Goal: Task Accomplishment & Management: Manage account settings

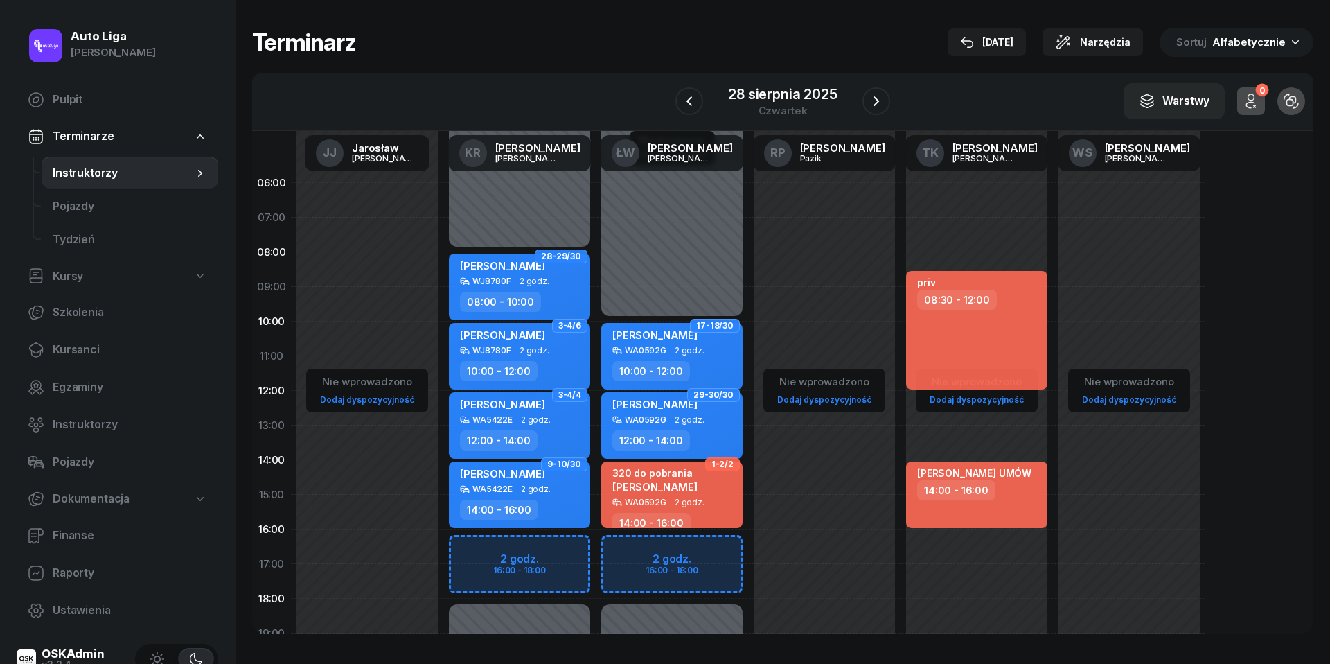
scroll to position [82, 0]
click at [596, 552] on div "Niedostępny 00:00 - 08:00 Niedostępny 18:00 - 23:59 2 godz. 16:00 - 18:00 28-29…" at bounding box center [672, 495] width 152 height 658
select select "16"
select select "18"
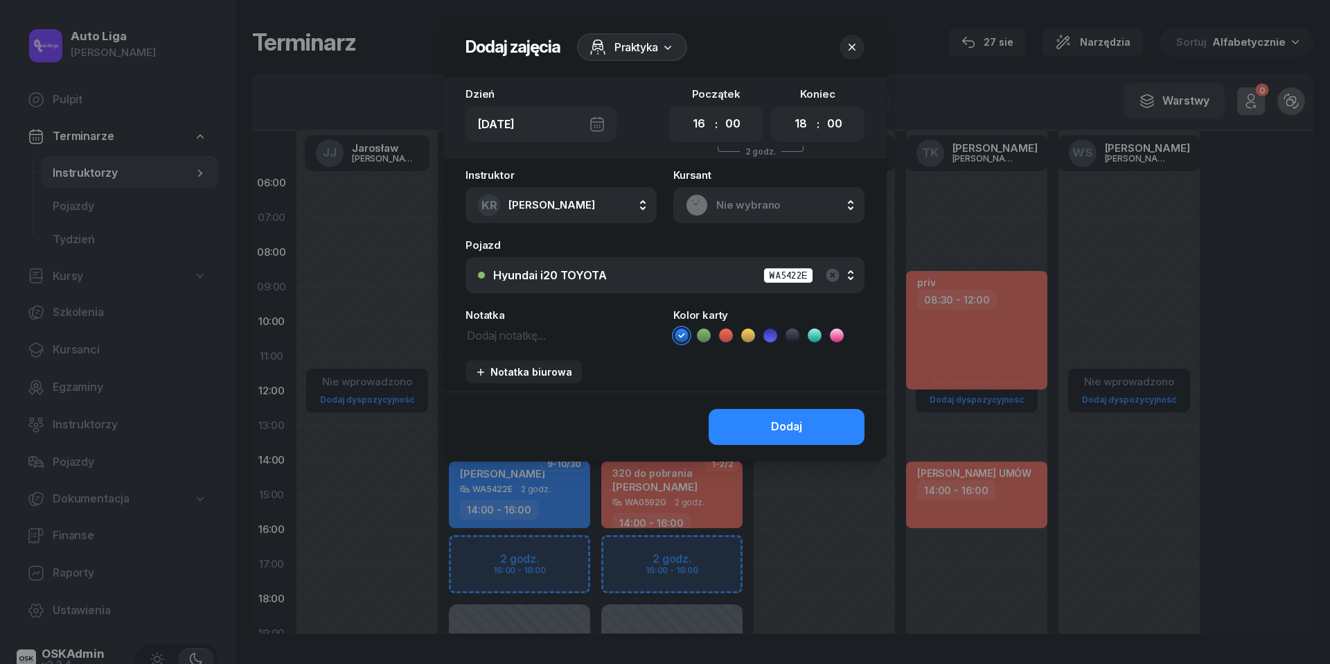
click at [738, 202] on span "Nie wybrano" at bounding box center [784, 205] width 136 height 18
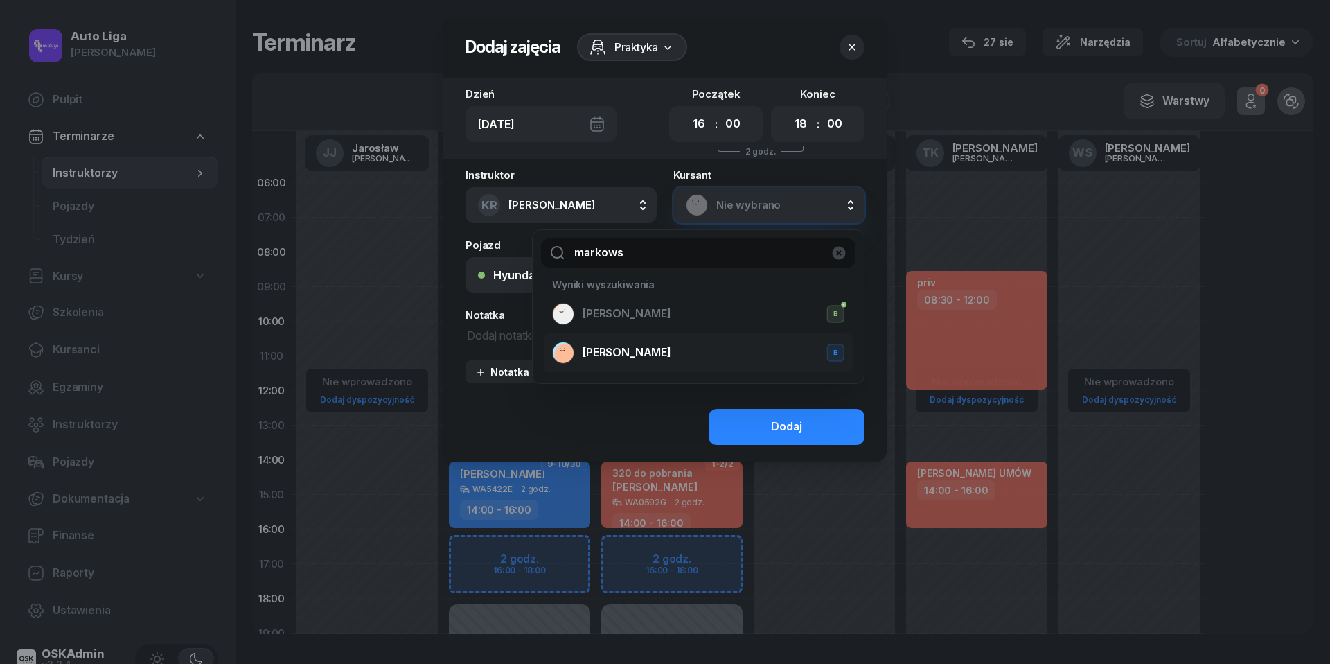
type input "markows"
click at [654, 353] on span "[PERSON_NAME]" at bounding box center [627, 353] width 89 height 18
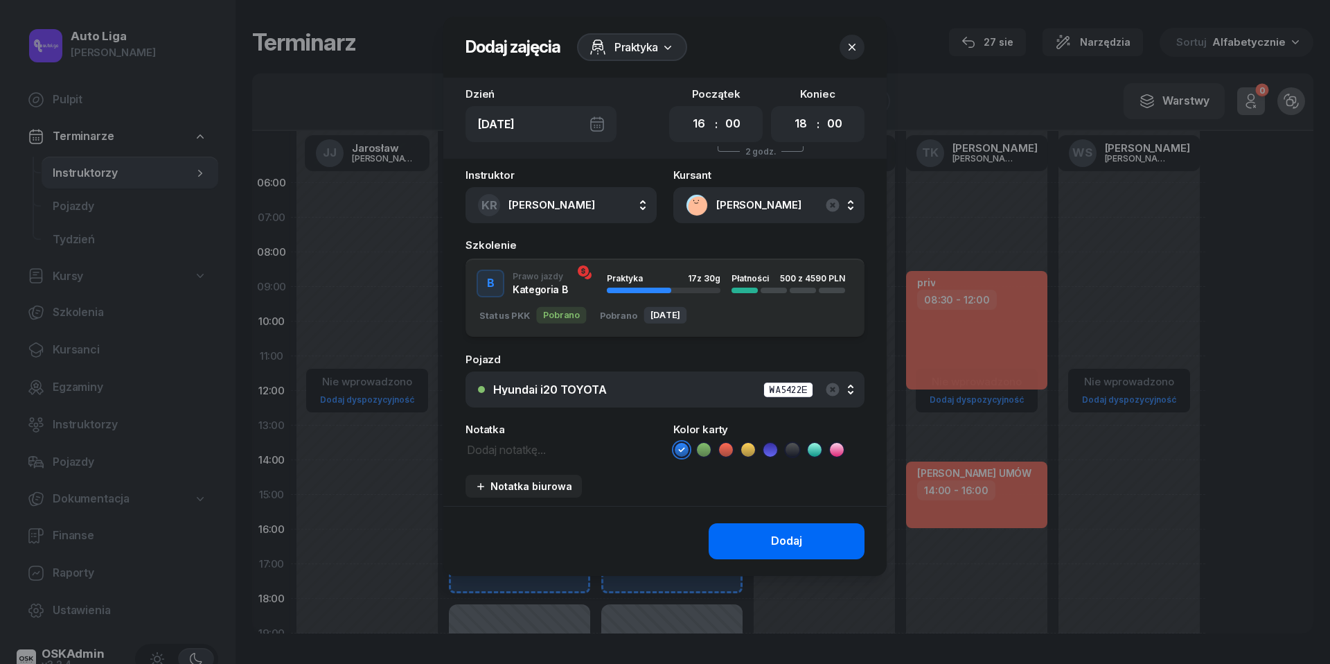
click at [761, 543] on button "Dodaj" at bounding box center [787, 541] width 156 height 36
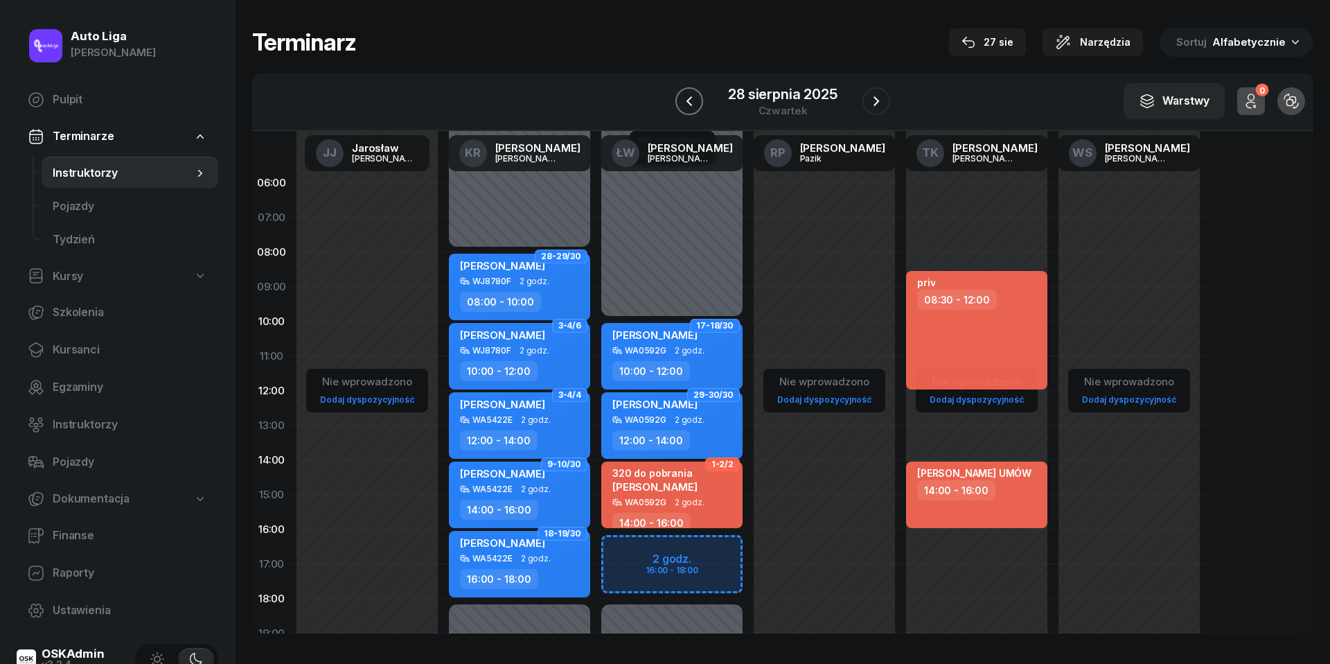
click at [693, 95] on icon "button" at bounding box center [689, 101] width 17 height 17
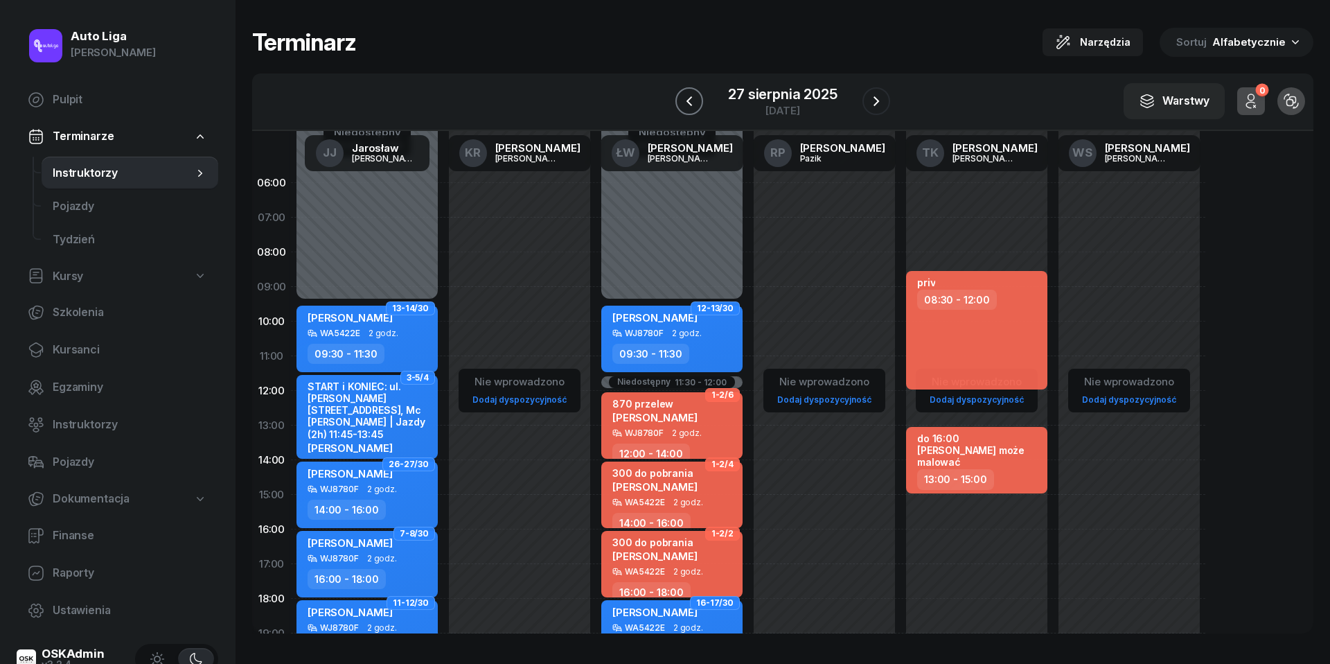
click at [693, 95] on icon "button" at bounding box center [689, 101] width 17 height 17
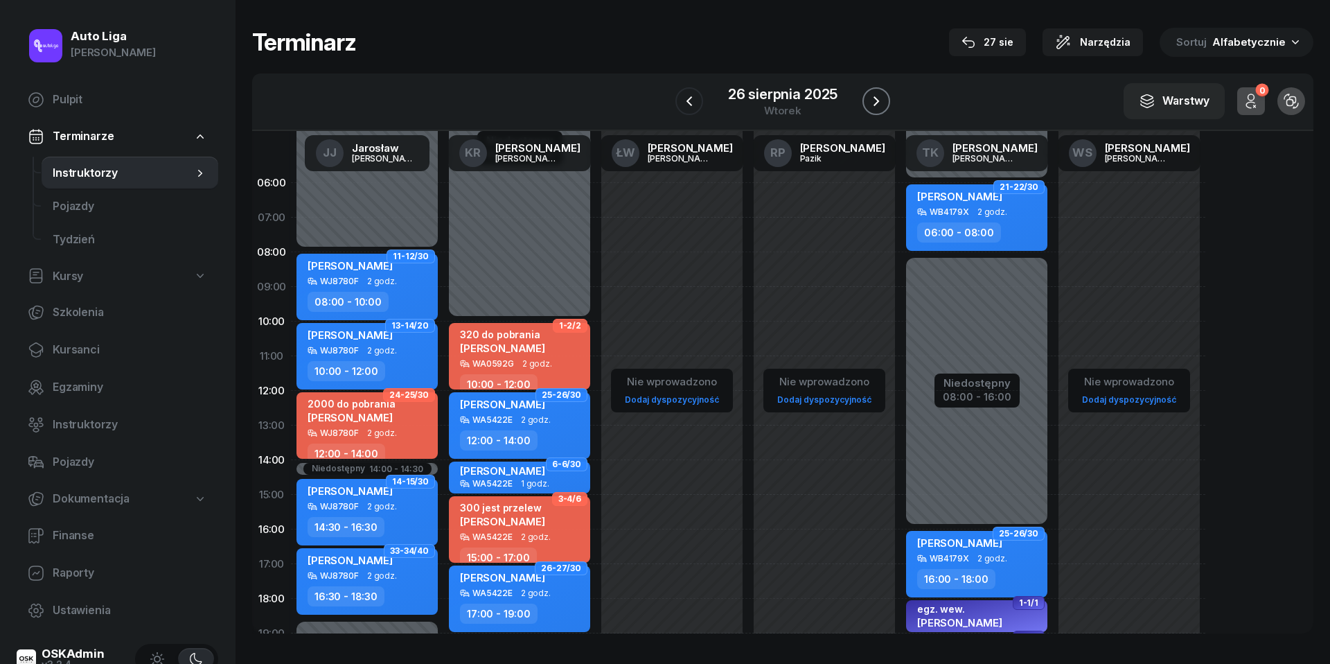
click at [874, 95] on icon "button" at bounding box center [876, 101] width 17 height 17
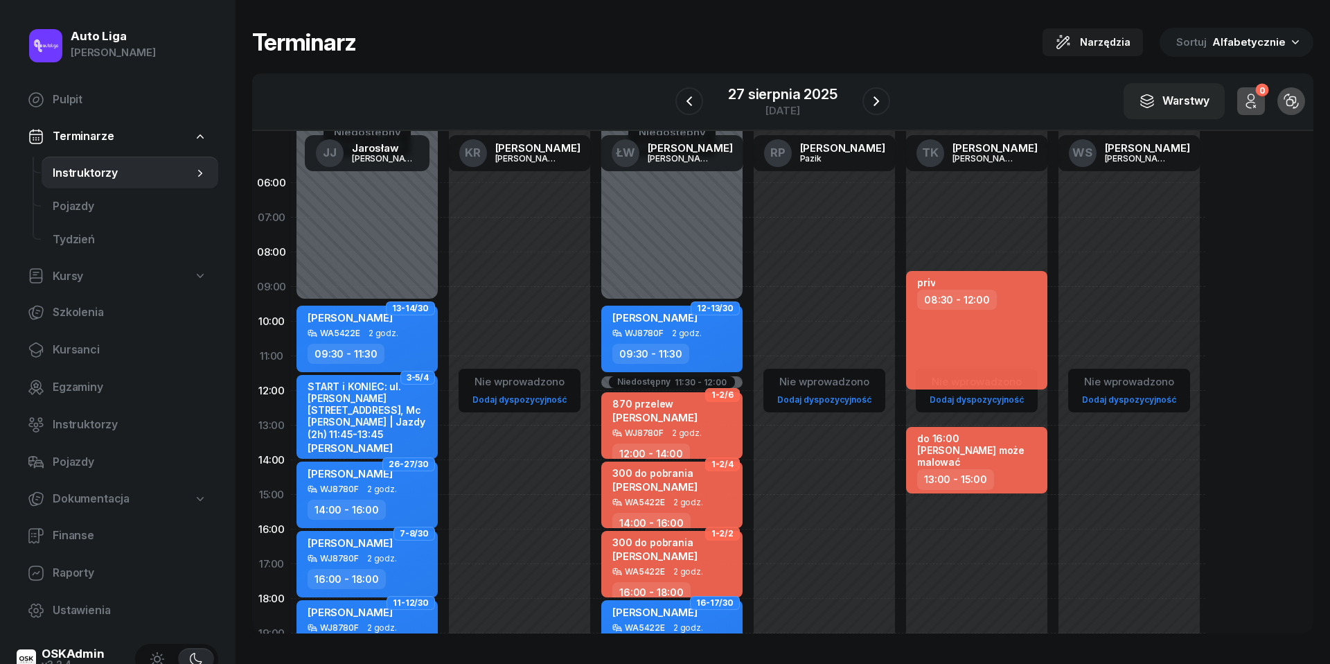
click at [1006, 469] on div "13:00 - 15:00" at bounding box center [978, 479] width 122 height 20
select select "13"
select select "15"
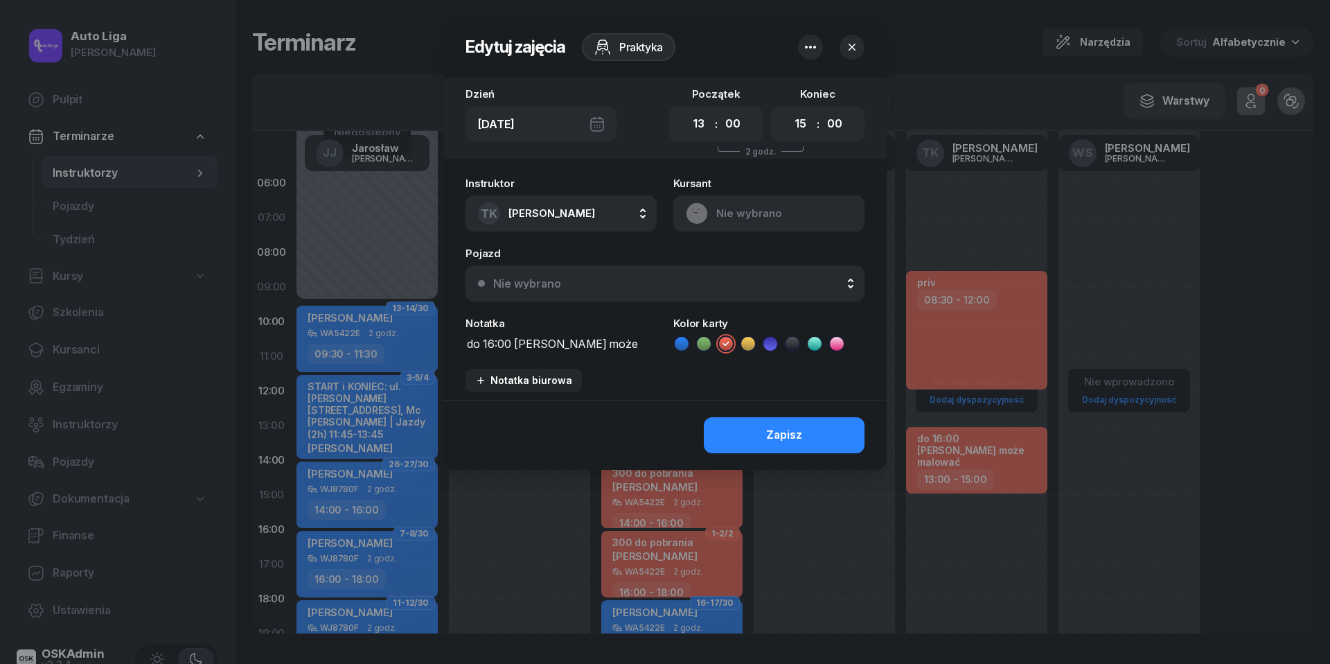
click at [807, 43] on icon "button" at bounding box center [810, 47] width 17 height 17
click at [799, 78] on link "Usuń" at bounding box center [804, 90] width 182 height 35
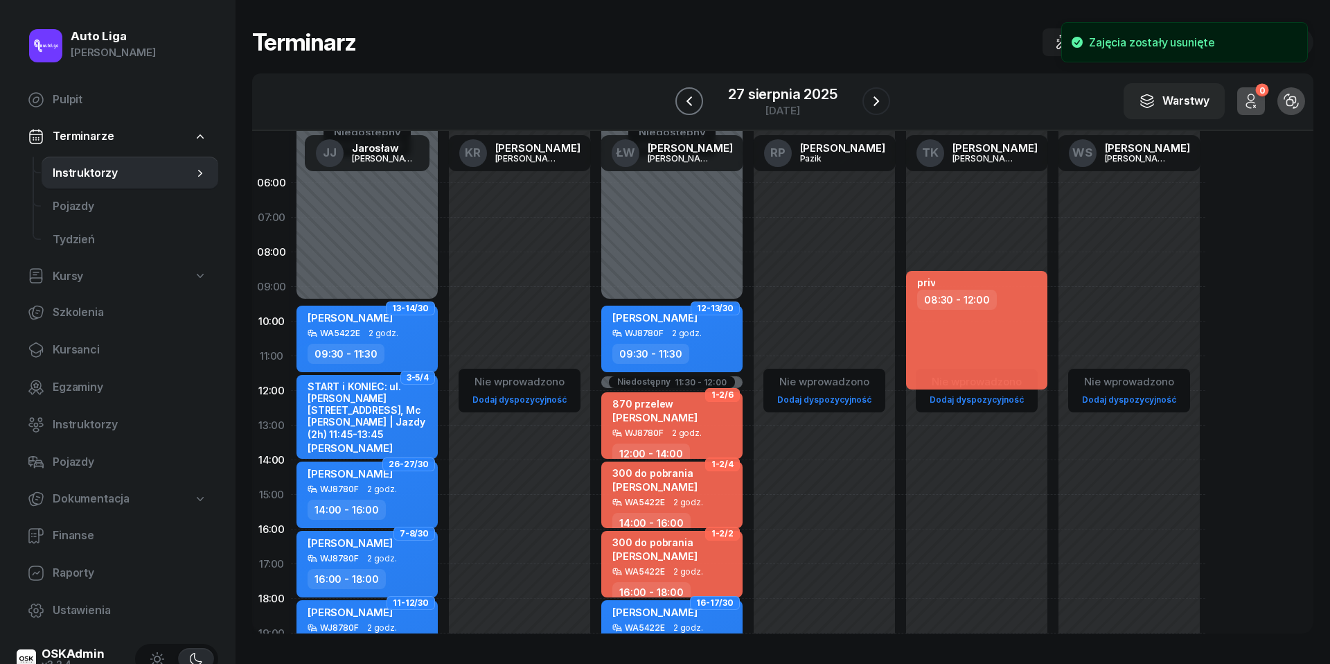
click at [690, 101] on icon "button" at bounding box center [689, 101] width 17 height 17
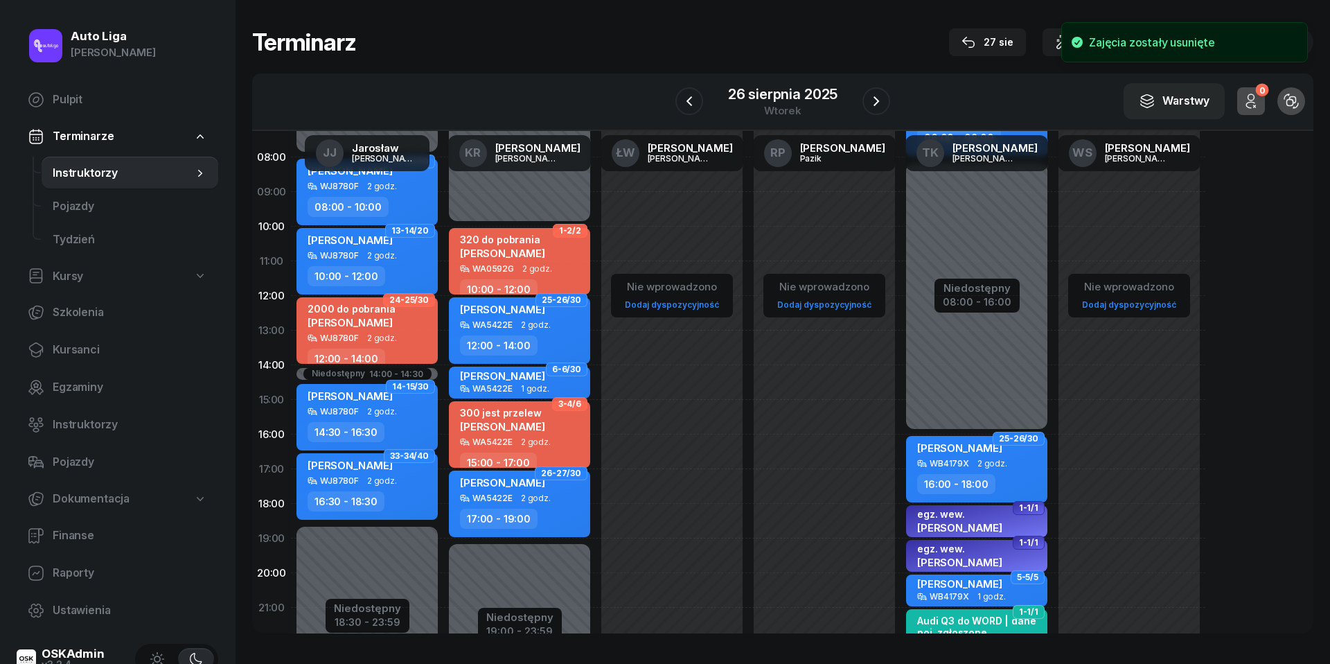
scroll to position [96, 0]
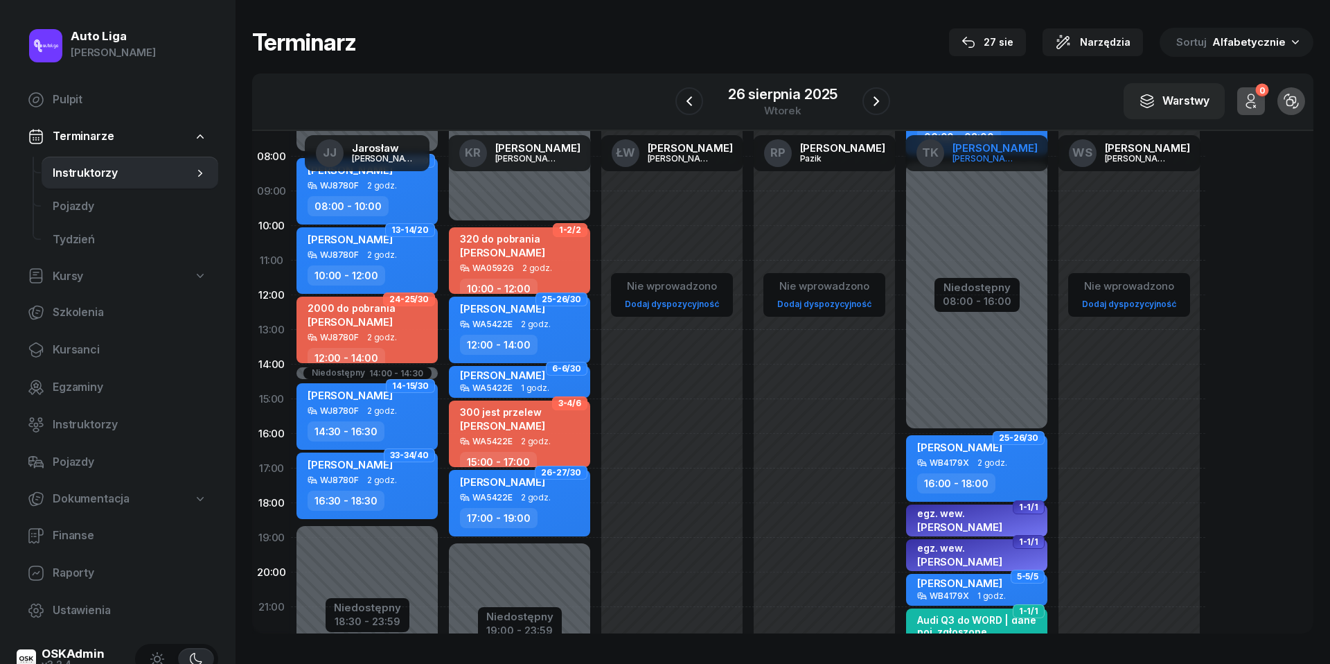
click at [999, 161] on div "[PERSON_NAME]" at bounding box center [986, 158] width 67 height 9
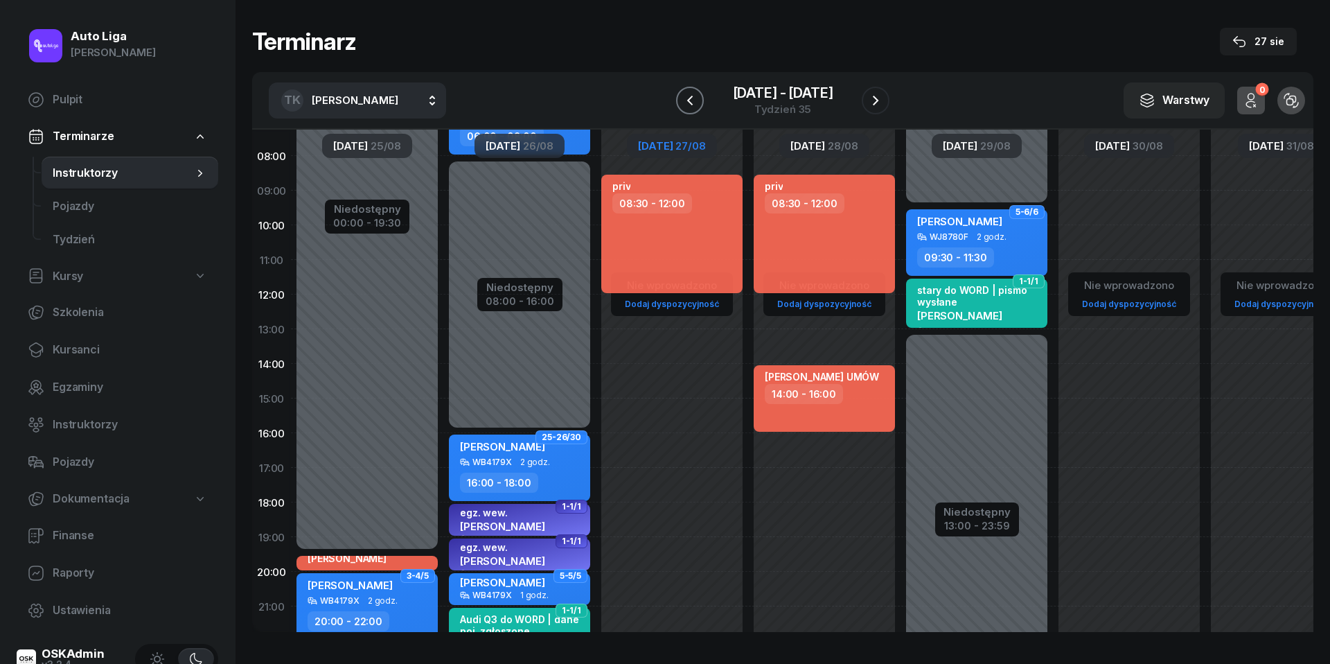
click at [683, 103] on icon "button" at bounding box center [690, 100] width 17 height 17
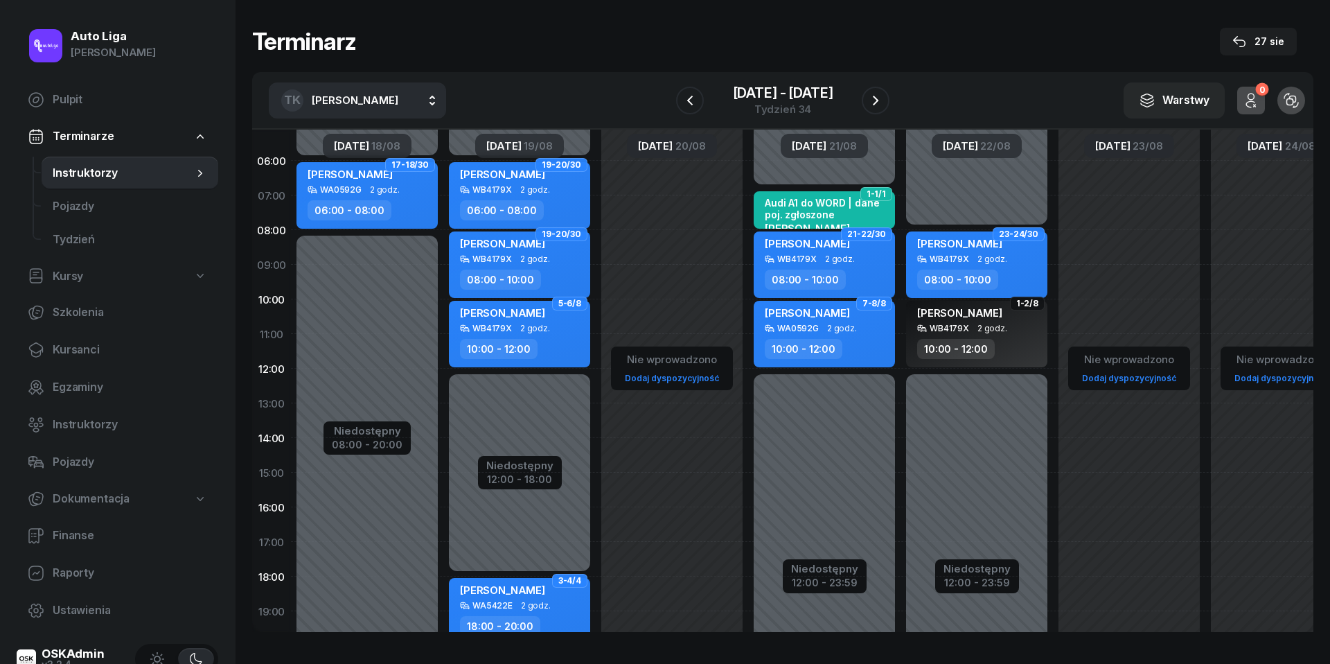
scroll to position [3, 0]
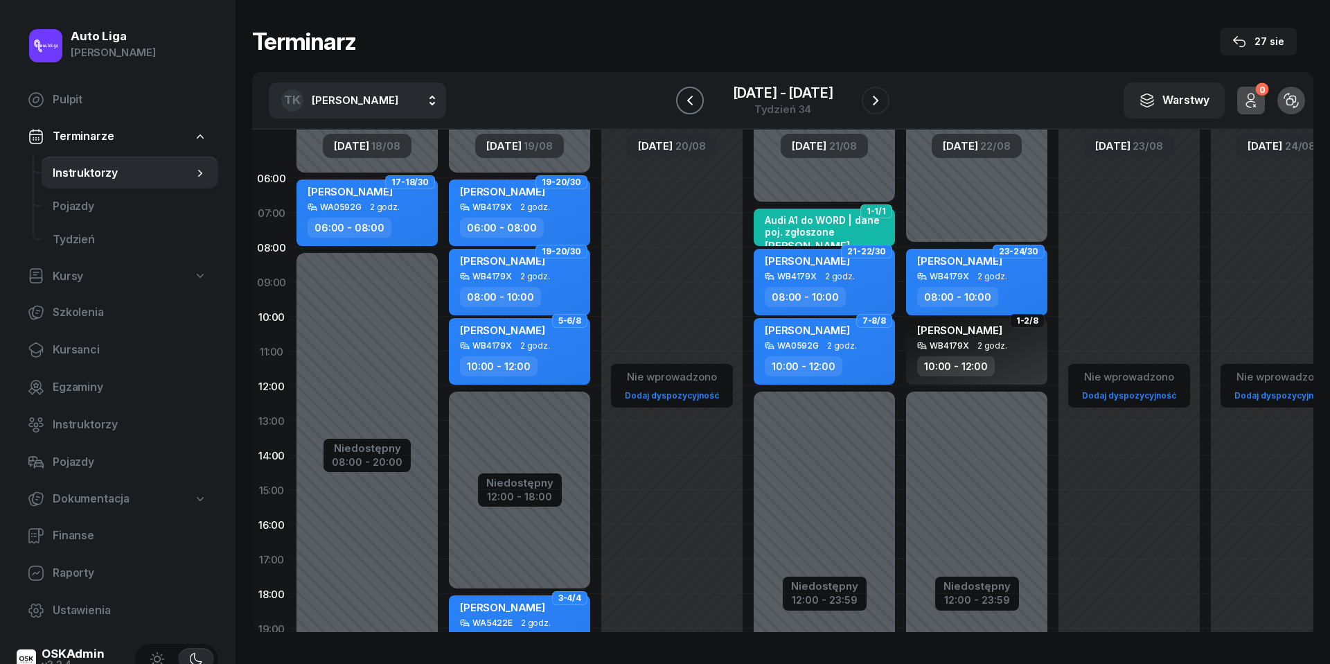
click at [691, 103] on icon "button" at bounding box center [690, 100] width 6 height 10
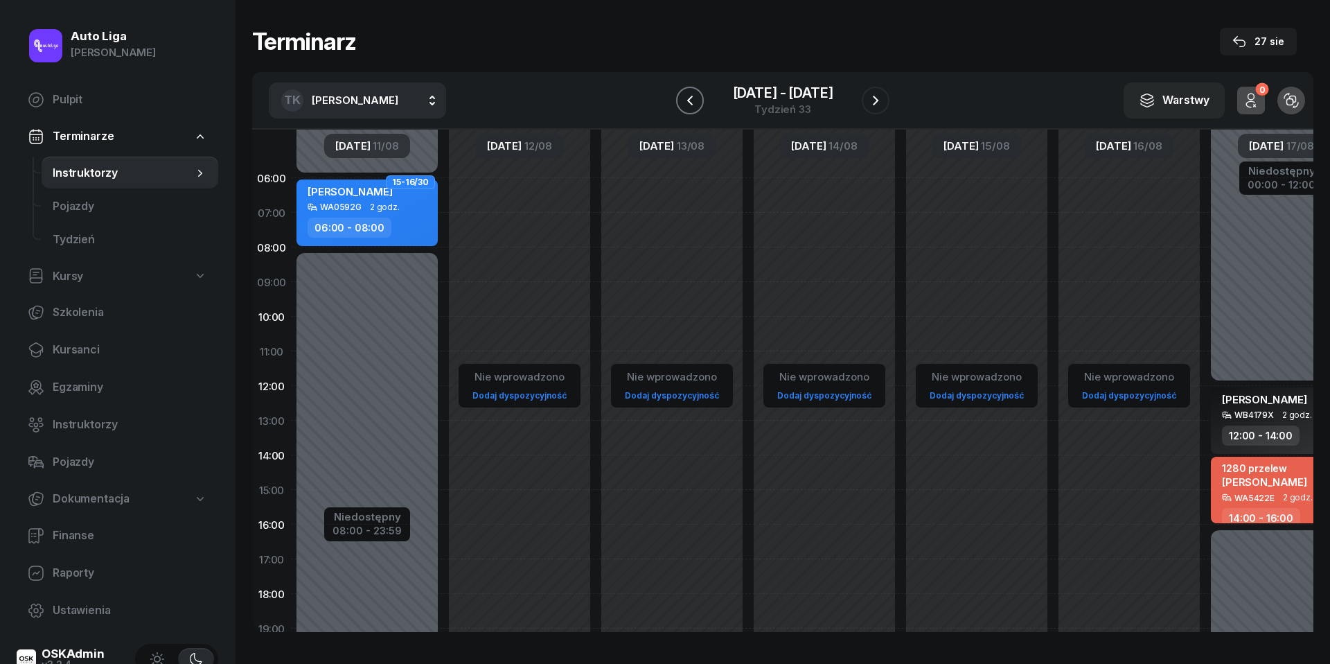
click at [691, 103] on icon "button" at bounding box center [690, 100] width 6 height 10
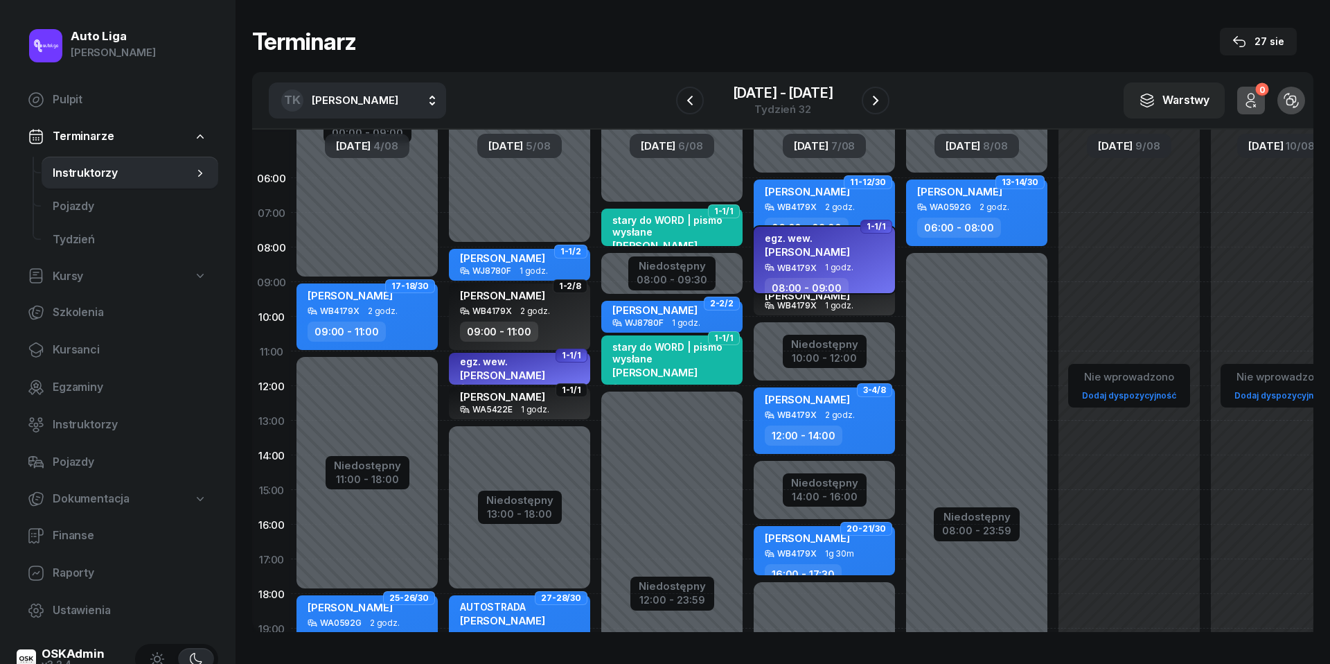
click at [798, 252] on span "[PERSON_NAME]" at bounding box center [807, 251] width 85 height 13
select select "08"
select select "09"
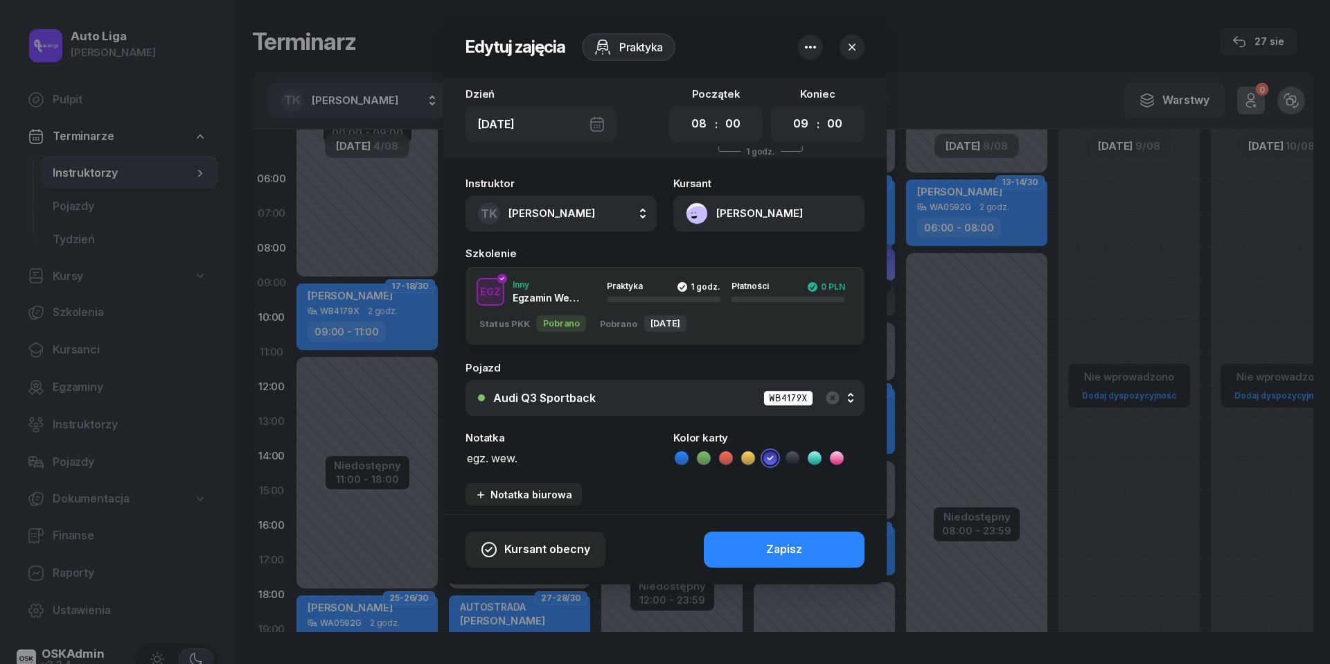
click at [701, 222] on button "[PERSON_NAME]" at bounding box center [768, 213] width 191 height 36
click at [705, 261] on div "Otwórz profil" at bounding box center [718, 261] width 67 height 18
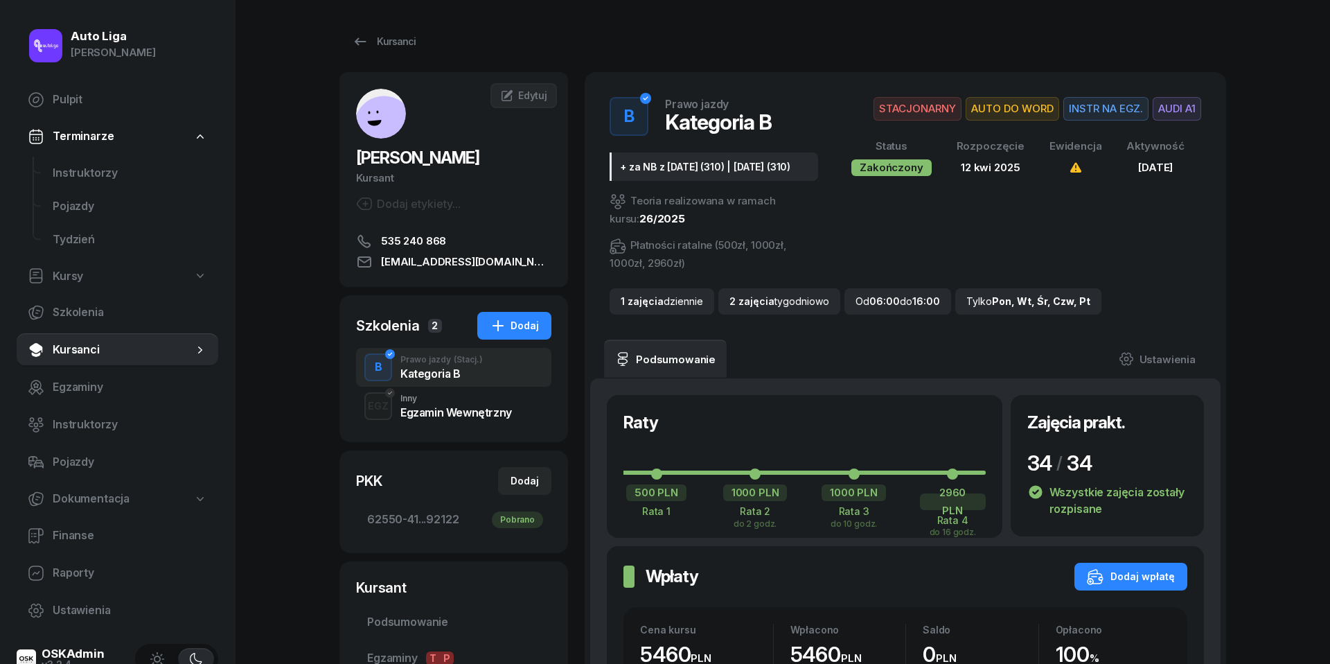
click at [414, 403] on div "Inny" at bounding box center [456, 398] width 112 height 8
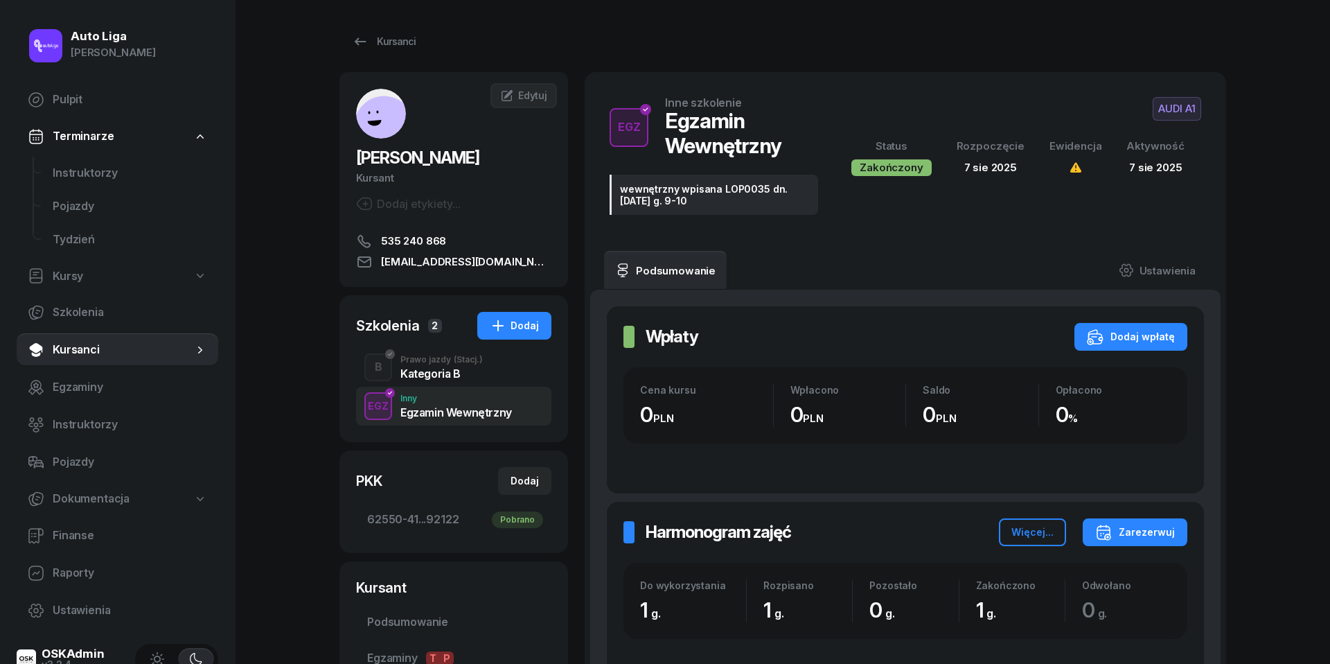
drag, startPoint x: 694, startPoint y: 197, endPoint x: 615, endPoint y: 186, distance: 79.9
click at [615, 186] on div "wewnętrzny wpisana LOP0035 dn. [DATE] g. 9-10" at bounding box center [714, 195] width 209 height 40
copy div "wewnętrzny wpisana LOP0035 dn. [DATE] g. 9-10"
click at [101, 170] on span "Instruktorzy" at bounding box center [130, 173] width 155 height 18
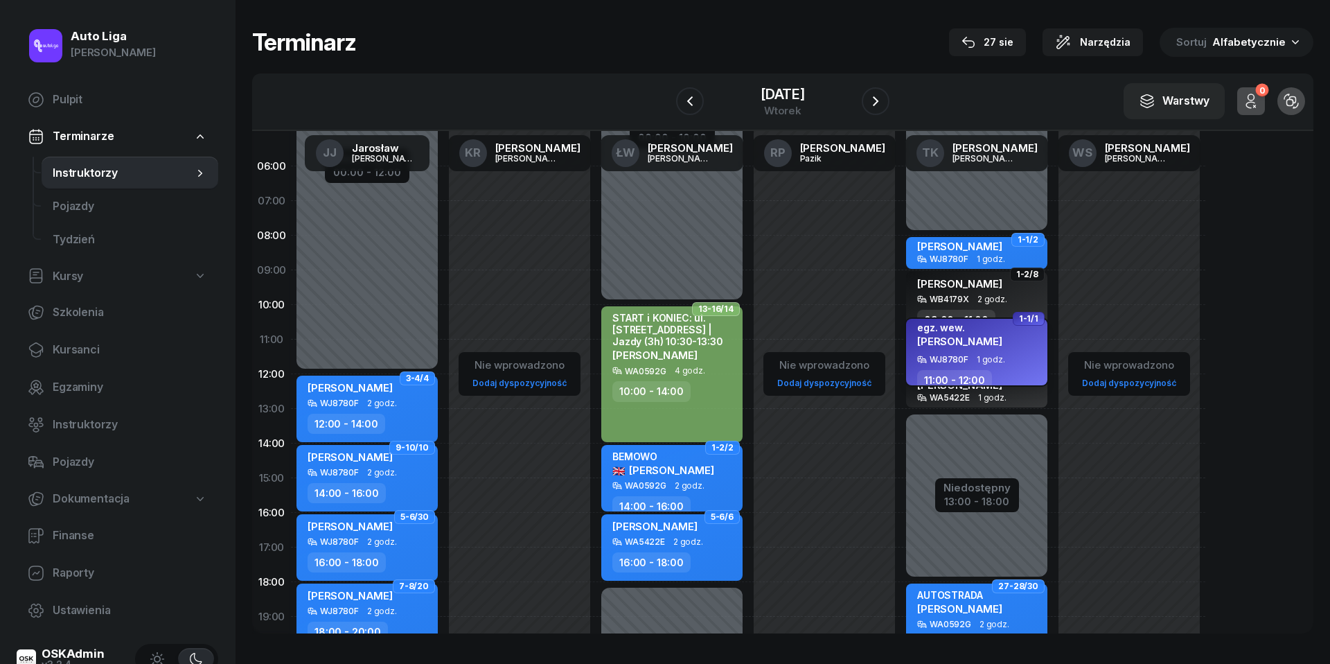
scroll to position [19, 0]
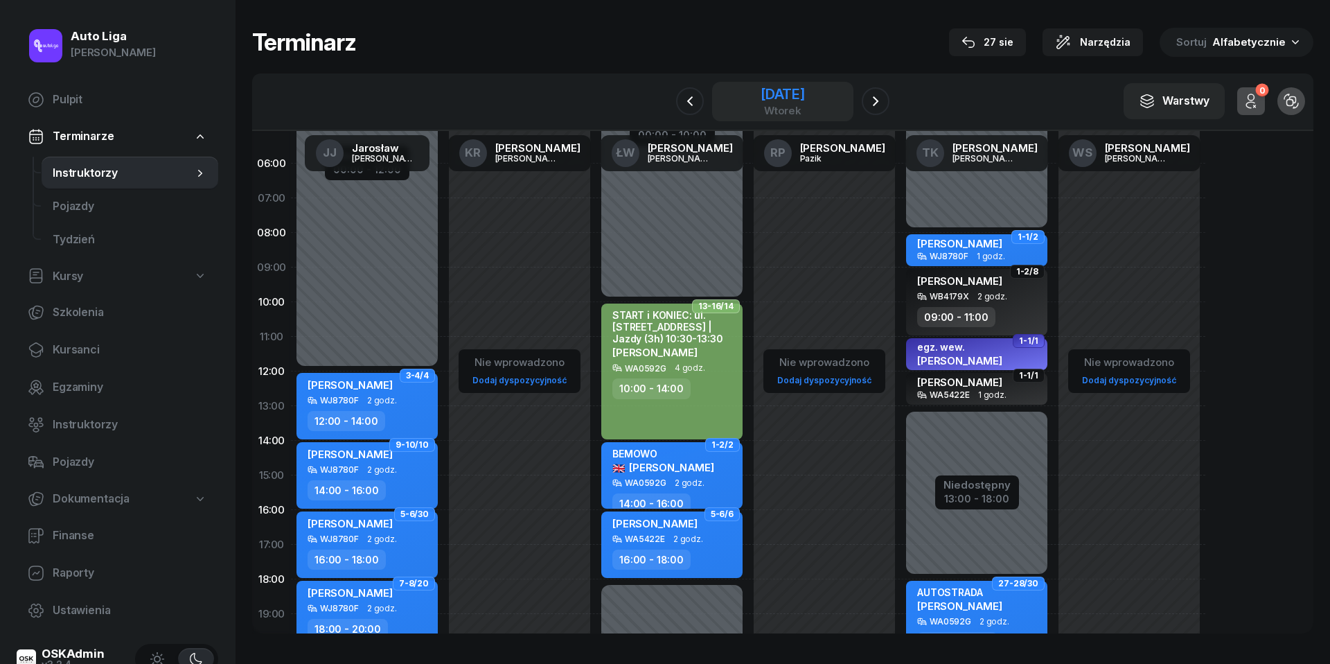
click at [768, 92] on div "[DATE]" at bounding box center [783, 94] width 44 height 14
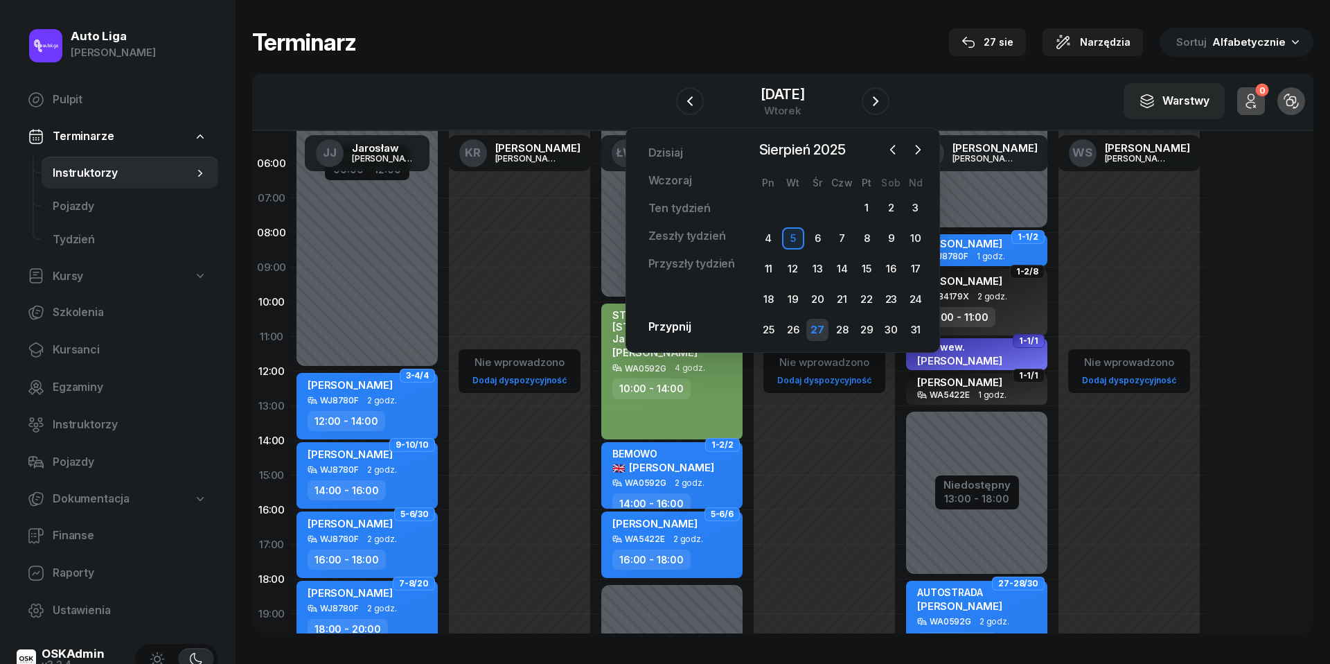
click at [825, 331] on div "27" at bounding box center [818, 330] width 22 height 22
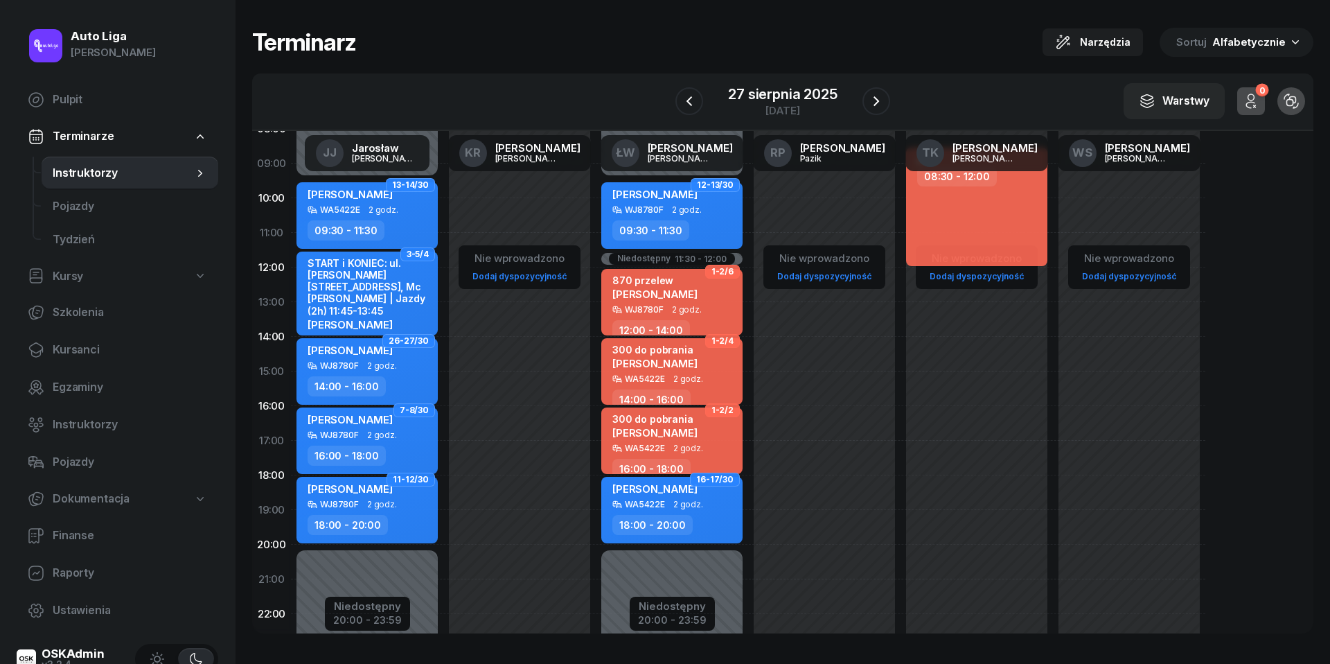
scroll to position [9, 0]
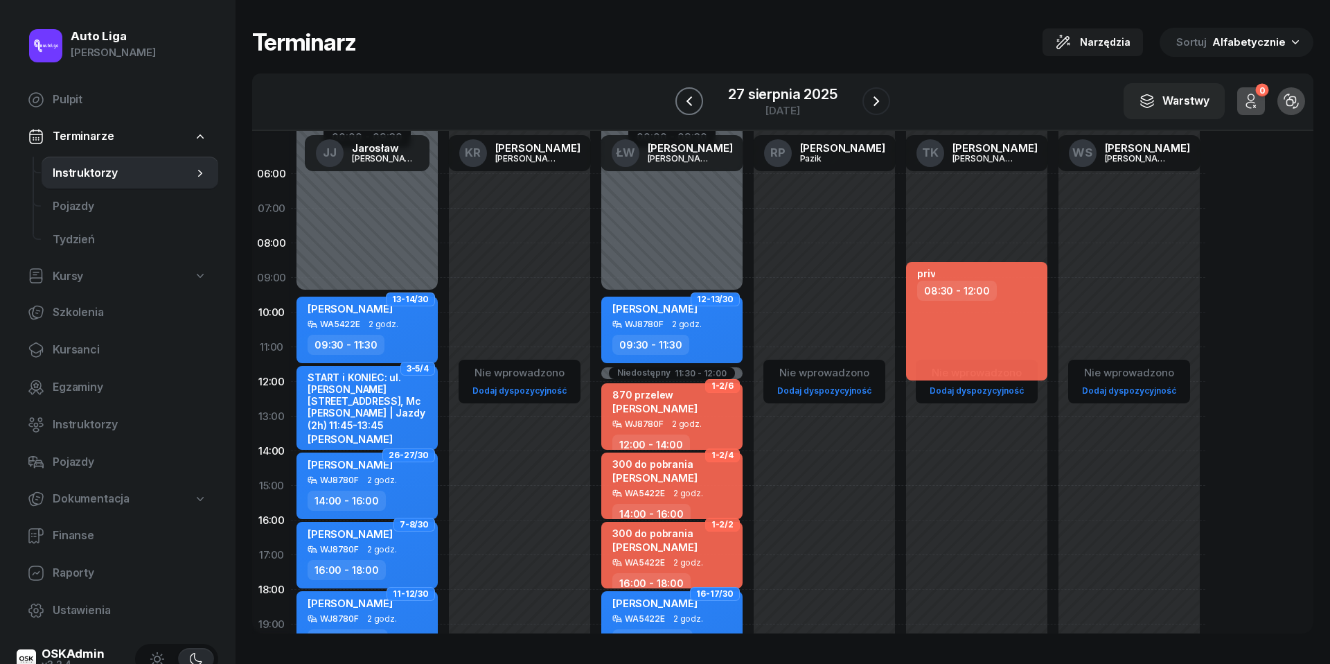
click at [696, 98] on icon "button" at bounding box center [689, 101] width 17 height 17
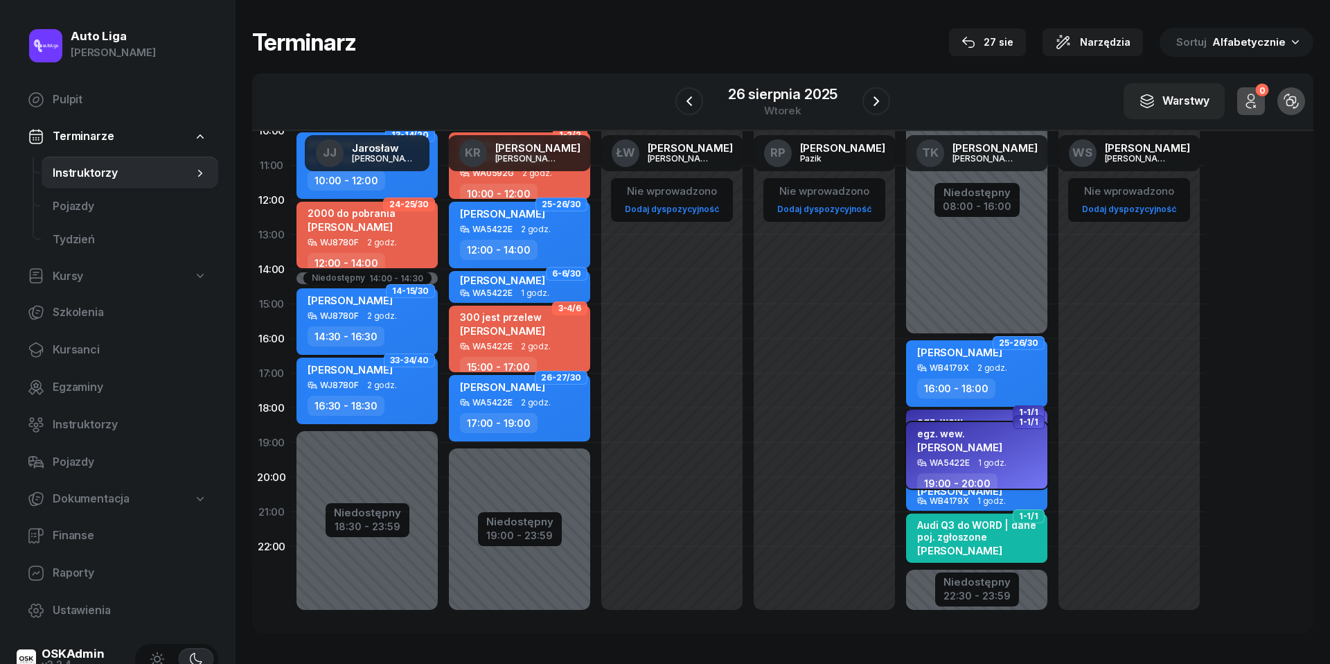
scroll to position [190, 0]
click at [987, 459] on span "1 godz." at bounding box center [992, 464] width 28 height 10
select select "19"
select select "20"
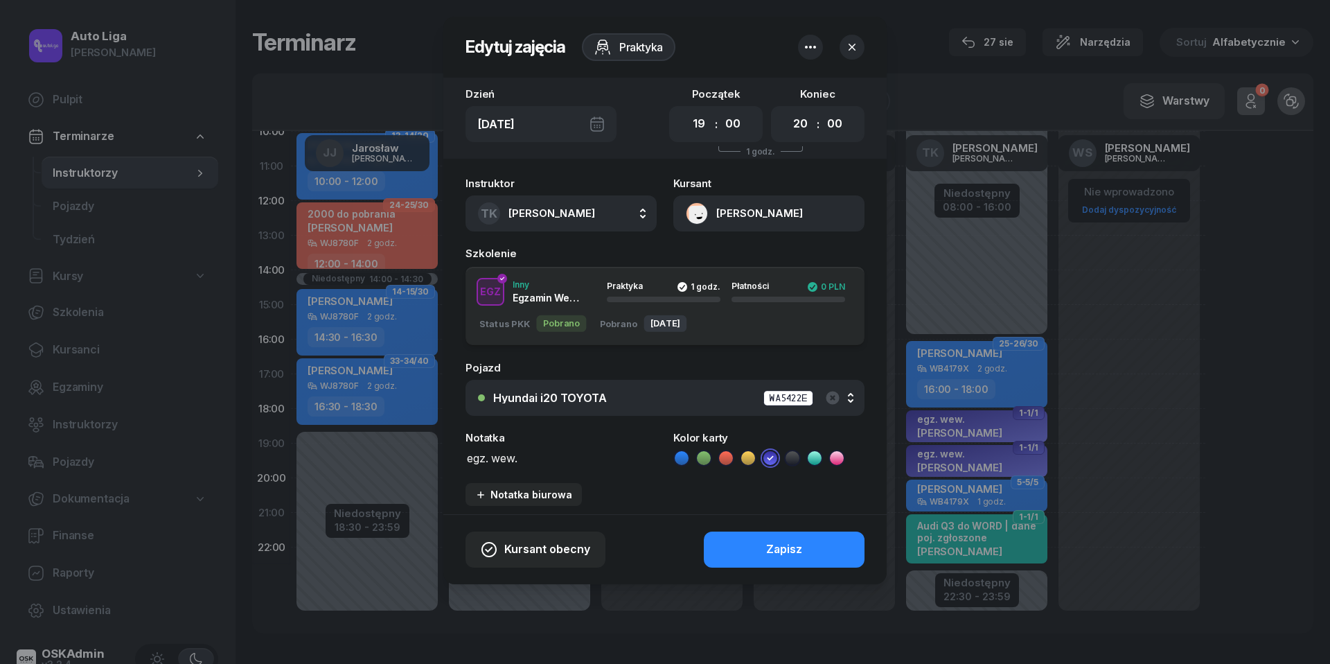
click at [696, 211] on button "[PERSON_NAME]" at bounding box center [768, 213] width 191 height 36
click at [728, 269] on div "Otwórz profil" at bounding box center [718, 261] width 67 height 18
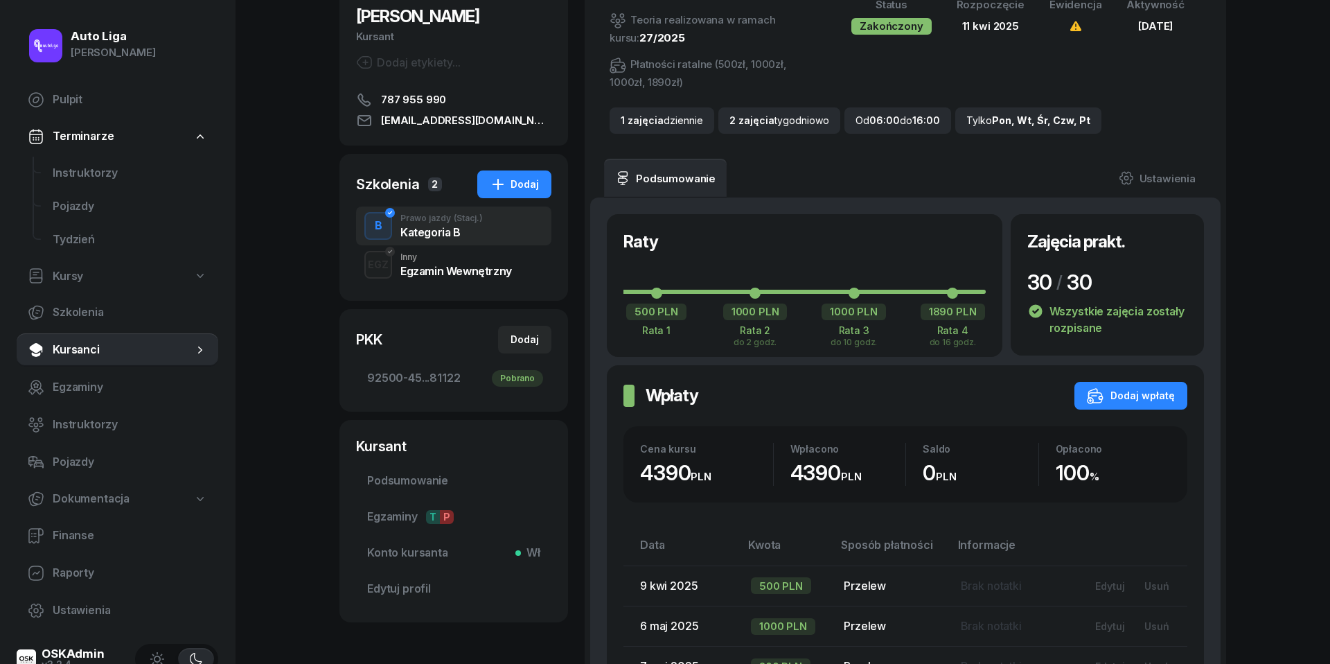
scroll to position [131, 0]
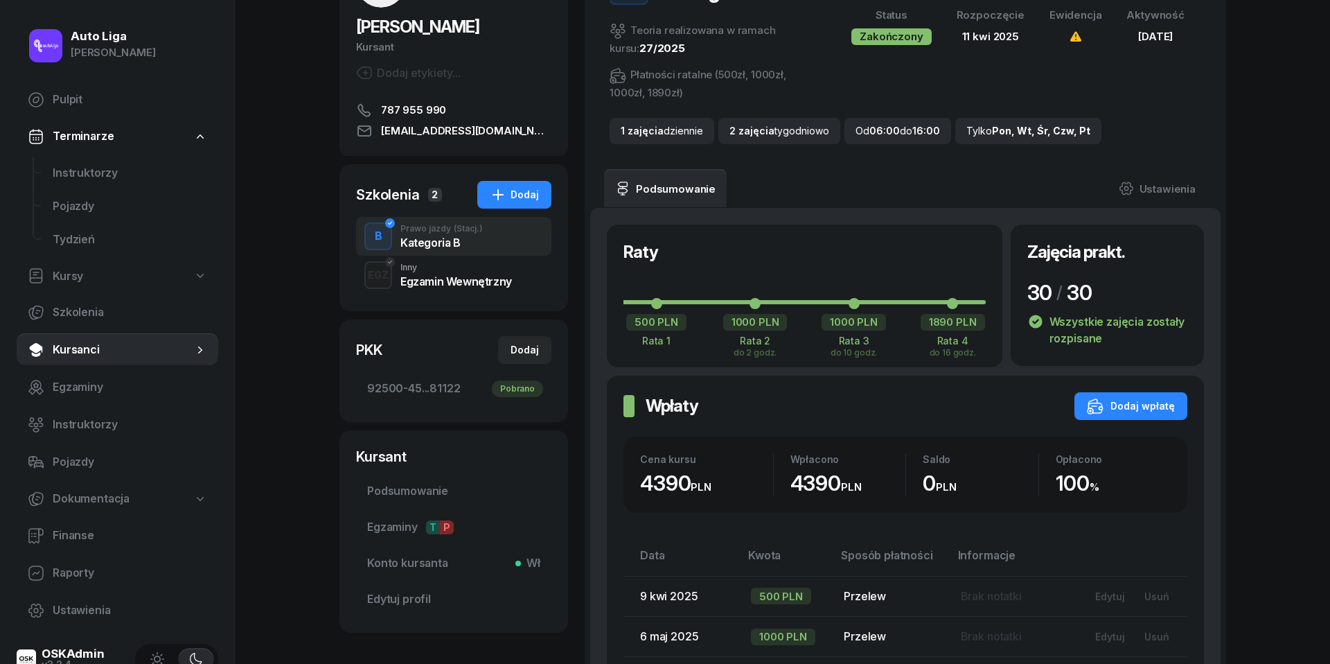
click at [439, 279] on div "Egzamin Wewnętrzny" at bounding box center [456, 281] width 112 height 11
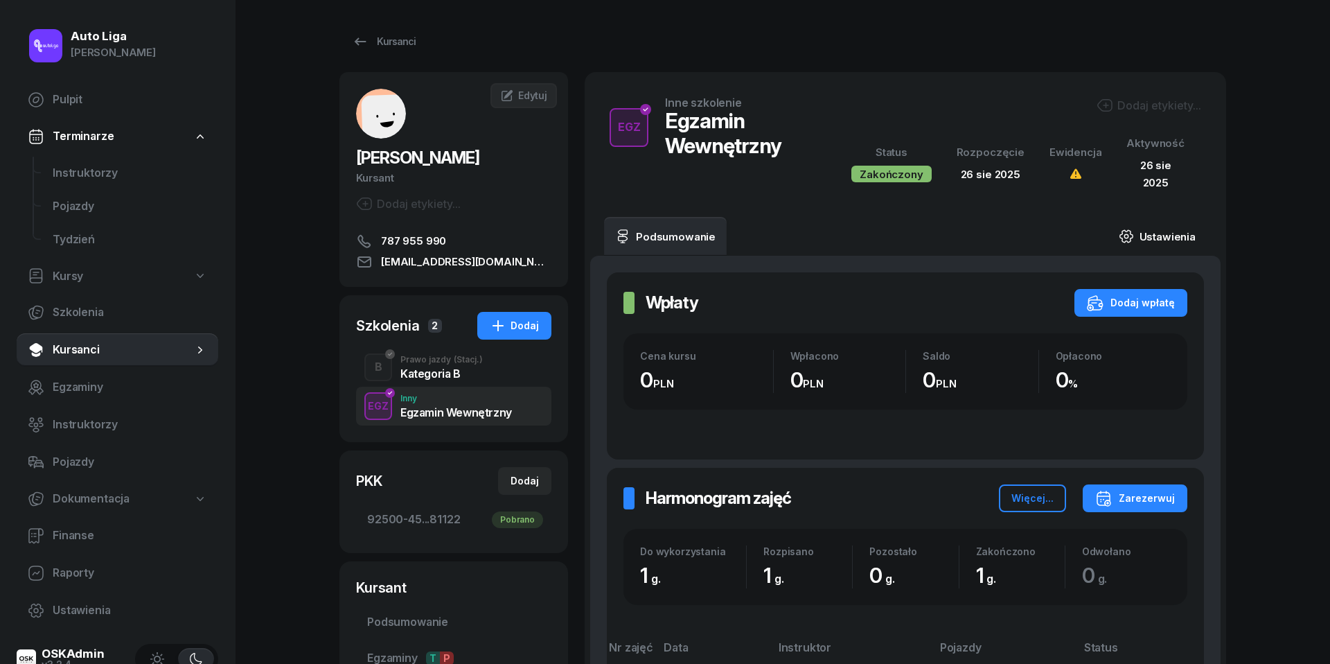
click at [1154, 240] on link "Ustawienia" at bounding box center [1157, 236] width 99 height 39
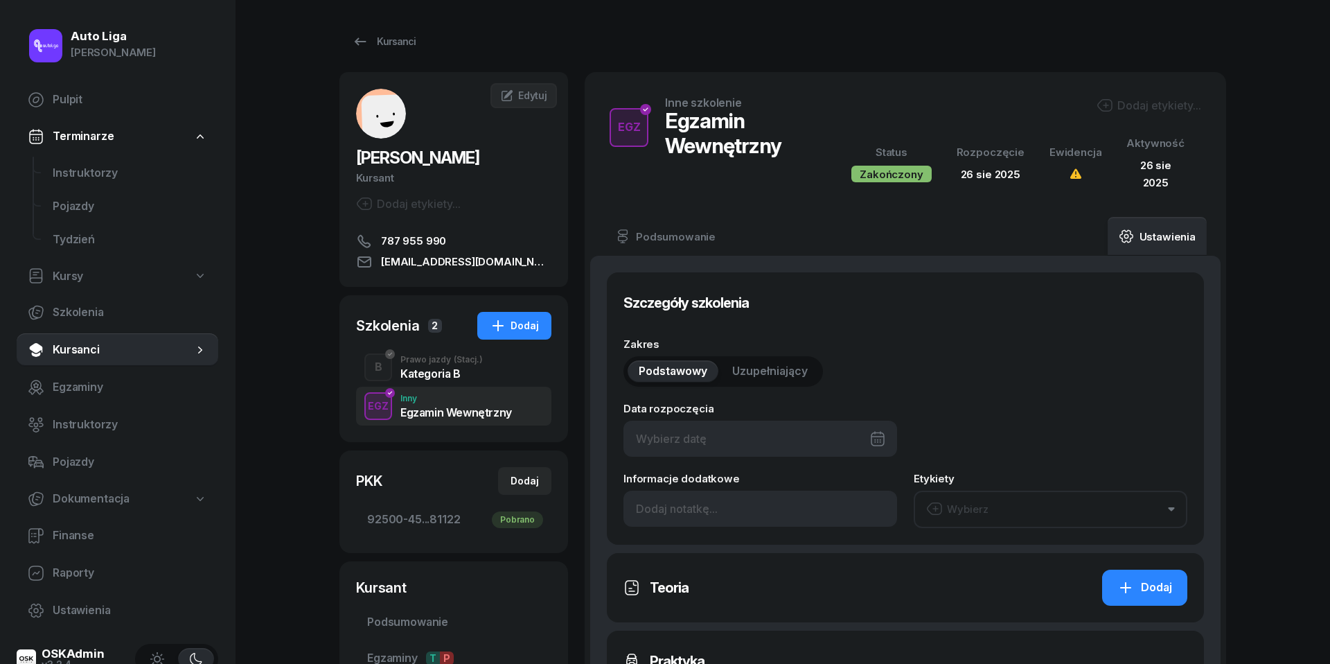
type input "[DATE]"
type input "1"
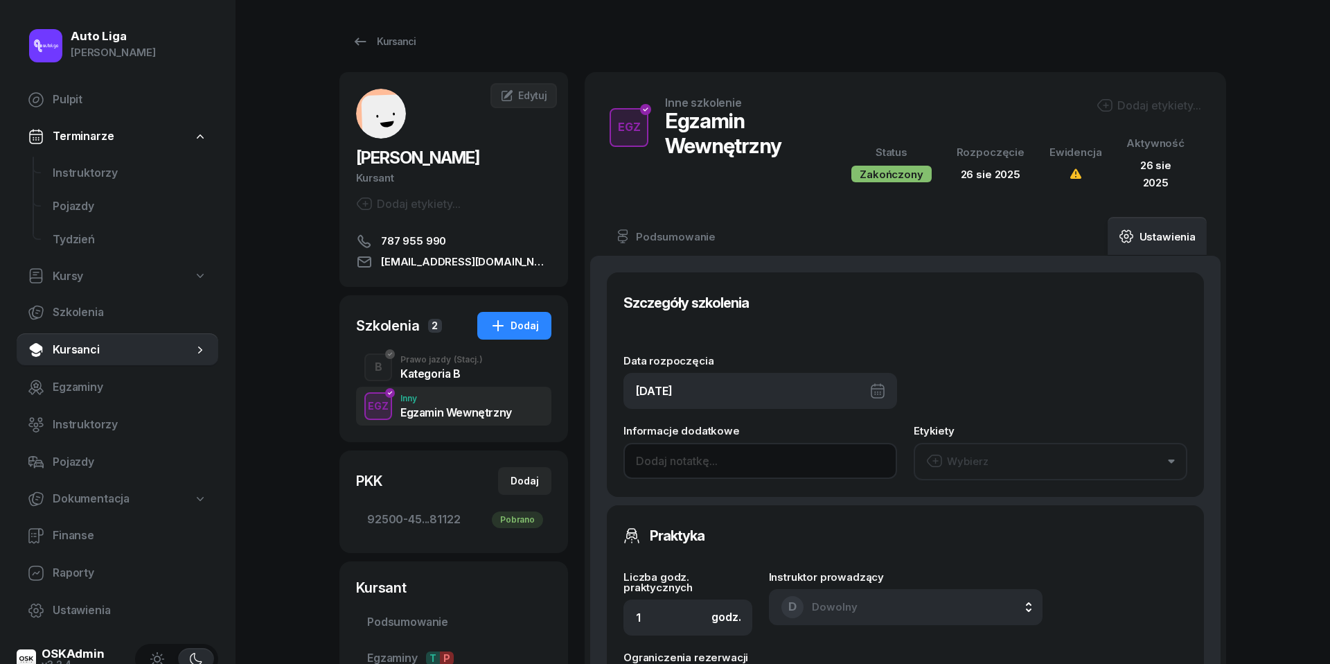
click at [677, 458] on input at bounding box center [761, 461] width 274 height 36
paste input "wewnętrzny wpisana LOP0035 dn. [DATE] g. 9-10"
click at [810, 458] on input "wewnętrzny wpisana LOP0035 dn. [DATE] g. 9-10" at bounding box center [761, 461] width 274 height 36
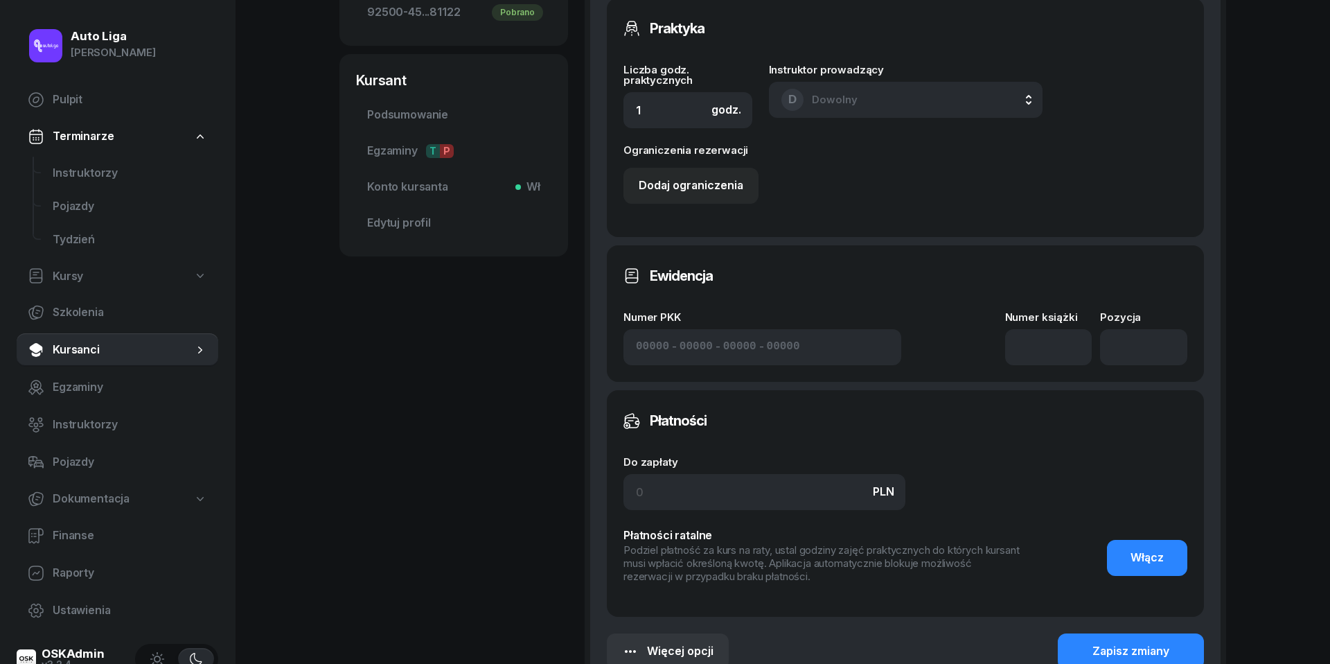
scroll to position [593, 0]
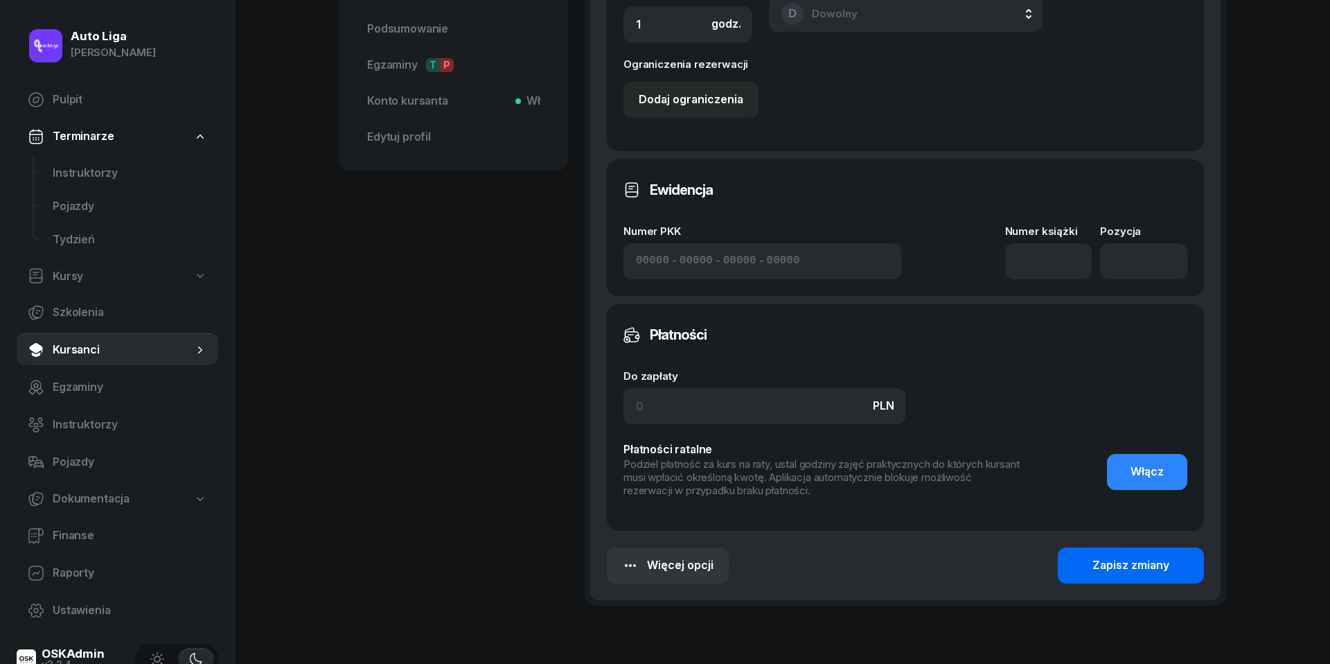
type input "wewnętrzny wpisana LOP0035 dn. [DATE] g. 20-21"
click at [1122, 564] on div "Zapisz zmiany" at bounding box center [1131, 565] width 77 height 18
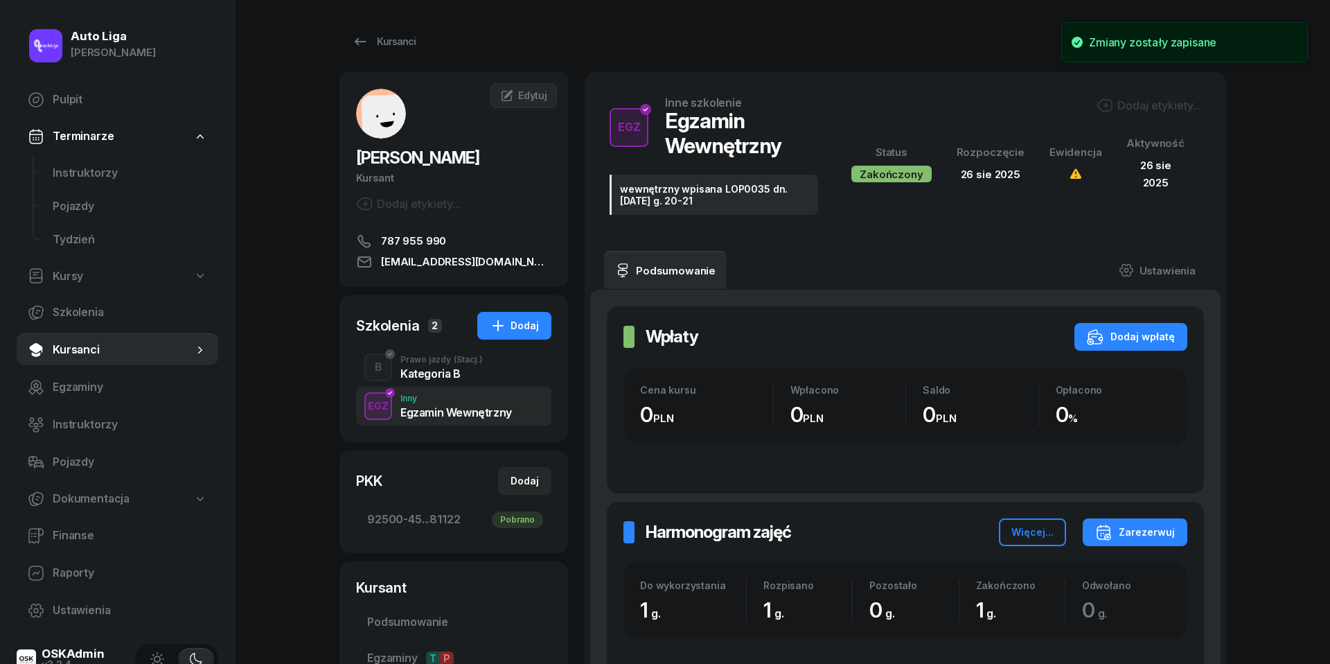
scroll to position [0, 0]
click at [463, 356] on span "(Stacj.)" at bounding box center [468, 359] width 29 height 8
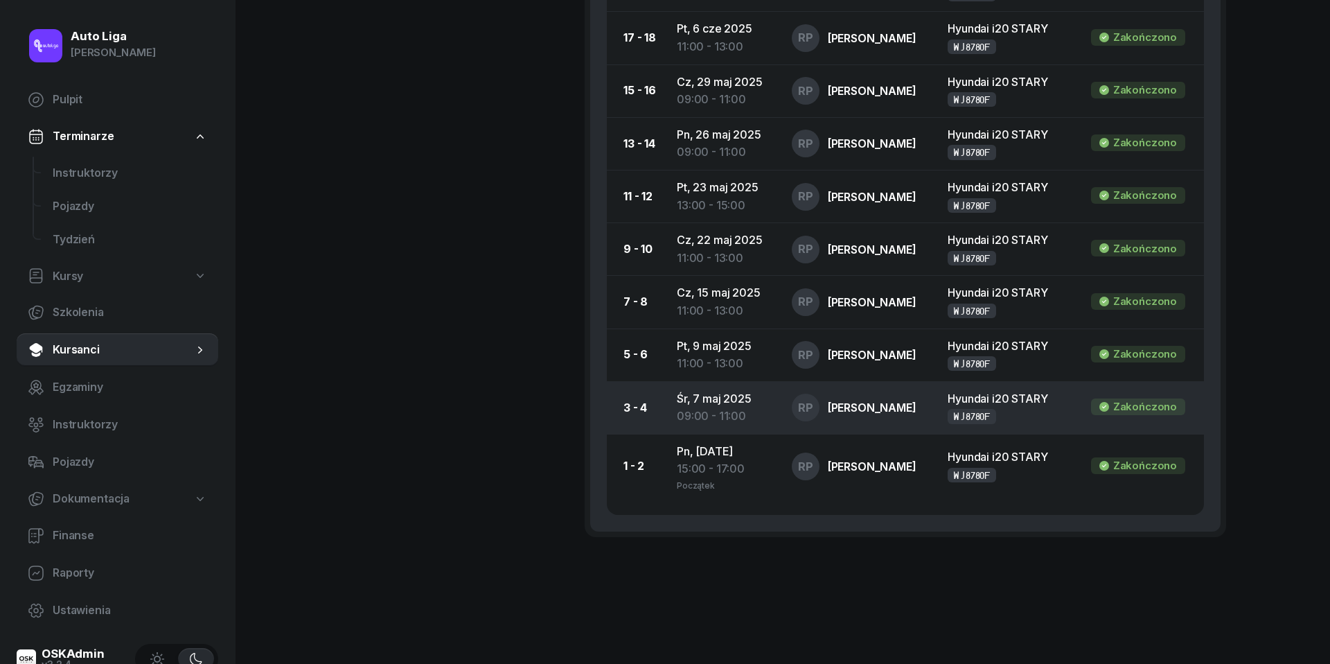
scroll to position [1437, 0]
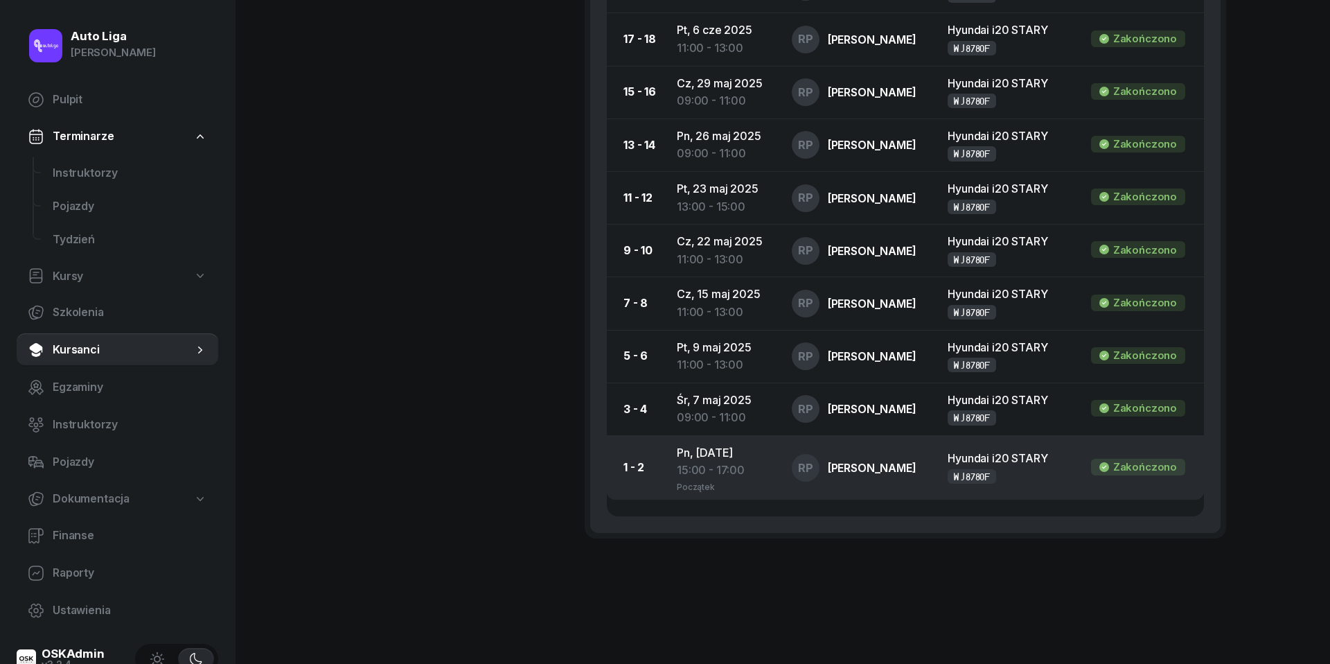
click at [705, 479] on div "15:00 - 17:00" at bounding box center [723, 485] width 93 height 12
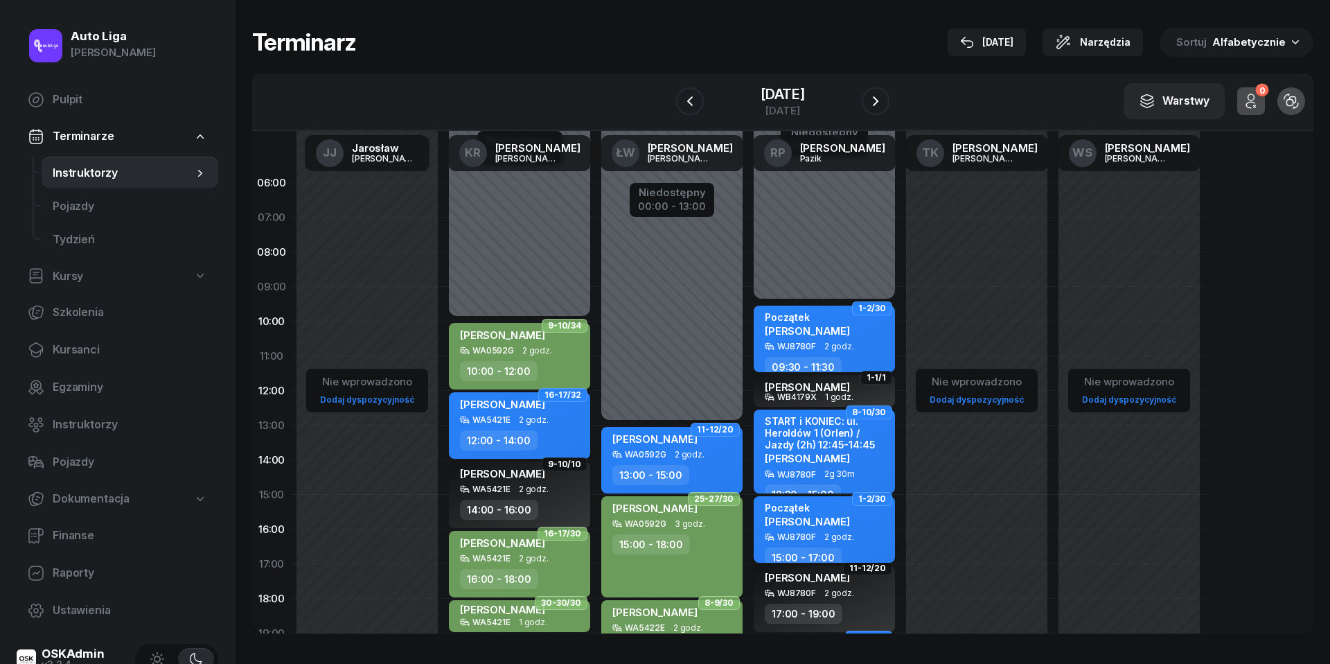
click at [840, 538] on span "2 godz." at bounding box center [840, 537] width 30 height 10
select select "15"
select select "17"
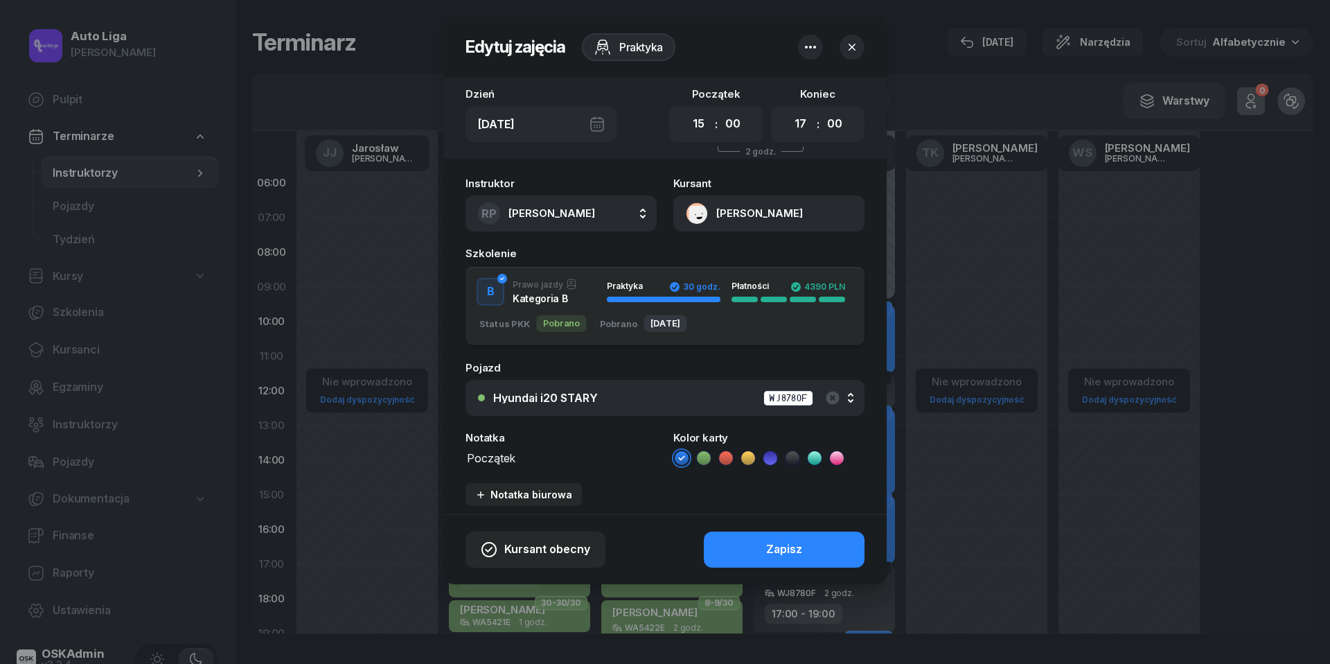
click at [495, 455] on textarea "Początek" at bounding box center [561, 456] width 191 height 17
click at [701, 451] on icon at bounding box center [704, 458] width 14 height 14
click at [749, 549] on button "Zapisz" at bounding box center [784, 549] width 161 height 36
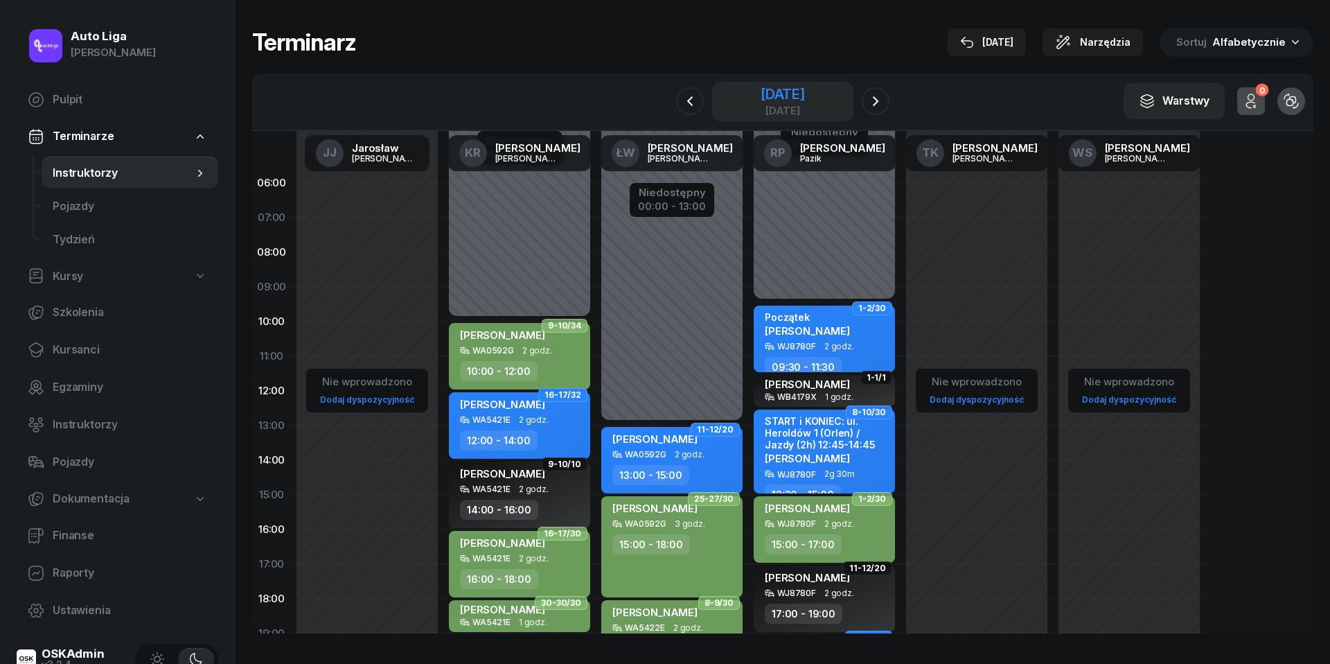
click at [775, 112] on div "[DATE]" at bounding box center [783, 110] width 44 height 10
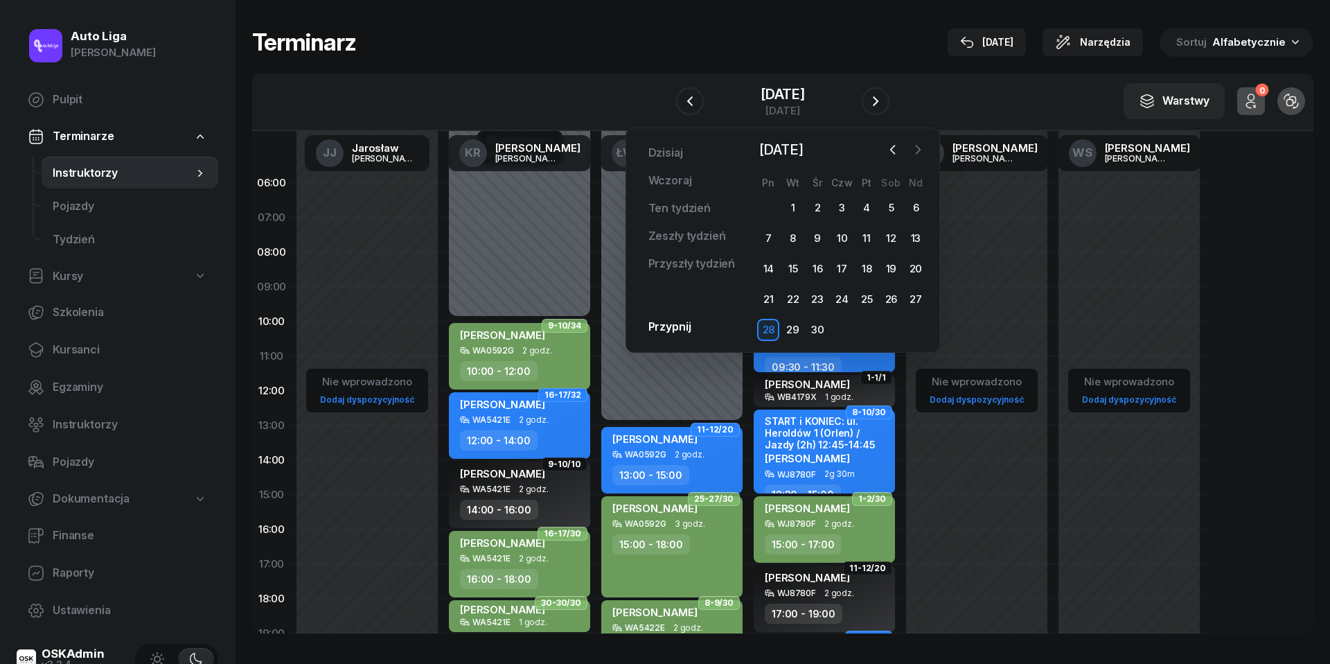
click at [923, 148] on icon "button" at bounding box center [918, 150] width 14 height 14
click at [821, 239] on div "7" at bounding box center [818, 238] width 22 height 22
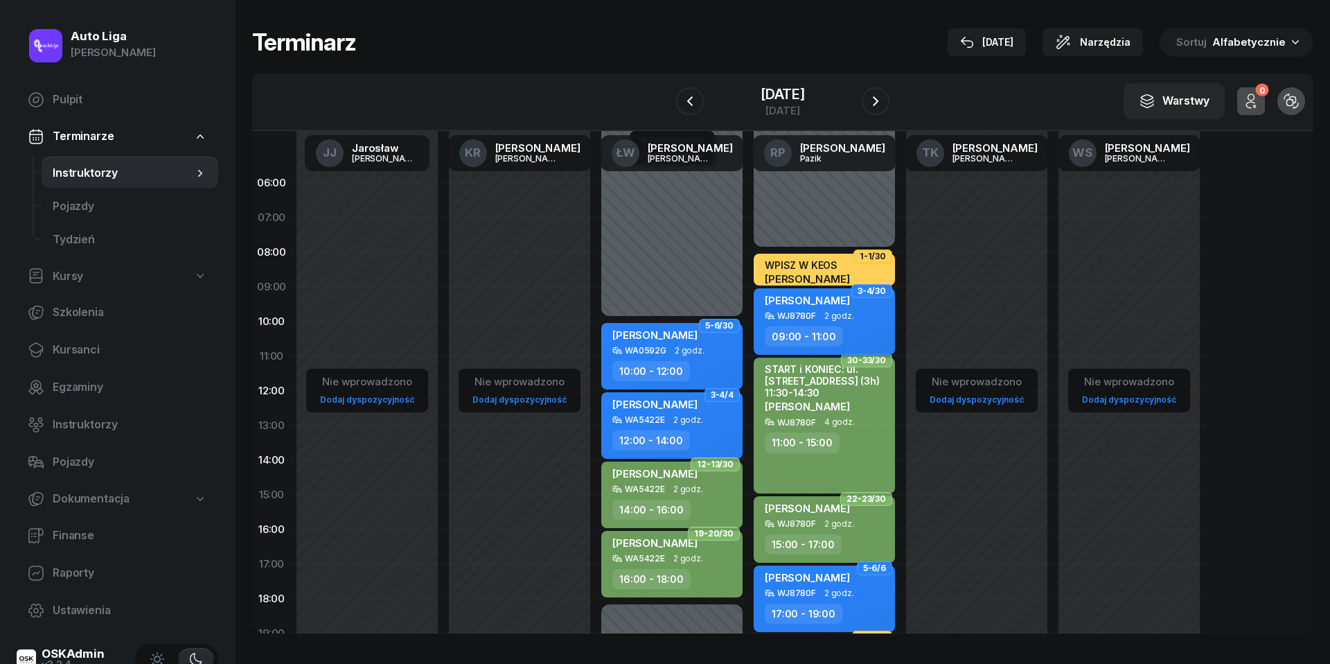
click at [826, 306] on div "[PERSON_NAME]" at bounding box center [807, 302] width 85 height 17
select select "09"
select select "11"
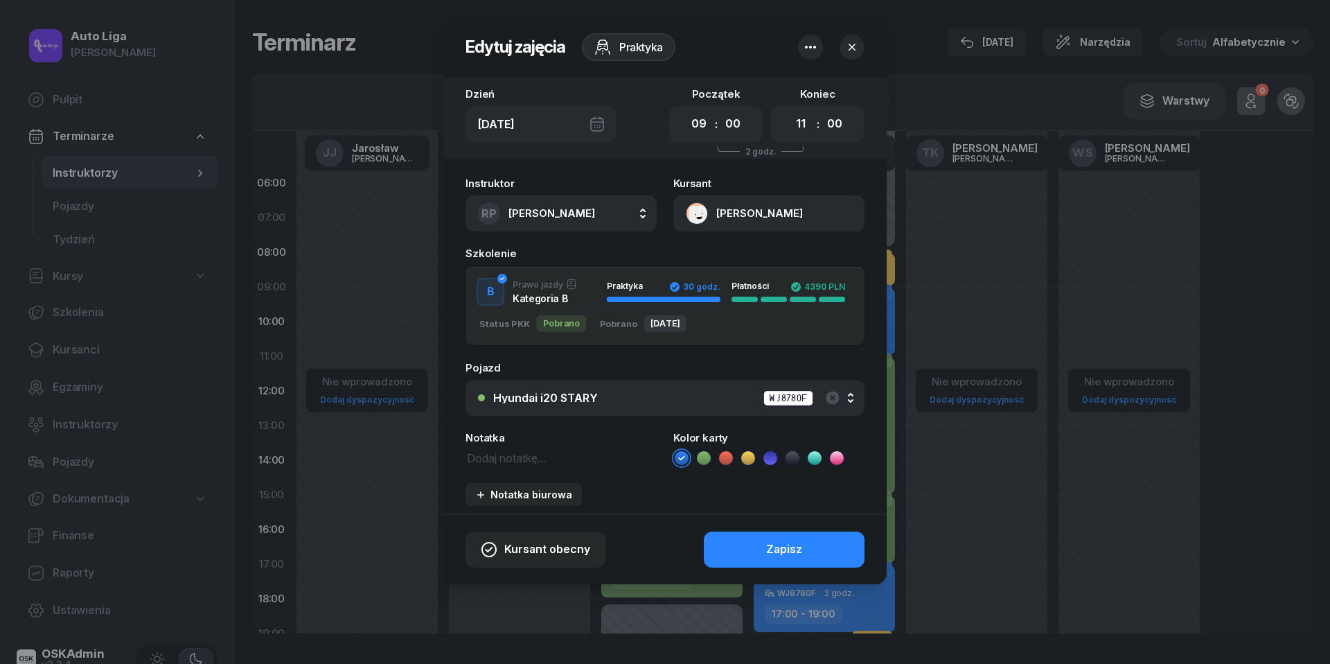
click at [704, 456] on icon at bounding box center [704, 458] width 14 height 14
click at [748, 547] on button "Zapisz" at bounding box center [784, 549] width 161 height 36
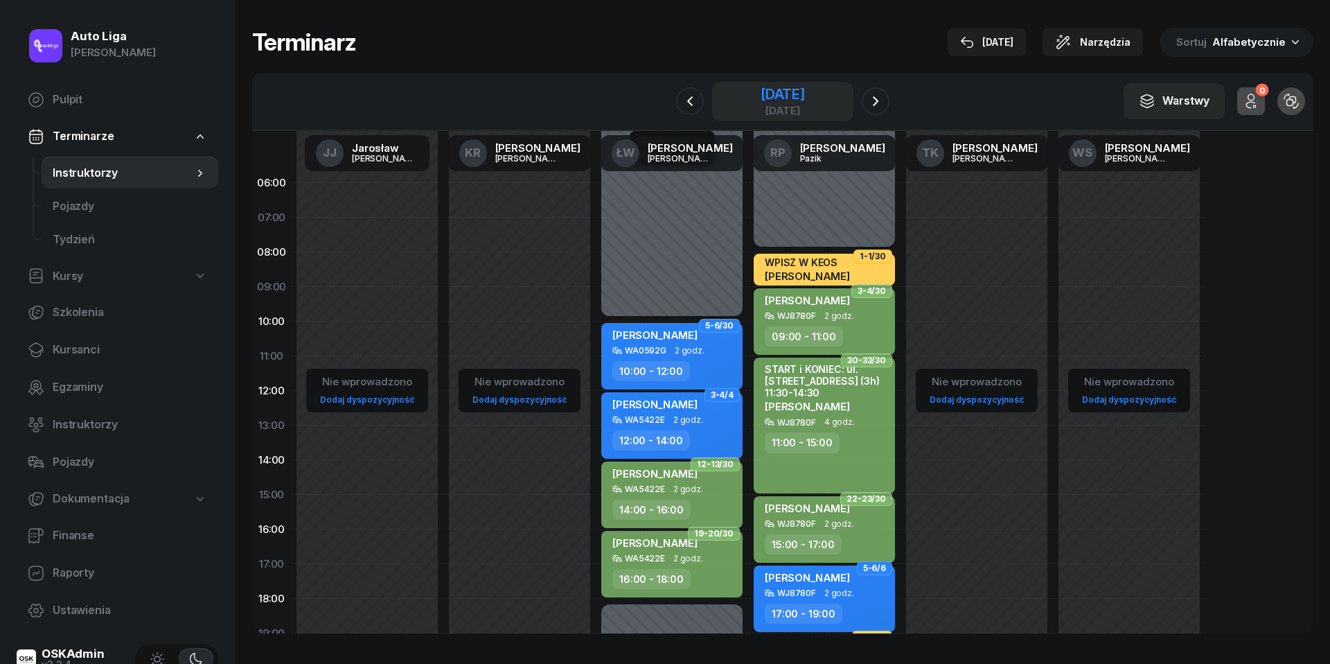
click at [785, 100] on div "[DATE]" at bounding box center [783, 94] width 44 height 14
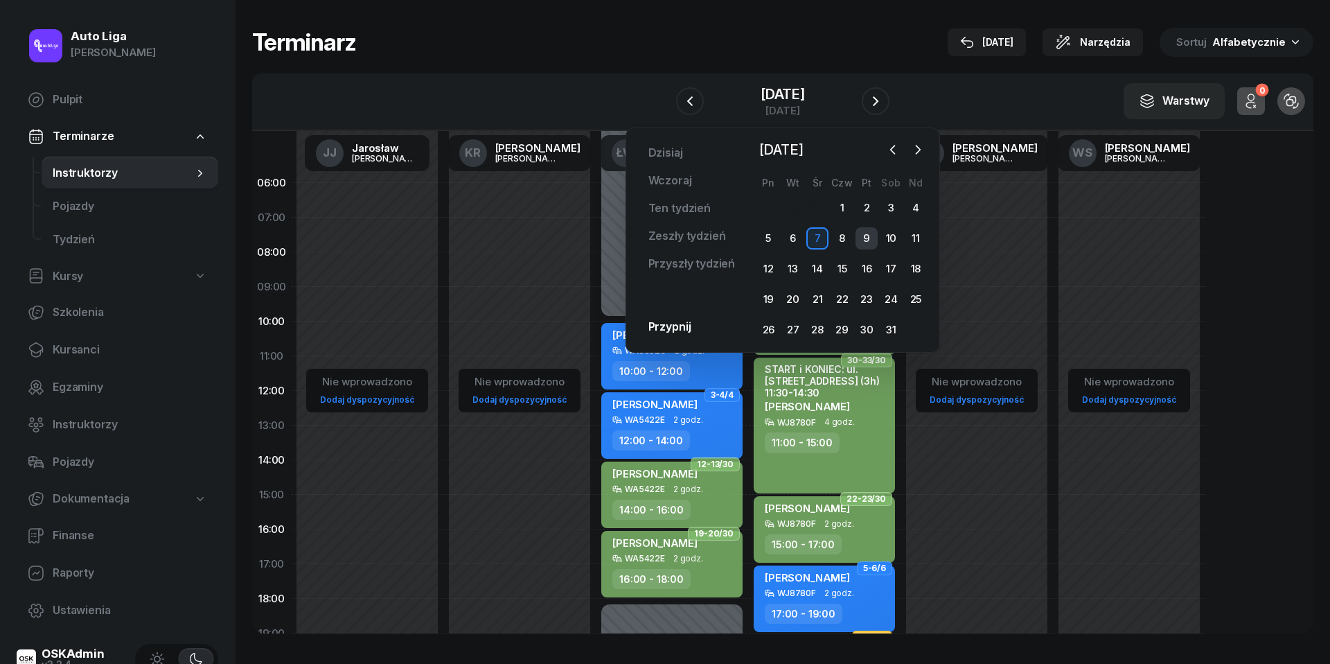
click at [868, 236] on div "9" at bounding box center [867, 238] width 22 height 22
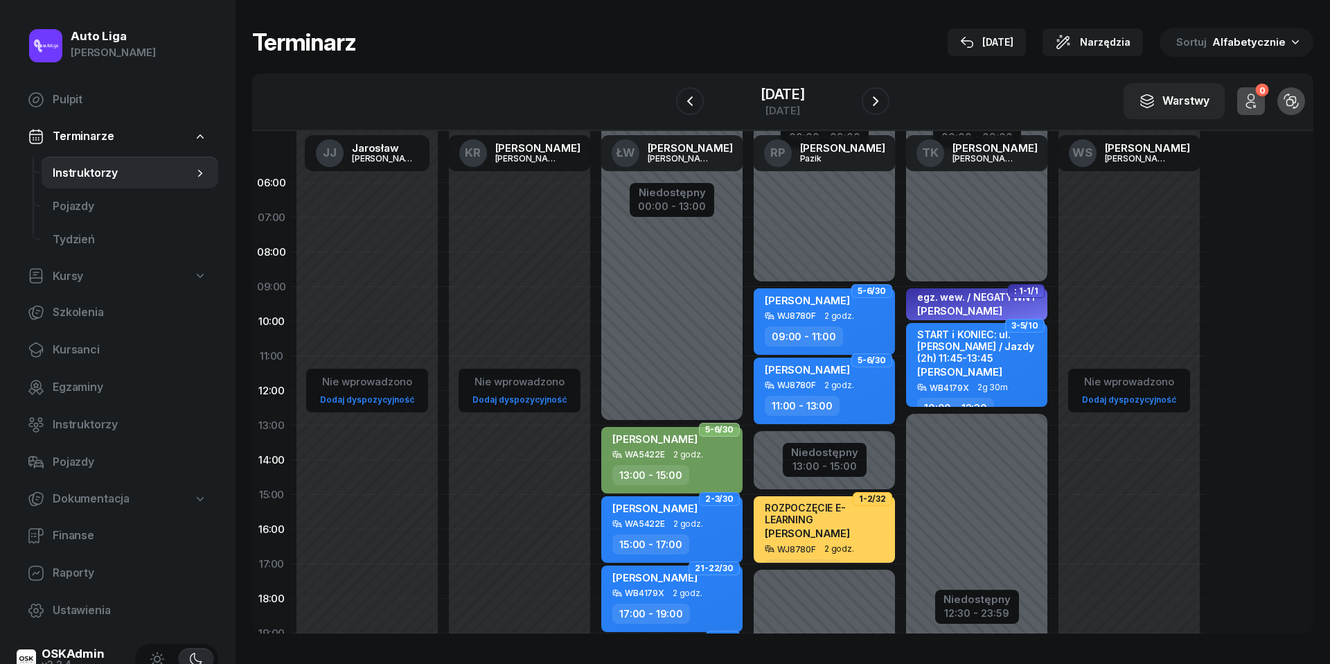
click at [849, 370] on div "[PERSON_NAME]" at bounding box center [826, 371] width 122 height 17
select select "11"
select select "13"
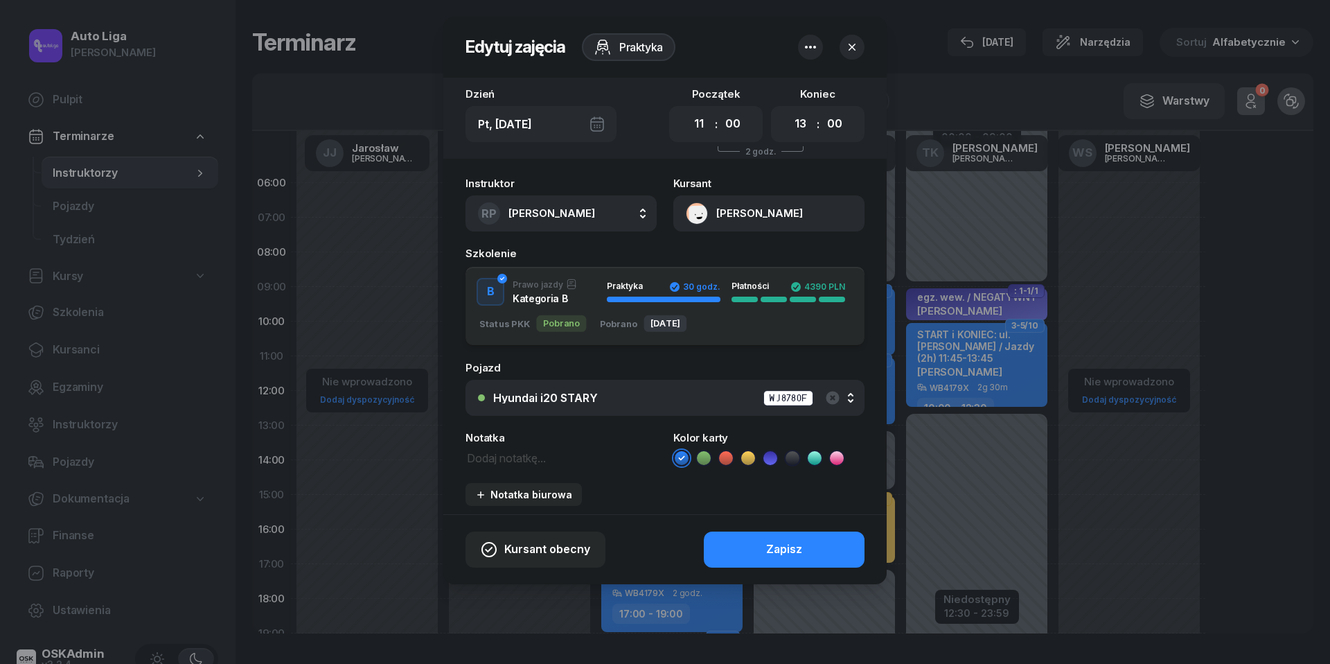
click at [708, 453] on icon at bounding box center [704, 458] width 14 height 14
click at [764, 547] on button "Zapisz" at bounding box center [784, 549] width 161 height 36
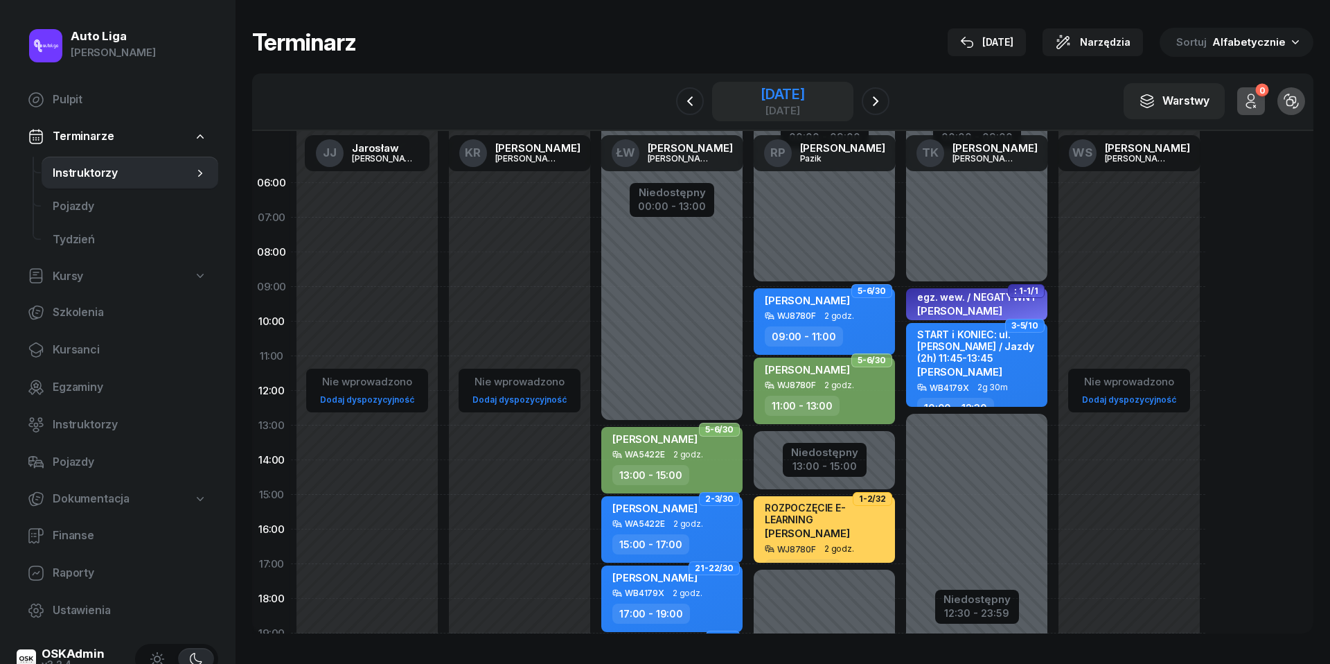
click at [773, 94] on div "[DATE]" at bounding box center [783, 94] width 44 height 14
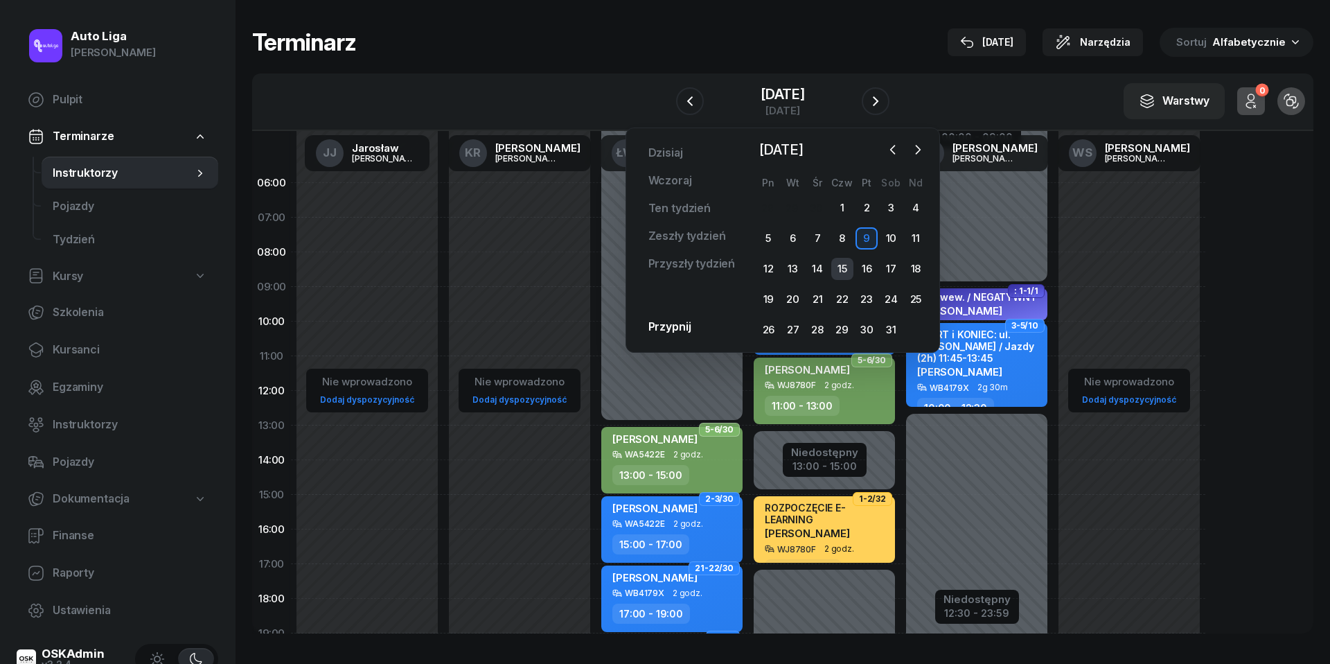
click at [838, 261] on div "15" at bounding box center [842, 269] width 22 height 22
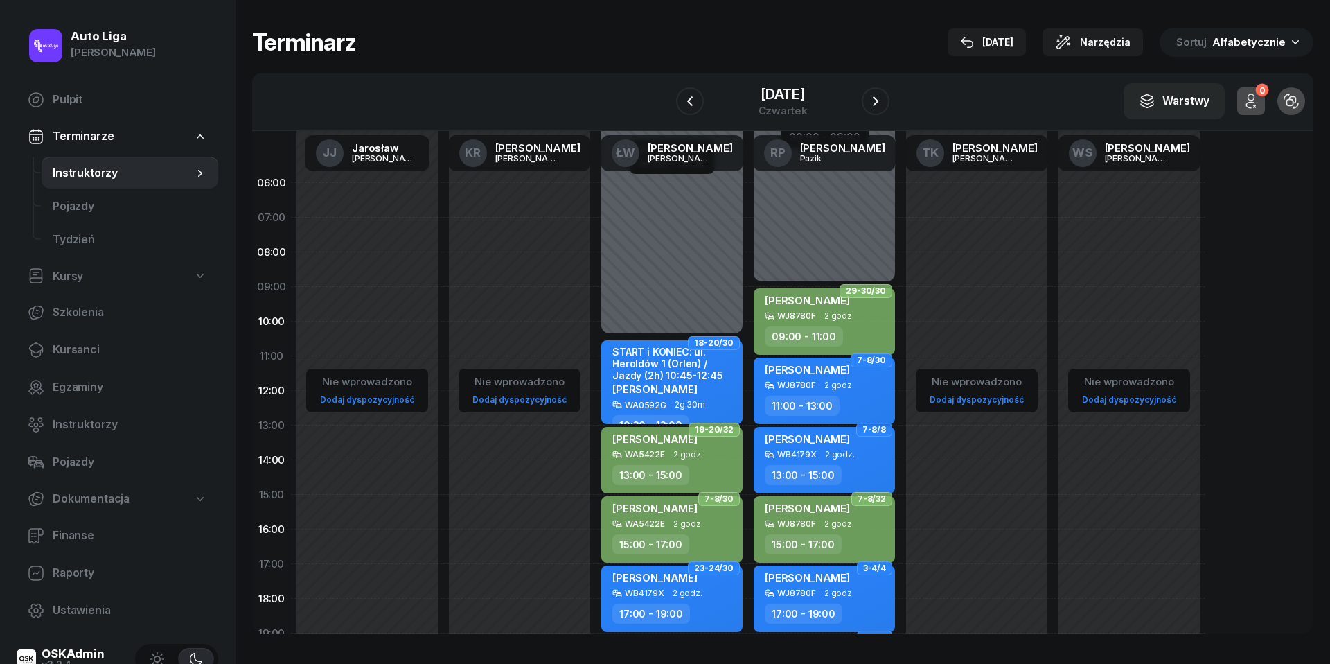
click at [833, 378] on div "[PERSON_NAME]" at bounding box center [826, 371] width 122 height 17
select select "11"
select select "13"
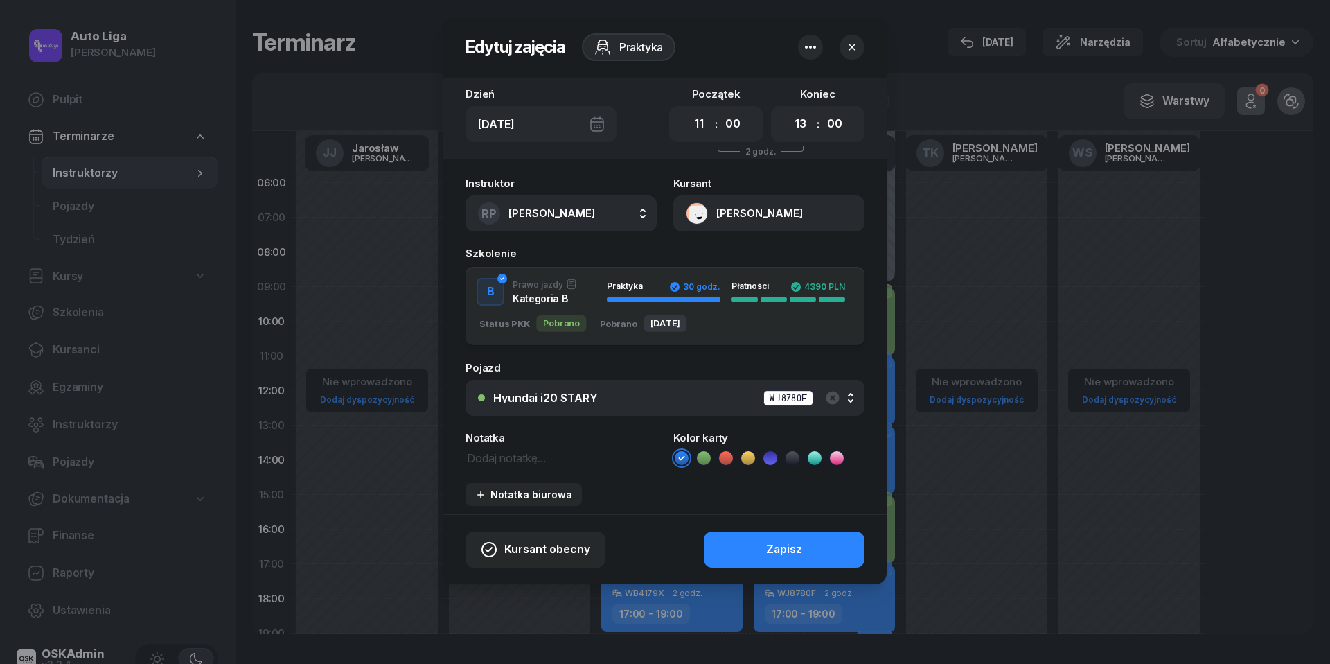
click at [705, 452] on icon at bounding box center [704, 458] width 14 height 14
click at [766, 547] on div "Zapisz" at bounding box center [784, 549] width 36 height 18
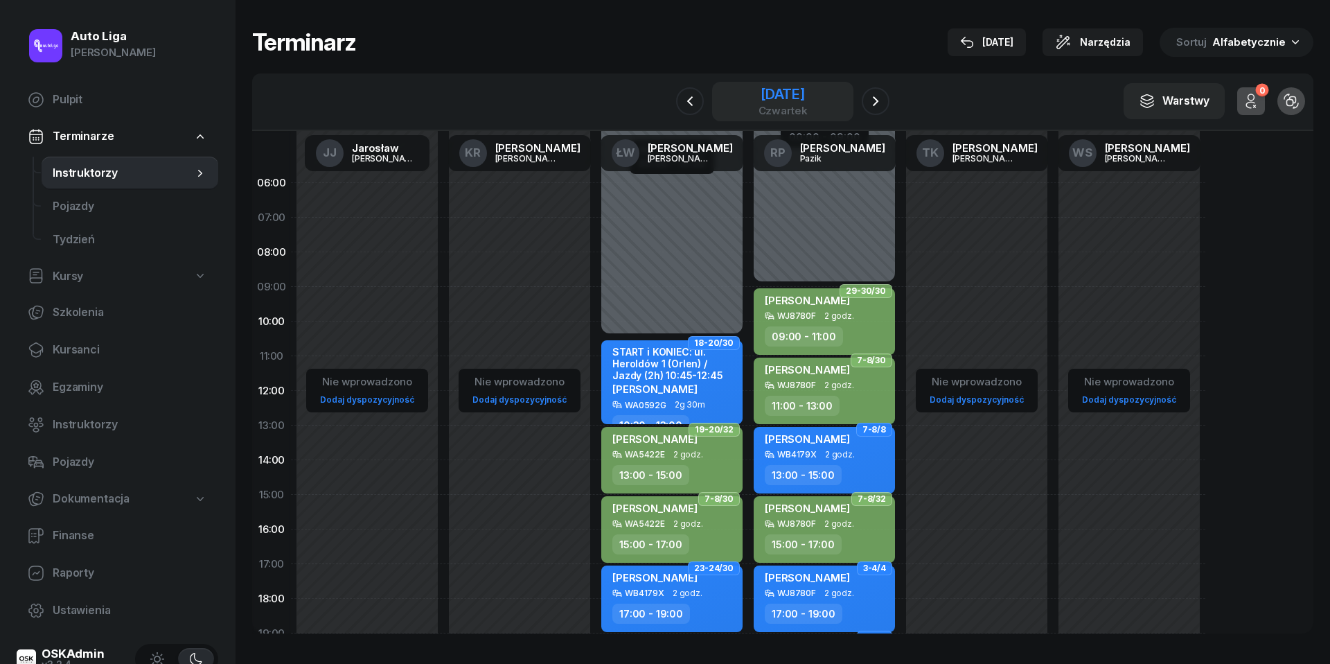
click at [797, 97] on div "[DATE]" at bounding box center [783, 94] width 49 height 14
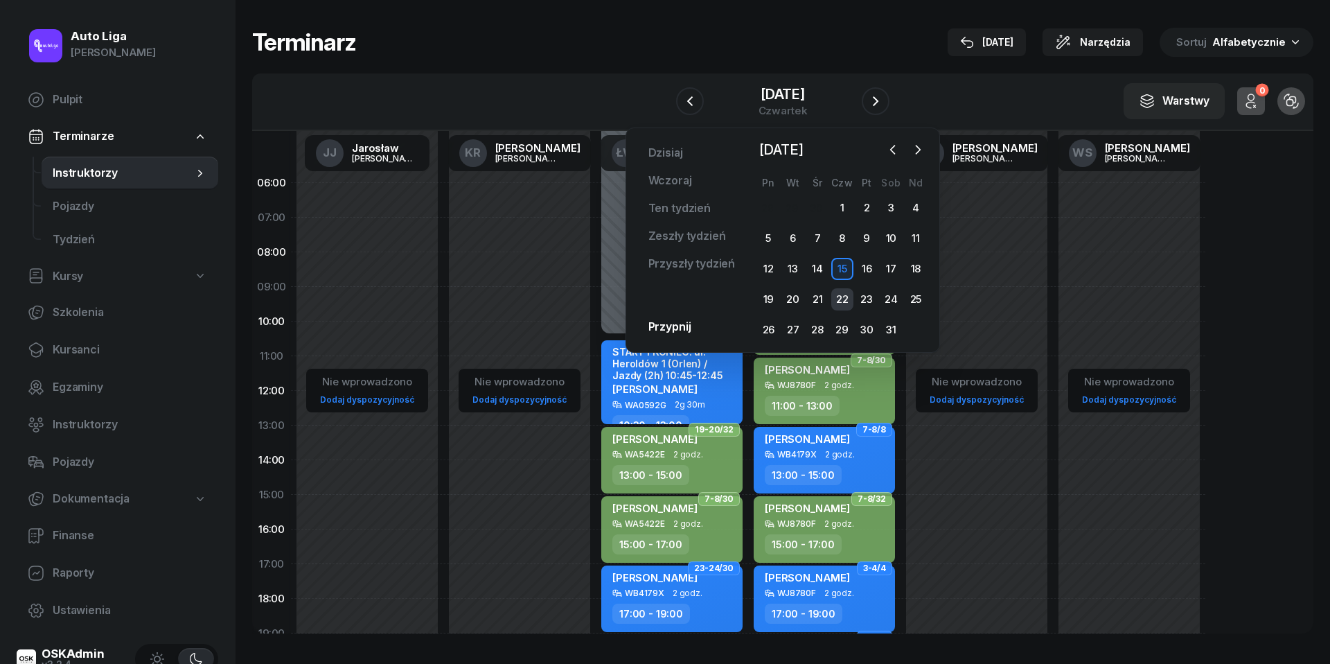
click at [843, 299] on div "22" at bounding box center [842, 299] width 22 height 22
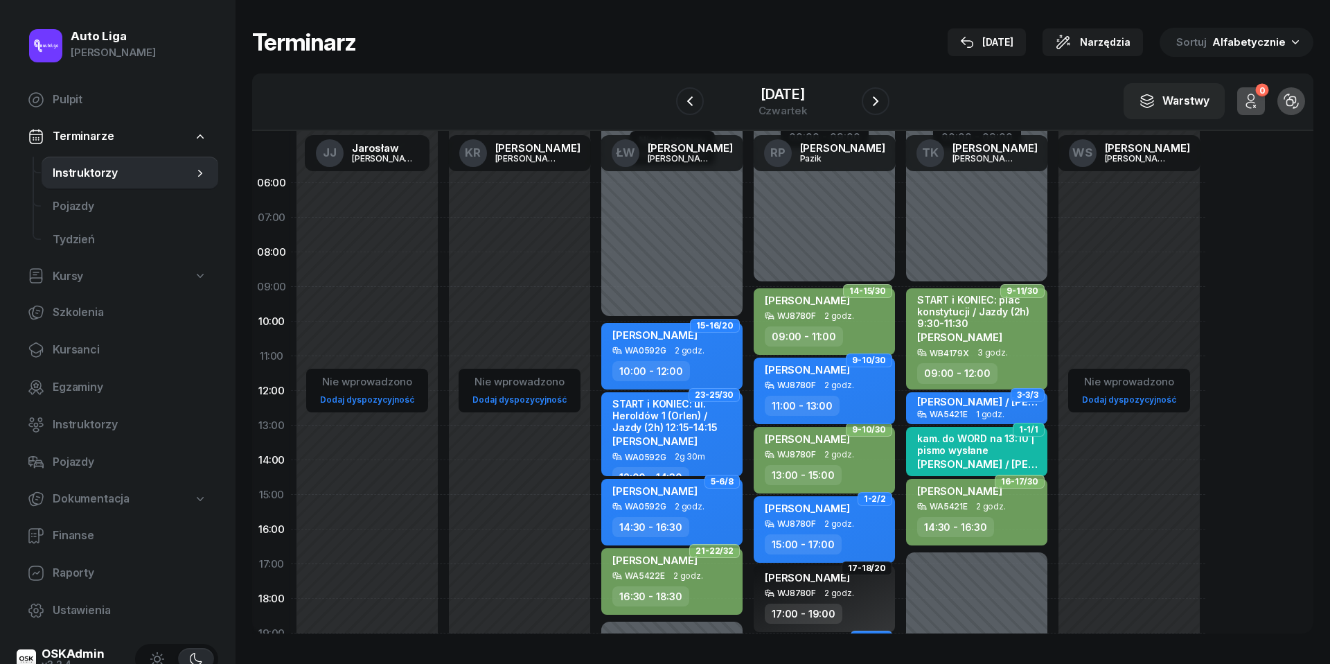
click at [857, 392] on div "[PERSON_NAME] WJ8780F 2 godz. 11:00 - 13:00" at bounding box center [824, 391] width 141 height 67
select select "11"
select select "13"
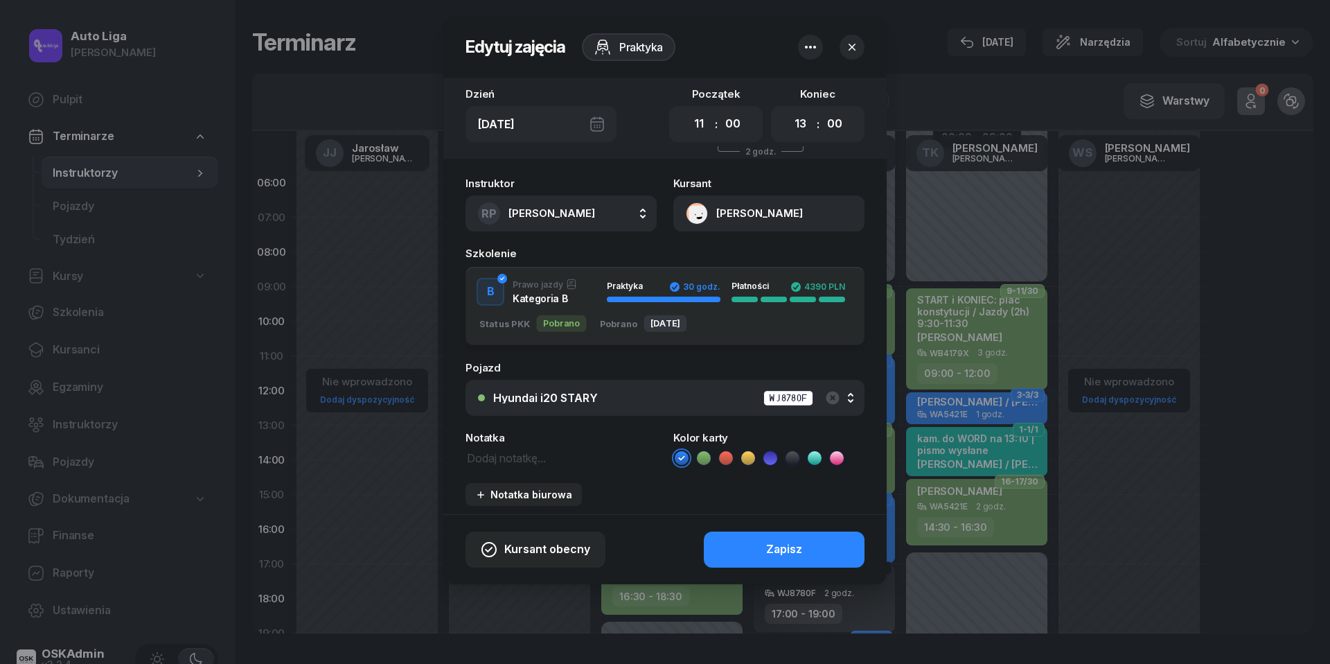
click at [705, 457] on icon at bounding box center [704, 457] width 6 height 5
click at [779, 541] on div "Zapisz" at bounding box center [784, 549] width 36 height 18
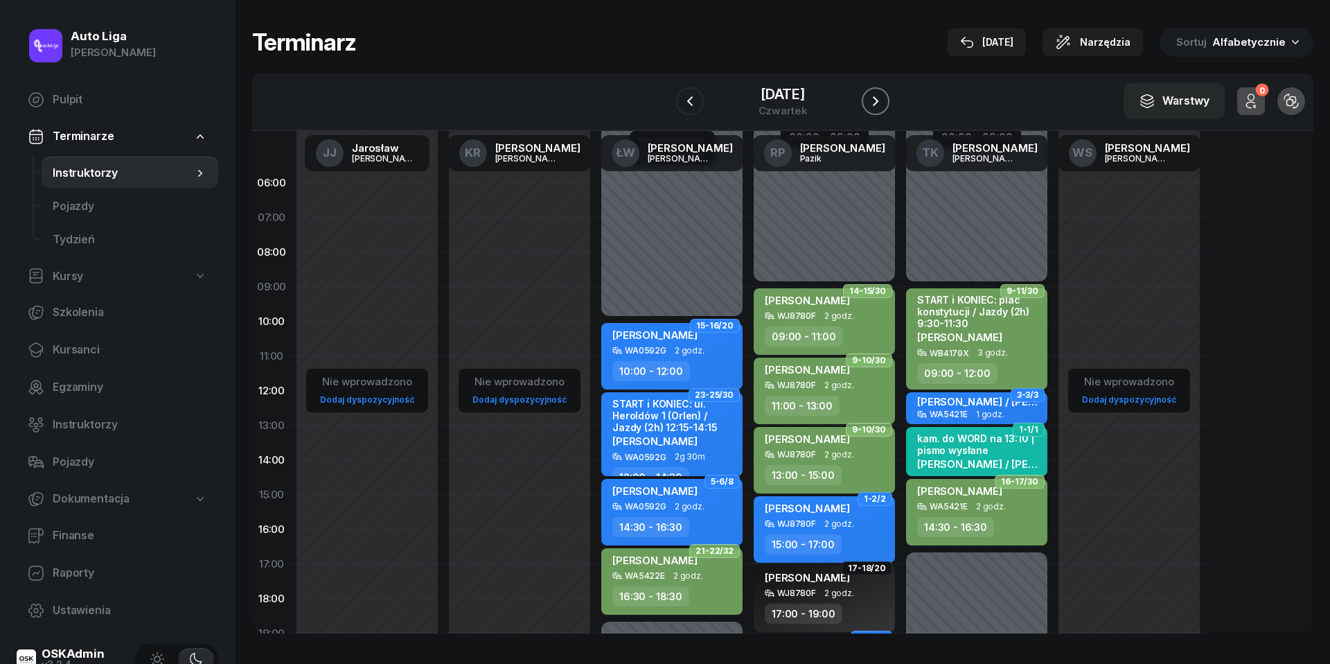
click at [879, 95] on icon "button" at bounding box center [875, 101] width 17 height 17
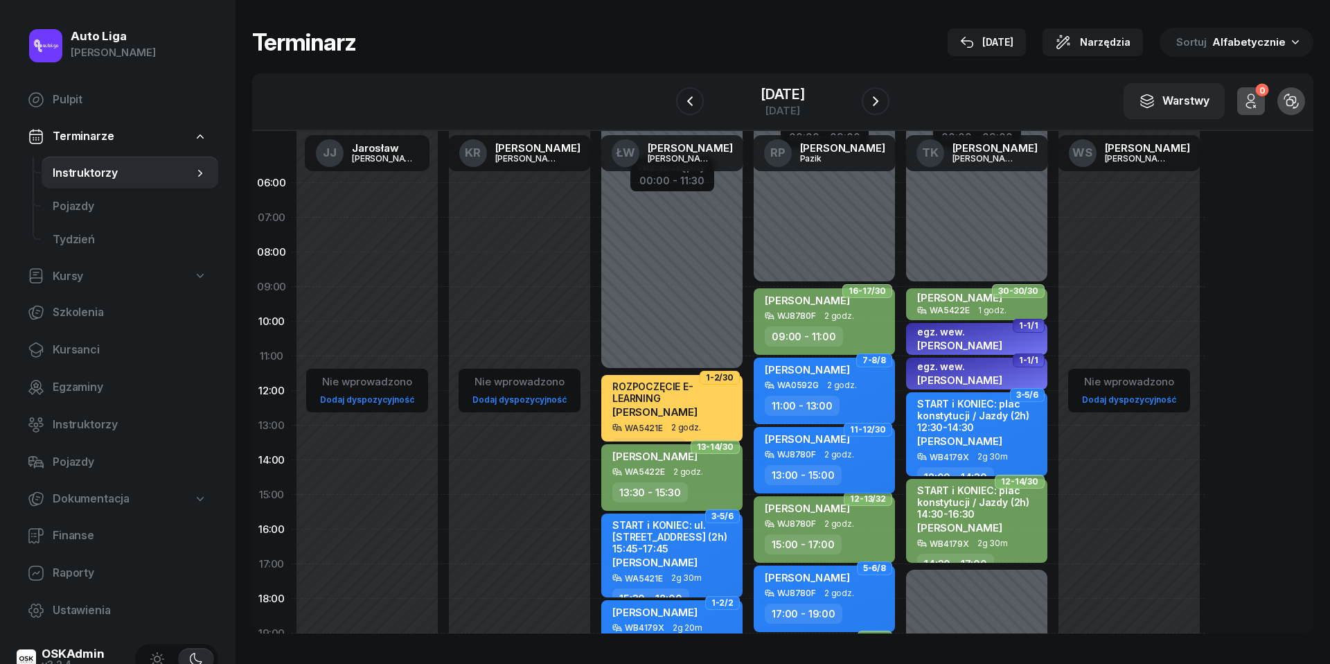
click at [830, 450] on span "2 godz." at bounding box center [840, 455] width 30 height 10
select select "13"
select select "15"
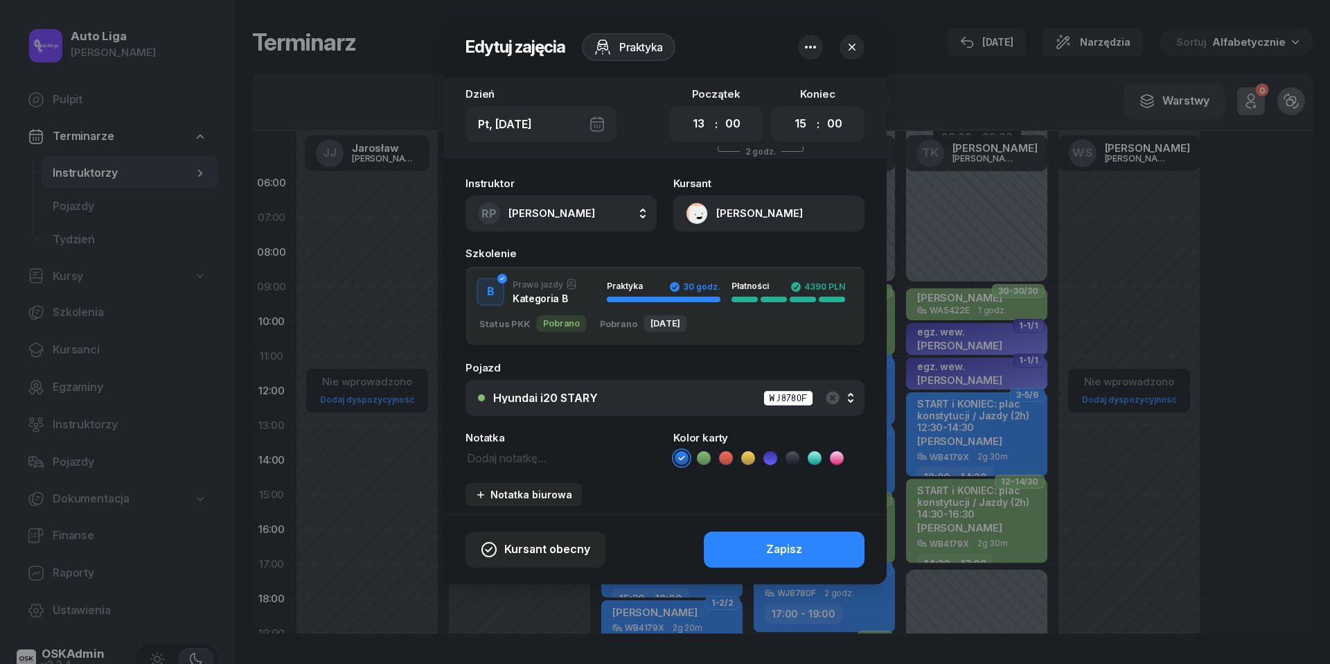
click at [707, 455] on icon at bounding box center [704, 458] width 14 height 14
click at [749, 546] on button "Zapisz" at bounding box center [784, 549] width 161 height 36
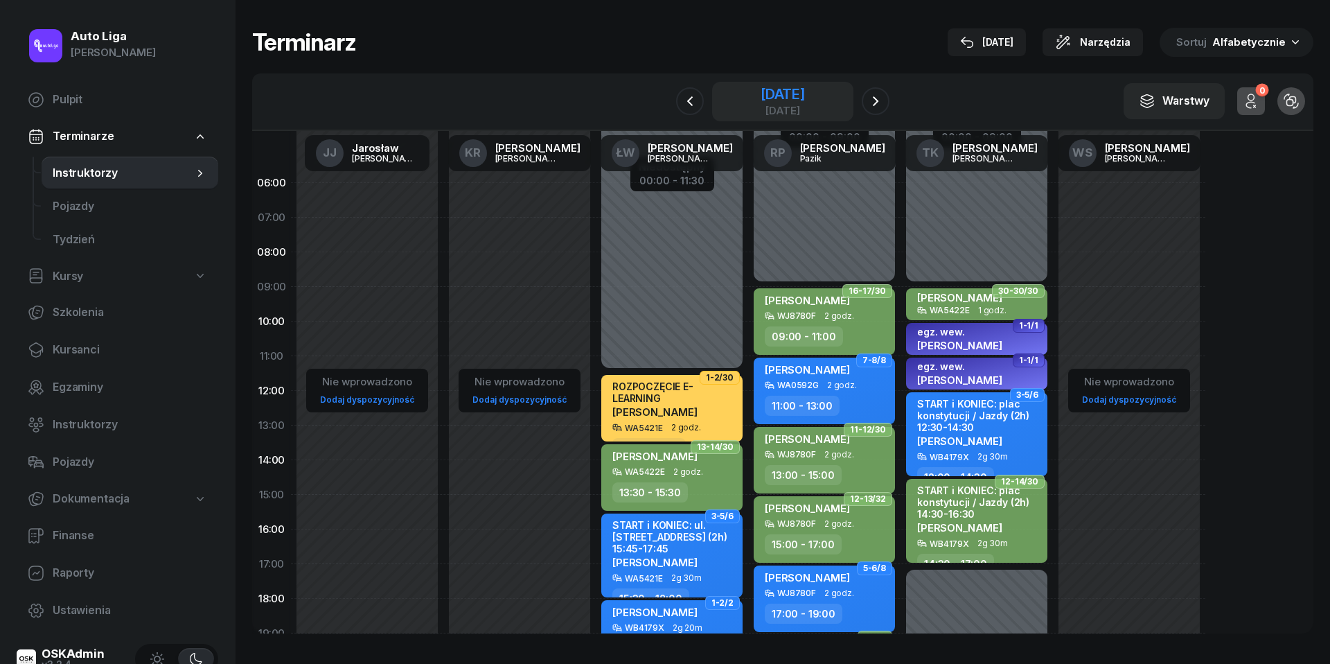
click at [766, 105] on div "[DATE]" at bounding box center [783, 110] width 44 height 10
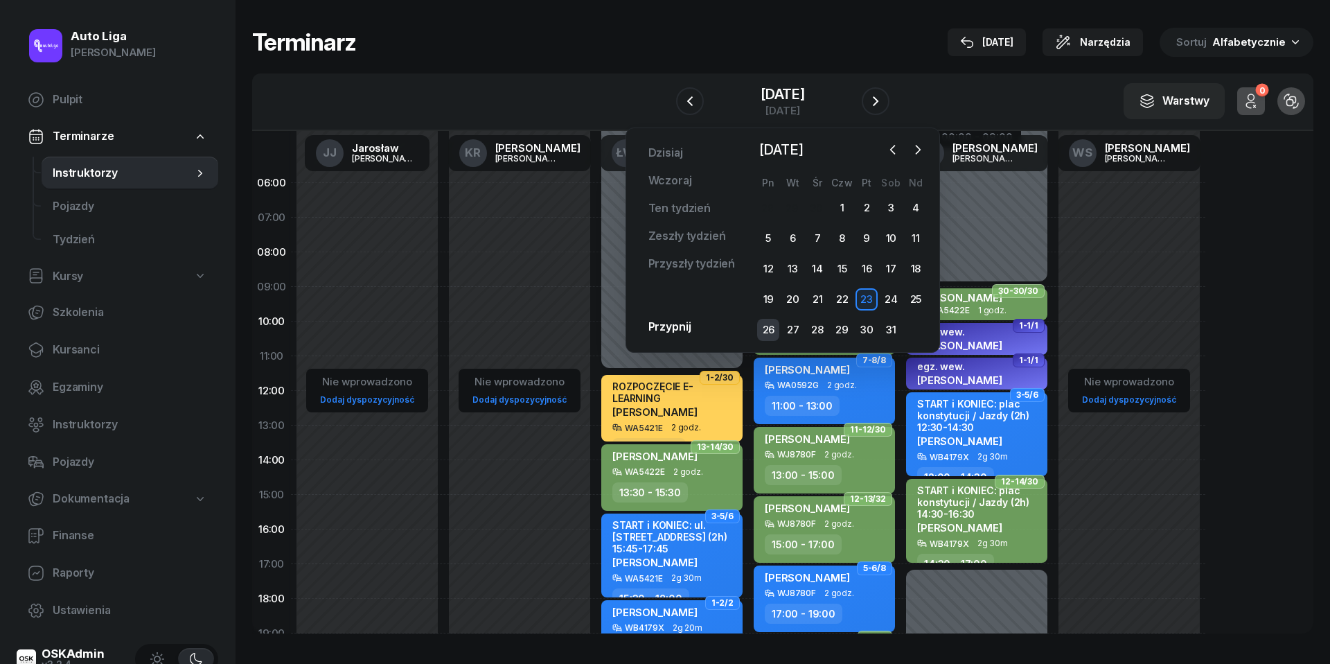
click at [774, 326] on div "26" at bounding box center [768, 330] width 22 height 22
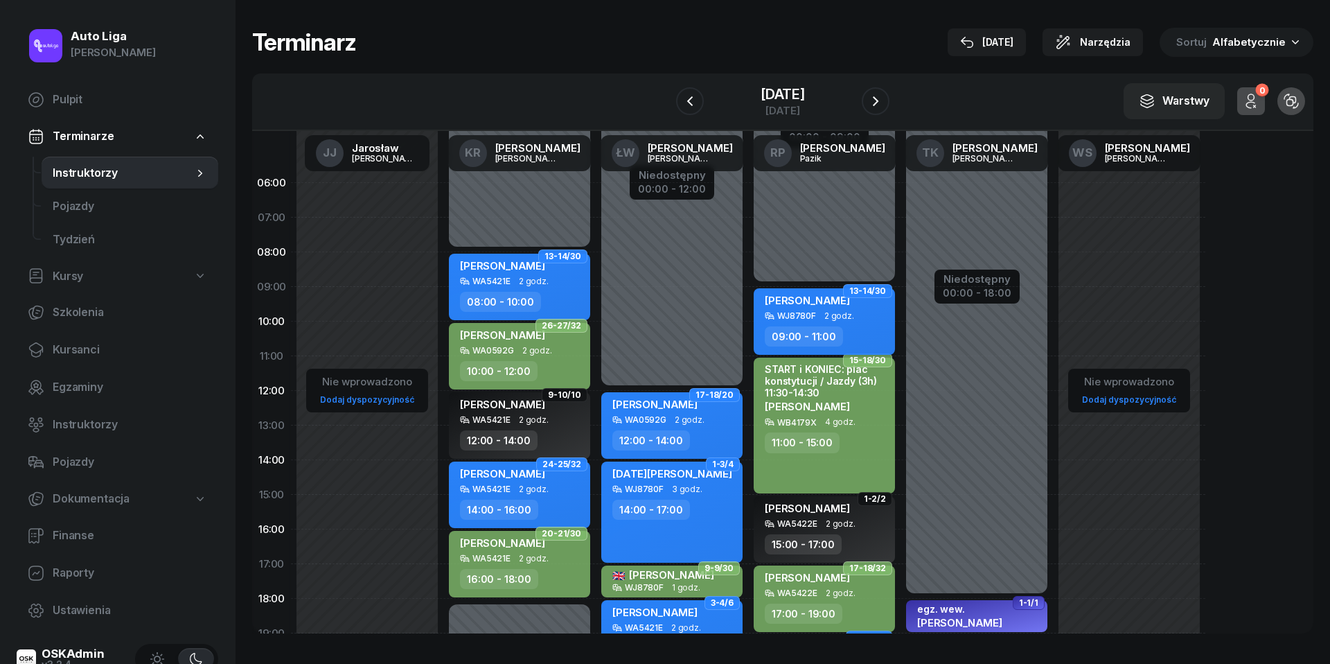
click at [810, 295] on span "[PERSON_NAME]" at bounding box center [807, 300] width 85 height 13
select select "09"
select select "11"
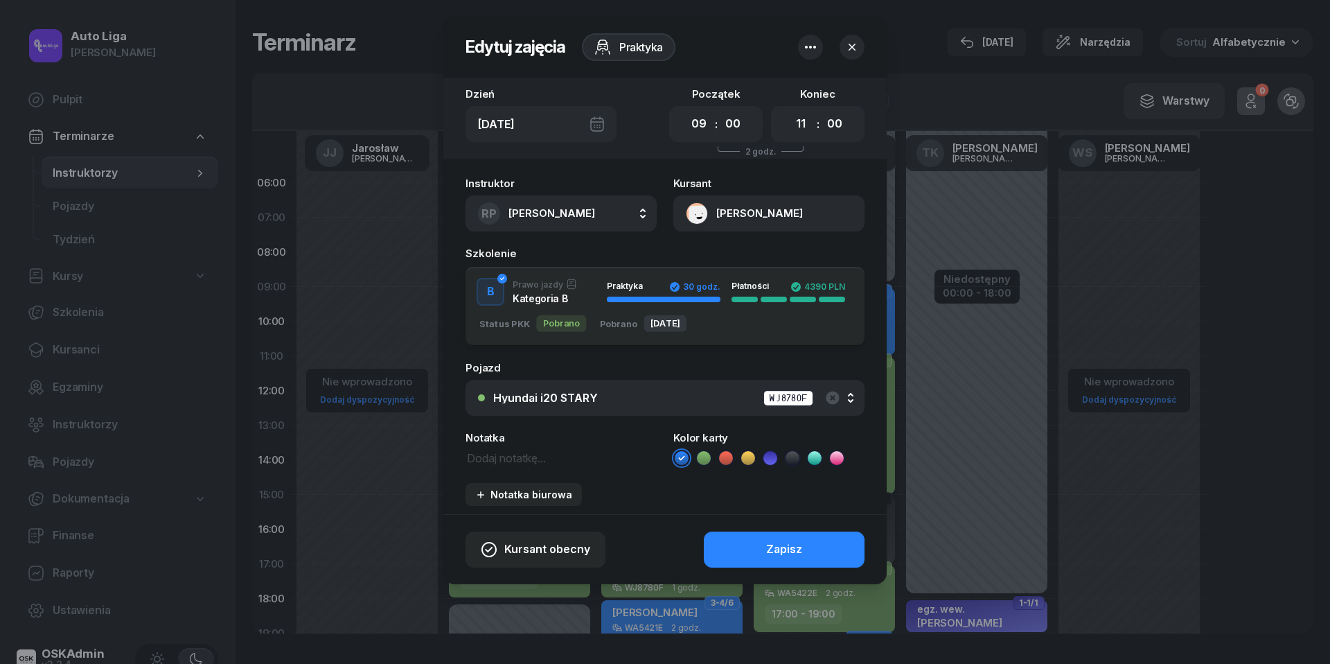
click at [704, 451] on icon at bounding box center [704, 458] width 14 height 14
click at [769, 543] on div "Zapisz" at bounding box center [784, 549] width 36 height 18
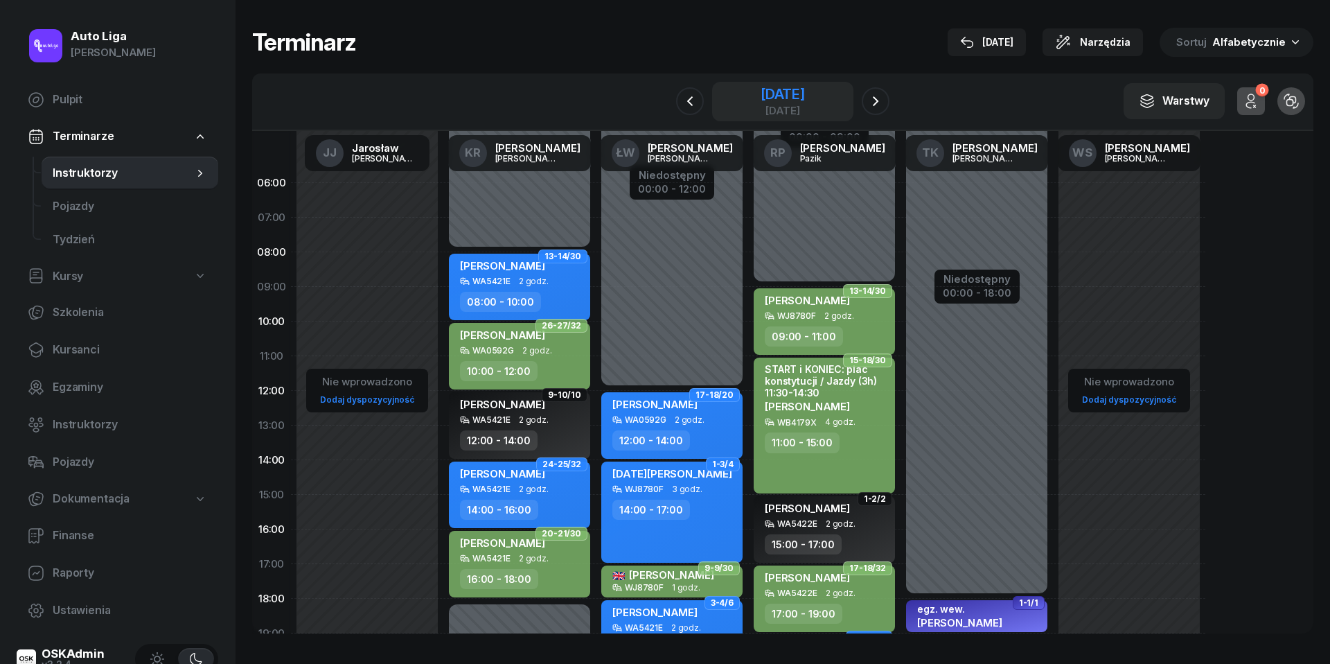
click at [793, 108] on div "[DATE]" at bounding box center [783, 110] width 44 height 10
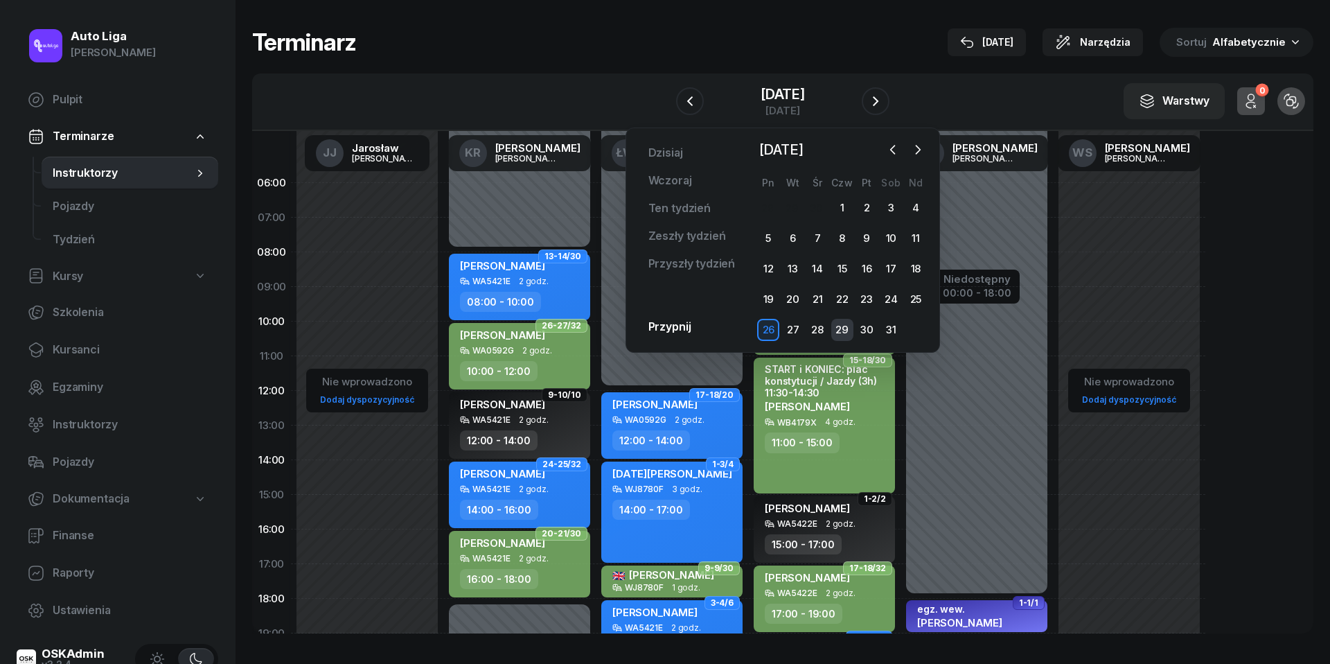
click at [846, 326] on div "29" at bounding box center [842, 330] width 22 height 22
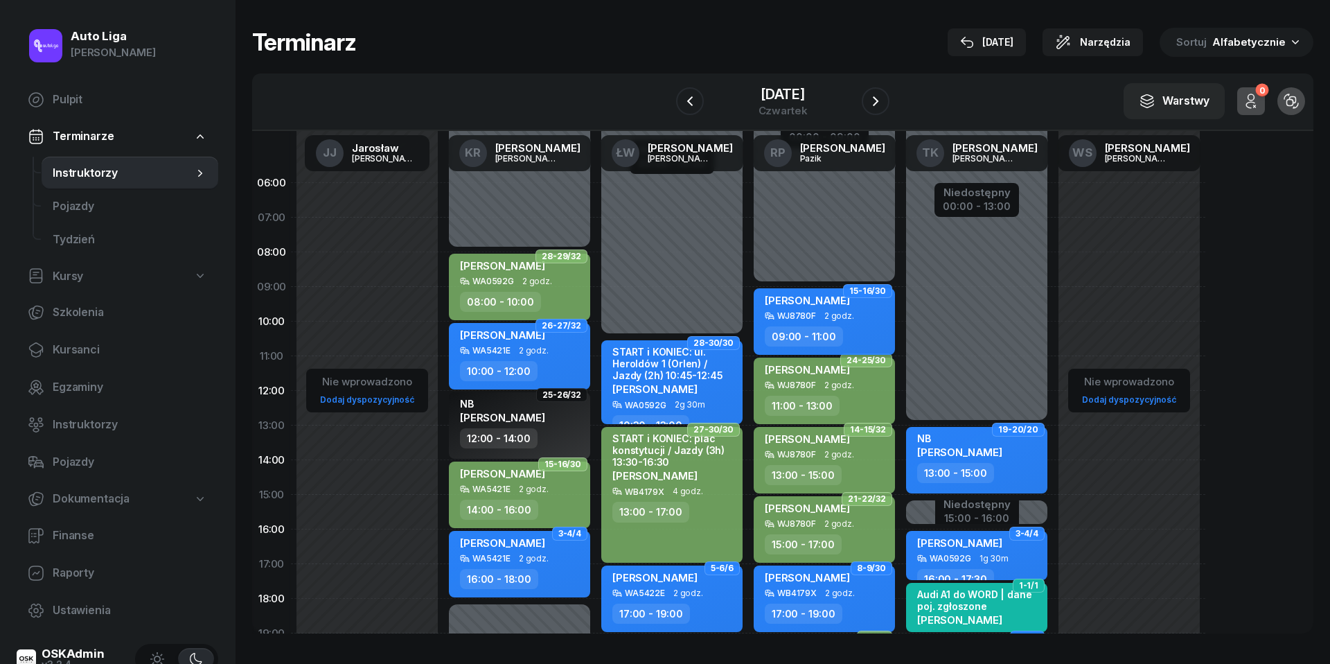
click at [844, 302] on div "[PERSON_NAME]" at bounding box center [826, 302] width 122 height 17
select select "09"
select select "11"
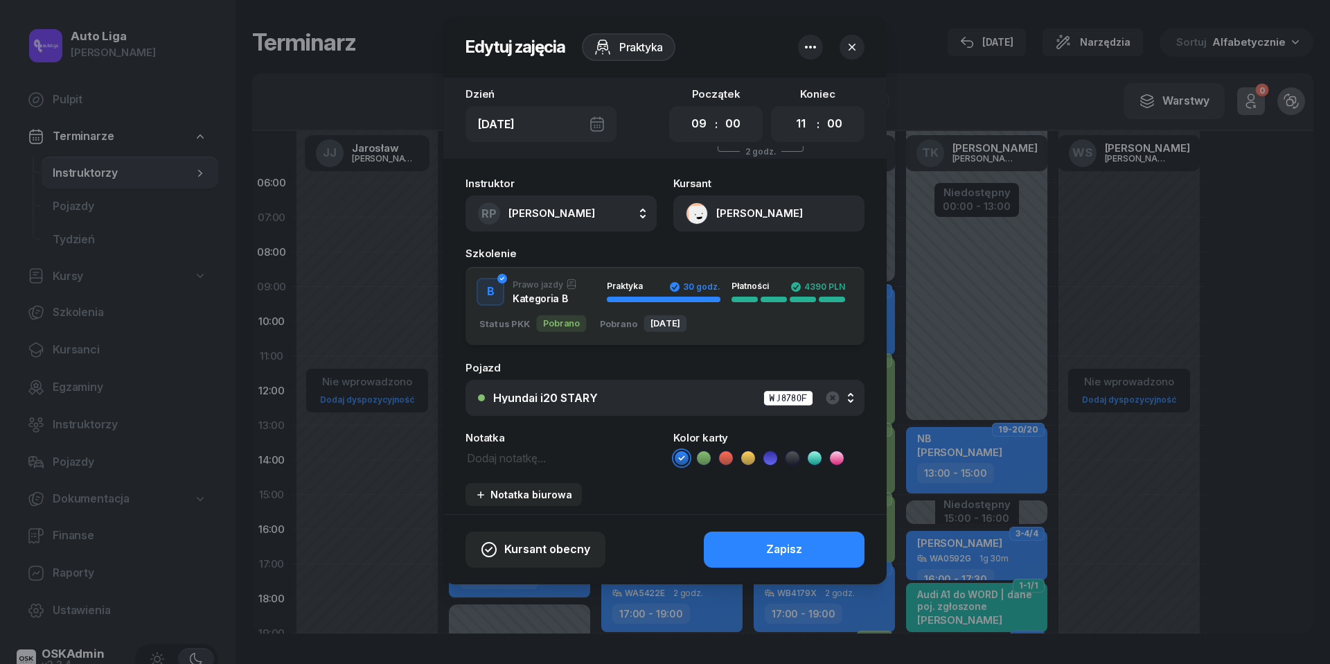
click at [705, 456] on icon at bounding box center [704, 457] width 6 height 5
click at [777, 553] on div "Zapisz" at bounding box center [784, 549] width 36 height 18
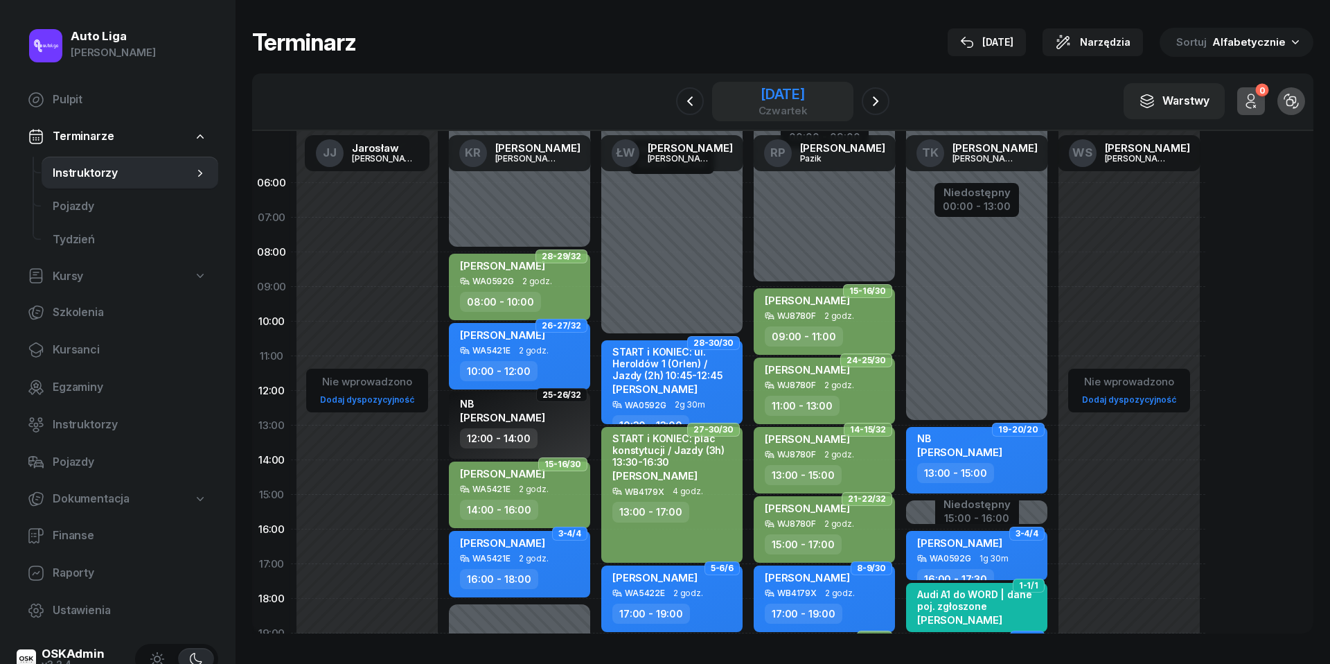
click at [777, 97] on div "[DATE]" at bounding box center [783, 94] width 49 height 14
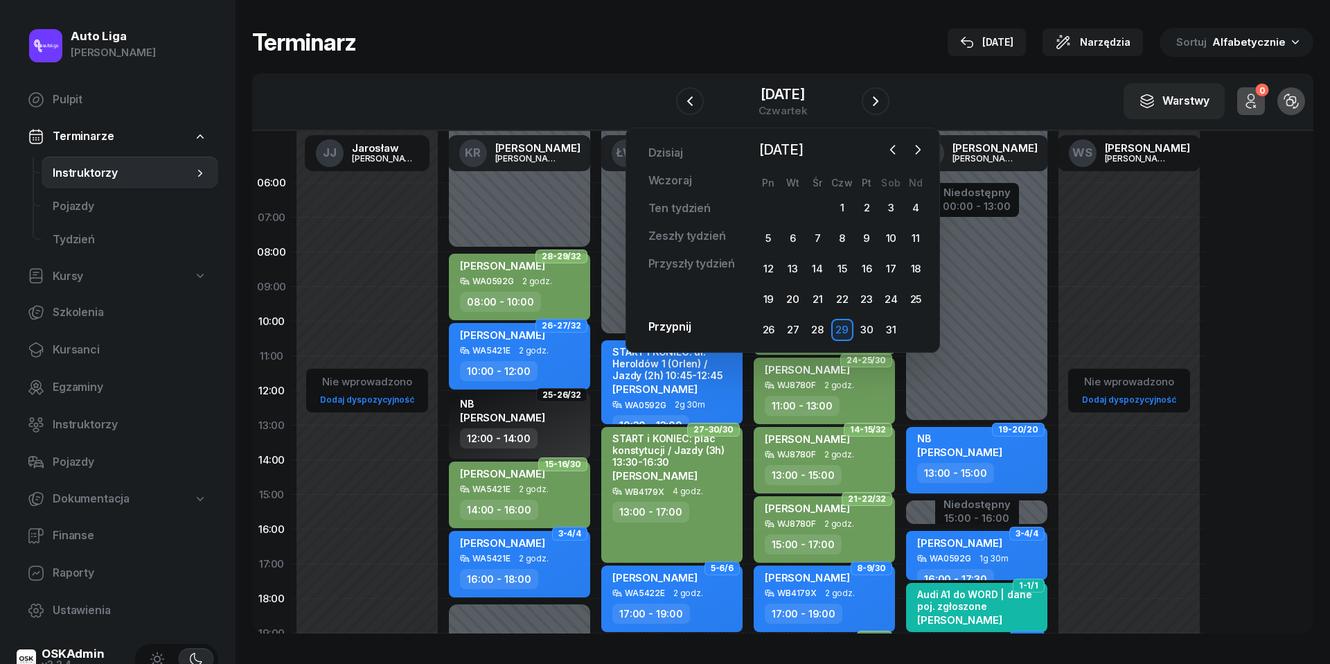
click at [929, 150] on div "[DATE] [DATE] Ten tydzień Zeszły tydzień Przyszły tydzień Przypnij [DATE] [DATE…" at bounding box center [783, 239] width 315 height 225
click at [928, 150] on div "[DATE] [DATE] Ten tydzień Zeszły tydzień Przyszły tydzień Przypnij [DATE] [DATE…" at bounding box center [783, 239] width 315 height 225
click at [926, 150] on button "button" at bounding box center [918, 149] width 21 height 21
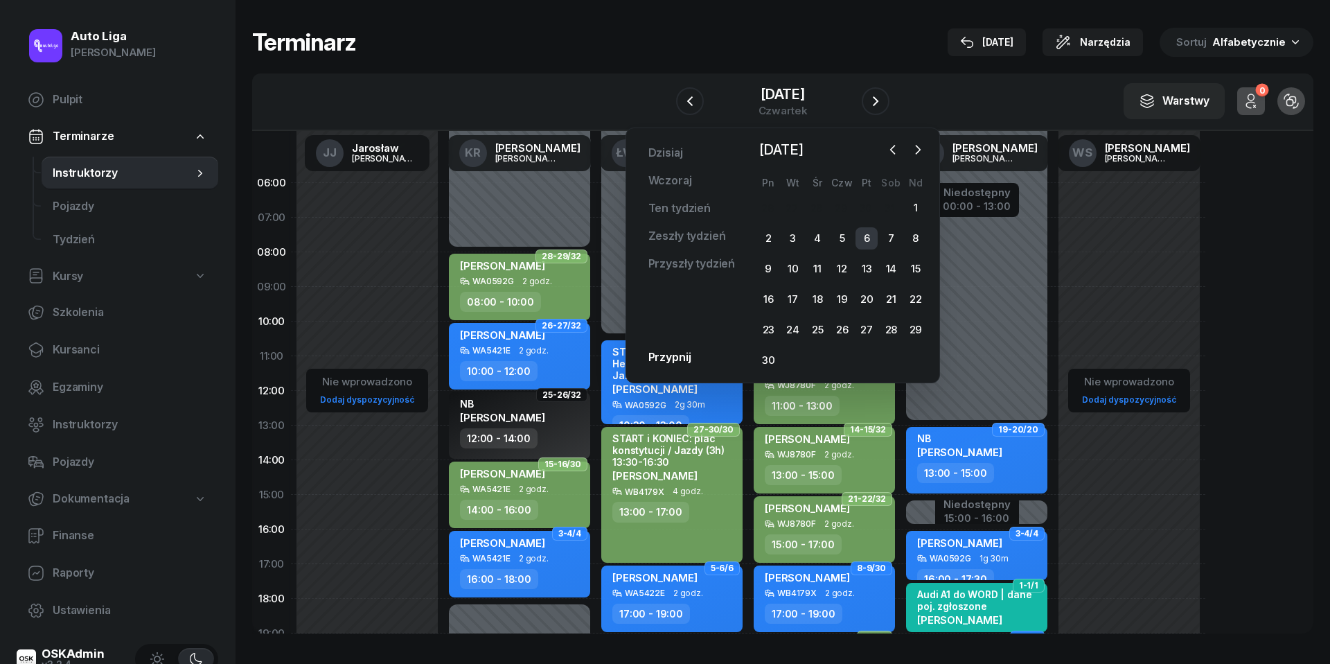
click at [870, 242] on div "6" at bounding box center [867, 238] width 22 height 22
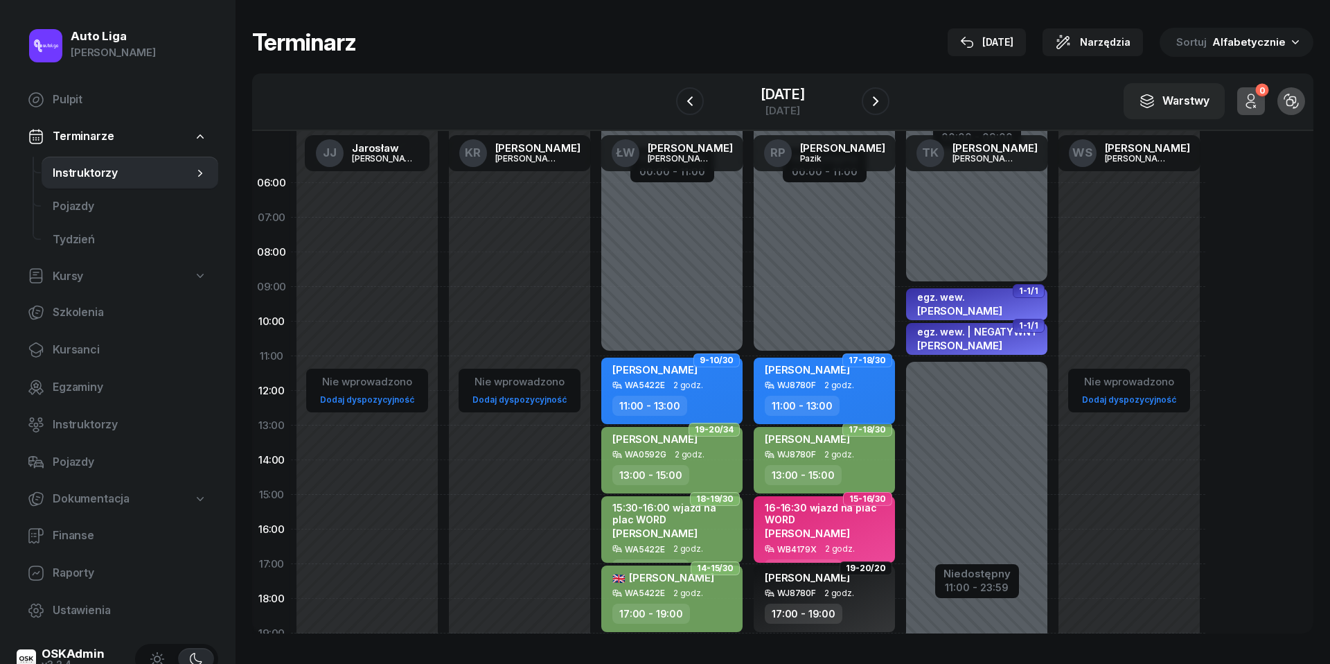
click at [813, 385] on div "WJ8780F" at bounding box center [796, 384] width 39 height 9
select select "11"
select select "13"
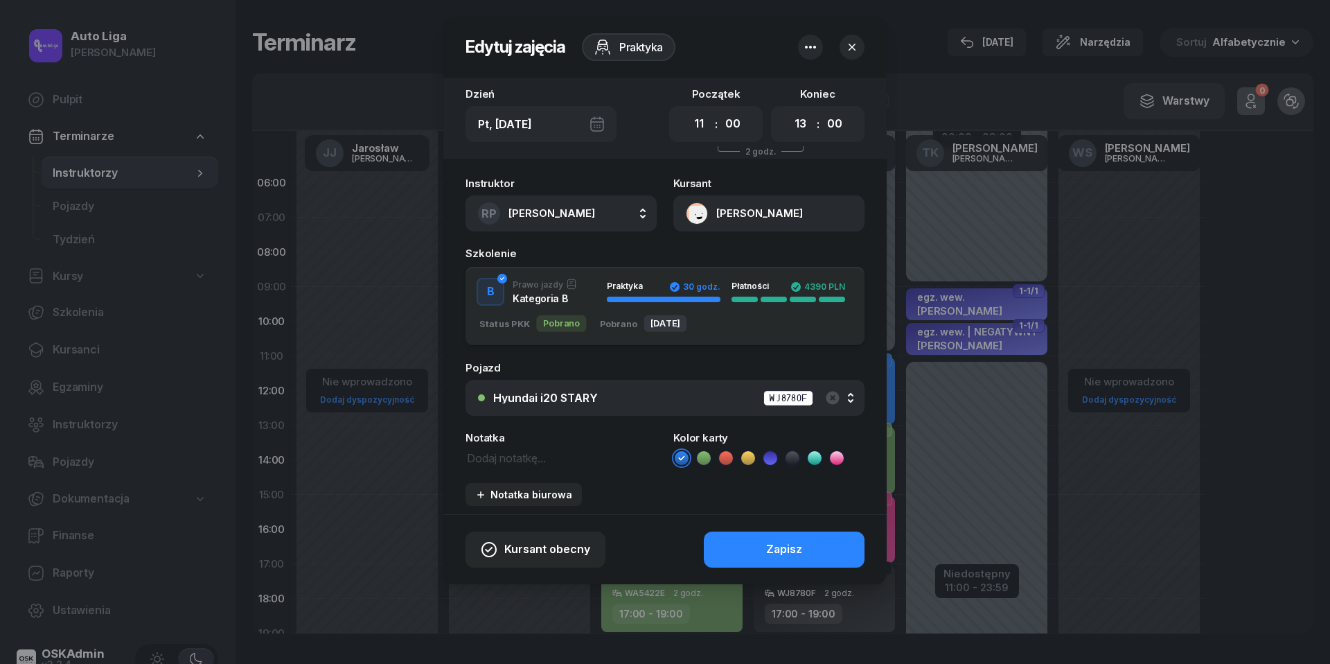
click at [708, 453] on icon at bounding box center [704, 458] width 14 height 14
click at [764, 547] on button "Zapisz" at bounding box center [784, 549] width 161 height 36
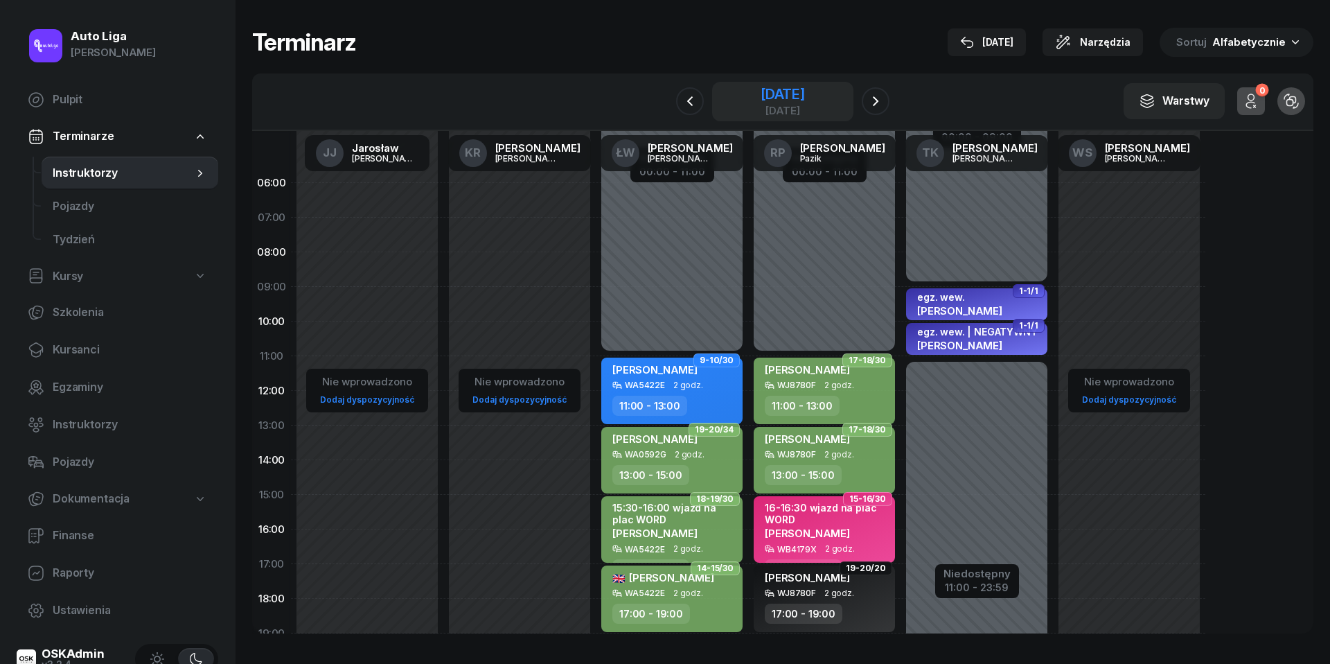
click at [766, 108] on div "[DATE]" at bounding box center [783, 110] width 44 height 10
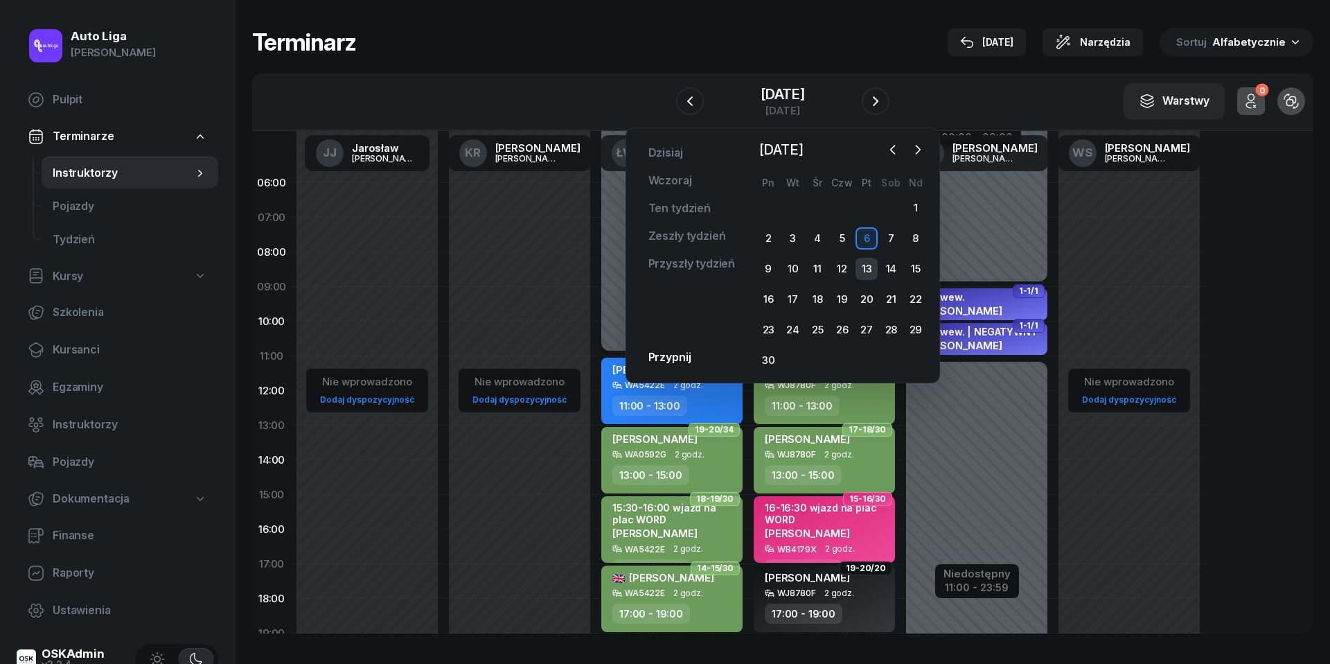
click at [876, 264] on div "13" at bounding box center [867, 269] width 22 height 22
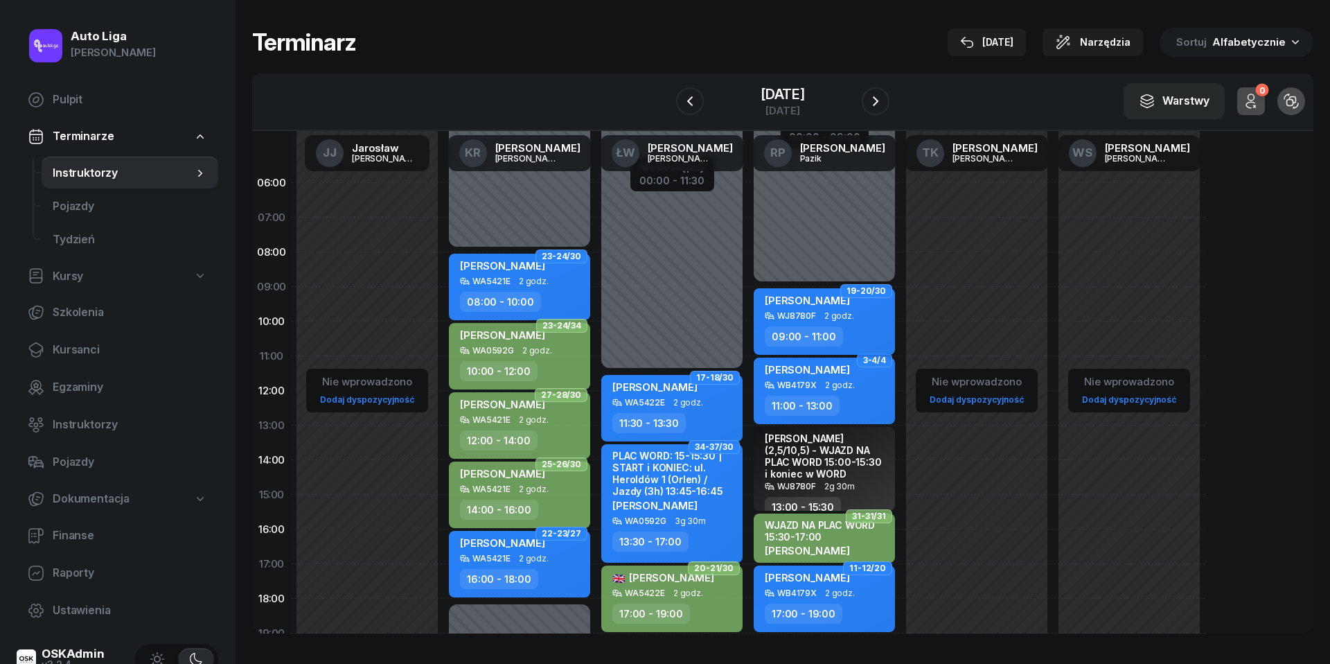
click at [825, 315] on span "2 godz." at bounding box center [840, 316] width 30 height 10
select select "09"
select select "11"
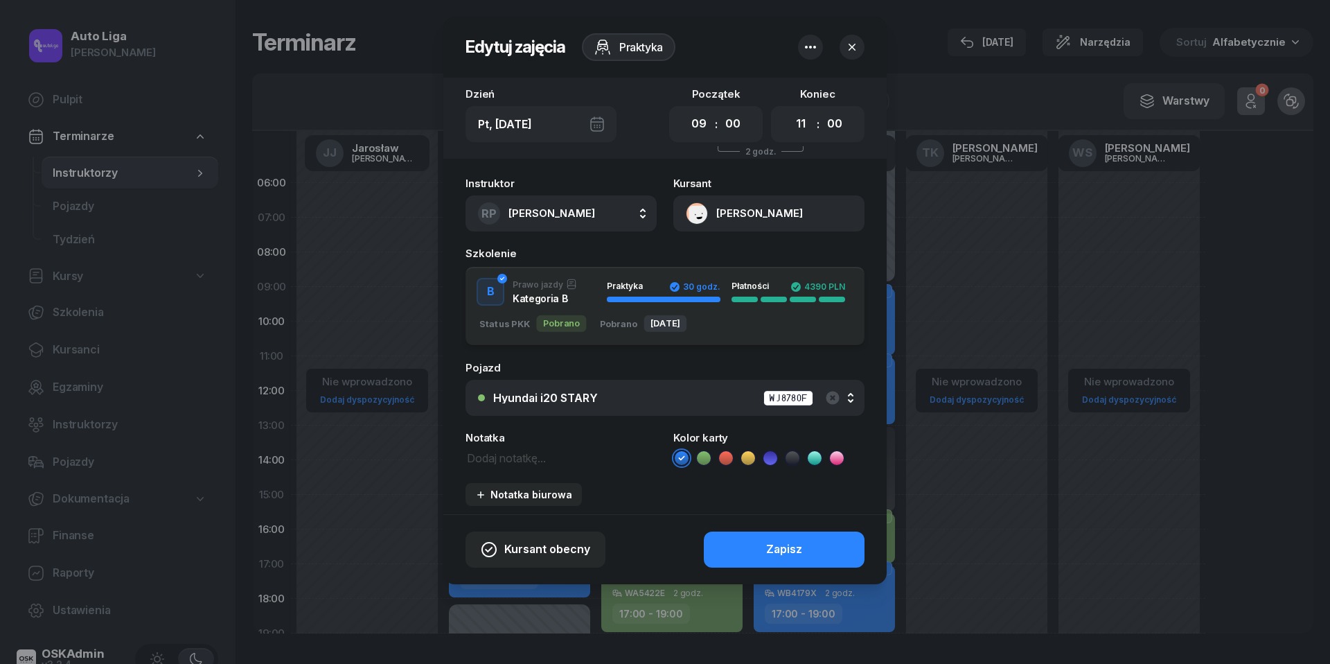
click at [702, 453] on icon at bounding box center [704, 458] width 14 height 14
click at [748, 541] on button "Zapisz" at bounding box center [784, 549] width 161 height 36
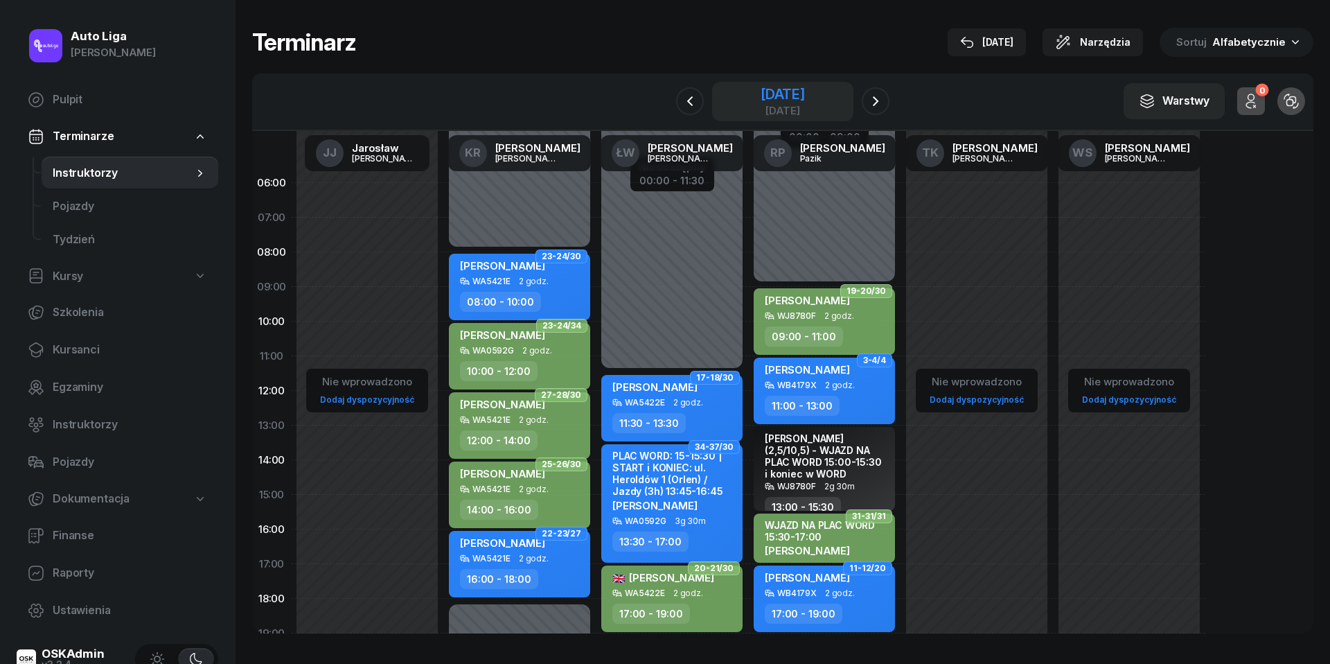
click at [805, 103] on div "[DATE]" at bounding box center [783, 101] width 44 height 28
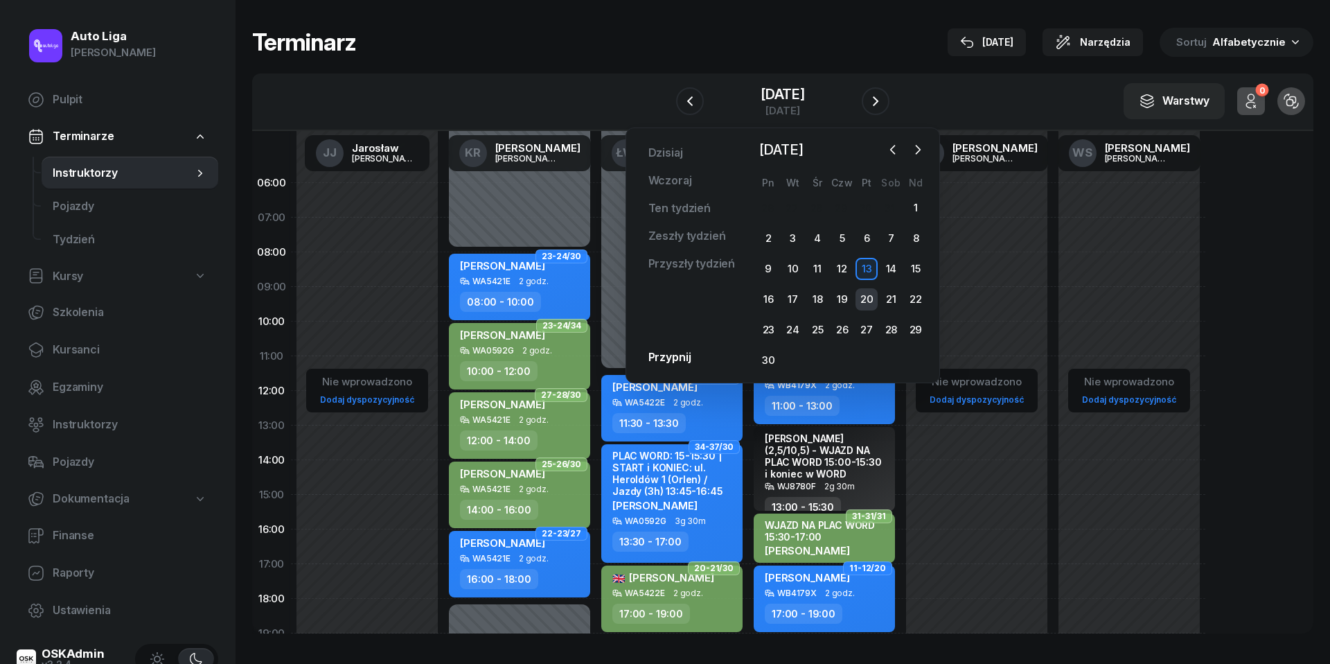
click at [870, 290] on div "20" at bounding box center [867, 299] width 22 height 22
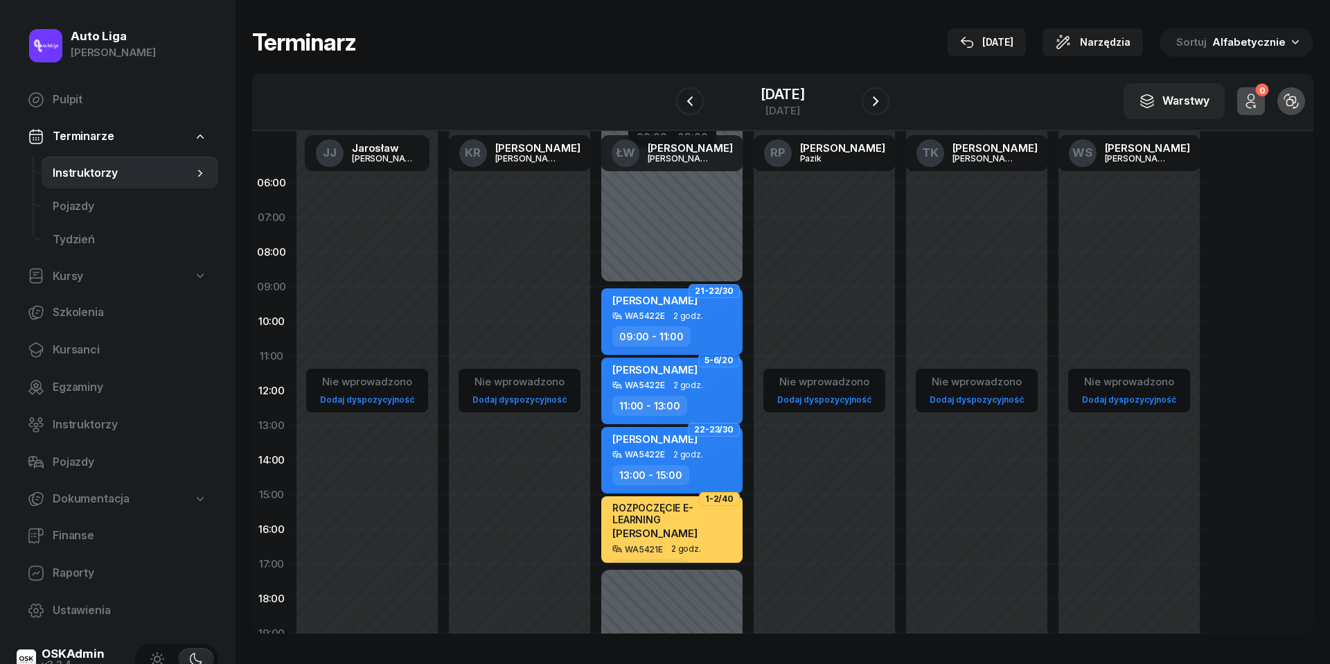
click at [649, 320] on div "[PERSON_NAME] WA5422E 2 godz. 09:00 - 11:00" at bounding box center [671, 321] width 141 height 67
select select "09"
select select "11"
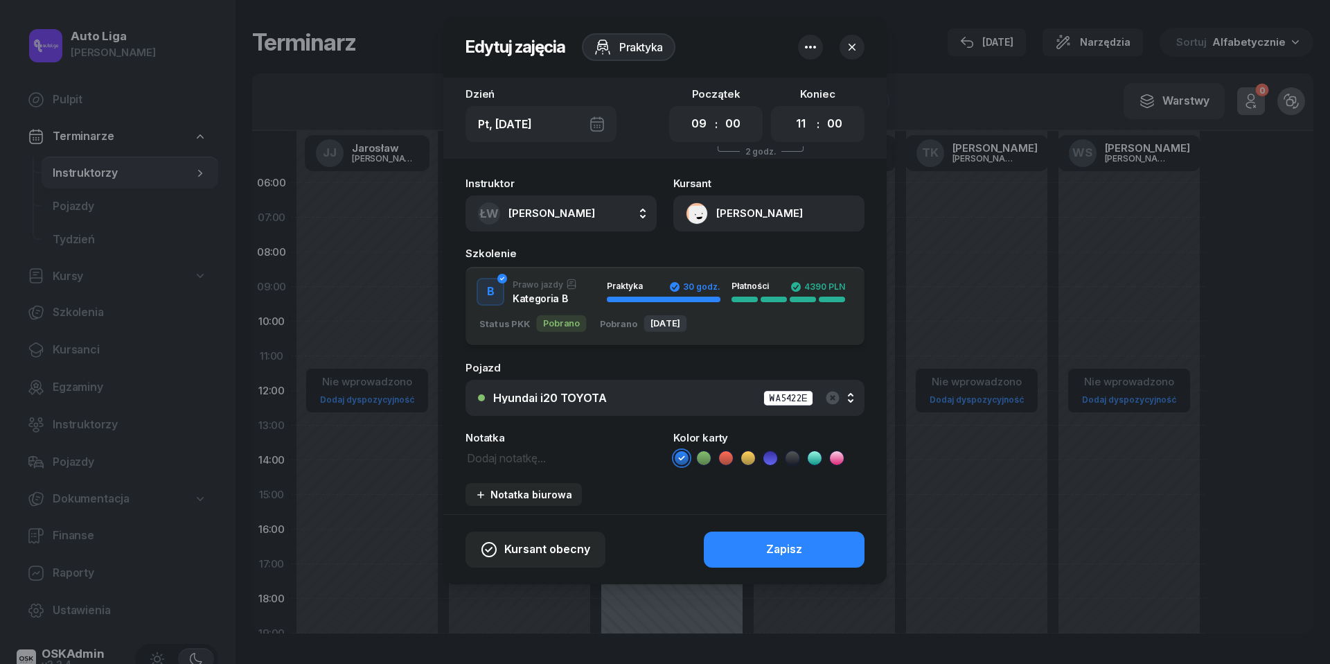
click at [696, 456] on li at bounding box center [704, 458] width 17 height 17
click at [755, 545] on button "Zapisz" at bounding box center [784, 549] width 161 height 36
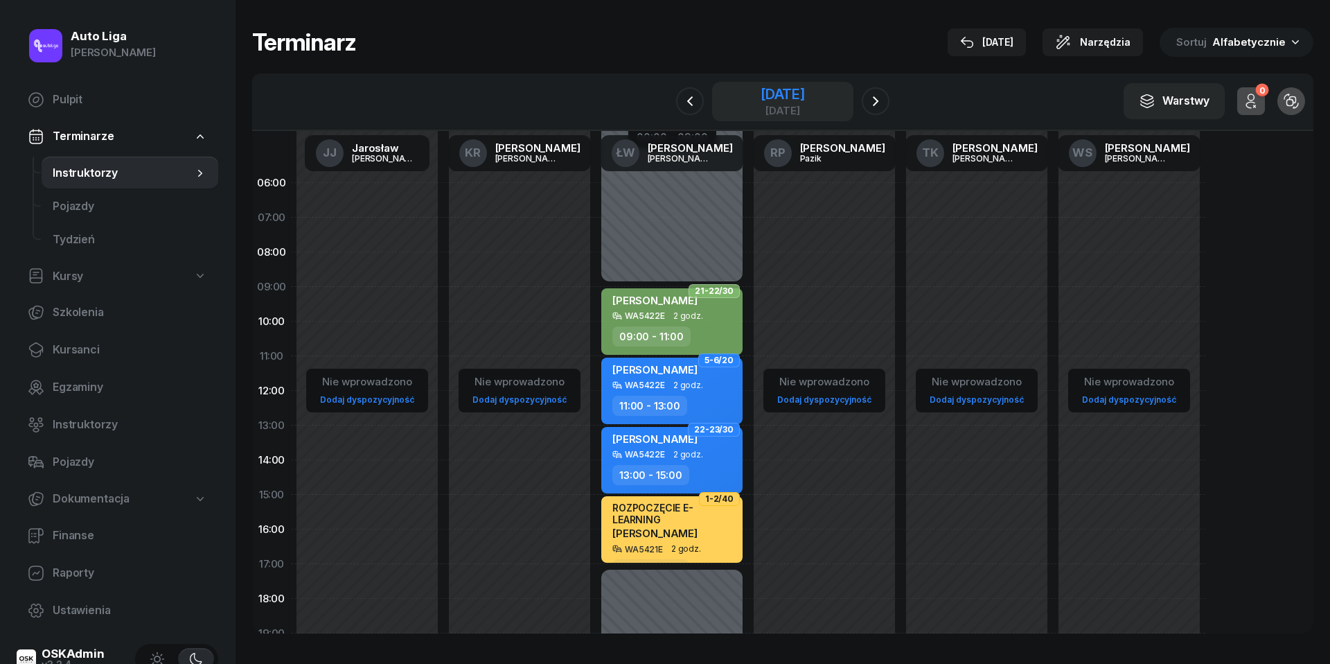
click at [761, 109] on div "[DATE]" at bounding box center [783, 110] width 44 height 10
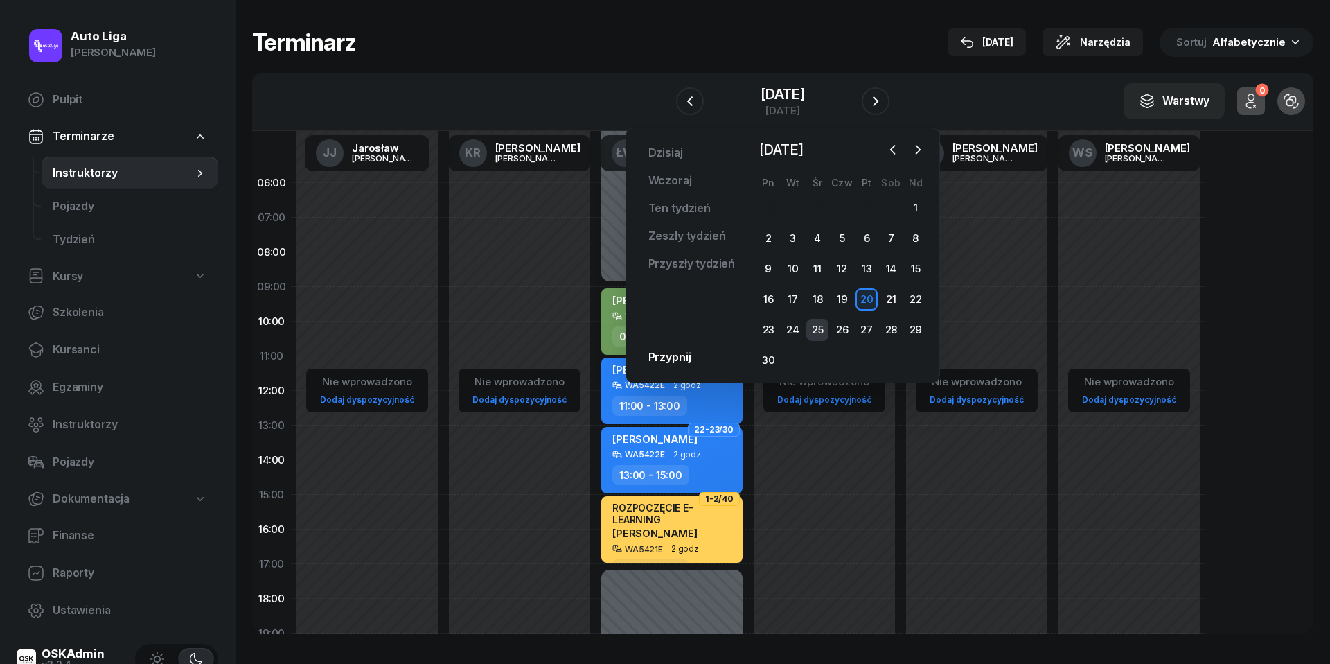
click at [816, 328] on div "25" at bounding box center [818, 330] width 22 height 22
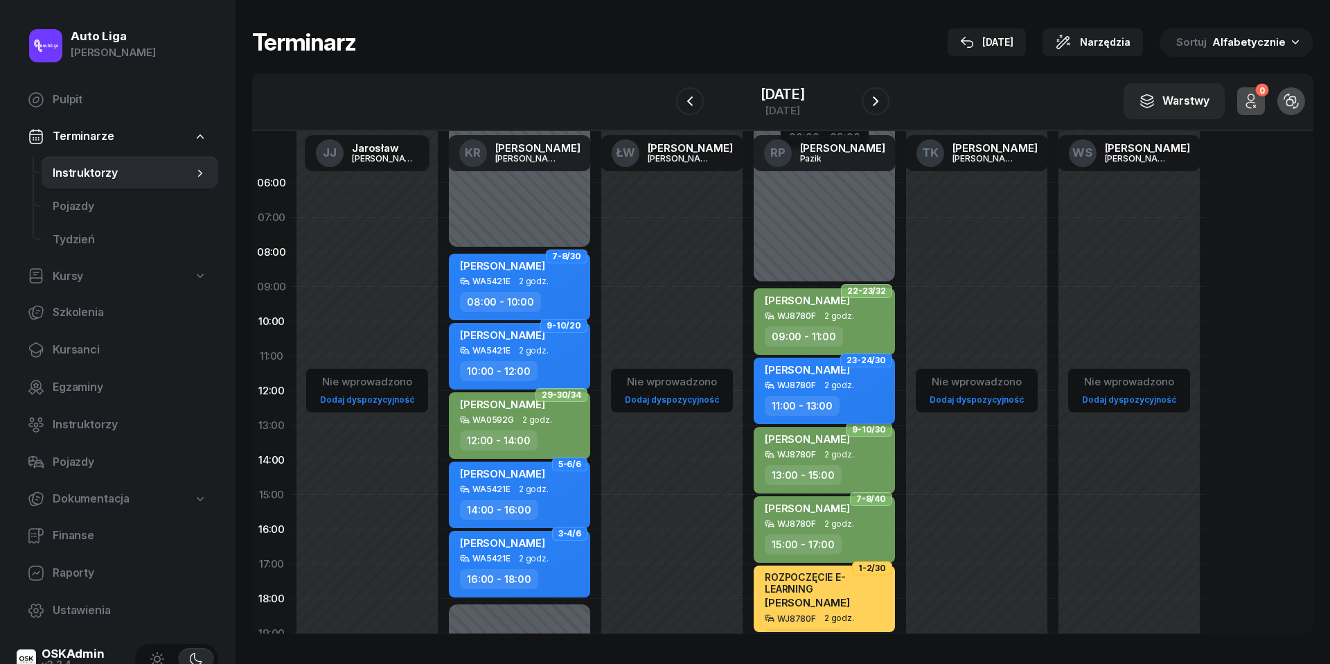
click at [821, 382] on div "WJ8780F 2 godz." at bounding box center [826, 385] width 122 height 10
select select "11"
select select "13"
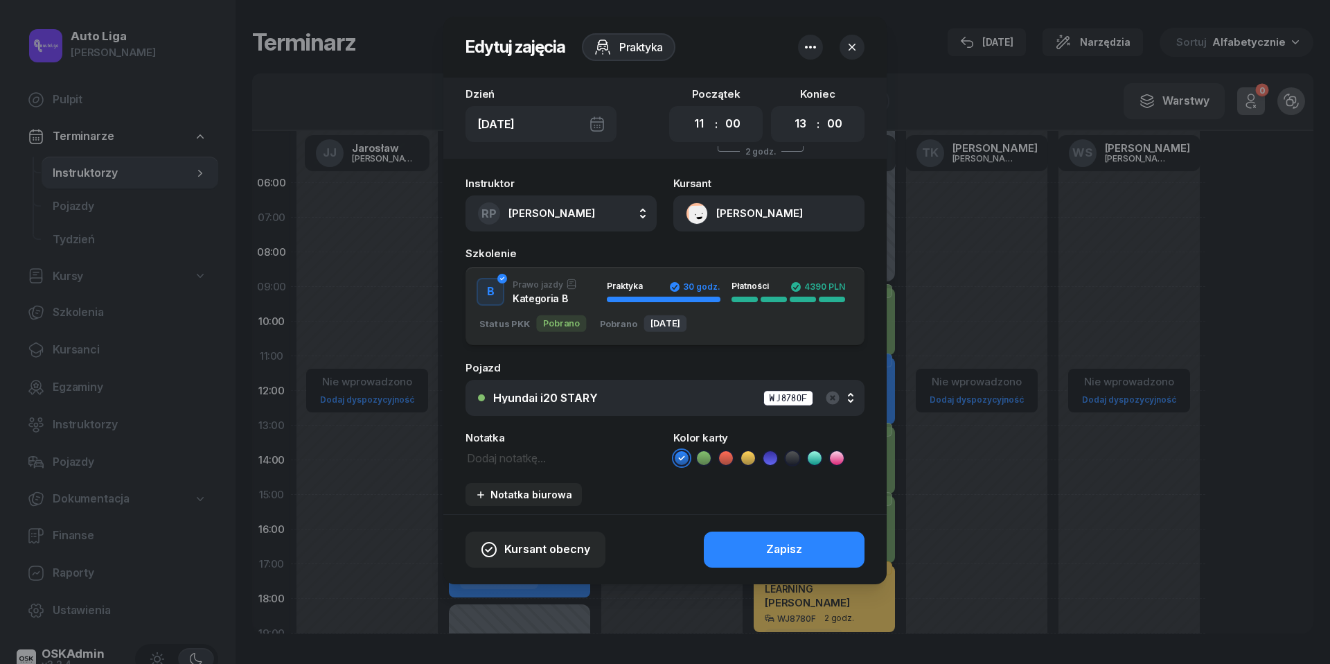
click at [712, 453] on ul at bounding box center [768, 458] width 191 height 17
click at [710, 451] on icon at bounding box center [704, 458] width 14 height 14
click at [746, 531] on button "Zapisz" at bounding box center [784, 549] width 161 height 36
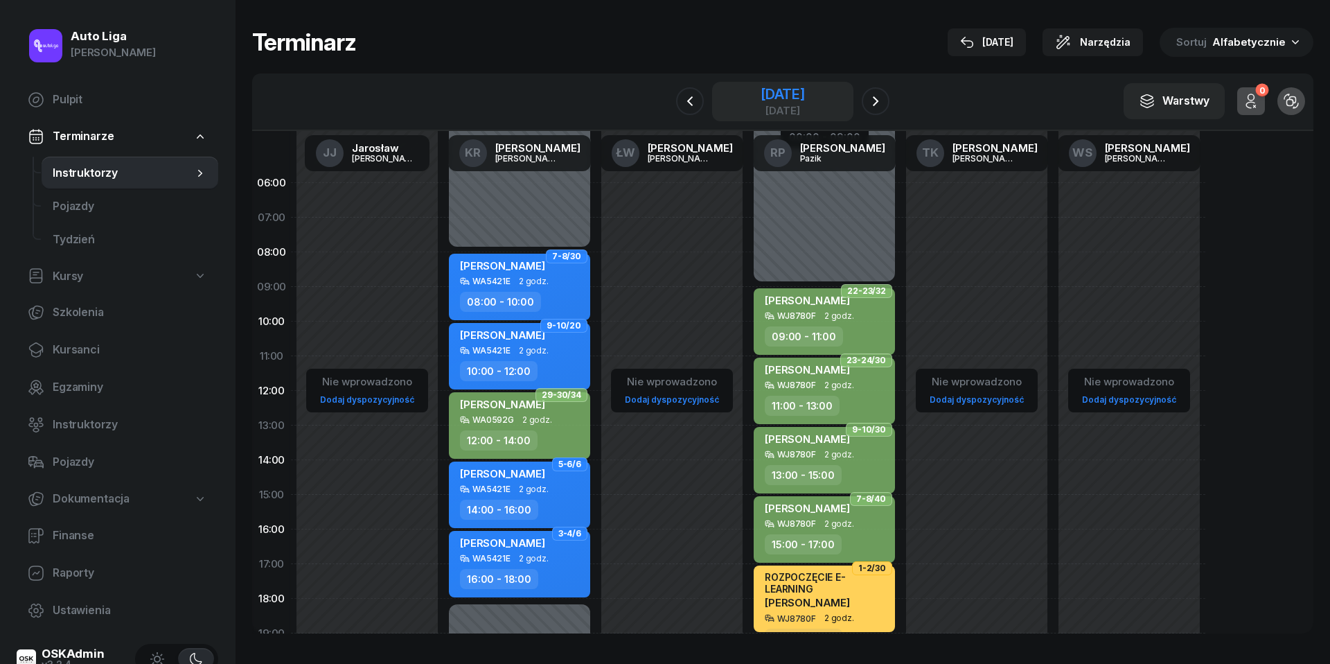
click at [761, 115] on div "[DATE]" at bounding box center [782, 101] width 141 height 39
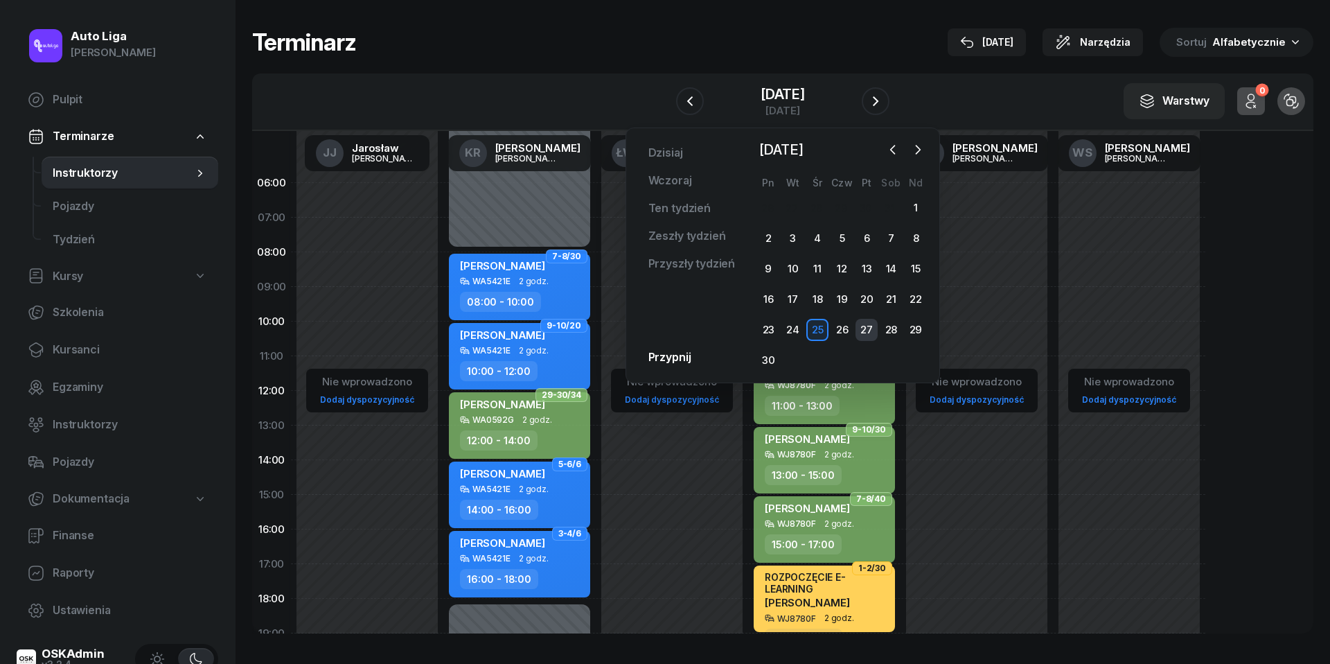
click at [863, 328] on div "27" at bounding box center [867, 330] width 22 height 22
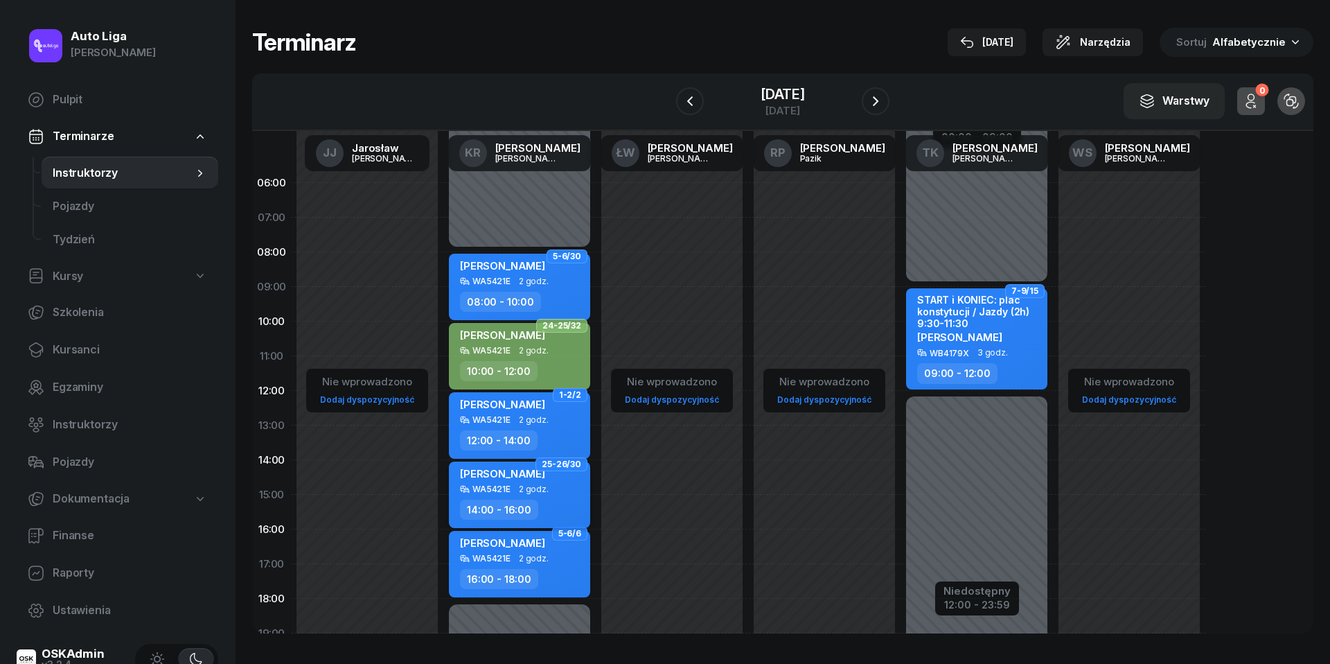
click at [552, 488] on div "WA5421E 2 godz." at bounding box center [521, 489] width 122 height 10
select select "14"
select select "16"
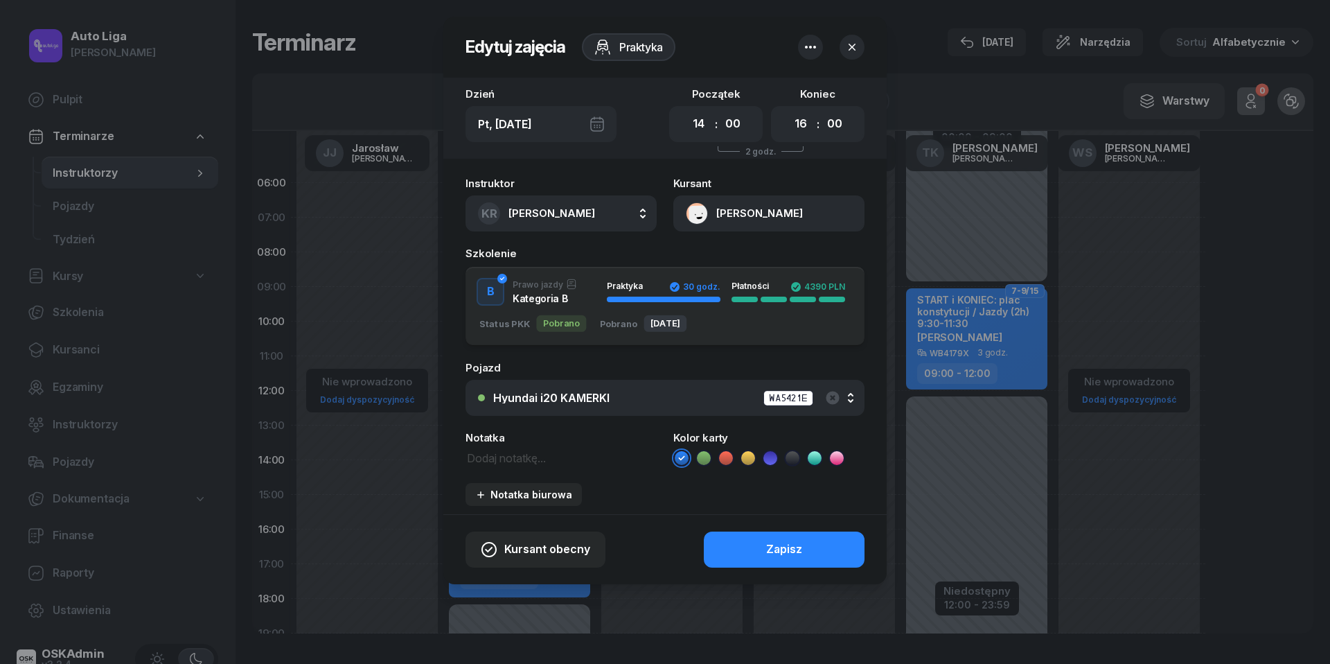
click at [705, 456] on icon at bounding box center [704, 458] width 14 height 14
click at [761, 539] on button "Zapisz" at bounding box center [784, 549] width 161 height 36
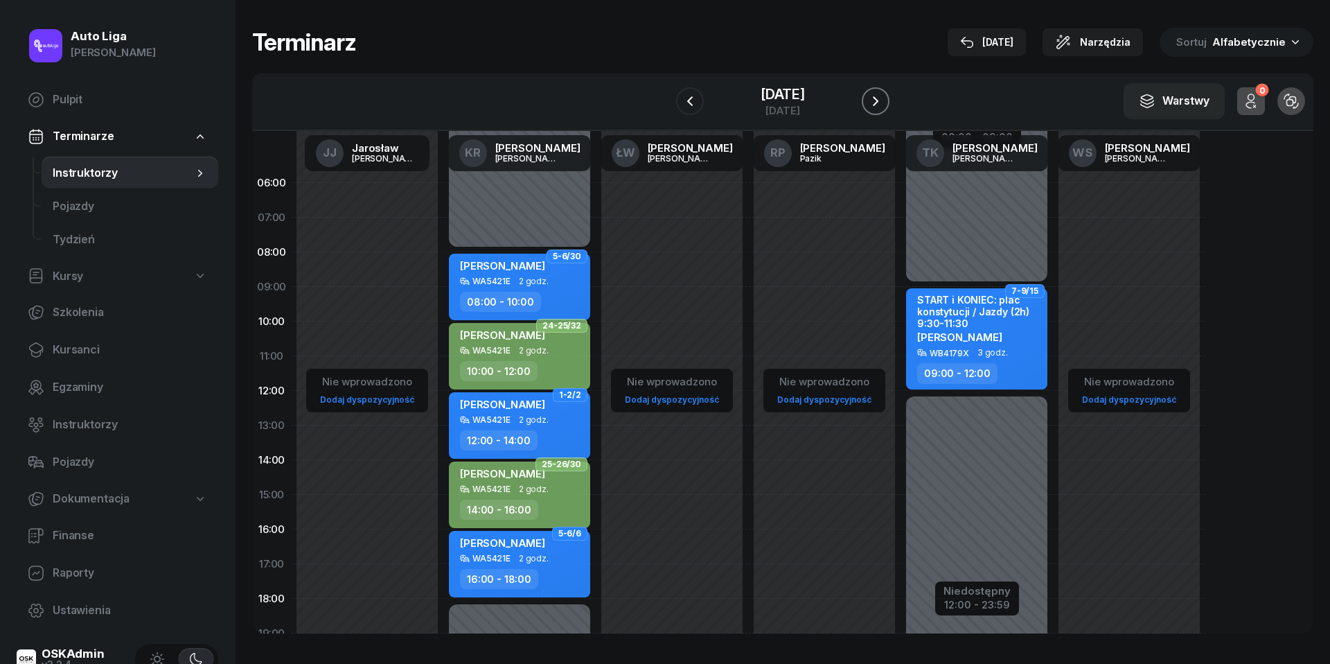
click at [876, 98] on icon "button" at bounding box center [875, 101] width 17 height 17
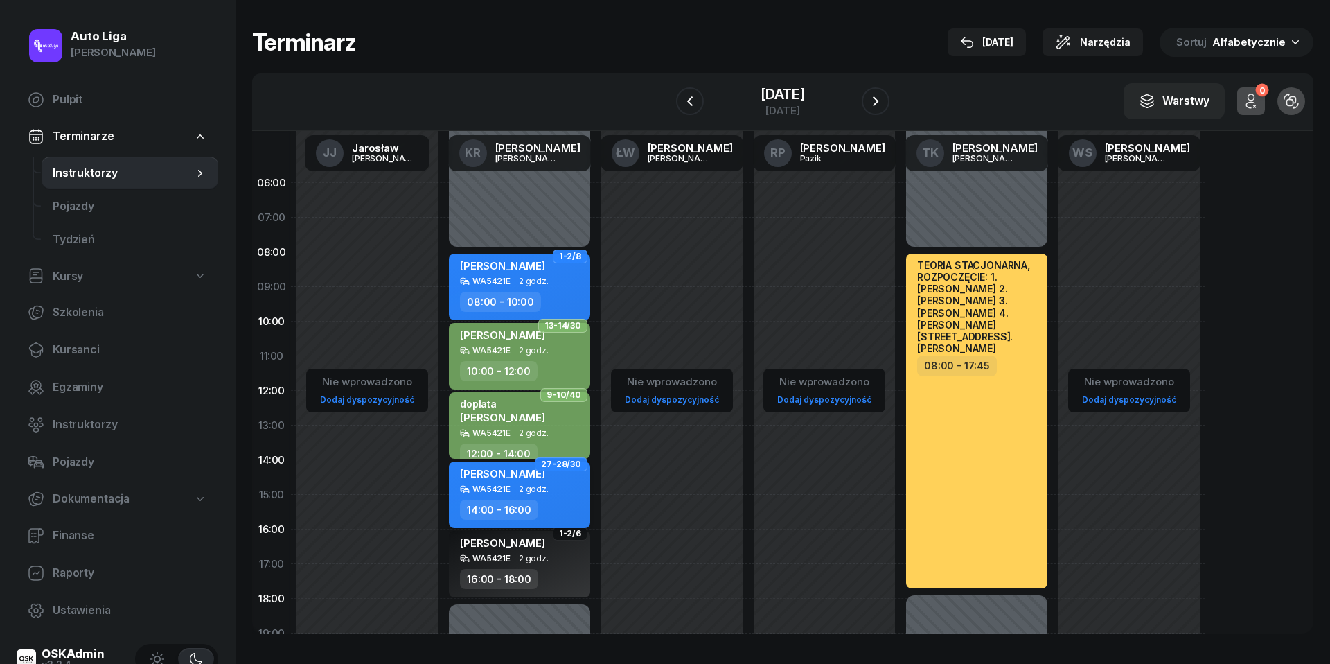
click at [547, 492] on div "WA5421E 2 godz." at bounding box center [521, 489] width 122 height 10
select select "14"
select select "16"
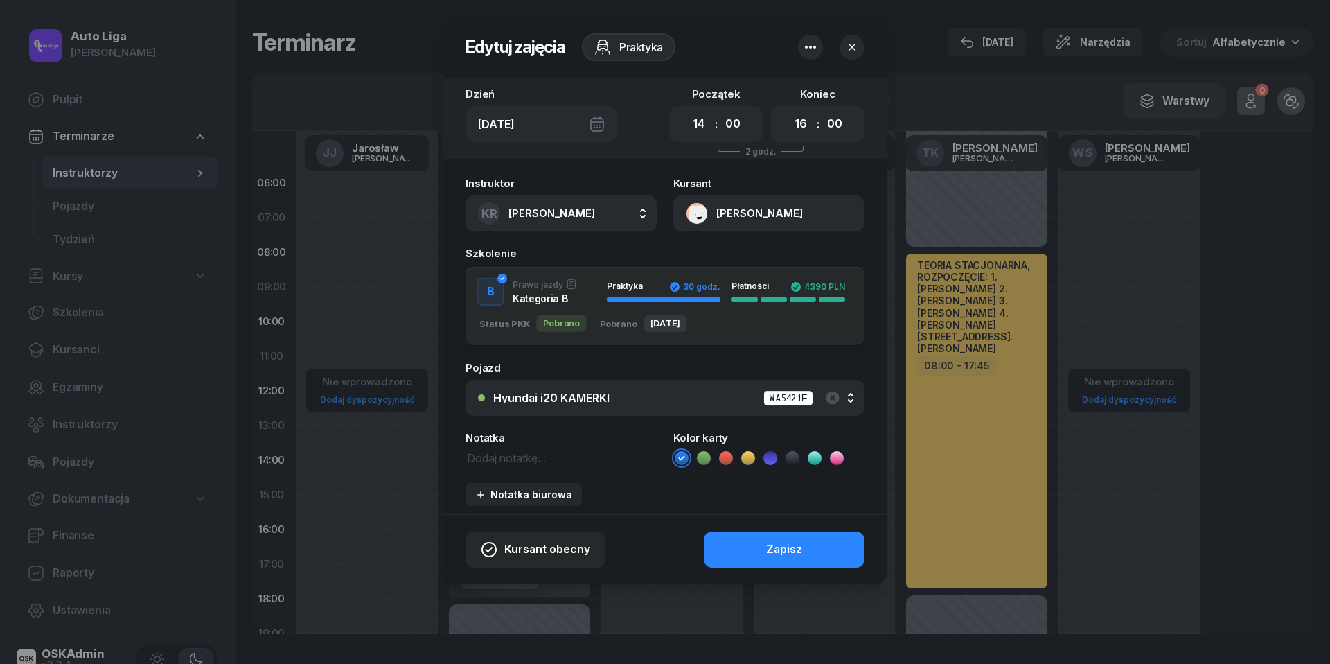
click at [705, 456] on icon at bounding box center [704, 457] width 6 height 5
click at [730, 541] on button "Zapisz" at bounding box center [784, 549] width 161 height 36
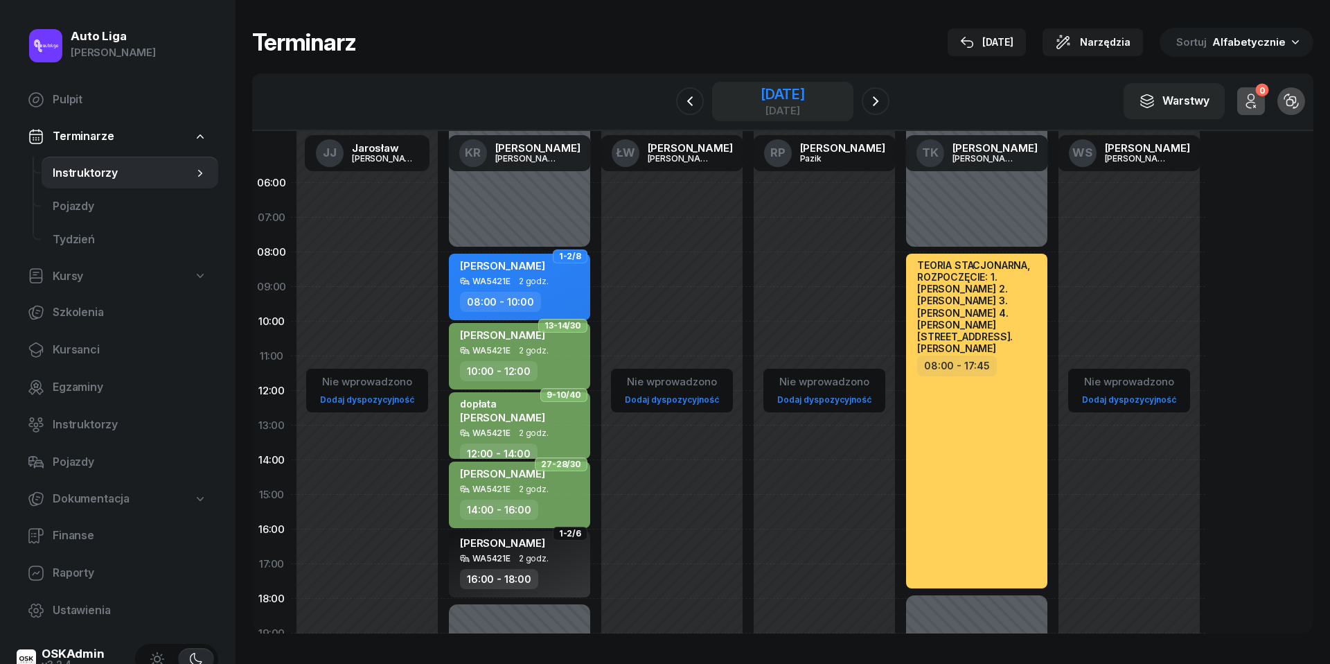
click at [769, 112] on div "[DATE]" at bounding box center [783, 110] width 44 height 10
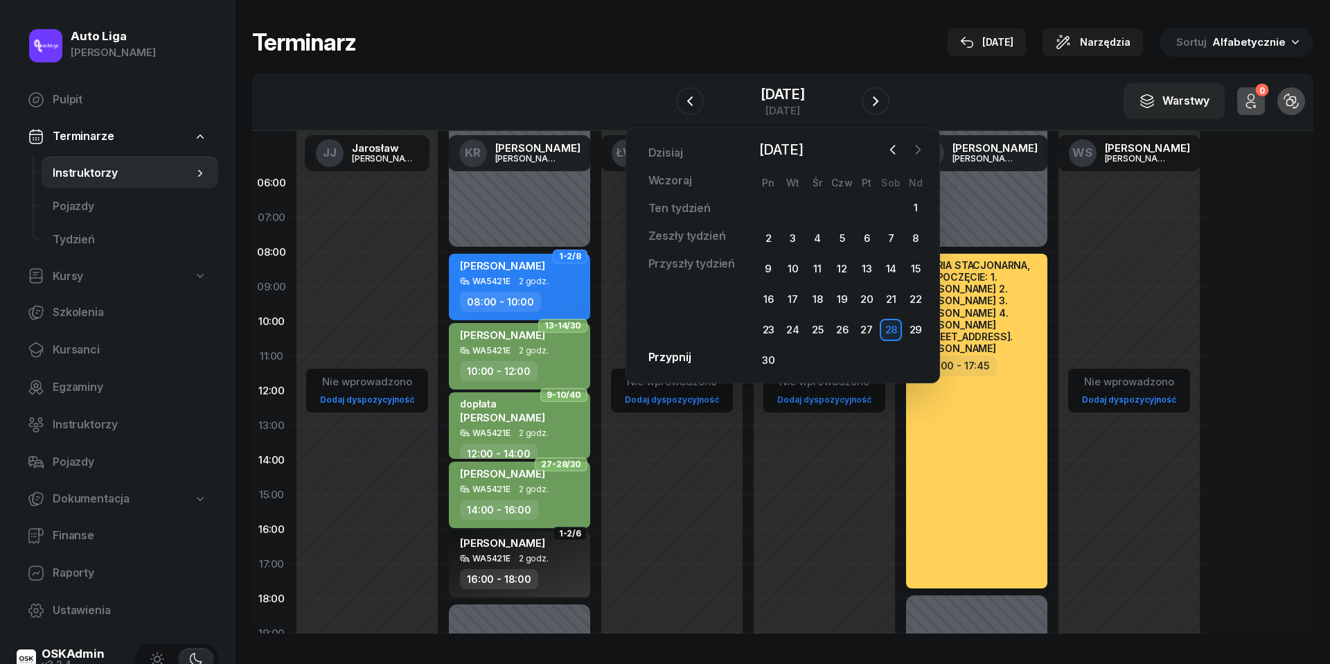
click at [916, 151] on icon "button" at bounding box center [918, 150] width 14 height 14
click at [844, 294] on div "21" at bounding box center [842, 299] width 22 height 22
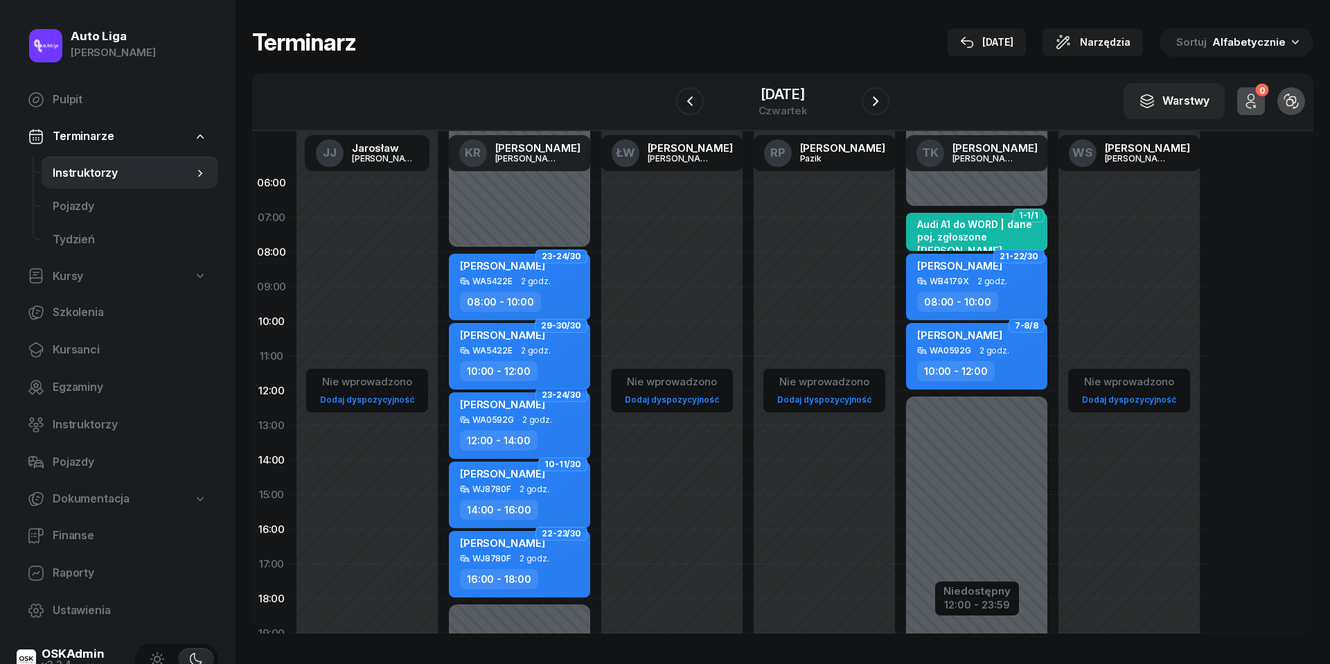
click at [522, 353] on span "2 godz." at bounding box center [536, 351] width 30 height 10
select select "10"
select select "12"
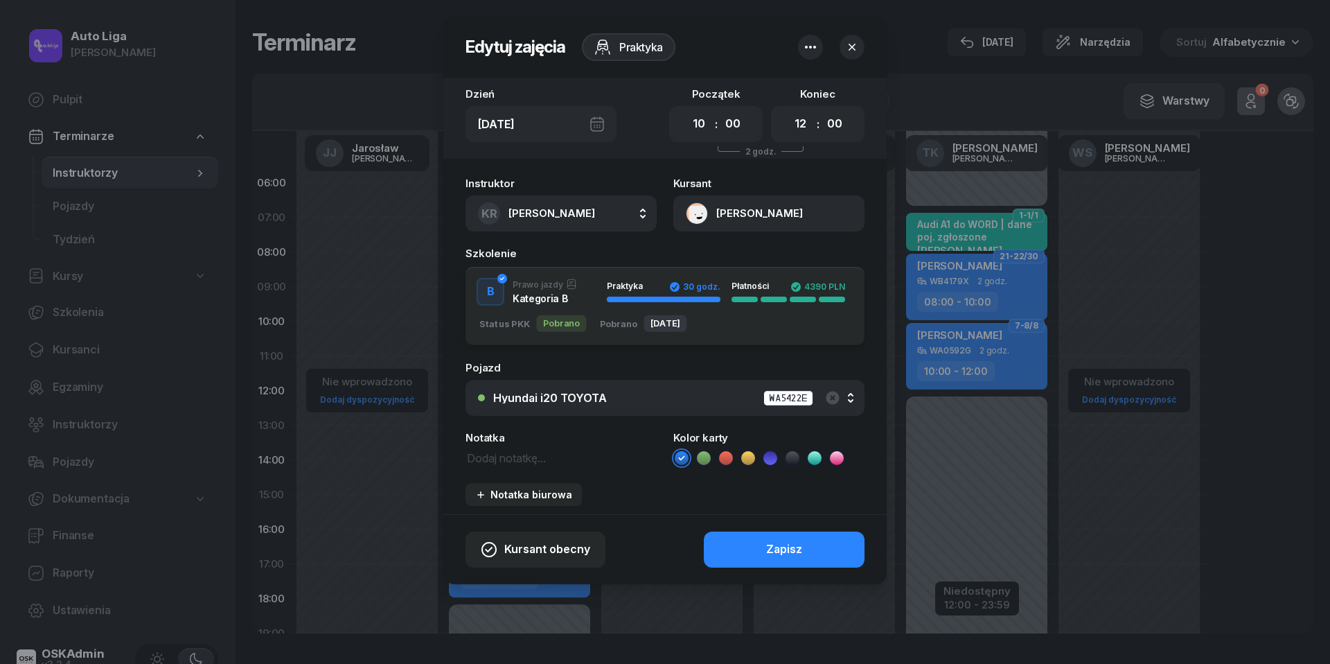
click at [704, 453] on icon at bounding box center [704, 458] width 14 height 14
click at [759, 547] on button "Zapisz" at bounding box center [784, 549] width 161 height 36
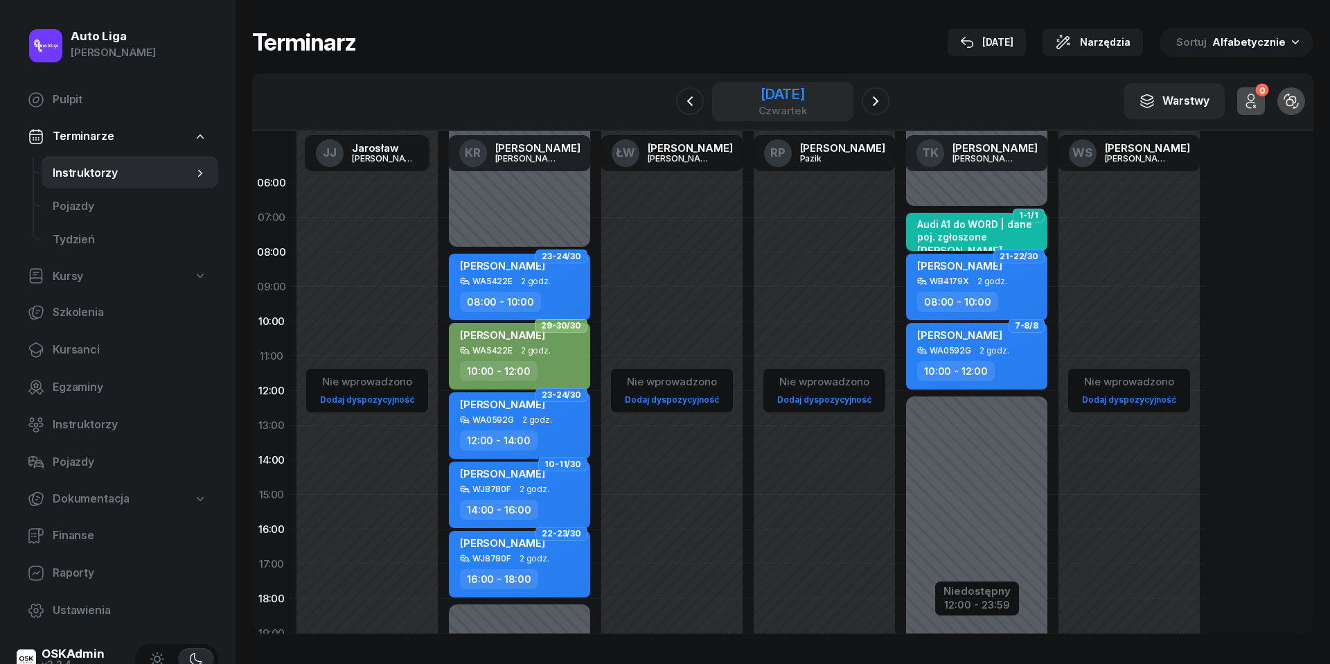
click at [791, 97] on div "[DATE]" at bounding box center [783, 94] width 49 height 14
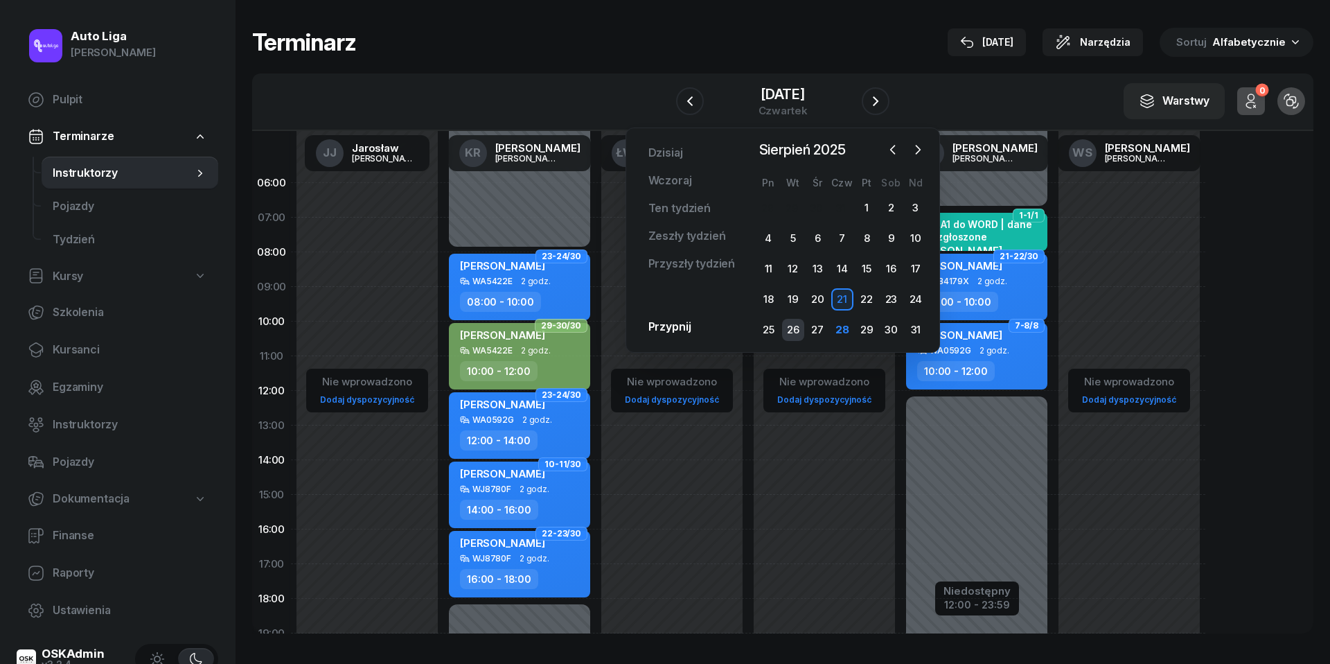
click at [797, 328] on div "26" at bounding box center [793, 330] width 22 height 22
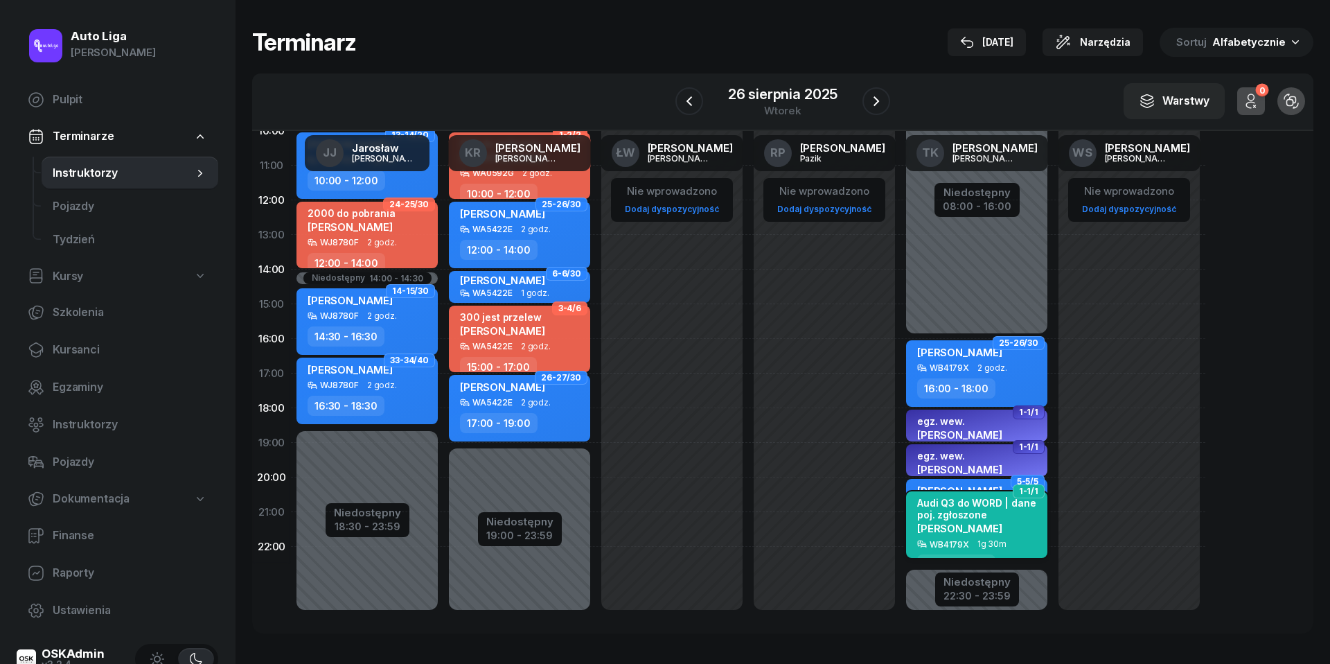
scroll to position [190, 0]
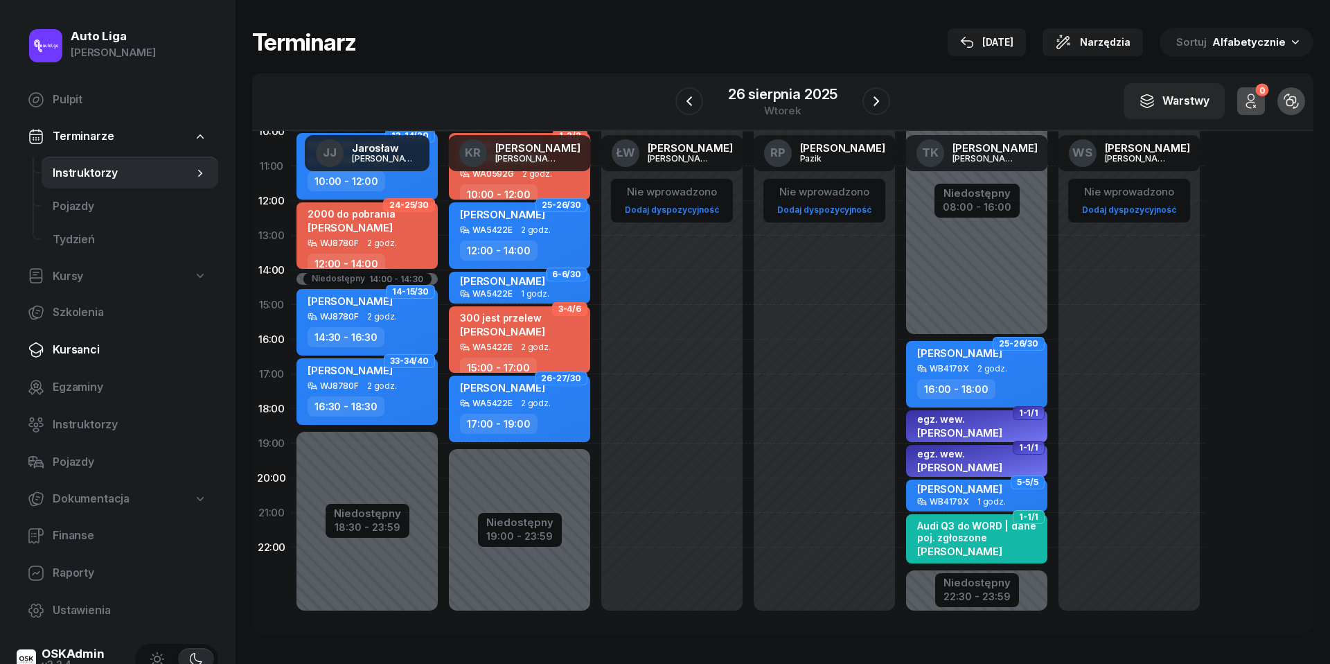
click at [100, 344] on span "Kursanci" at bounding box center [130, 350] width 155 height 18
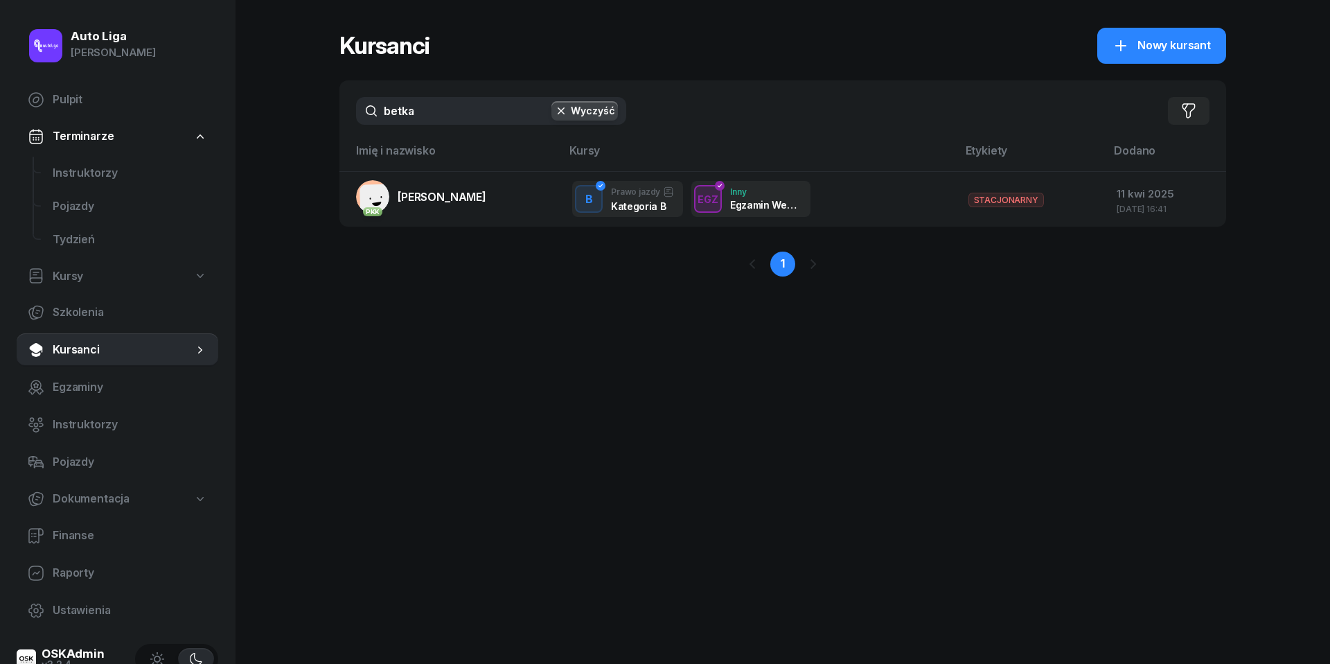
click at [425, 114] on input "betka" at bounding box center [491, 111] width 270 height 28
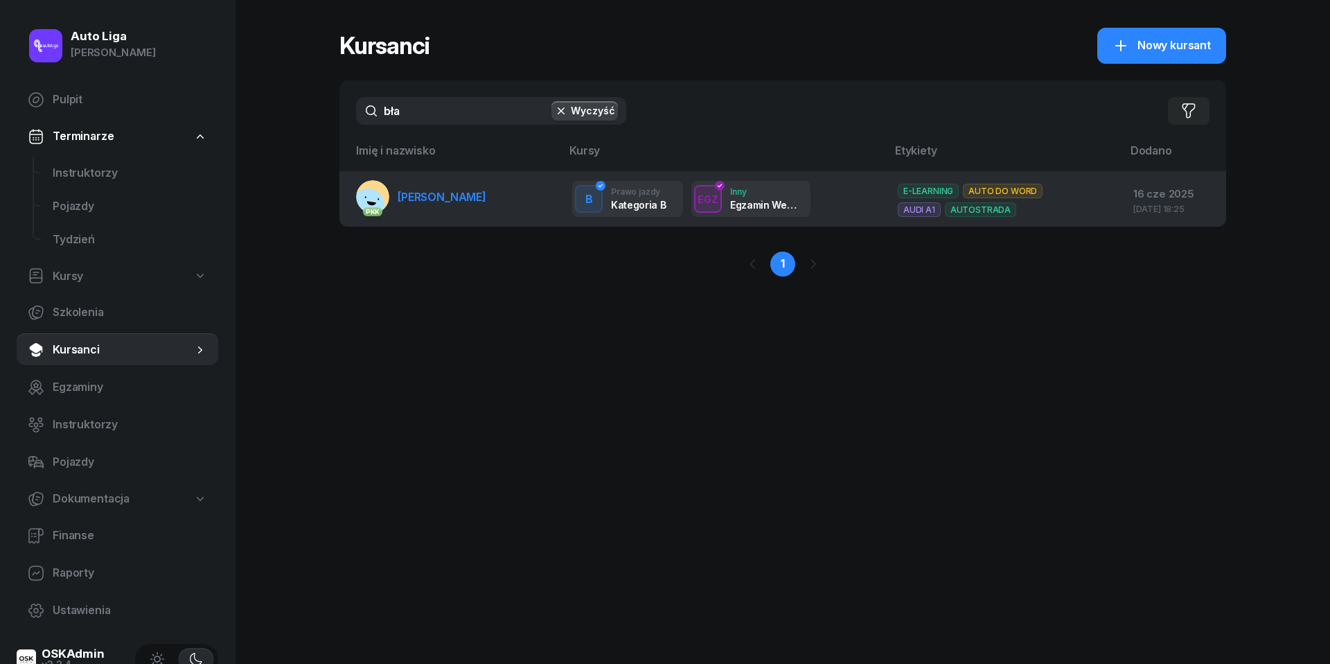
type input "bła"
click at [441, 190] on span "[PERSON_NAME]" at bounding box center [442, 197] width 89 height 14
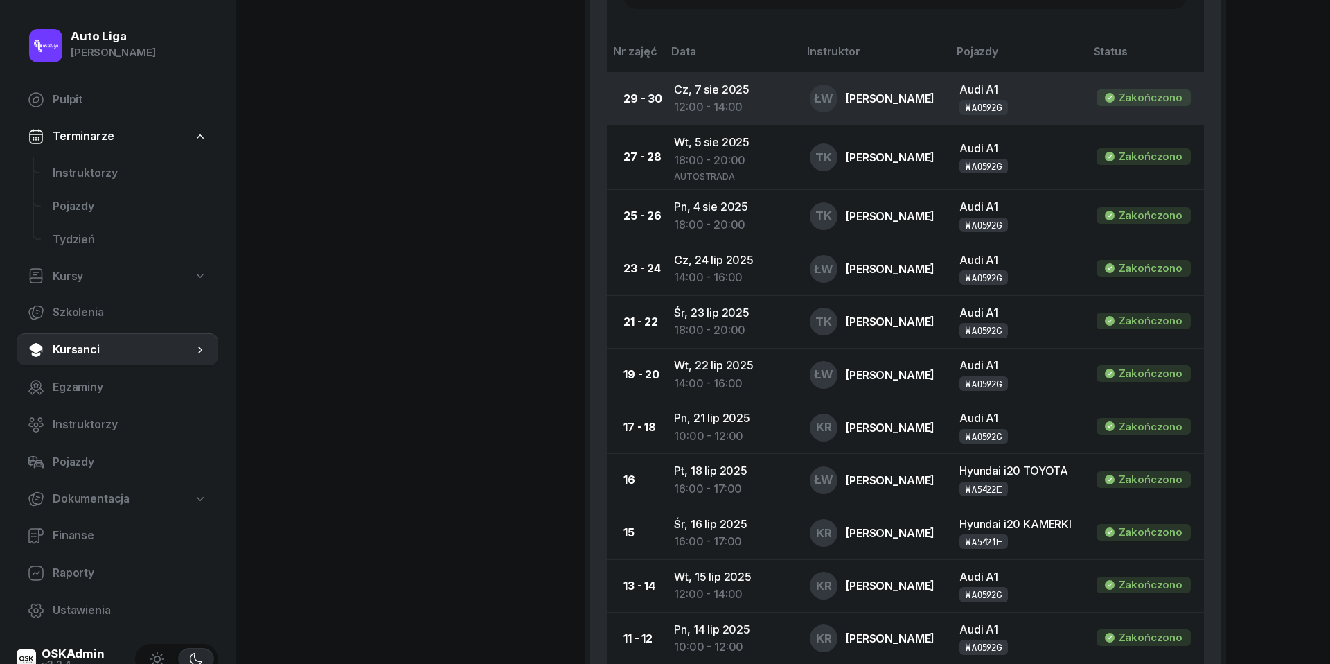
scroll to position [1007, 0]
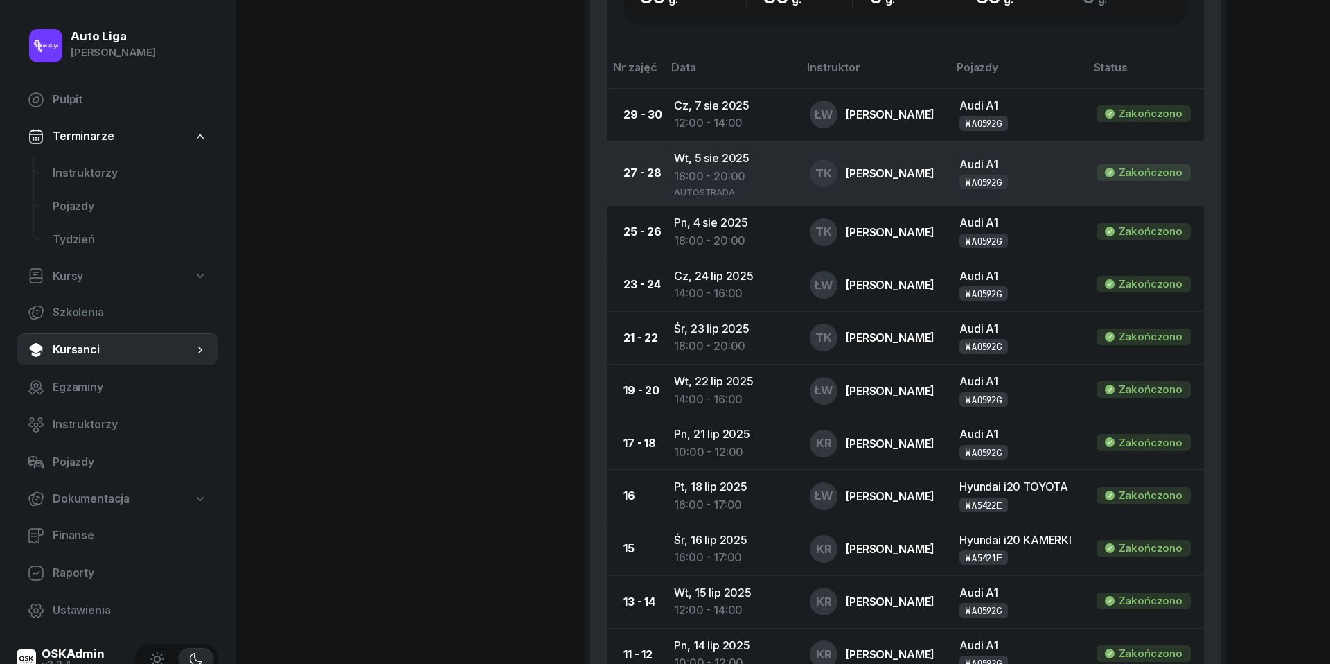
click at [730, 168] on div "18:00 - 20:00" at bounding box center [731, 177] width 114 height 18
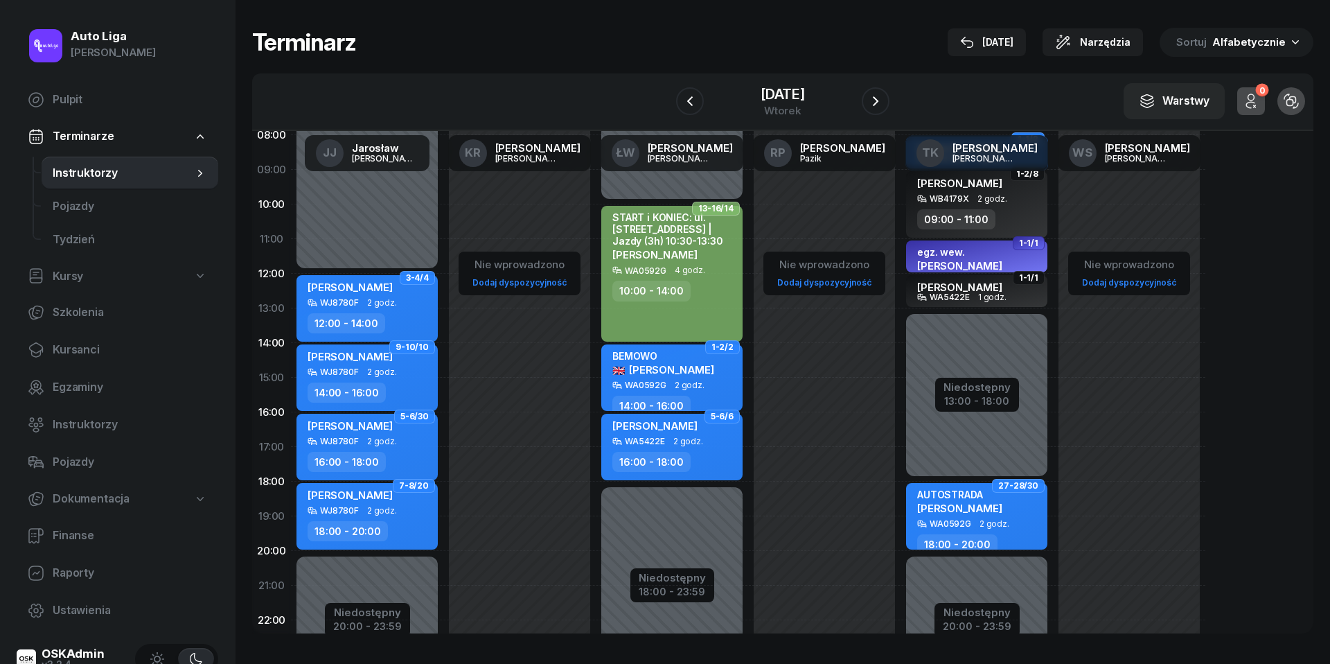
scroll to position [143, 0]
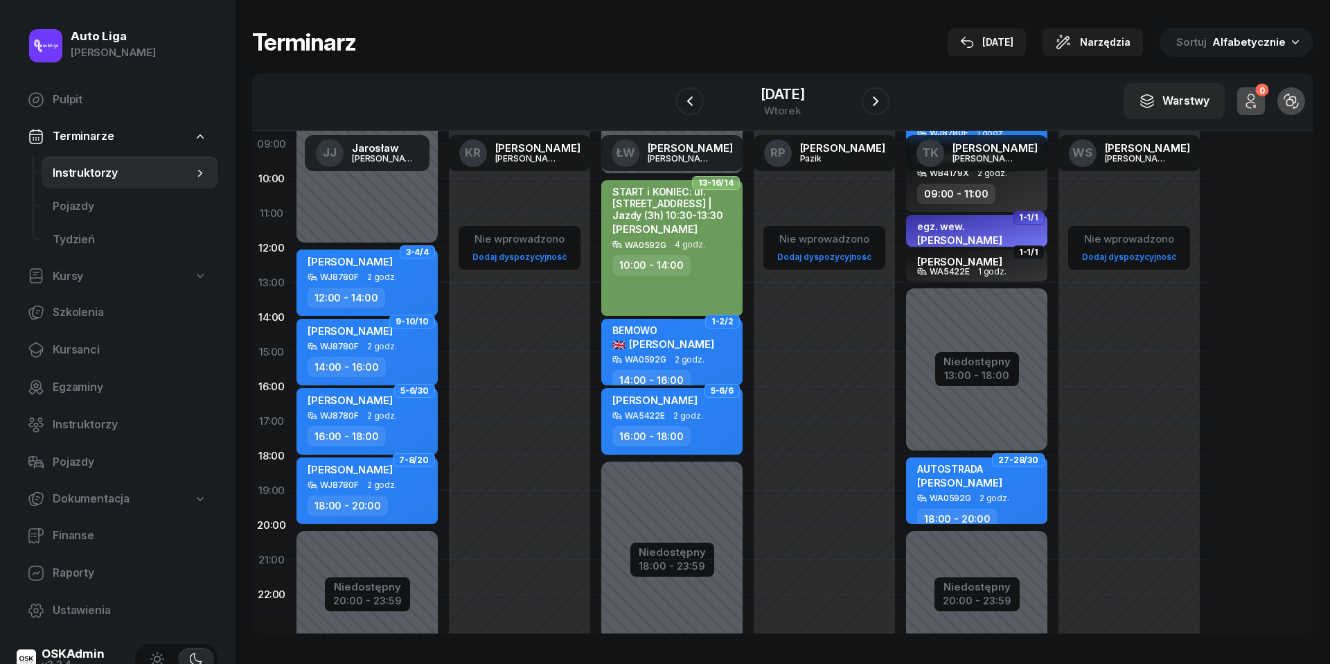
click at [1012, 493] on div "WA0592G 2 godz." at bounding box center [978, 498] width 122 height 10
select select "18"
select select "20"
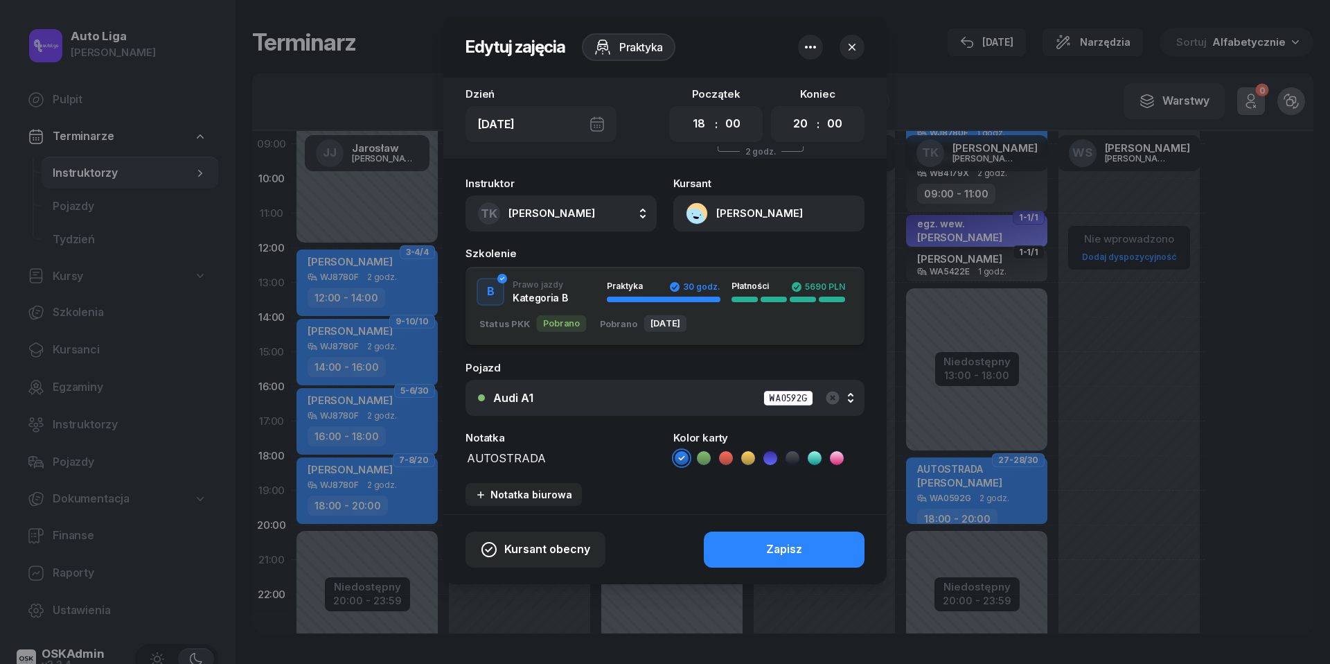
click at [632, 394] on div "Audi A1 WA0592G" at bounding box center [672, 397] width 359 height 17
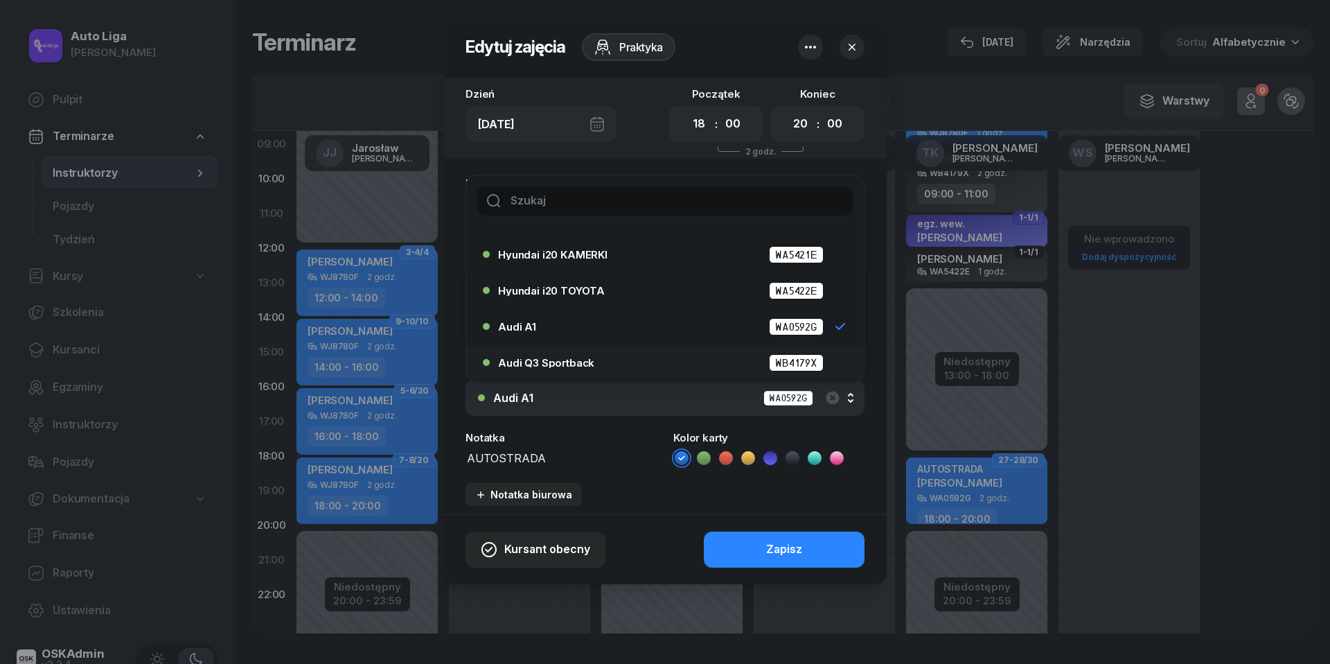
scroll to position [64, 0]
click at [618, 354] on div "Audi Q3 Sportback WB4179X" at bounding box center [668, 362] width 341 height 17
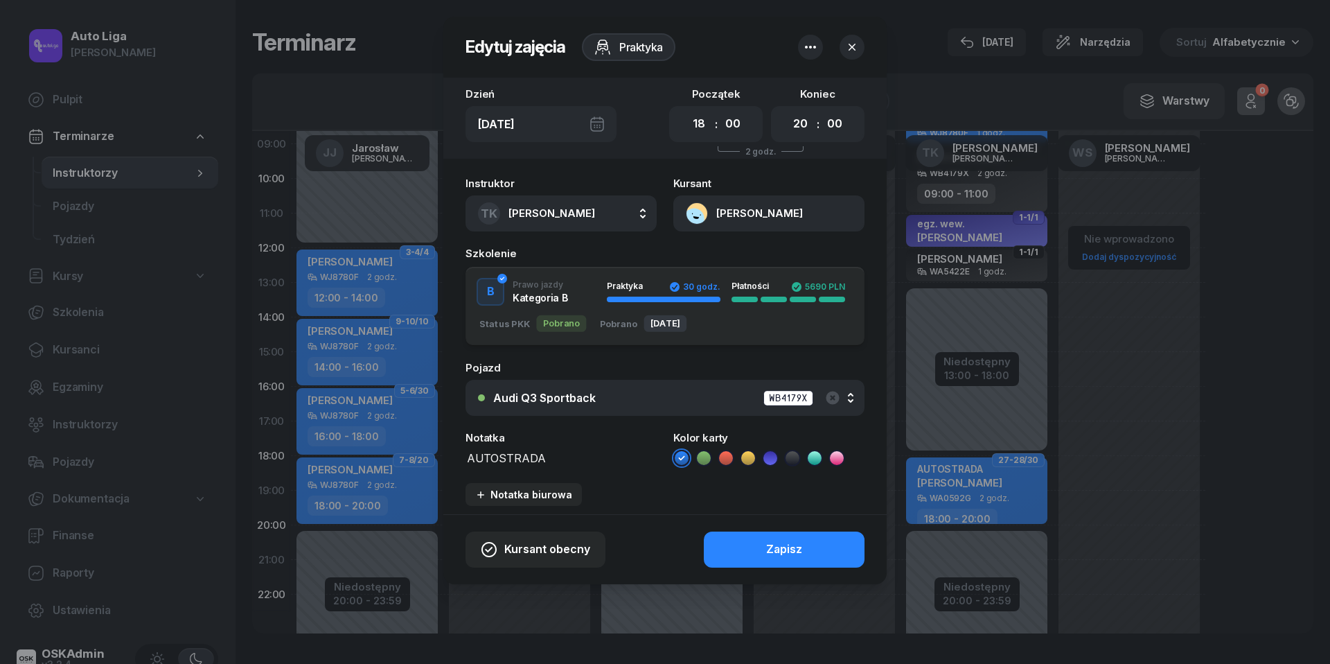
click at [705, 455] on icon at bounding box center [704, 458] width 14 height 14
click at [793, 553] on div "Zapisz" at bounding box center [784, 549] width 36 height 18
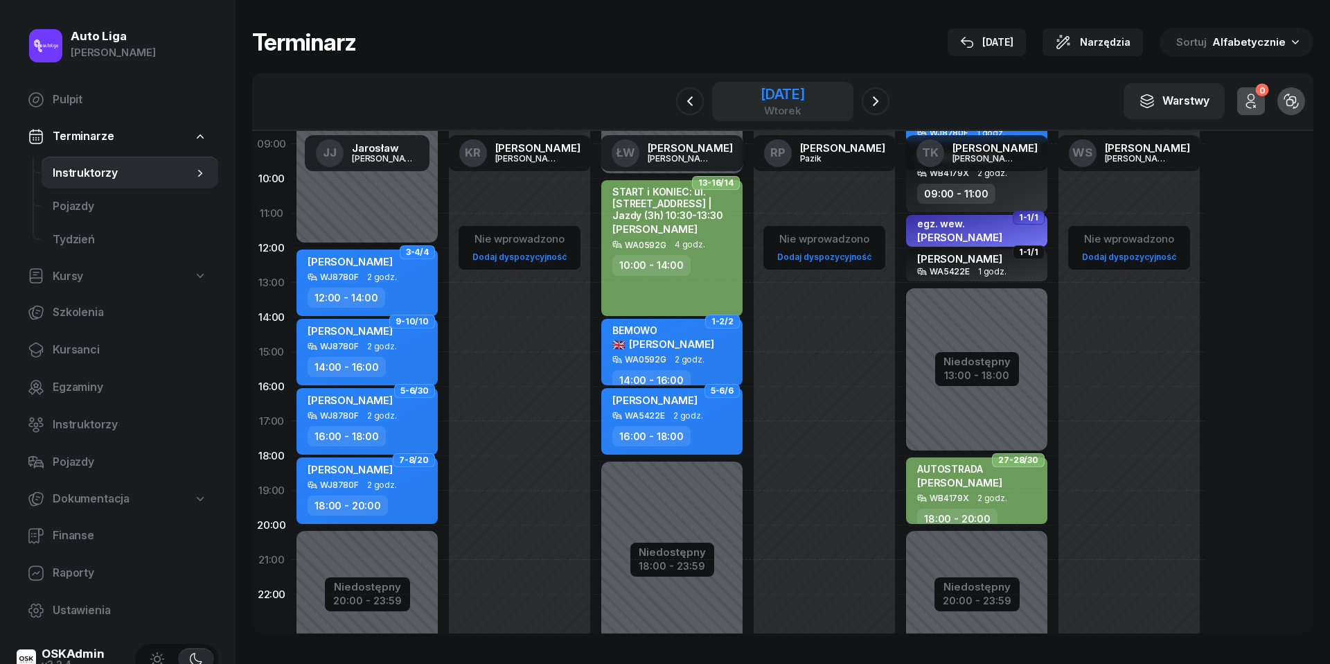
click at [793, 101] on div "[DATE]" at bounding box center [783, 94] width 44 height 14
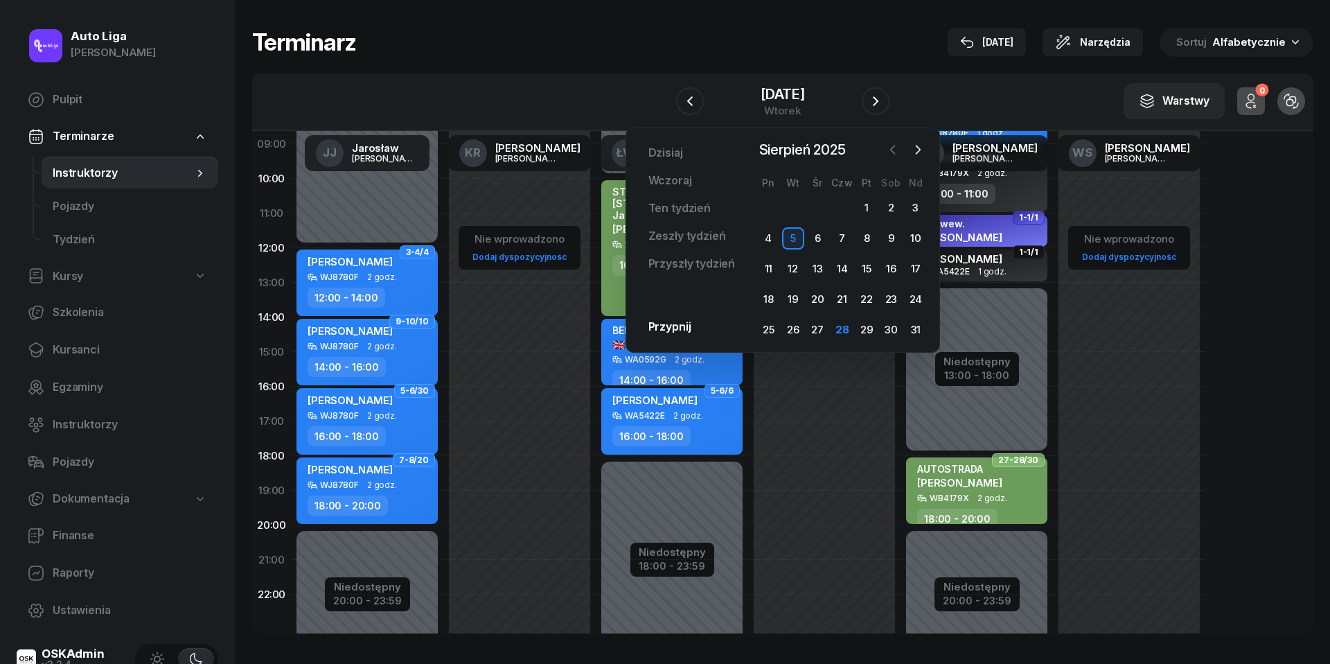
click at [898, 151] on icon "button" at bounding box center [893, 150] width 14 height 14
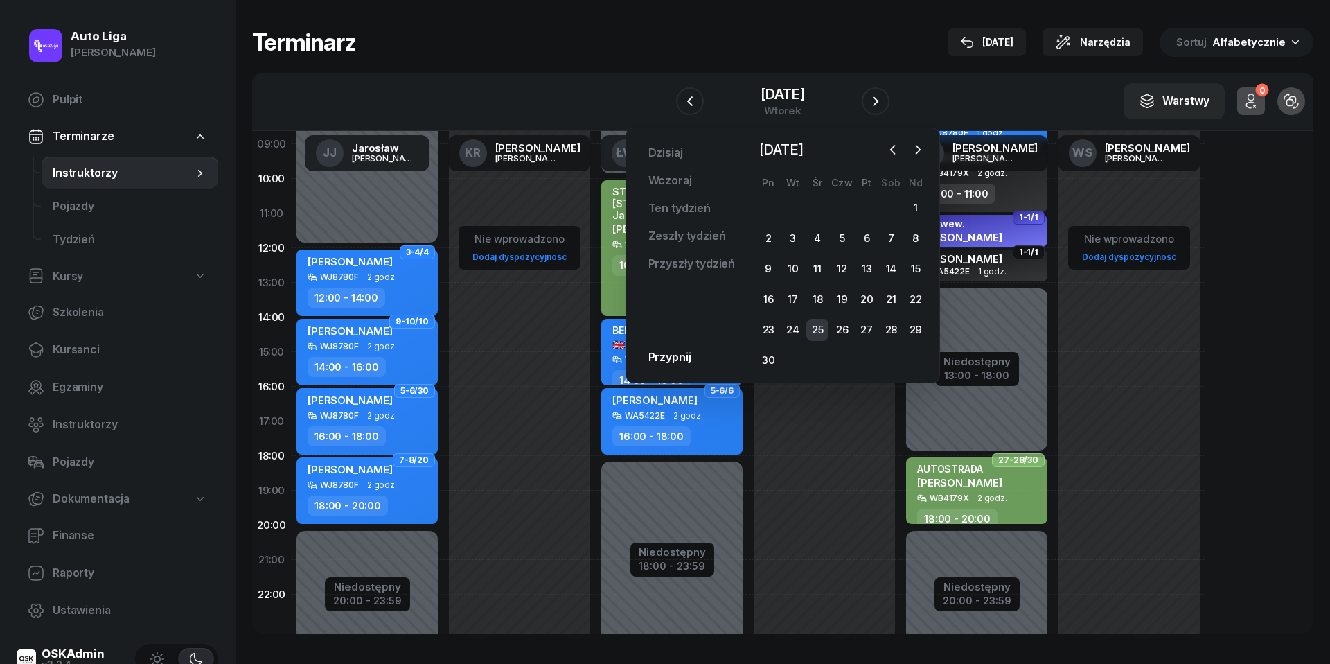
click at [818, 330] on div "25" at bounding box center [818, 330] width 22 height 22
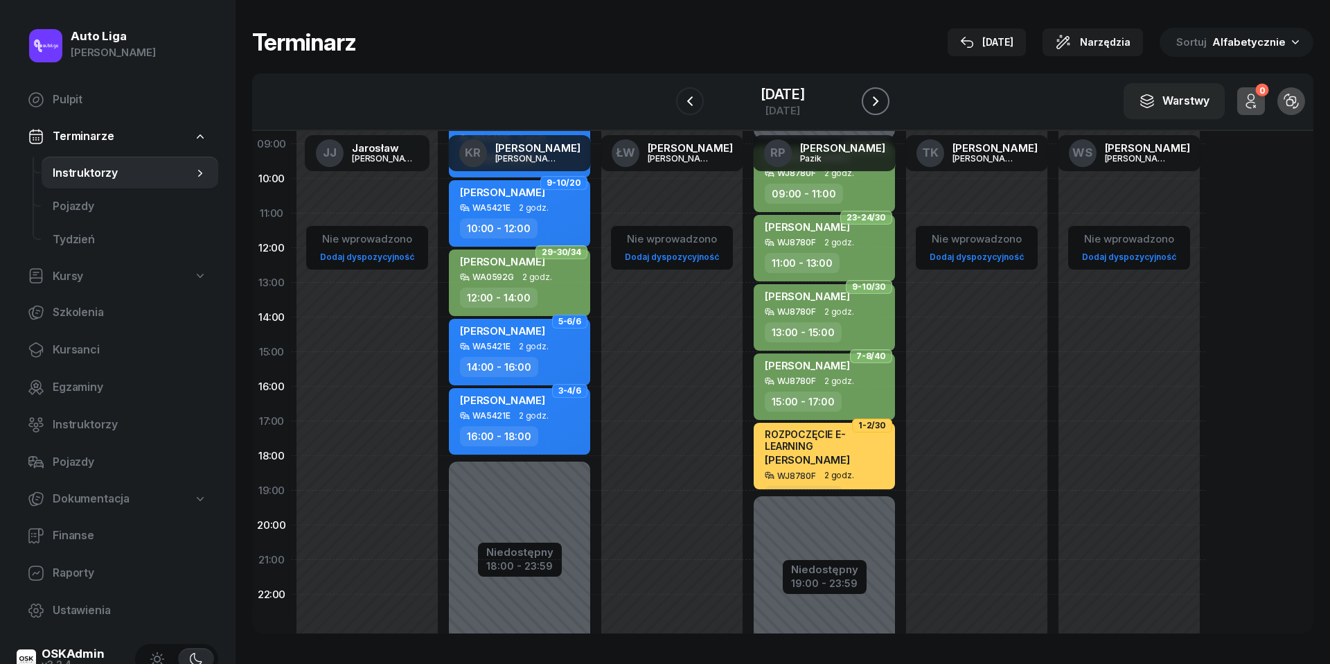
click at [884, 101] on icon "button" at bounding box center [875, 101] width 17 height 17
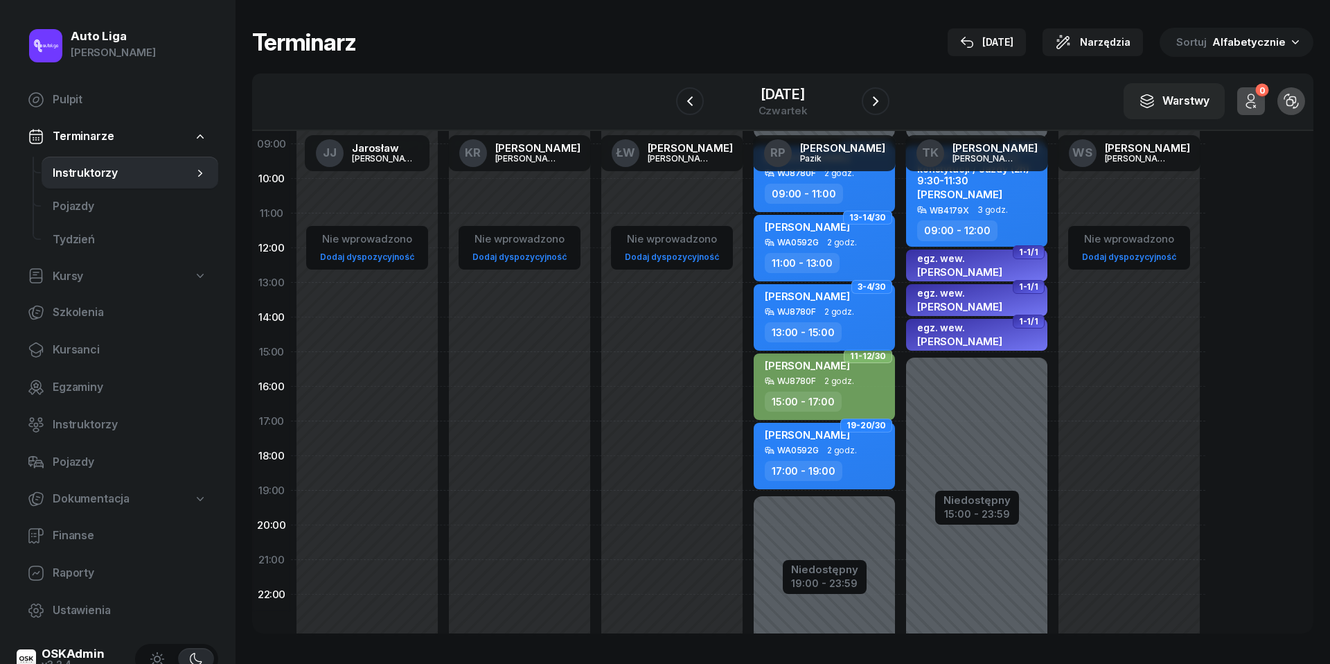
click at [840, 312] on span "2 godz." at bounding box center [840, 312] width 30 height 10
select select "13"
select select "15"
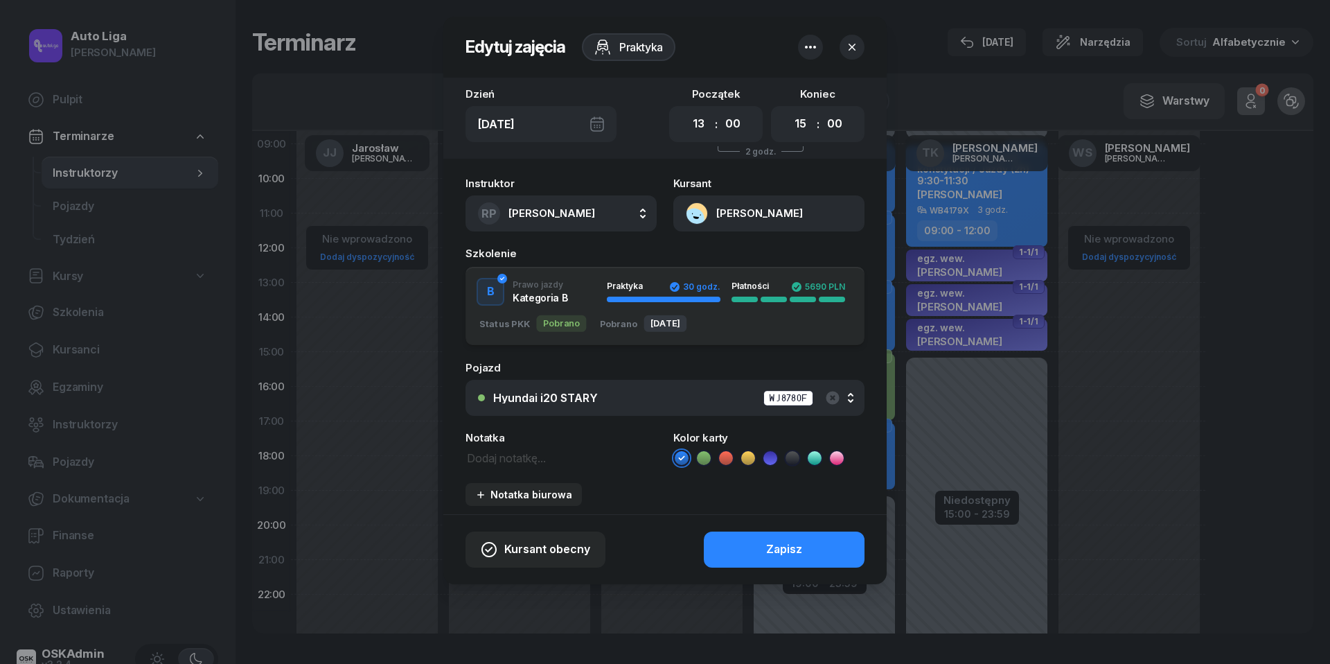
click at [707, 451] on icon at bounding box center [704, 458] width 14 height 14
click at [748, 544] on button "Zapisz" at bounding box center [784, 549] width 161 height 36
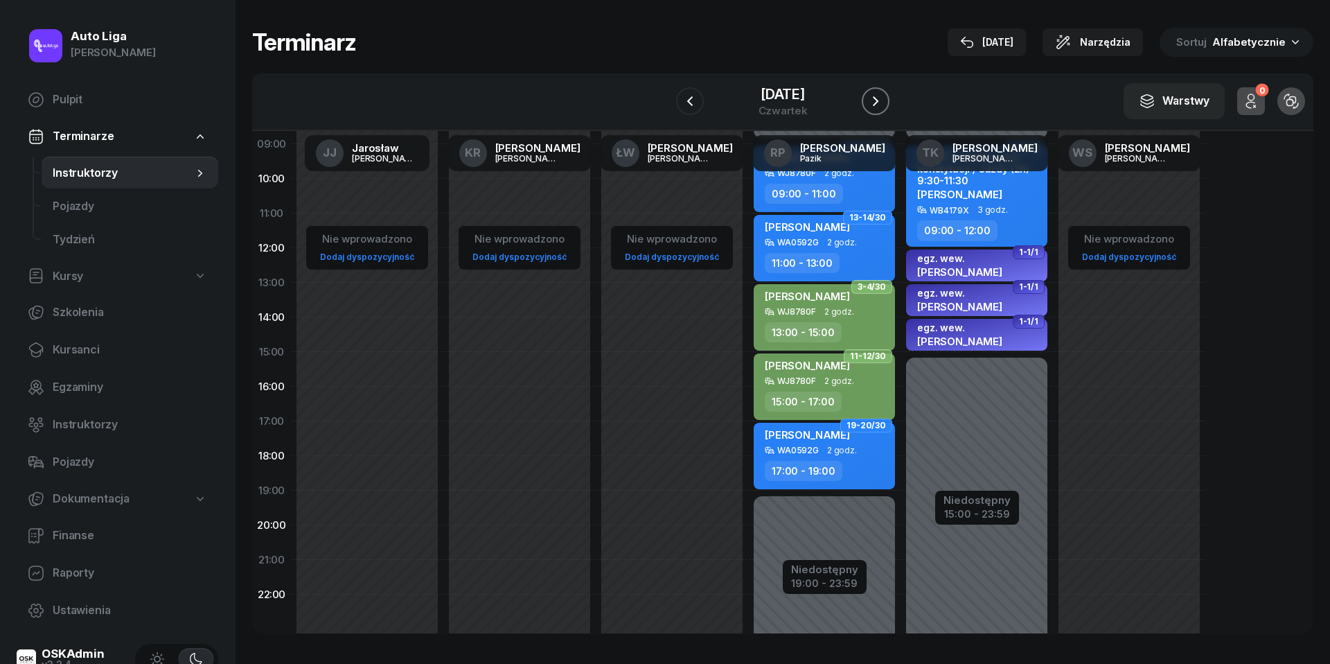
click at [877, 98] on icon "button" at bounding box center [875, 101] width 17 height 17
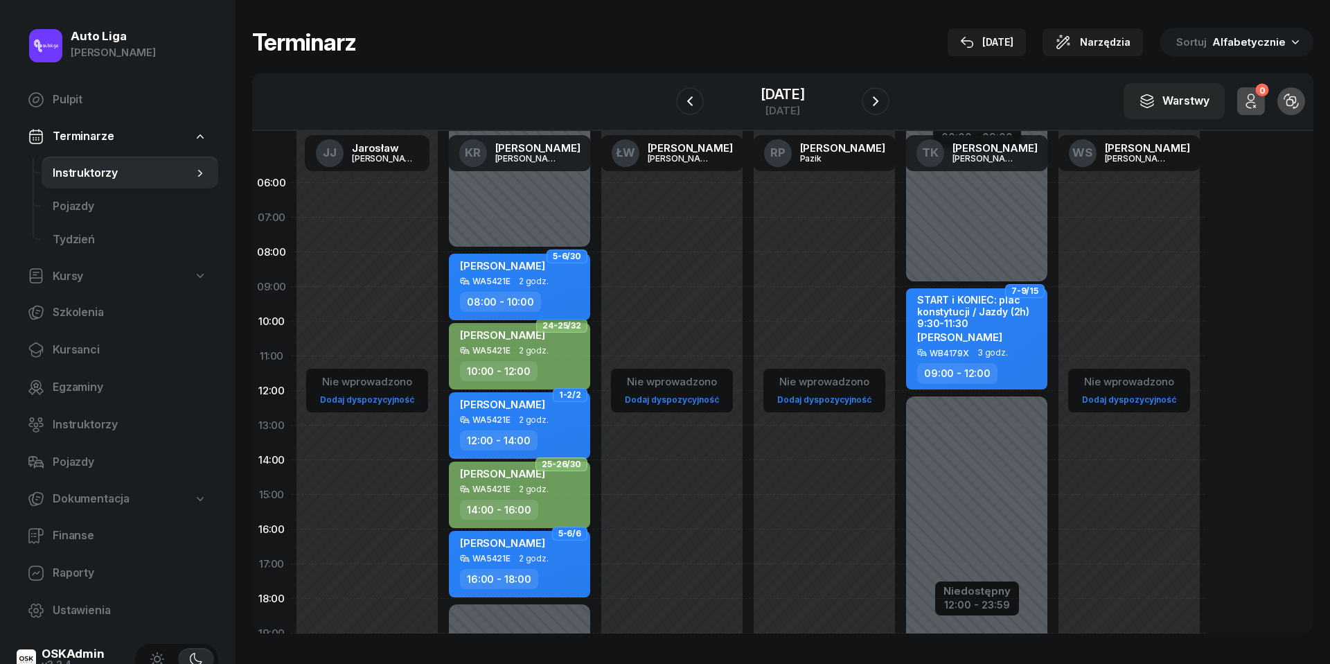
click at [556, 287] on div "[PERSON_NAME] WA5421E 2 godz. 08:00 - 10:00" at bounding box center [519, 287] width 141 height 67
select select "08"
select select "10"
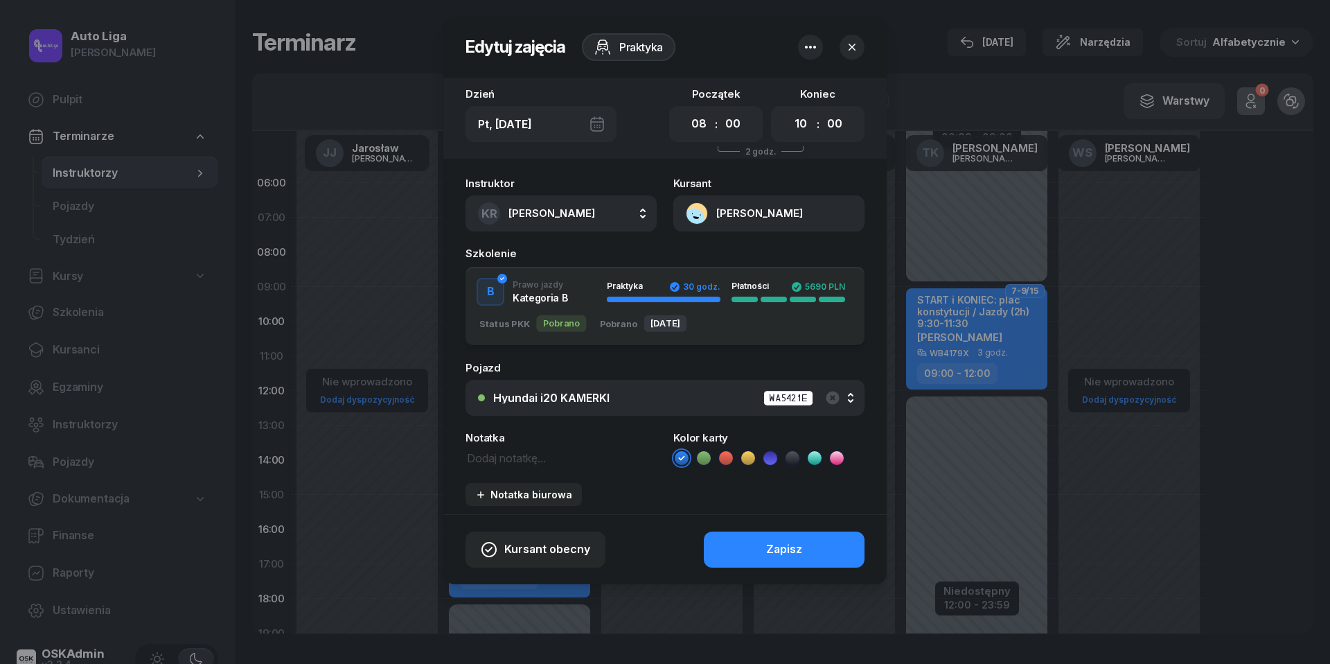
click at [705, 455] on icon at bounding box center [704, 458] width 14 height 14
click at [771, 558] on button "Zapisz" at bounding box center [784, 549] width 161 height 36
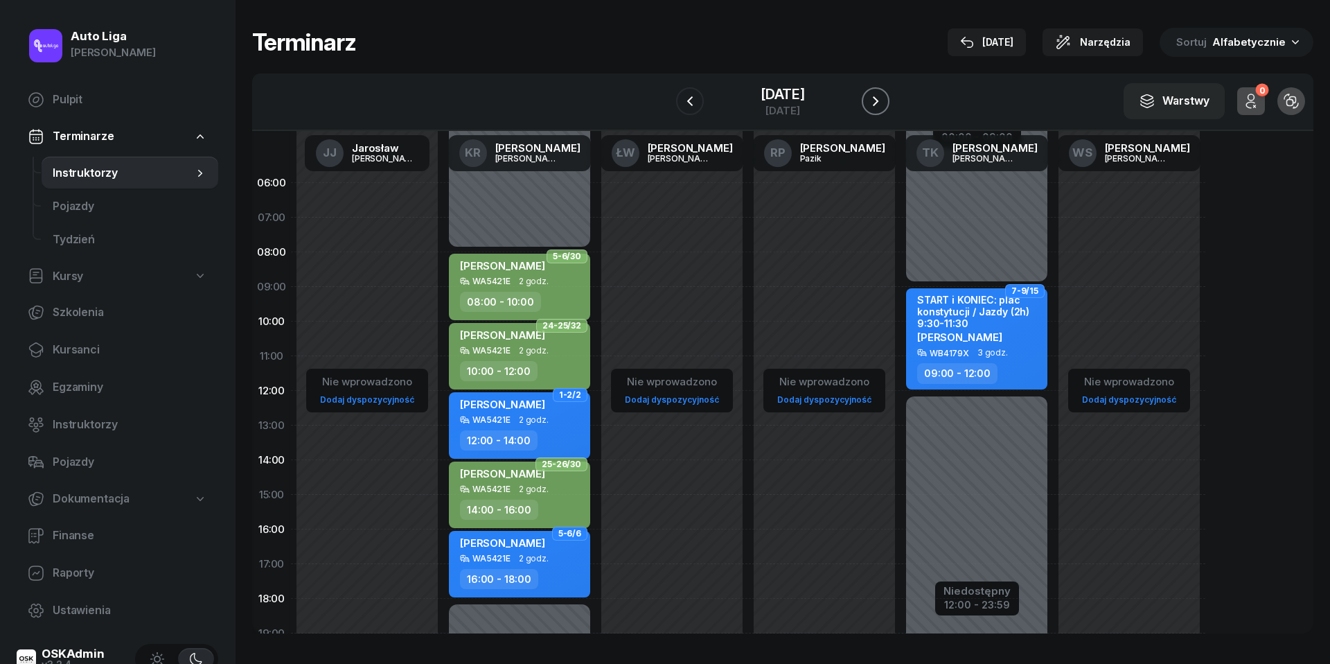
click at [874, 100] on icon "button" at bounding box center [875, 101] width 17 height 17
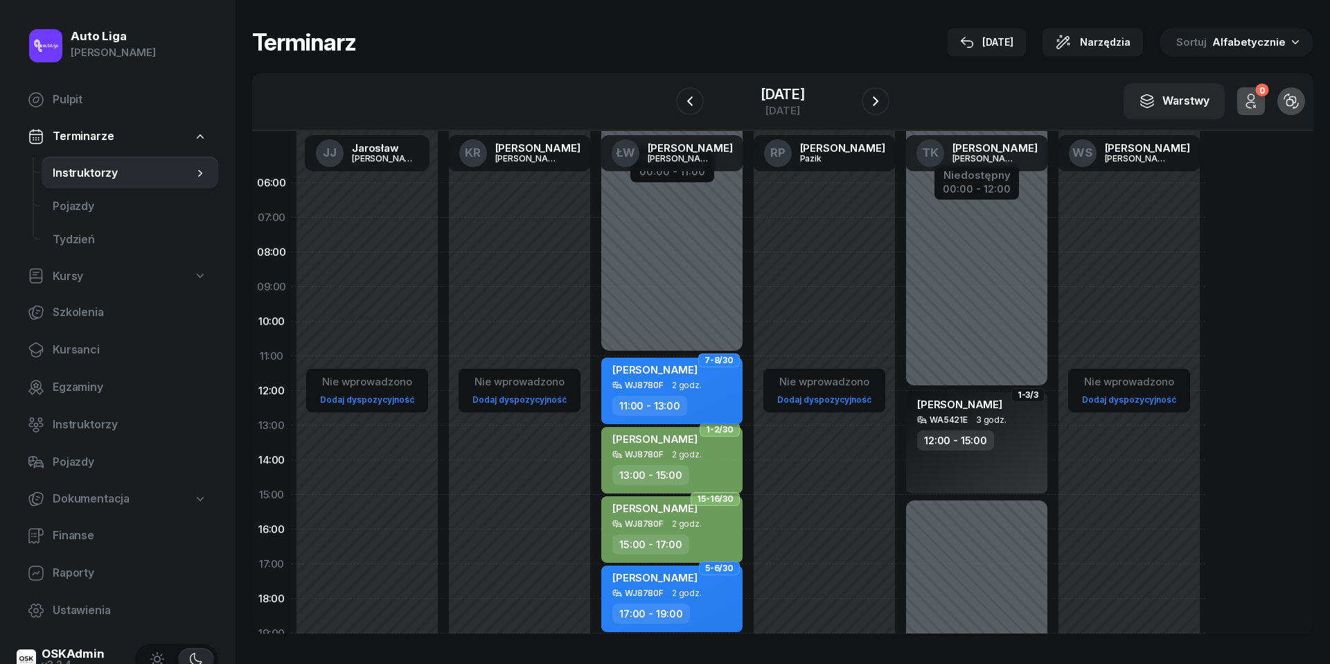
click at [687, 380] on span "2 godz." at bounding box center [687, 385] width 30 height 10
select select "11"
select select "13"
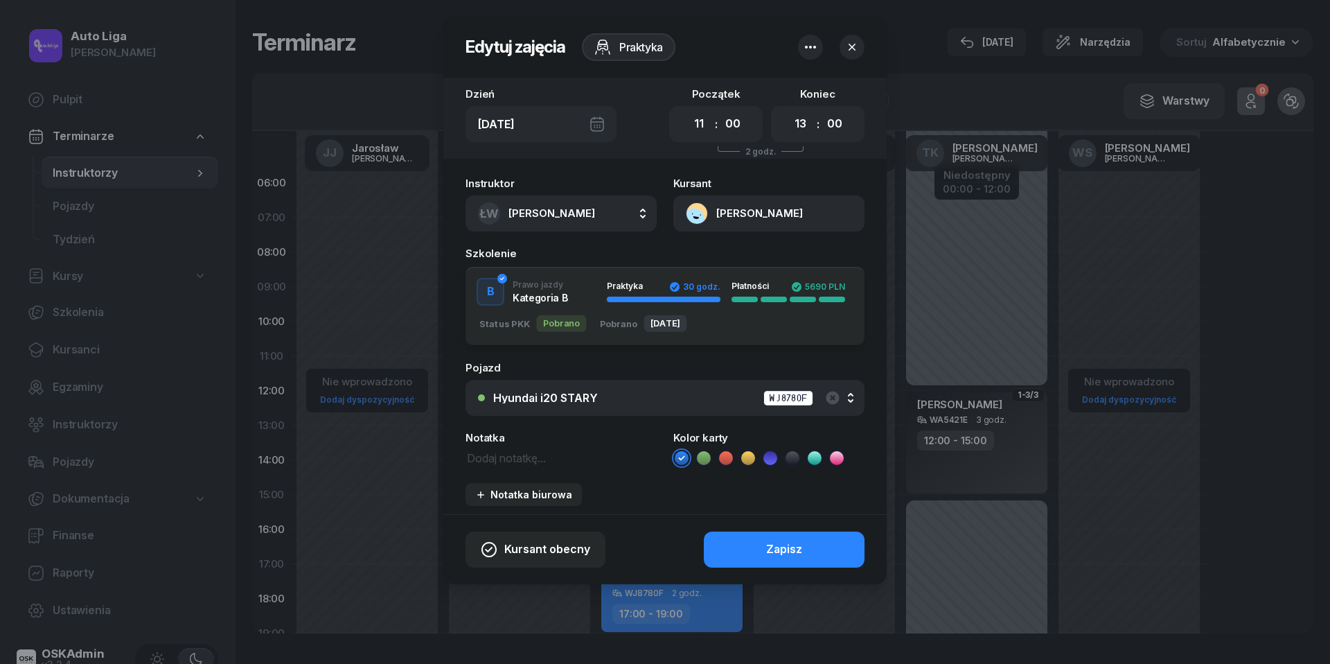
click at [707, 453] on icon at bounding box center [704, 458] width 14 height 14
click at [752, 553] on button "Zapisz" at bounding box center [784, 549] width 161 height 36
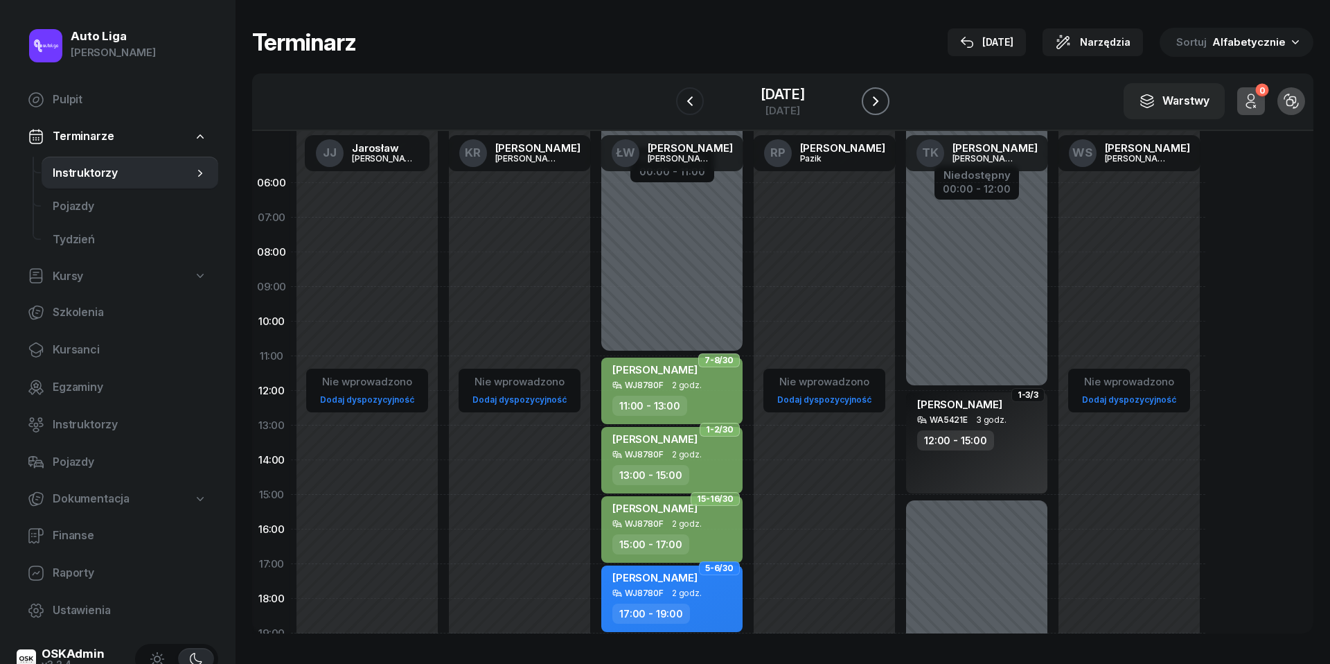
click at [882, 96] on icon "button" at bounding box center [875, 101] width 17 height 17
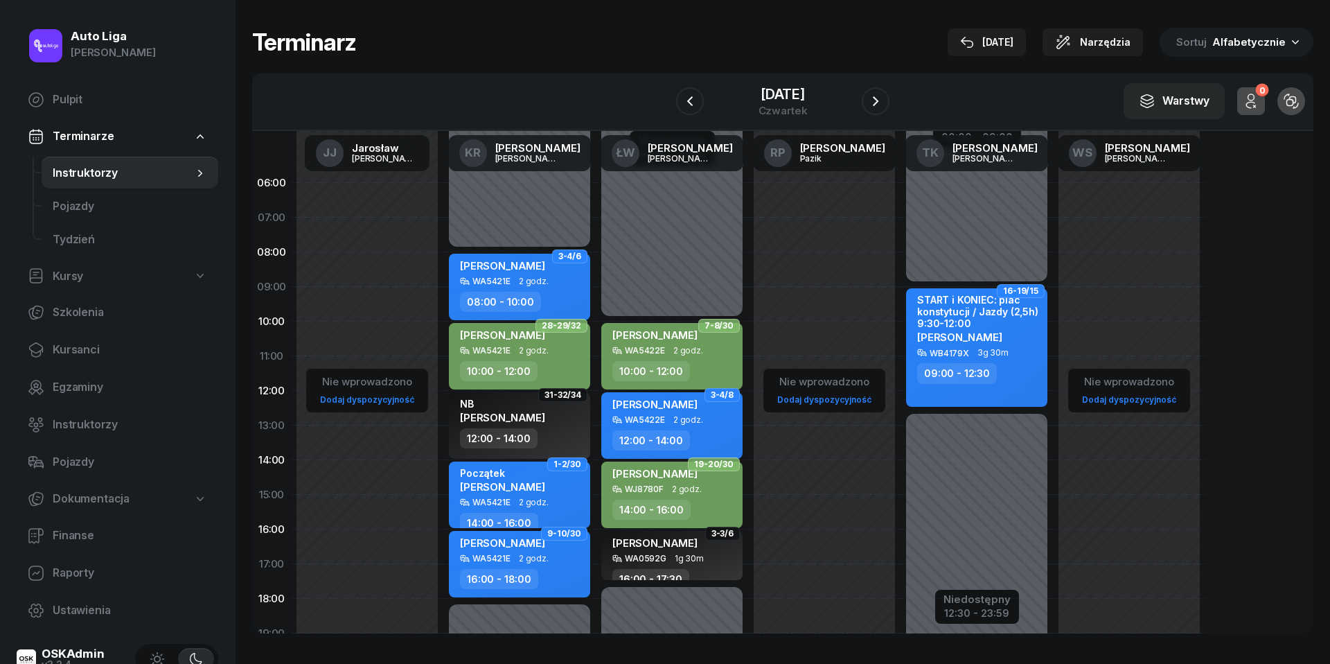
click at [558, 569] on div "16:00 - 18:00" at bounding box center [521, 579] width 122 height 20
select select "16"
select select "18"
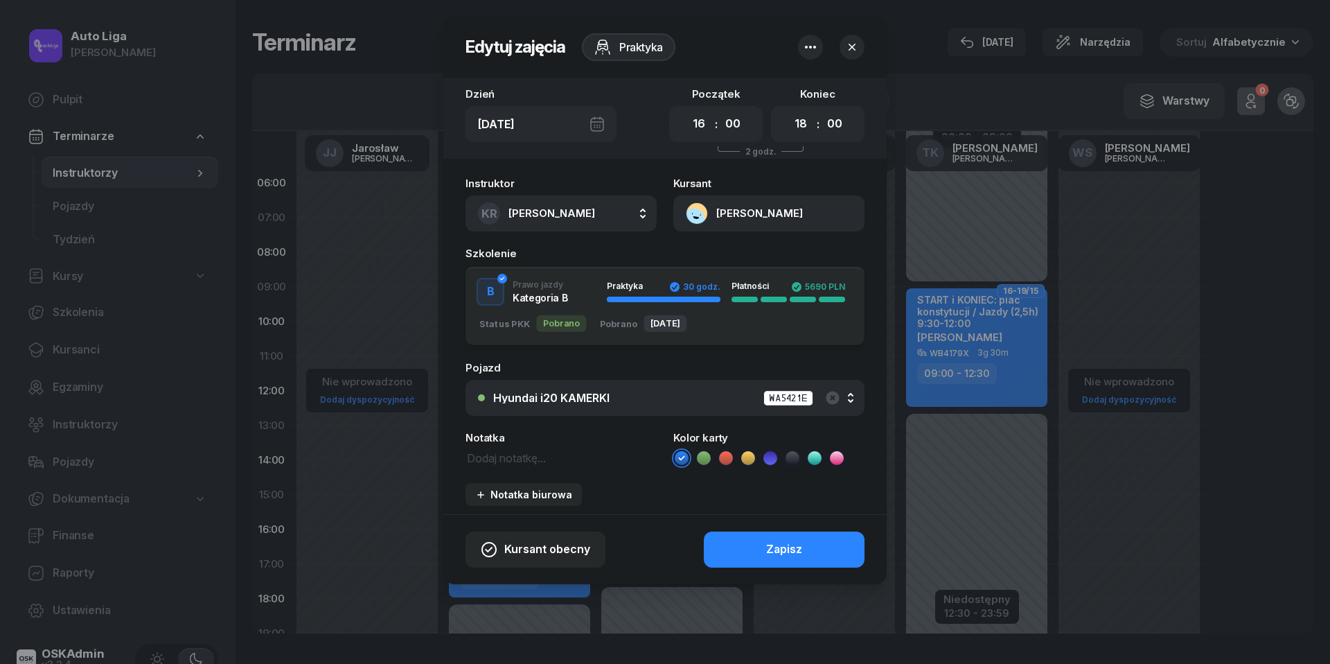
click at [712, 452] on ul at bounding box center [768, 458] width 191 height 17
click at [701, 452] on icon at bounding box center [704, 458] width 14 height 14
click at [740, 561] on button "Zapisz" at bounding box center [784, 549] width 161 height 36
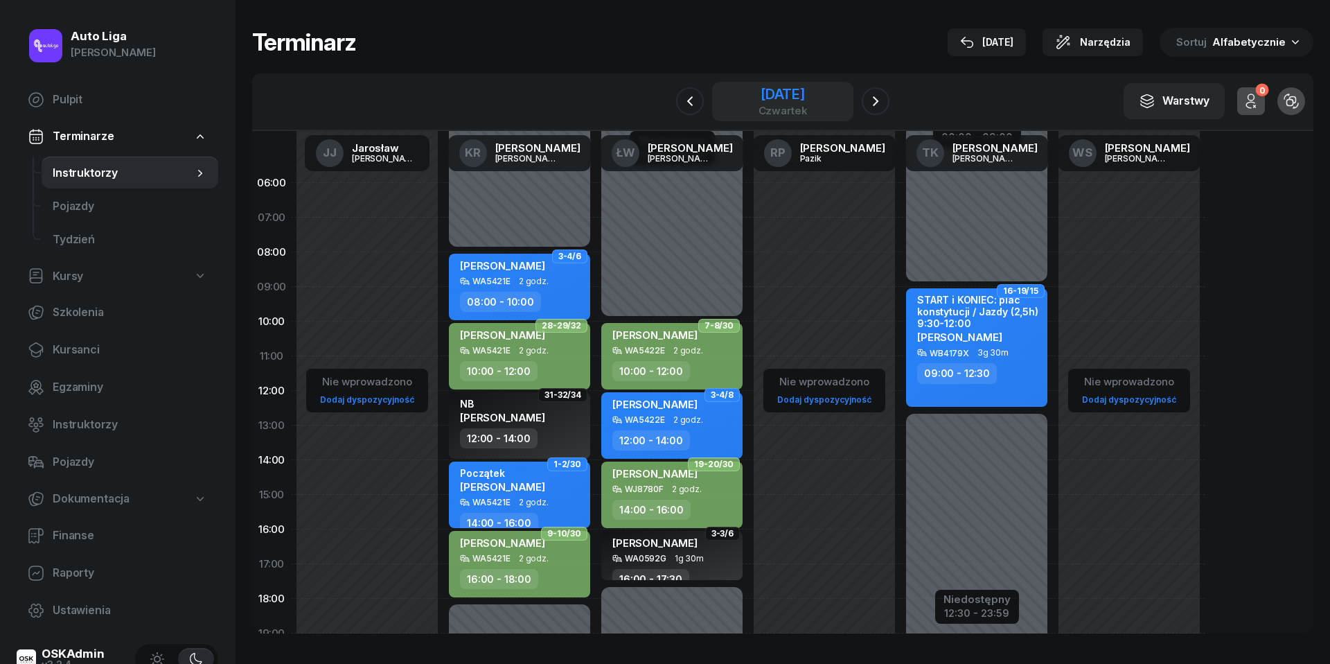
click at [799, 105] on div "czwartek" at bounding box center [783, 110] width 49 height 10
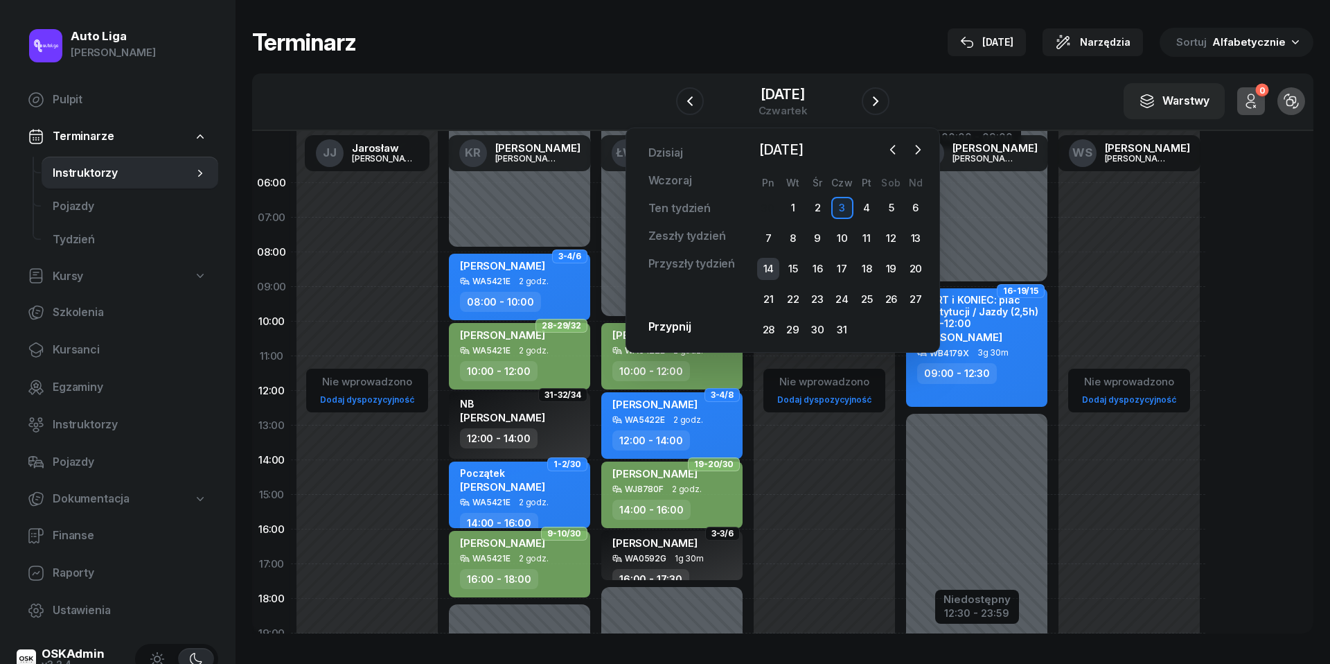
click at [765, 264] on div "14" at bounding box center [768, 269] width 22 height 22
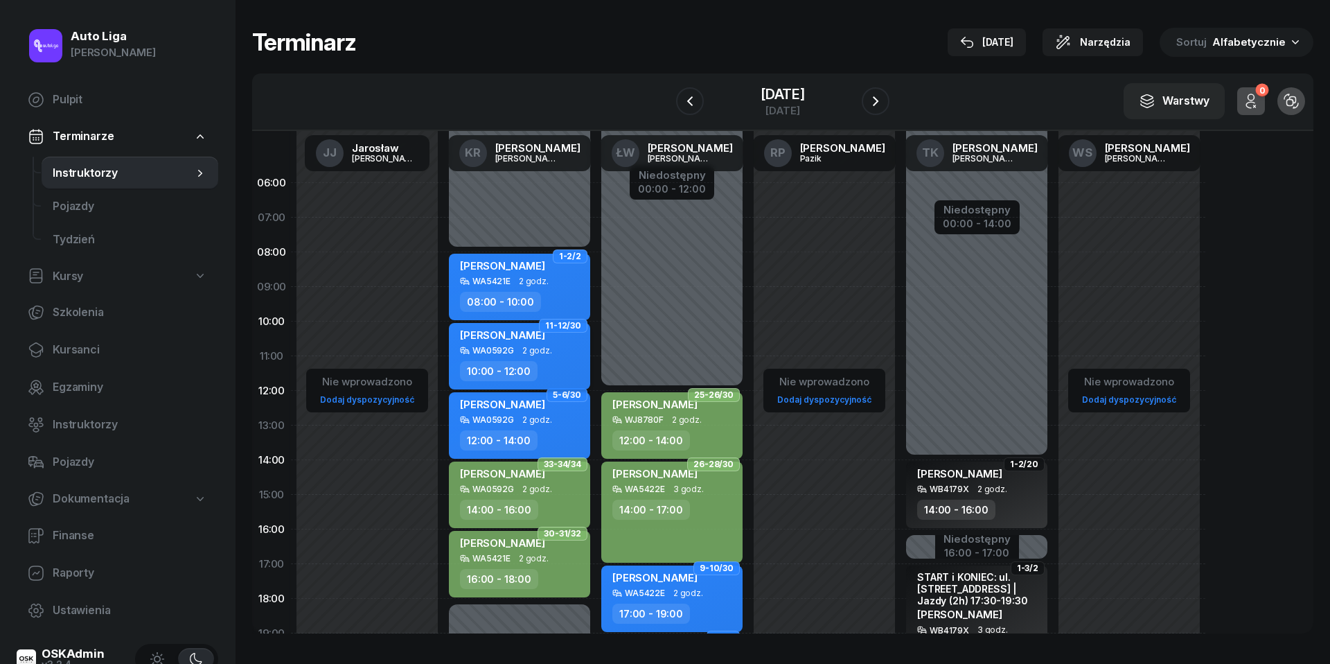
click at [557, 359] on div "[PERSON_NAME] WA0592G 2 godz. 10:00 - 12:00" at bounding box center [519, 356] width 141 height 67
select select "10"
select select "12"
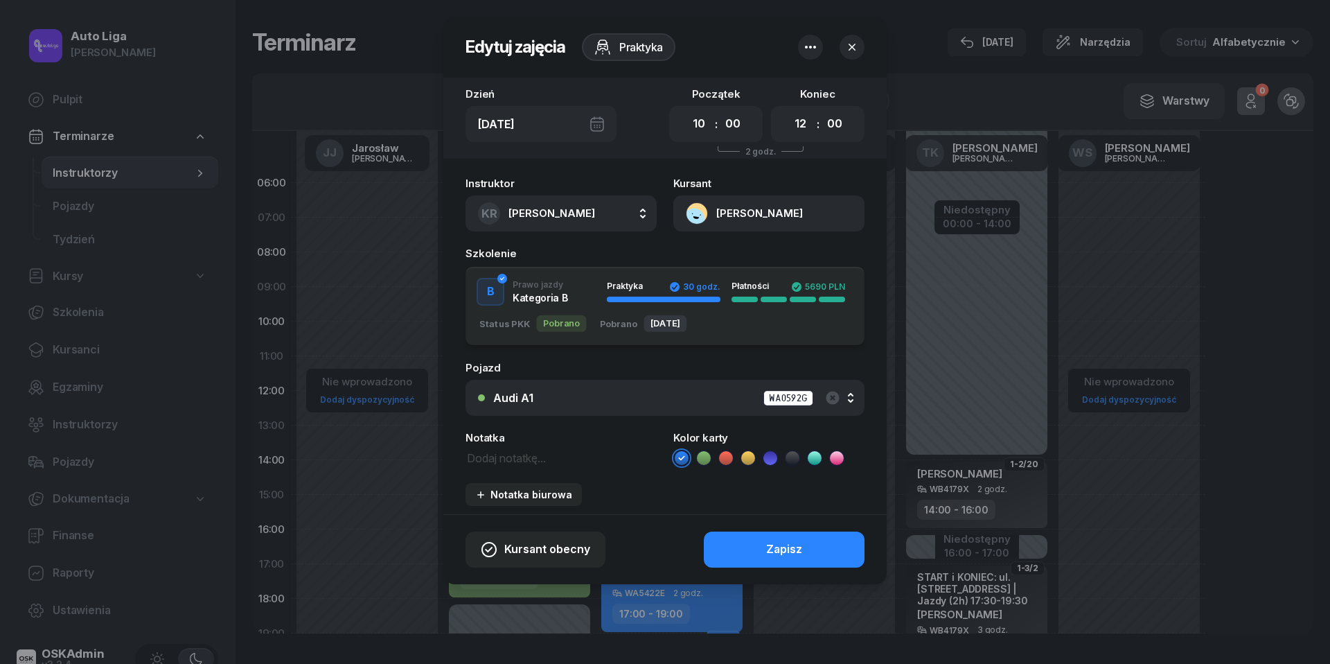
click at [707, 451] on icon at bounding box center [704, 458] width 14 height 14
click at [761, 549] on button "Zapisz" at bounding box center [784, 549] width 161 height 36
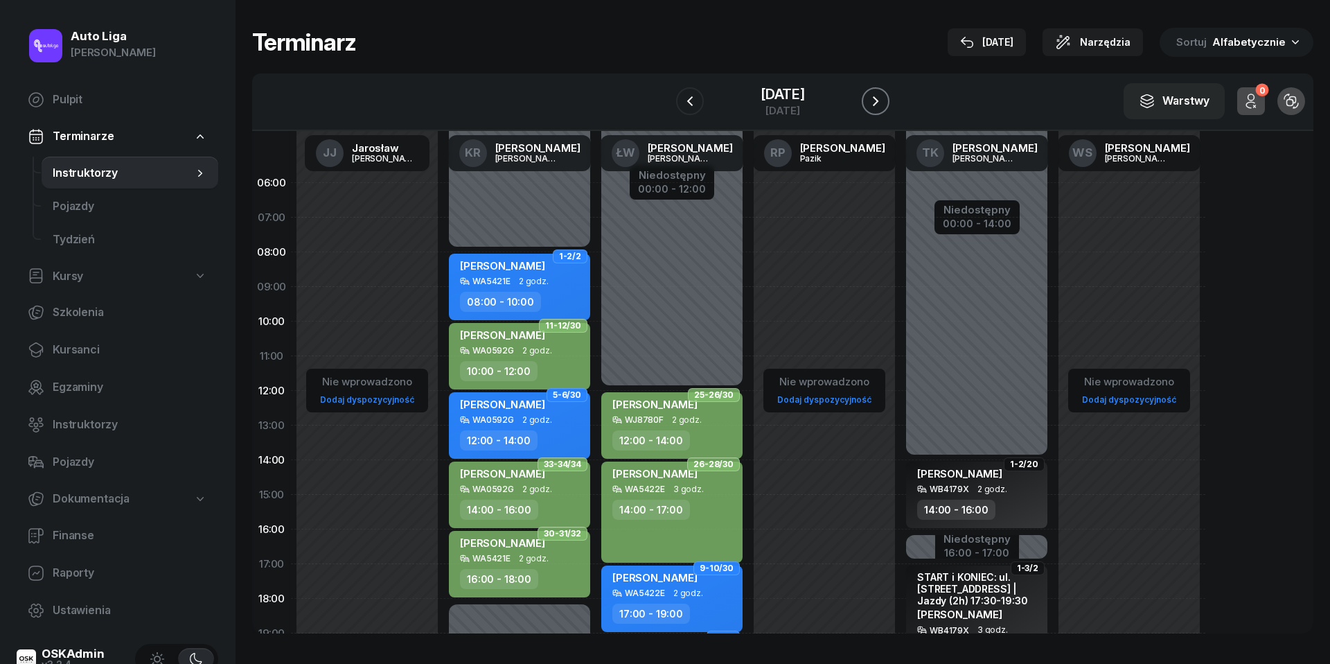
click at [874, 87] on button "button" at bounding box center [876, 101] width 28 height 28
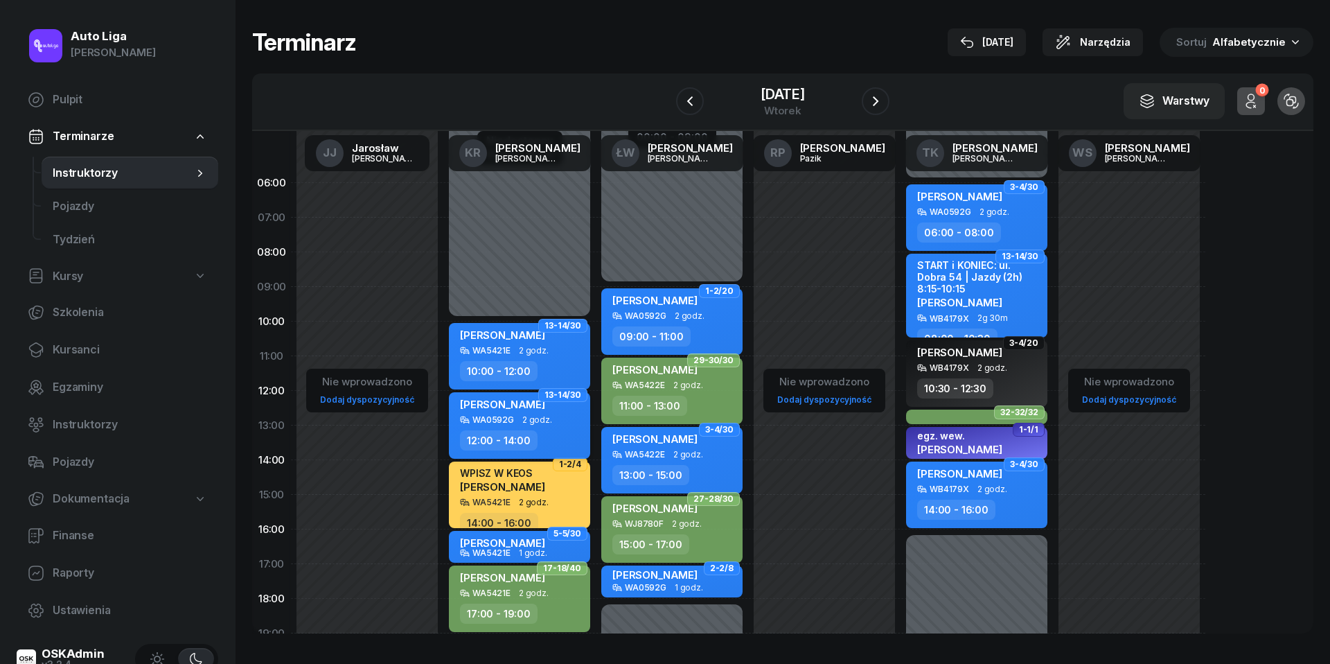
click at [547, 432] on div "12:00 - 14:00" at bounding box center [521, 440] width 122 height 20
select select "12"
select select "14"
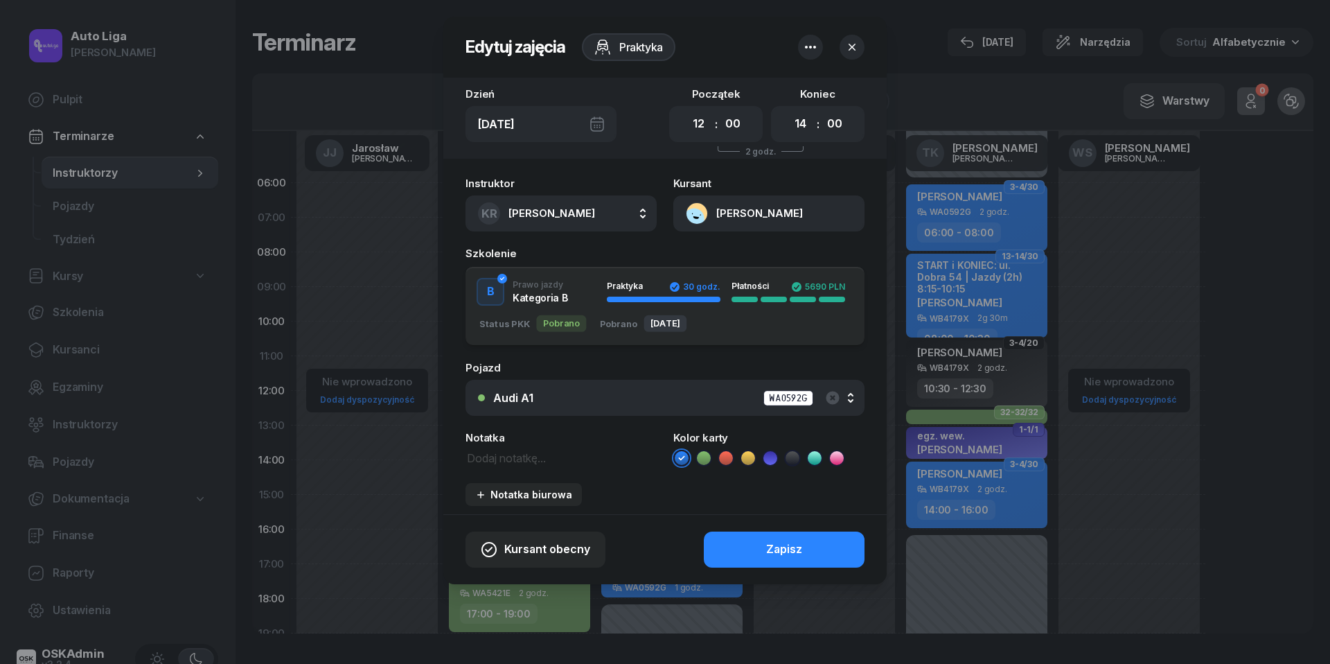
click at [707, 456] on icon at bounding box center [704, 457] width 6 height 5
click at [762, 540] on button "Zapisz" at bounding box center [784, 549] width 161 height 36
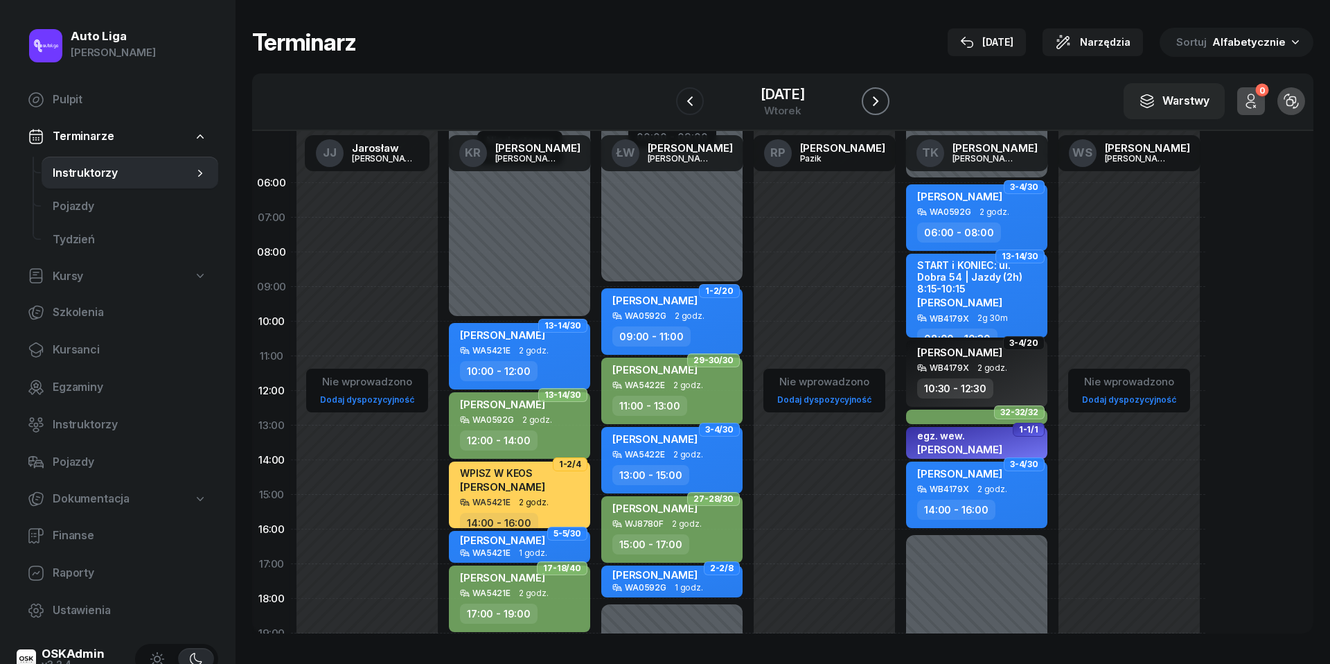
click at [883, 100] on icon "button" at bounding box center [875, 101] width 17 height 17
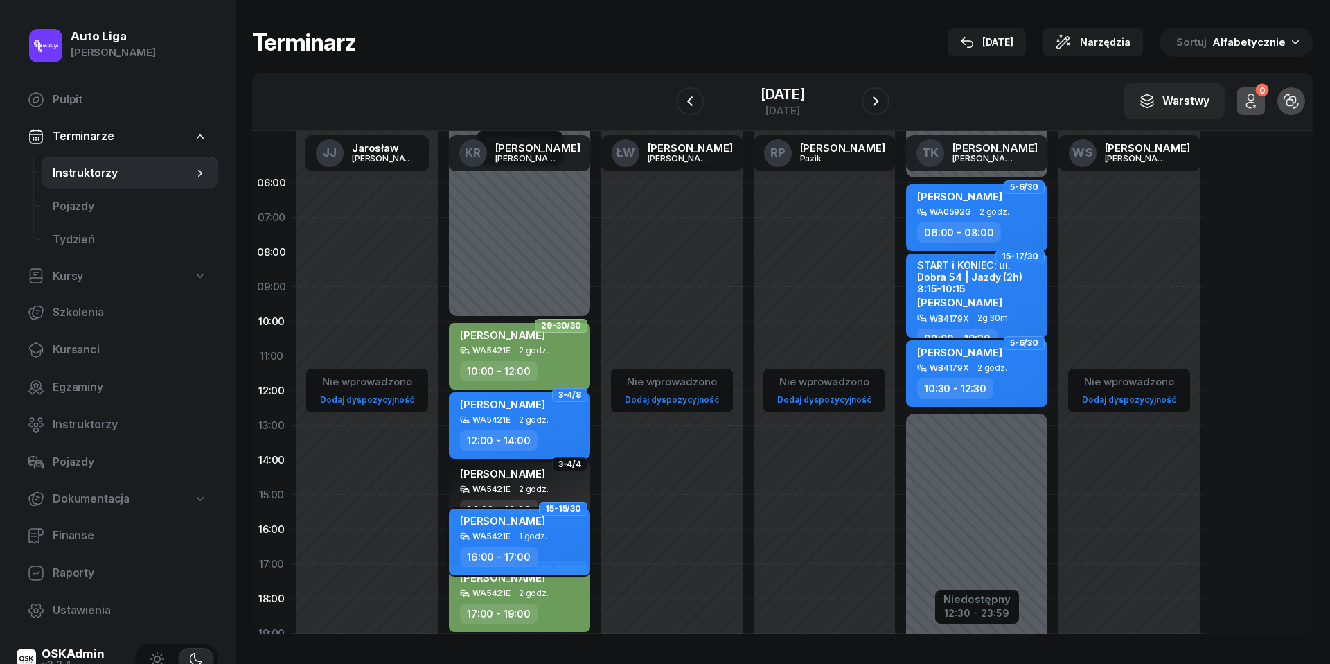
click at [535, 545] on div "[PERSON_NAME] WA5421E 1 godz. 16:00 - 17:00" at bounding box center [519, 542] width 141 height 67
select select "16"
select select "17"
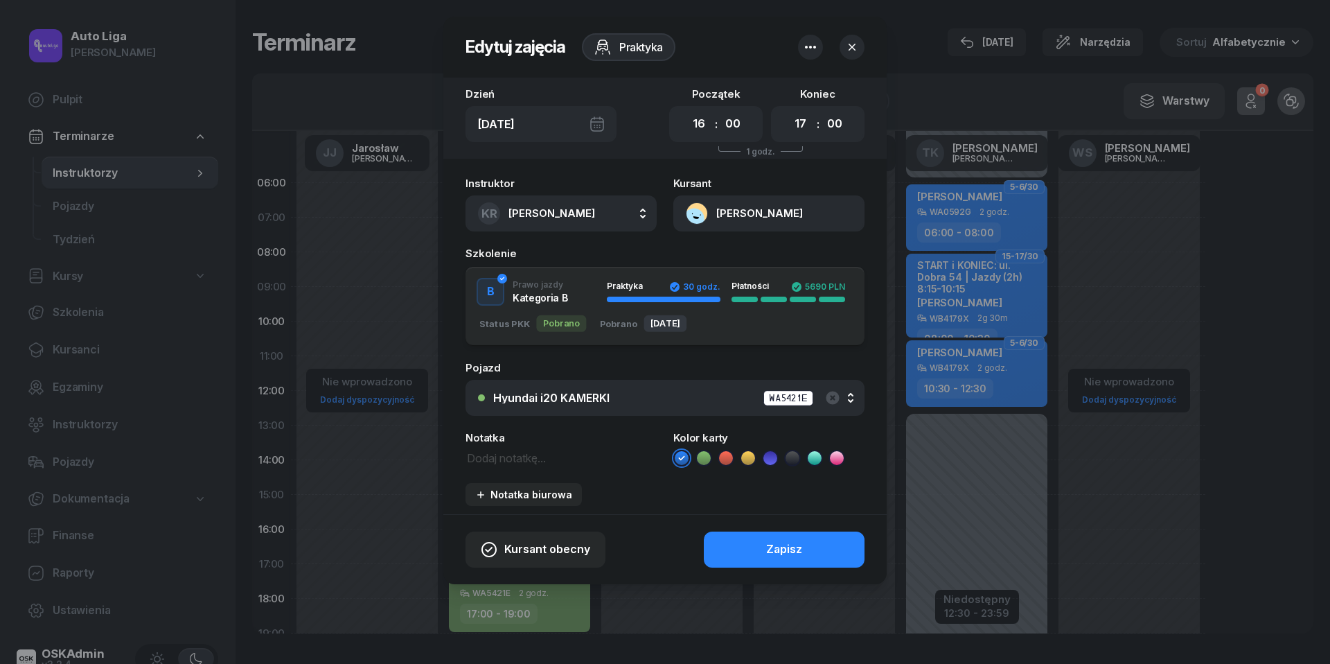
click at [707, 451] on icon at bounding box center [704, 458] width 14 height 14
click at [750, 549] on button "Zapisz" at bounding box center [784, 549] width 161 height 36
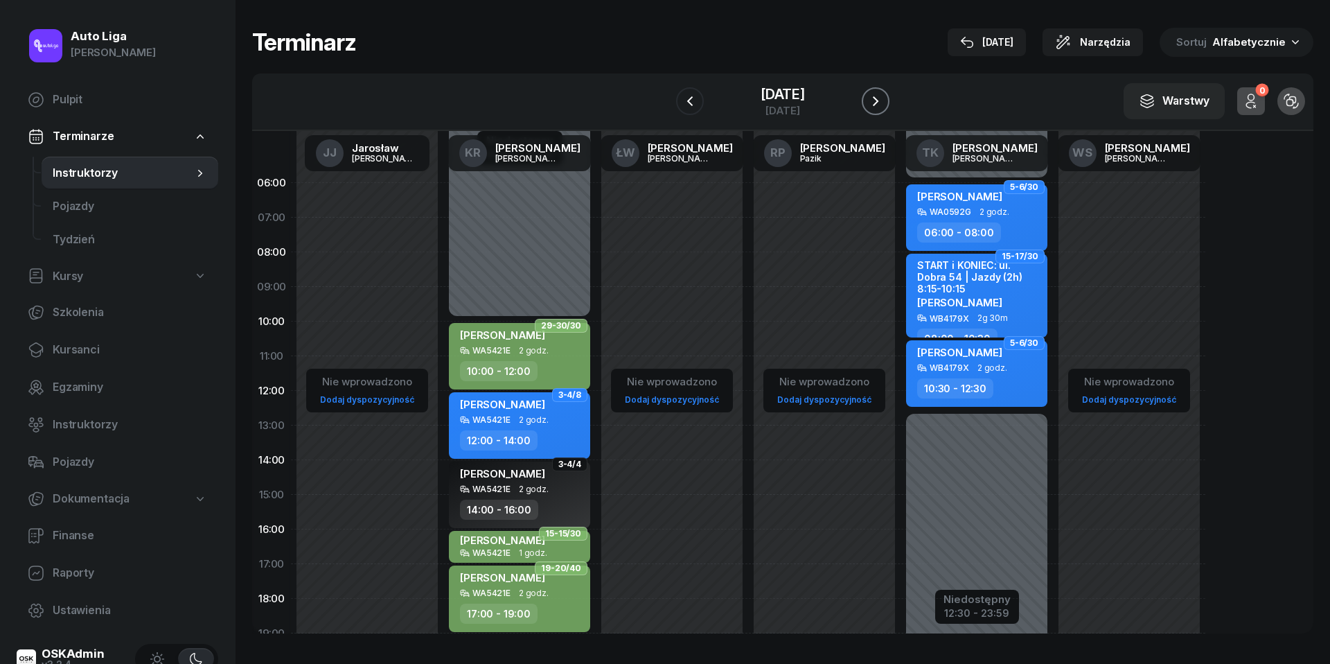
click at [881, 94] on icon "button" at bounding box center [875, 101] width 17 height 17
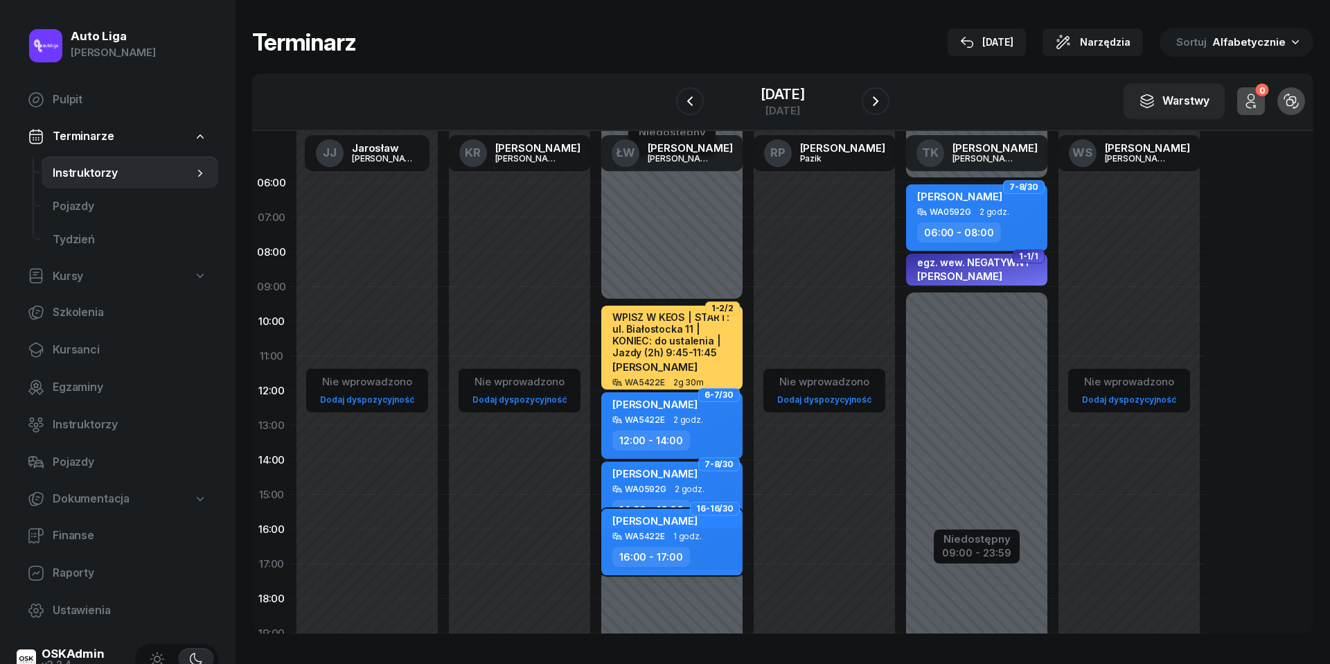
click at [680, 552] on div "16:00 - 17:00" at bounding box center [652, 557] width 78 height 20
select select "16"
select select "17"
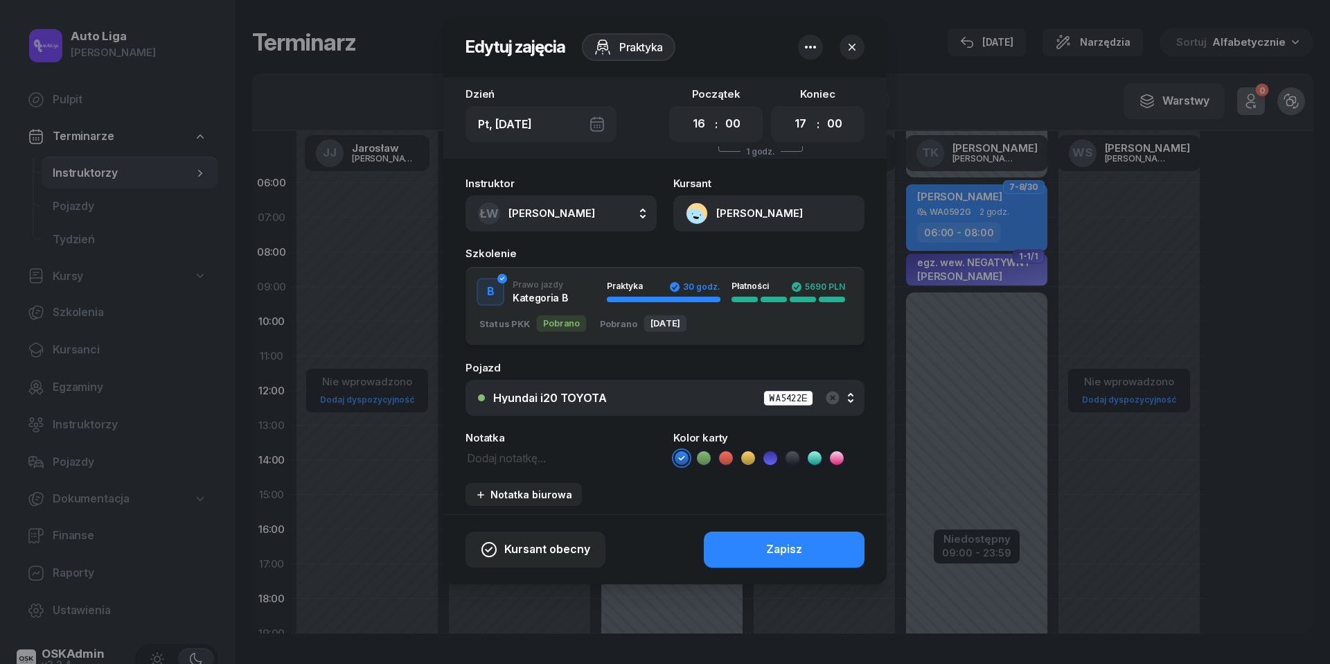
click at [713, 455] on ul at bounding box center [768, 458] width 191 height 17
click at [704, 459] on icon at bounding box center [704, 457] width 6 height 5
click at [743, 547] on button "Zapisz" at bounding box center [784, 549] width 161 height 36
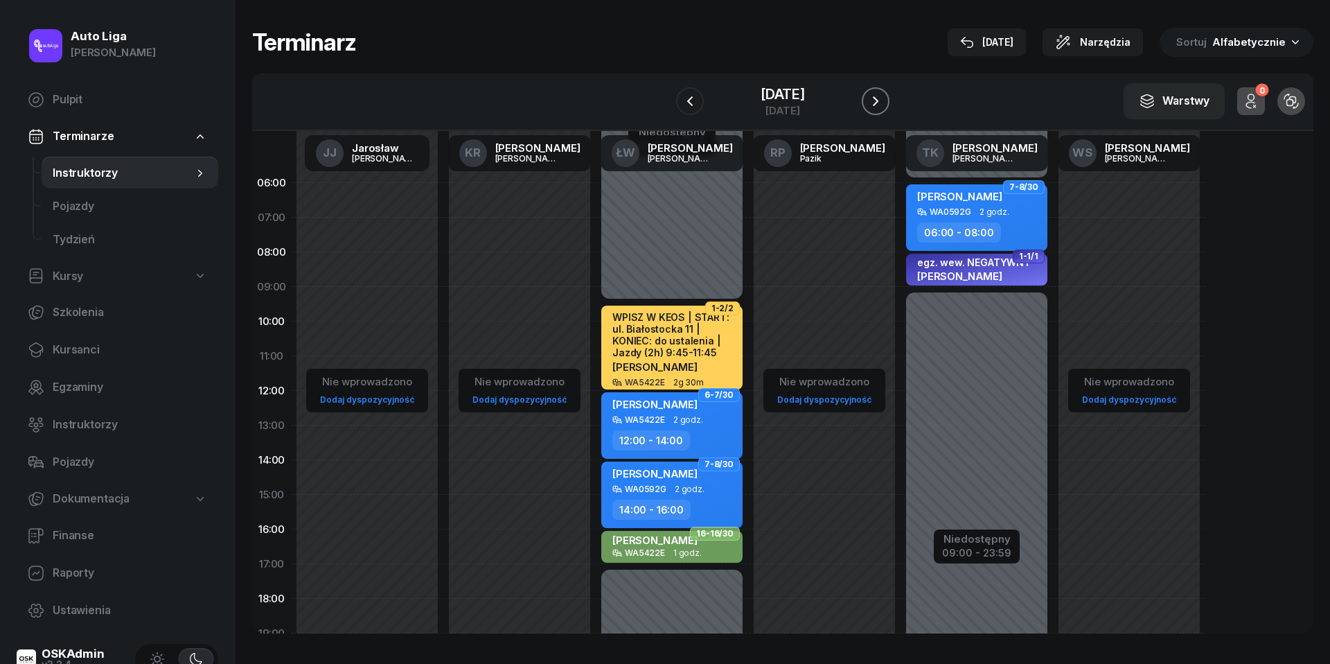
click at [879, 107] on icon "button" at bounding box center [875, 101] width 17 height 17
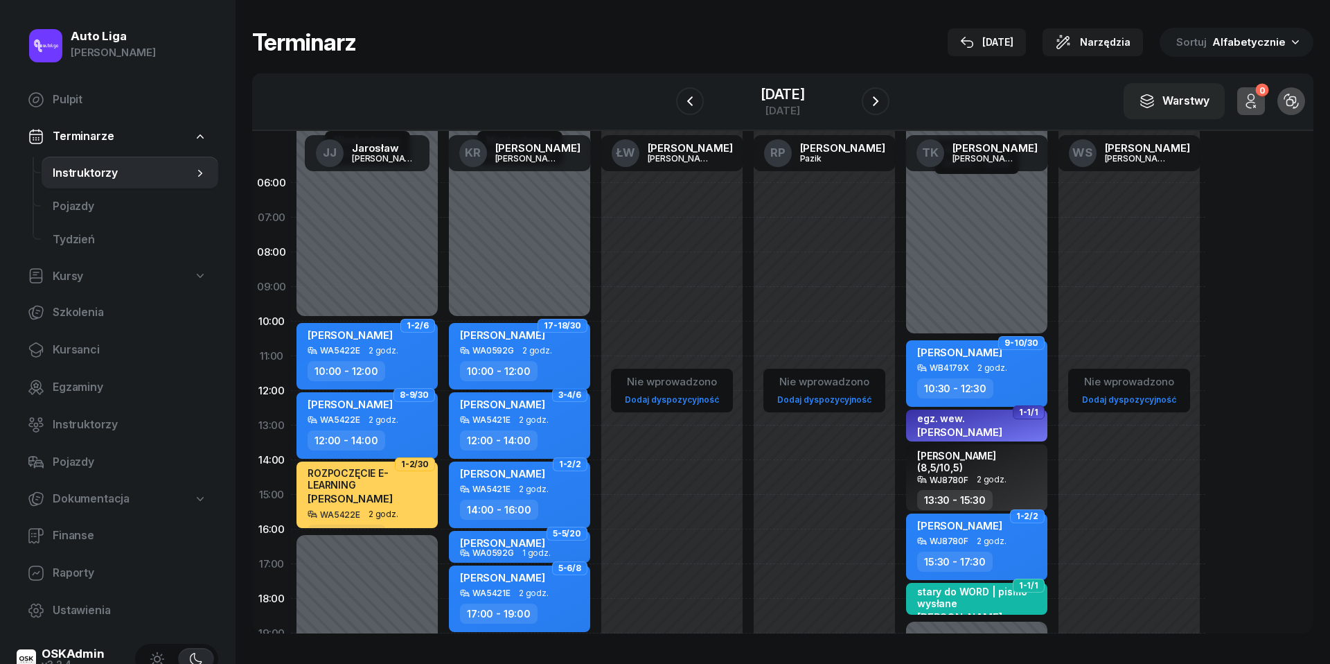
click at [540, 342] on div "[PERSON_NAME]" at bounding box center [502, 336] width 85 height 17
select select "10"
select select "12"
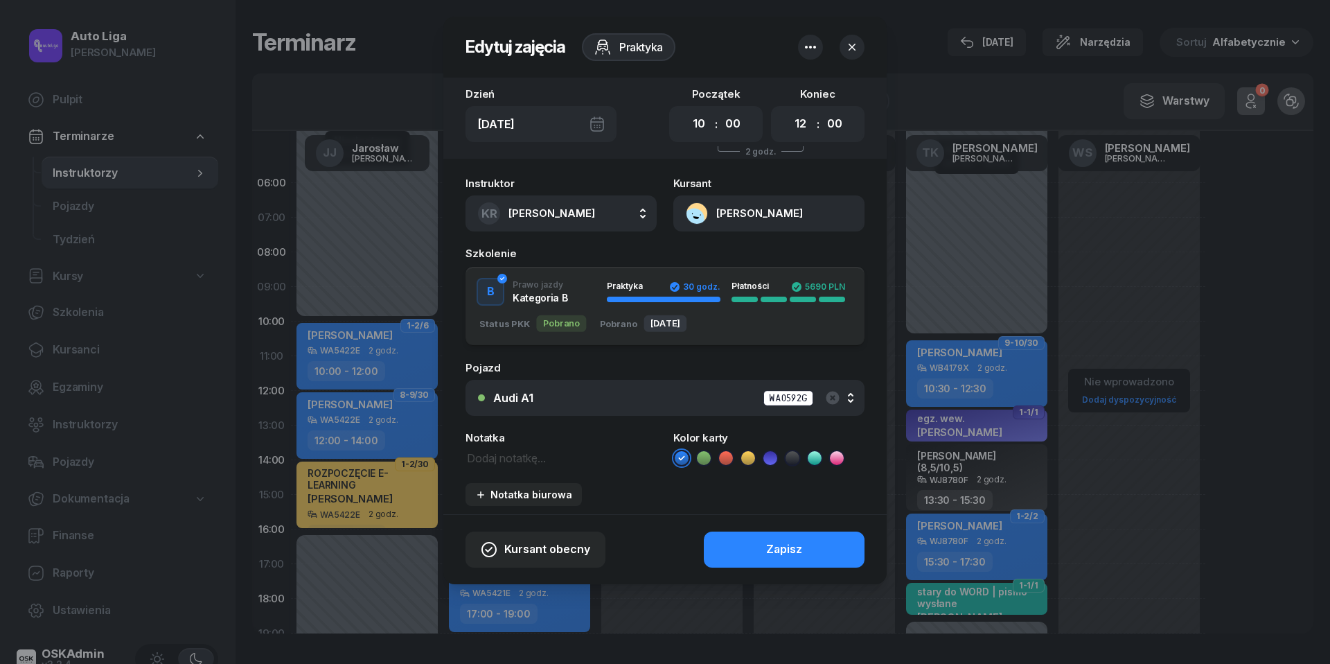
click at [705, 461] on icon at bounding box center [704, 458] width 14 height 14
click at [762, 545] on button "Zapisz" at bounding box center [784, 549] width 161 height 36
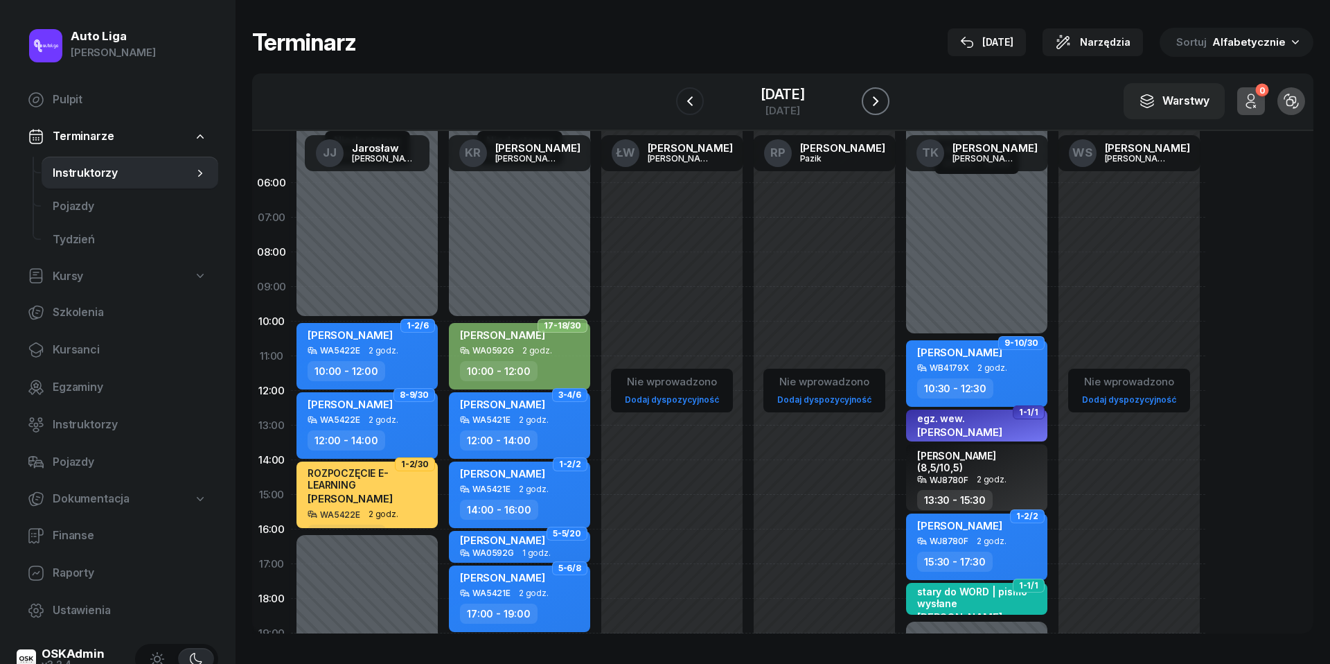
click at [879, 97] on icon "button" at bounding box center [875, 101] width 17 height 17
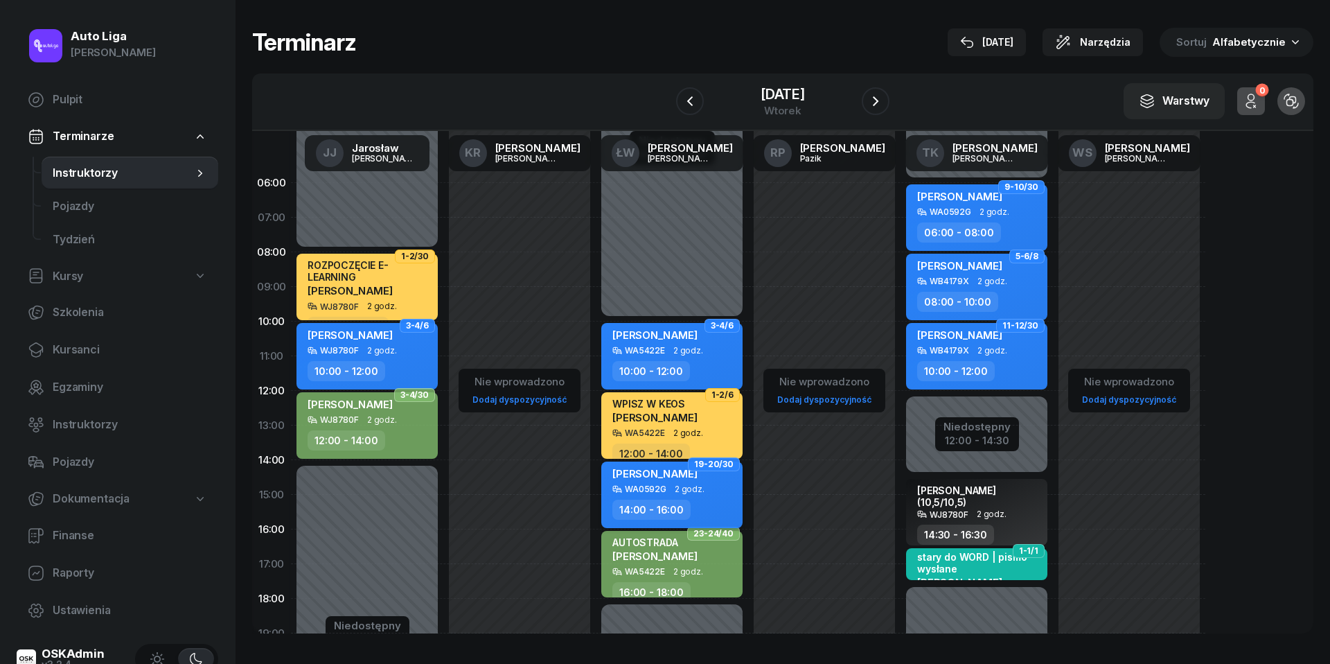
click at [718, 493] on div "[PERSON_NAME] WA0592G 2 godz. 14:00 - 16:00" at bounding box center [671, 494] width 141 height 67
select select "14"
select select "16"
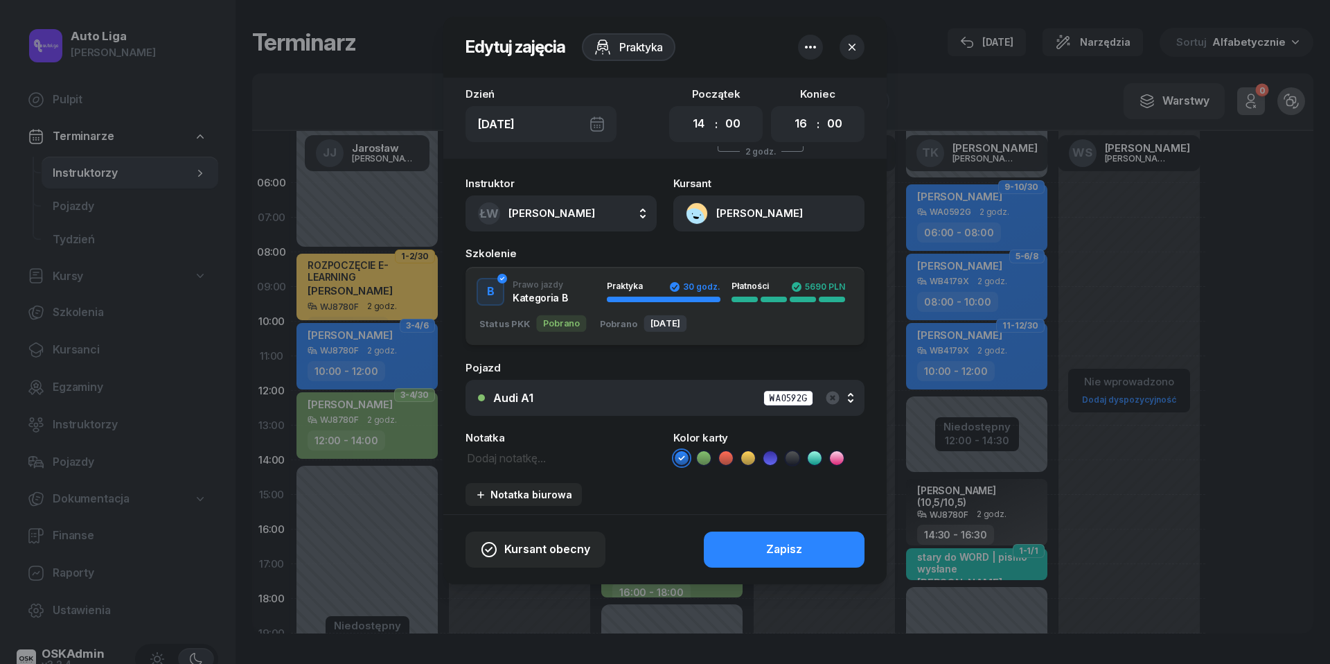
click at [708, 453] on icon at bounding box center [704, 458] width 14 height 14
click at [744, 542] on button "Zapisz" at bounding box center [784, 549] width 161 height 36
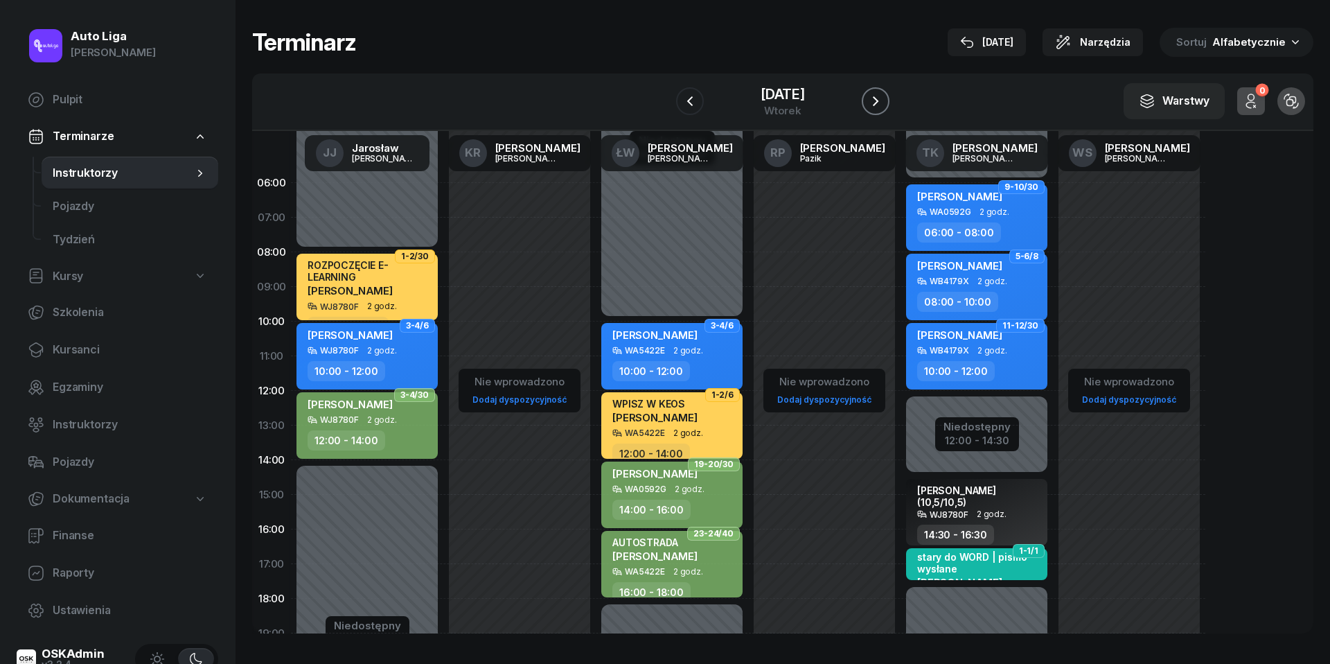
click at [879, 111] on button "button" at bounding box center [876, 101] width 28 height 28
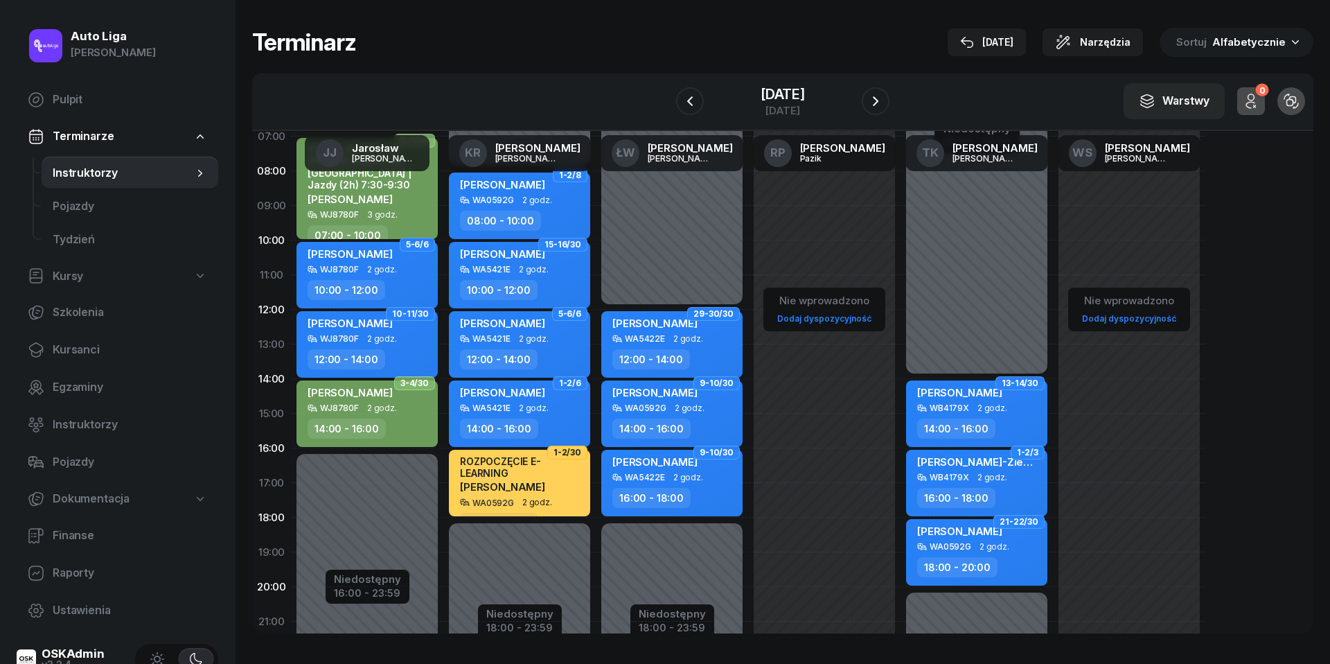
scroll to position [114, 0]
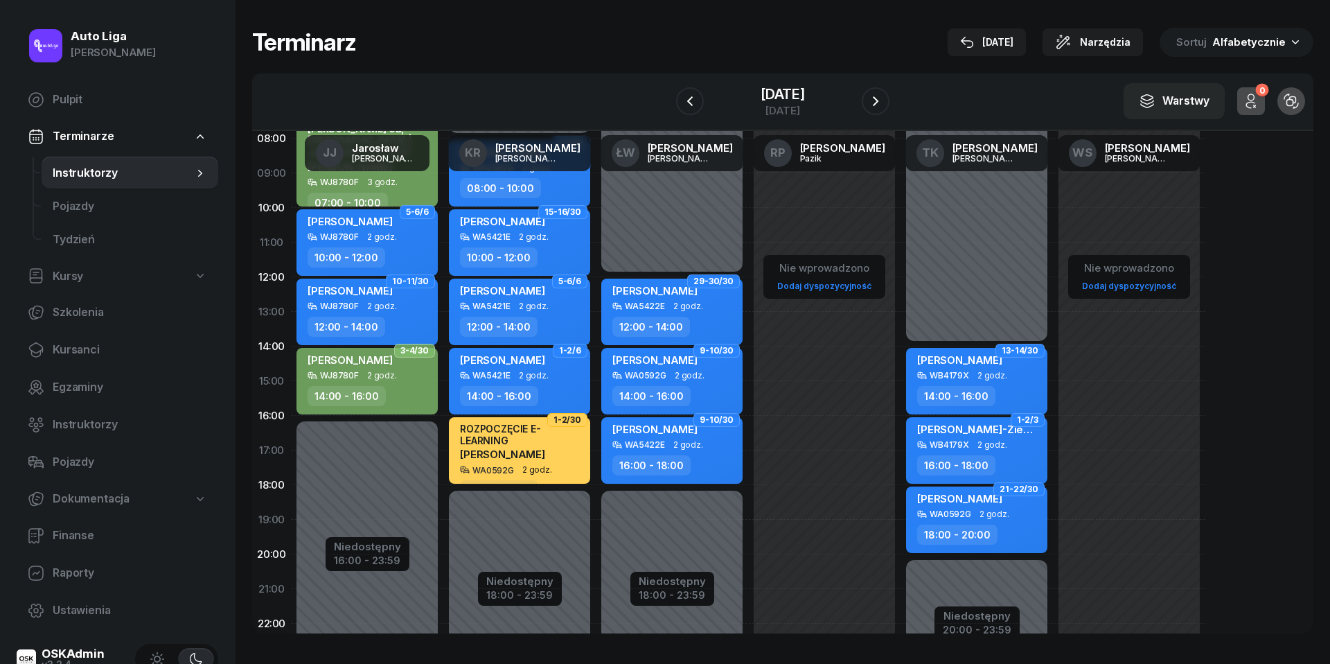
click at [1001, 516] on span "2 godz." at bounding box center [995, 514] width 30 height 10
select select "18"
select select "20"
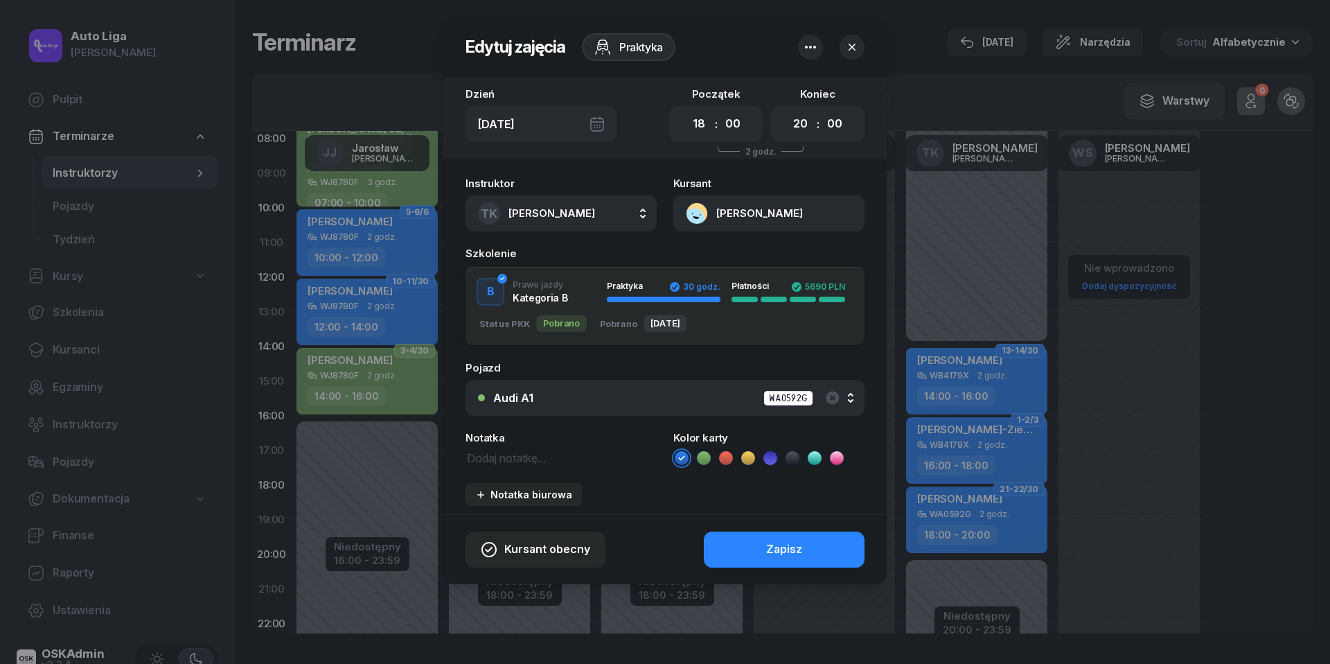
click at [707, 458] on icon at bounding box center [704, 458] width 14 height 14
click at [751, 546] on button "Zapisz" at bounding box center [784, 549] width 161 height 36
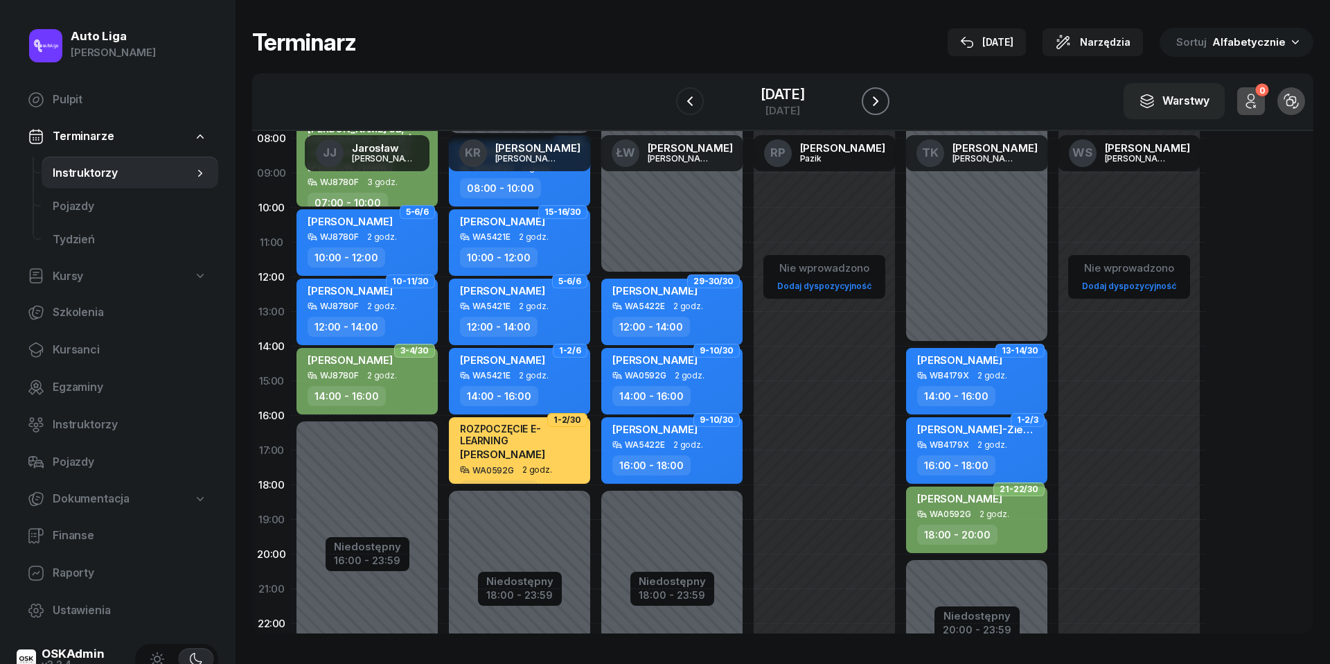
click at [879, 100] on icon "button" at bounding box center [875, 101] width 17 height 17
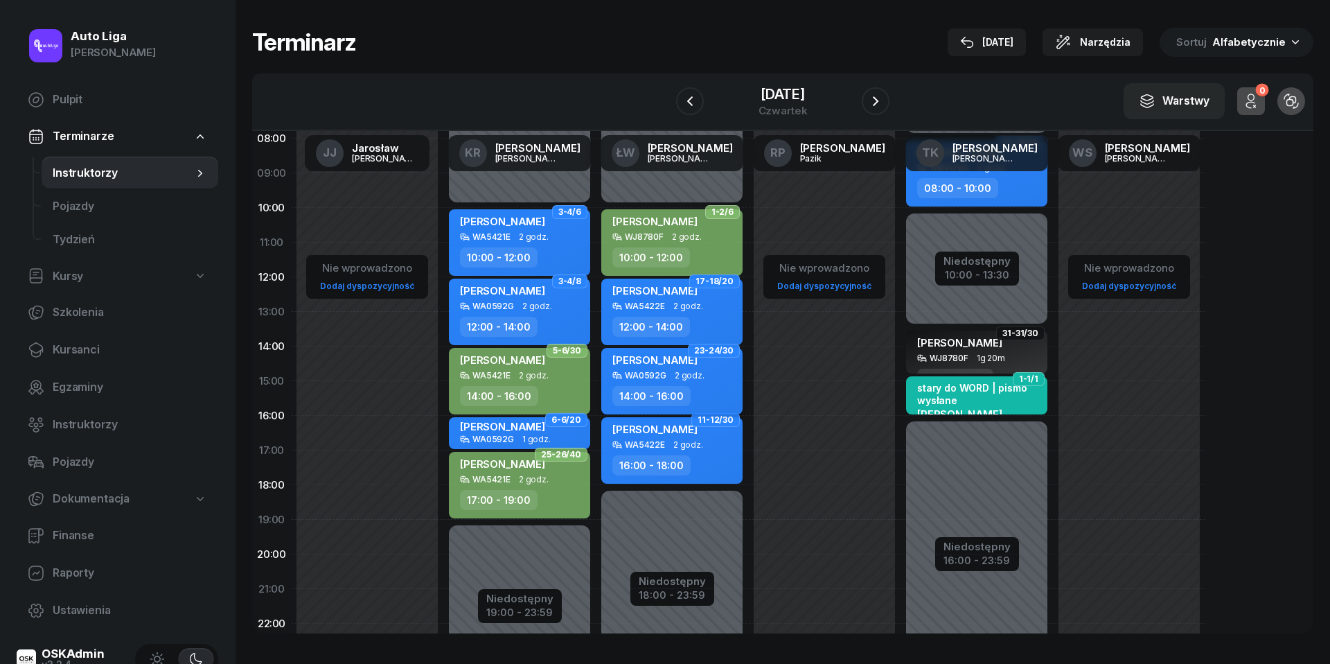
click at [690, 373] on span "2 godz." at bounding box center [690, 376] width 30 height 10
select select "14"
select select "16"
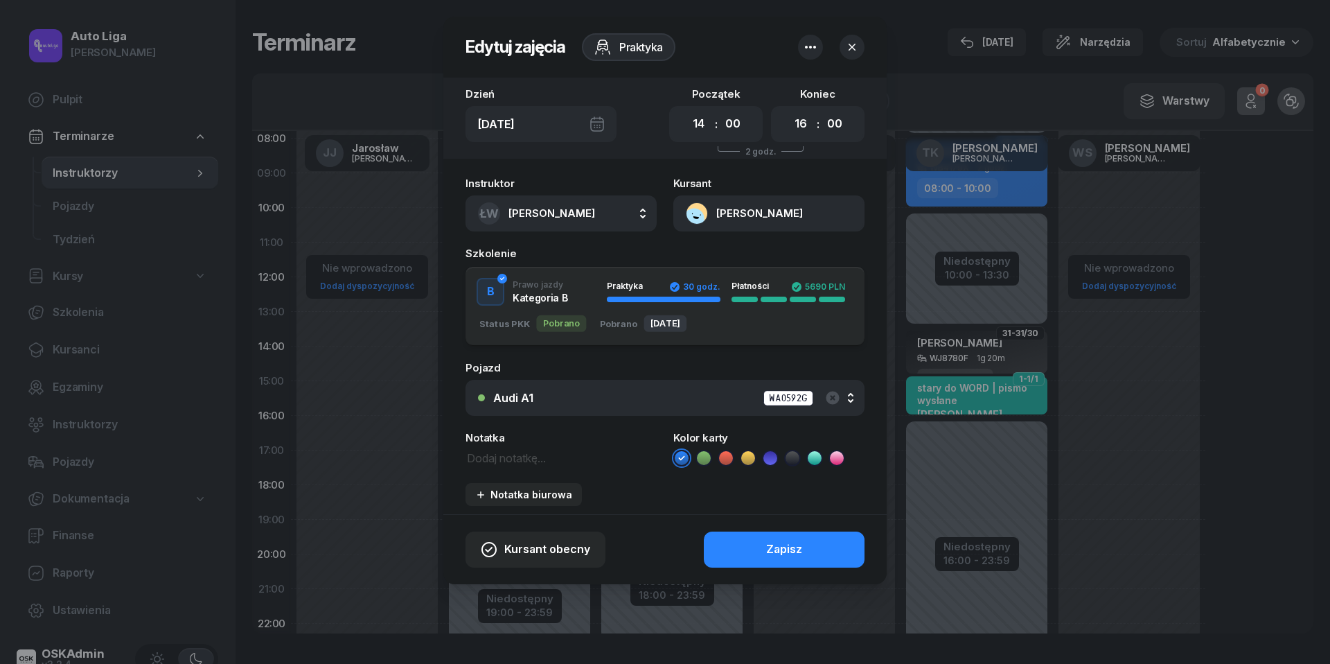
click at [712, 455] on ul at bounding box center [768, 458] width 191 height 17
click at [701, 460] on icon at bounding box center [704, 458] width 14 height 14
click at [758, 546] on button "Zapisz" at bounding box center [784, 549] width 161 height 36
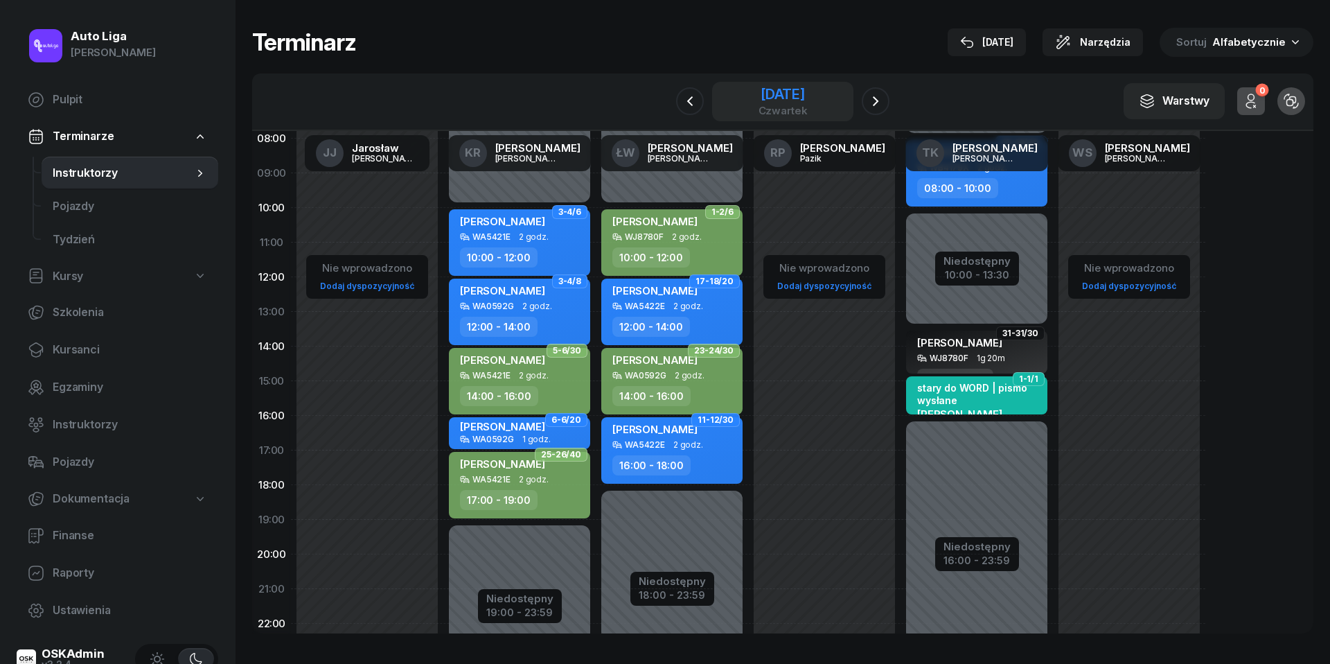
click at [783, 91] on div "[DATE]" at bounding box center [783, 94] width 49 height 14
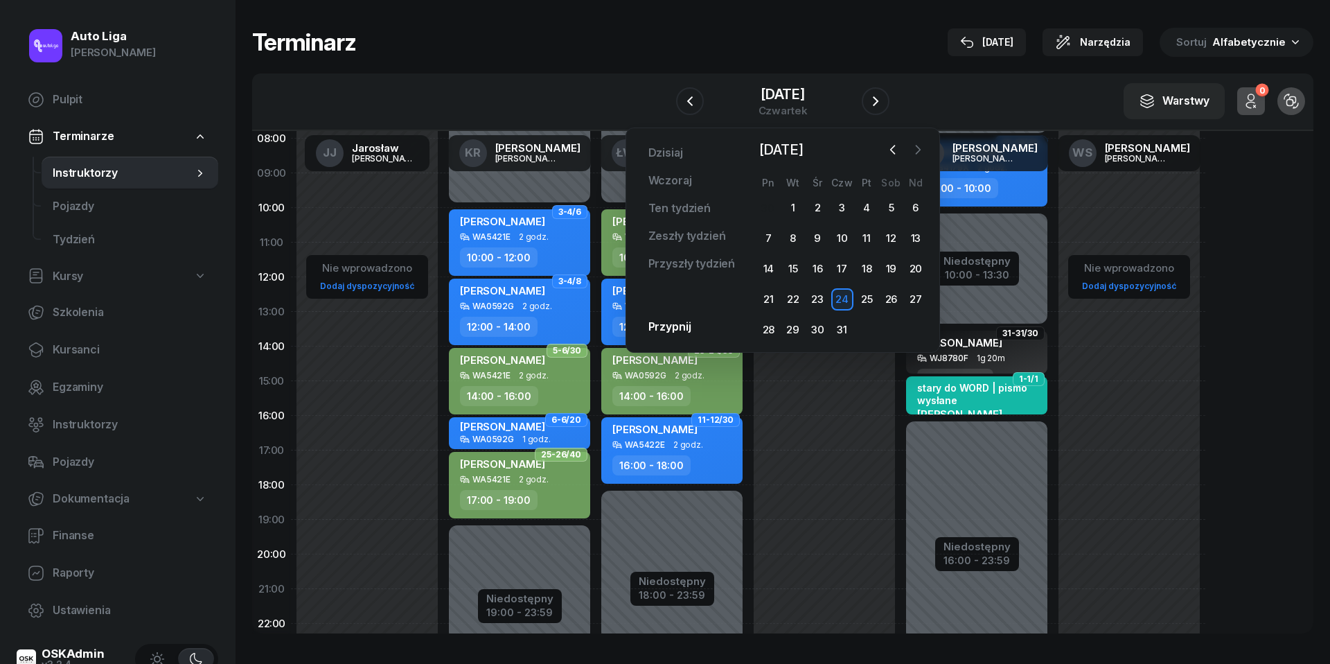
click at [918, 150] on icon "button" at bounding box center [918, 150] width 14 height 14
click at [775, 236] on div "4" at bounding box center [768, 238] width 22 height 22
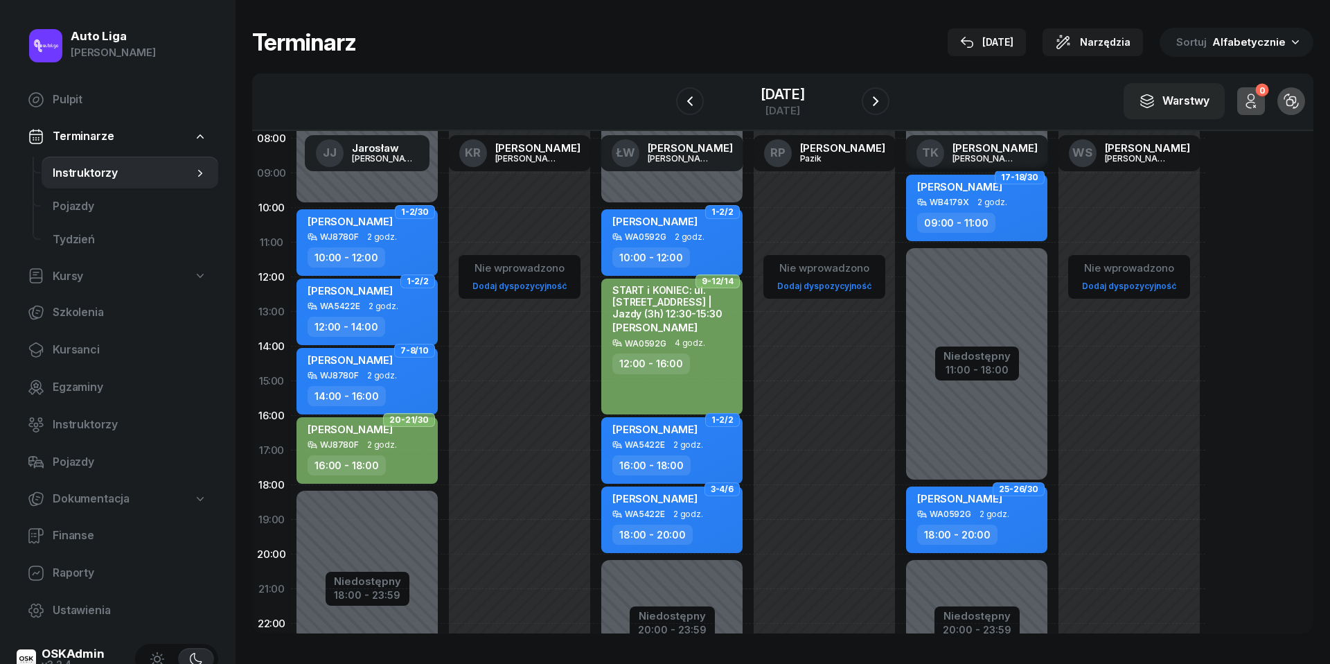
click at [995, 507] on div "[PERSON_NAME]" at bounding box center [959, 500] width 85 height 17
select select "18"
select select "20"
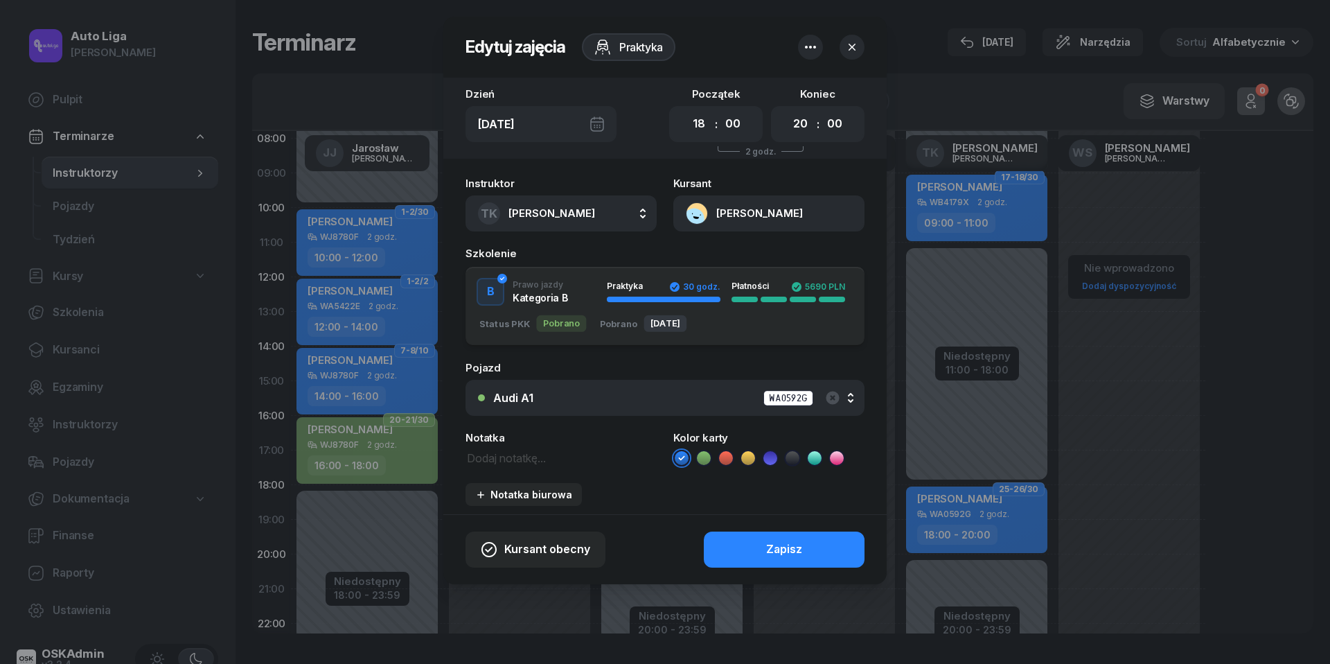
click at [707, 459] on icon at bounding box center [704, 458] width 14 height 14
click at [752, 550] on button "Zapisz" at bounding box center [784, 549] width 161 height 36
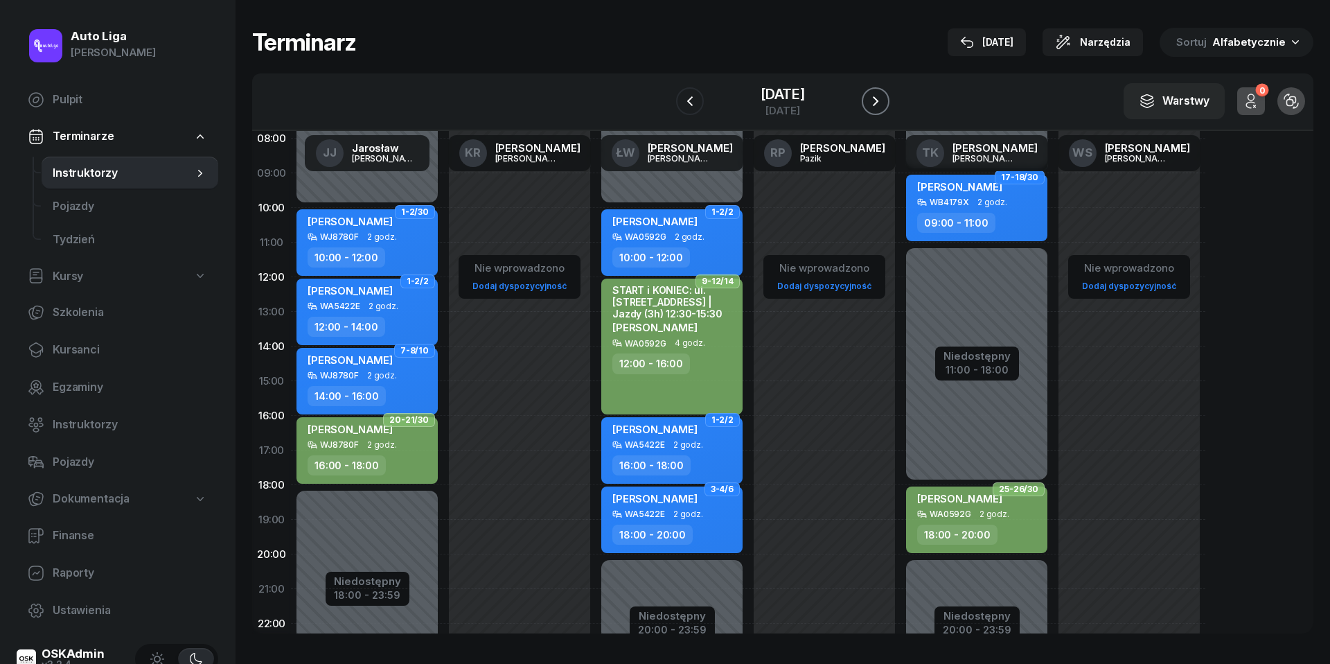
click at [877, 98] on icon "button" at bounding box center [875, 101] width 17 height 17
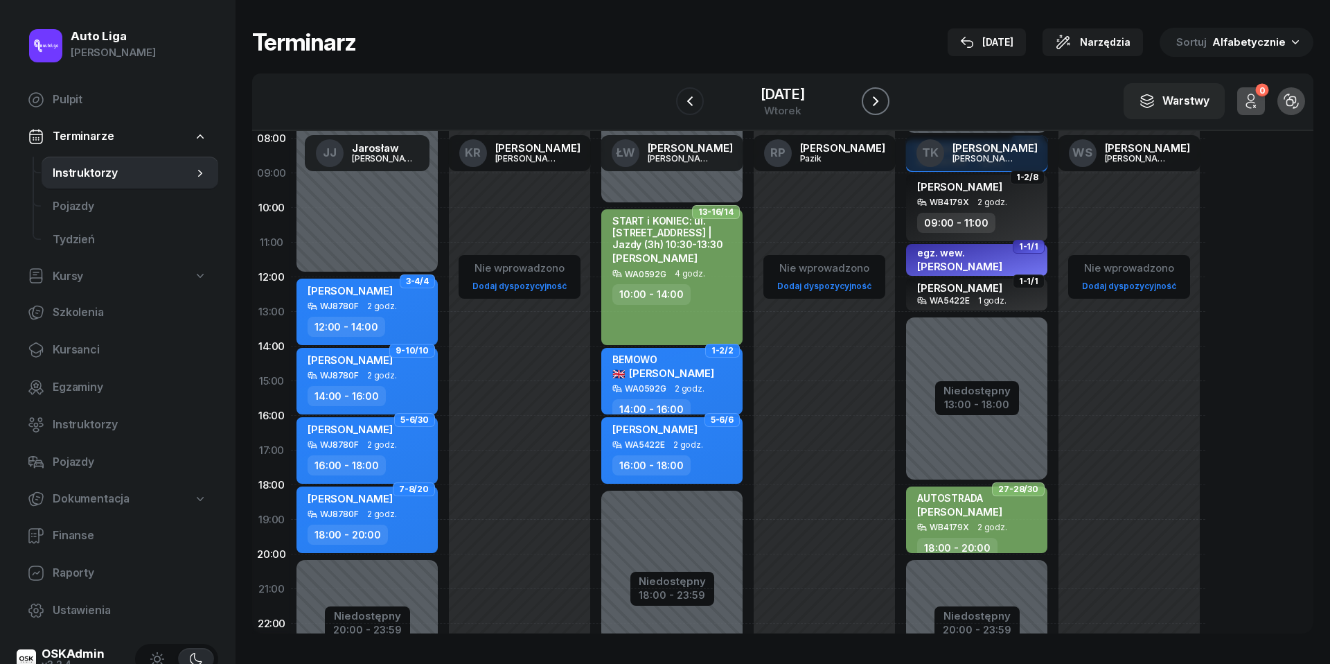
click at [881, 100] on icon "button" at bounding box center [875, 101] width 17 height 17
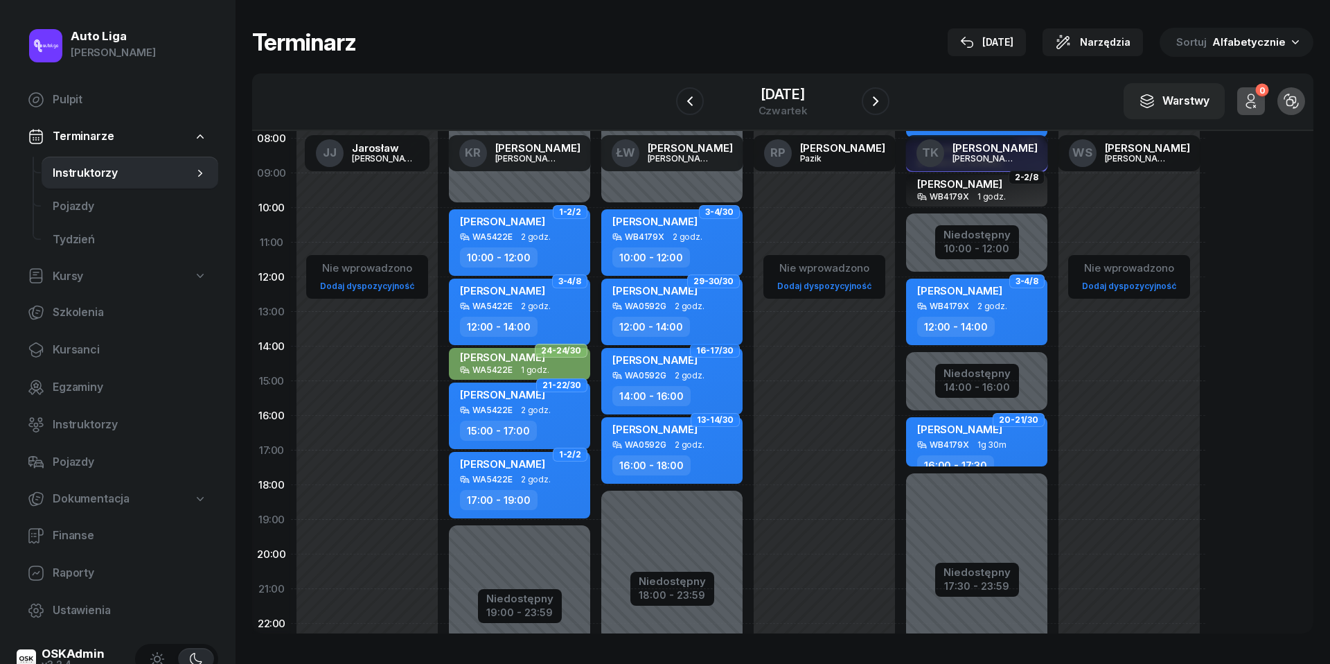
click at [682, 312] on div "[PERSON_NAME] WA0592G 2 godz. 12:00 - 14:00" at bounding box center [671, 312] width 141 height 67
select select "12"
select select "14"
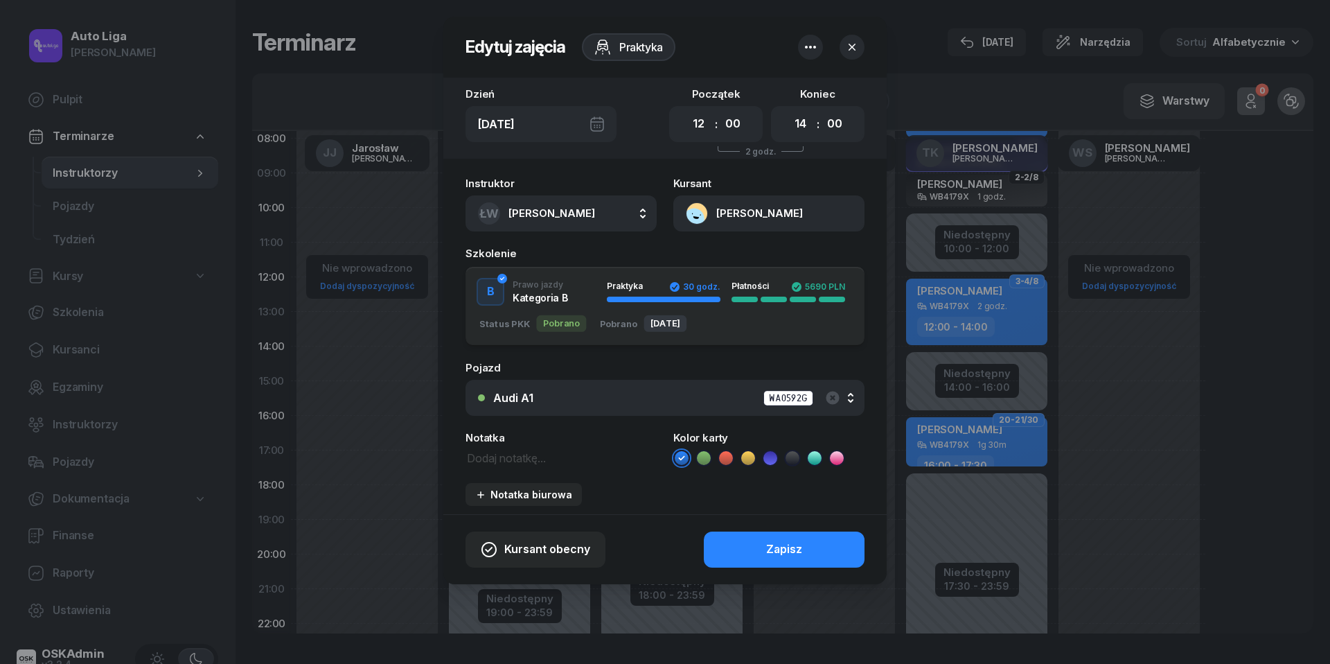
click at [710, 460] on icon at bounding box center [704, 458] width 14 height 14
click at [752, 547] on button "Zapisz" at bounding box center [784, 549] width 161 height 36
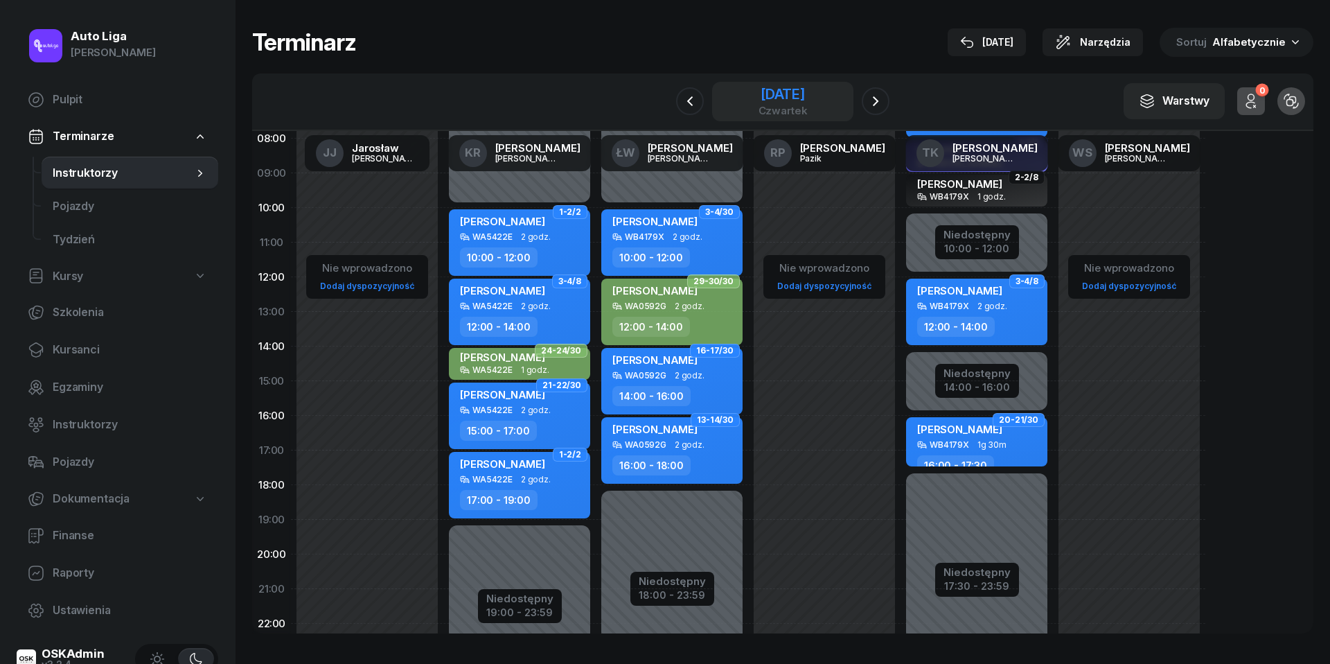
click at [771, 107] on div "czwartek" at bounding box center [783, 110] width 49 height 10
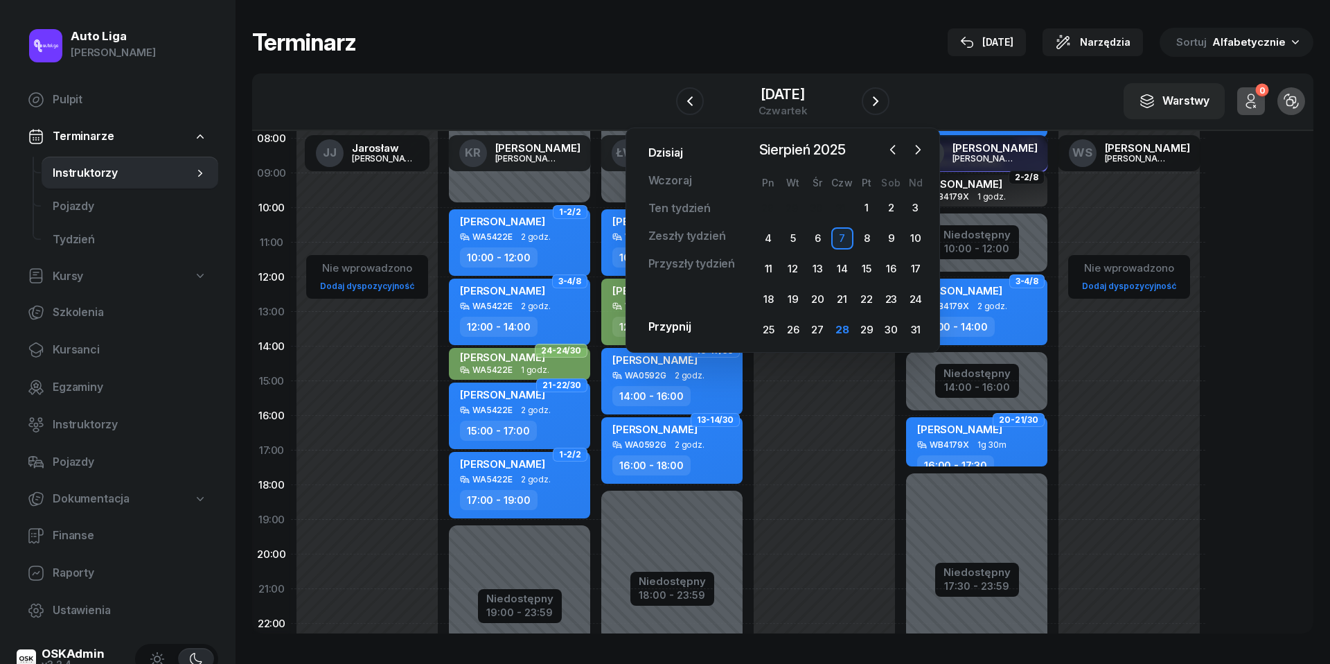
click at [668, 144] on link "Dzisiaj" at bounding box center [665, 153] width 57 height 28
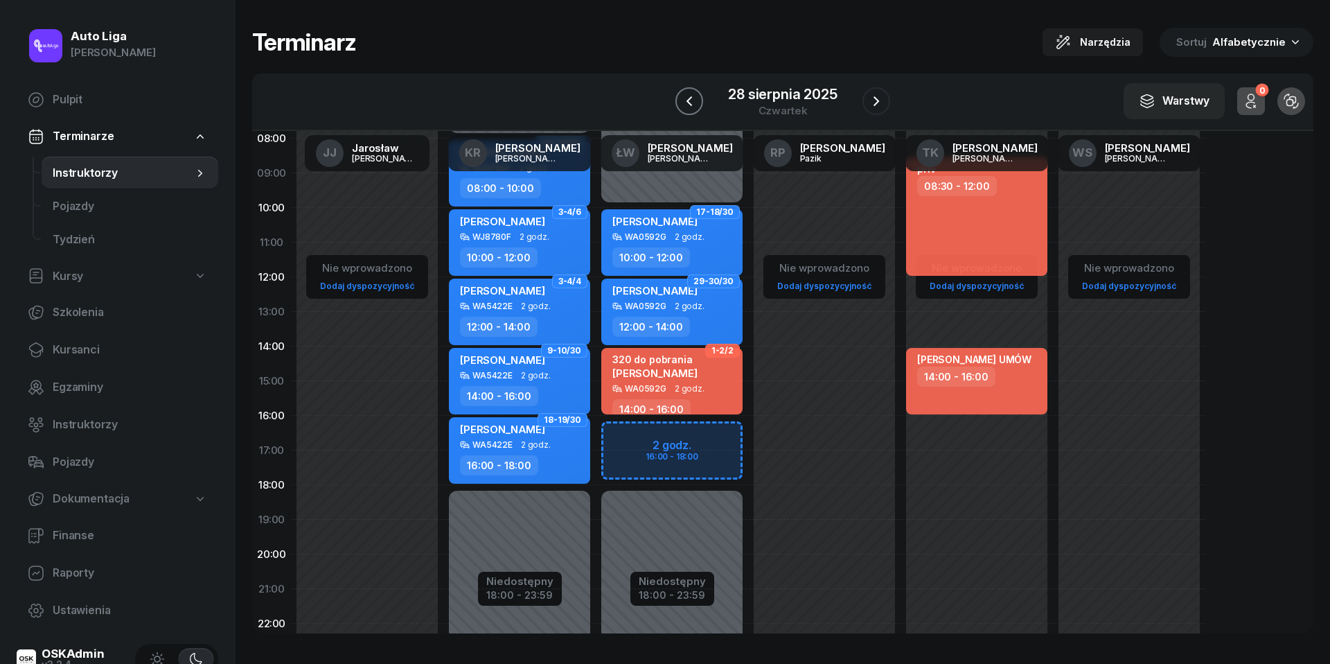
click at [687, 100] on icon "button" at bounding box center [690, 101] width 6 height 10
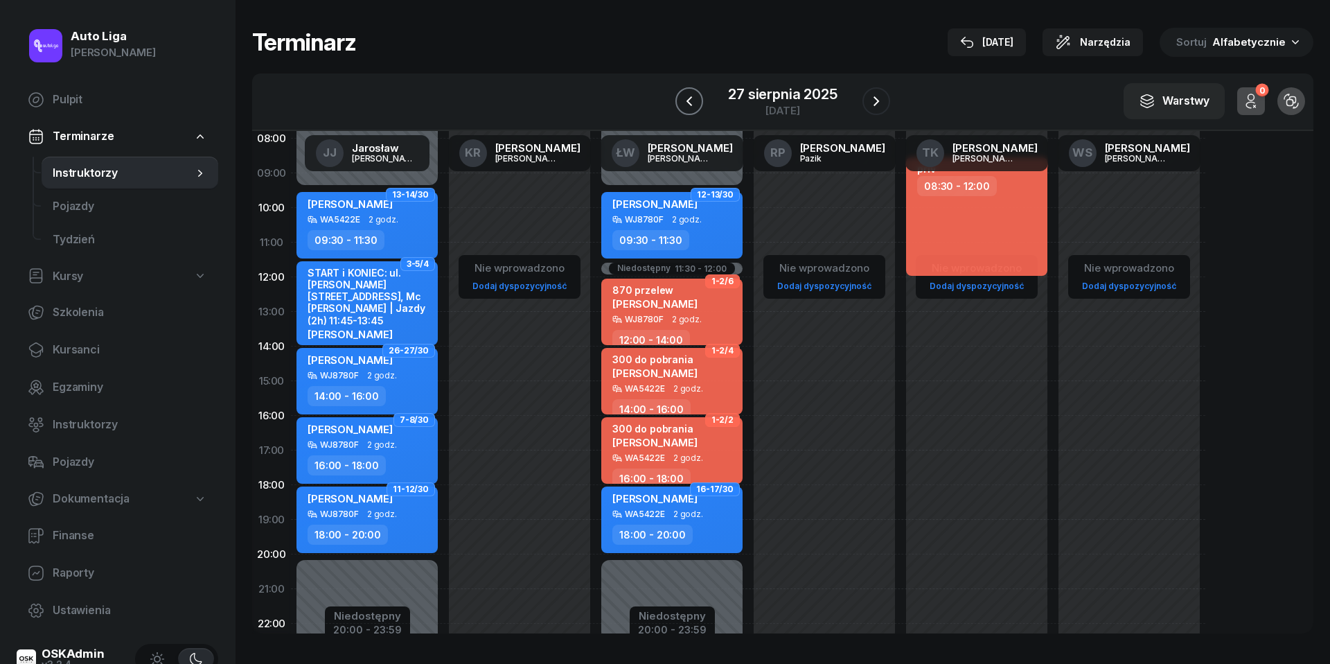
click at [693, 101] on icon "button" at bounding box center [689, 101] width 17 height 17
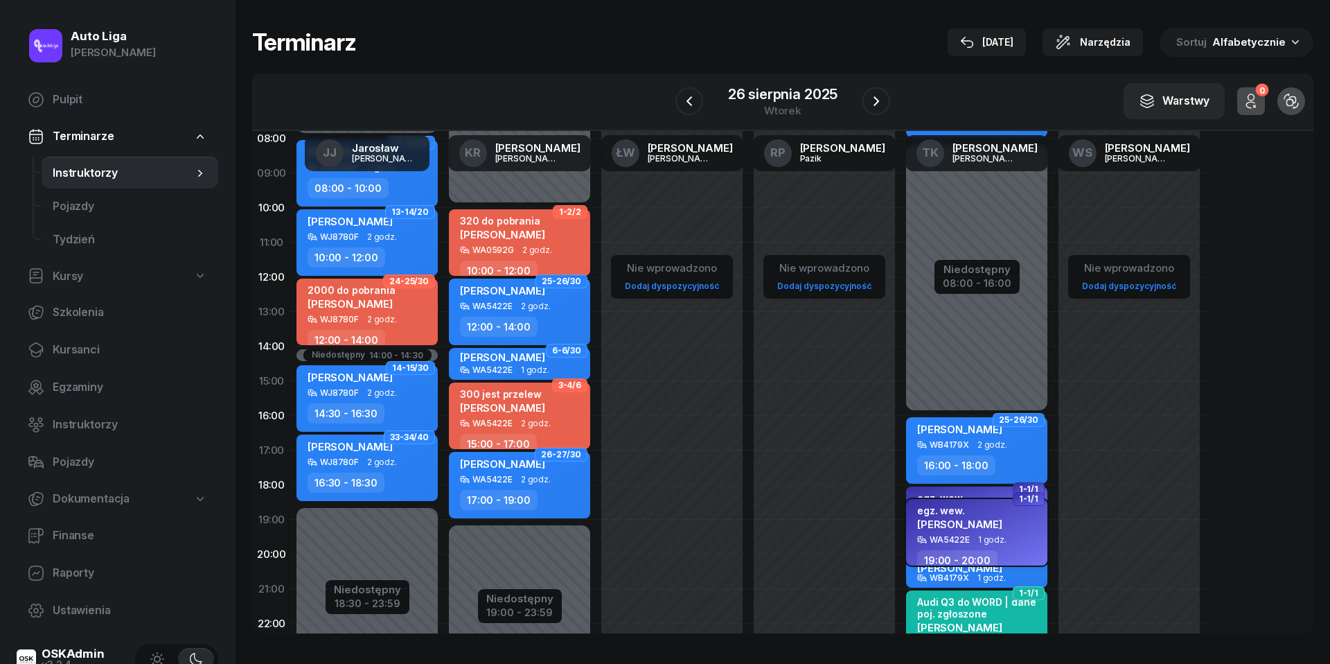
click at [976, 532] on div "egz. wew. [PERSON_NAME]" at bounding box center [959, 519] width 85 height 30
select select "19"
select select "20"
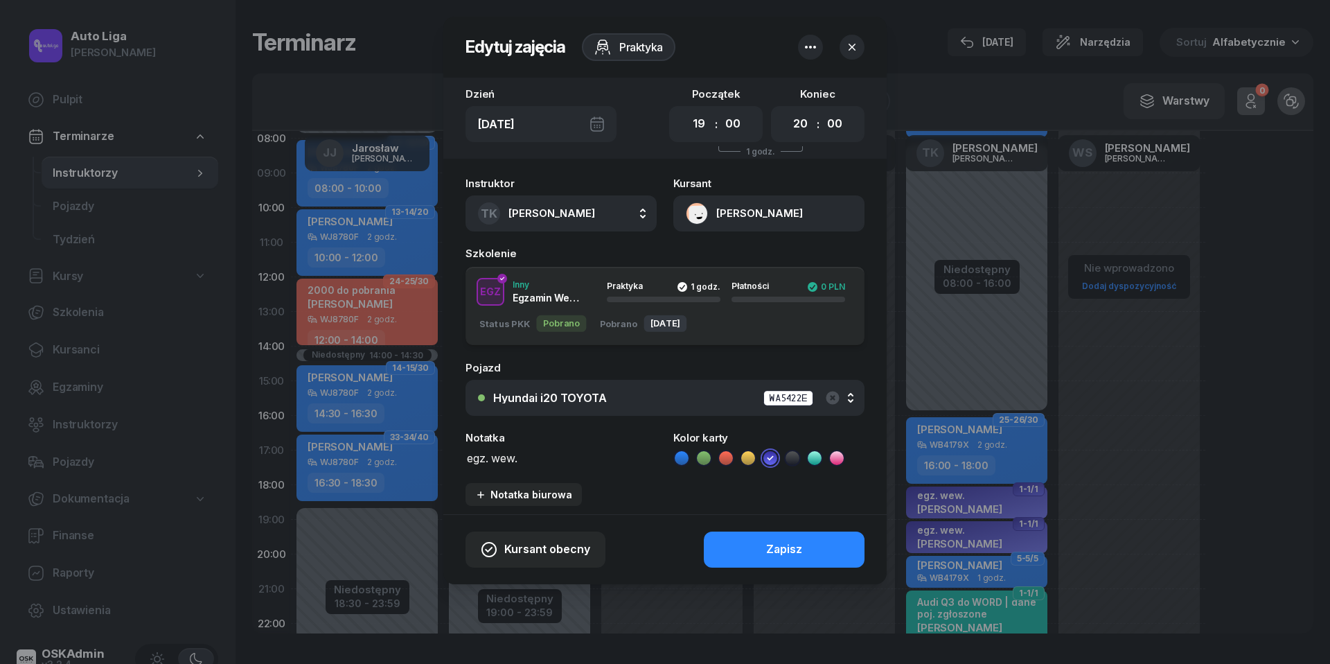
click at [702, 213] on button "[PERSON_NAME]" at bounding box center [768, 213] width 191 height 36
click at [711, 265] on div "Otwórz profil" at bounding box center [718, 261] width 67 height 18
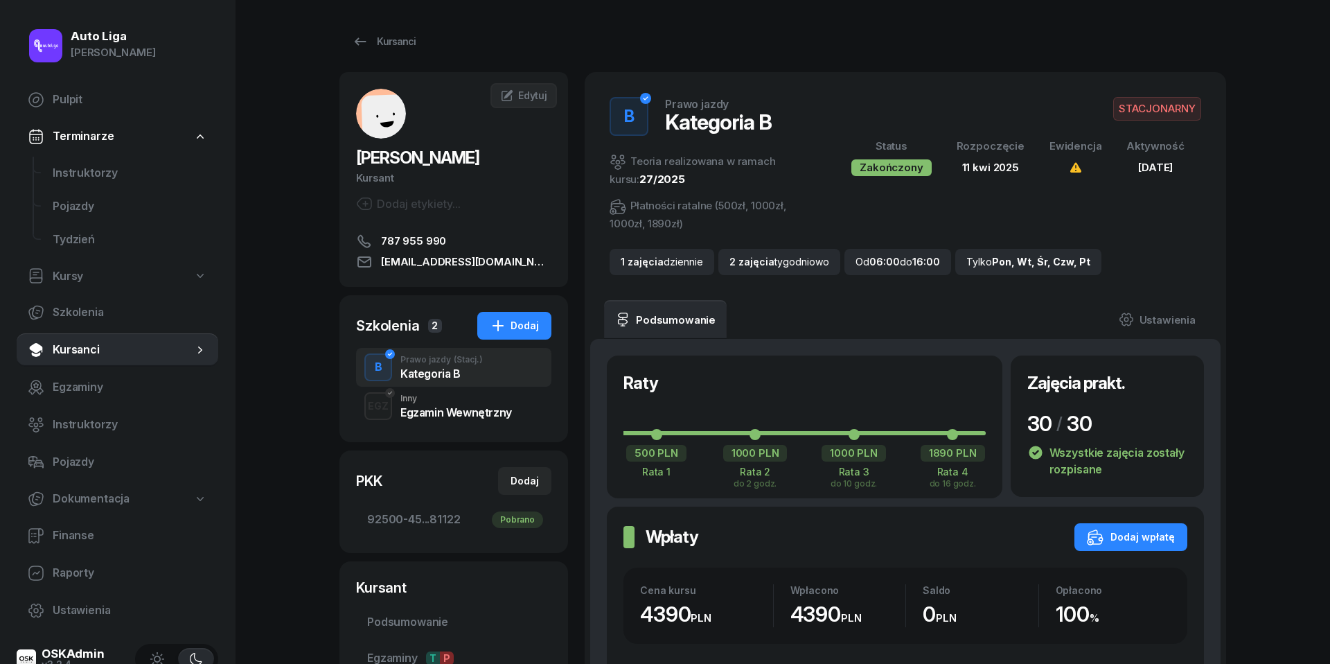
click at [493, 407] on div "Egzamin Wewnętrzny" at bounding box center [456, 412] width 112 height 11
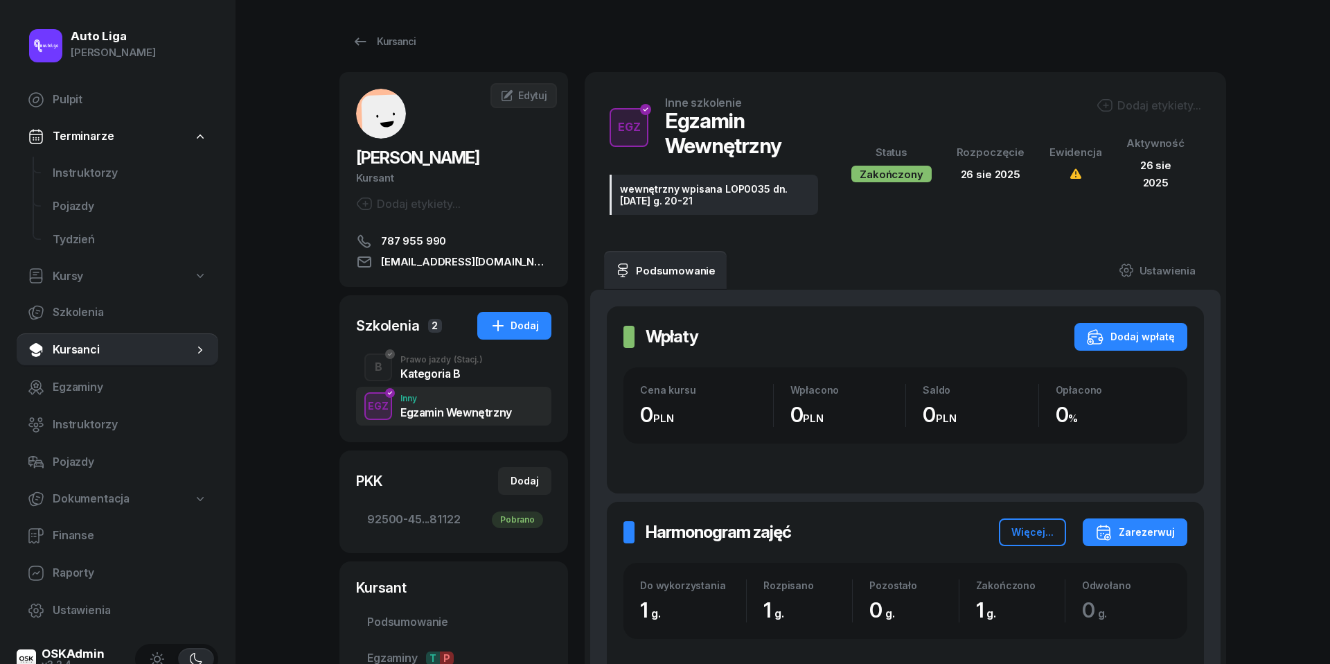
drag, startPoint x: 719, startPoint y: 202, endPoint x: 611, endPoint y: 192, distance: 108.6
click at [611, 192] on div "wewnętrzny wpisana LOP0035 dn. [DATE] g. 20-21" at bounding box center [714, 195] width 209 height 40
copy div "wewnętrzny wpisana LOP0035 dn. [DATE] g. 20-21"
click at [78, 178] on span "Instruktorzy" at bounding box center [130, 173] width 155 height 18
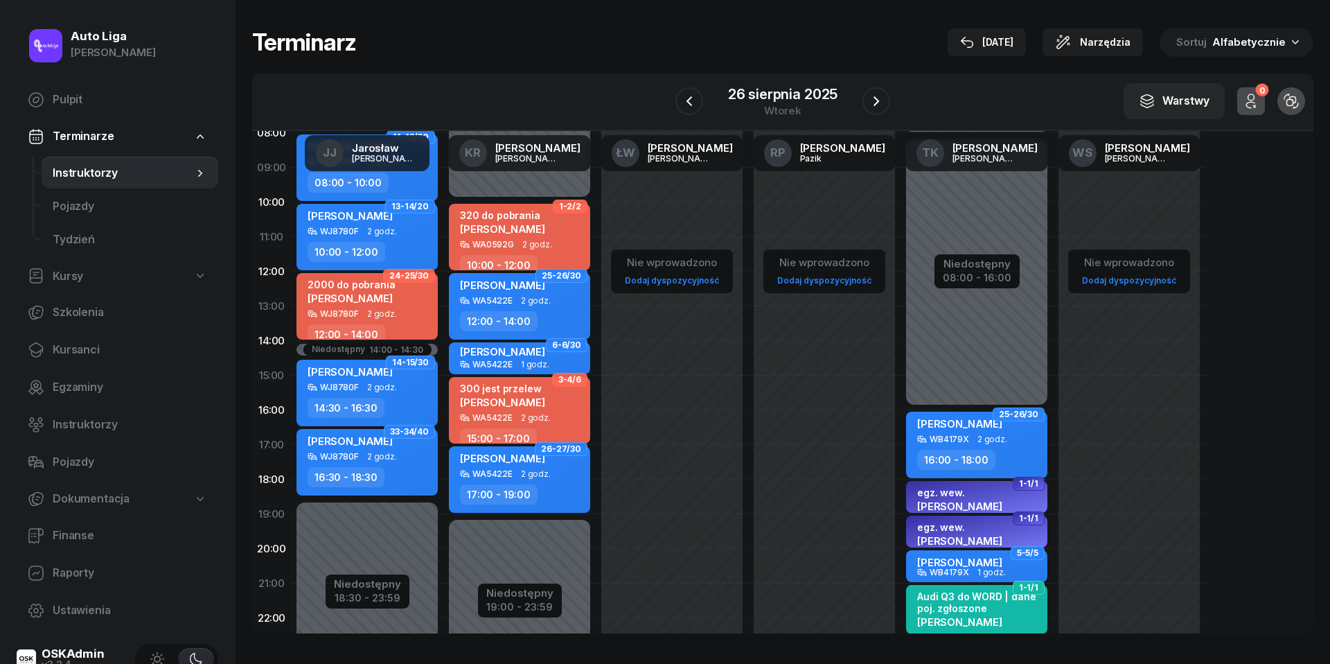
scroll to position [155, 0]
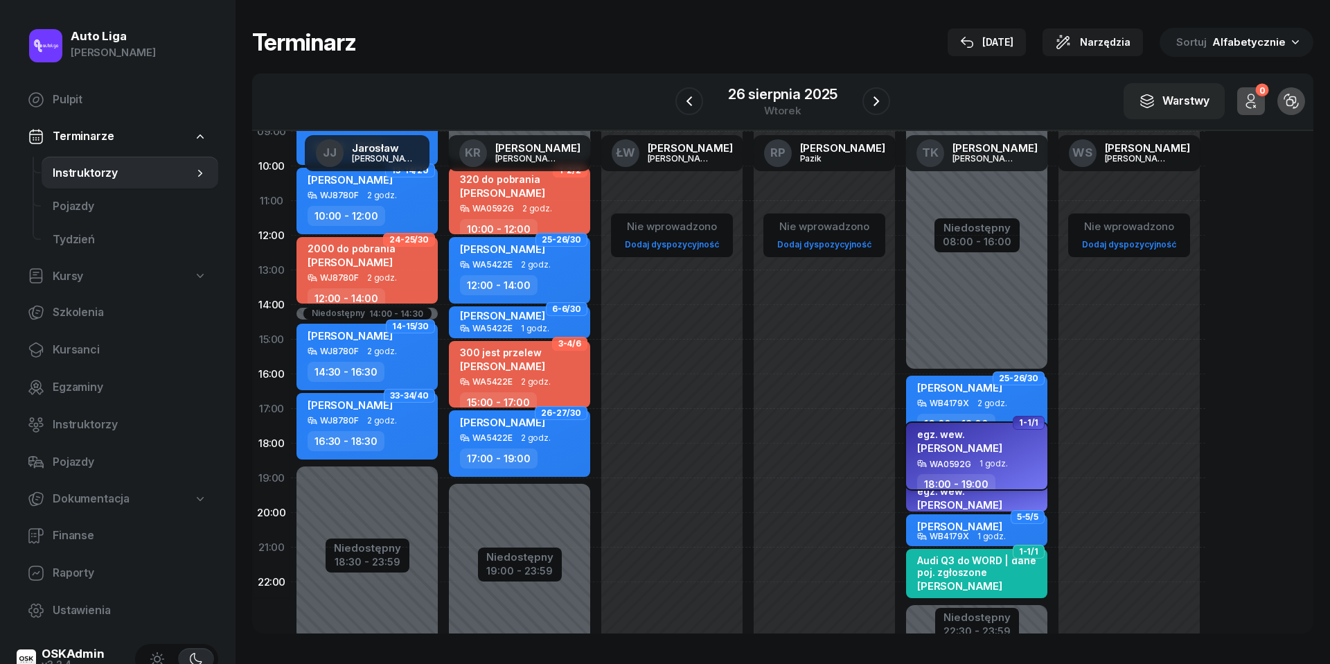
click at [982, 452] on div "egz. wew. [PERSON_NAME]" at bounding box center [959, 443] width 85 height 30
select select "18"
select select "19"
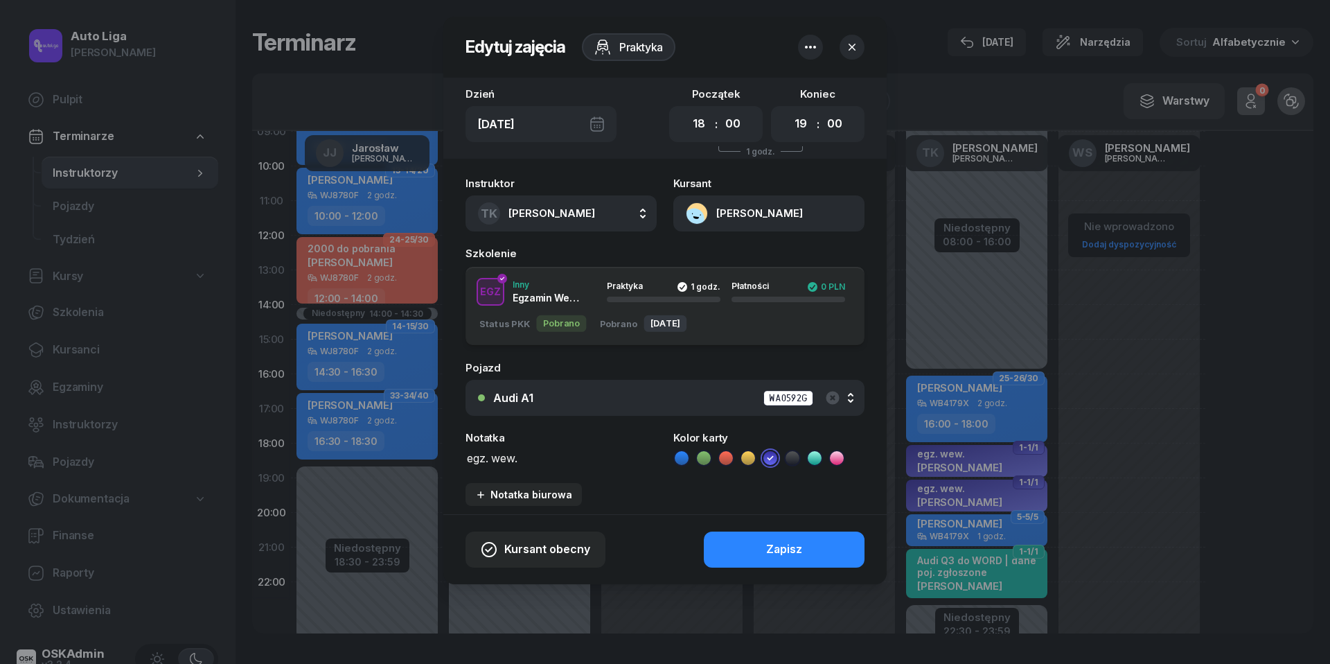
click at [702, 211] on button "[PERSON_NAME]" at bounding box center [768, 213] width 191 height 36
click at [705, 263] on div "Otwórz profil" at bounding box center [718, 261] width 67 height 18
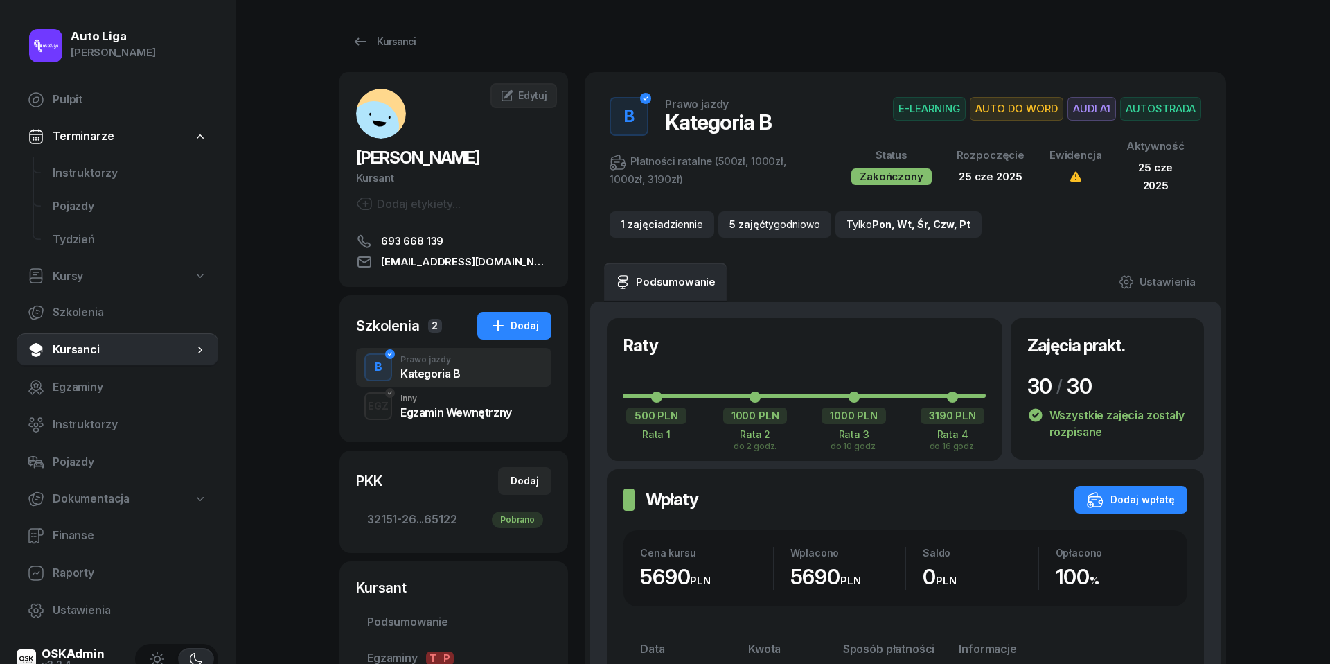
click at [439, 420] on div "EGZ Inny Egzamin Wewnętrzny" at bounding box center [453, 406] width 195 height 39
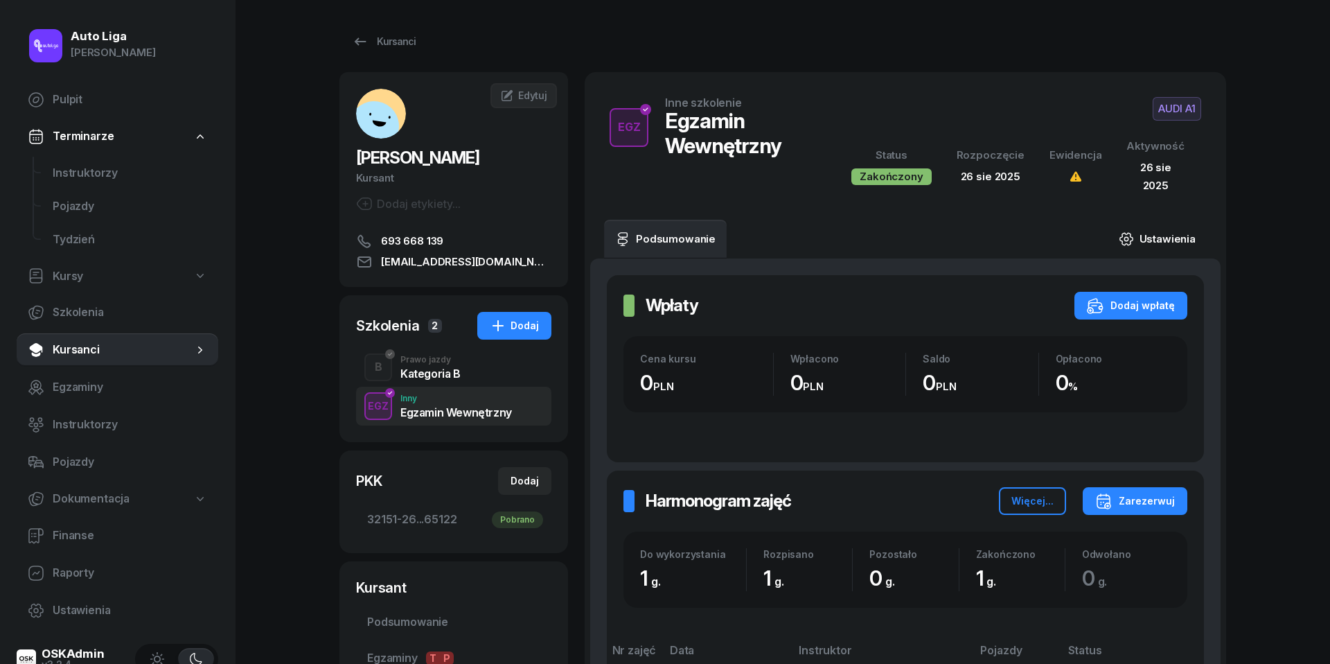
click at [1147, 236] on link "Ustawienia" at bounding box center [1157, 239] width 99 height 39
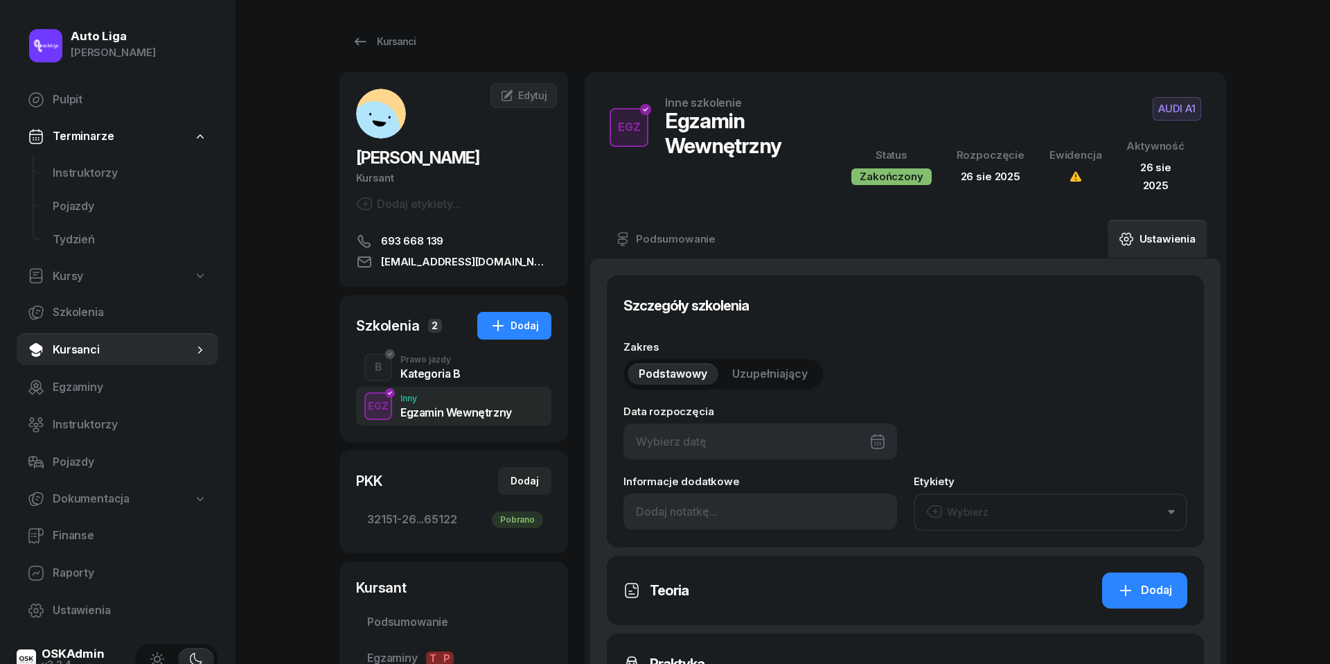
type input "[DATE]"
type input "1"
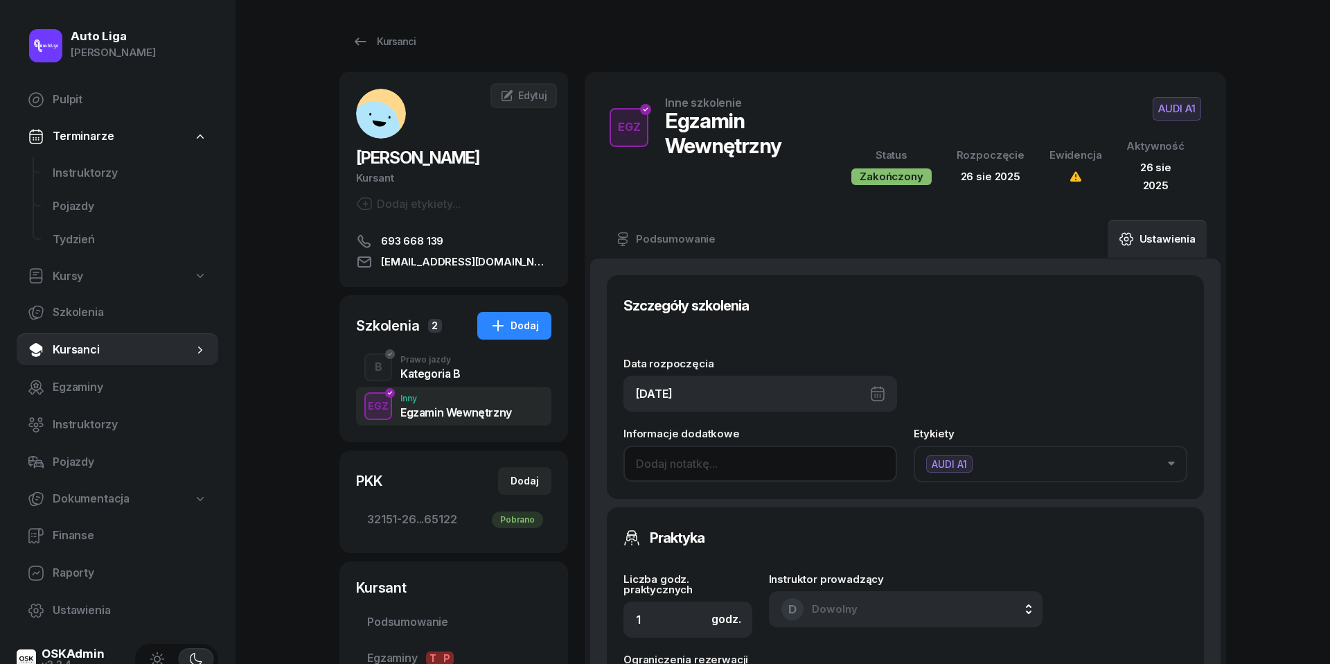
click at [698, 450] on input at bounding box center [761, 464] width 274 height 36
paste input "wewnętrzny wpisana LOP0035 dn. [DATE] g. 20-21"
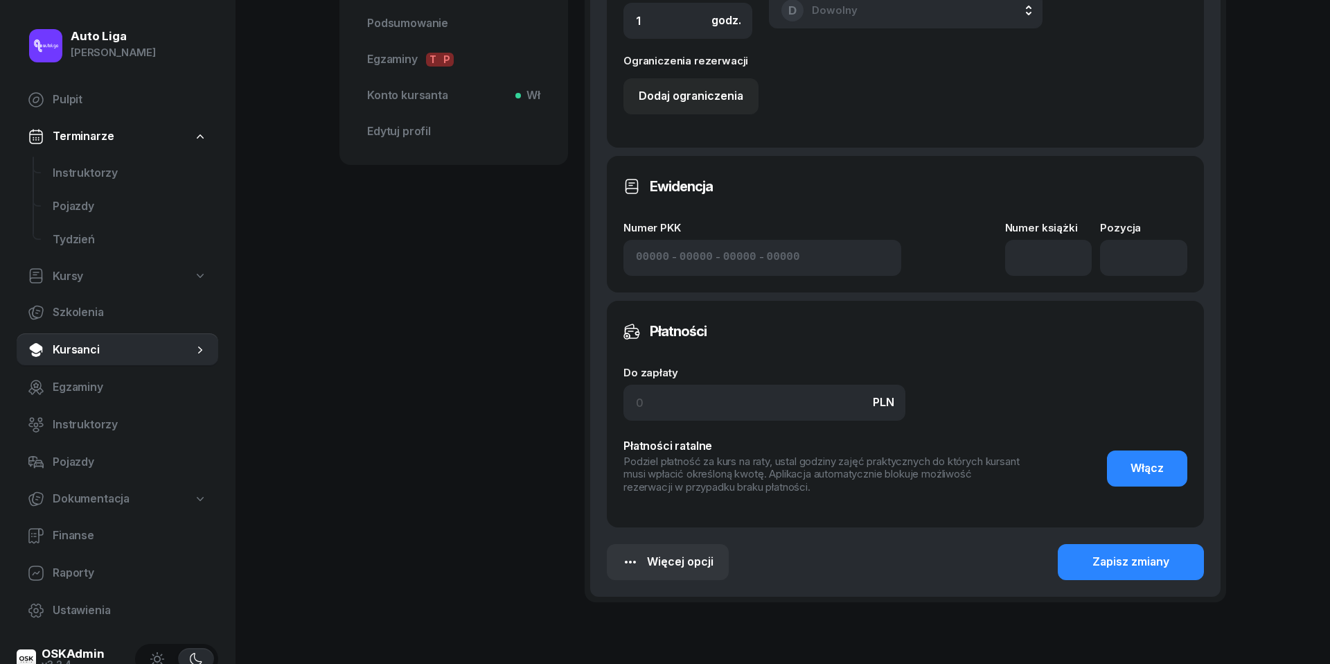
scroll to position [640, 0]
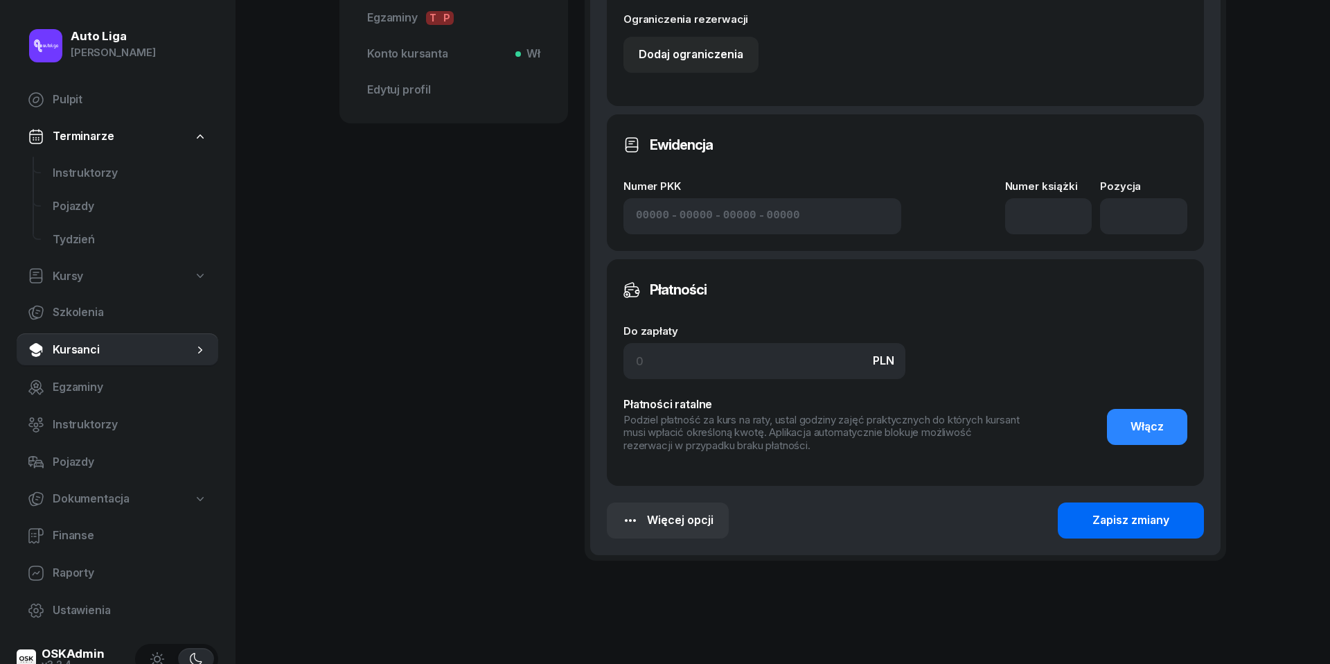
type input "wewnętrzny wpisana LOP0035 dn. [DATE] g. 21-22"
click at [1102, 524] on div "Zapisz zmiany" at bounding box center [1131, 520] width 77 height 18
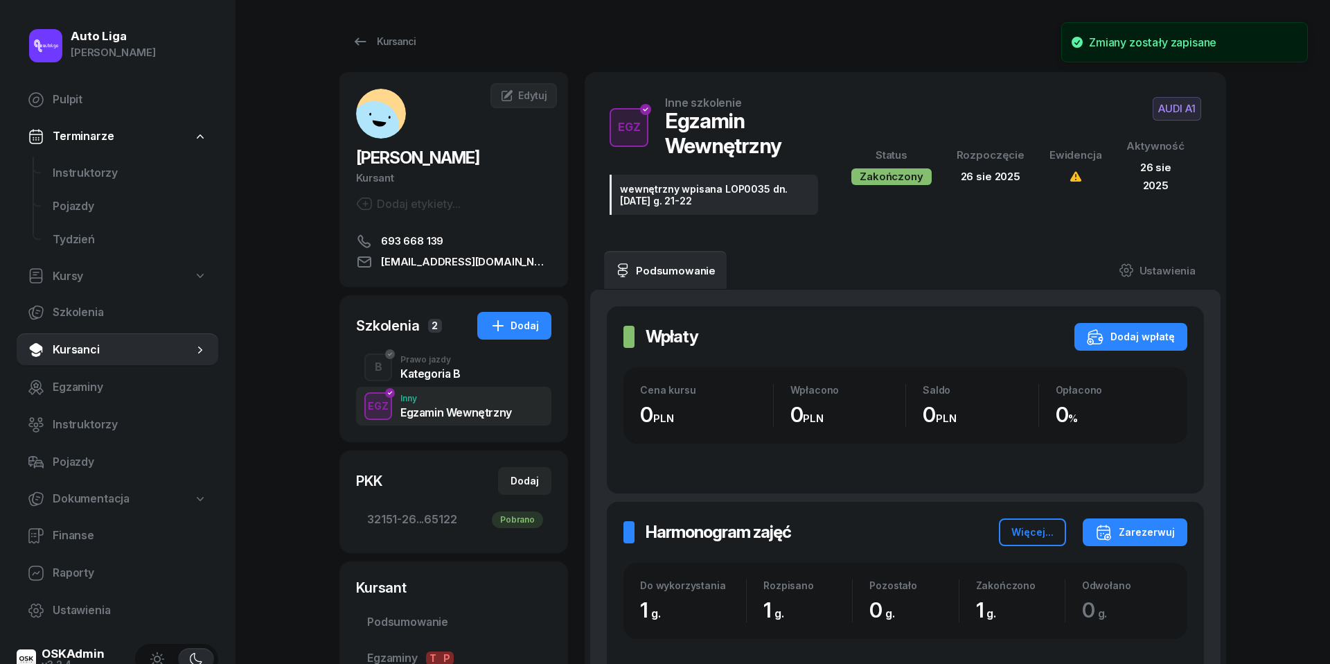
scroll to position [0, 0]
click at [80, 173] on span "Instruktorzy" at bounding box center [130, 173] width 155 height 18
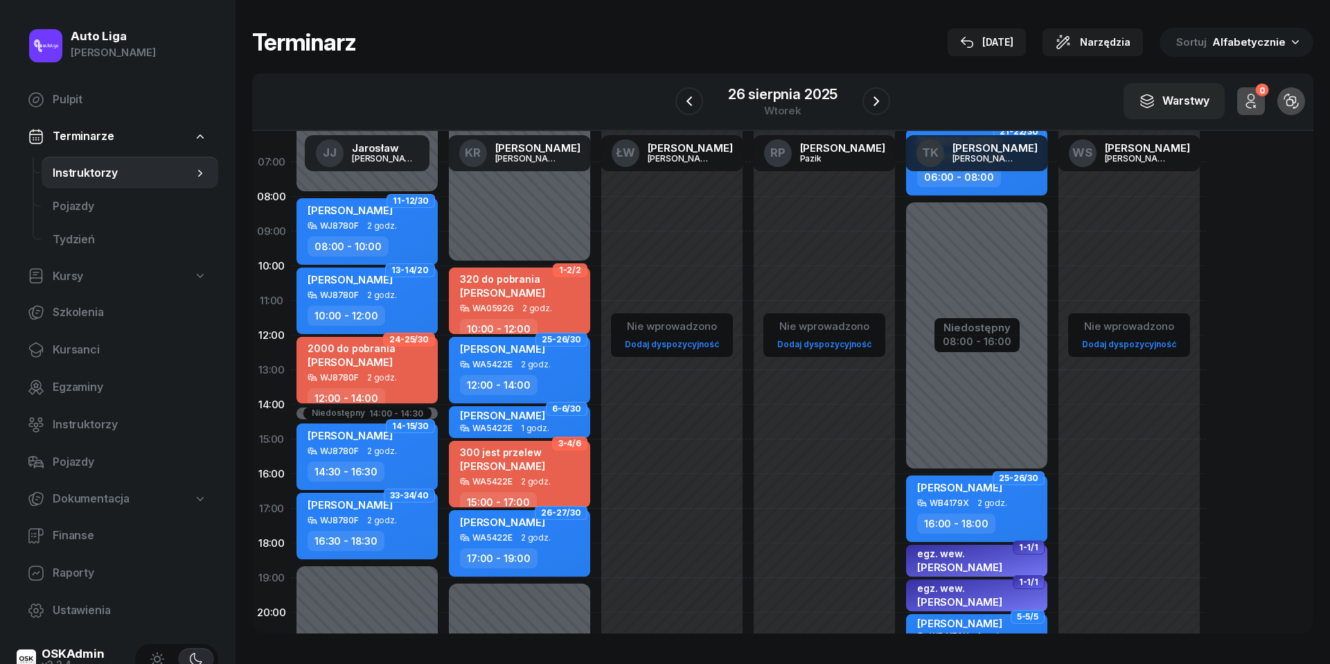
scroll to position [57, 0]
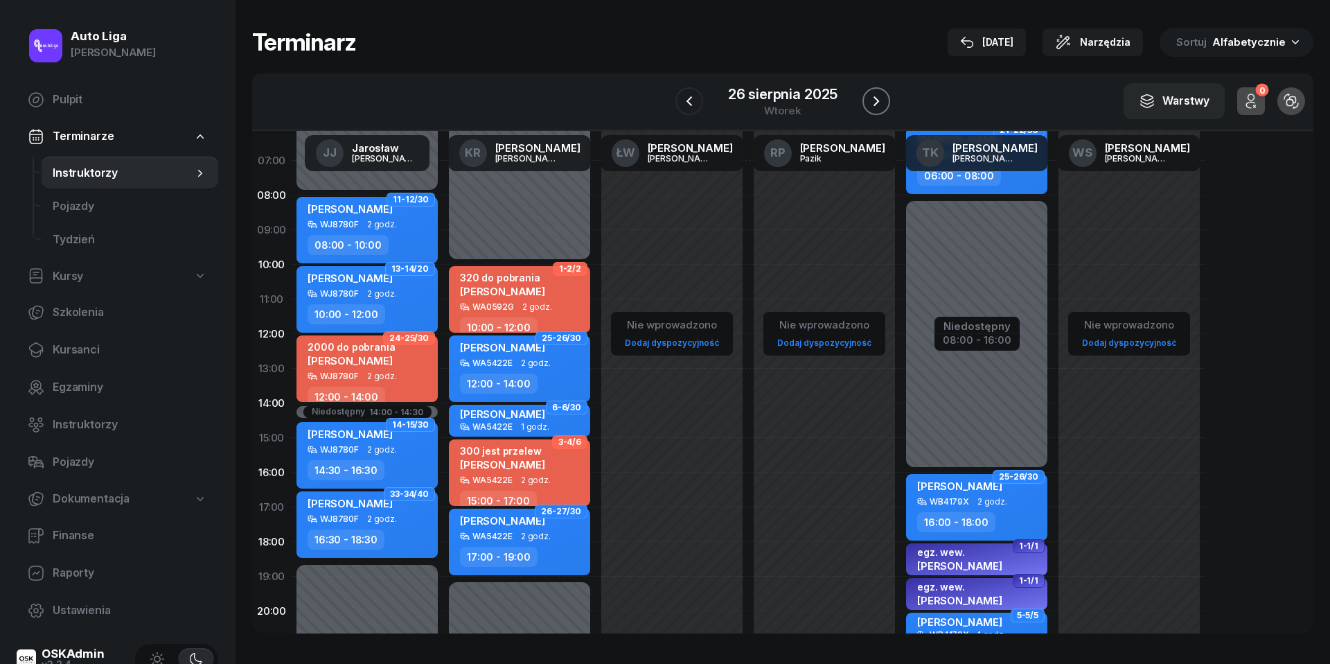
click at [888, 98] on button "button" at bounding box center [877, 101] width 28 height 28
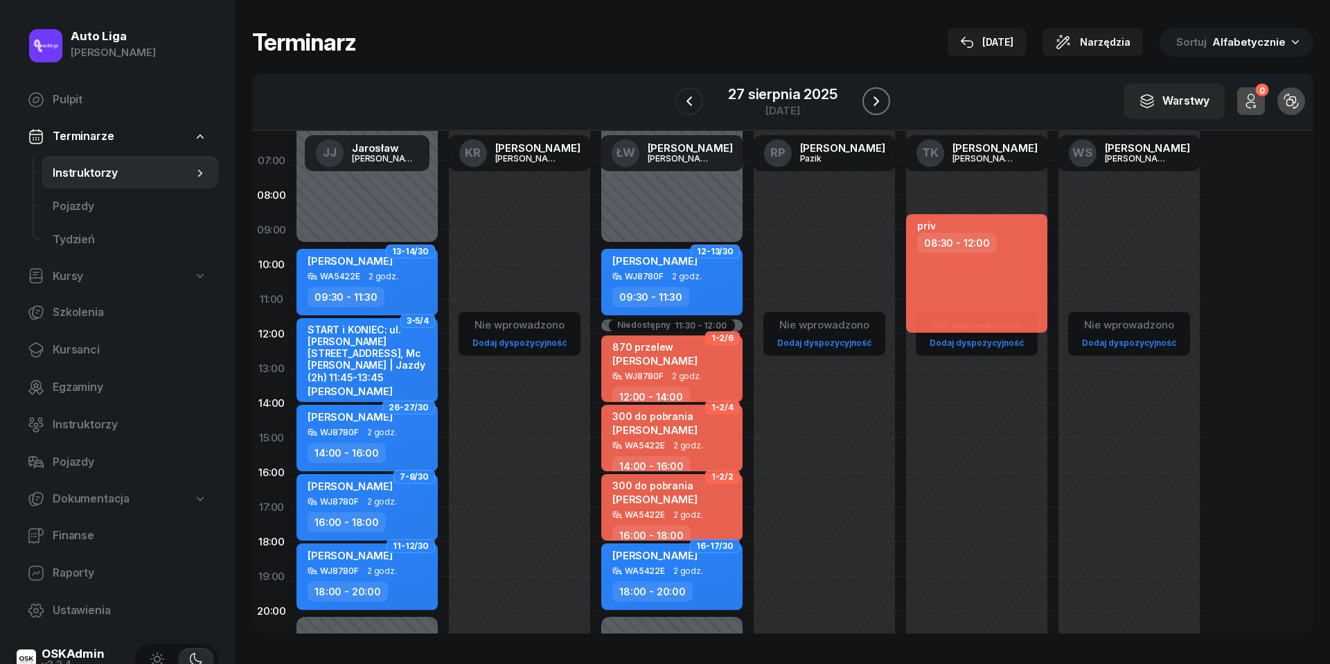
click at [877, 103] on icon "button" at bounding box center [877, 101] width 6 height 10
click at [877, 103] on icon "button" at bounding box center [876, 101] width 17 height 17
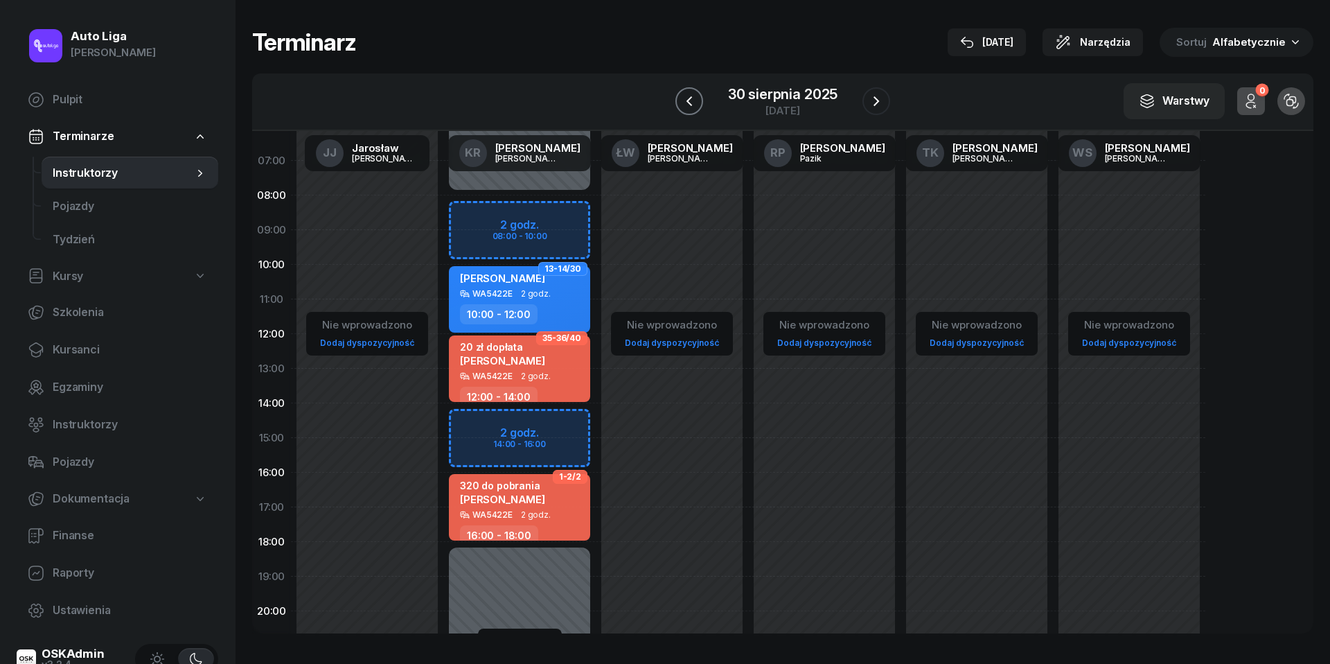
click at [688, 94] on icon "button" at bounding box center [689, 101] width 17 height 17
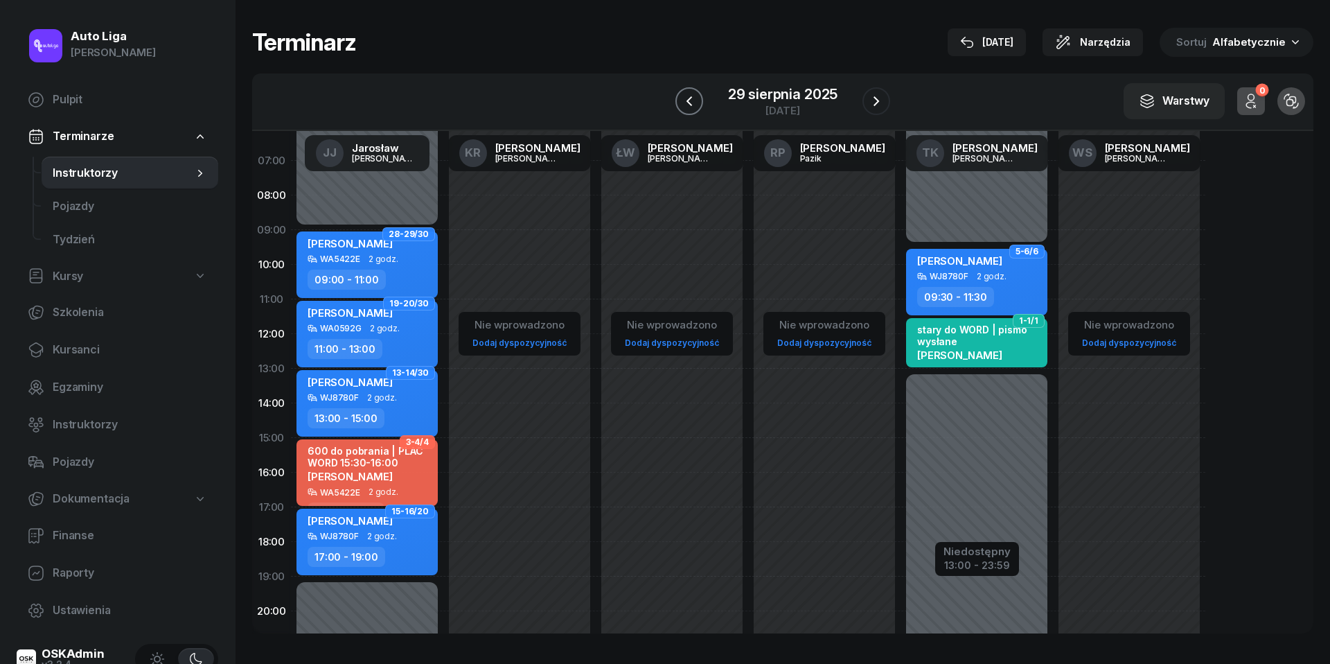
click at [688, 94] on icon "button" at bounding box center [689, 101] width 17 height 17
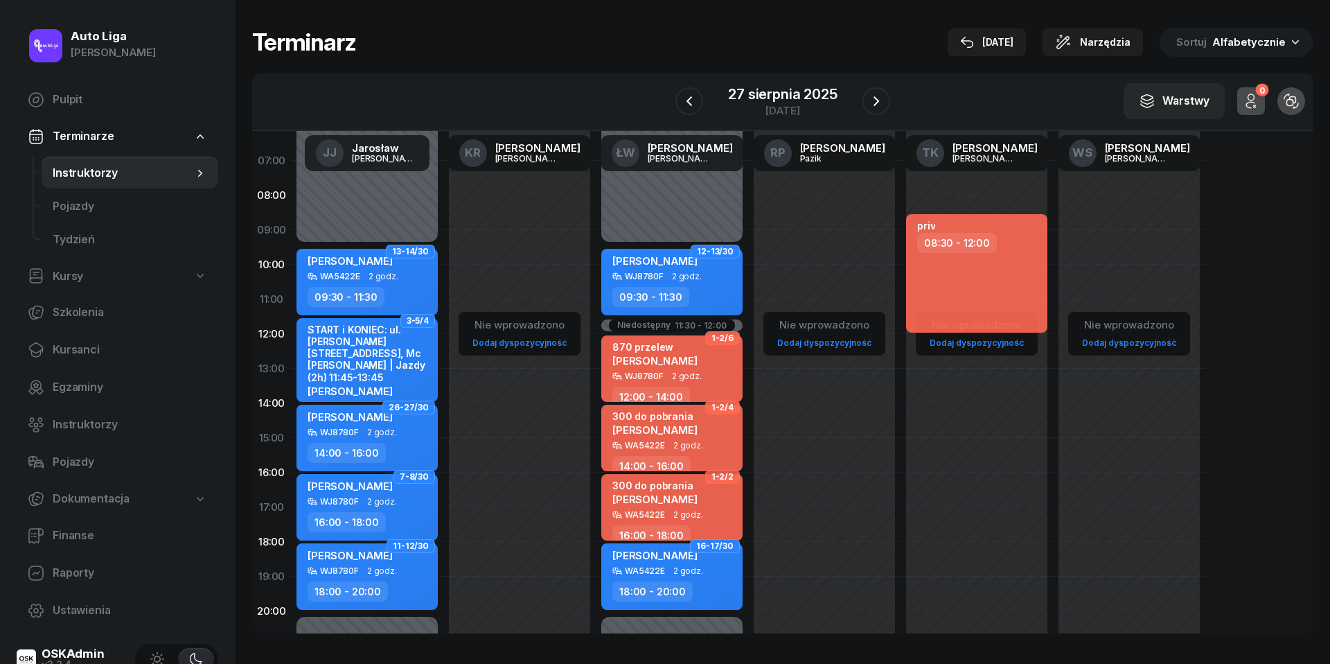
click at [687, 428] on div "[PERSON_NAME]" at bounding box center [655, 429] width 85 height 12
select select "14"
select select "16"
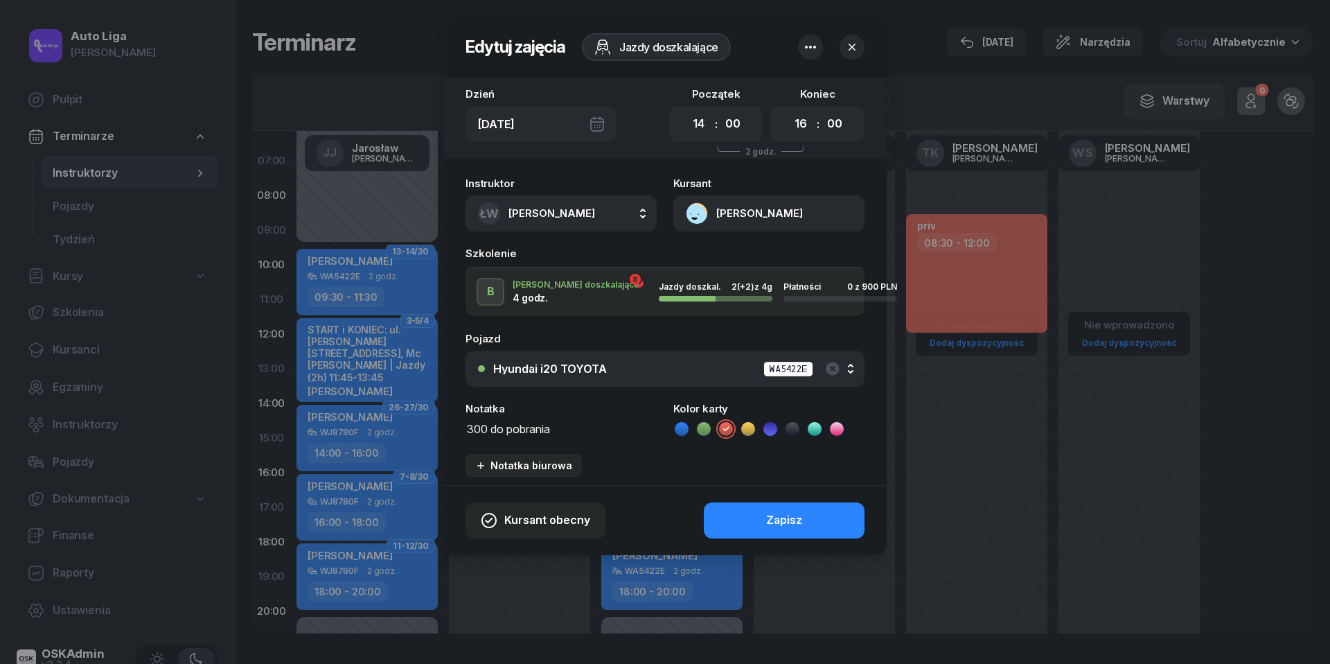
click at [488, 431] on textarea "300 do pobrania" at bounding box center [561, 427] width 191 height 17
click at [685, 425] on icon at bounding box center [682, 429] width 14 height 14
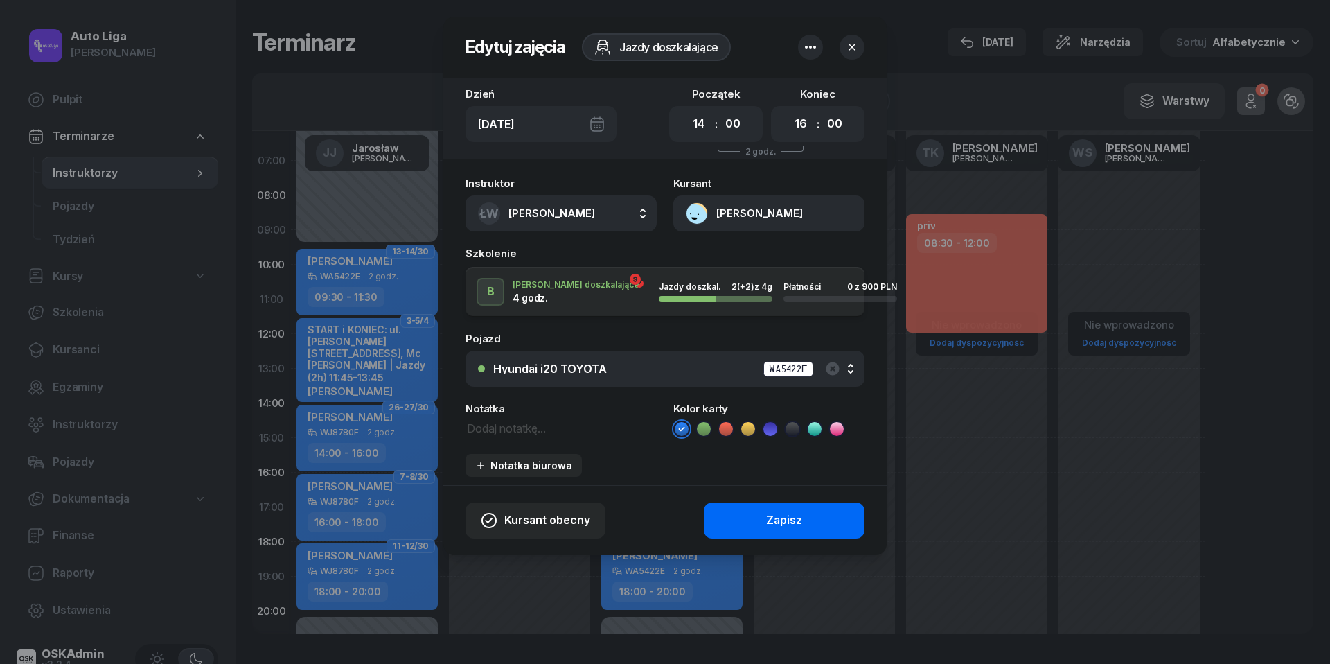
click at [793, 517] on div "Zapisz" at bounding box center [784, 520] width 36 height 18
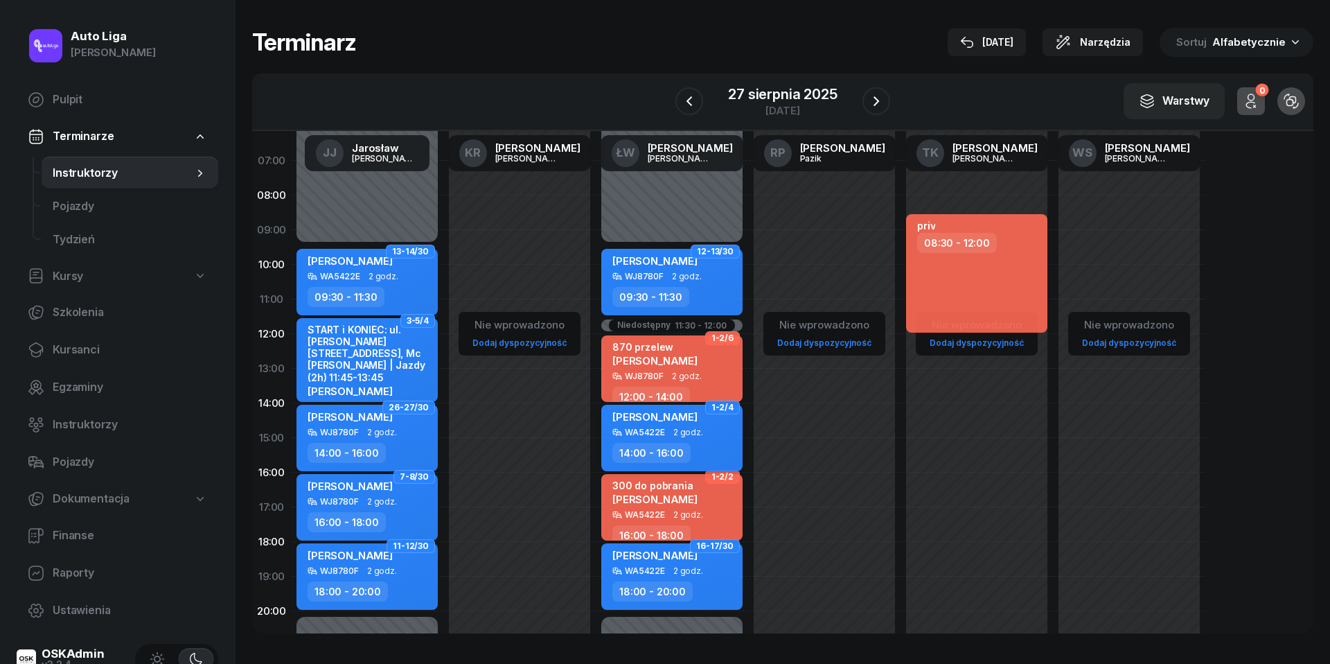
click at [693, 420] on div "[PERSON_NAME]" at bounding box center [674, 418] width 122 height 17
select select "14"
select select "16"
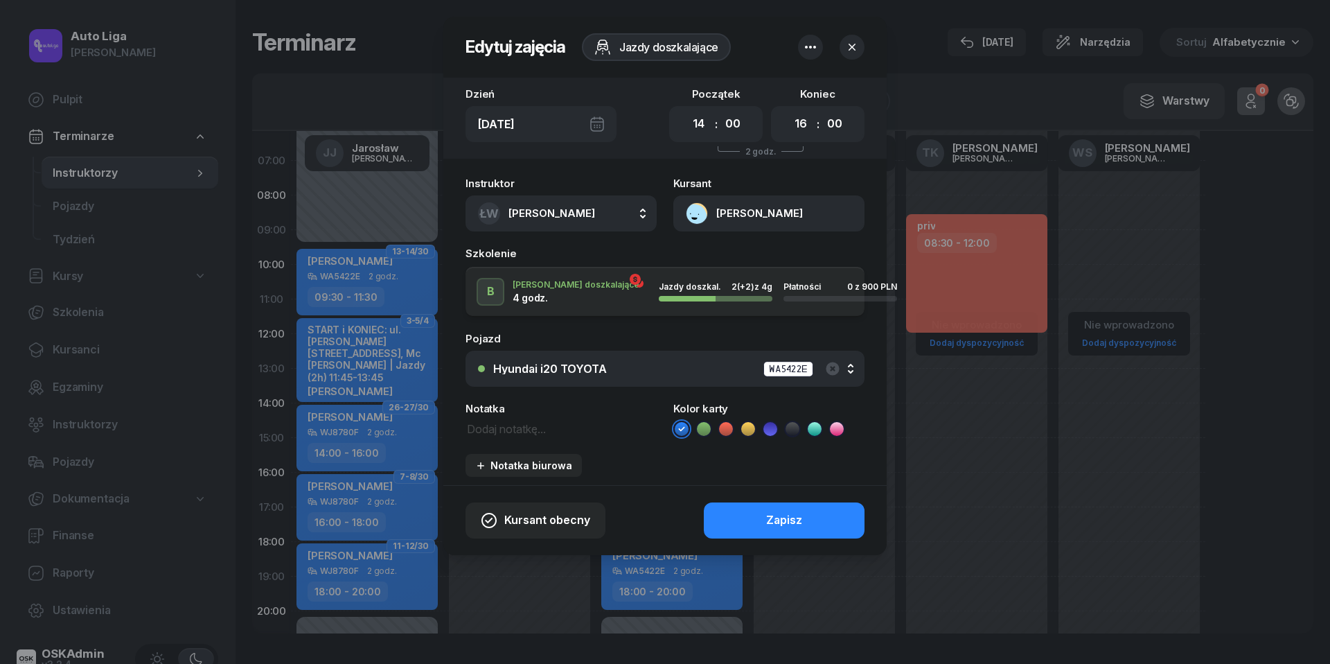
click at [693, 209] on button "[PERSON_NAME]" at bounding box center [768, 213] width 191 height 36
click at [698, 261] on div "Otwórz profil" at bounding box center [718, 261] width 67 height 18
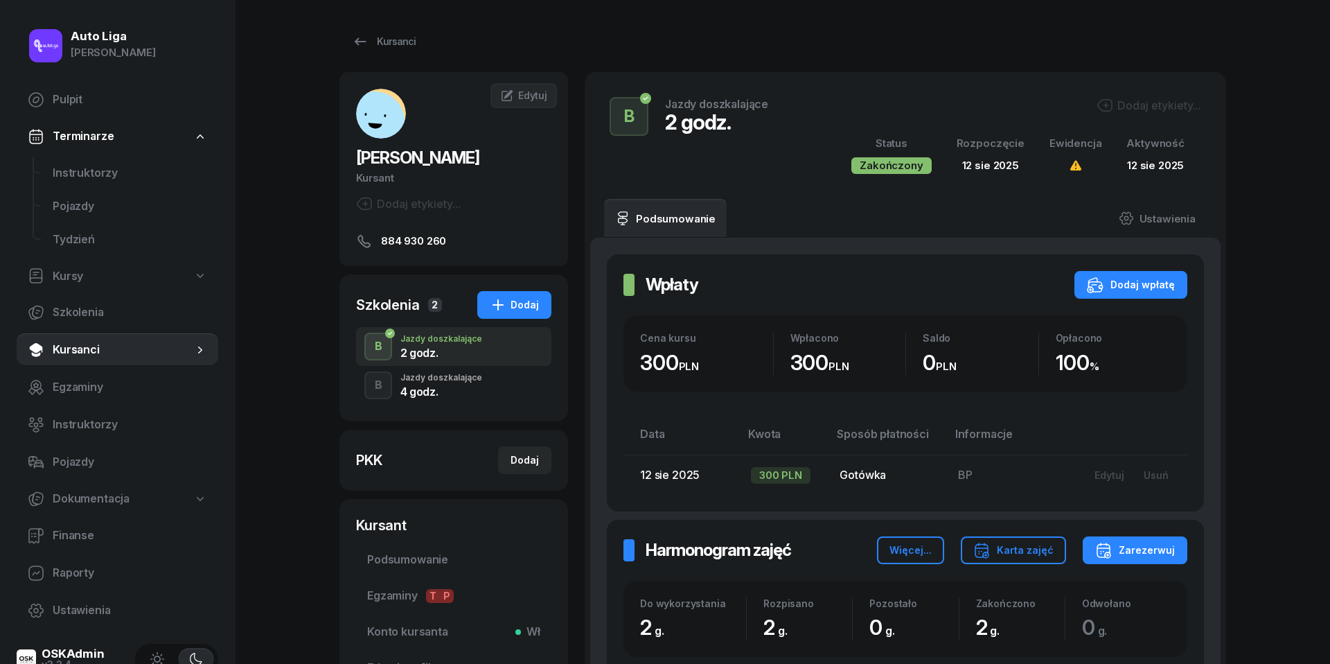
click at [497, 386] on div "B Jazdy doszkalające 4 godz." at bounding box center [453, 385] width 195 height 39
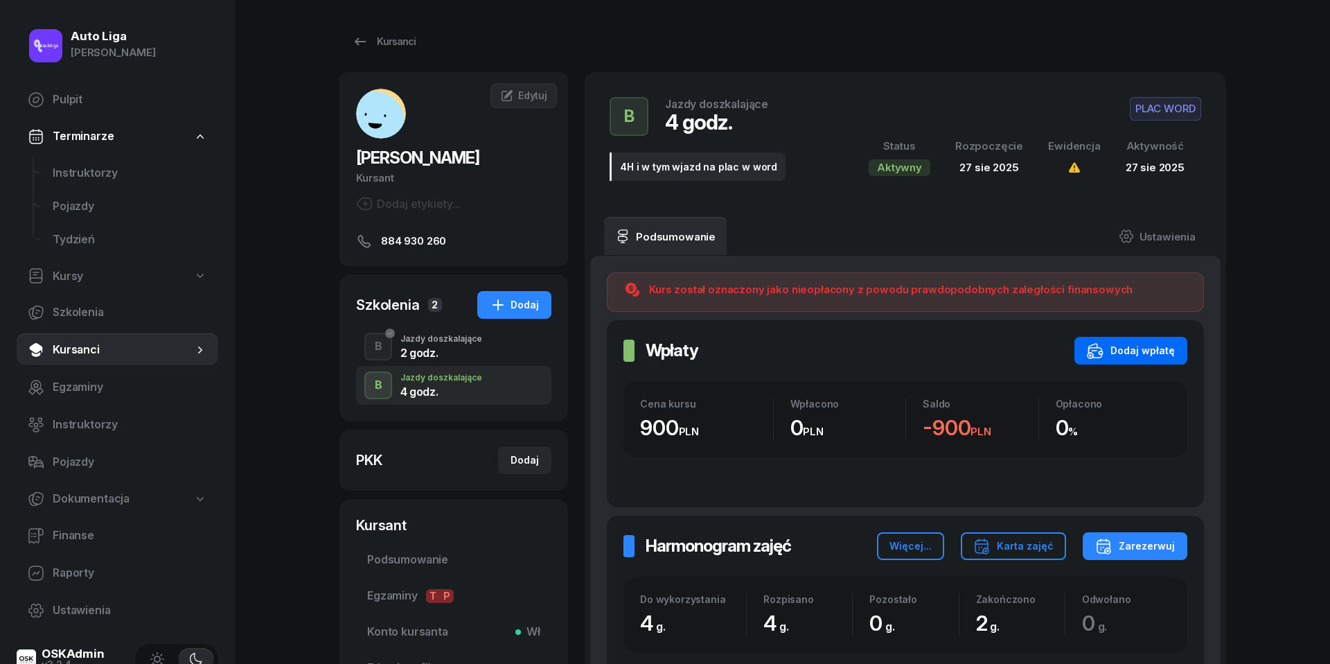
click at [1152, 353] on div "Dodaj wpłatę" at bounding box center [1131, 350] width 88 height 17
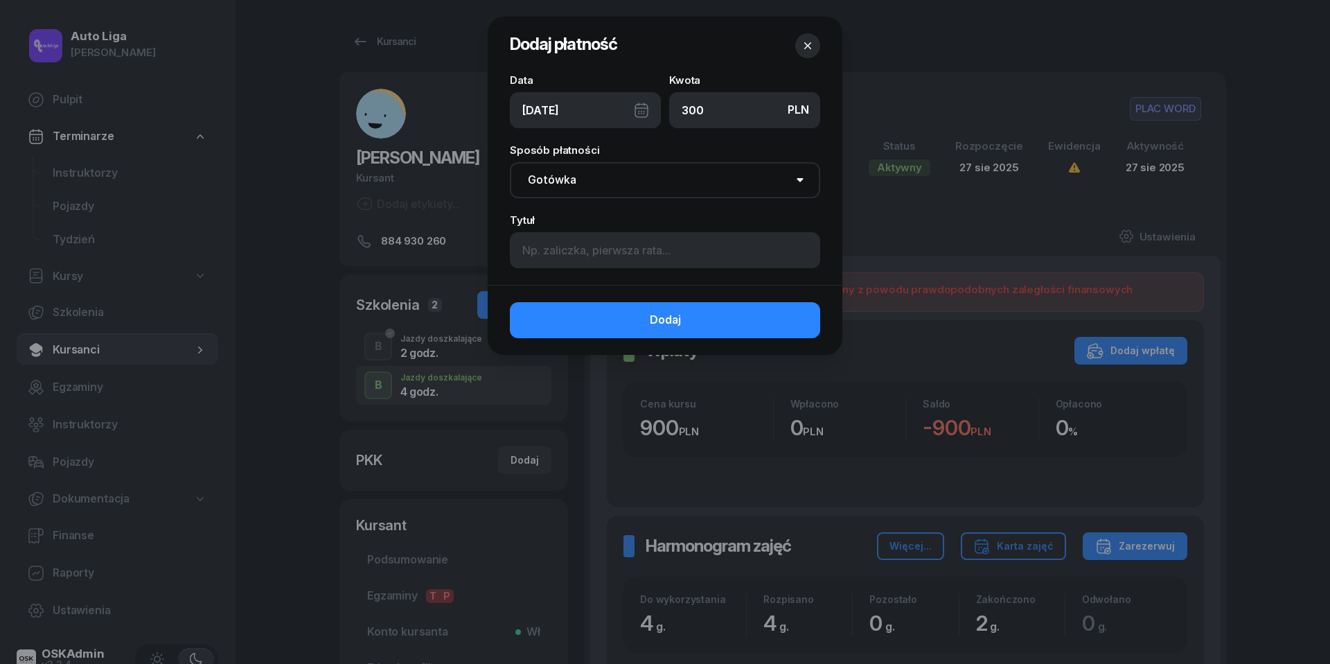
type input "300"
click at [640, 109] on div "[DATE]" at bounding box center [585, 110] width 151 height 36
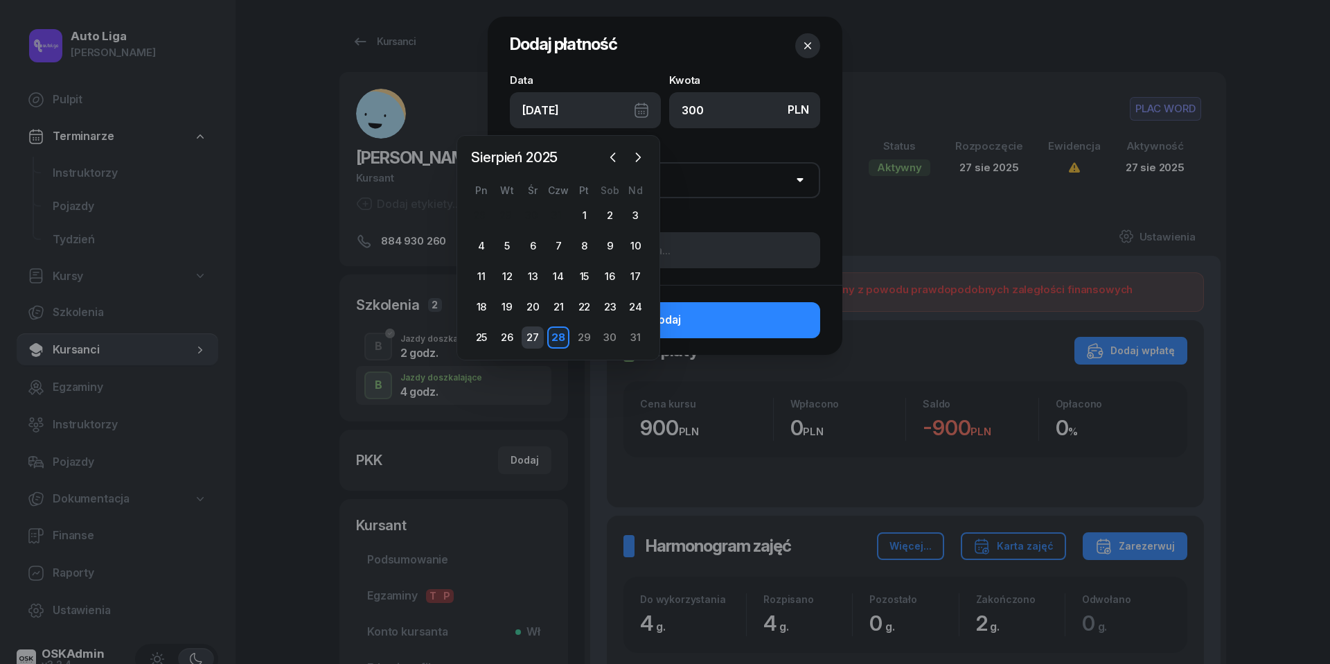
click at [528, 334] on div "27" at bounding box center [533, 337] width 22 height 22
type input "[DATE]"
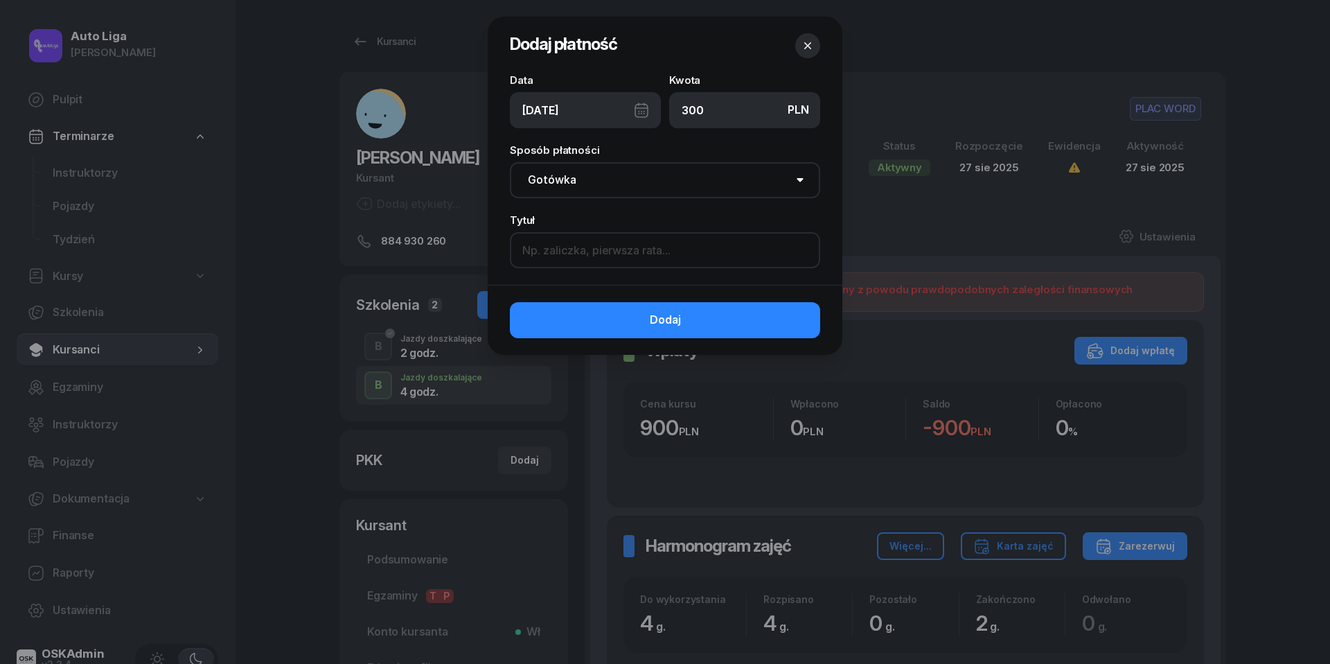
click at [585, 264] on input at bounding box center [665, 250] width 310 height 36
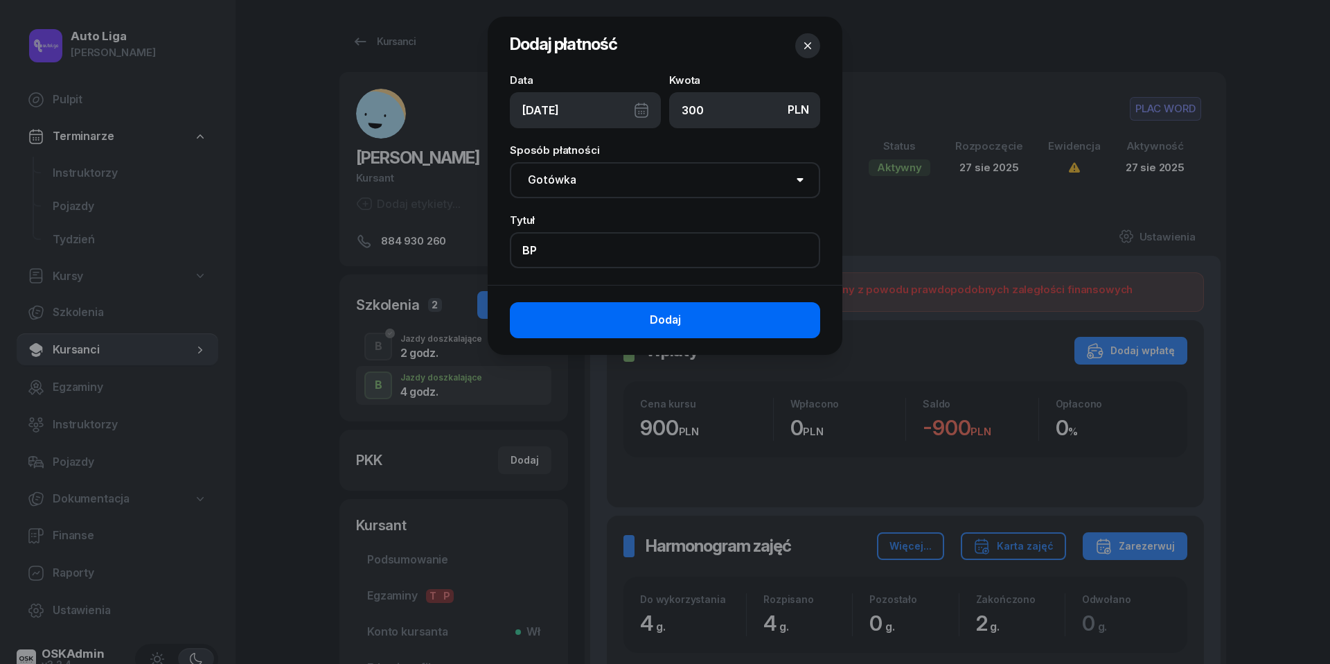
type input "BP"
click at [678, 309] on button "Dodaj" at bounding box center [665, 320] width 310 height 36
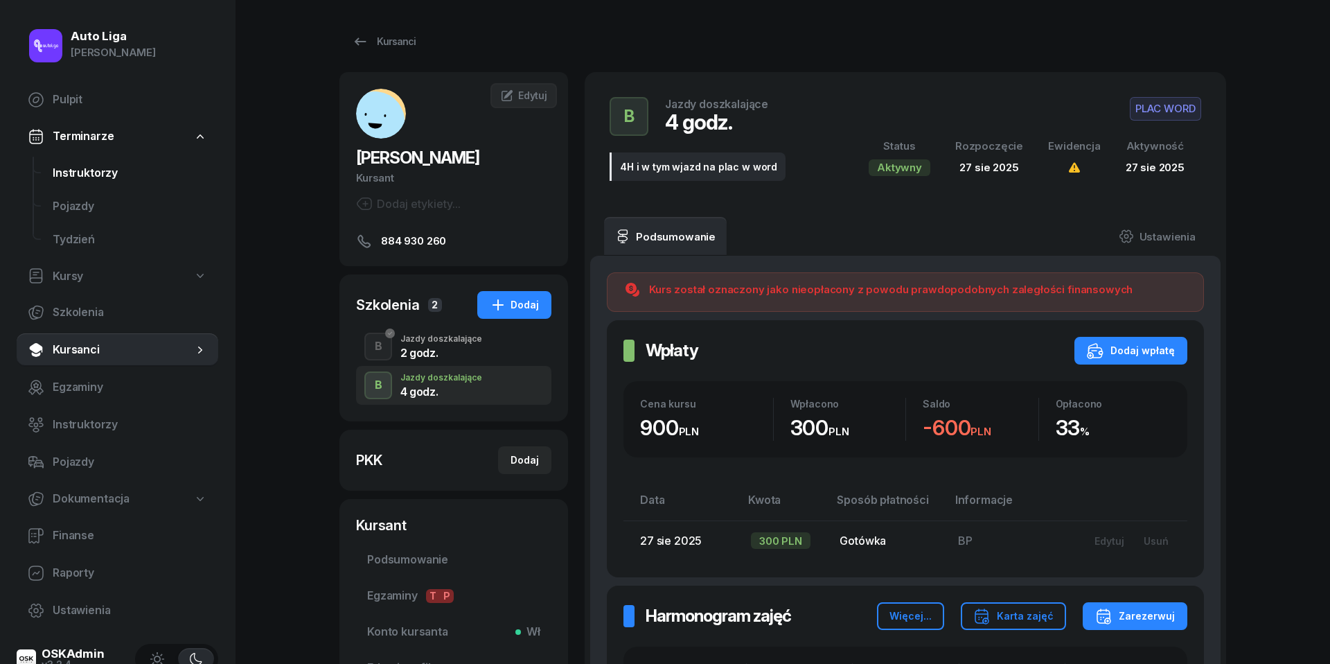
click at [79, 175] on span "Instruktorzy" at bounding box center [130, 173] width 155 height 18
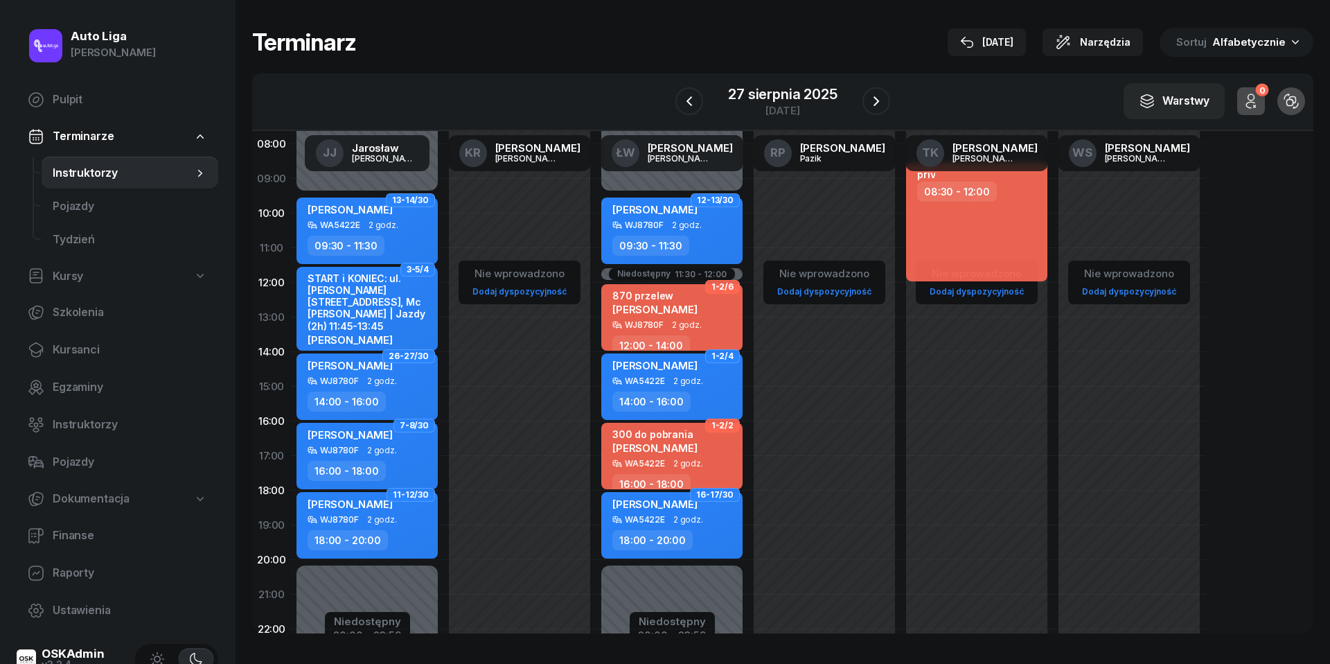
scroll to position [123, 0]
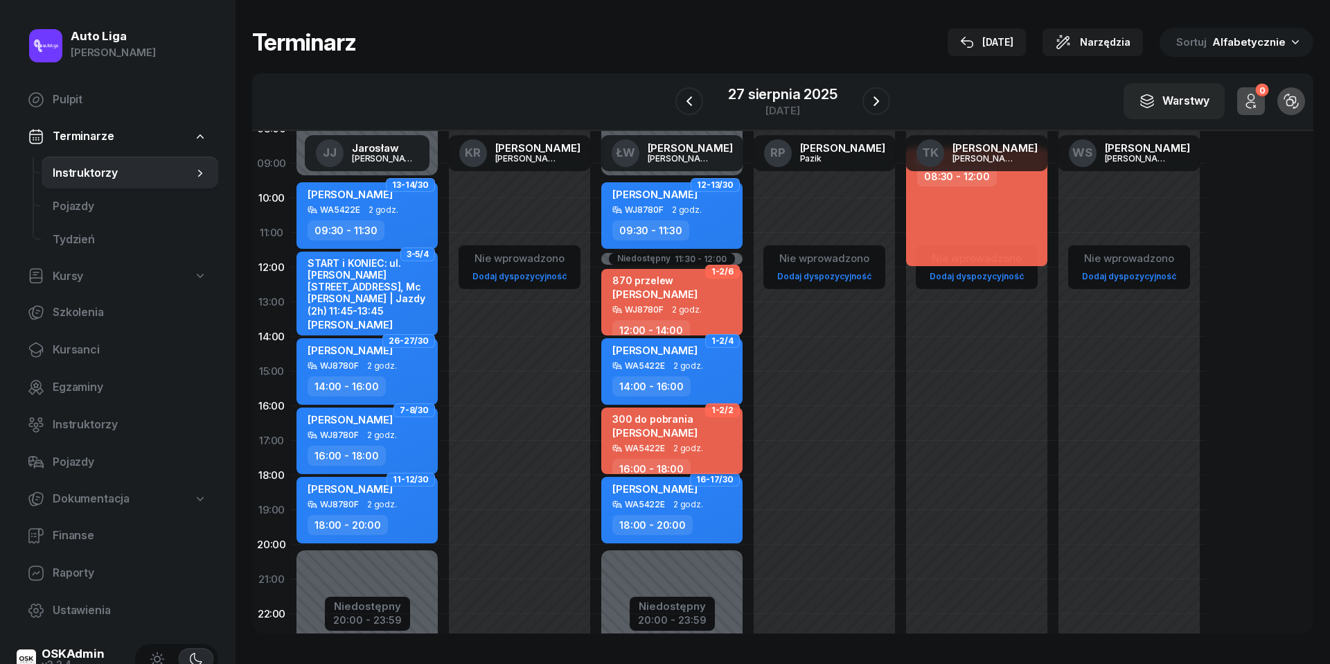
click at [678, 433] on span "[PERSON_NAME]" at bounding box center [655, 432] width 85 height 13
select select "16"
select select "18"
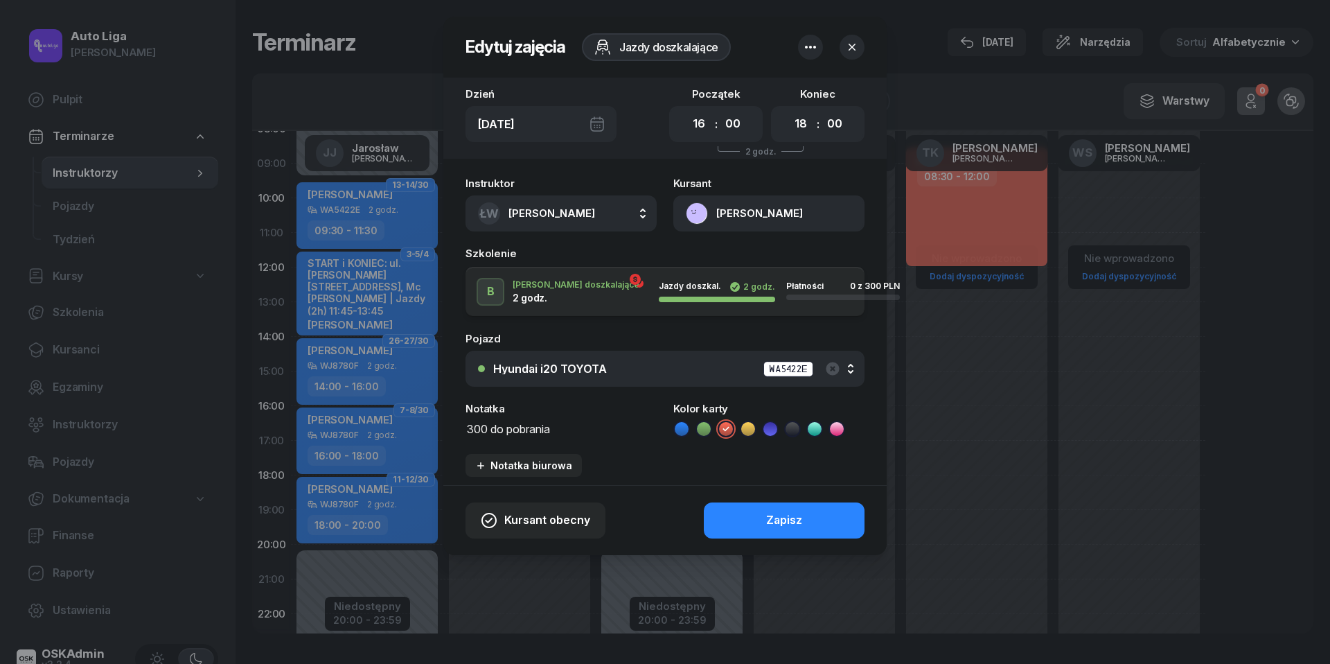
click at [697, 214] on button "[PERSON_NAME]" at bounding box center [768, 213] width 191 height 36
click at [710, 258] on div "Otwórz profil" at bounding box center [718, 261] width 67 height 18
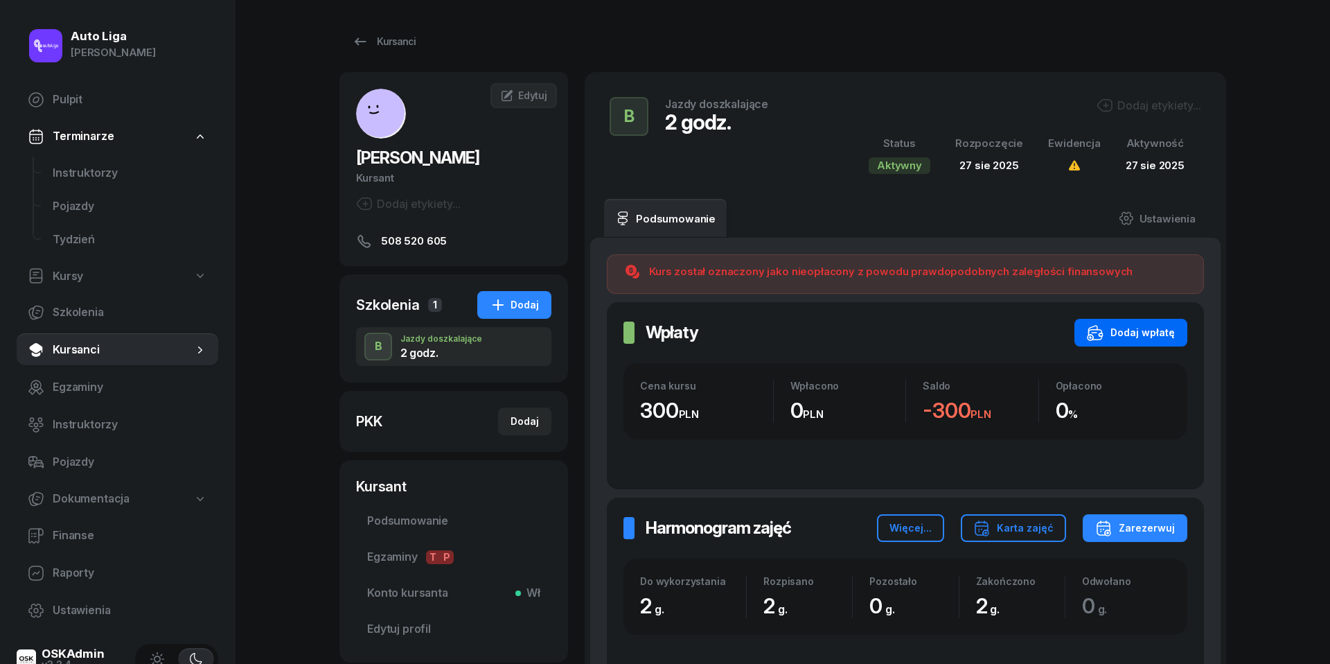
click at [1159, 324] on div "Dodaj wpłatę" at bounding box center [1131, 332] width 88 height 17
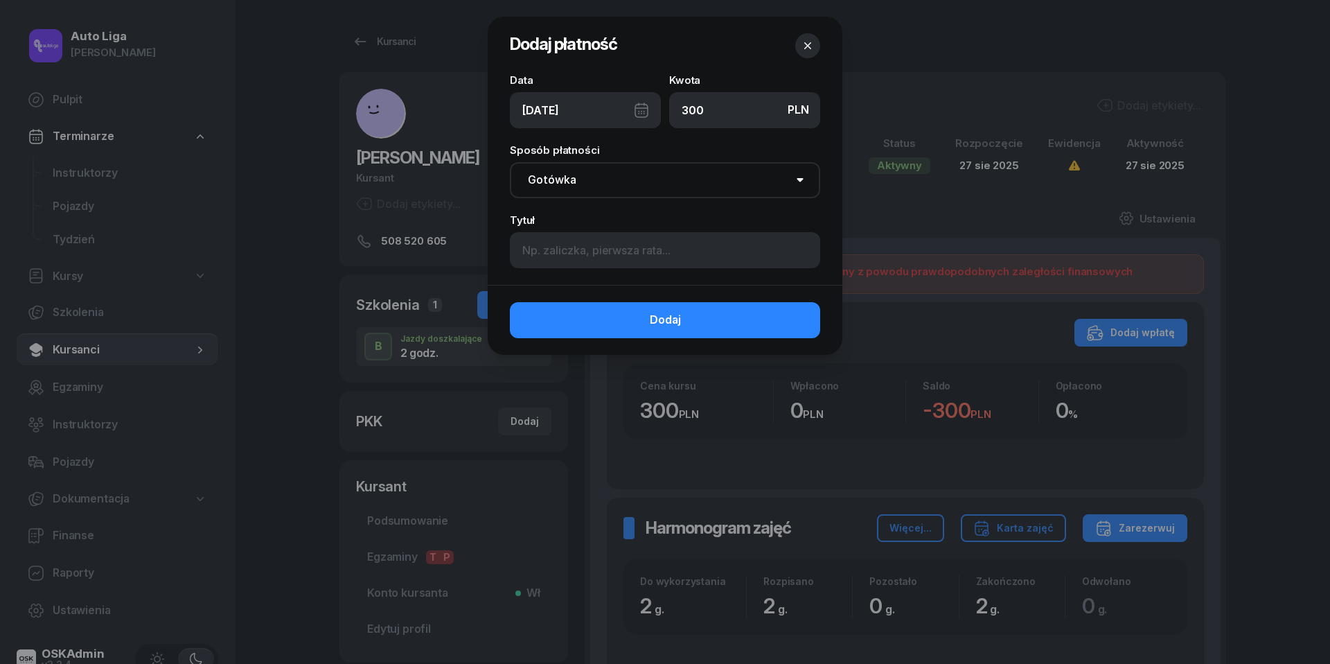
type input "300"
click at [647, 109] on div "[DATE]" at bounding box center [585, 110] width 151 height 36
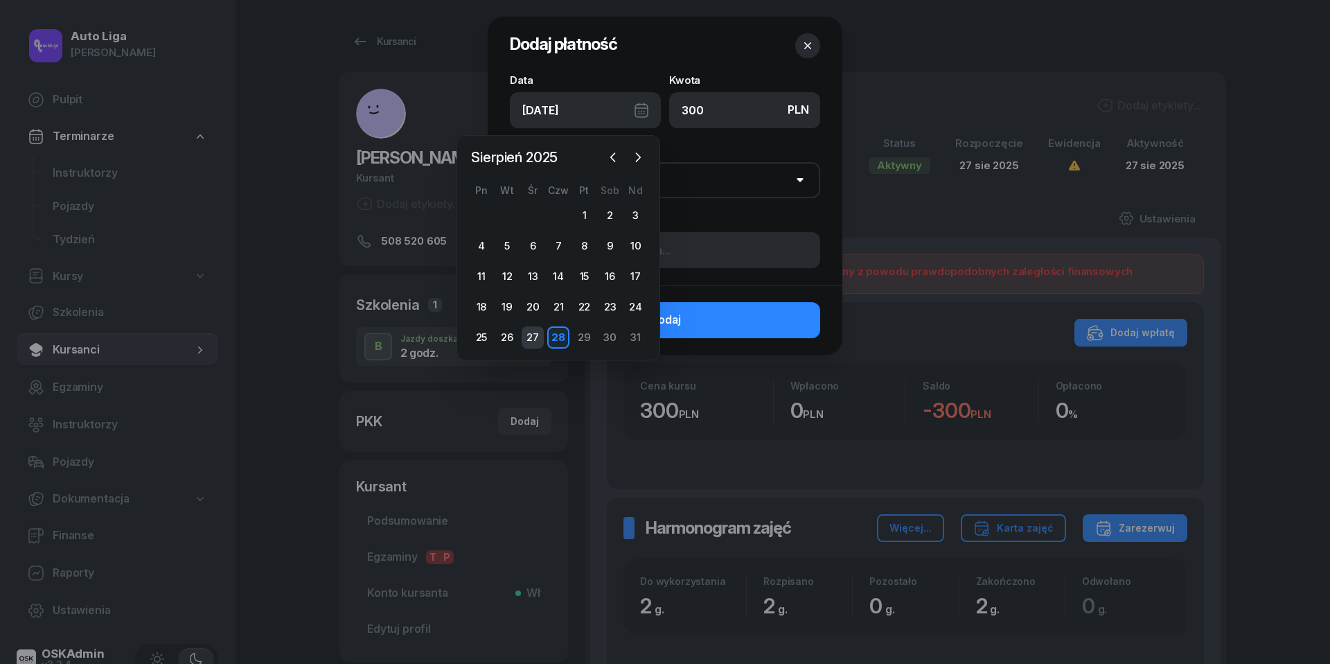
click at [536, 330] on div "27" at bounding box center [533, 337] width 22 height 22
type input "[DATE]"
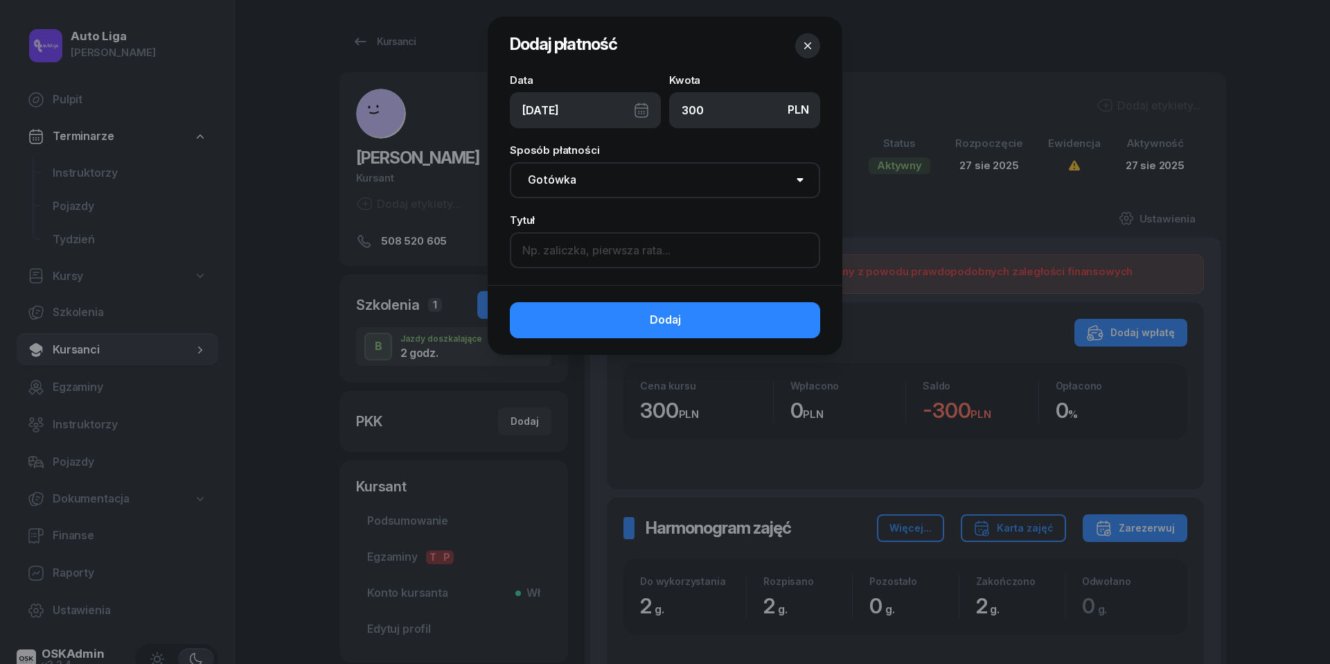
click at [617, 241] on input at bounding box center [665, 250] width 310 height 36
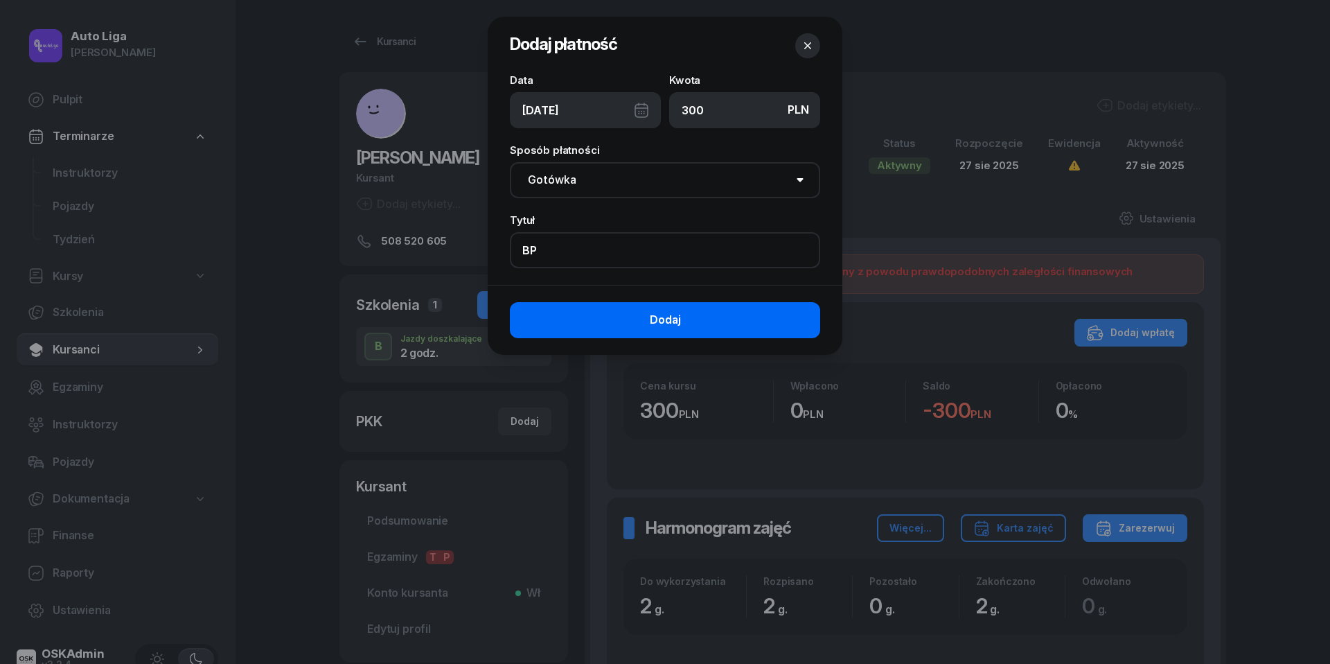
type input "BP"
click at [667, 325] on span "Dodaj" at bounding box center [665, 320] width 31 height 18
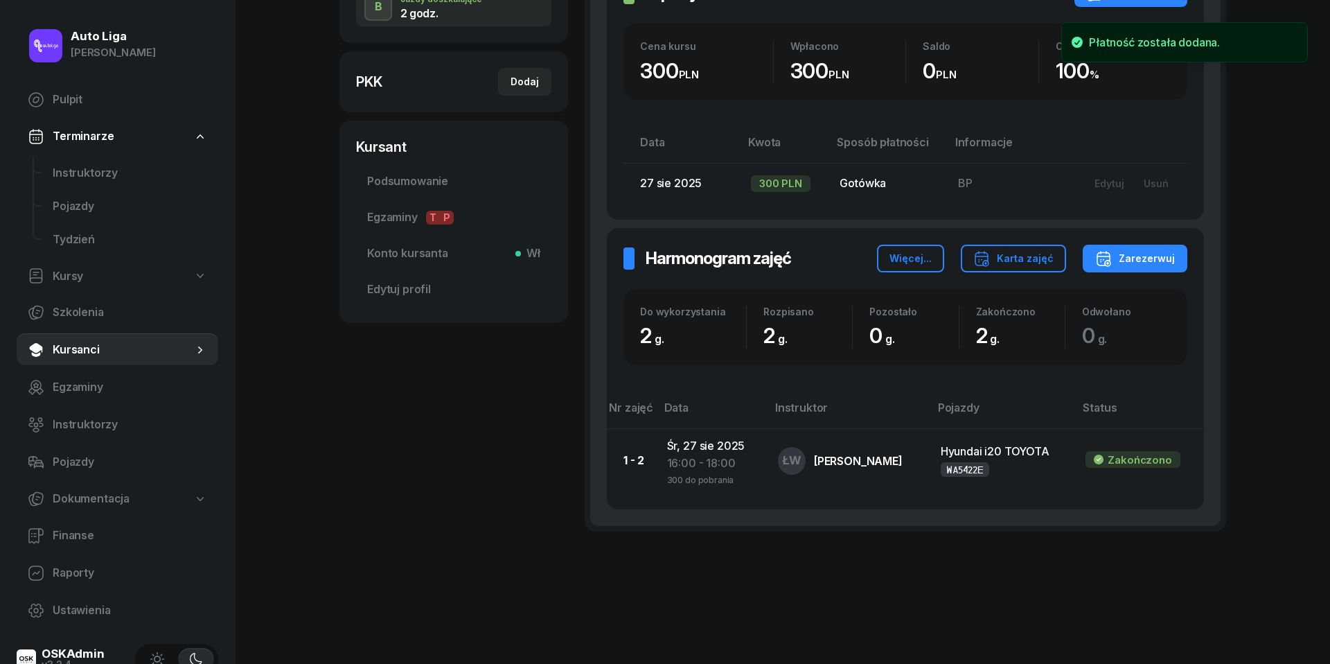
scroll to position [339, 0]
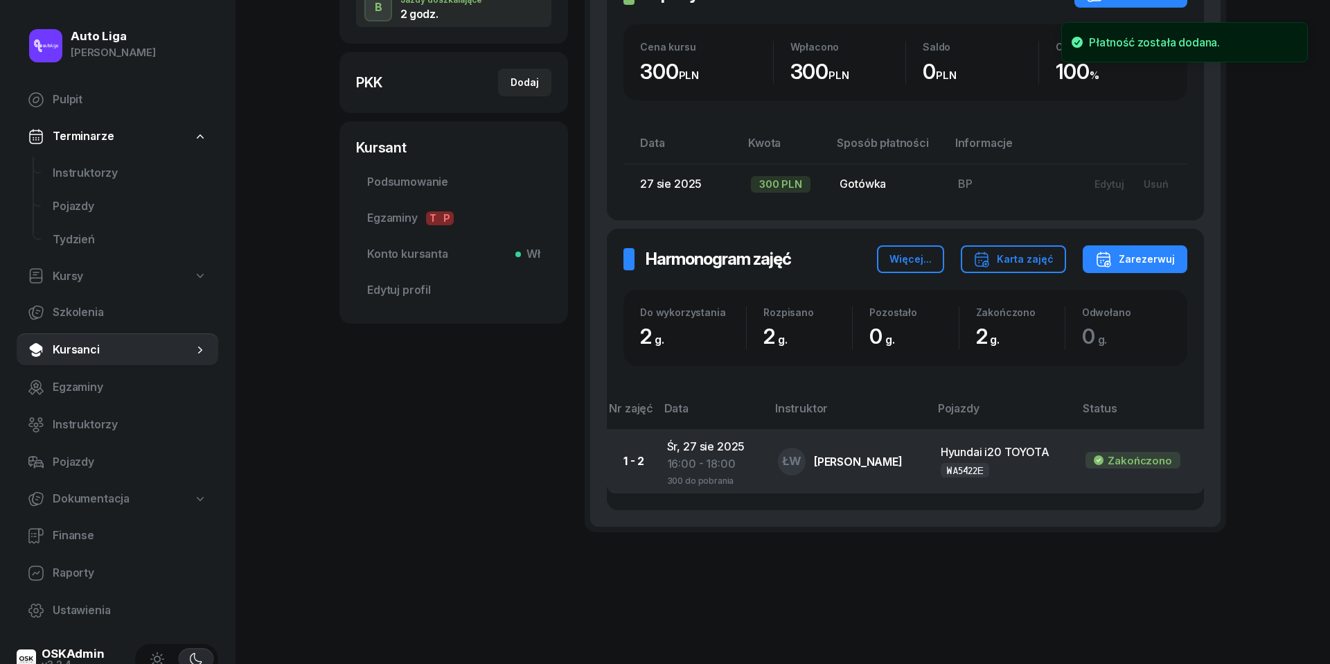
click at [707, 473] on div "16:00 - 18:00" at bounding box center [711, 479] width 89 height 12
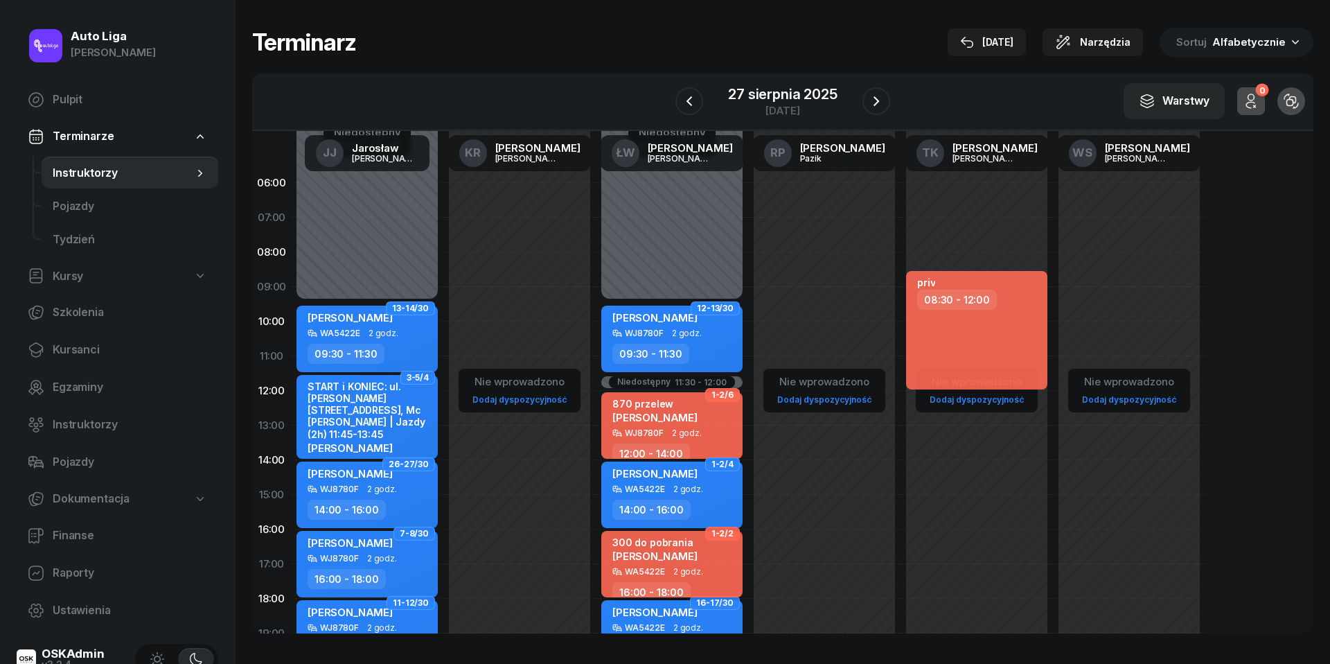
click at [685, 569] on span "2 godz." at bounding box center [688, 572] width 30 height 10
select select "16"
select select "18"
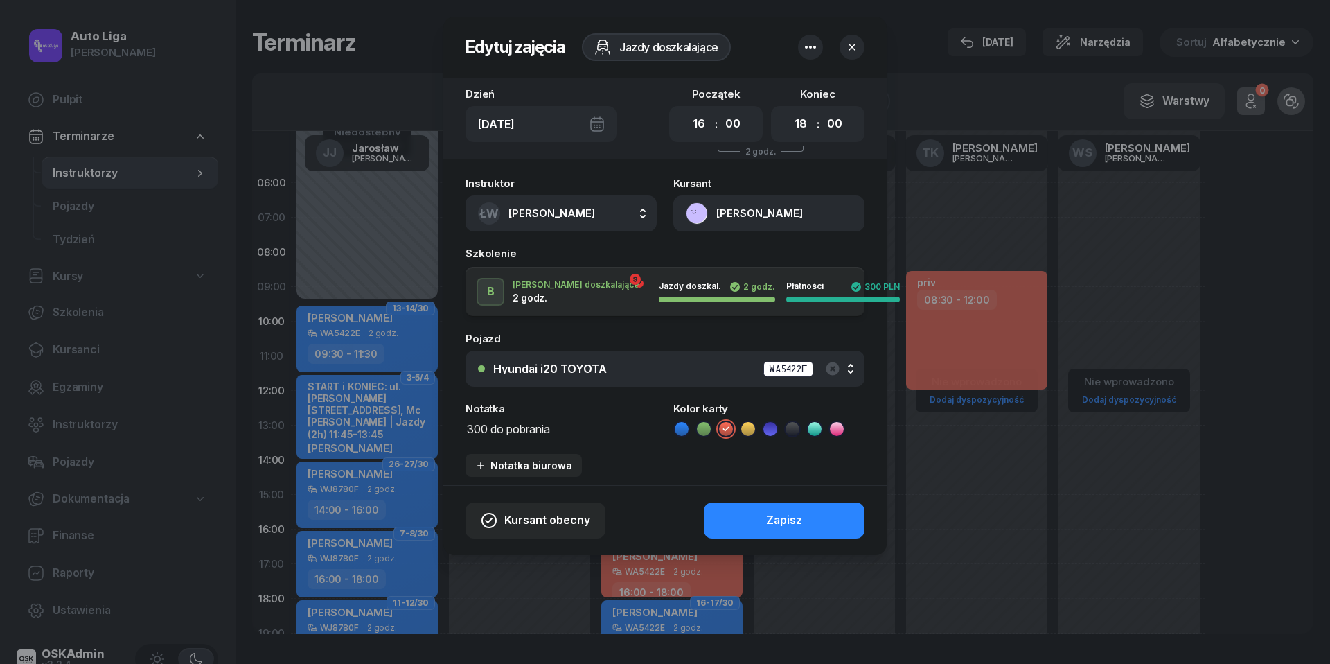
click at [518, 438] on div "Instruktor ŁW [PERSON_NAME] [PERSON_NAME] KR [PERSON_NAME] ŁW [PERSON_NAME] RP …" at bounding box center [664, 327] width 443 height 315
click at [517, 428] on textarea "300 do pobrania" at bounding box center [561, 427] width 191 height 17
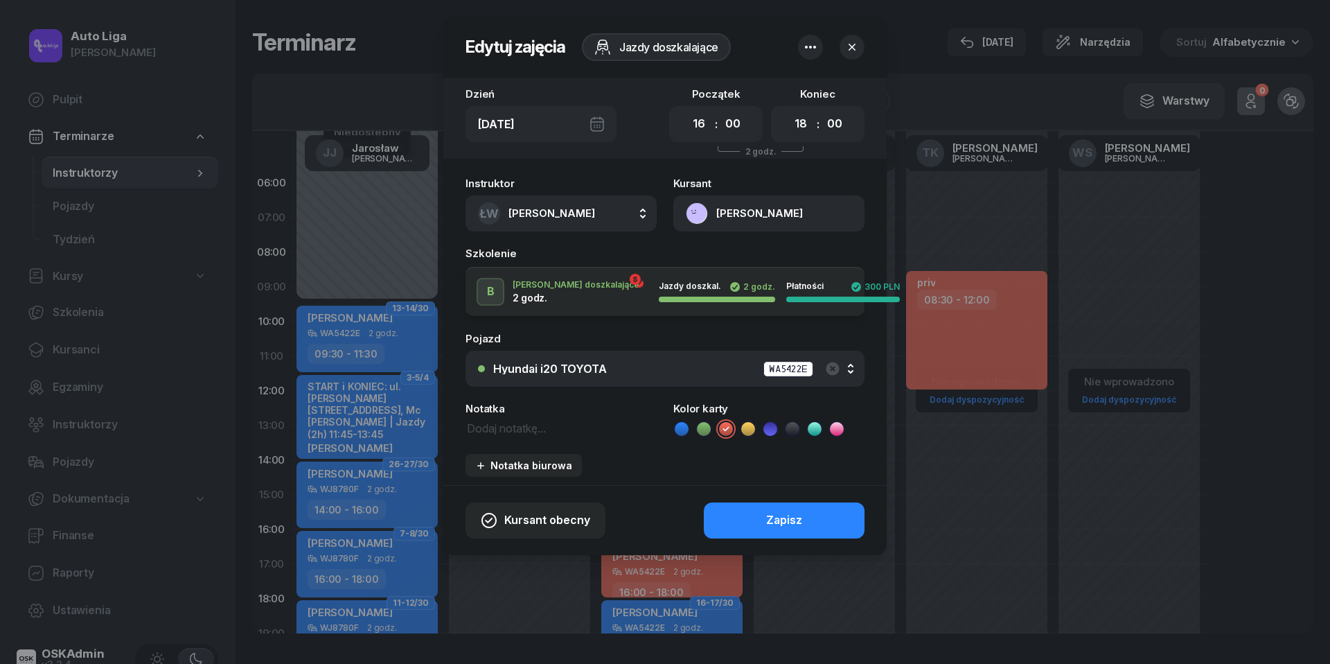
click at [685, 428] on icon at bounding box center [682, 429] width 14 height 14
click at [800, 513] on div "Zapisz" at bounding box center [784, 520] width 36 height 18
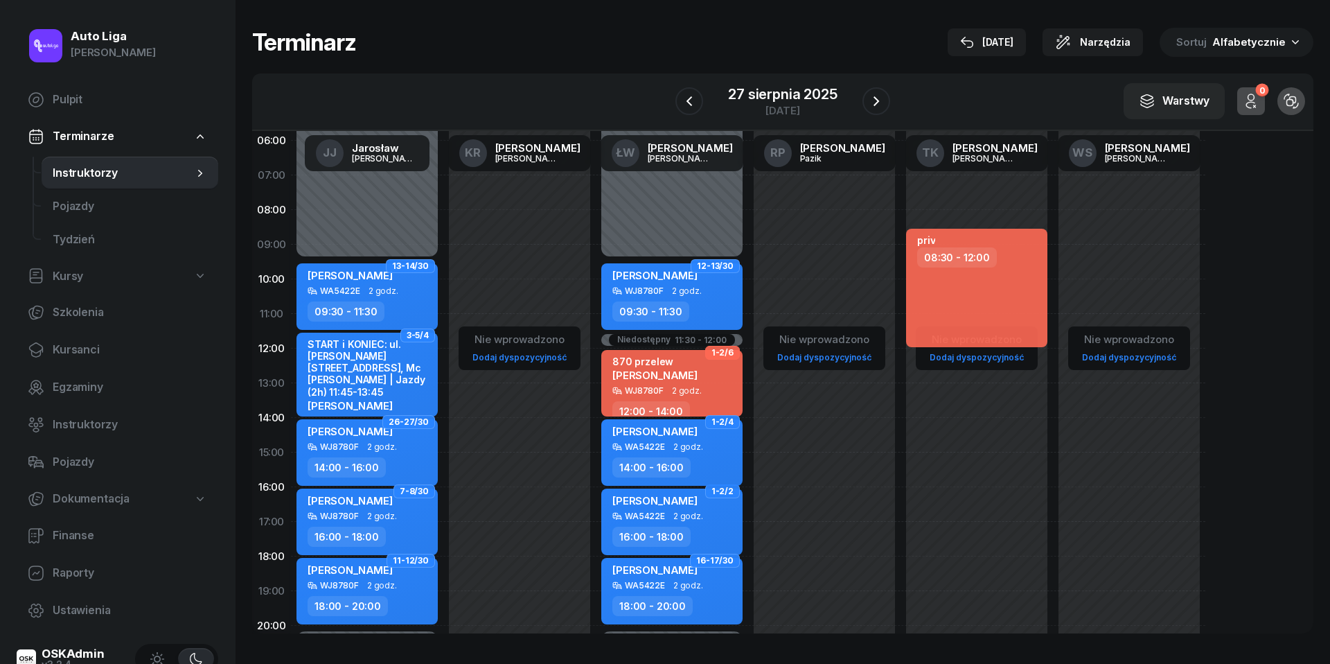
scroll to position [31, 0]
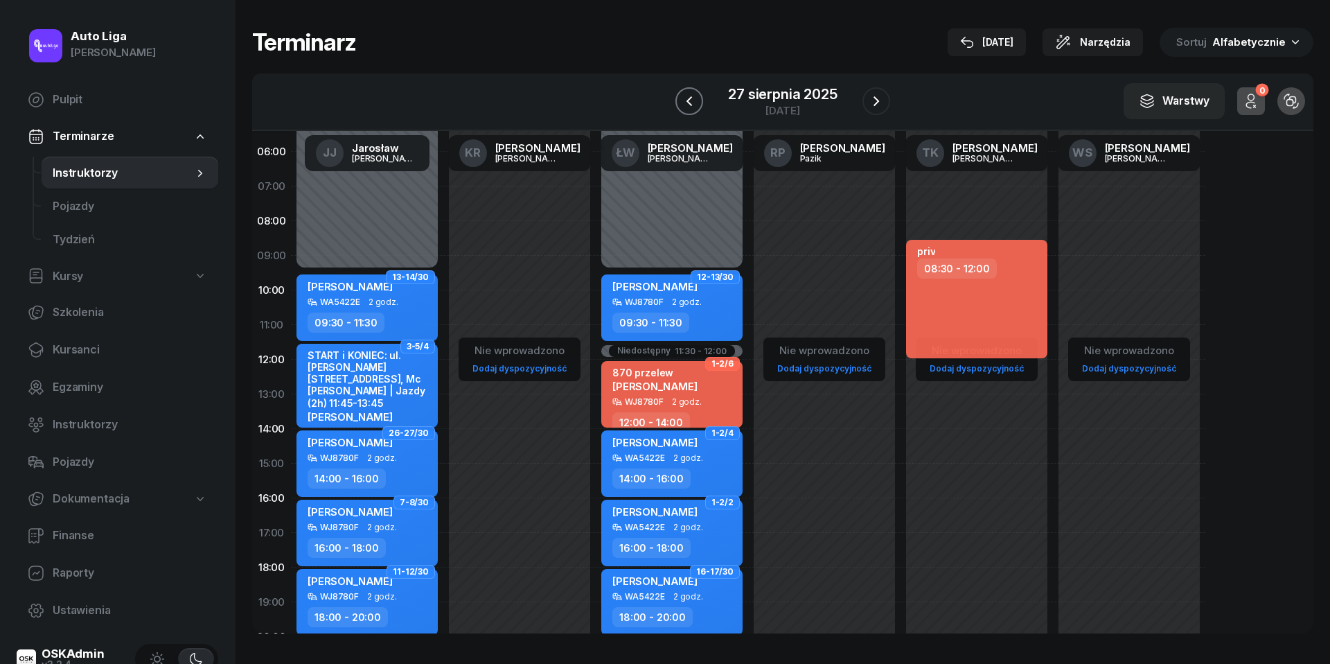
click at [692, 98] on icon "button" at bounding box center [689, 101] width 17 height 17
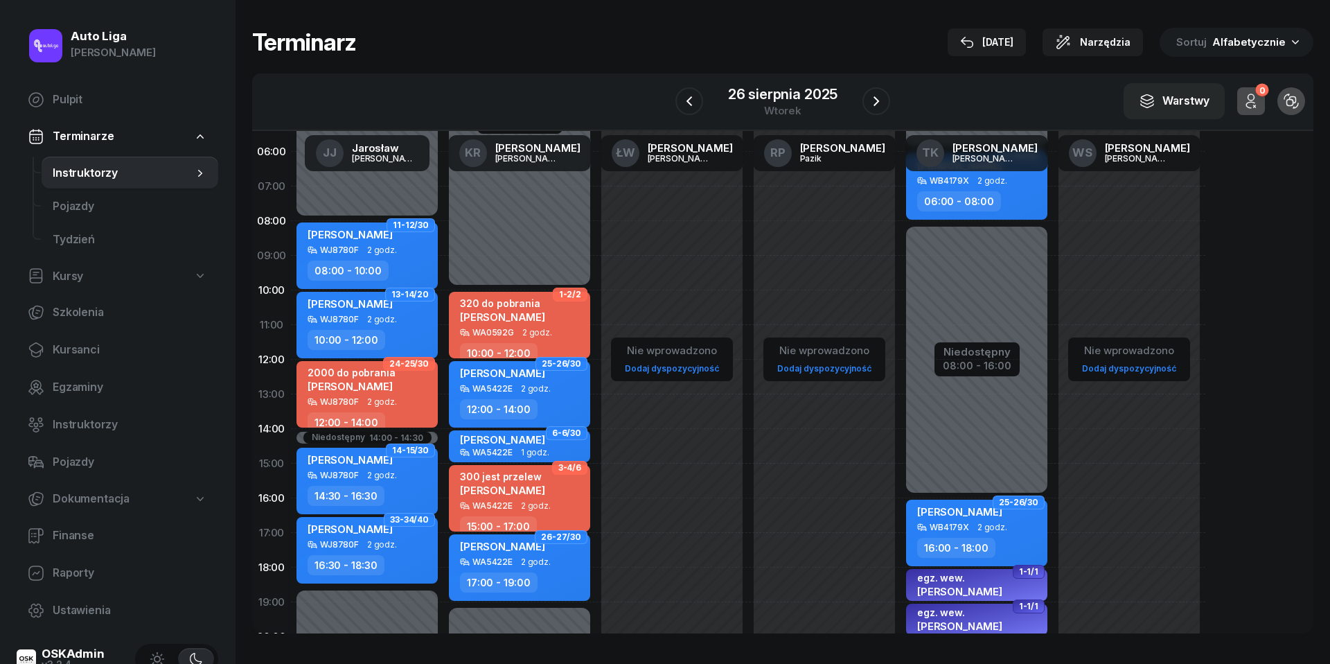
click at [382, 389] on div "2000 do pobrania [PERSON_NAME]" at bounding box center [351, 382] width 87 height 30
select select "12"
select select "14"
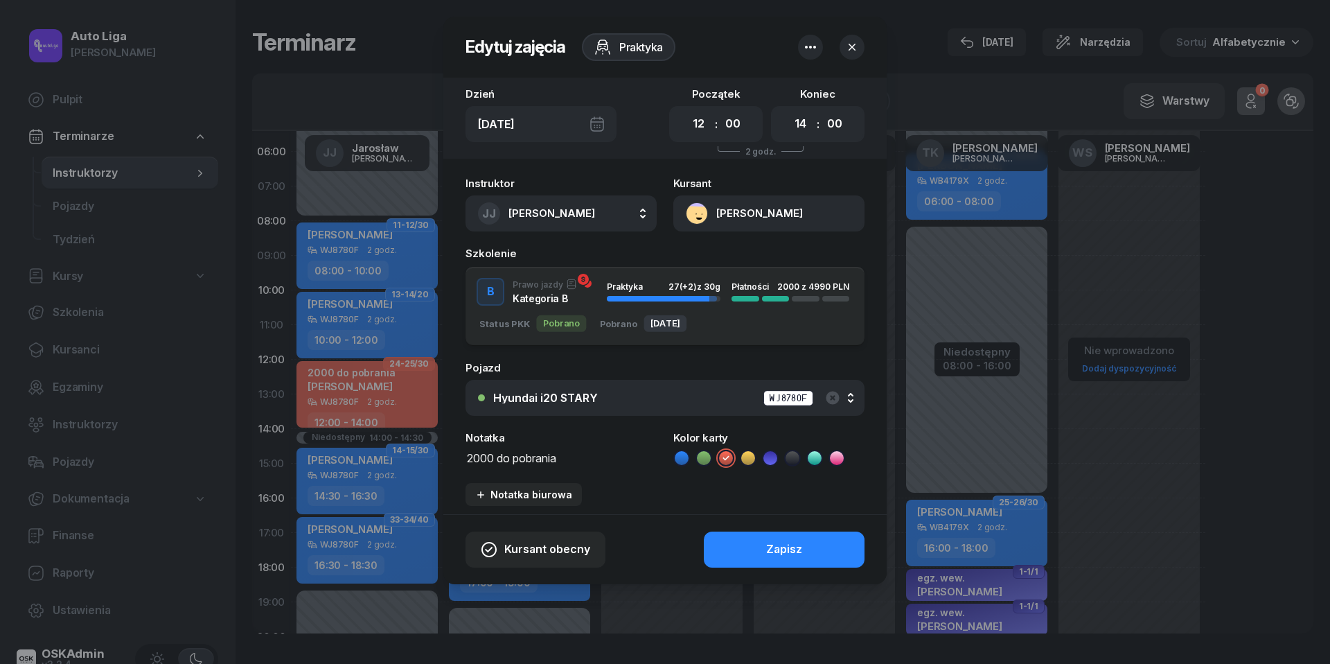
click at [519, 459] on textarea "2000 do pobrania" at bounding box center [561, 456] width 191 height 17
click at [686, 457] on icon at bounding box center [682, 458] width 14 height 14
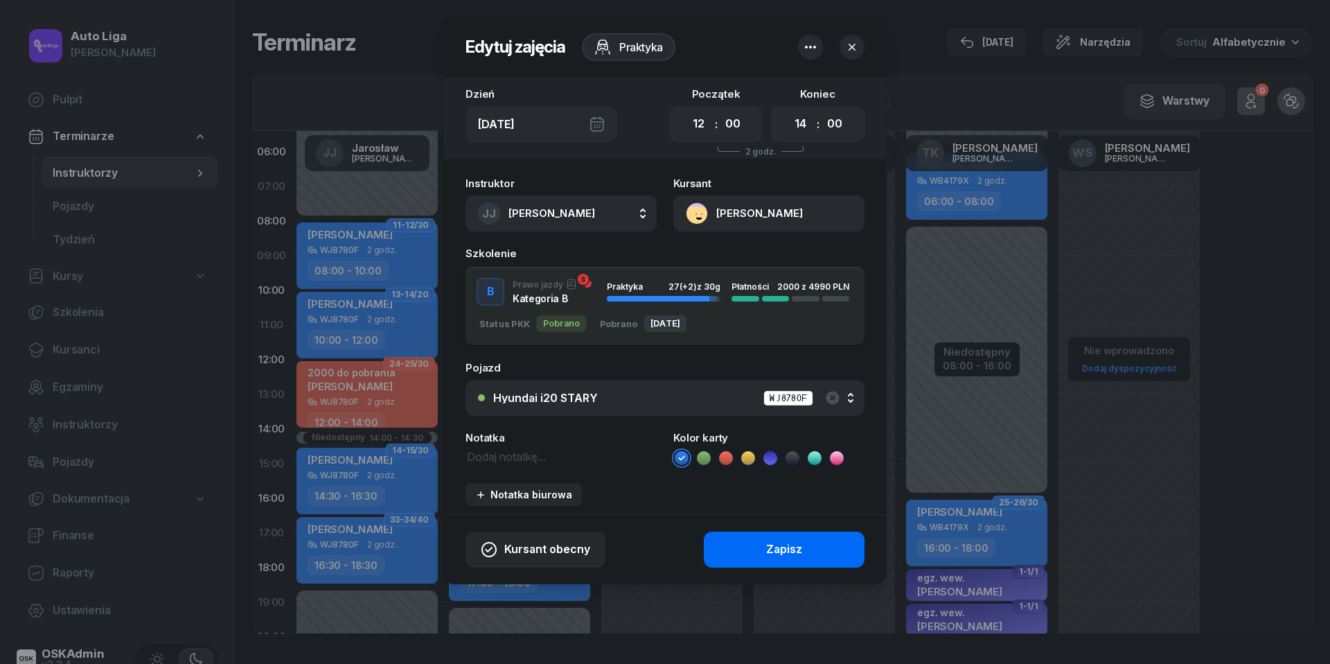
click at [748, 542] on button "Zapisz" at bounding box center [784, 549] width 161 height 36
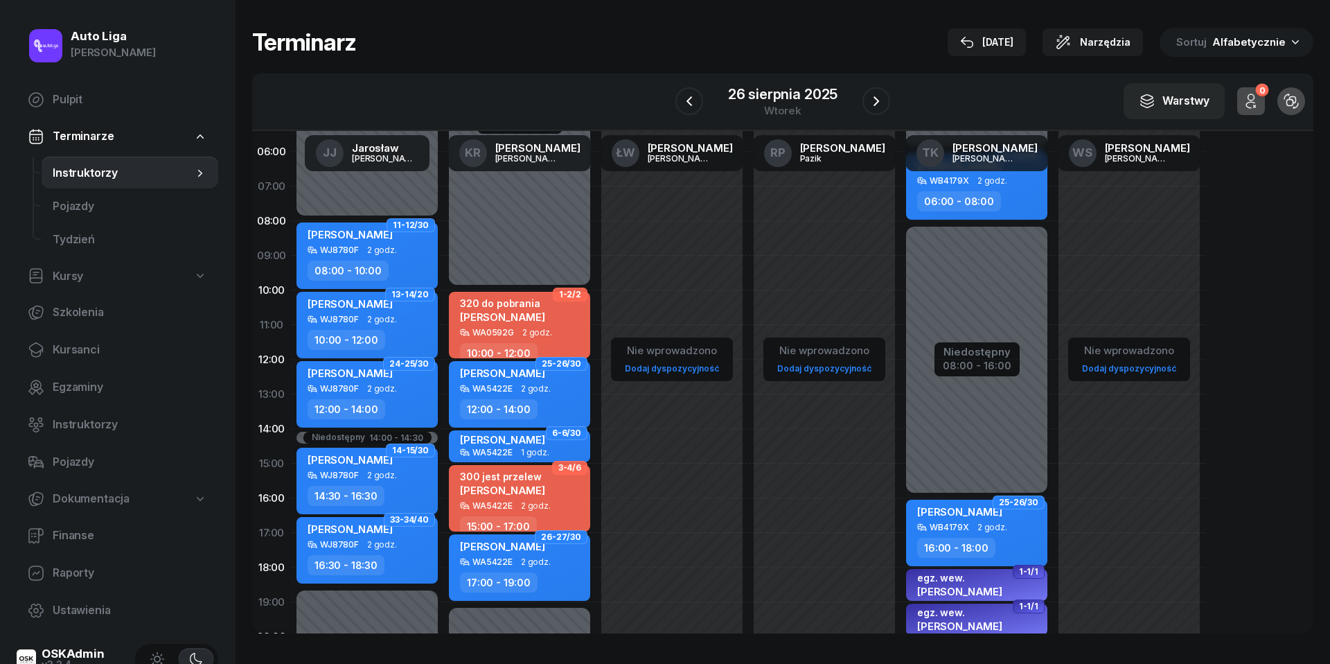
click at [364, 391] on div "WJ8780F 2 godz." at bounding box center [369, 389] width 122 height 10
select select "12"
select select "14"
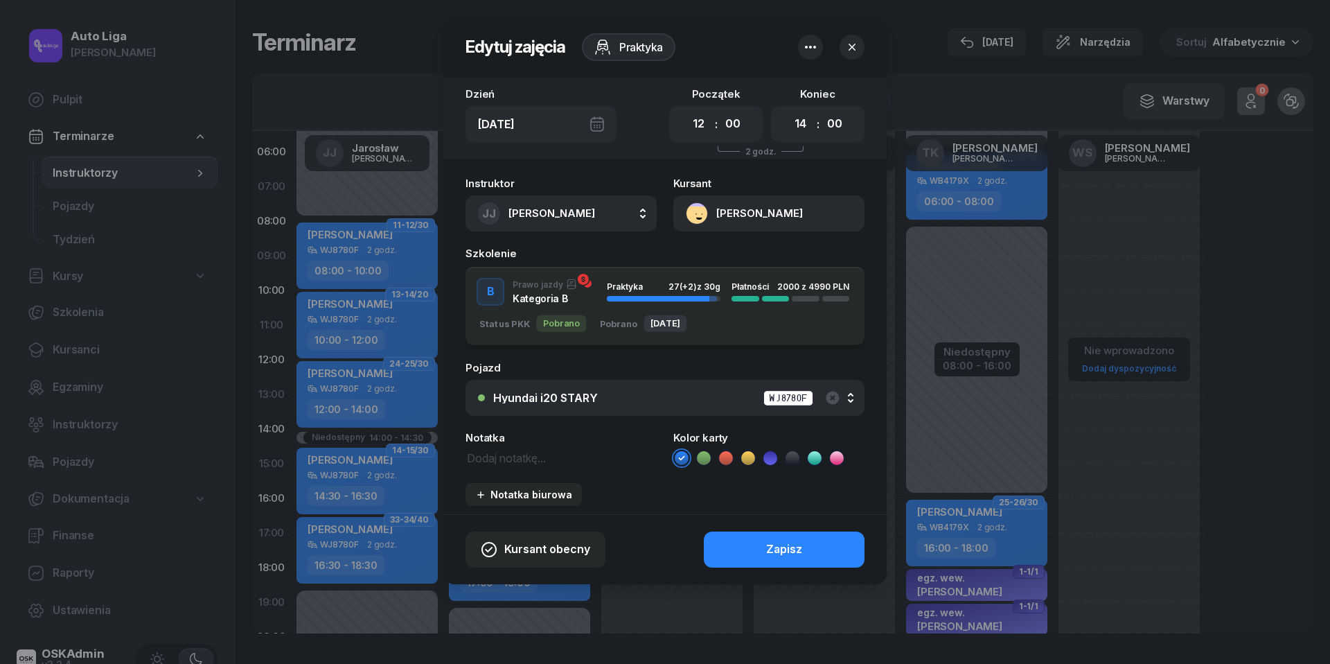
click at [698, 212] on button "[PERSON_NAME]" at bounding box center [768, 213] width 191 height 36
click at [712, 261] on div "Otwórz profil" at bounding box center [718, 261] width 67 height 18
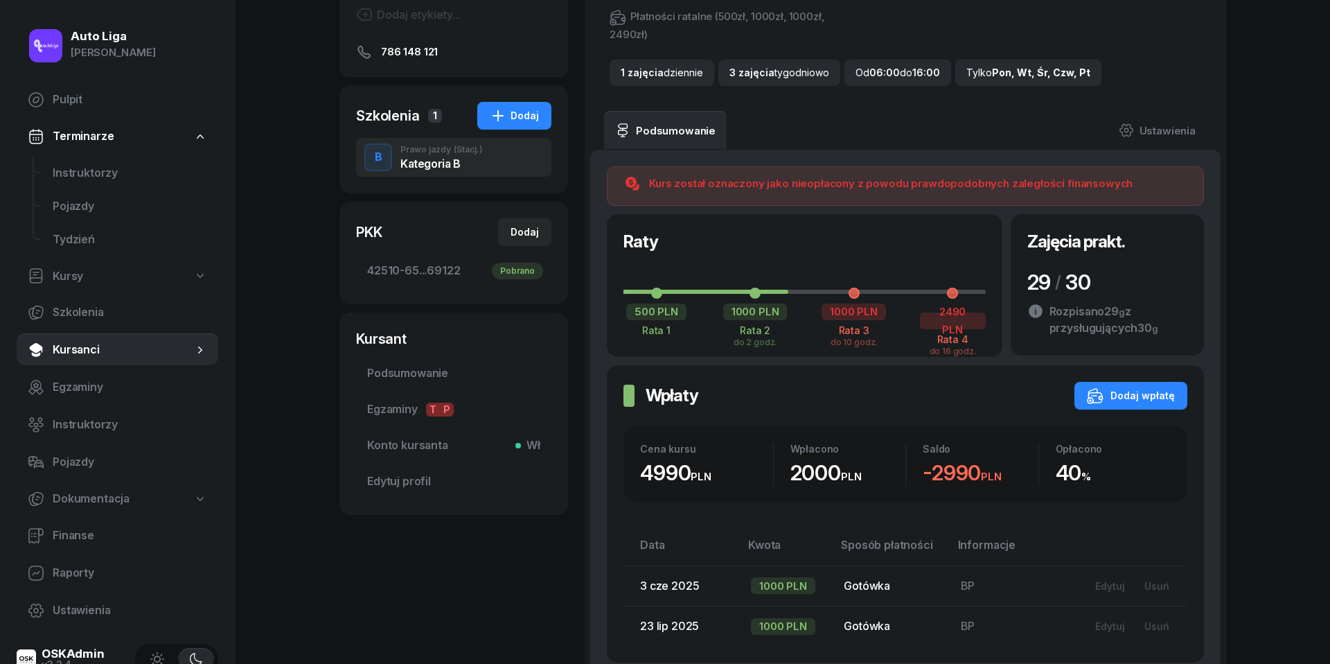
scroll to position [197, 0]
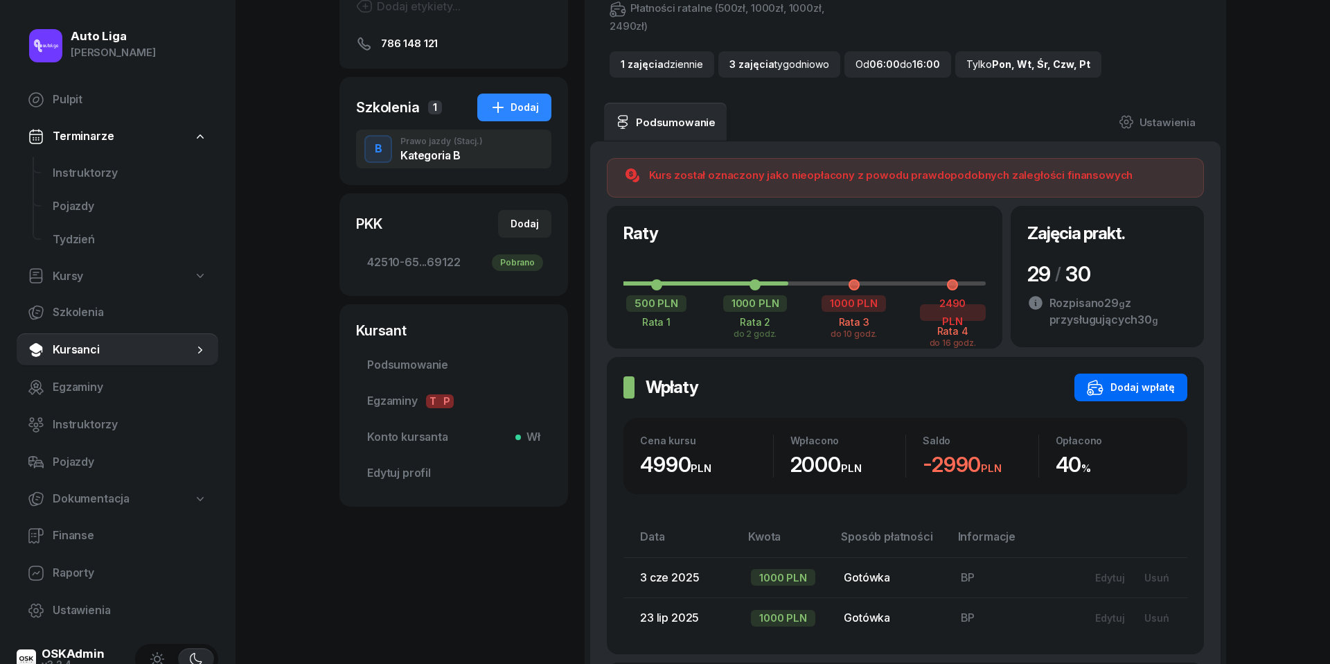
click at [1134, 387] on div "Dodaj wpłatę" at bounding box center [1131, 387] width 88 height 17
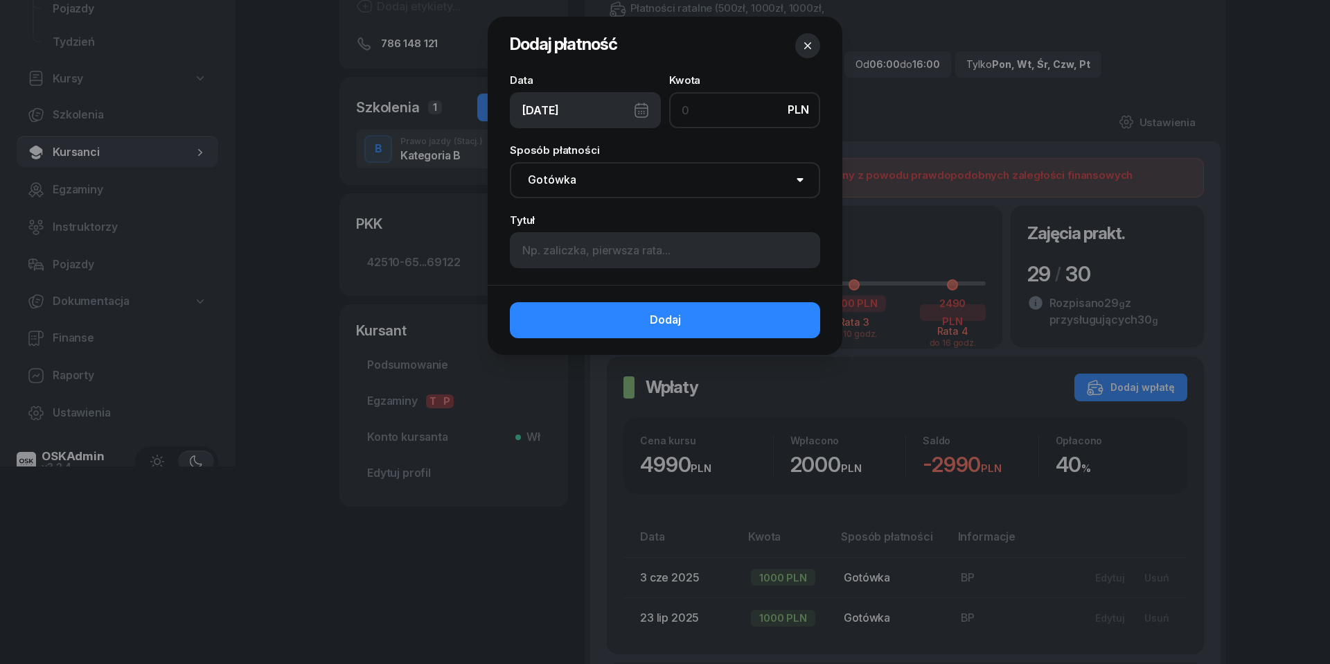
type input "3"
type input "2000"
click at [646, 109] on div "[DATE]" at bounding box center [585, 110] width 151 height 36
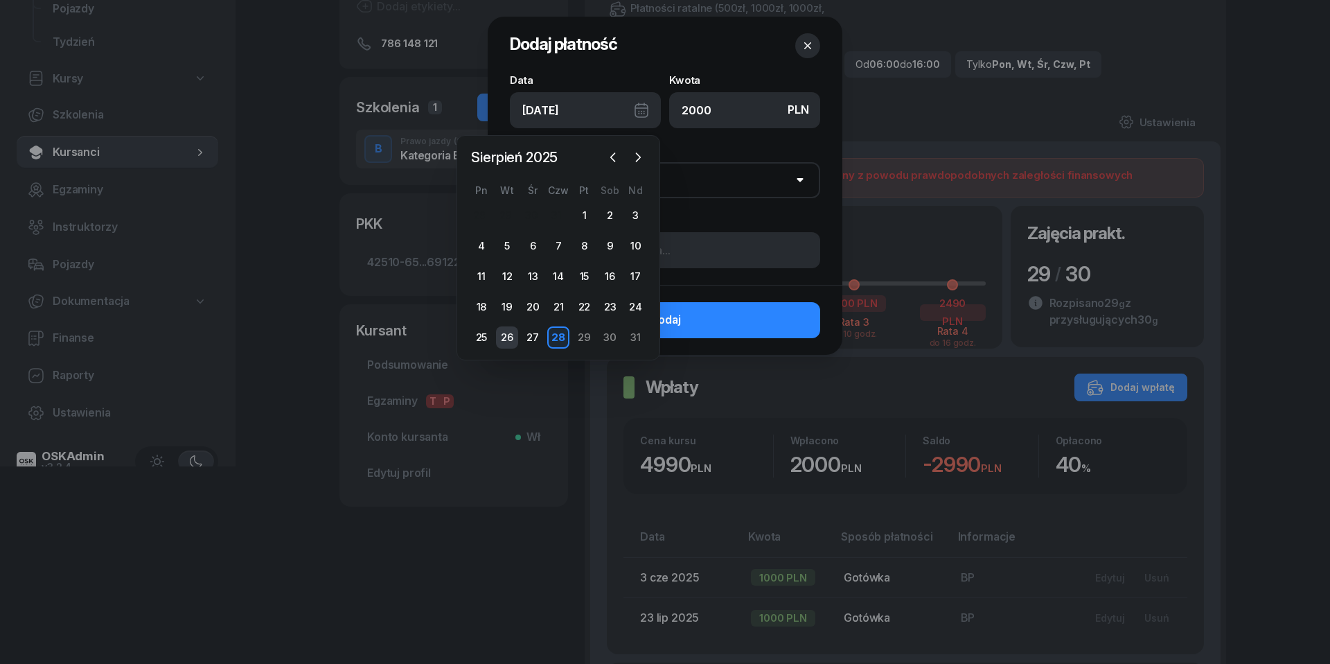
click at [508, 339] on div "26" at bounding box center [507, 337] width 22 height 22
type input "[DATE]"
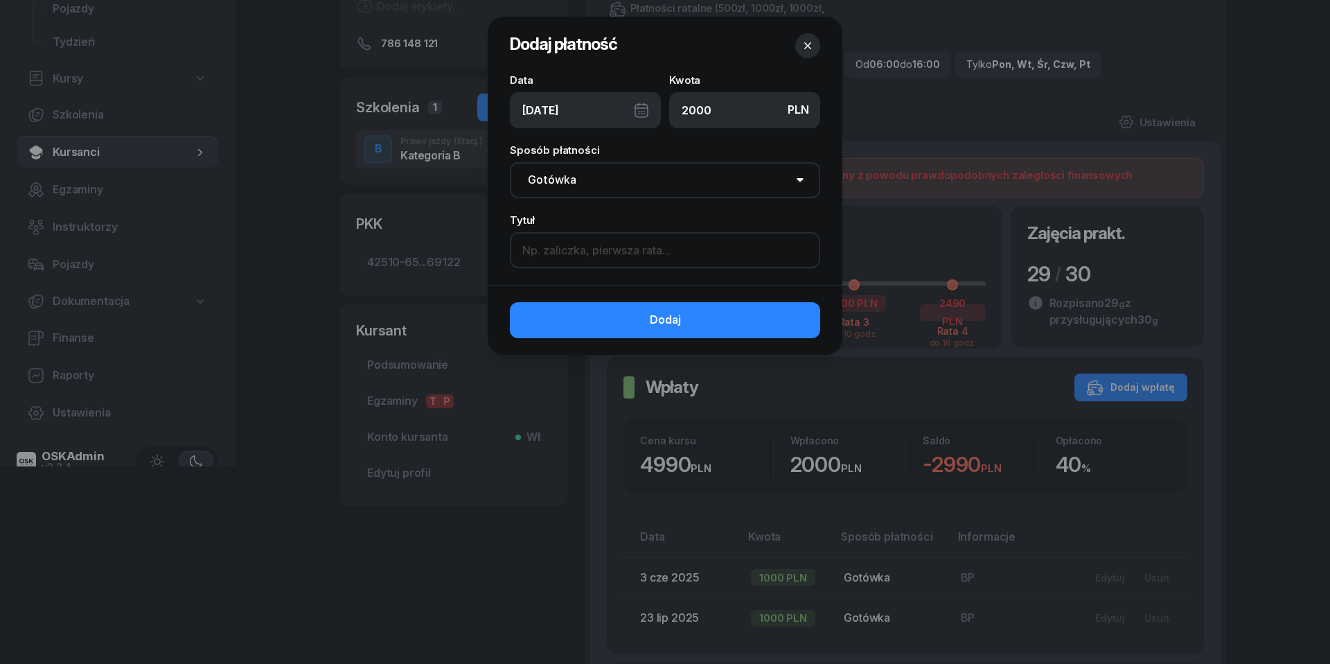
click at [574, 245] on input at bounding box center [665, 250] width 310 height 36
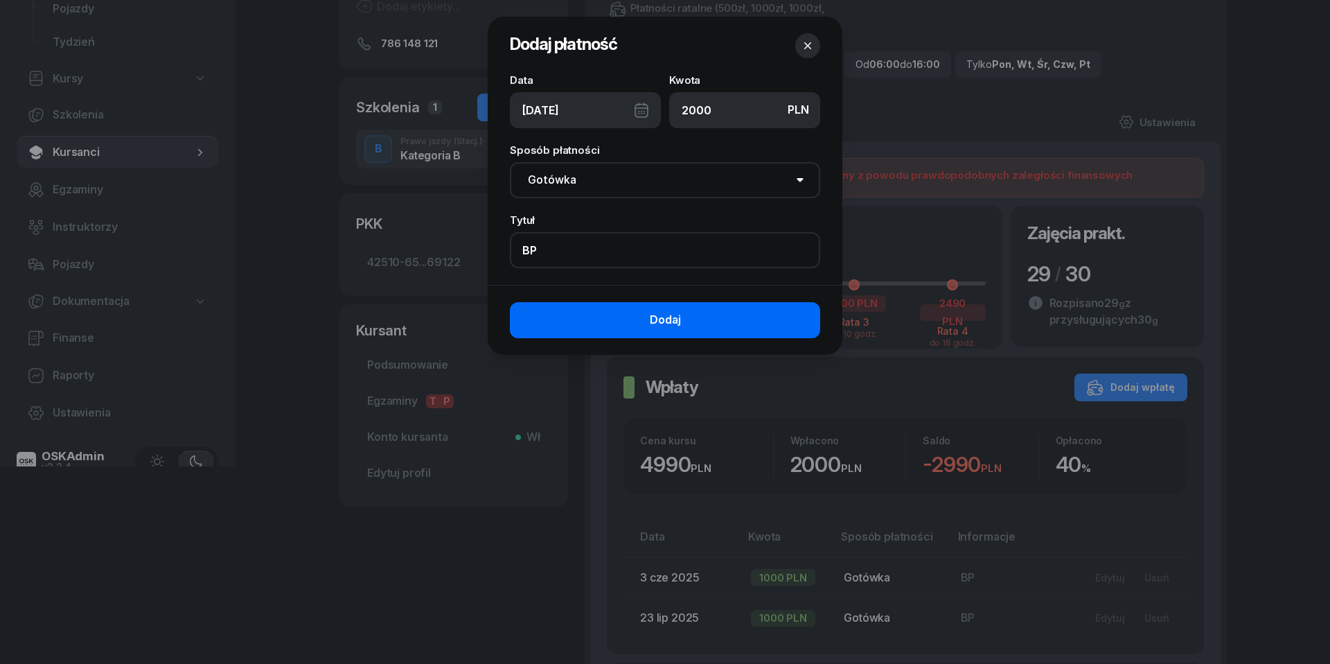
type input "BP"
click at [625, 329] on button "Dodaj" at bounding box center [665, 320] width 310 height 36
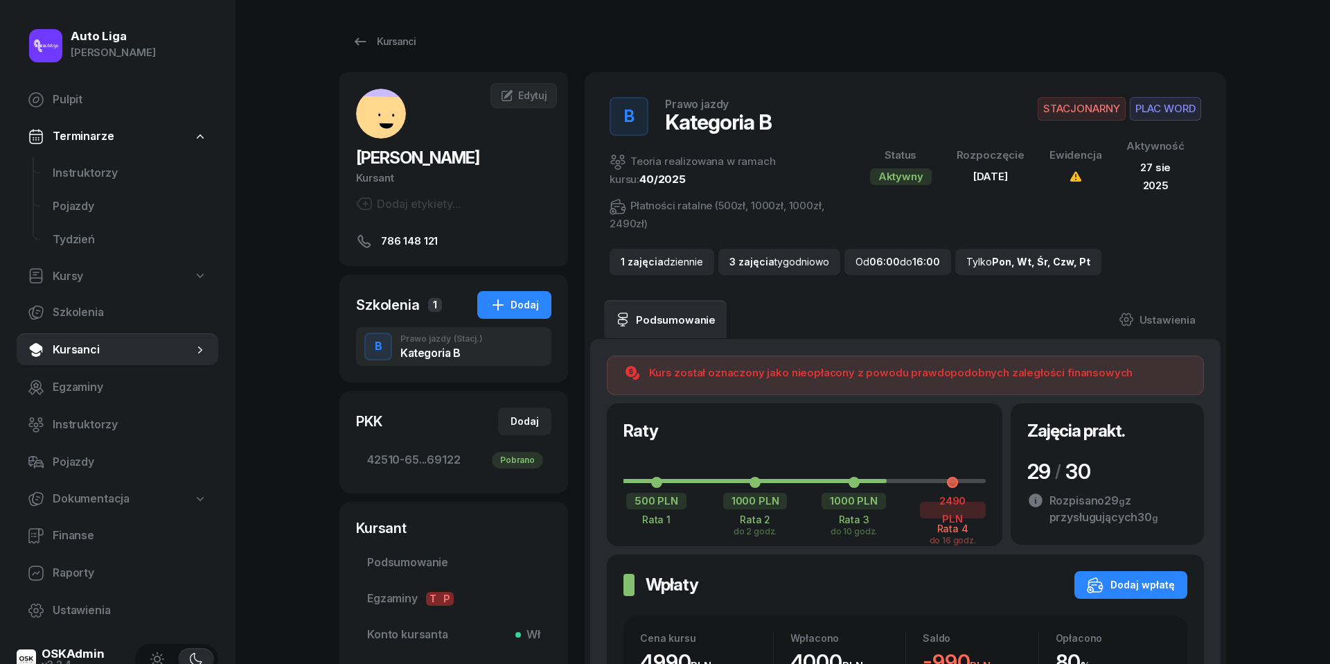
scroll to position [0, 0]
click at [112, 169] on span "Instruktorzy" at bounding box center [130, 173] width 155 height 18
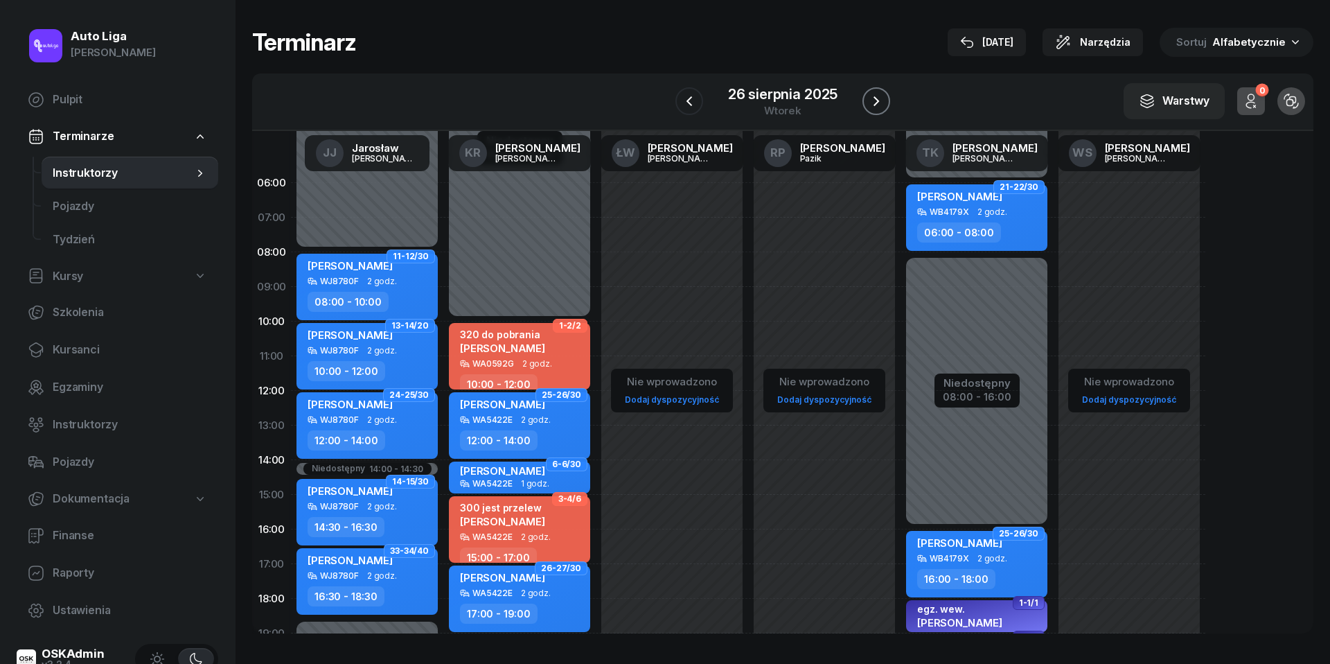
click at [874, 101] on icon "button" at bounding box center [876, 101] width 17 height 17
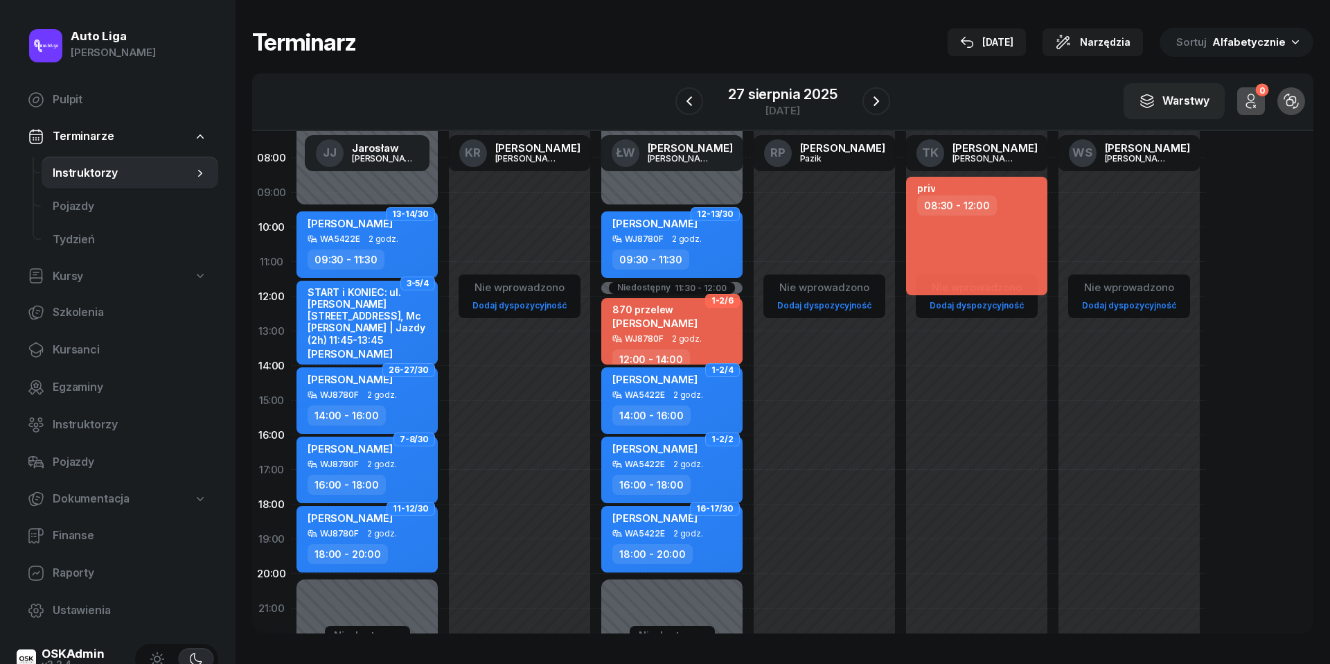
scroll to position [96, 0]
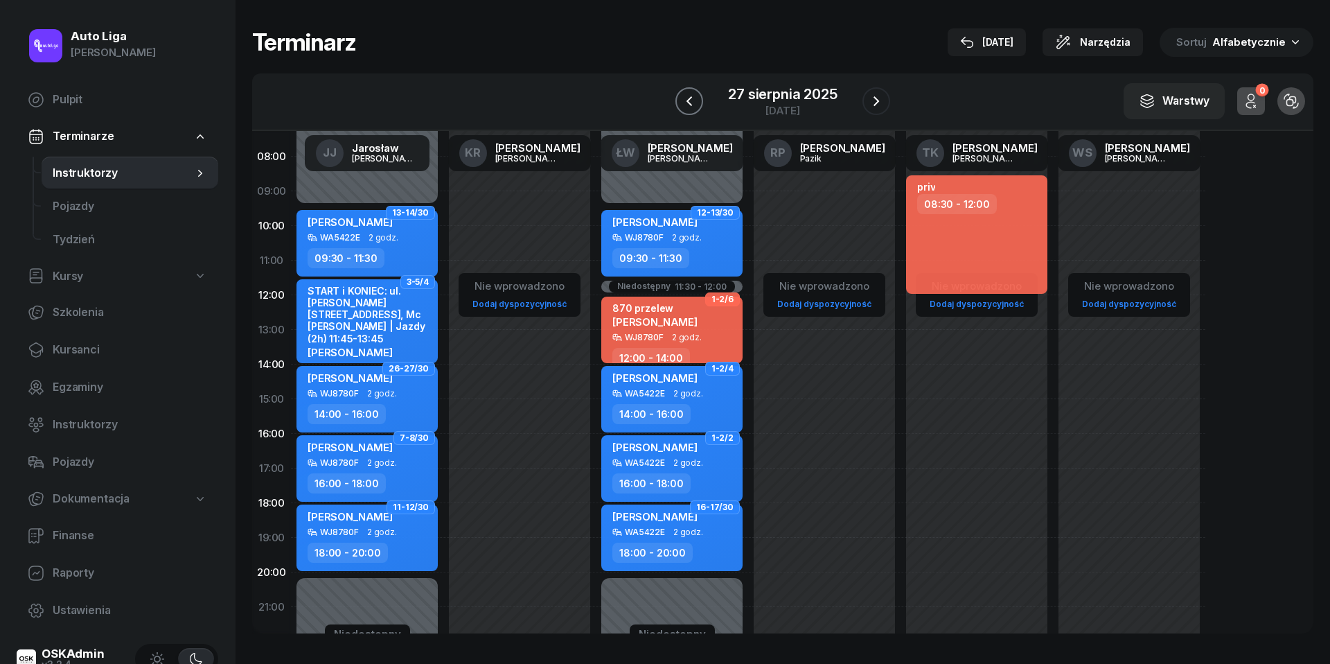
click at [694, 100] on icon "button" at bounding box center [689, 101] width 17 height 17
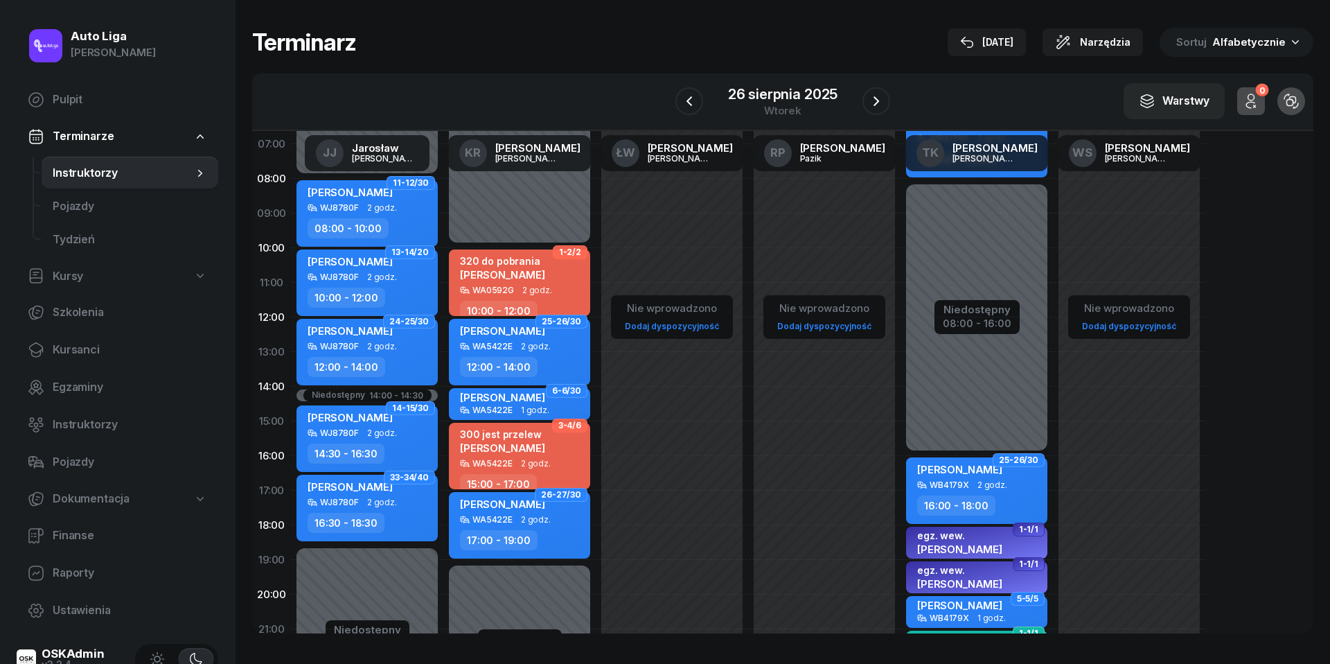
scroll to position [61, 0]
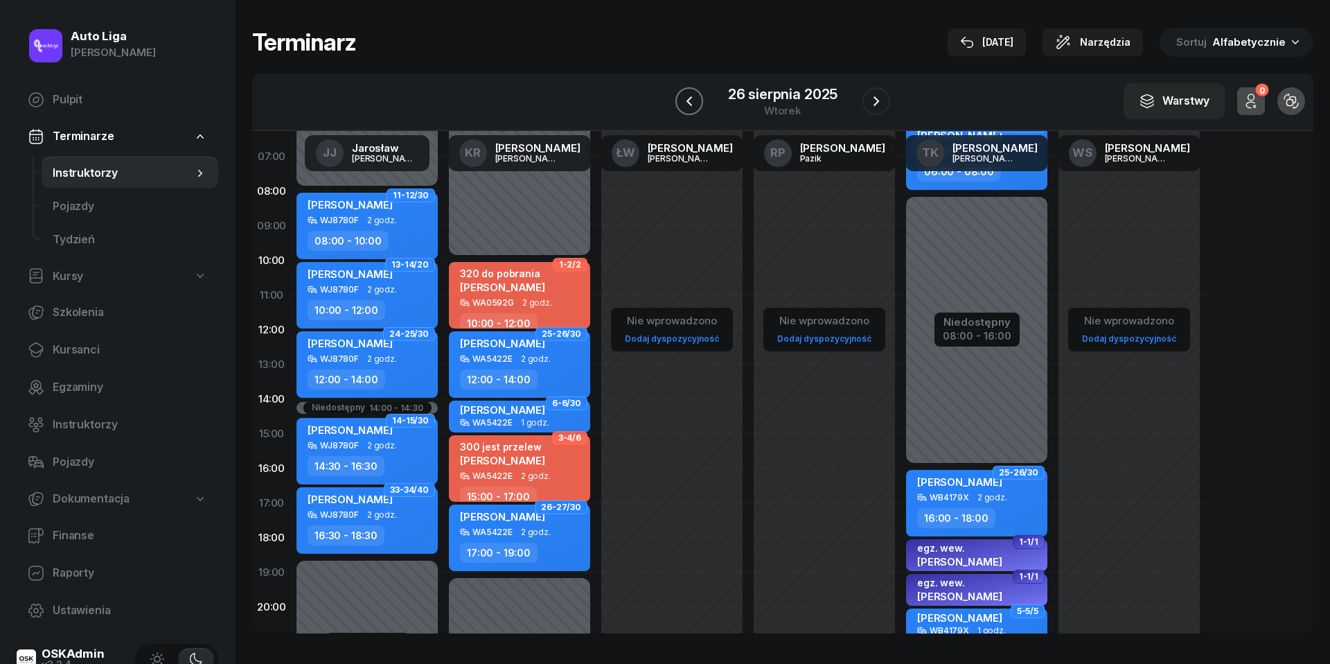
click at [694, 96] on icon "button" at bounding box center [689, 101] width 17 height 17
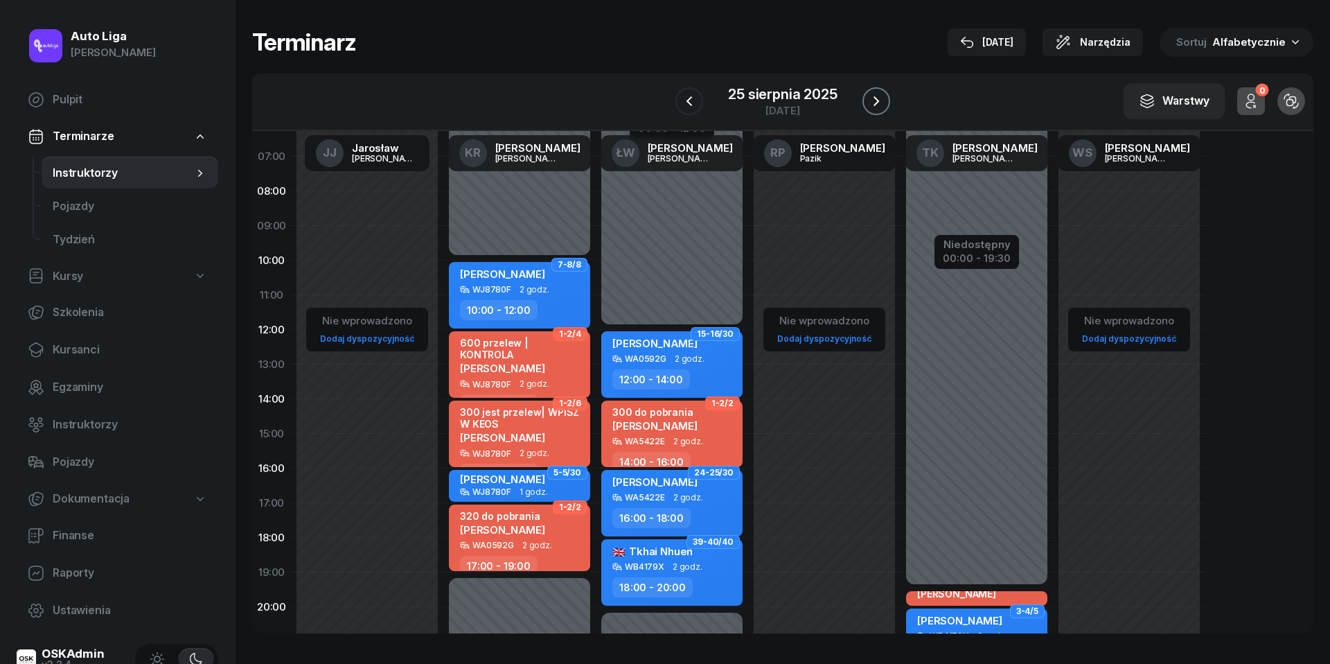
click at [883, 98] on icon "button" at bounding box center [876, 101] width 17 height 17
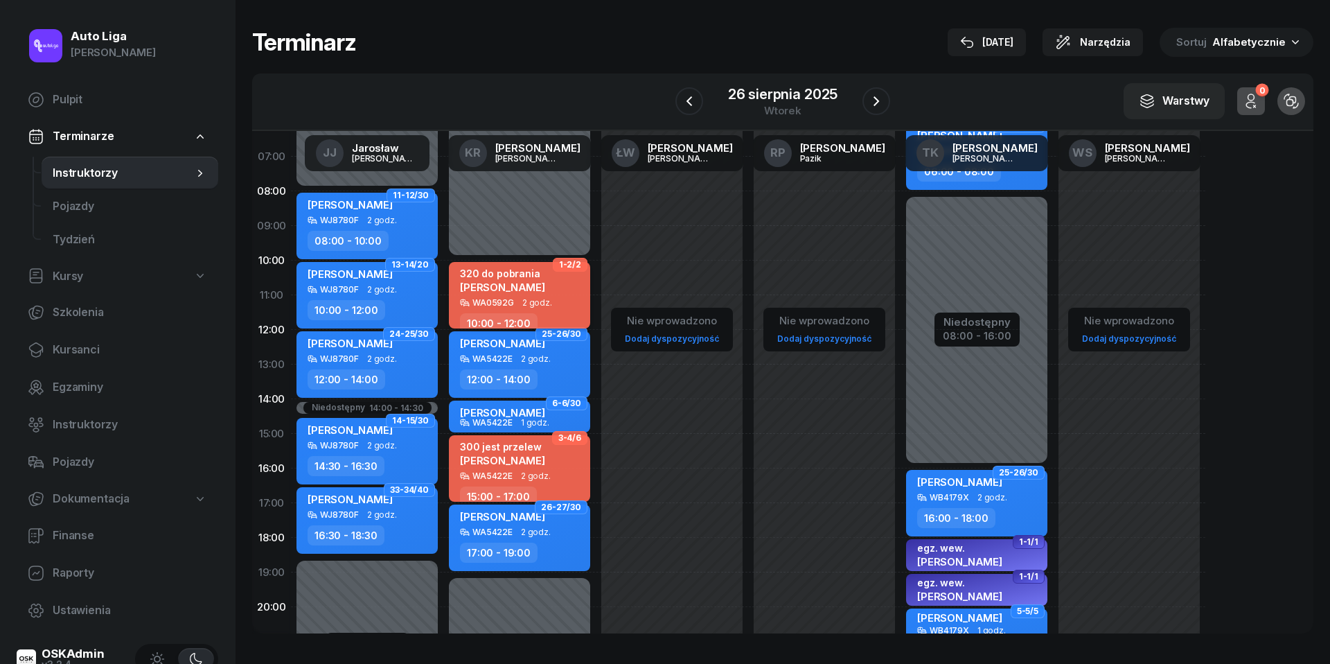
click at [545, 290] on span "[PERSON_NAME]" at bounding box center [502, 287] width 85 height 13
select select "10"
select select "12"
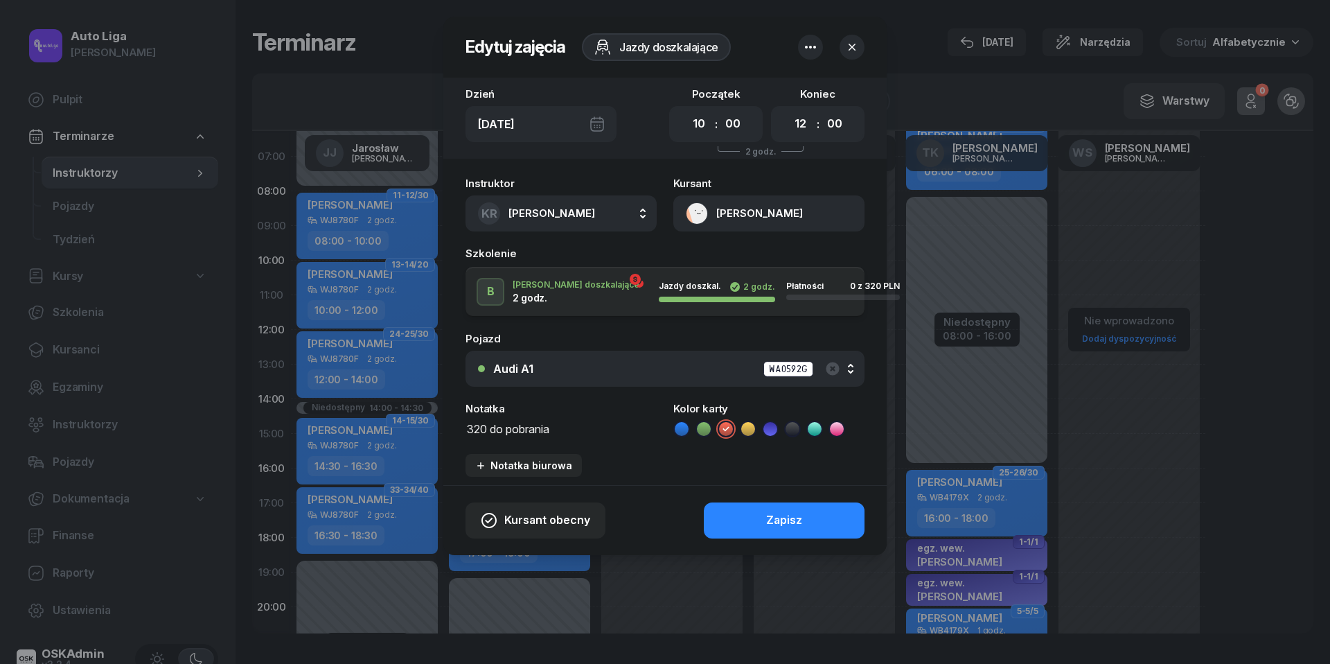
click at [701, 206] on button "[PERSON_NAME]" at bounding box center [768, 213] width 191 height 36
click at [708, 262] on div "Otwórz profil" at bounding box center [718, 261] width 67 height 18
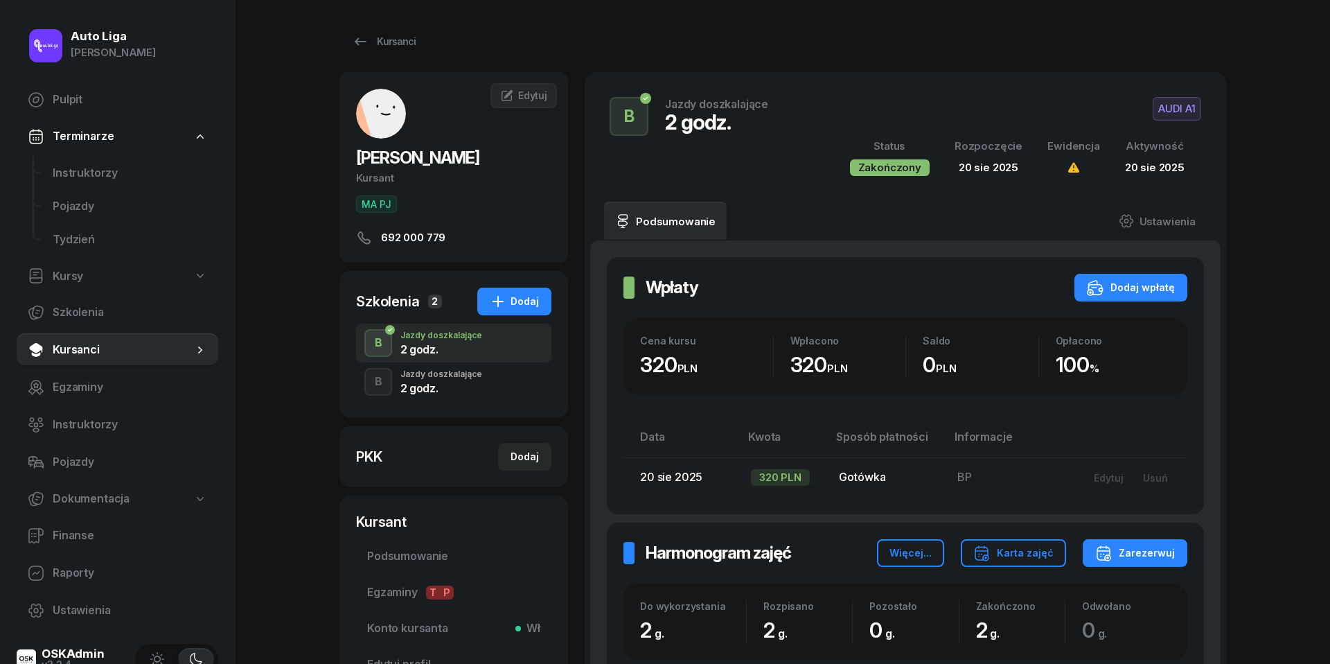
click at [434, 389] on div "2 godz." at bounding box center [441, 387] width 82 height 11
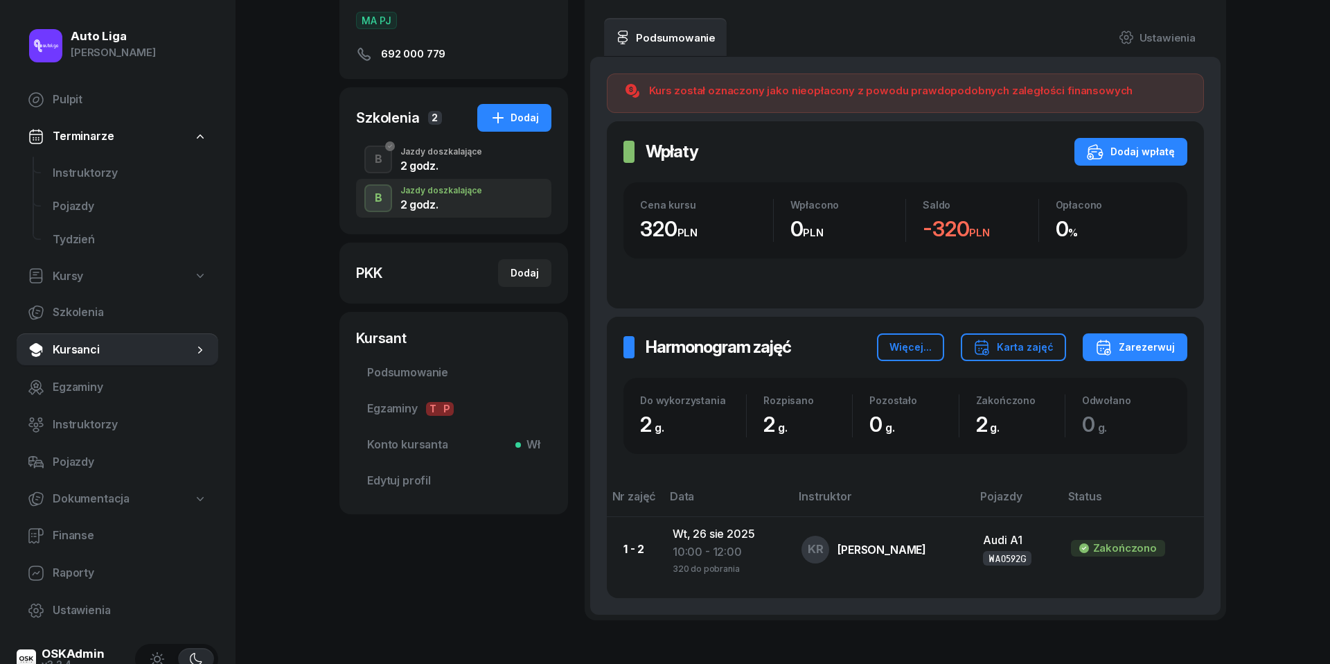
scroll to position [186, 0]
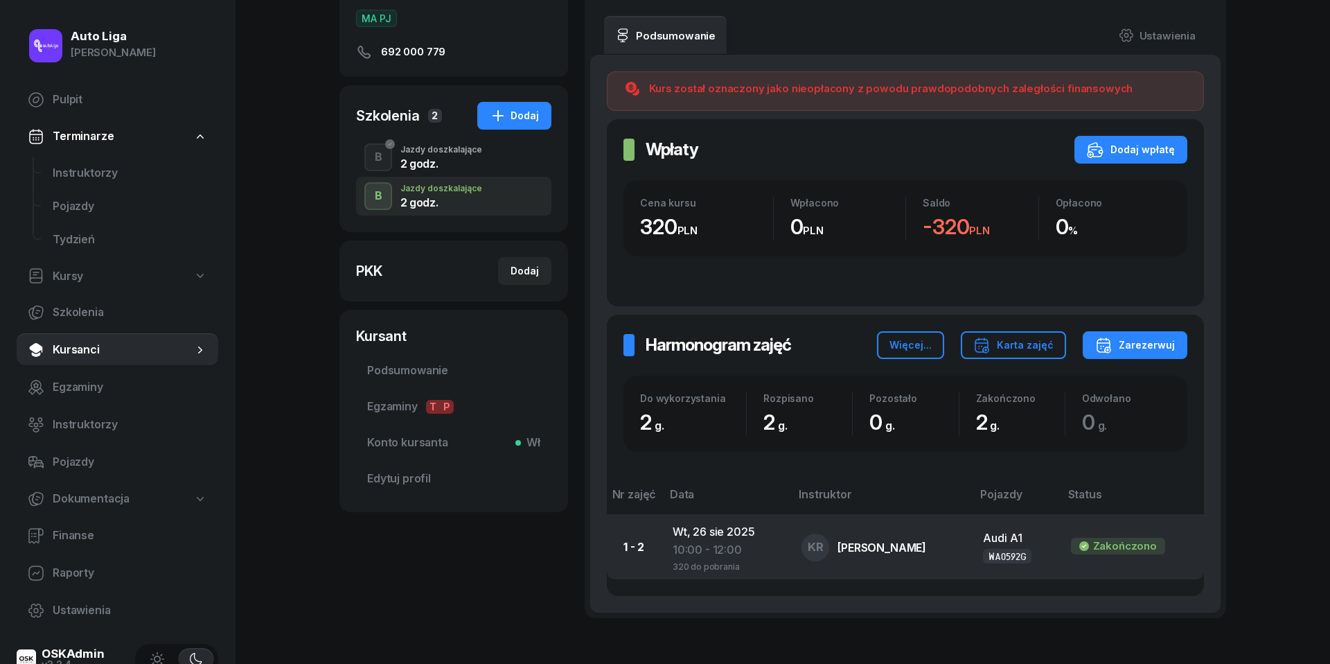
click at [716, 559] on div "10:00 - 12:00" at bounding box center [726, 565] width 107 height 12
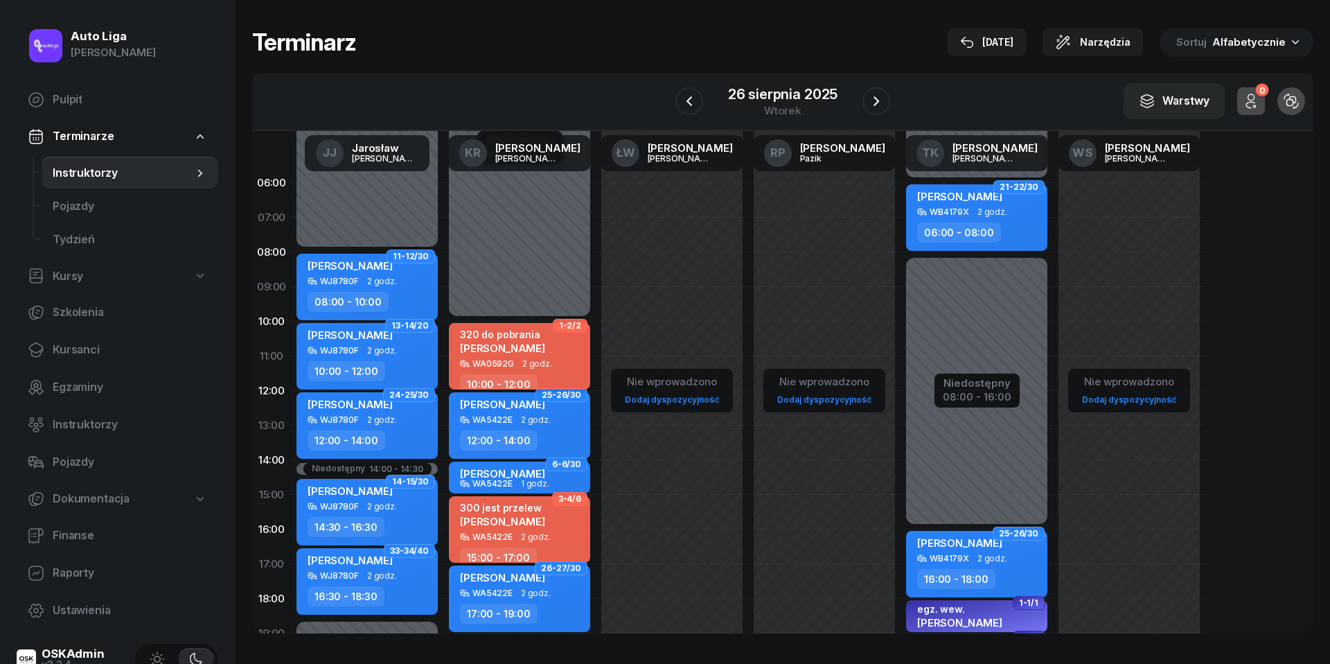
click at [525, 351] on span "[PERSON_NAME]" at bounding box center [502, 348] width 85 height 13
select select "10"
select select "12"
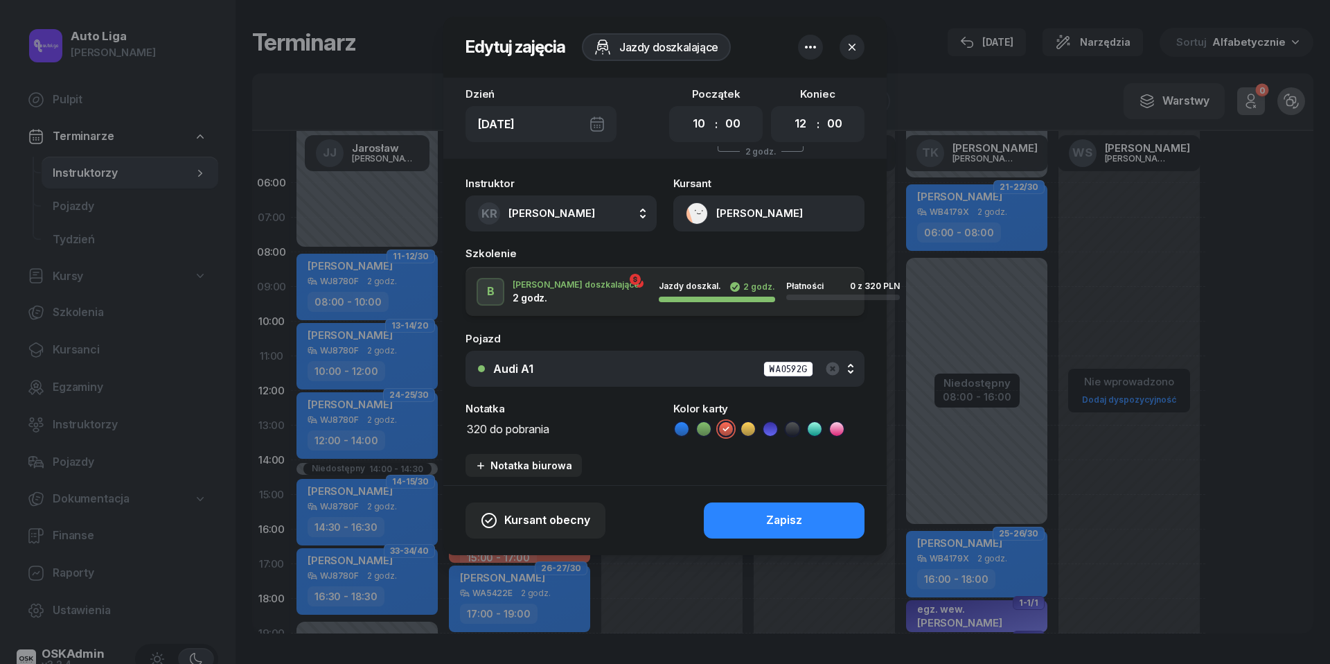
drag, startPoint x: 556, startPoint y: 424, endPoint x: 491, endPoint y: 424, distance: 64.4
click at [491, 424] on textarea "320 do pobrania" at bounding box center [561, 427] width 191 height 17
type textarea "320 jest przelew"
click at [833, 521] on button "Zapisz" at bounding box center [784, 520] width 161 height 36
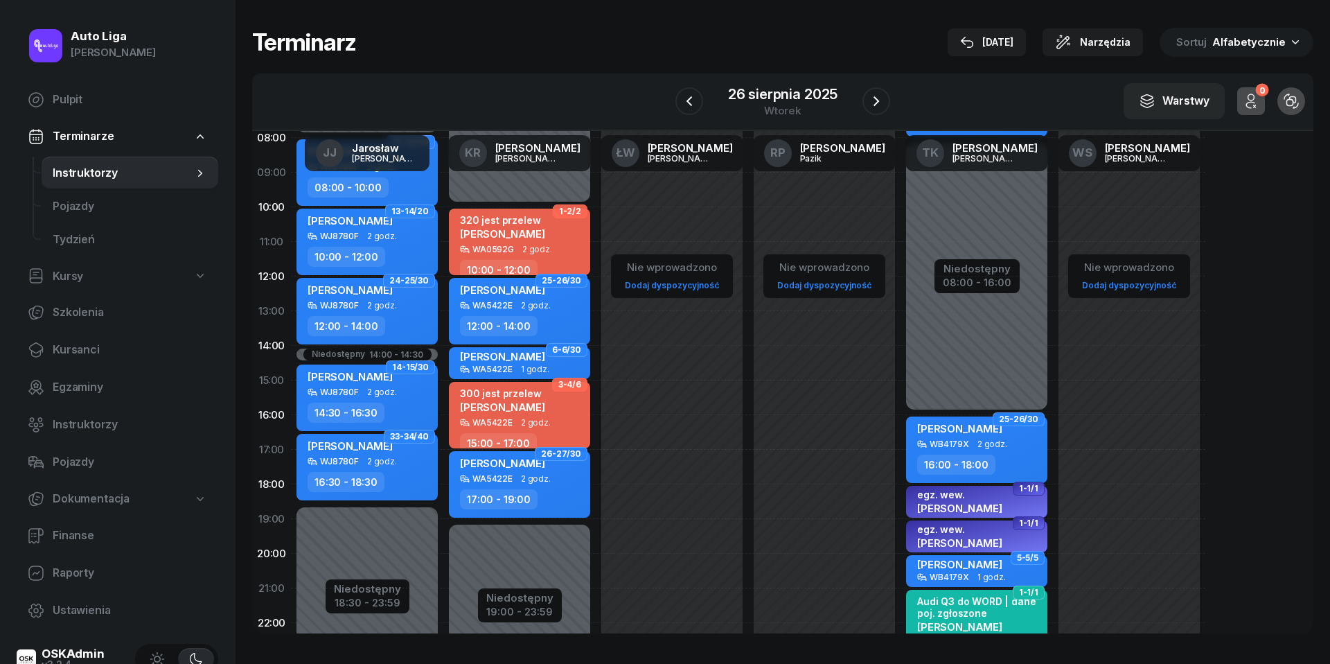
scroll to position [173, 0]
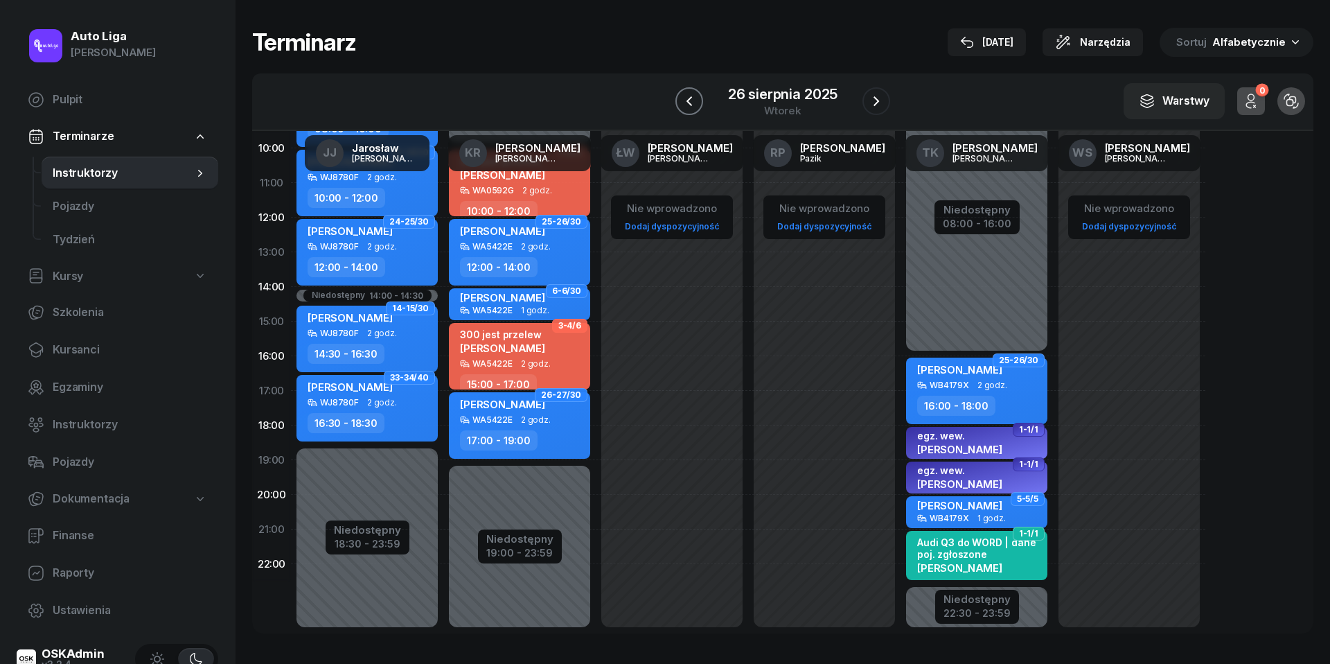
click at [692, 100] on icon "button" at bounding box center [689, 101] width 17 height 17
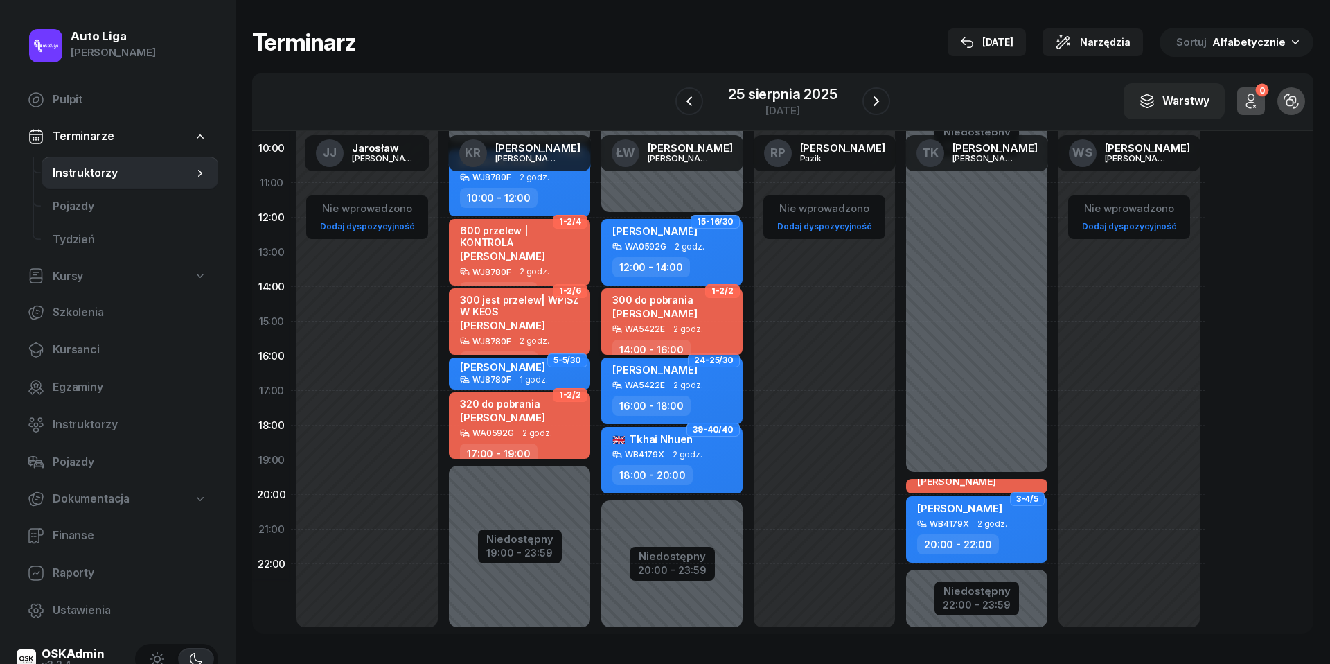
click at [671, 312] on span "[PERSON_NAME]" at bounding box center [655, 313] width 85 height 13
select select "14"
select select "16"
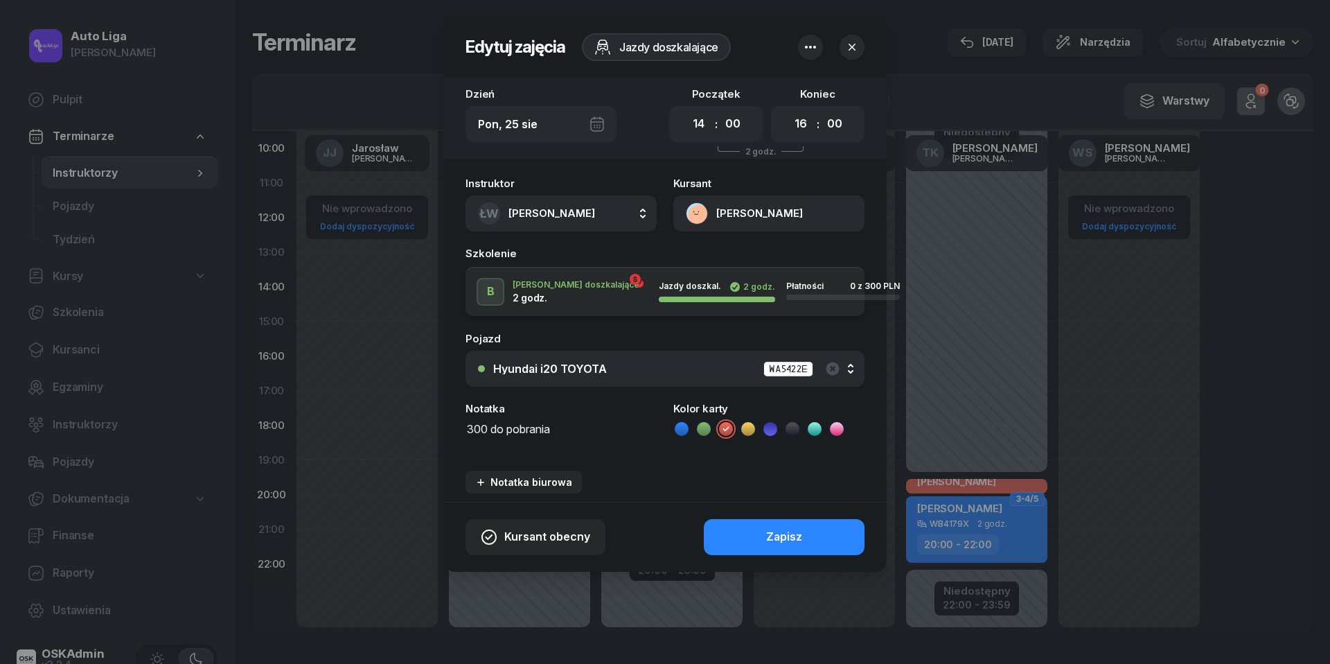
click at [702, 218] on button "[PERSON_NAME]" at bounding box center [768, 213] width 191 height 36
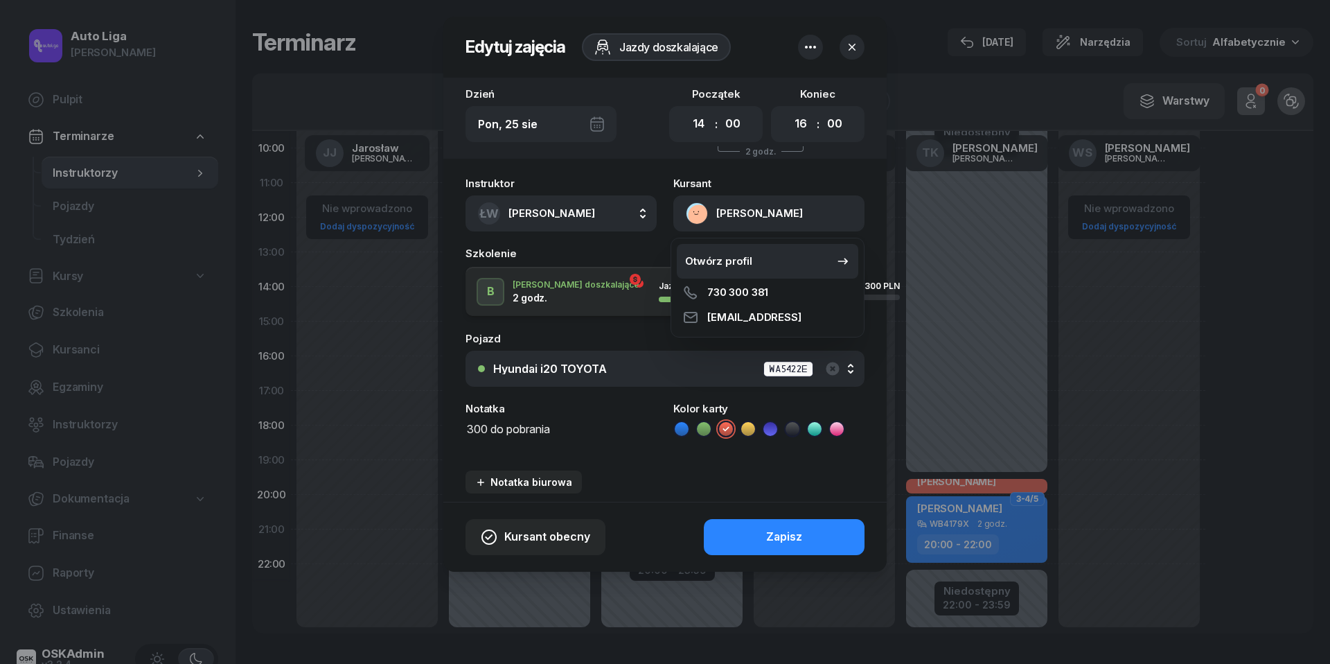
click at [719, 265] on div "Otwórz profil" at bounding box center [718, 261] width 67 height 18
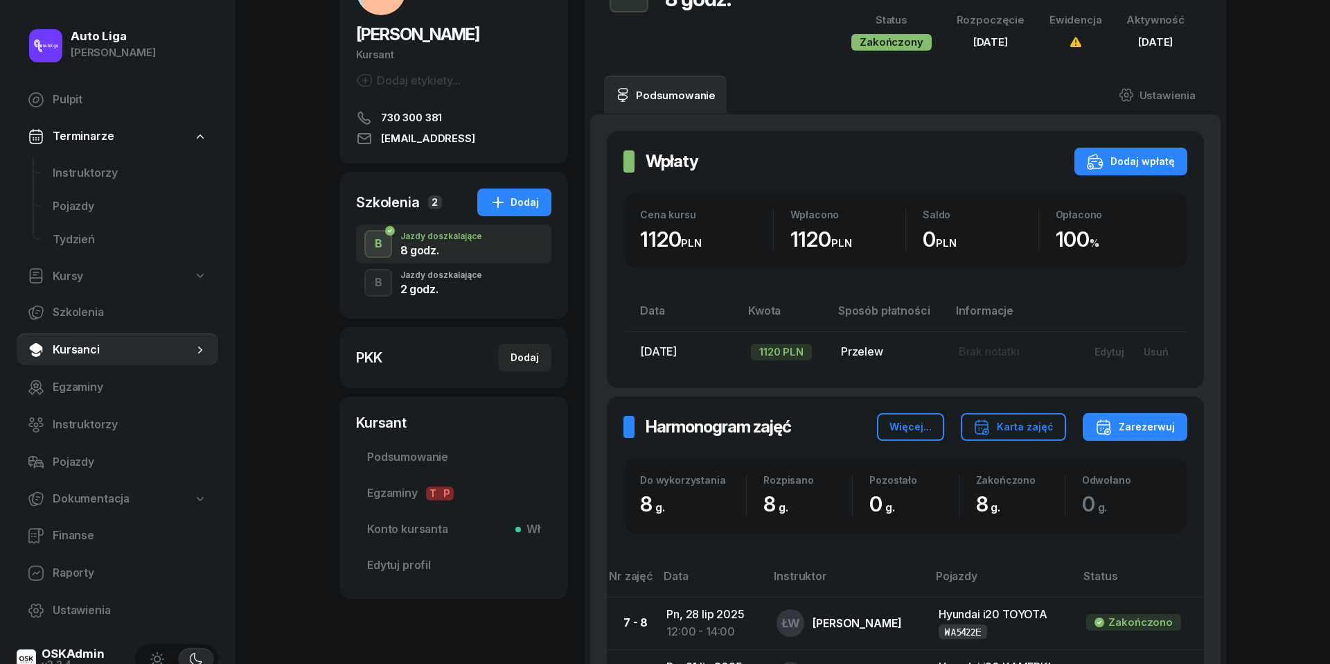
scroll to position [111, 0]
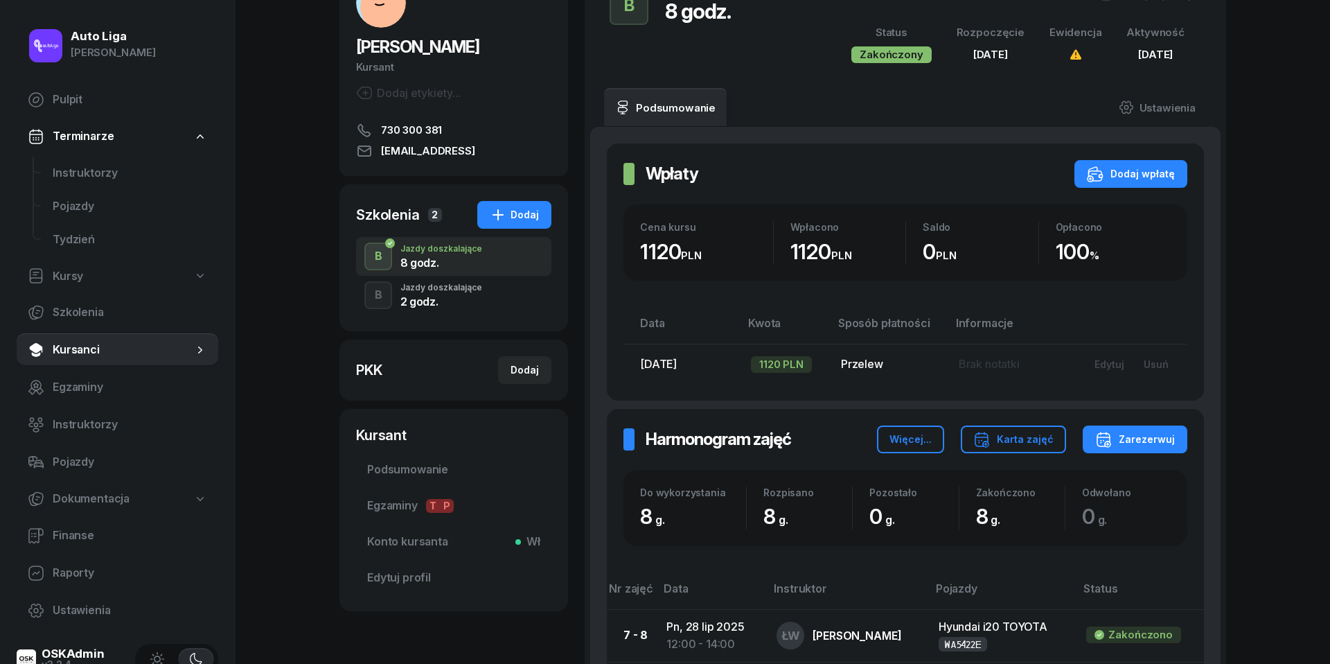
click at [423, 301] on div "2 godz." at bounding box center [441, 301] width 82 height 11
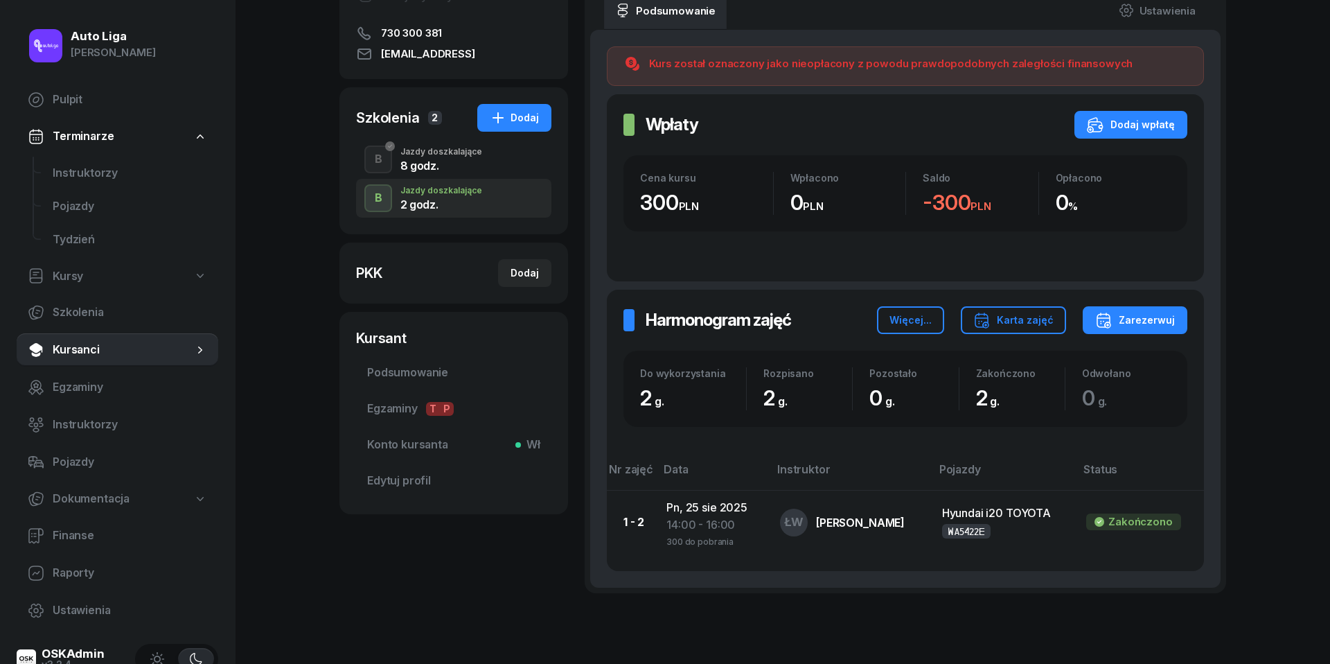
scroll to position [211, 0]
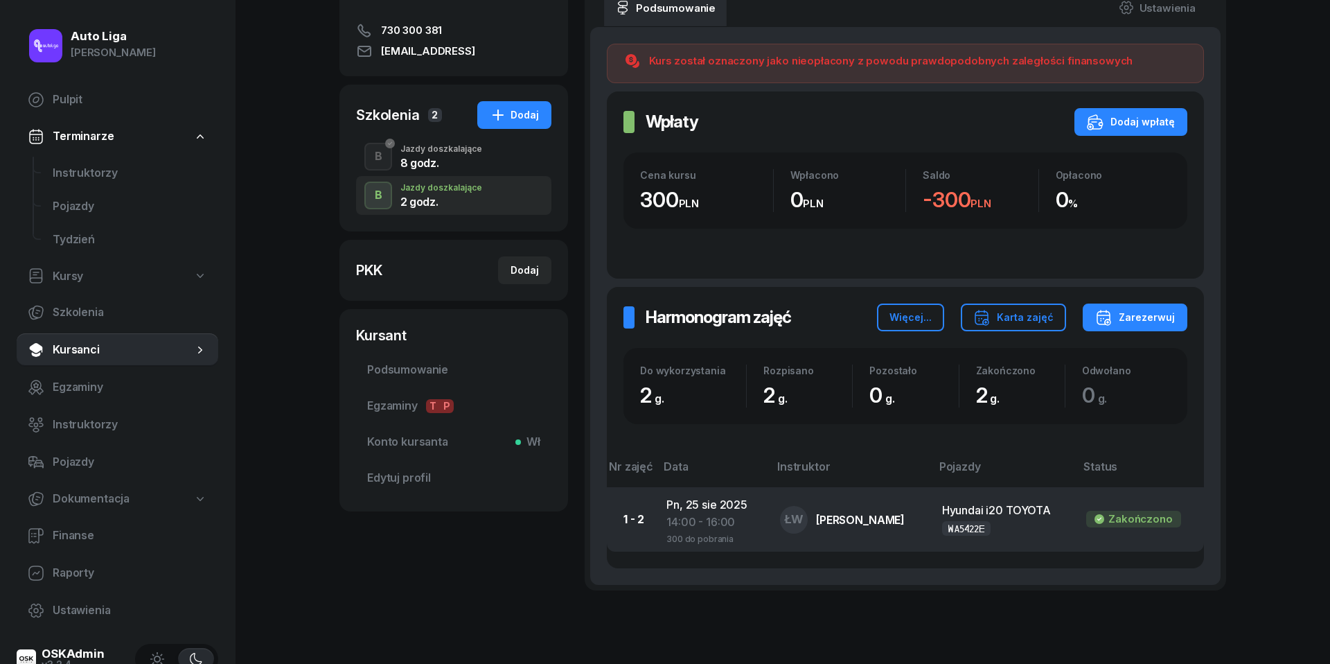
click at [702, 535] on div "300 do pobrania" at bounding box center [712, 537] width 91 height 12
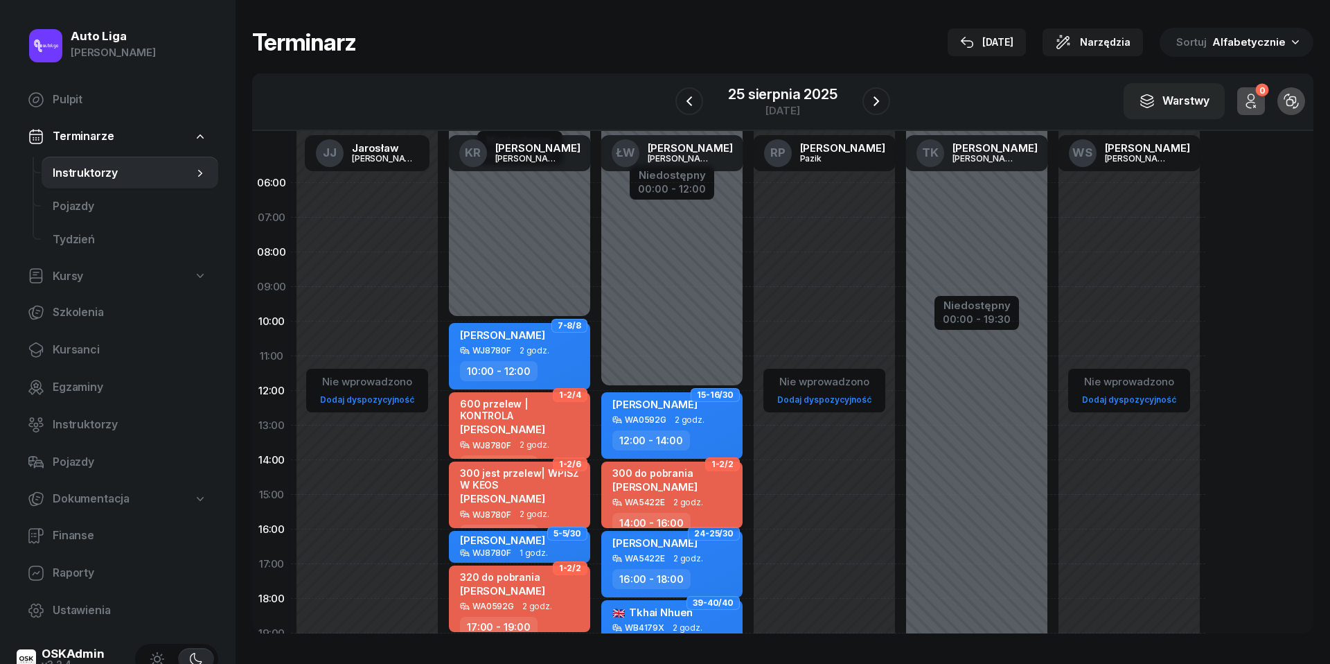
click at [660, 489] on span "[PERSON_NAME]" at bounding box center [655, 486] width 85 height 13
select select "14"
select select "16"
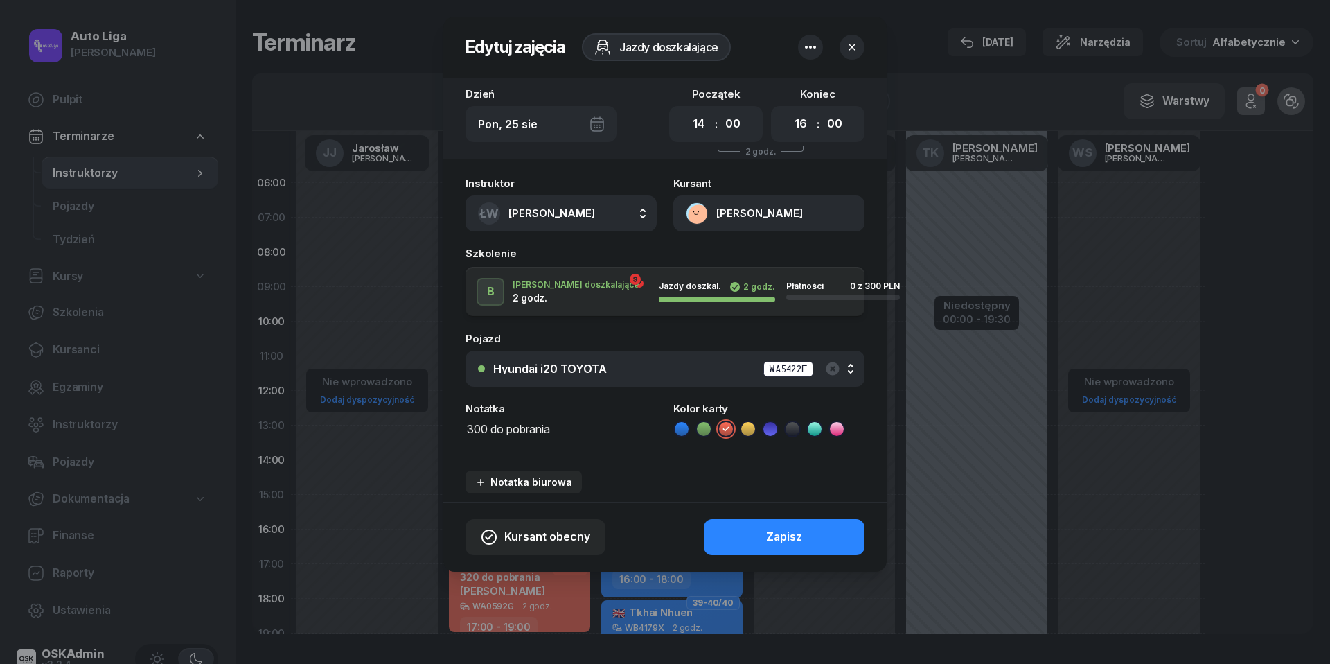
drag, startPoint x: 564, startPoint y: 425, endPoint x: 491, endPoint y: 425, distance: 72.8
click at [491, 425] on textarea "300 do pobrania" at bounding box center [561, 436] width 191 height 35
type textarea "300 jest przelew"
click at [821, 542] on button "Zapisz" at bounding box center [784, 537] width 161 height 36
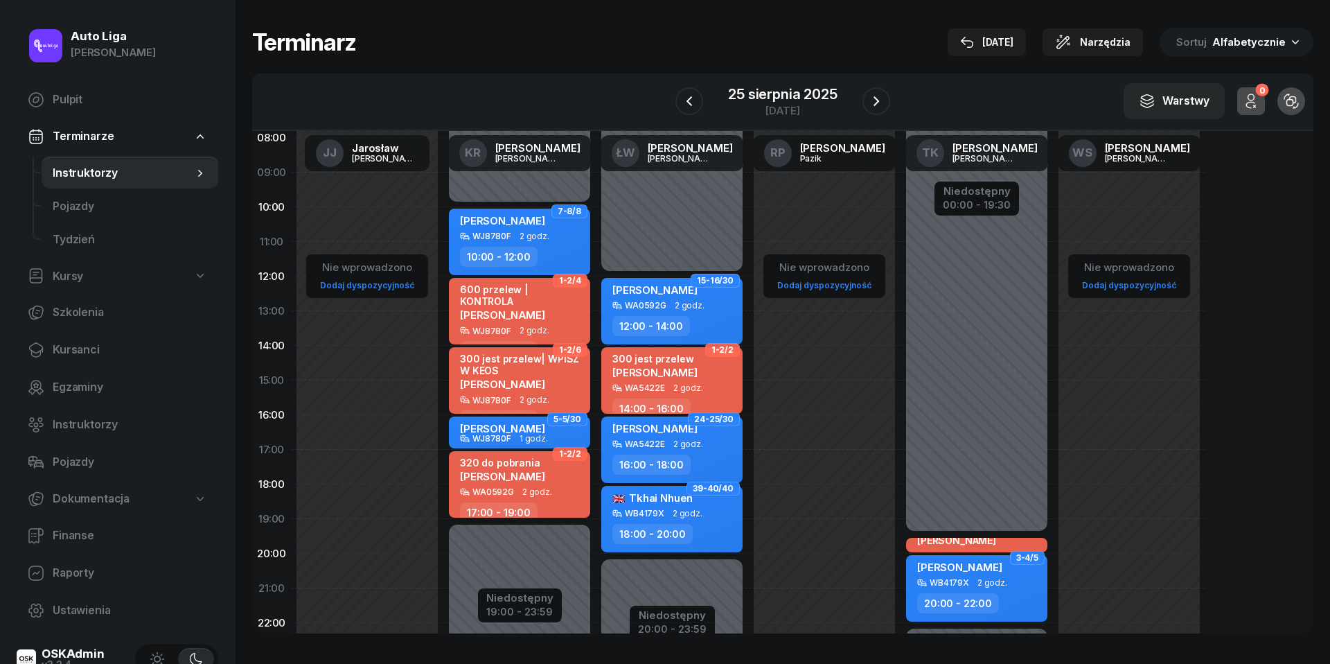
scroll to position [121, 0]
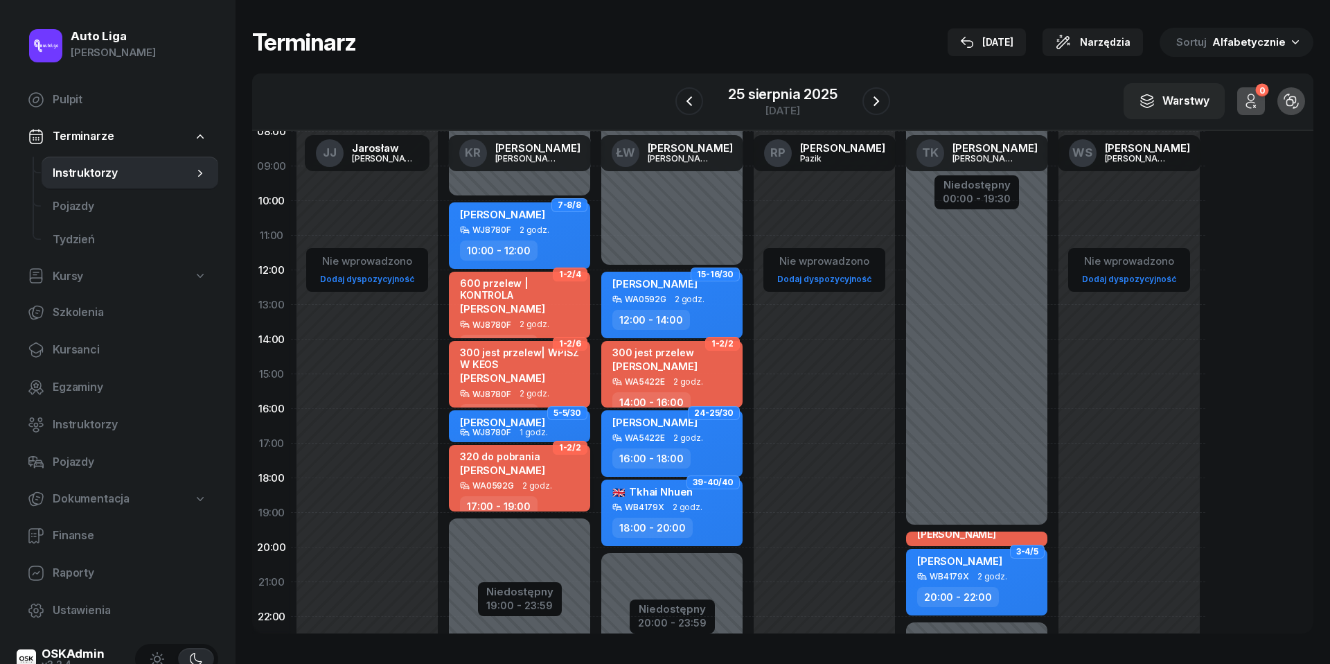
click at [545, 456] on div "320 do pobrania" at bounding box center [502, 456] width 85 height 12
select select "17"
select select "19"
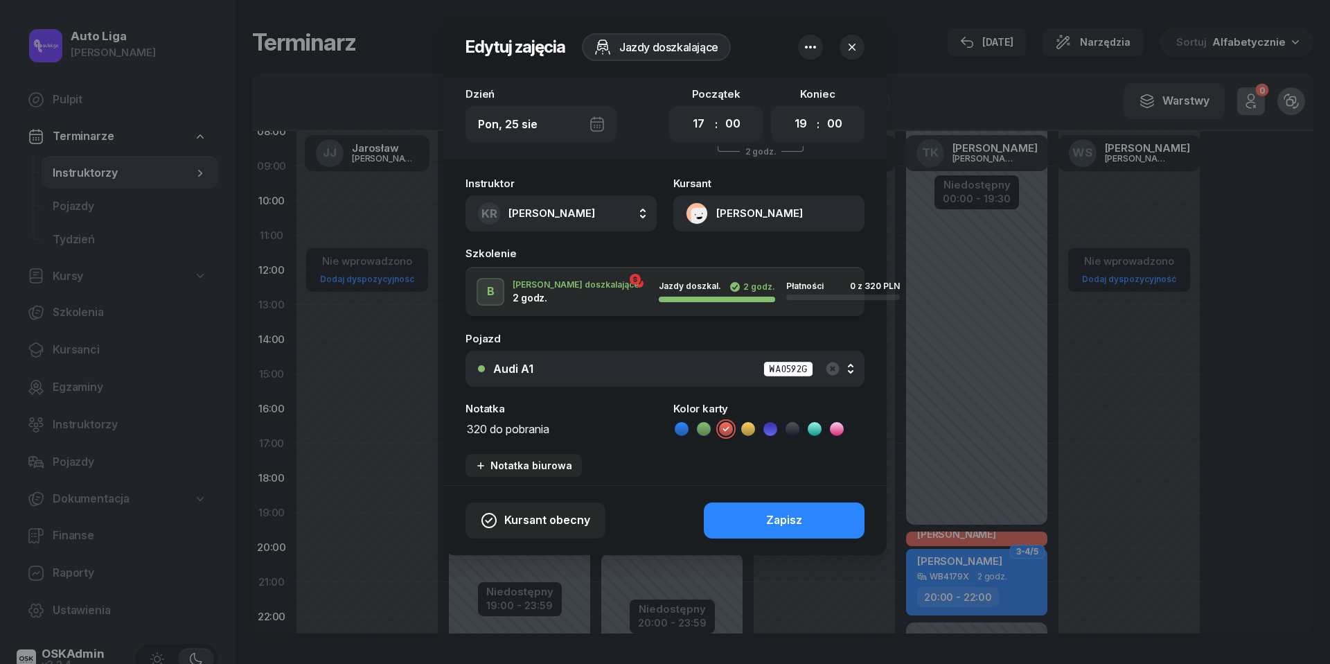
click at [502, 432] on textarea "320 do pobrania" at bounding box center [561, 427] width 191 height 17
click at [683, 425] on icon at bounding box center [682, 429] width 14 height 14
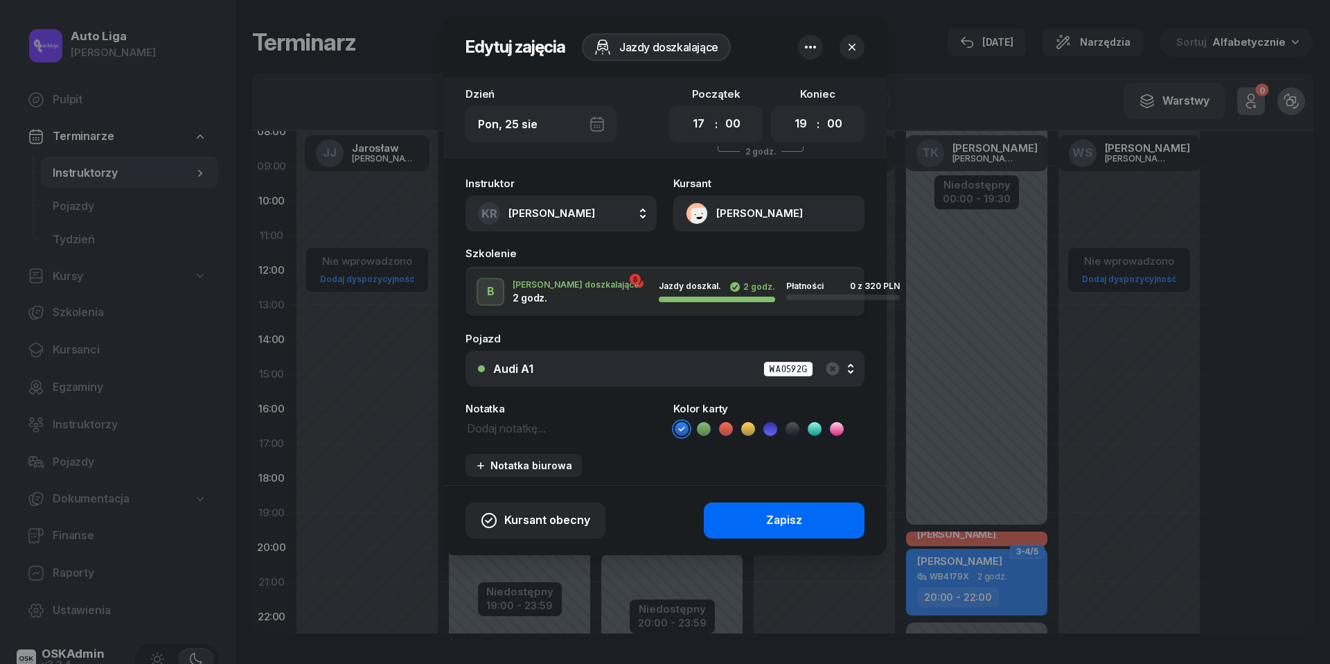
click at [800, 529] on button "Zapisz" at bounding box center [784, 520] width 161 height 36
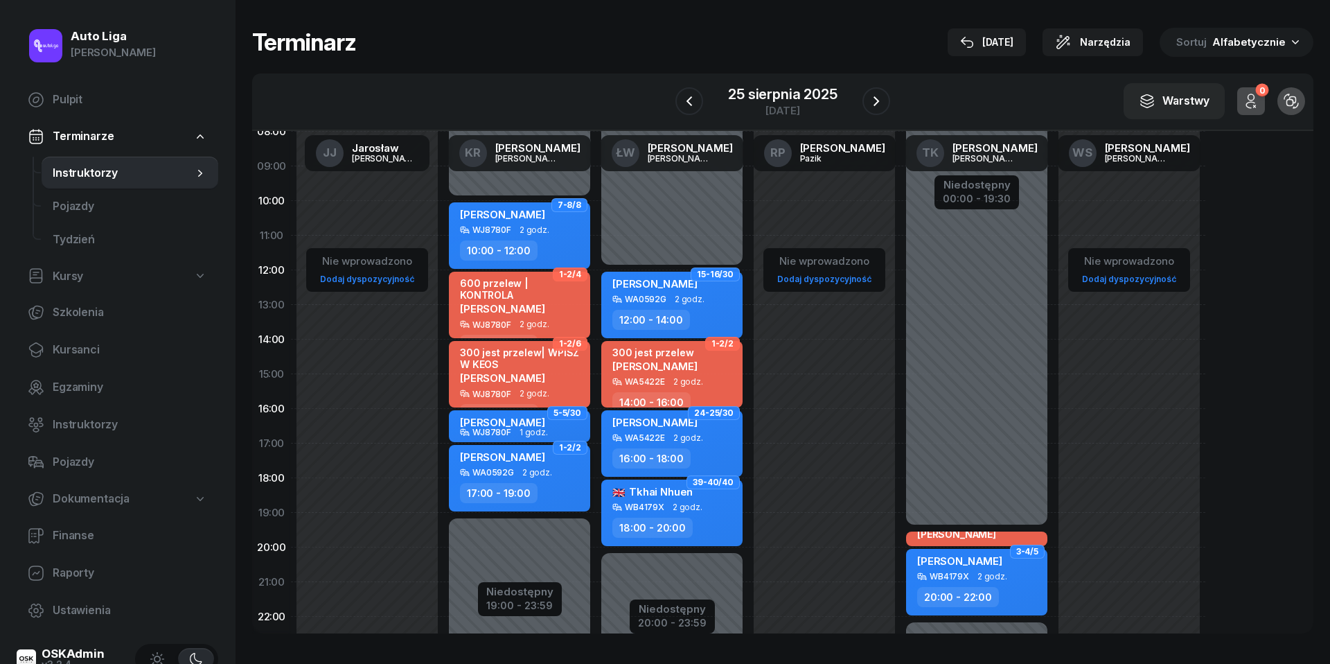
click at [525, 470] on span "2 godz." at bounding box center [537, 473] width 30 height 10
select select "17"
select select "19"
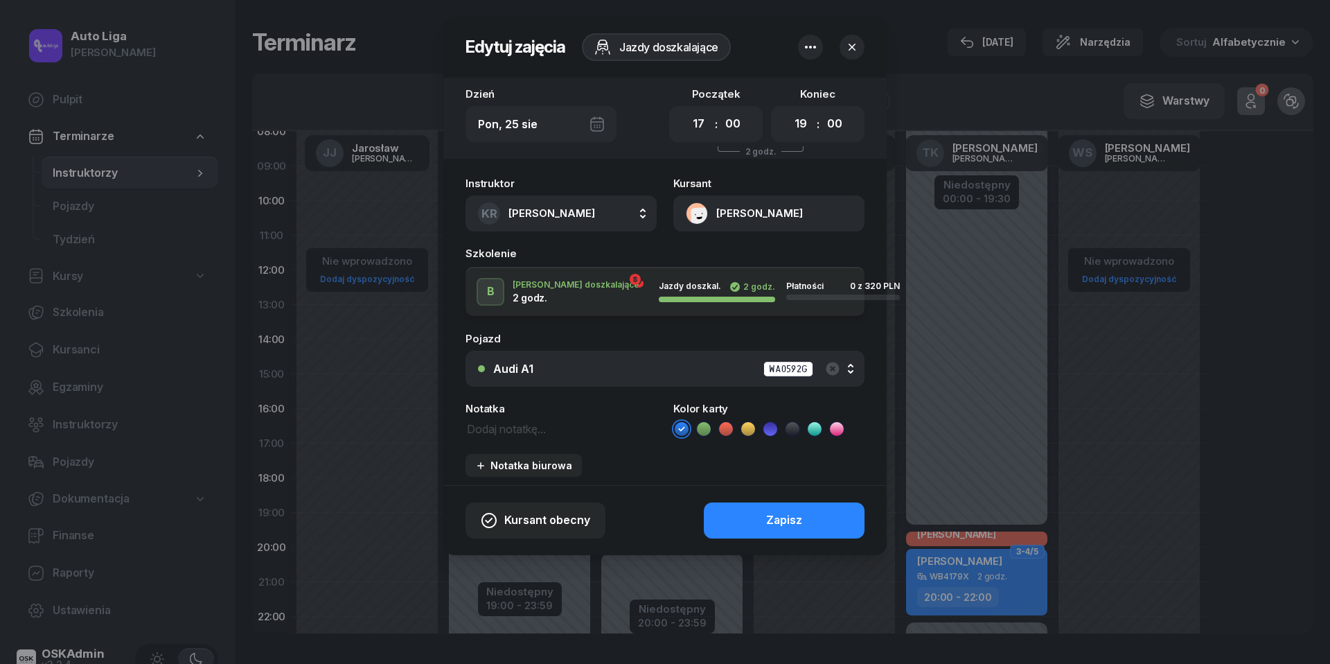
click at [698, 211] on button "[PERSON_NAME]" at bounding box center [768, 213] width 191 height 36
click at [711, 247] on link "Otwórz profil" at bounding box center [768, 261] width 182 height 35
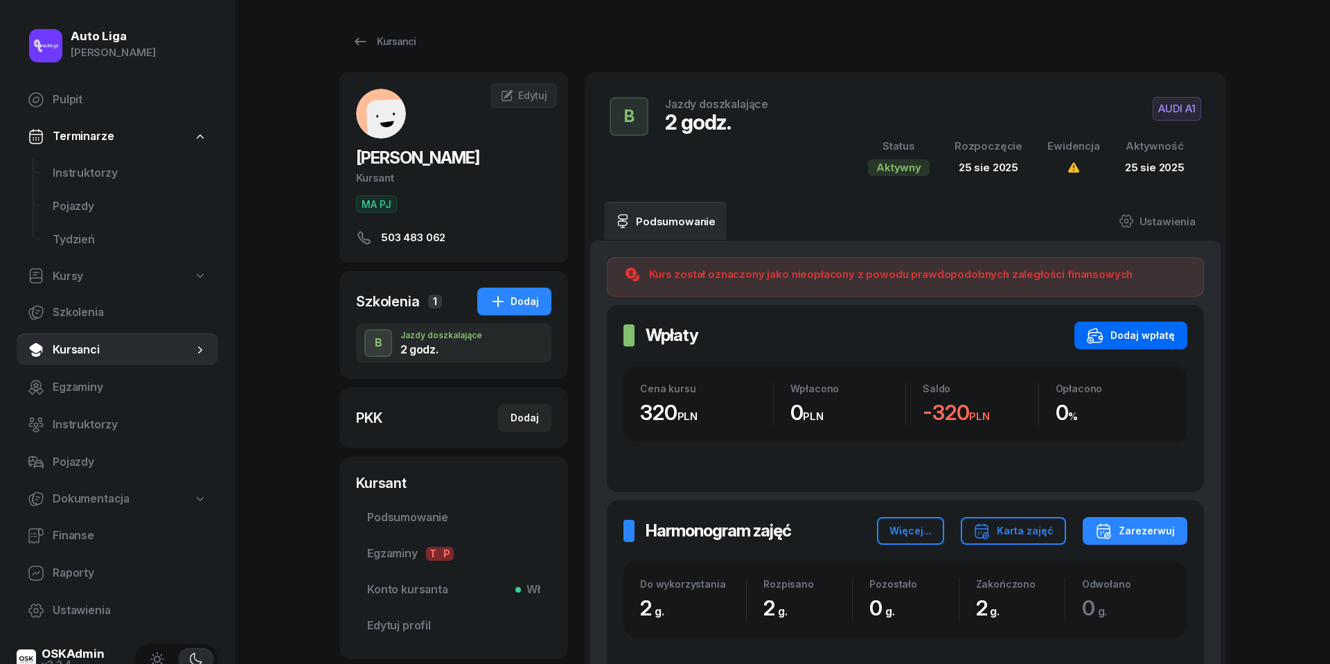
click at [1153, 331] on div "Dodaj wpłatę" at bounding box center [1131, 335] width 88 height 17
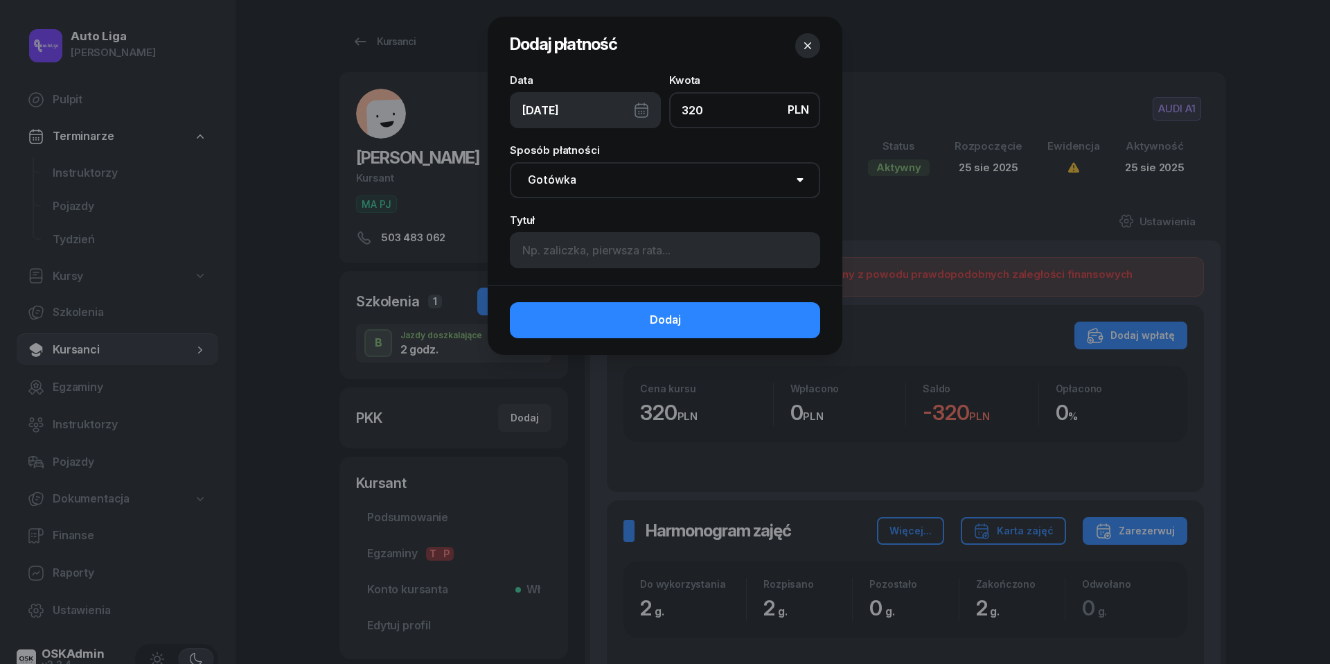
type input "320"
click at [641, 112] on div "[DATE]" at bounding box center [585, 110] width 151 height 36
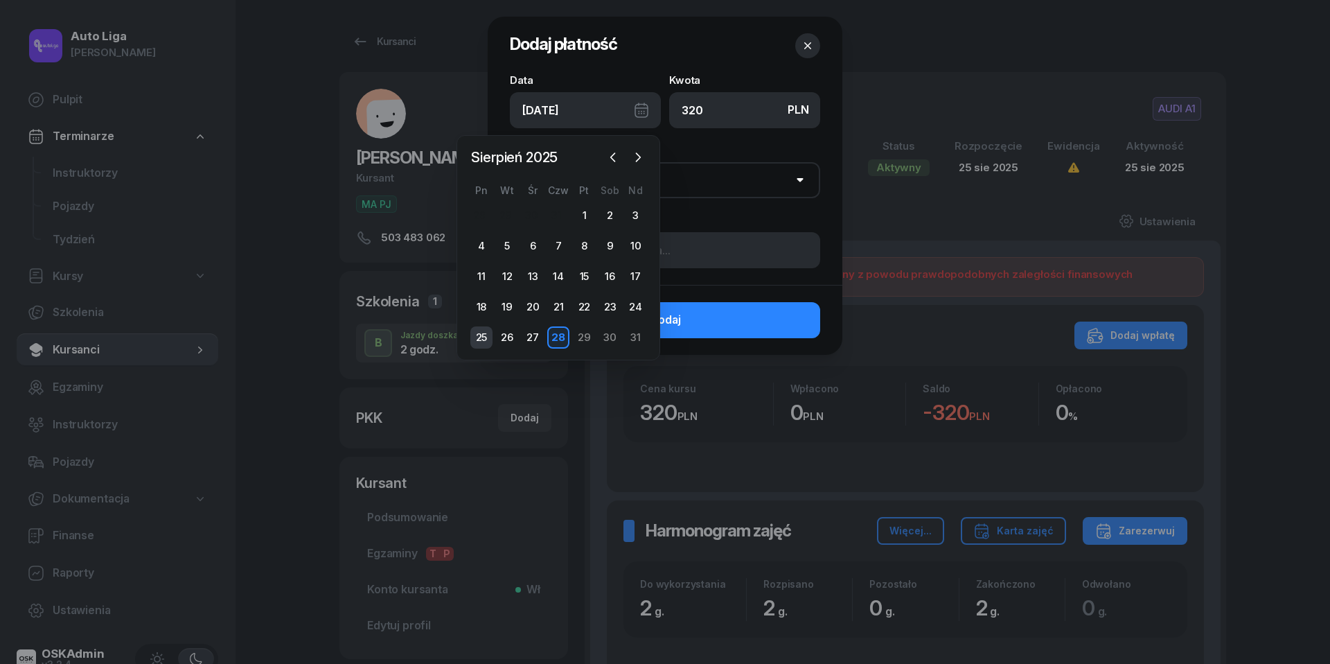
click at [478, 335] on div "25" at bounding box center [481, 337] width 22 height 22
type input "[DATE]"
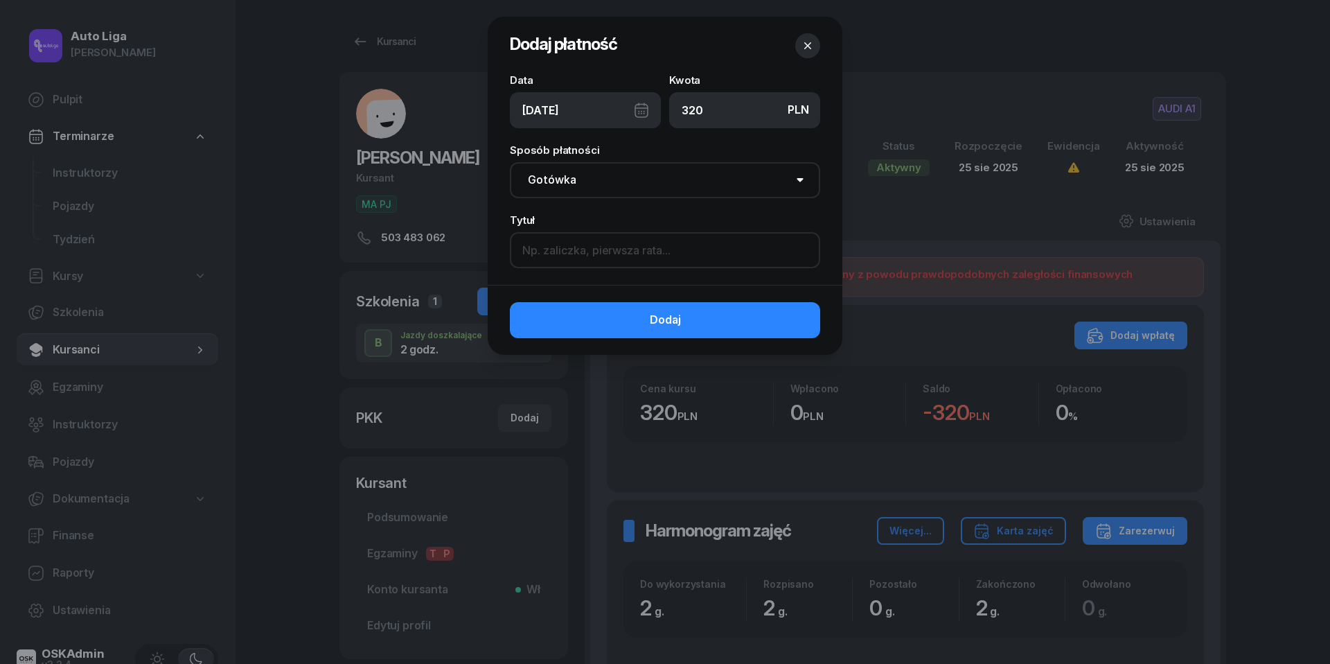
click at [608, 248] on input at bounding box center [665, 250] width 310 height 36
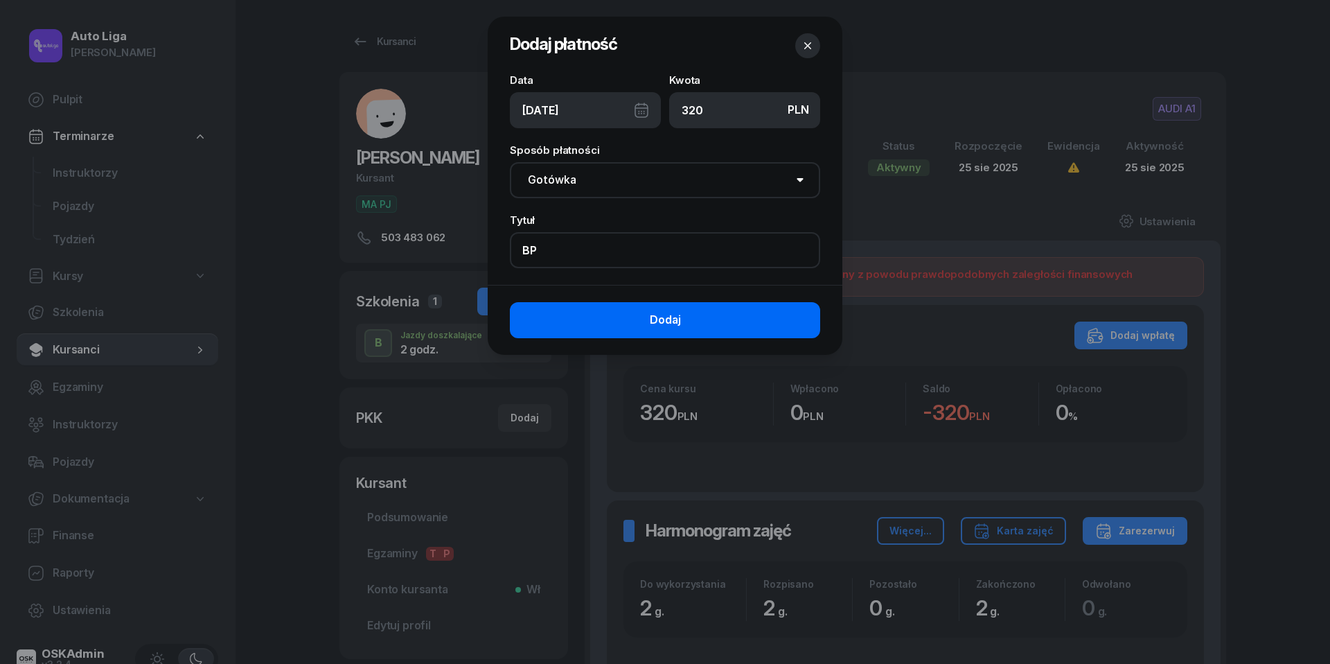
type input "BP"
click at [636, 315] on button "Dodaj" at bounding box center [665, 320] width 310 height 36
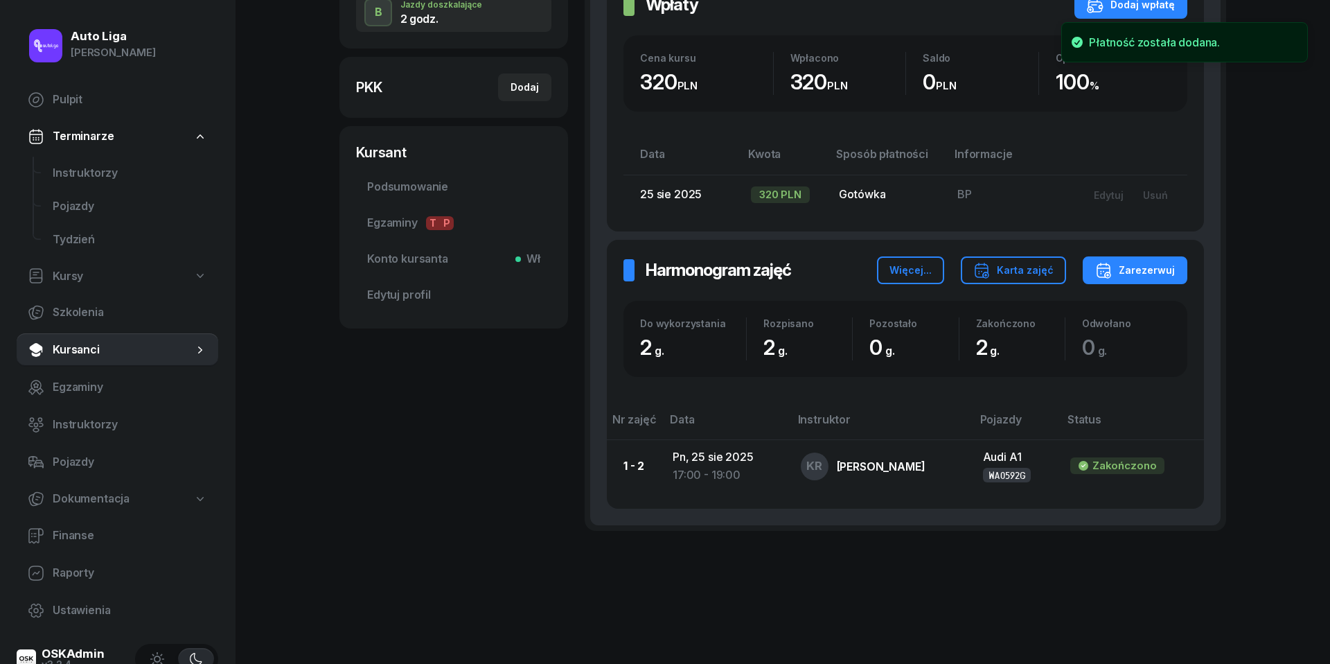
scroll to position [330, 0]
click at [62, 530] on span "Finanse" at bounding box center [130, 536] width 155 height 18
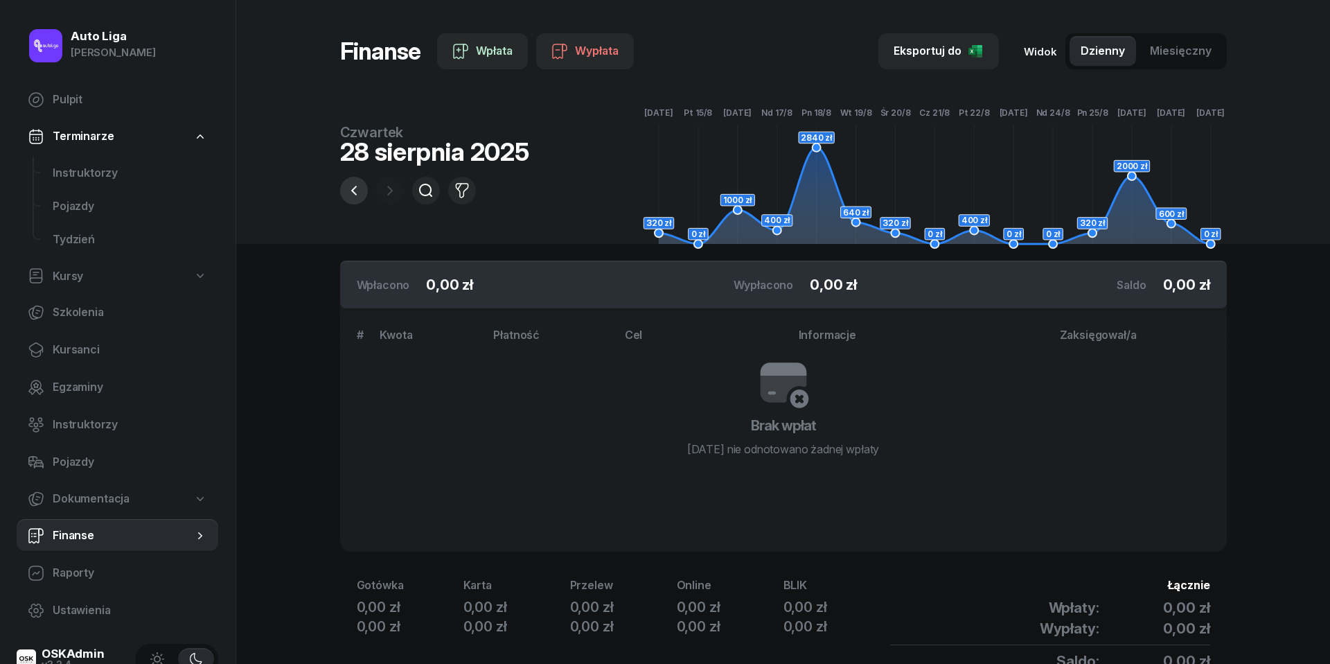
click at [360, 197] on icon "button" at bounding box center [354, 190] width 17 height 17
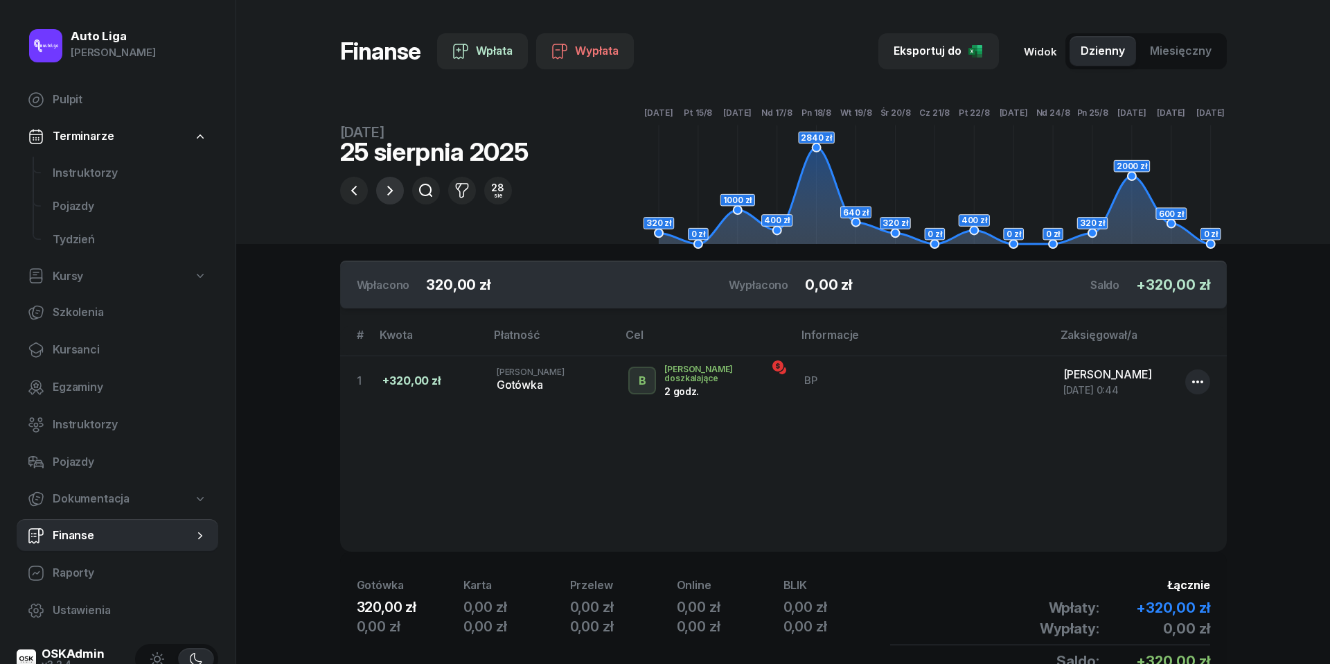
click at [387, 192] on icon "button" at bounding box center [390, 190] width 17 height 17
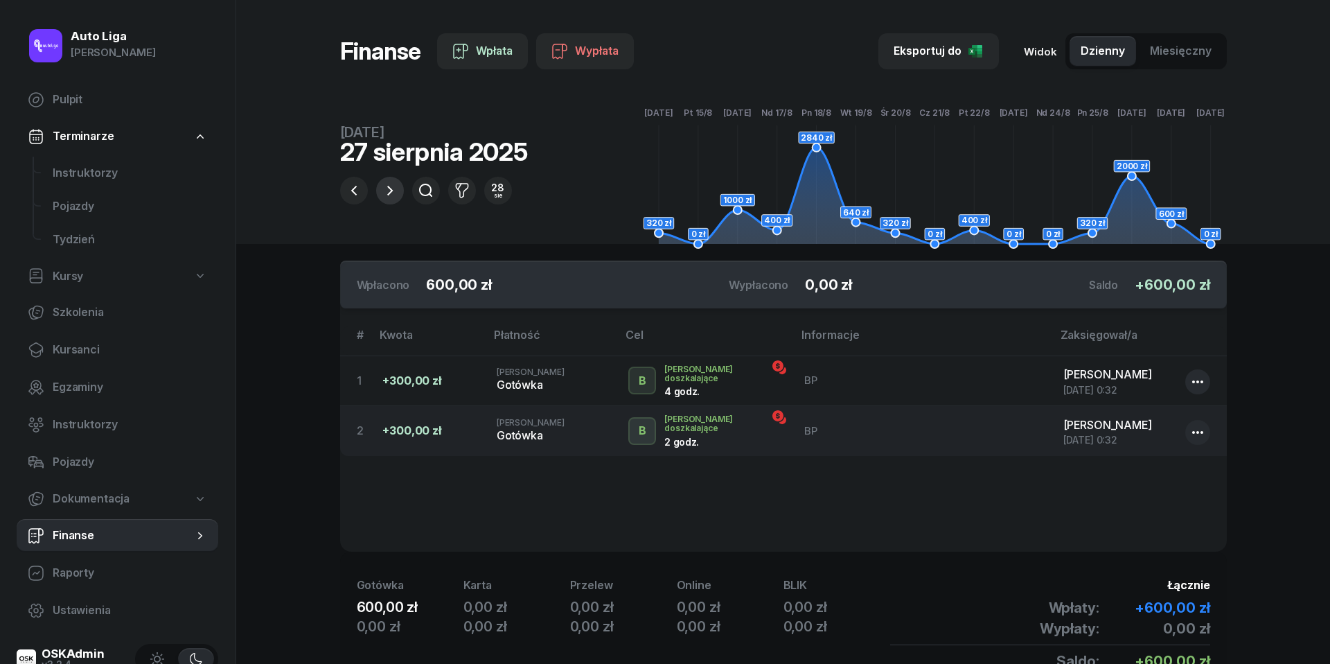
click at [387, 192] on icon "button" at bounding box center [390, 190] width 17 height 17
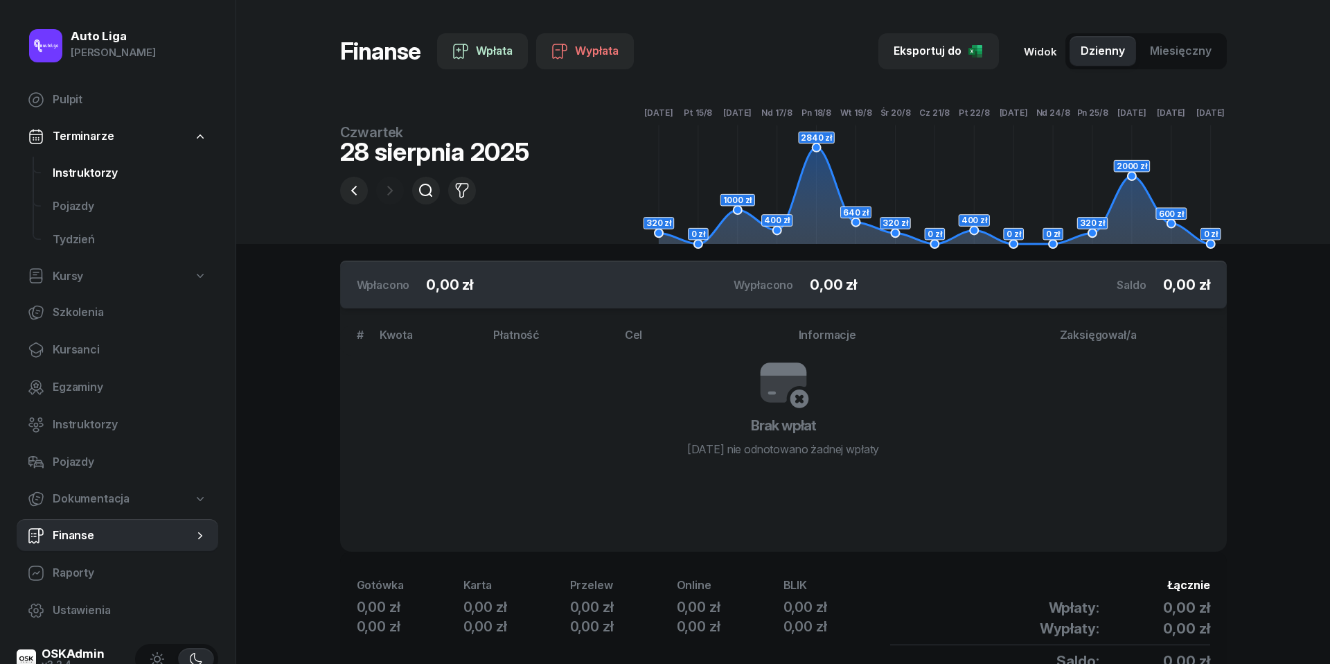
click at [93, 176] on span "Instruktorzy" at bounding box center [130, 173] width 155 height 18
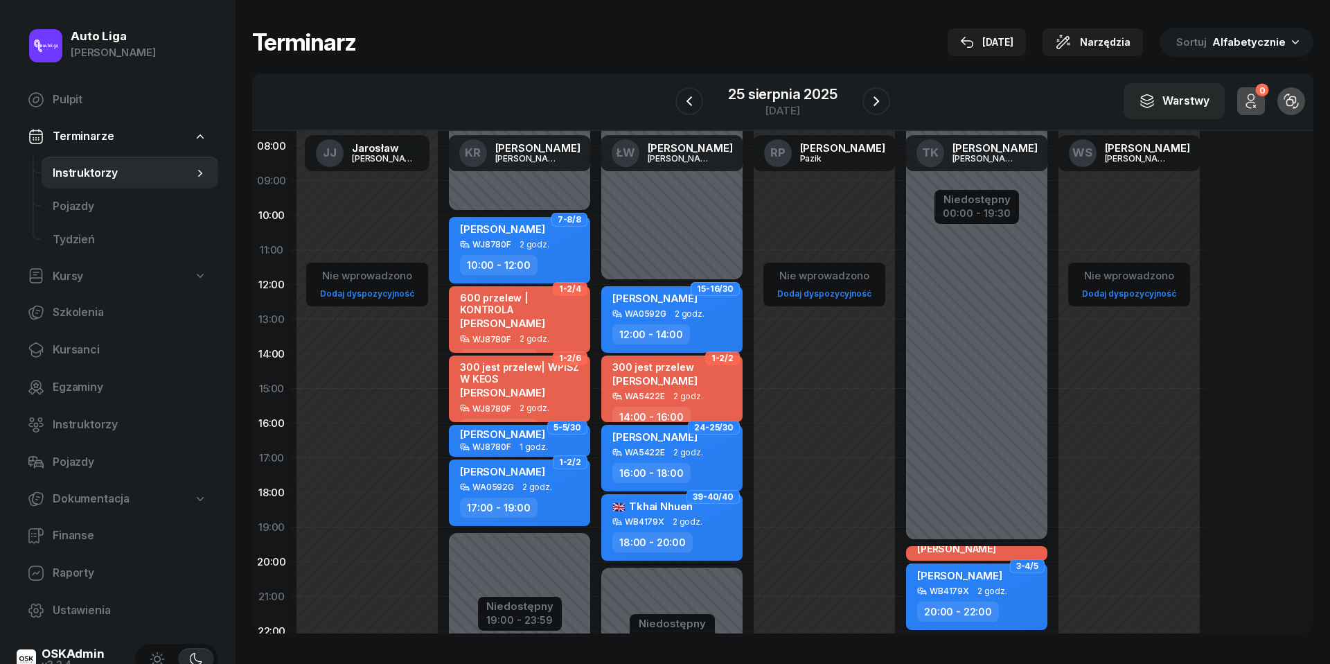
scroll to position [107, 0]
click at [694, 95] on icon "button" at bounding box center [689, 101] width 17 height 17
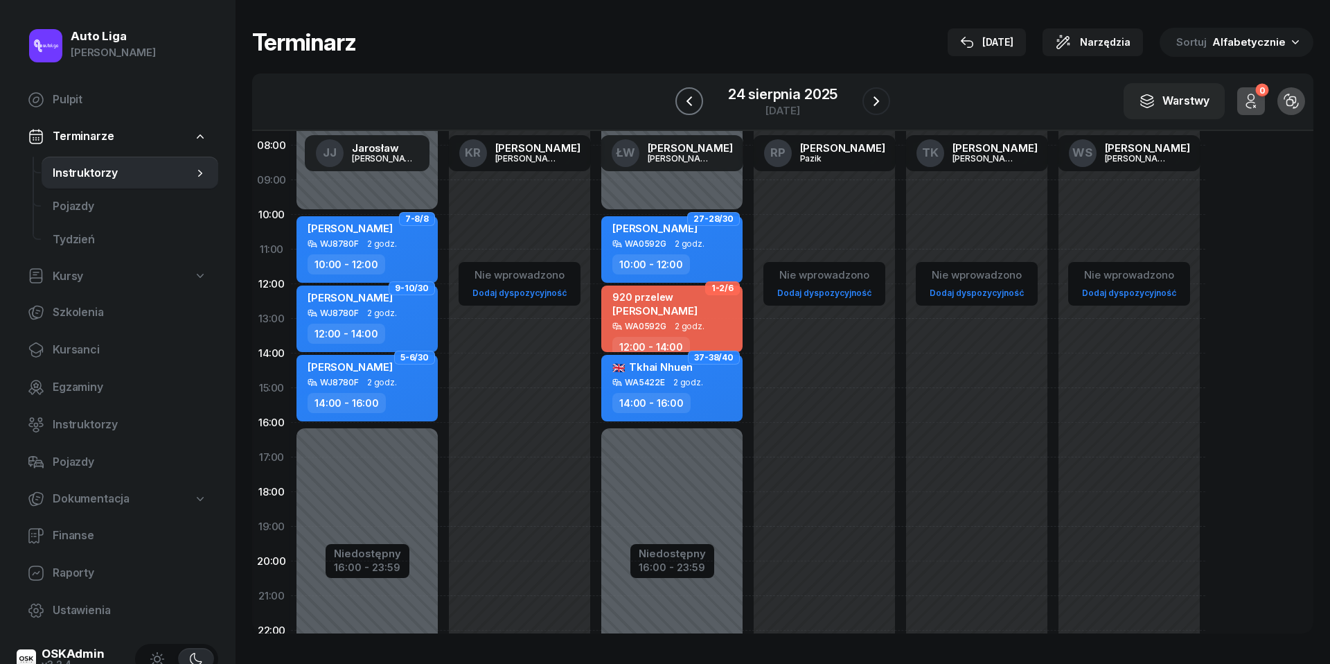
click at [694, 95] on icon "button" at bounding box center [689, 101] width 17 height 17
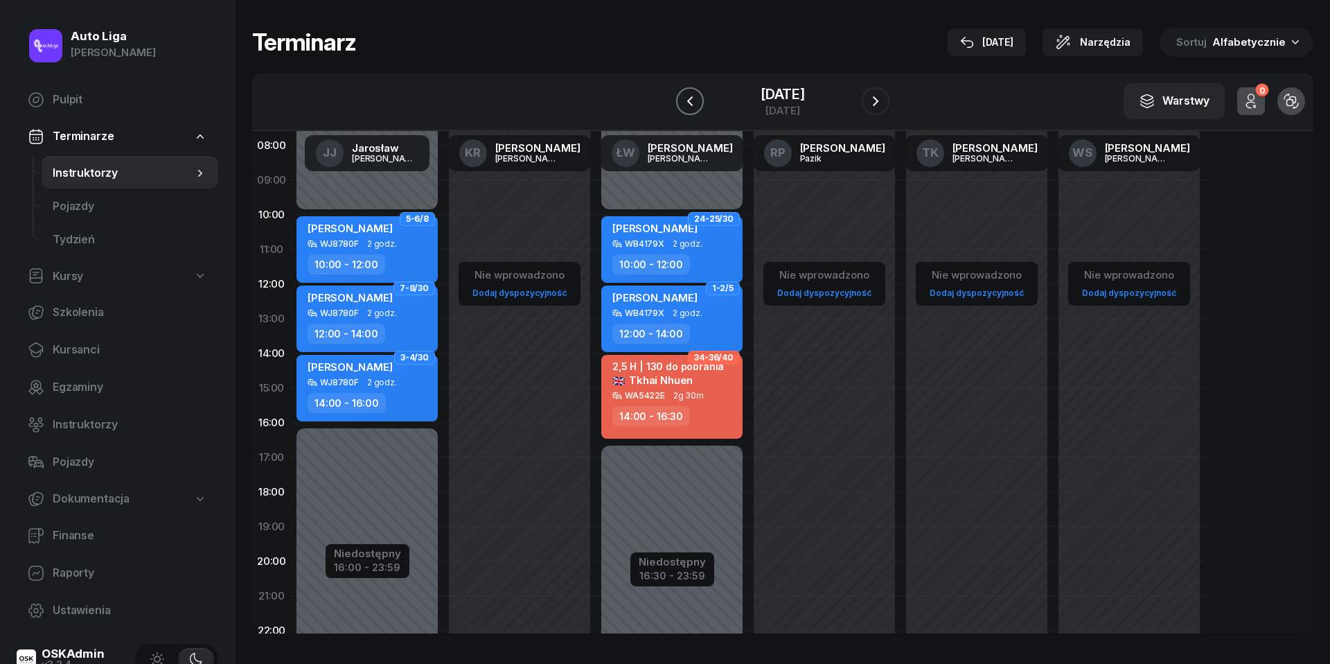
click at [694, 95] on icon "button" at bounding box center [690, 101] width 17 height 17
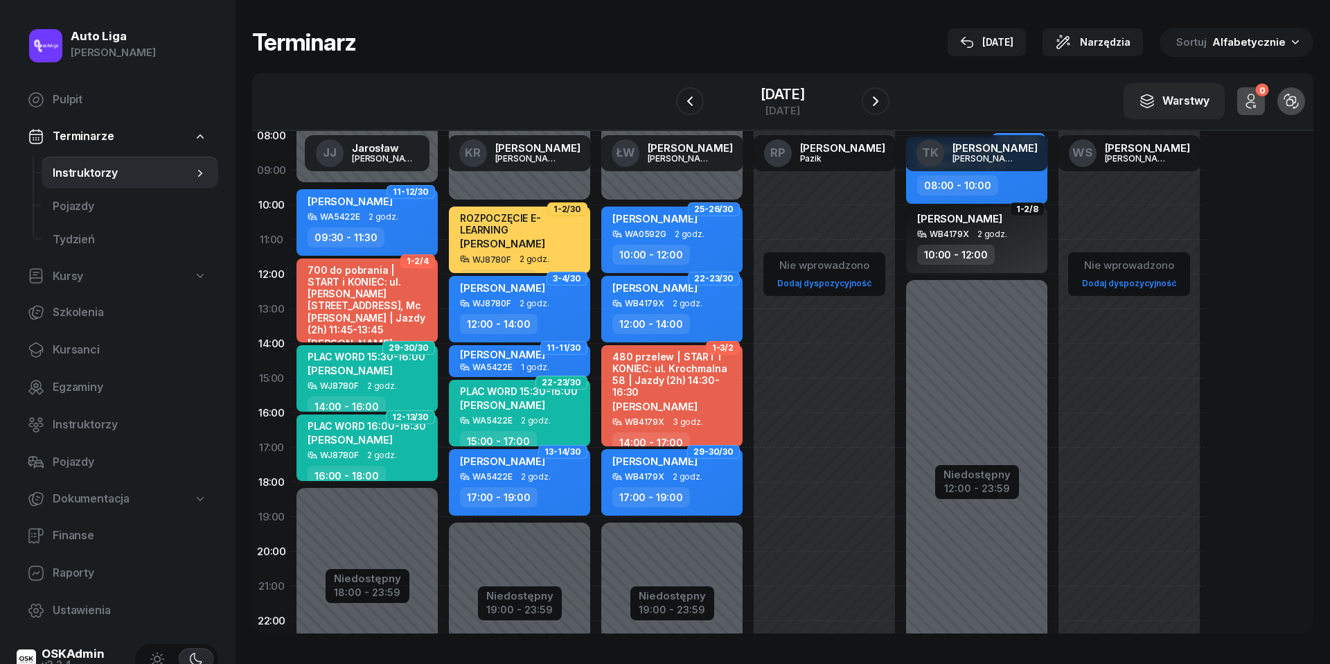
scroll to position [127, 0]
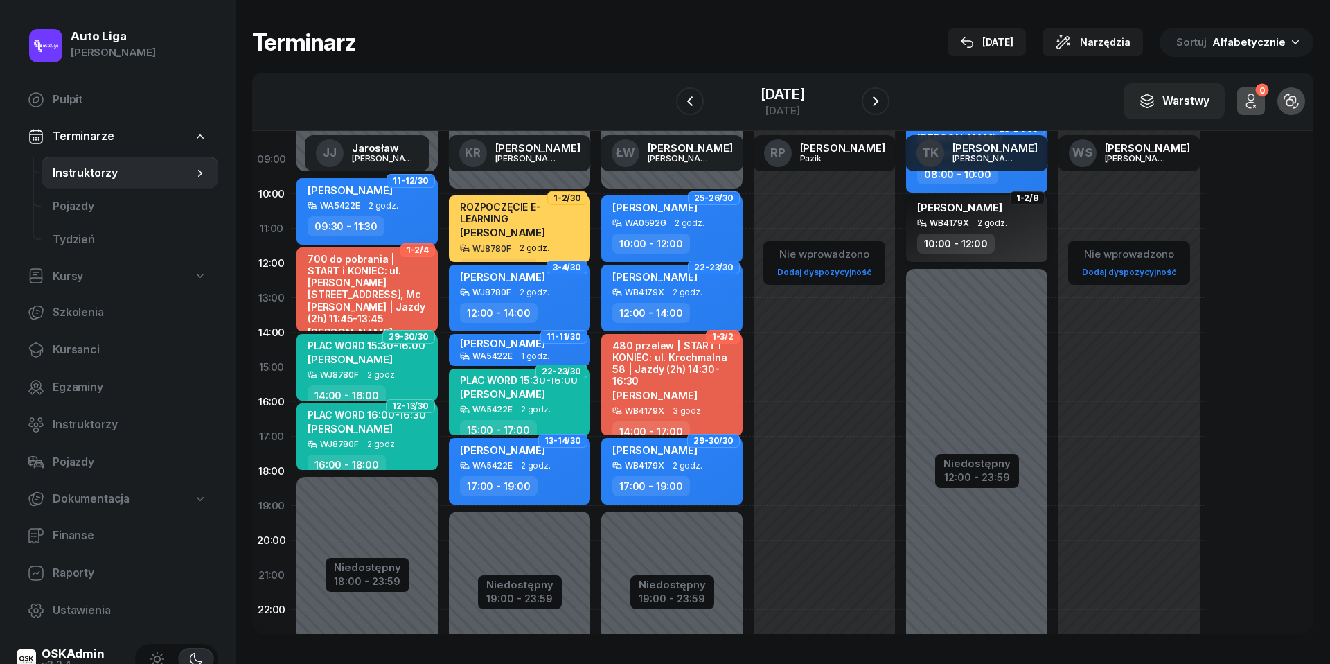
click at [1007, 217] on div "[PERSON_NAME]" at bounding box center [978, 209] width 122 height 17
select select "10"
select select "12"
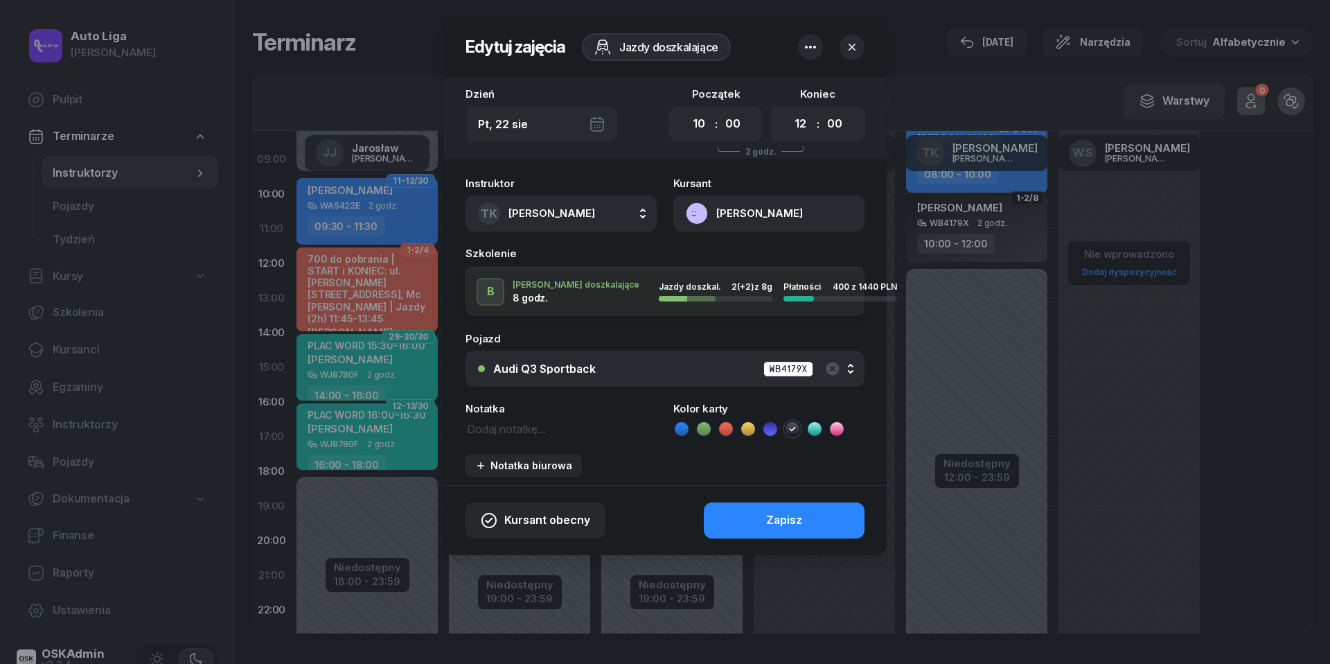
click at [854, 49] on icon "button" at bounding box center [852, 47] width 7 height 7
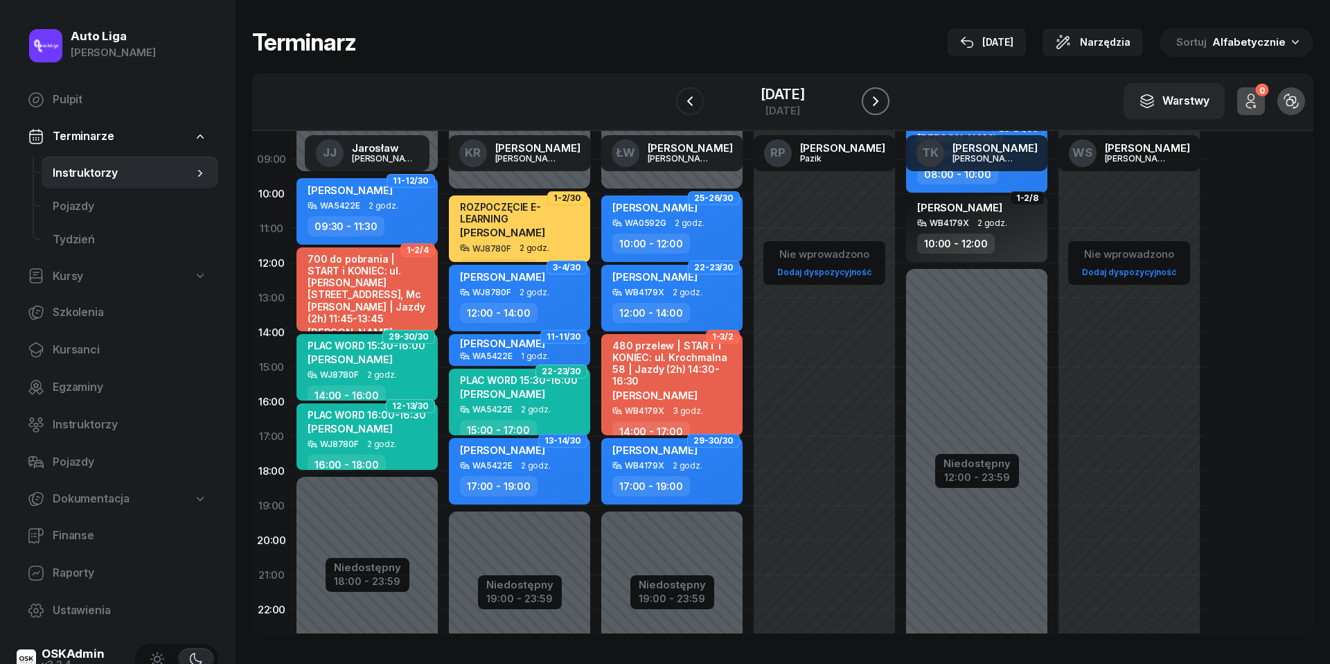
click at [880, 100] on icon "button" at bounding box center [875, 101] width 17 height 17
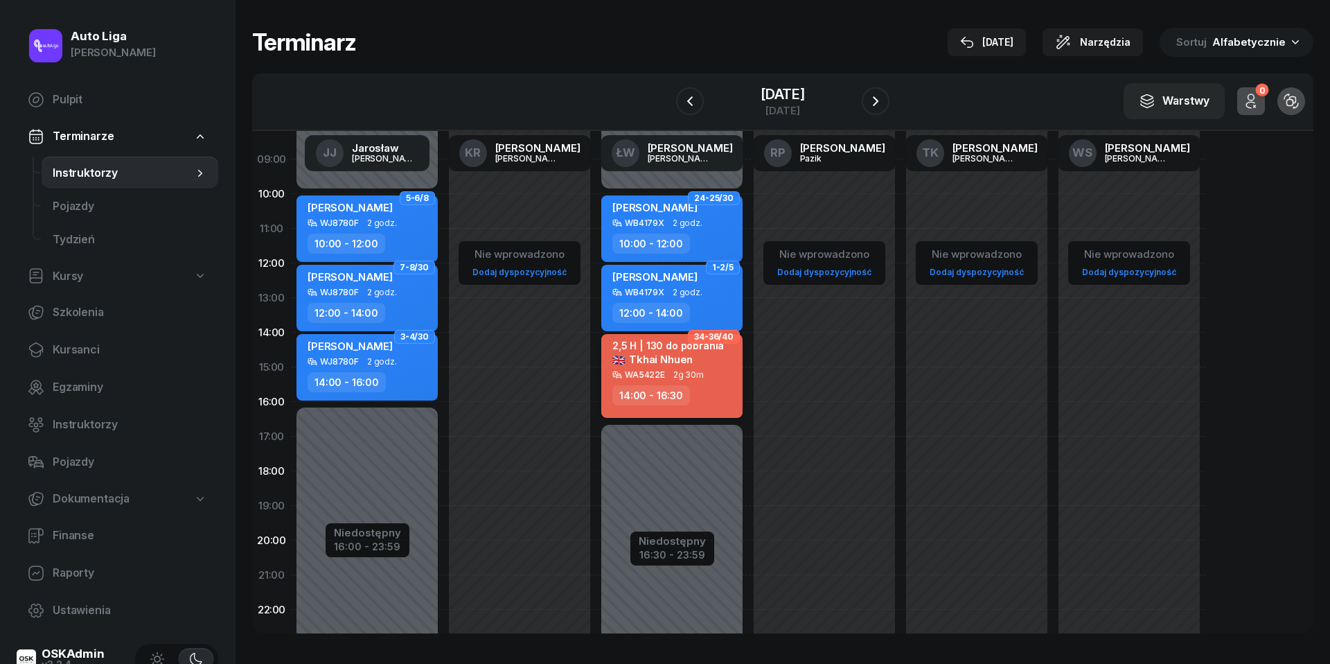
click at [710, 361] on div "[PERSON_NAME] 🇬🇧" at bounding box center [669, 359] width 112 height 12
select select "14"
select select "16"
select select "30"
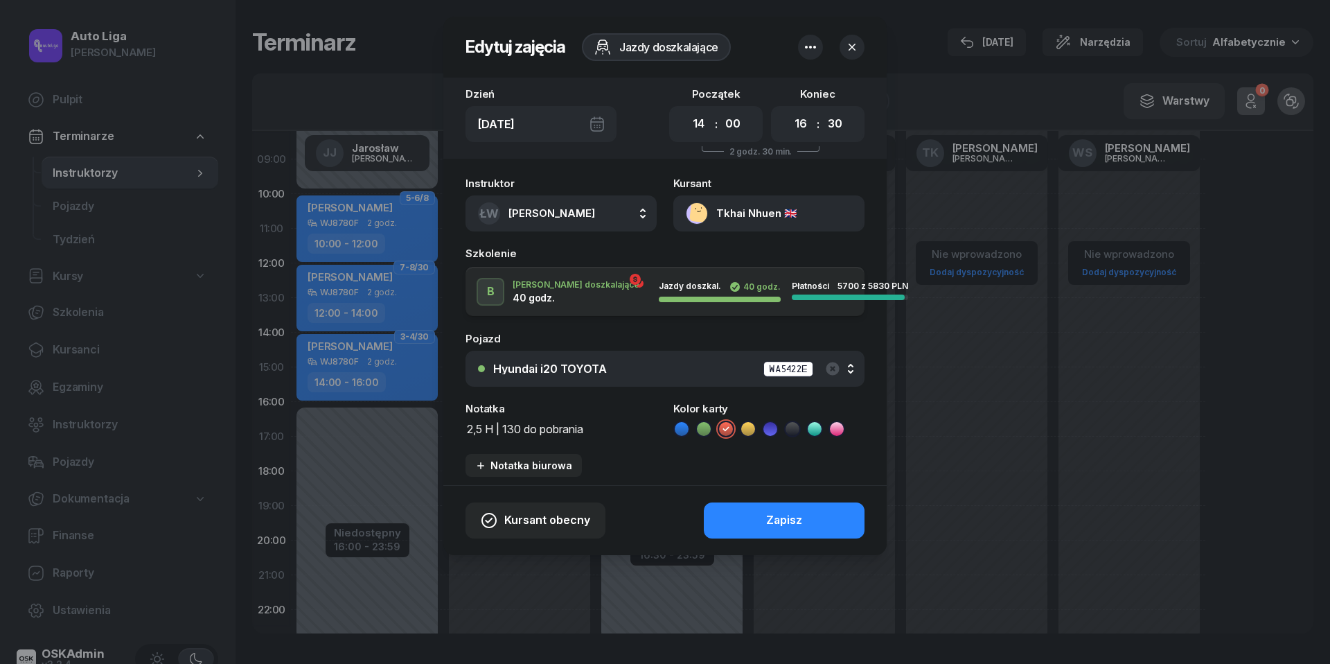
click at [855, 46] on icon "button" at bounding box center [852, 47] width 14 height 14
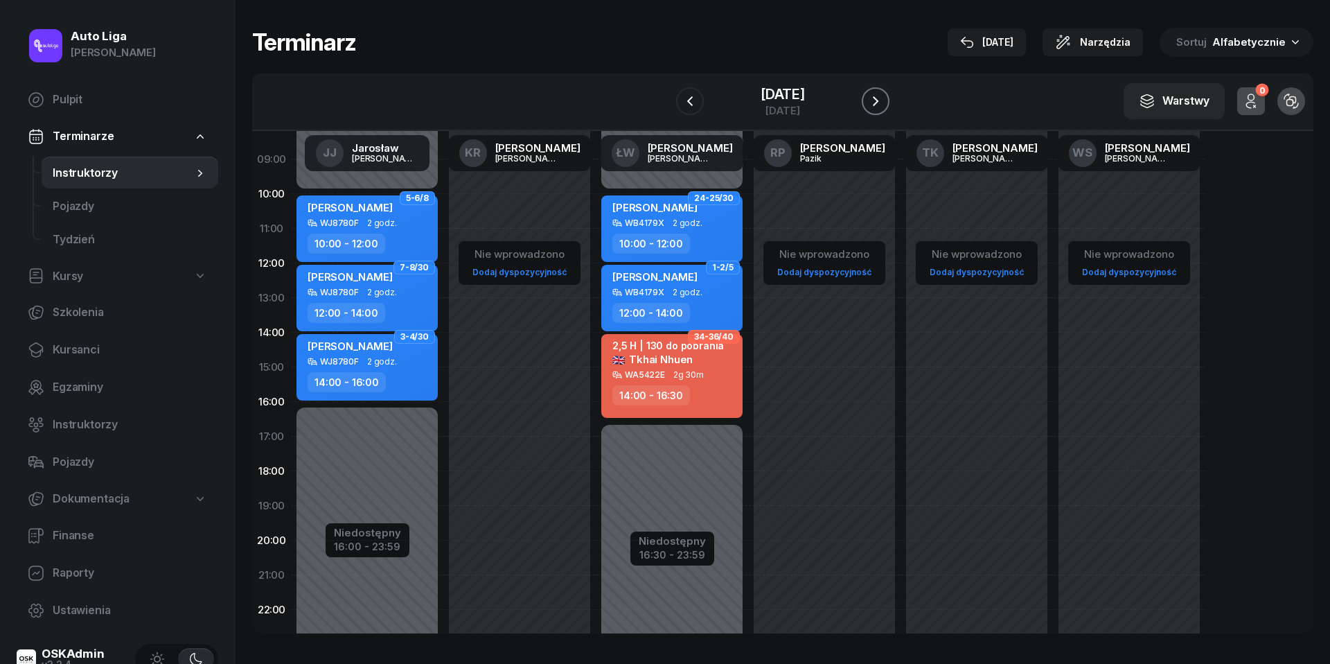
click at [873, 101] on icon "button" at bounding box center [875, 101] width 17 height 17
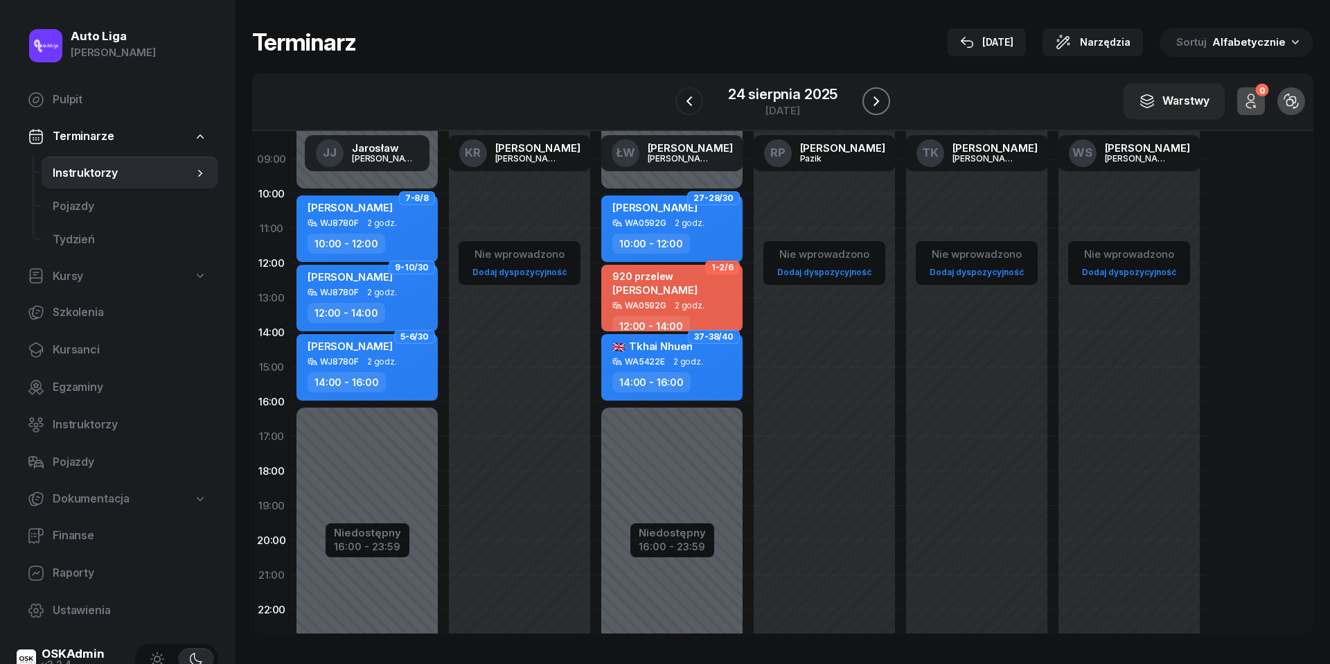
click at [882, 112] on button "button" at bounding box center [877, 101] width 28 height 28
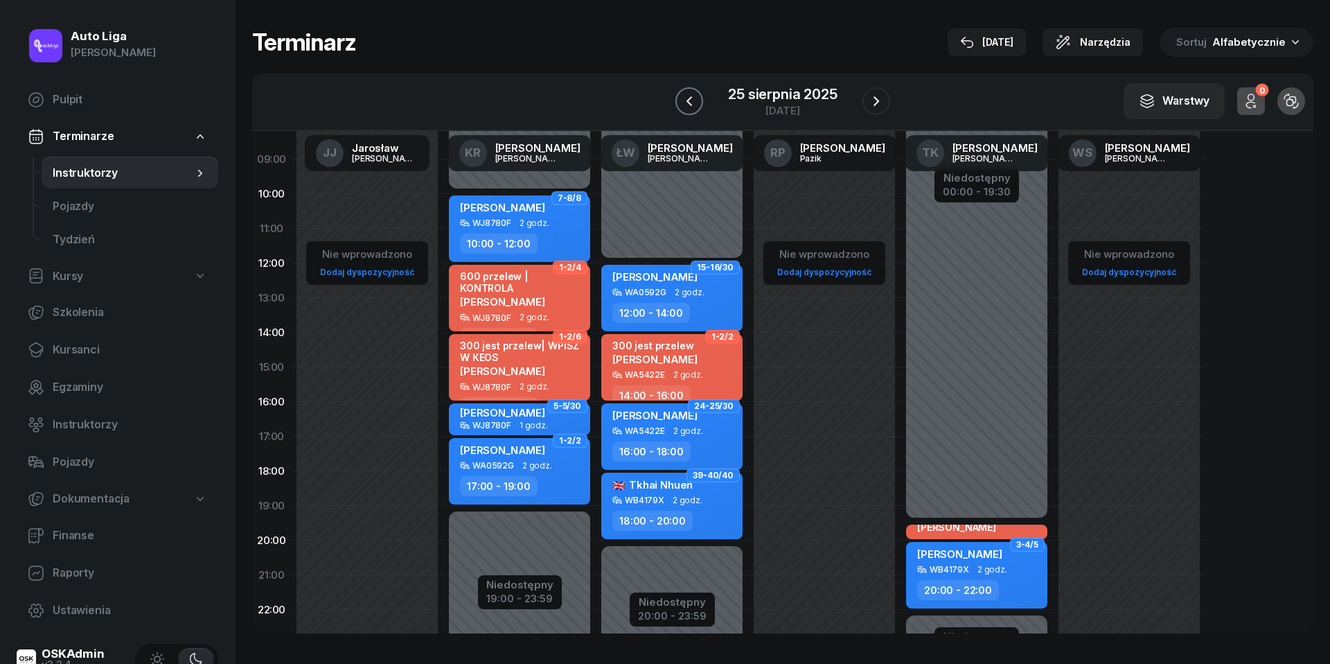
click at [691, 95] on icon "button" at bounding box center [689, 101] width 17 height 17
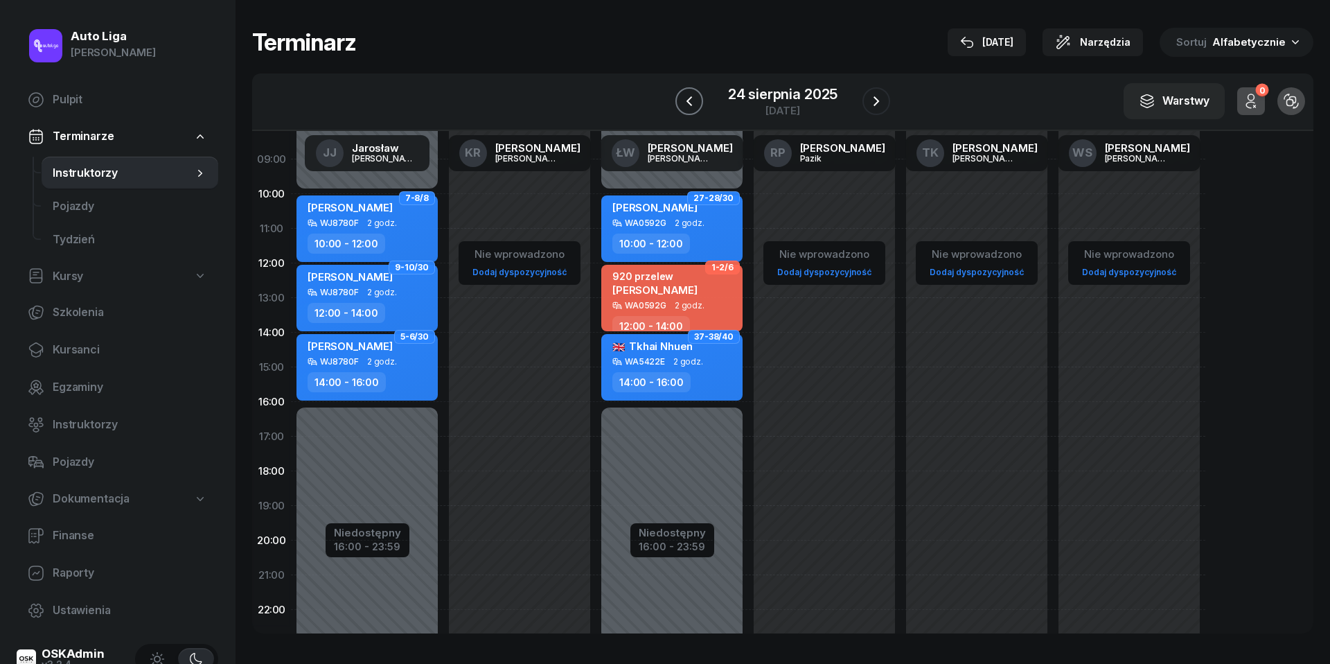
click at [691, 95] on icon "button" at bounding box center [689, 101] width 17 height 17
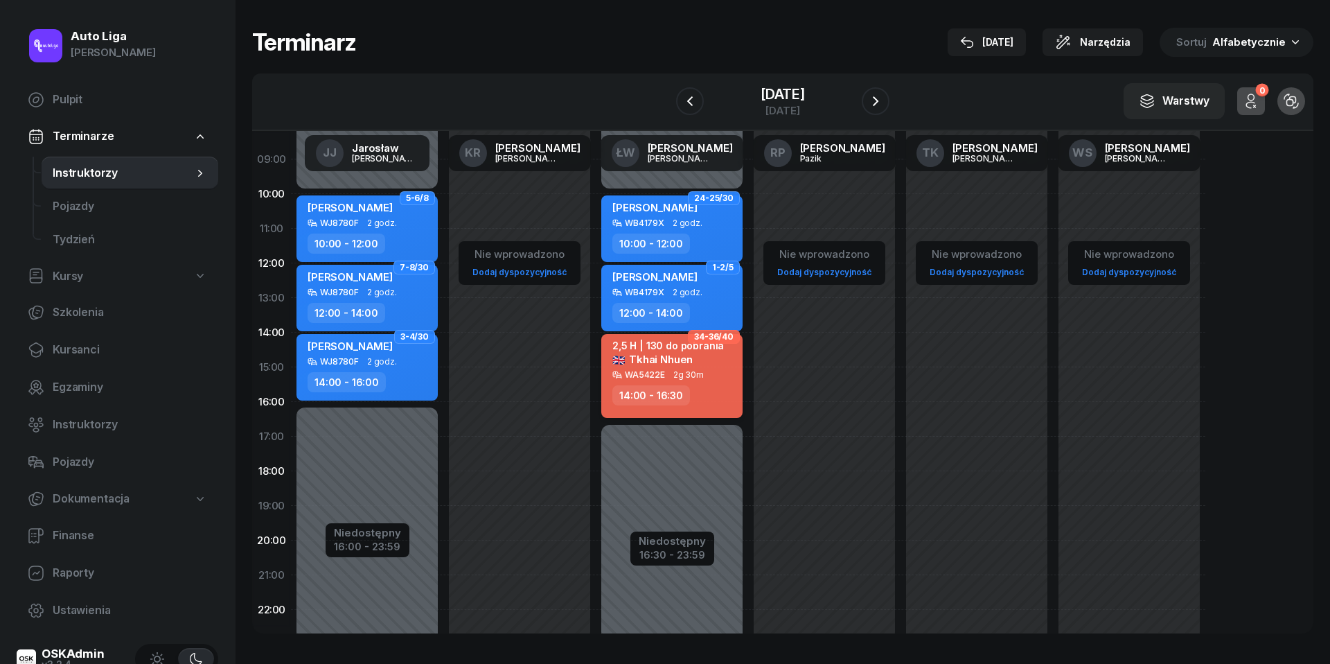
click at [666, 371] on div "WA5422E 2g 30m" at bounding box center [674, 375] width 122 height 10
select select "14"
select select "16"
select select "30"
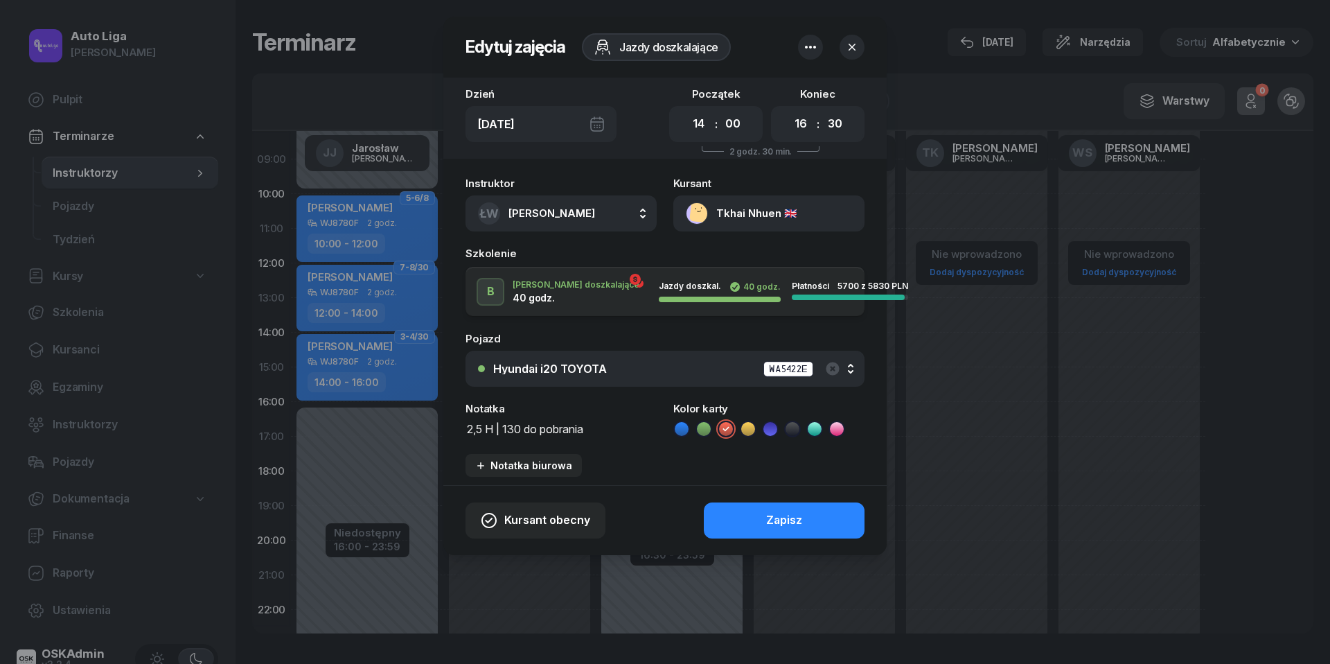
click at [696, 214] on button "[PERSON_NAME] 🇬🇧" at bounding box center [768, 213] width 191 height 36
click at [704, 261] on div "Otwórz profil" at bounding box center [718, 261] width 67 height 18
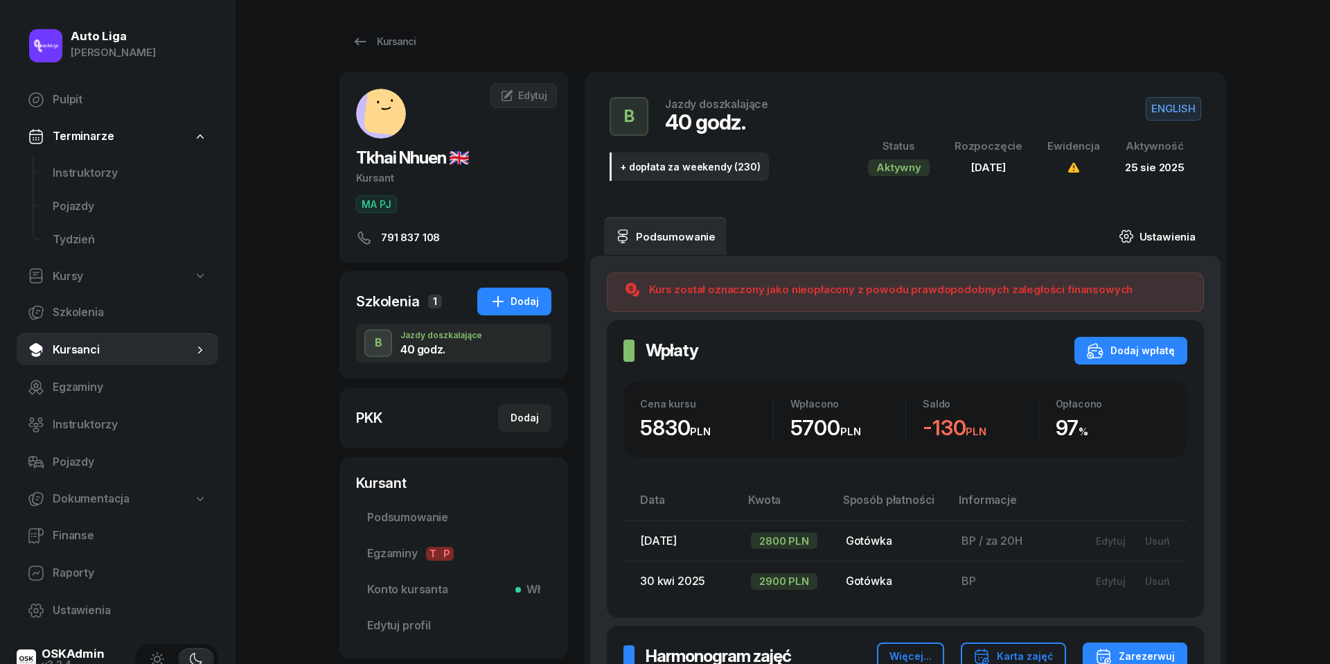
click at [1171, 231] on link "Ustawienia" at bounding box center [1157, 236] width 99 height 39
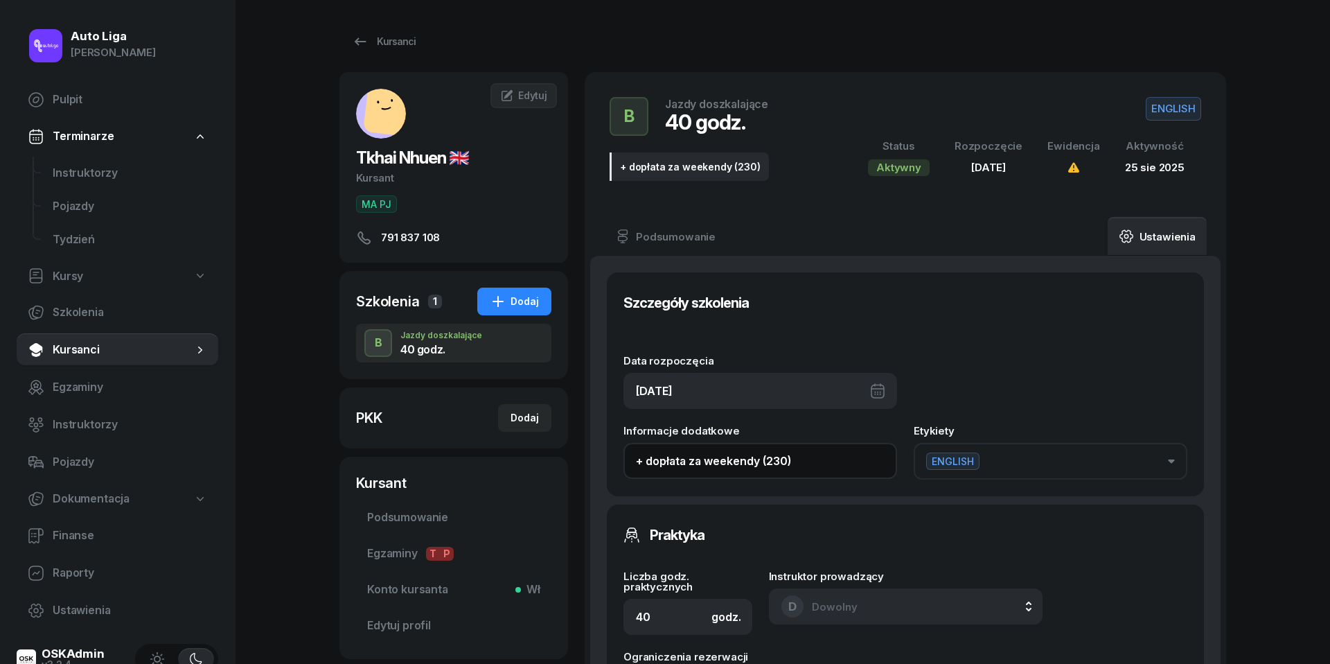
click at [633, 463] on input "+ dopłata za weekendy (230)" at bounding box center [761, 461] width 274 height 36
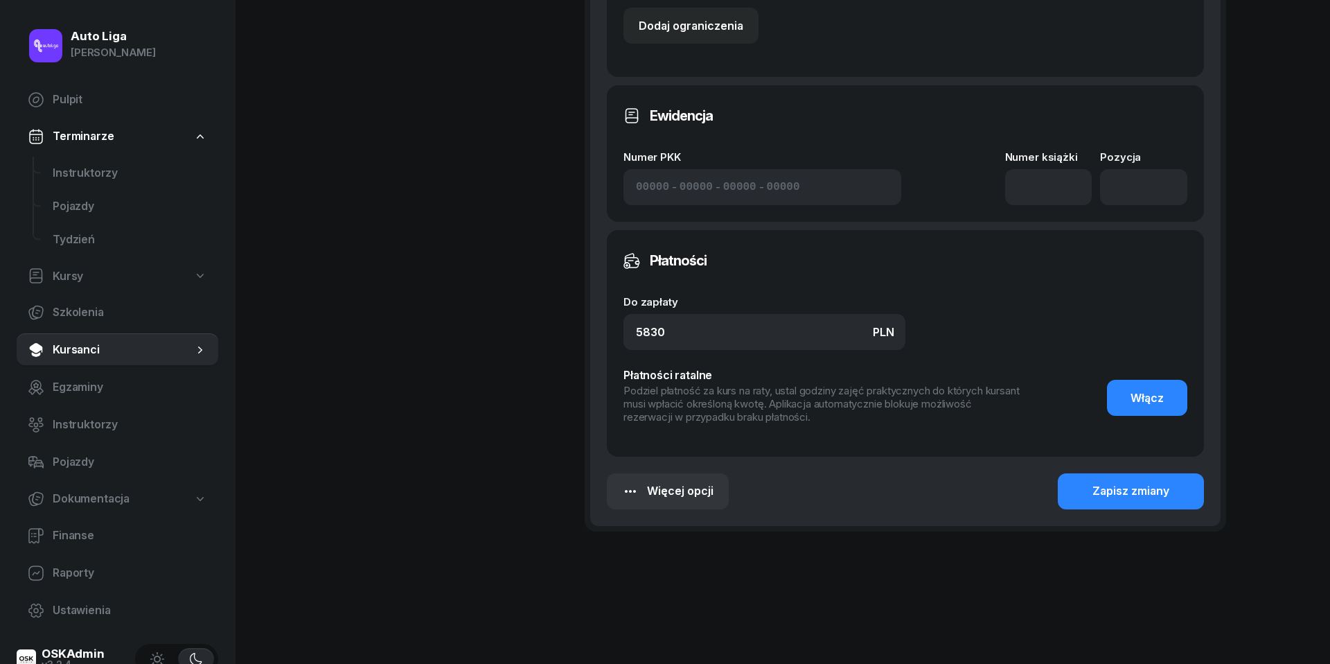
scroll to position [666, 0]
type input "20H (2800) + dopłata za weekendy (230) + dopłata za 2h automat (20)"
click at [1132, 497] on button "Zapisz zmiany" at bounding box center [1131, 492] width 146 height 36
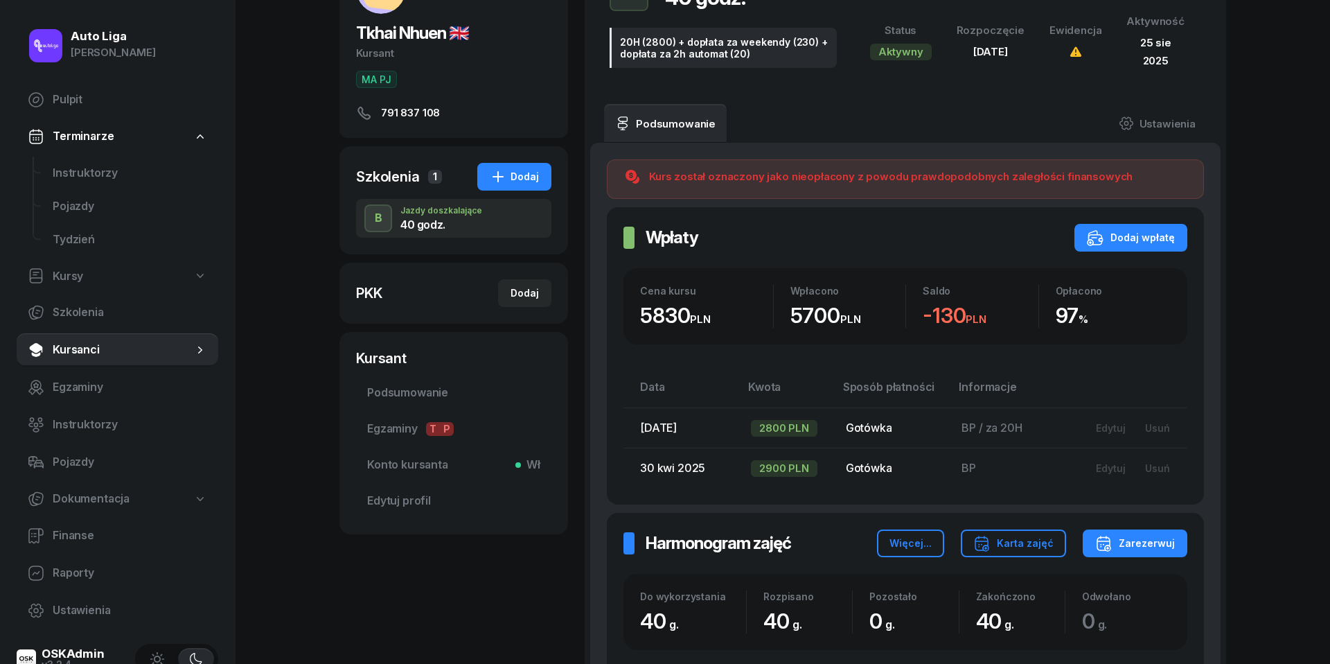
scroll to position [126, 0]
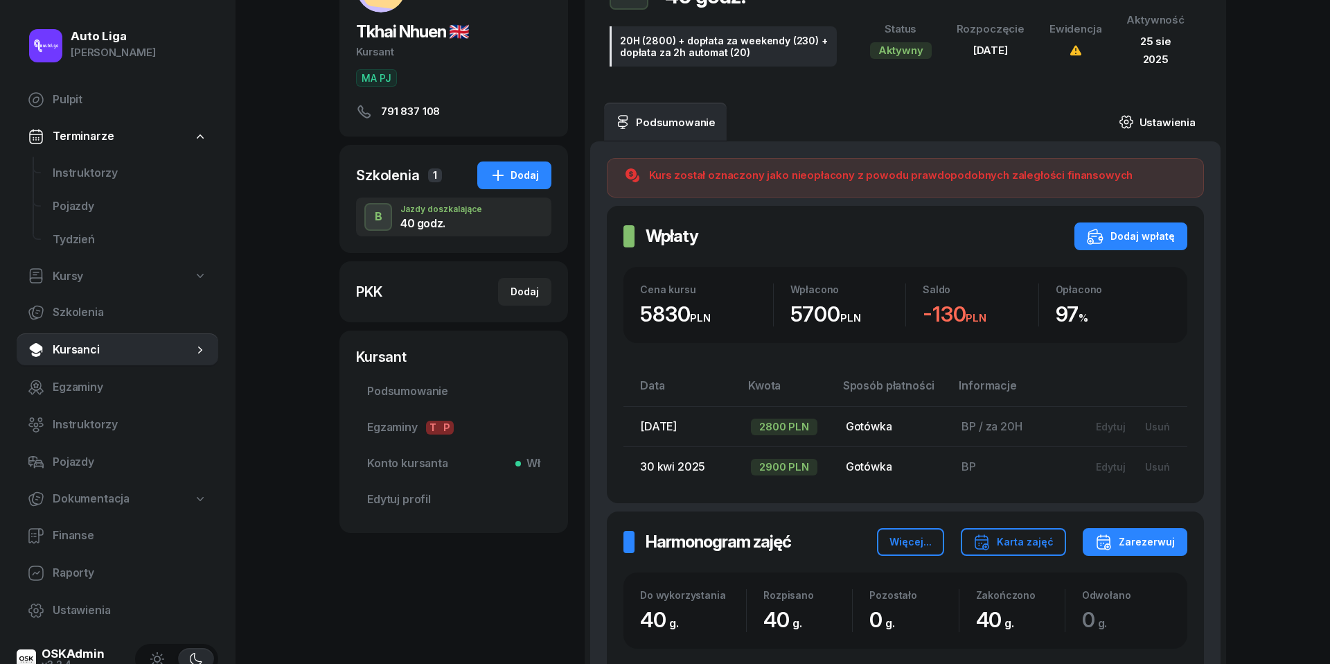
click at [1156, 125] on link "Ustawienia" at bounding box center [1157, 122] width 99 height 39
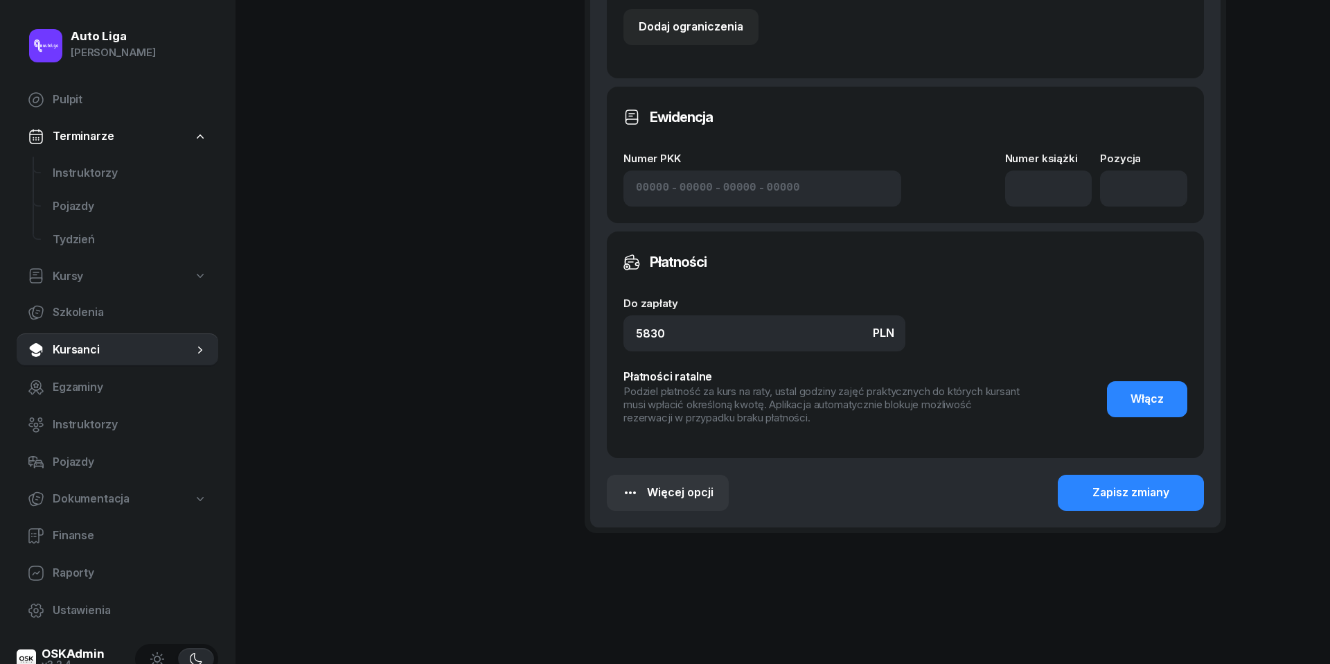
scroll to position [677, 0]
click at [690, 318] on input "5830" at bounding box center [765, 334] width 282 height 36
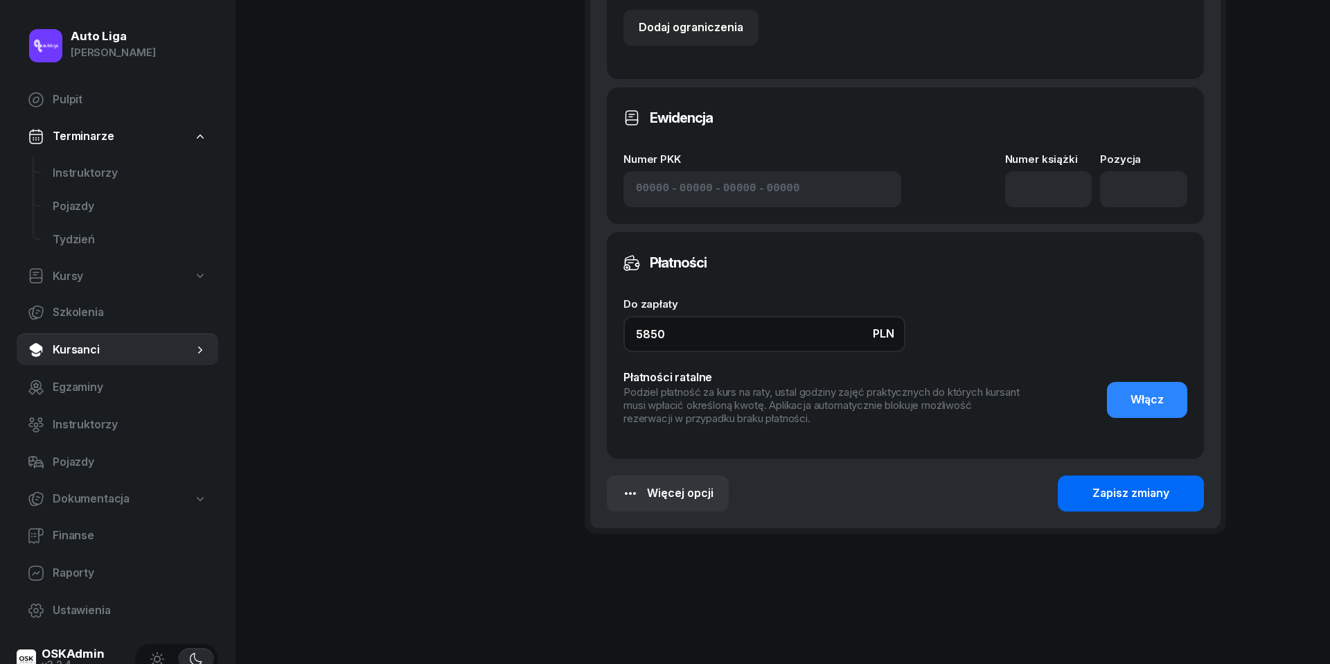
type input "5850"
click at [1117, 490] on div "Zapisz zmiany" at bounding box center [1131, 493] width 77 height 18
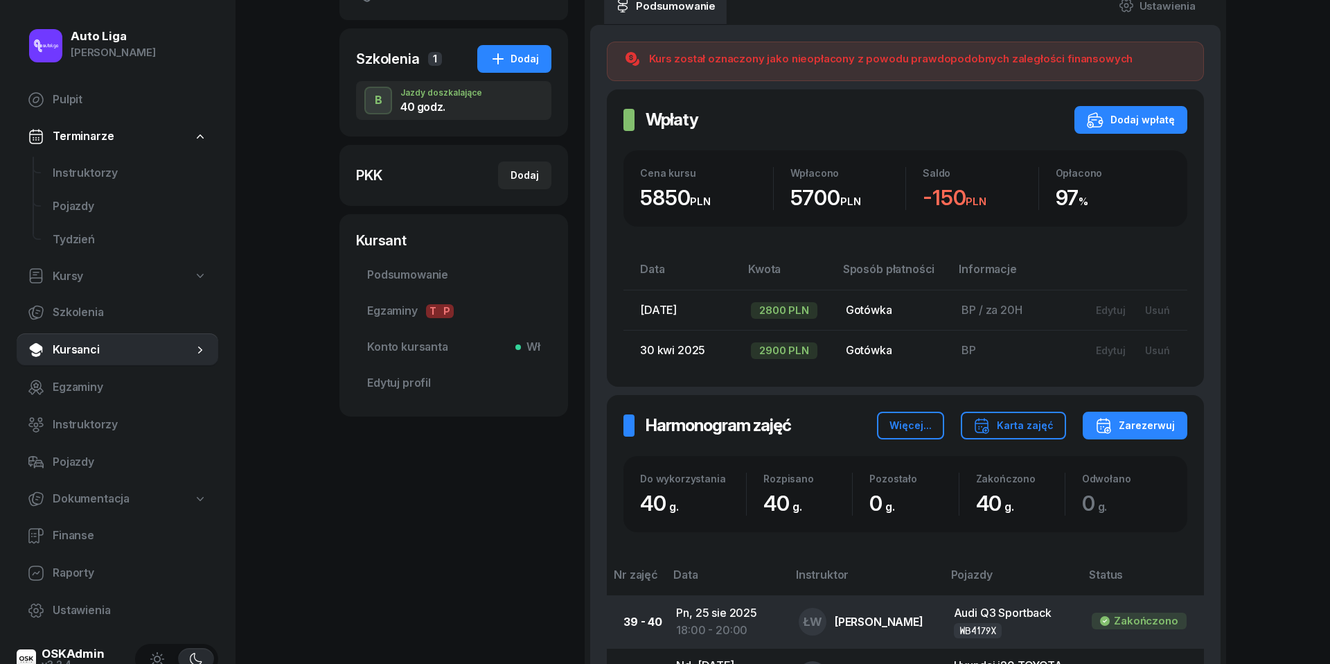
scroll to position [131, 0]
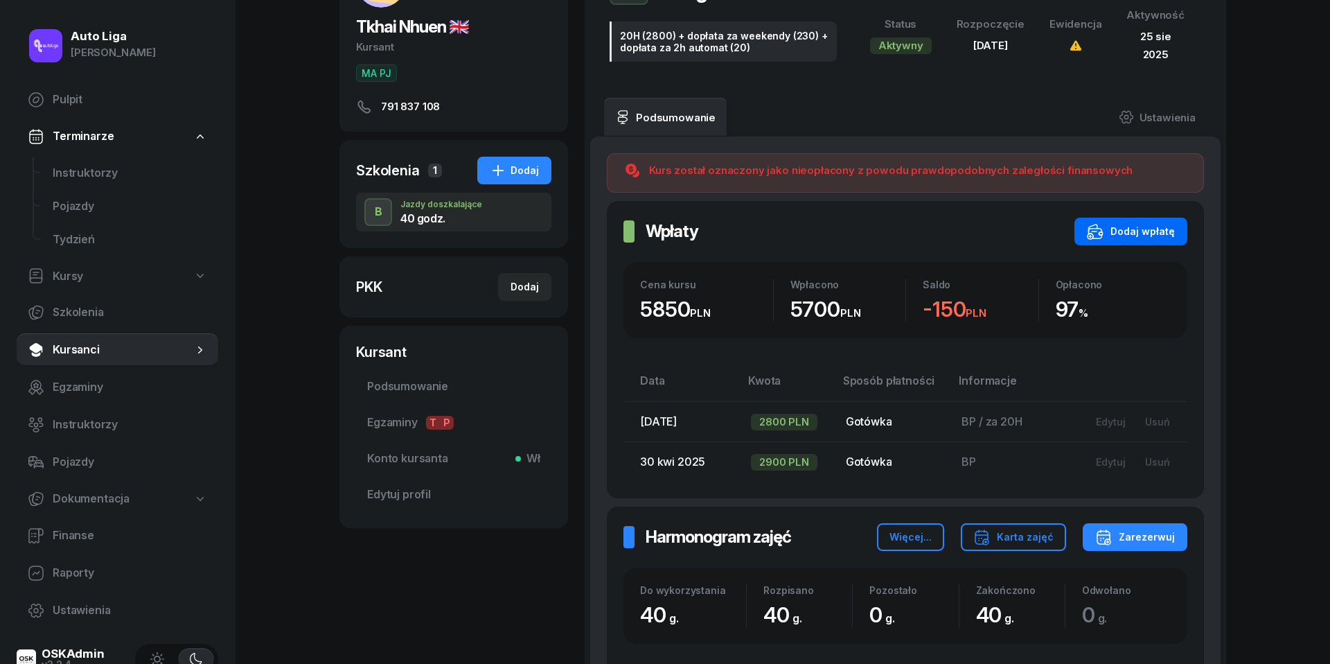
click at [1110, 226] on div "Dodaj wpłatę" at bounding box center [1131, 231] width 88 height 17
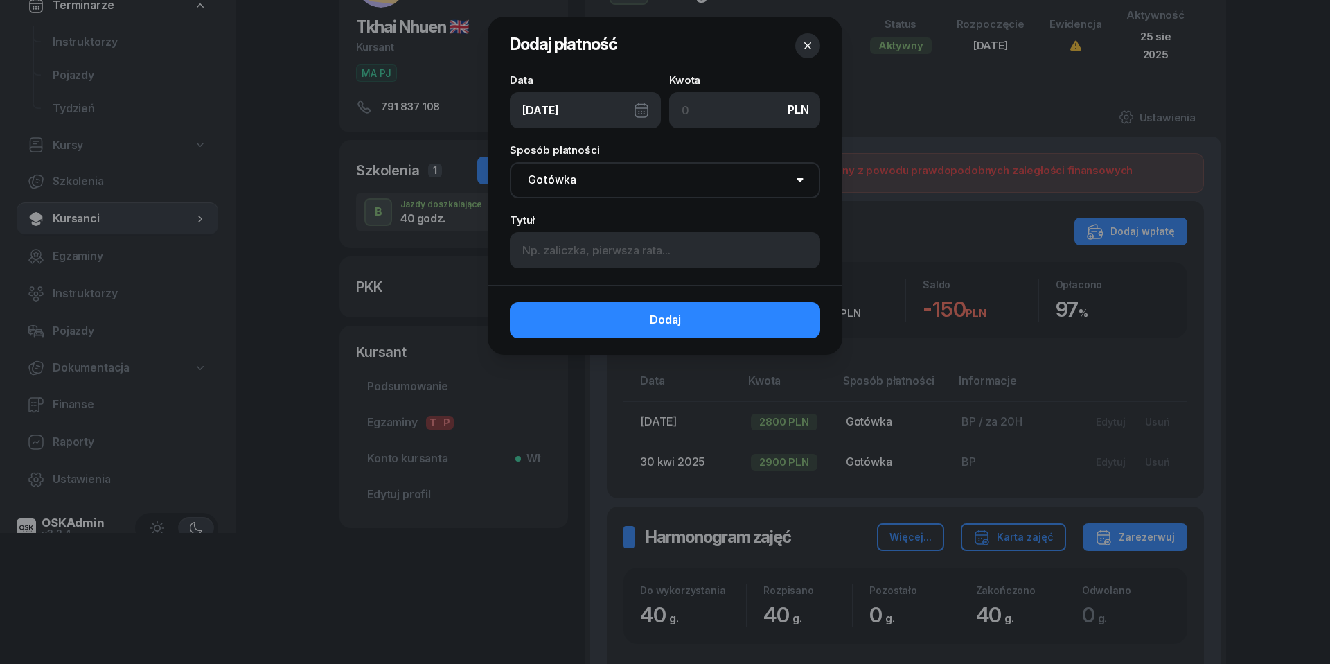
click at [644, 107] on div "[DATE]" at bounding box center [585, 110] width 151 height 36
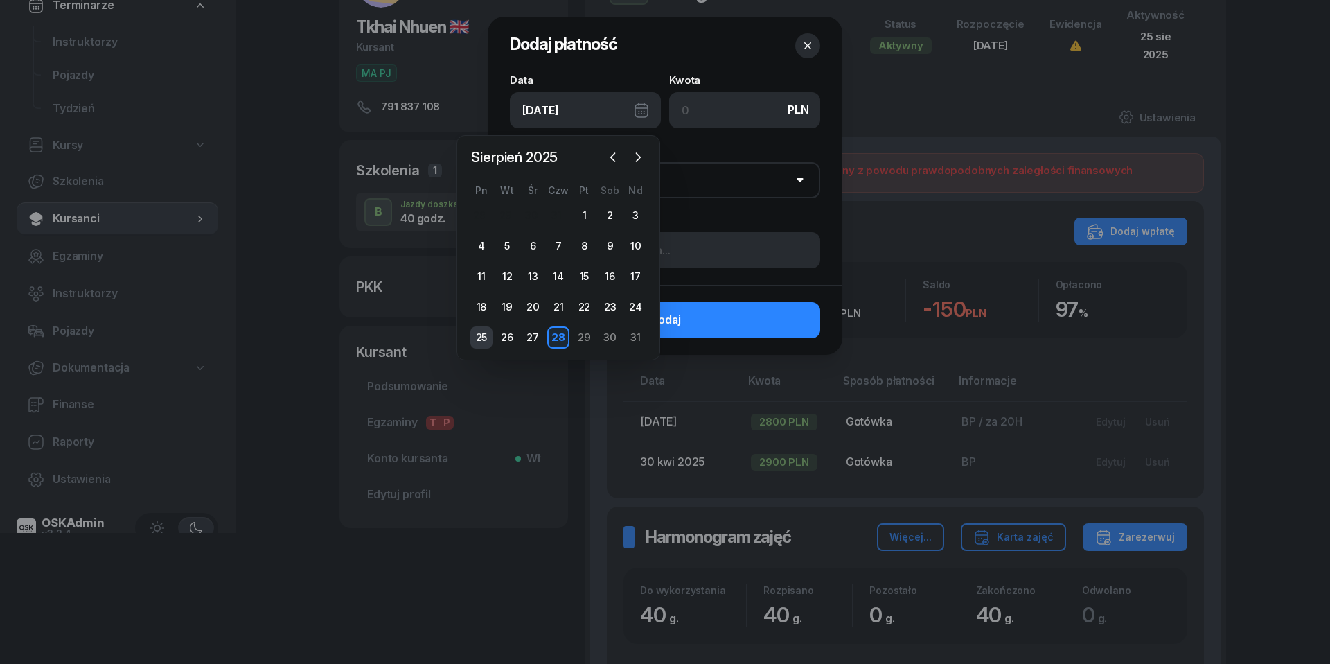
click at [486, 331] on div "25" at bounding box center [481, 337] width 22 height 22
type input "[DATE]"
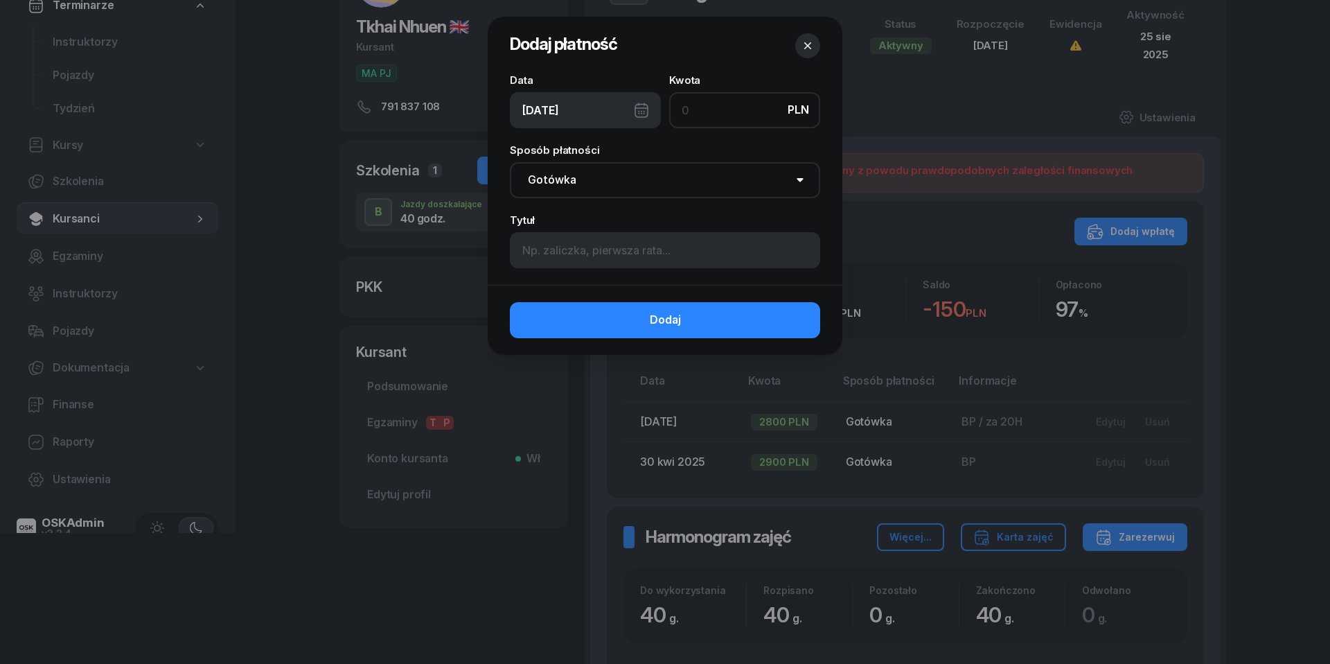
click at [711, 107] on input at bounding box center [744, 110] width 151 height 36
type input "150"
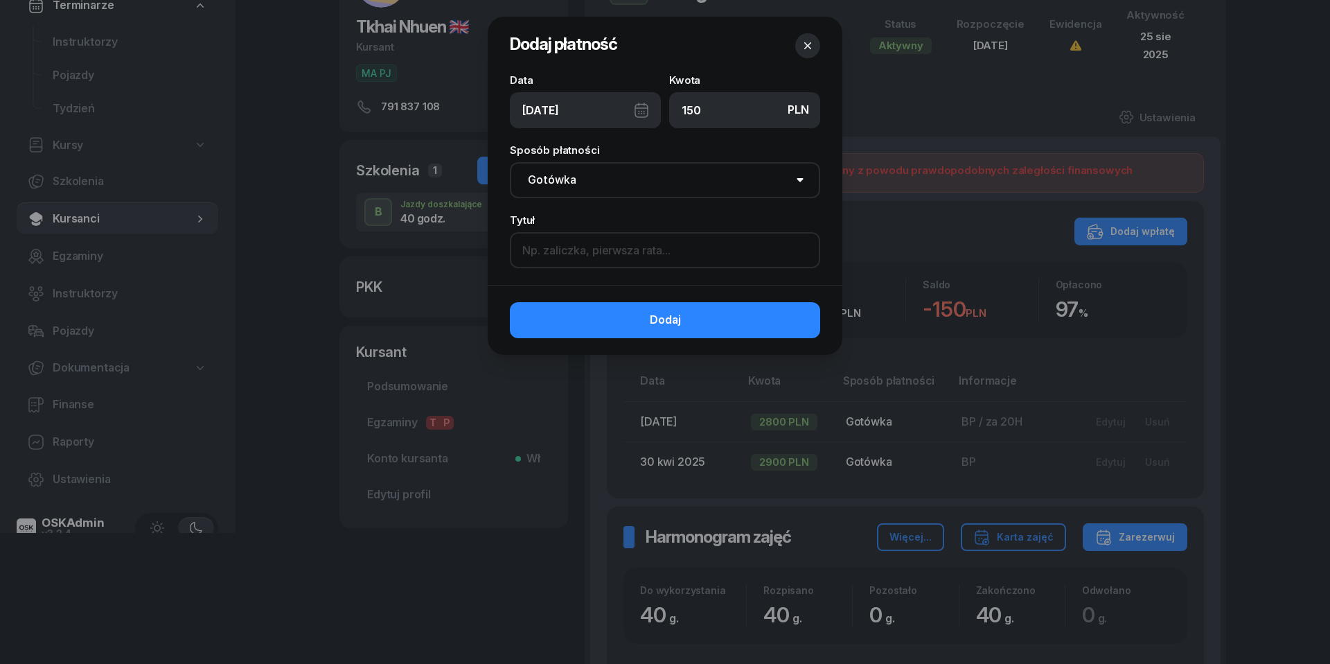
click at [682, 258] on input at bounding box center [665, 250] width 310 height 36
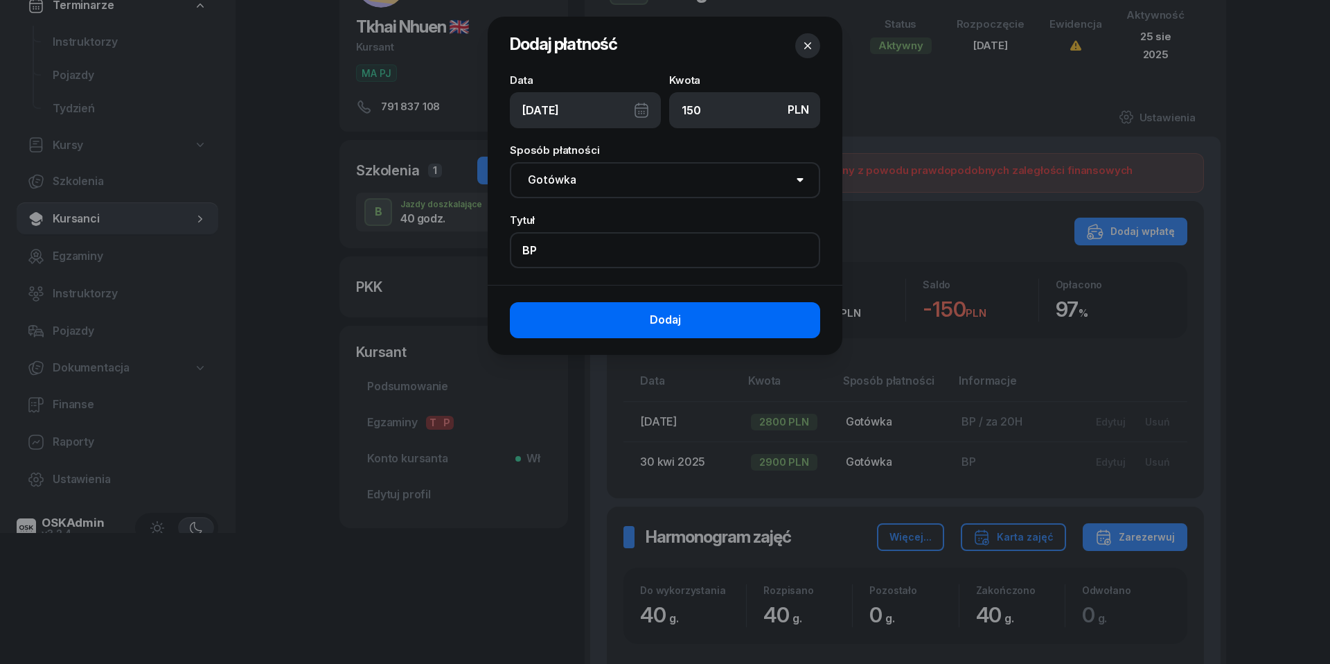
type input "BP"
click at [733, 320] on button "Dodaj" at bounding box center [665, 320] width 310 height 36
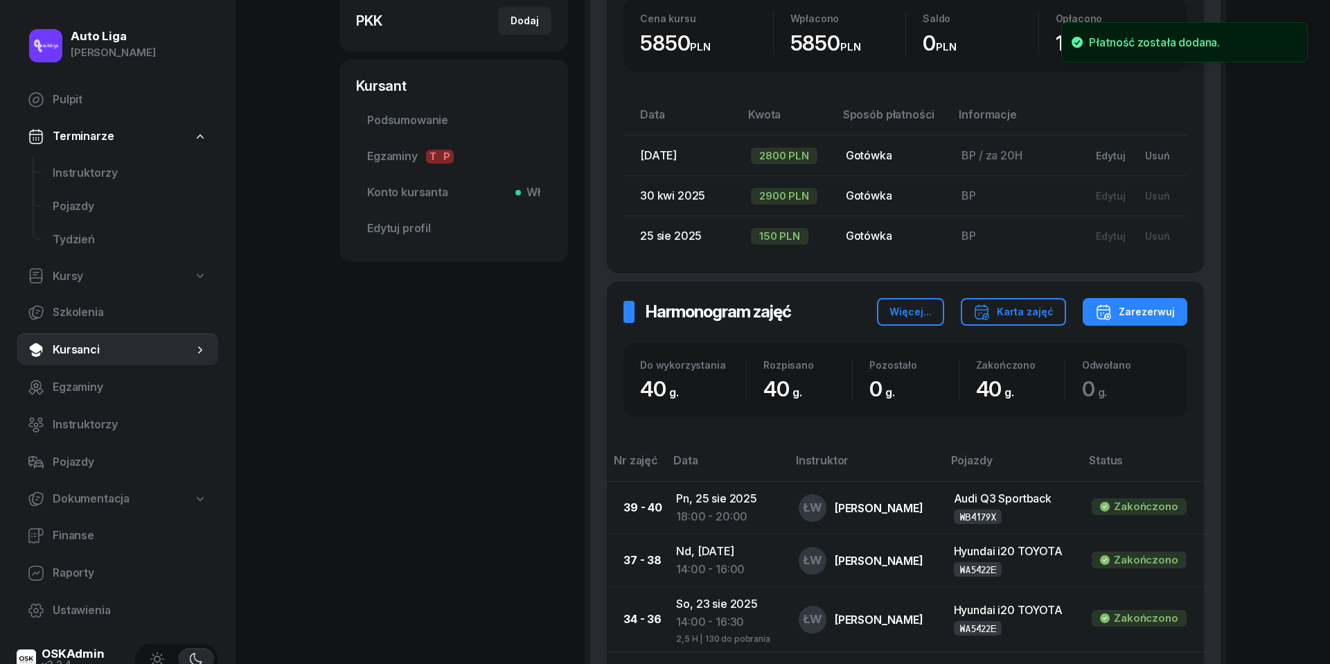
scroll to position [424, 0]
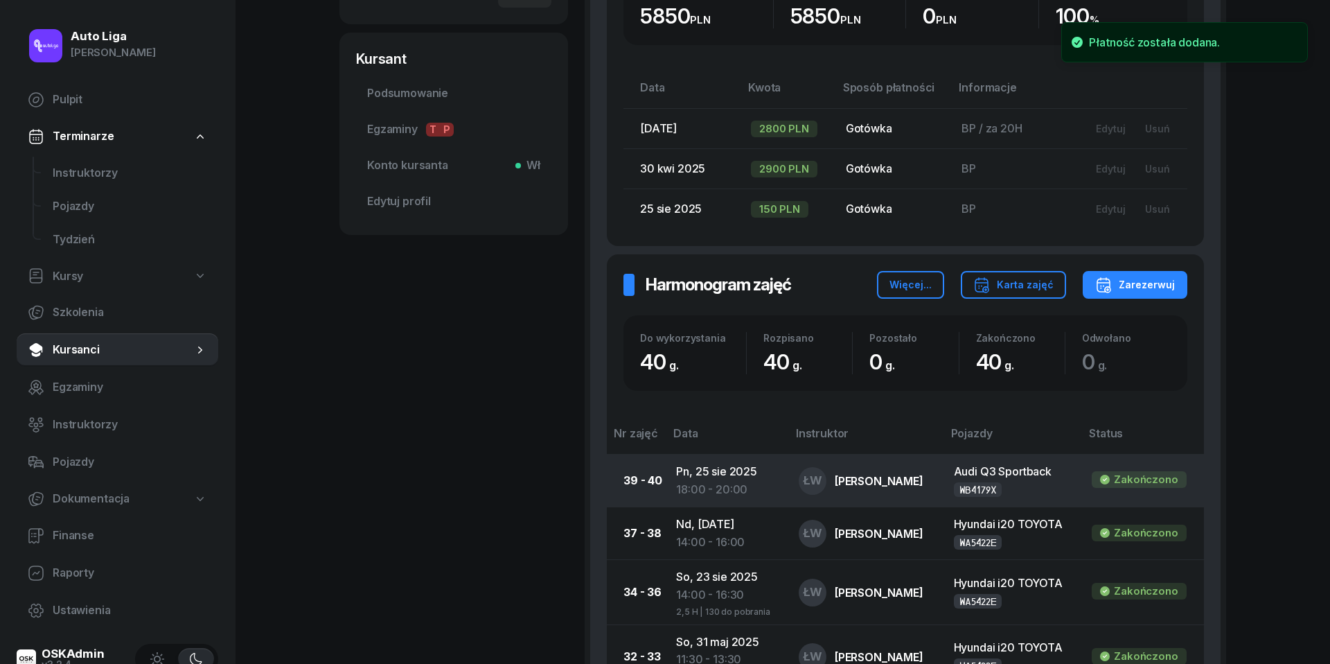
click at [732, 481] on div "18:00 - 20:00" at bounding box center [726, 490] width 100 height 18
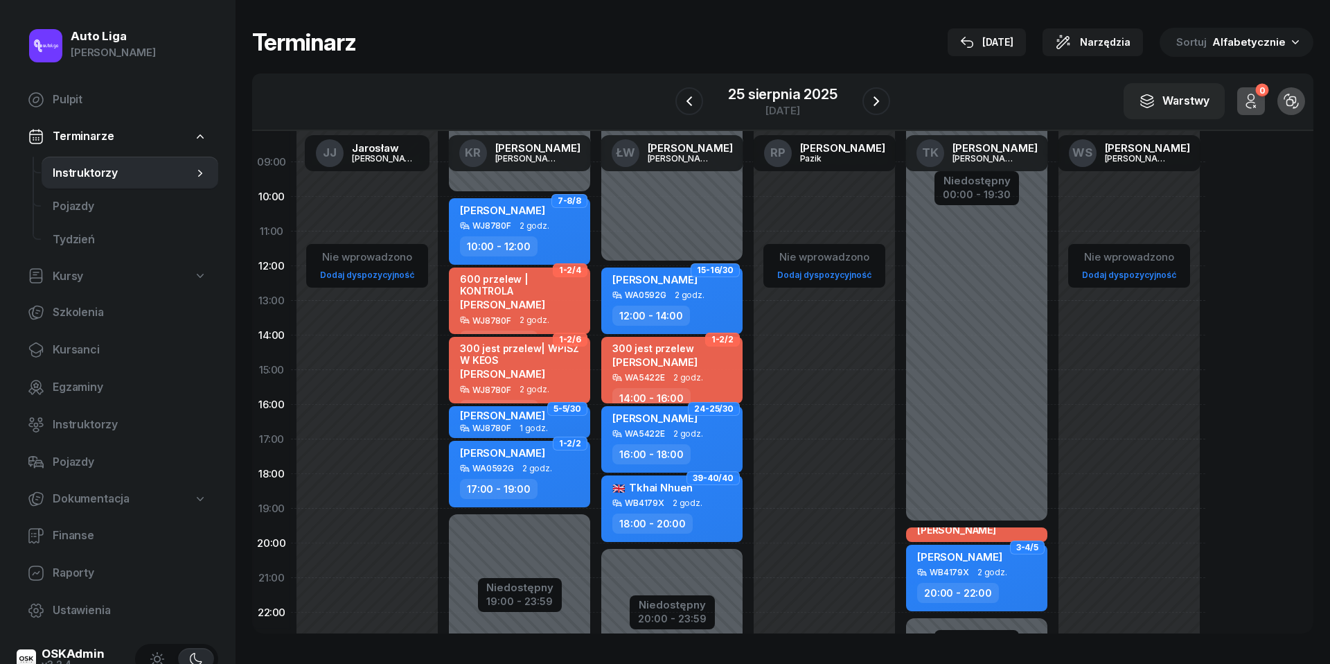
scroll to position [186, 0]
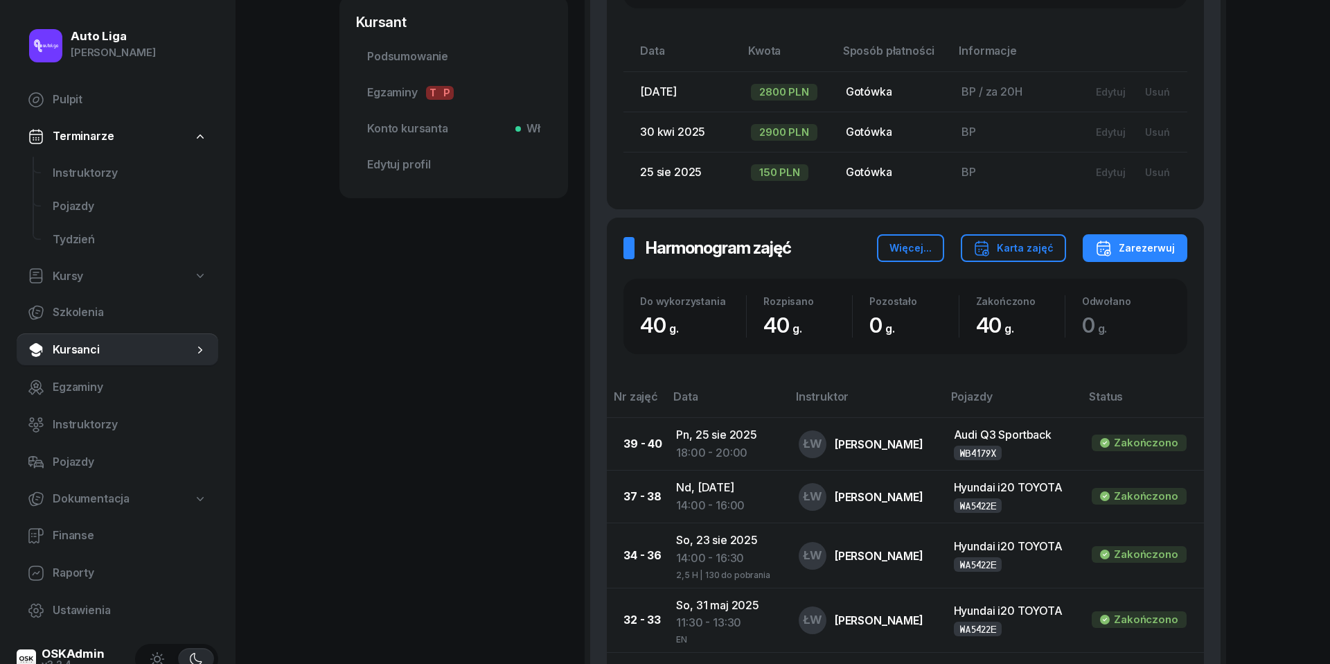
scroll to position [461, 0]
click at [1120, 168] on div "Edytuj" at bounding box center [1111, 172] width 30 height 12
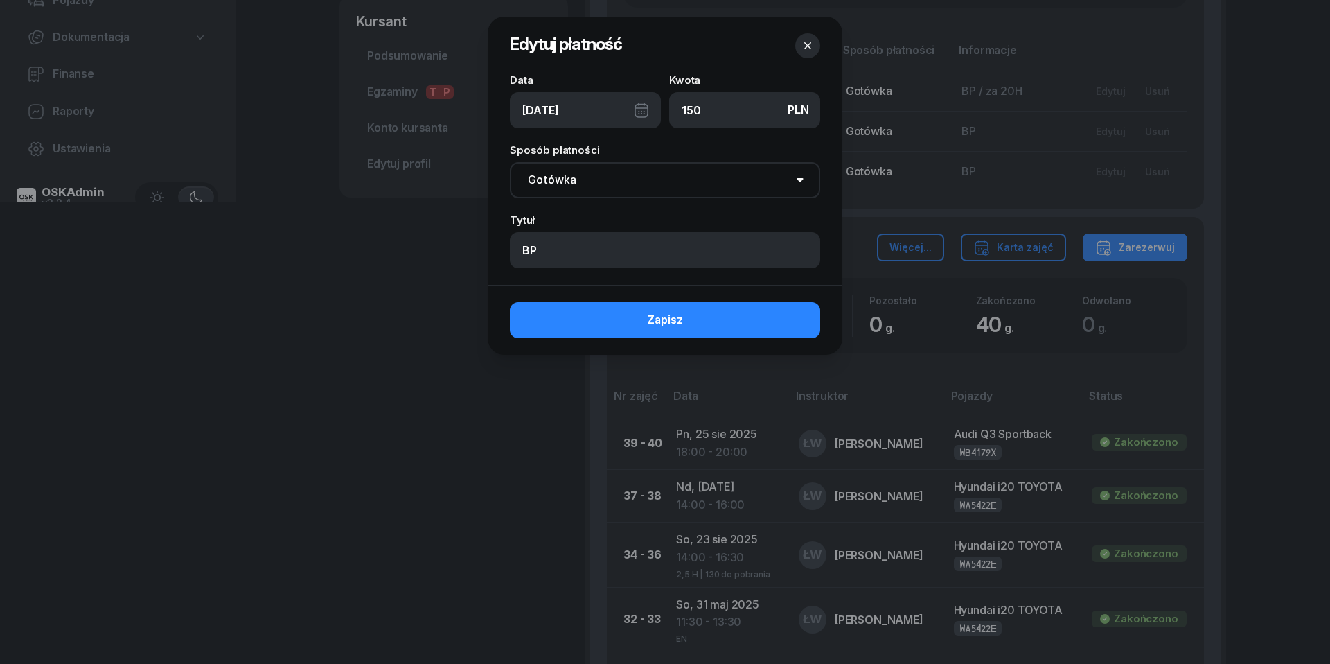
click at [635, 107] on div "[DATE]" at bounding box center [585, 110] width 151 height 36
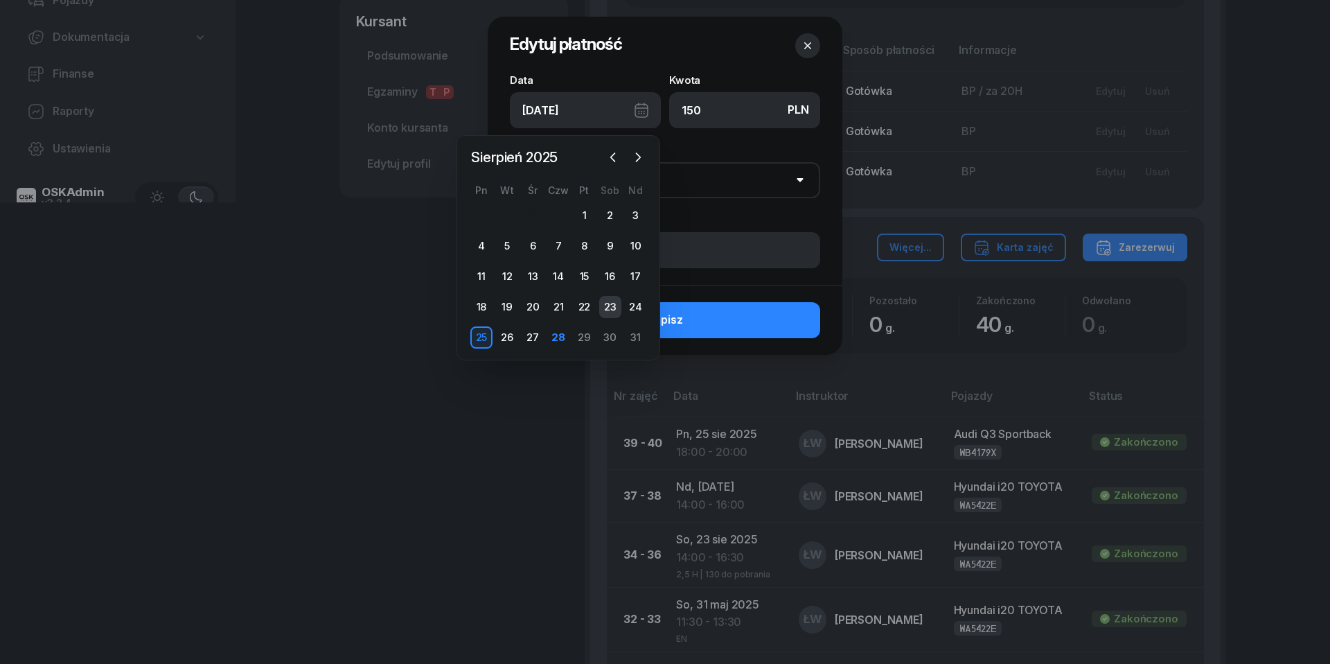
click at [610, 304] on div "23" at bounding box center [610, 307] width 22 height 22
type input "[DATE]"
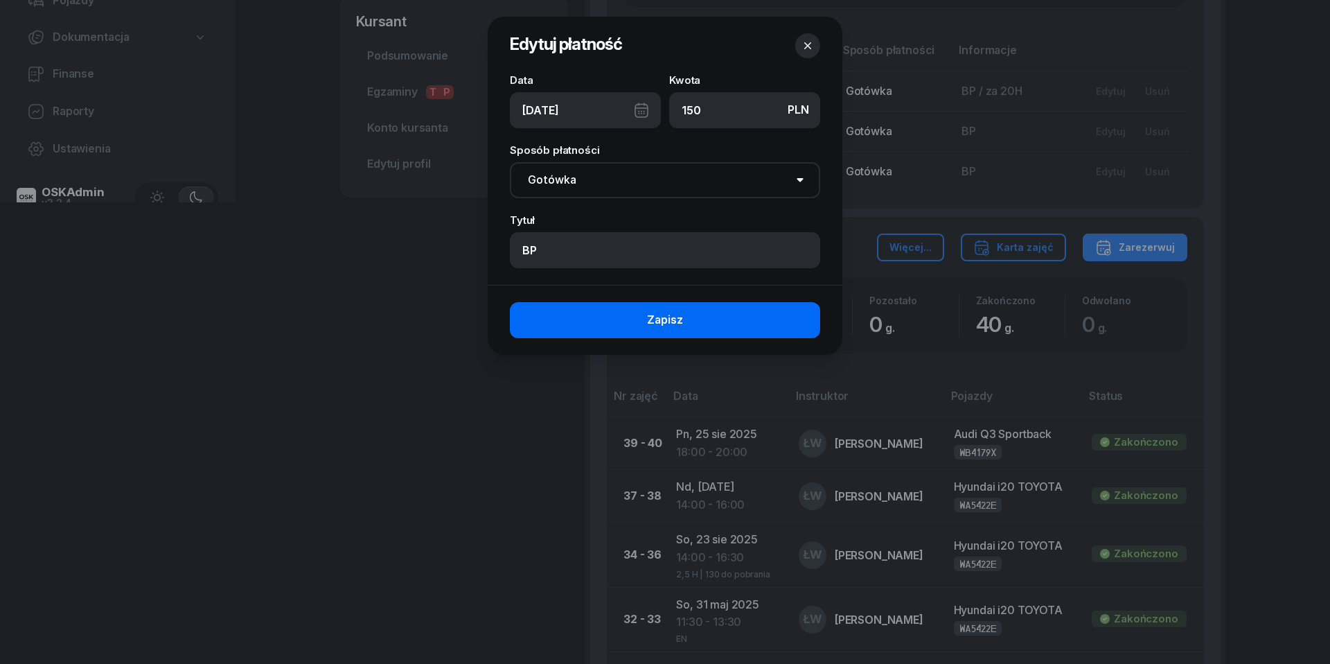
click at [654, 317] on span "Zapisz" at bounding box center [665, 320] width 36 height 18
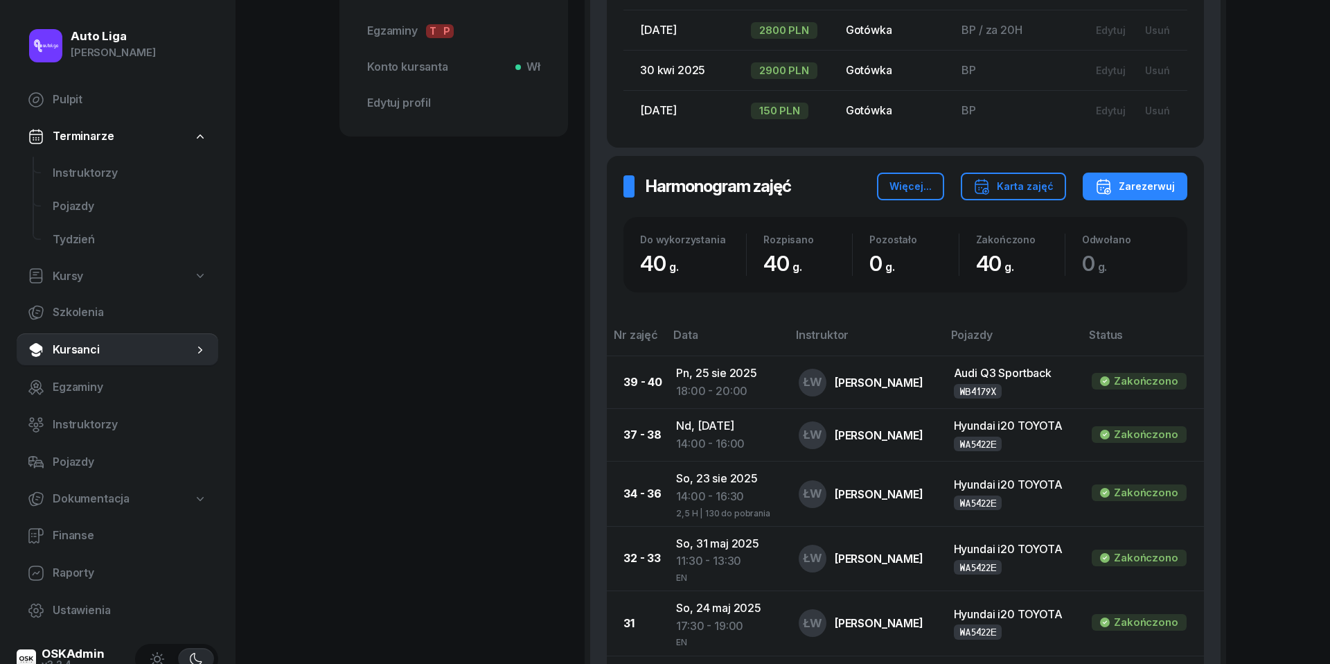
scroll to position [529, 0]
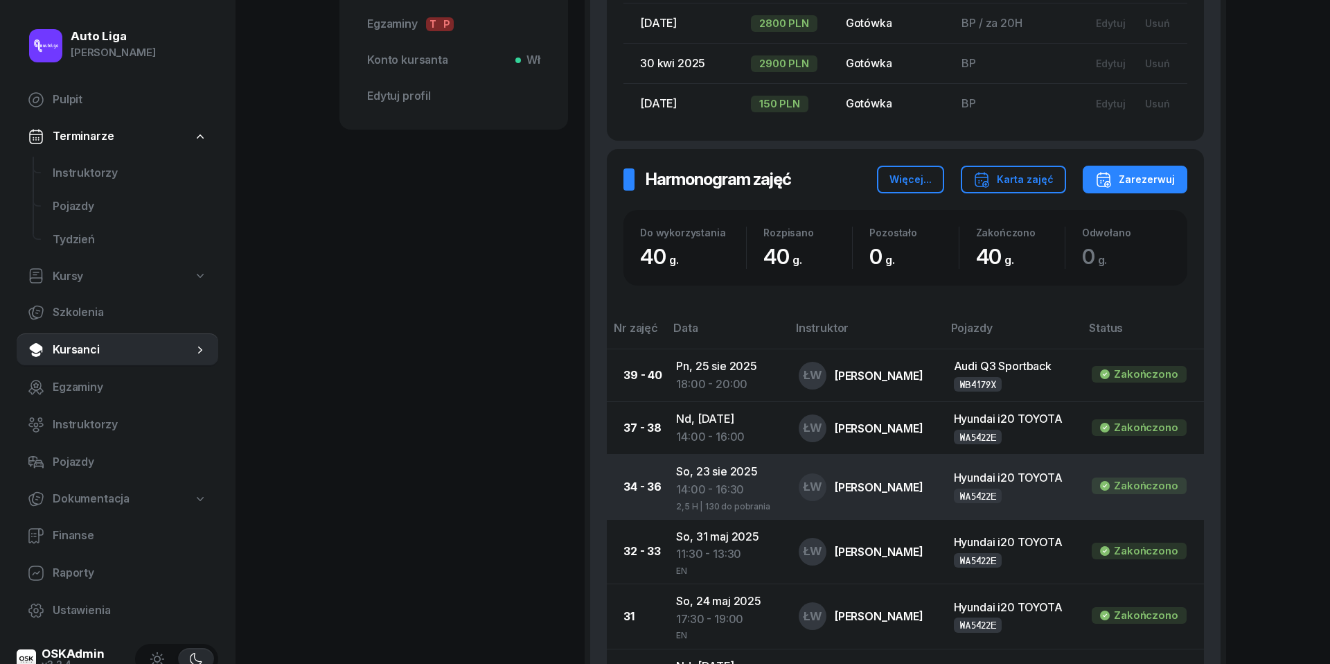
click at [701, 484] on div "14:00 - 16:30" at bounding box center [726, 490] width 100 height 18
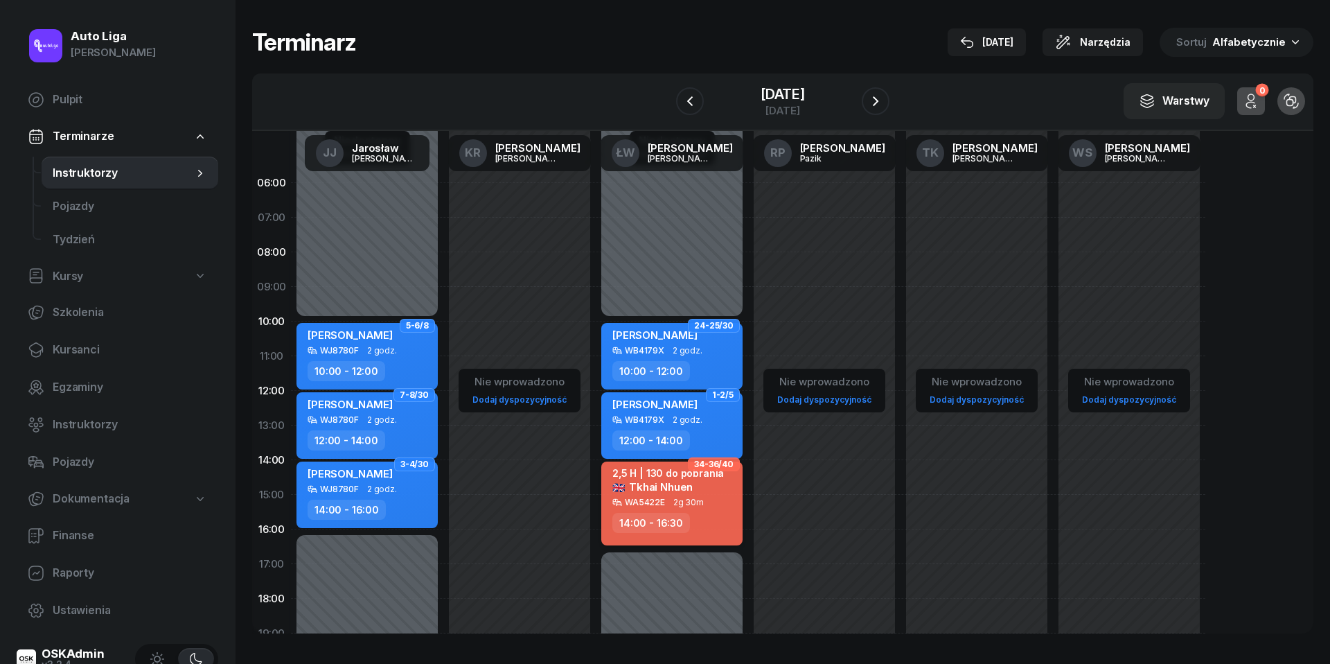
click at [692, 502] on span "2g 30m" at bounding box center [688, 502] width 30 height 10
select select "14"
select select "16"
select select "30"
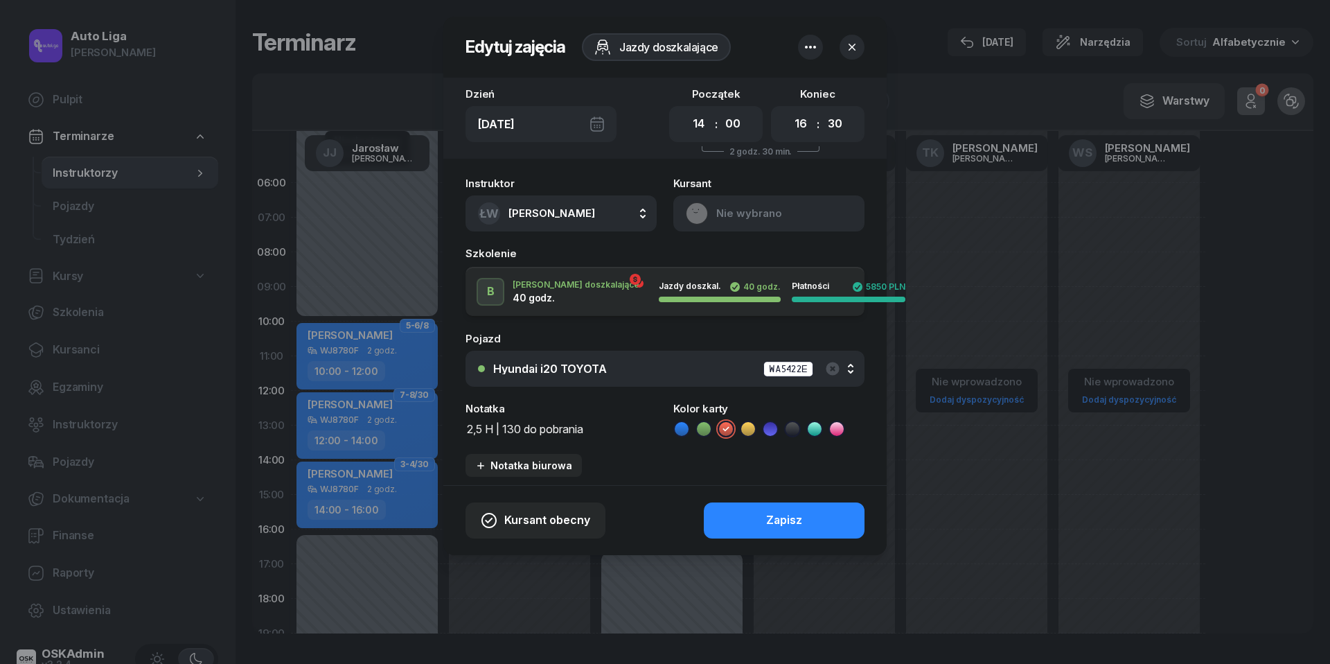
click at [603, 425] on textarea "2,5 H | 130 do pobrania" at bounding box center [561, 427] width 191 height 17
type textarea "2"
click at [685, 432] on icon at bounding box center [682, 429] width 14 height 14
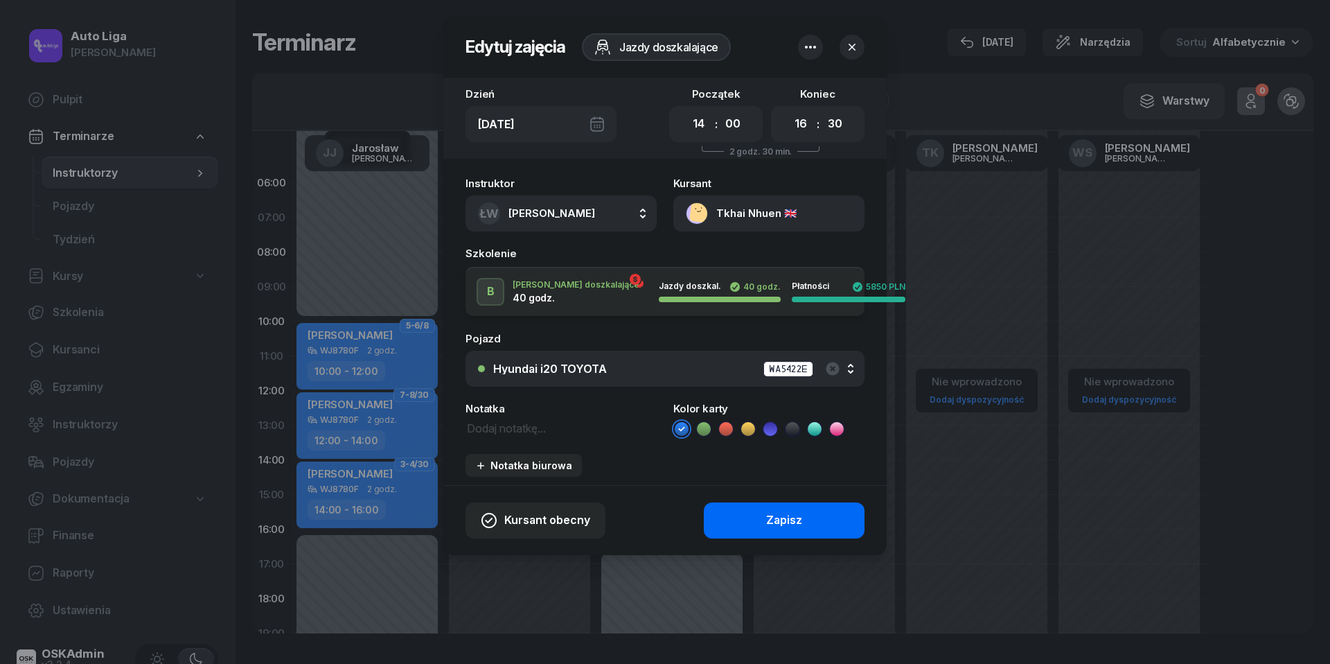
click at [779, 516] on div "Zapisz" at bounding box center [784, 520] width 36 height 18
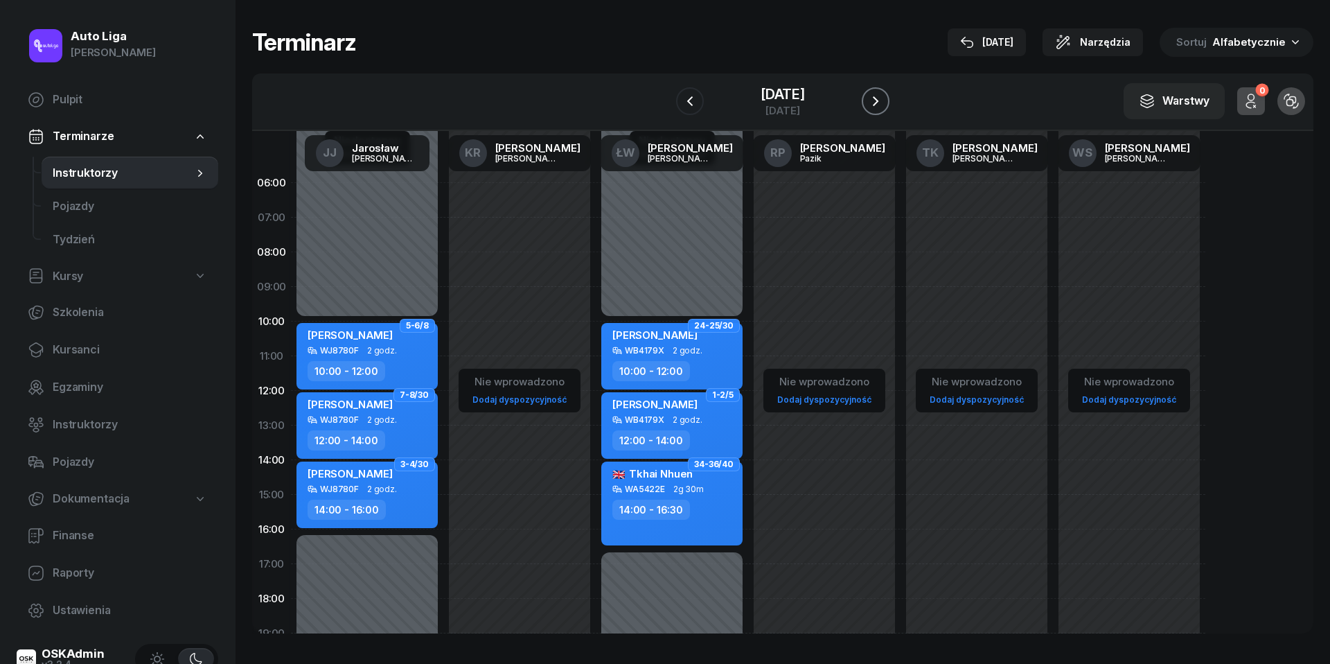
click at [880, 101] on icon "button" at bounding box center [875, 101] width 17 height 17
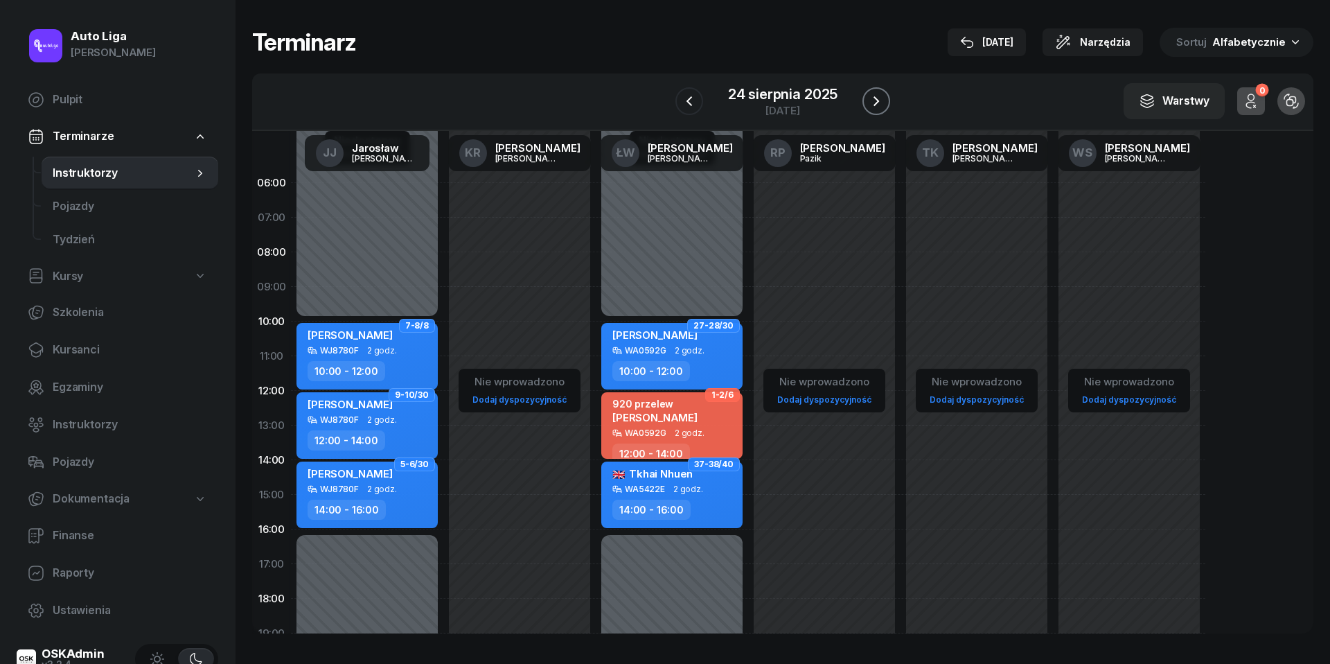
click at [880, 101] on icon "button" at bounding box center [876, 101] width 17 height 17
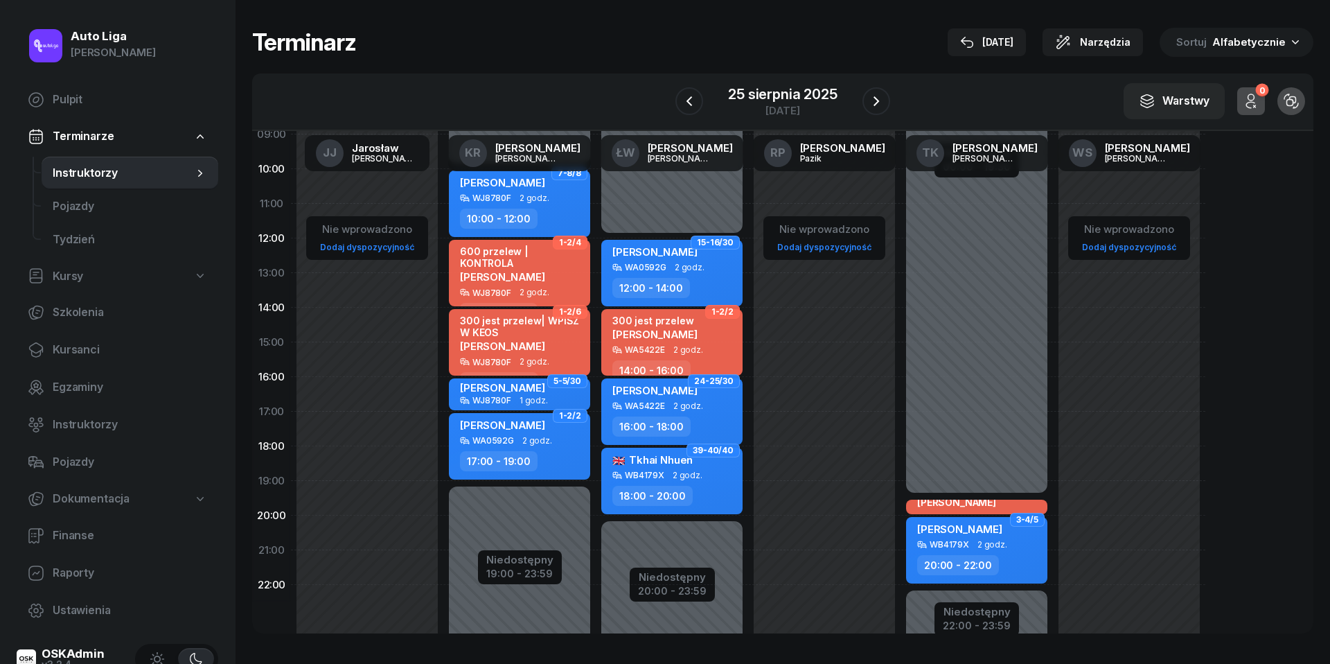
scroll to position [154, 0]
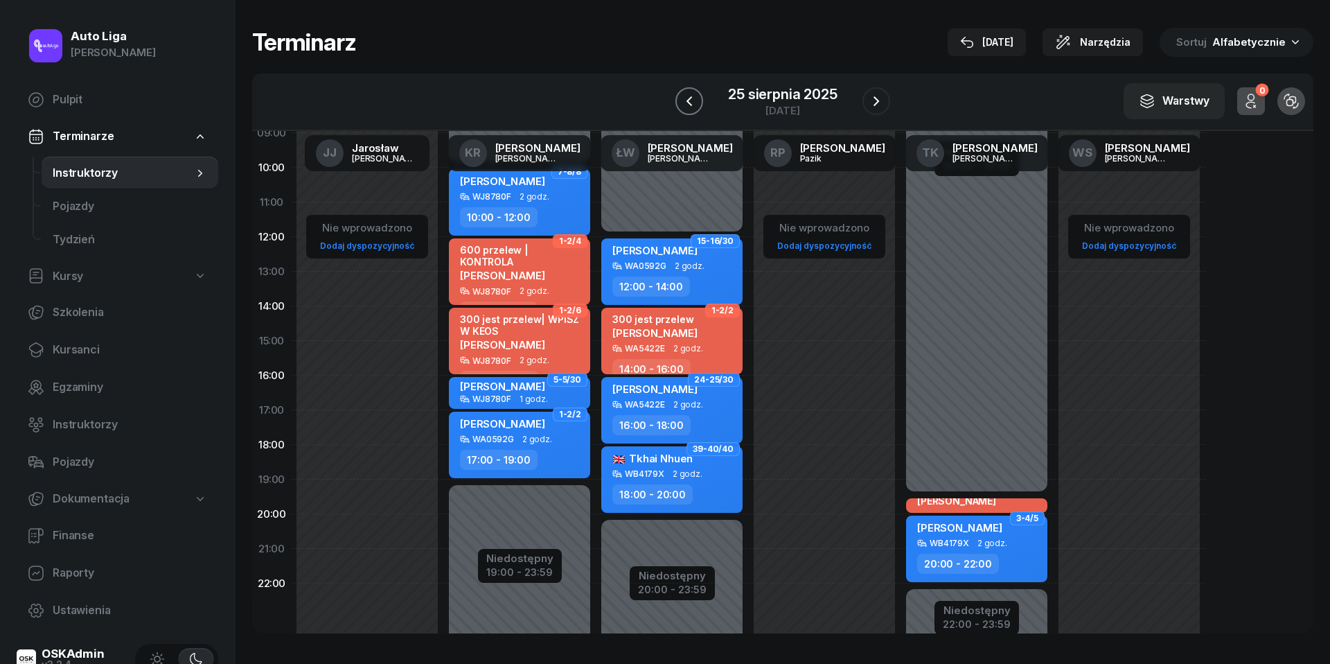
click at [685, 95] on icon "button" at bounding box center [689, 101] width 17 height 17
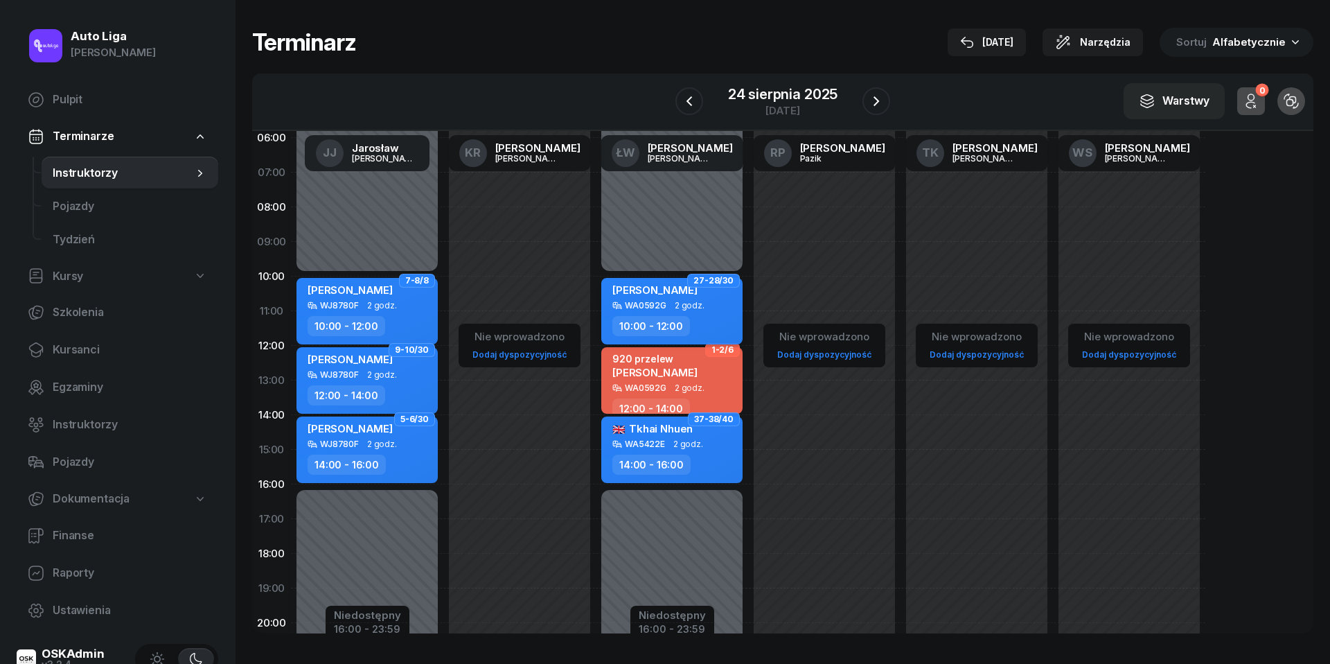
scroll to position [42, 0]
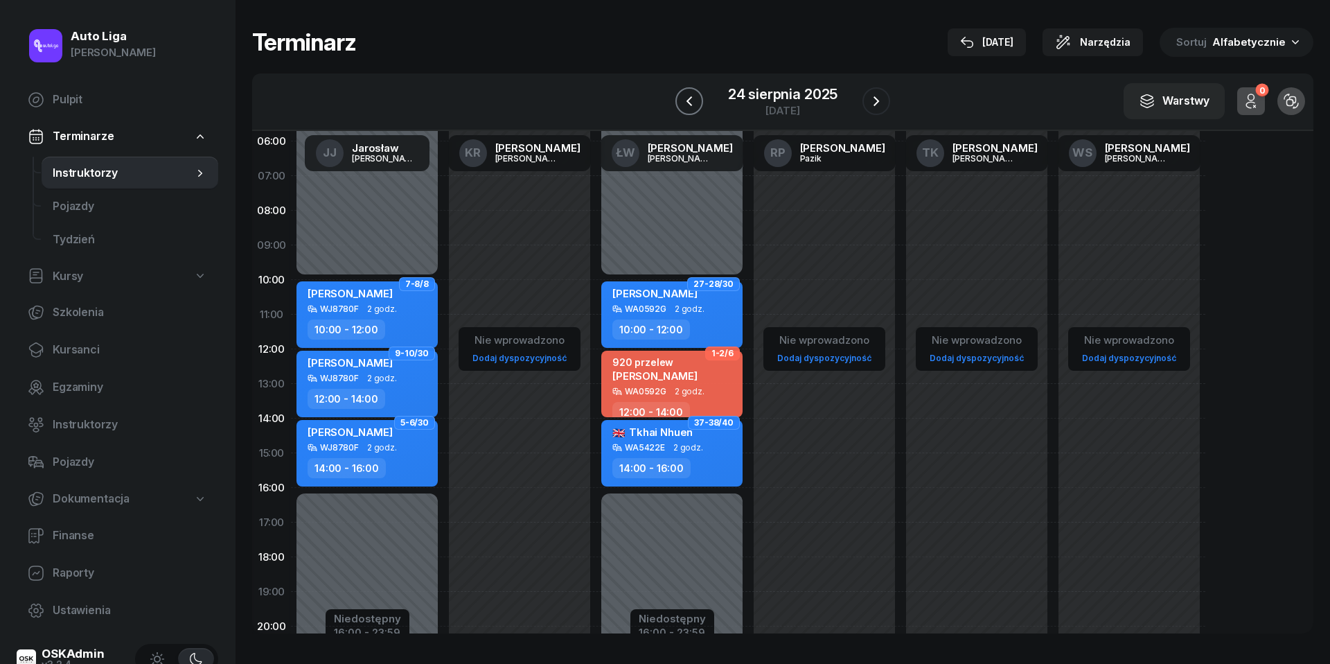
click at [688, 91] on button "button" at bounding box center [690, 101] width 28 height 28
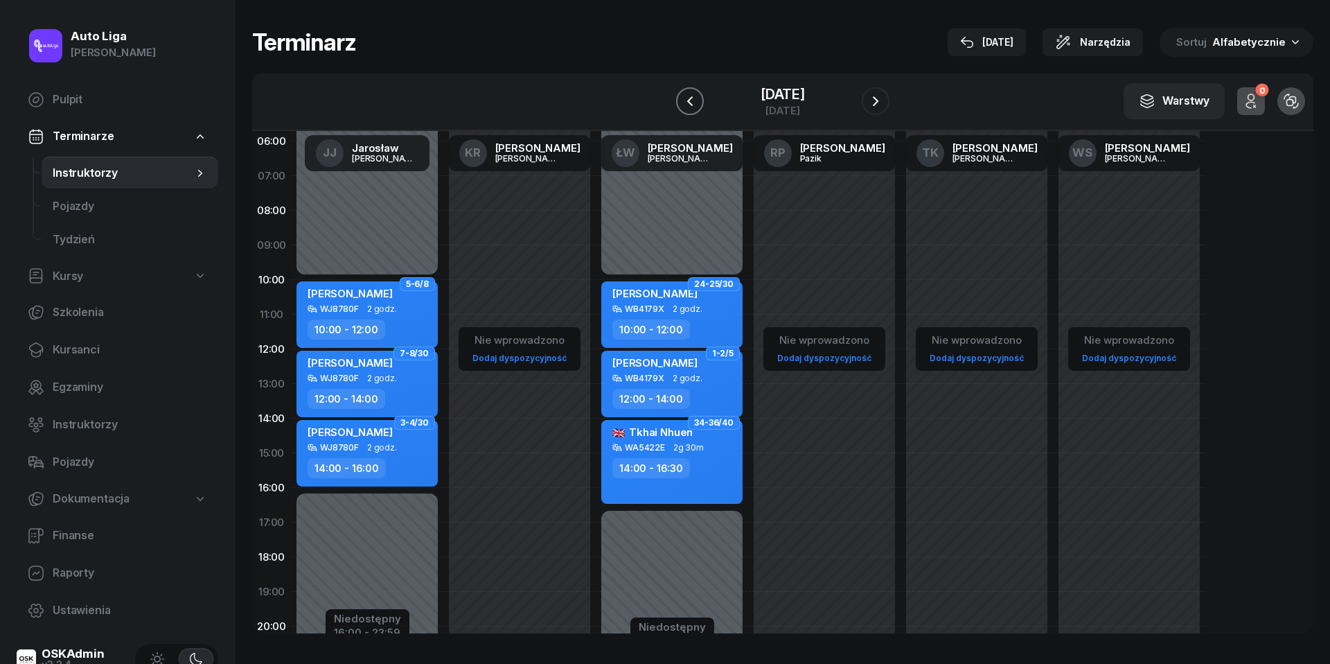
click at [688, 91] on button "button" at bounding box center [690, 101] width 28 height 28
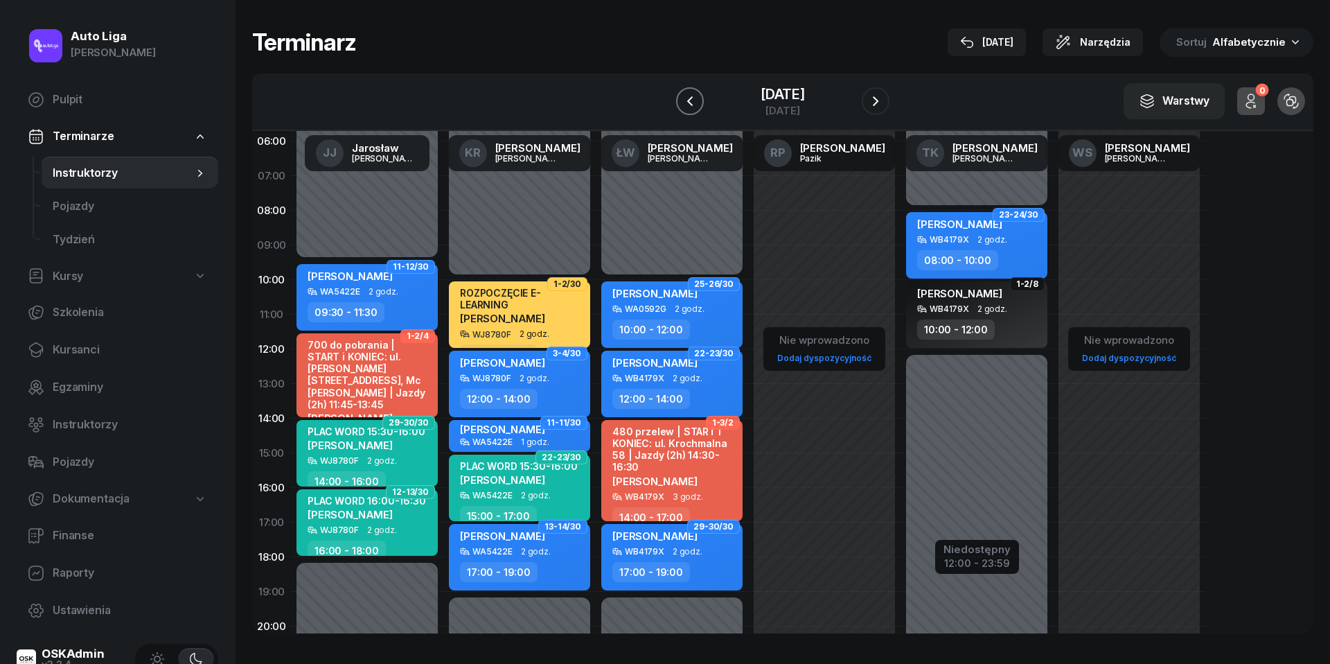
click at [688, 91] on button "button" at bounding box center [690, 101] width 28 height 28
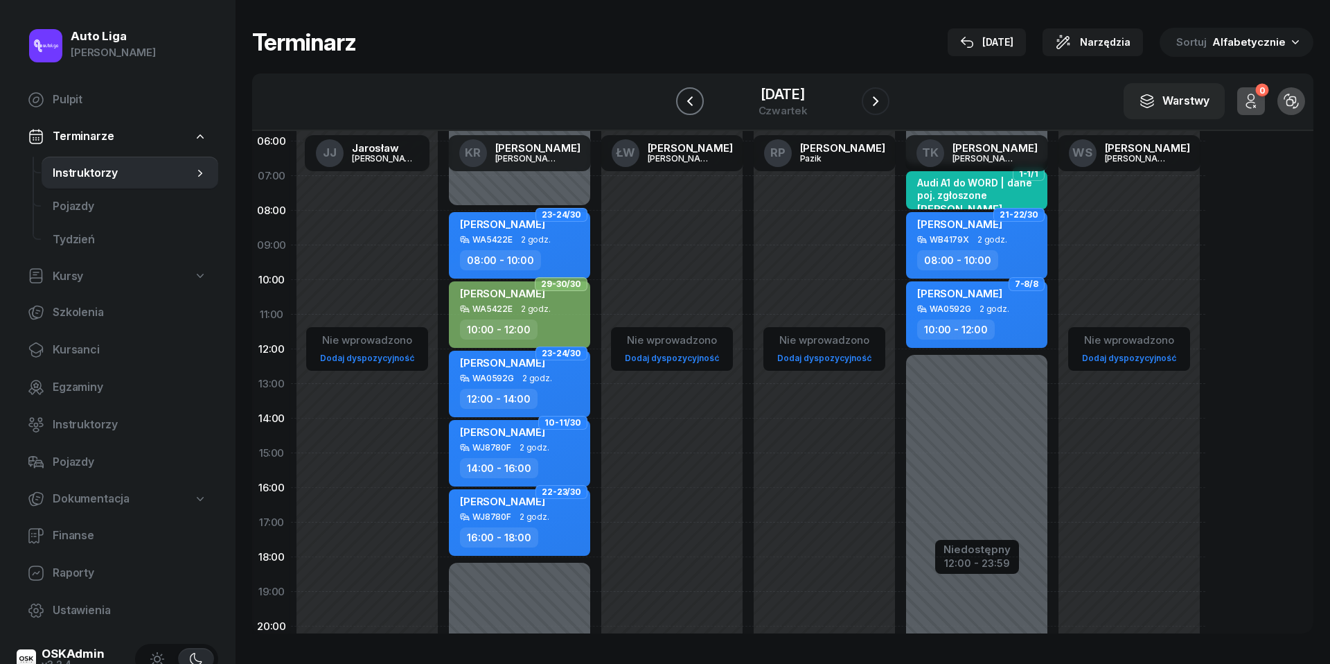
click at [688, 91] on button "button" at bounding box center [690, 101] width 28 height 28
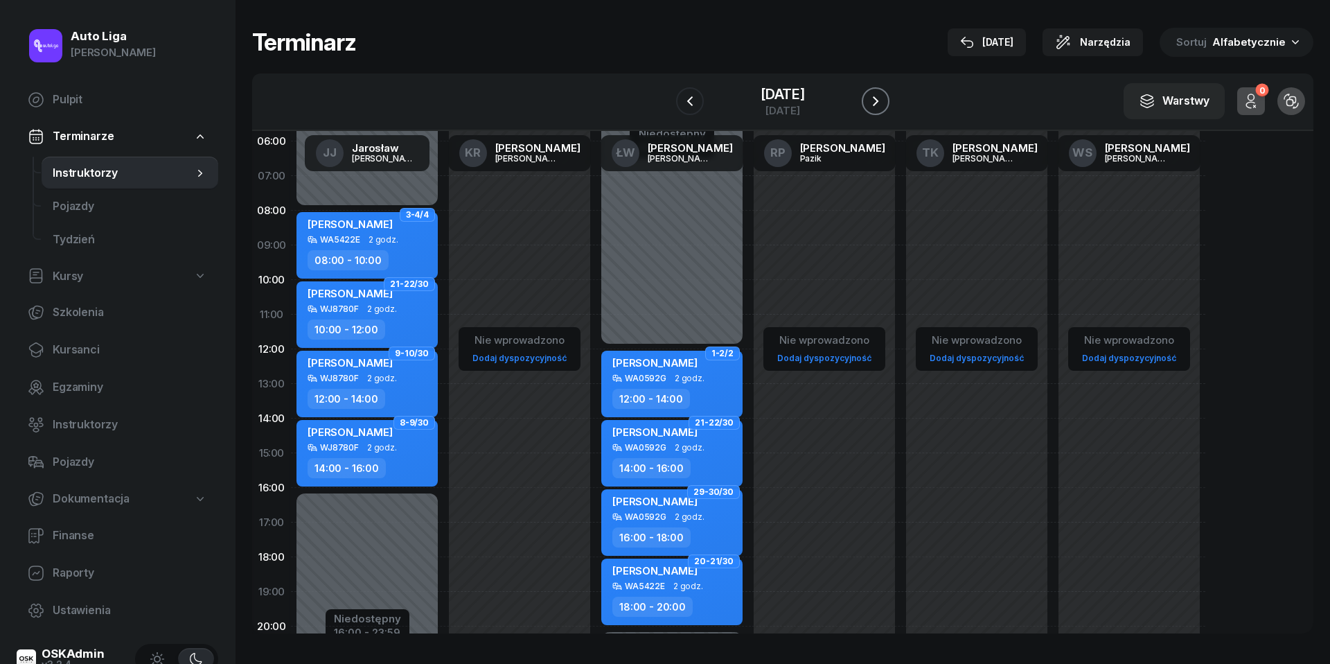
click at [882, 91] on button "button" at bounding box center [876, 101] width 28 height 28
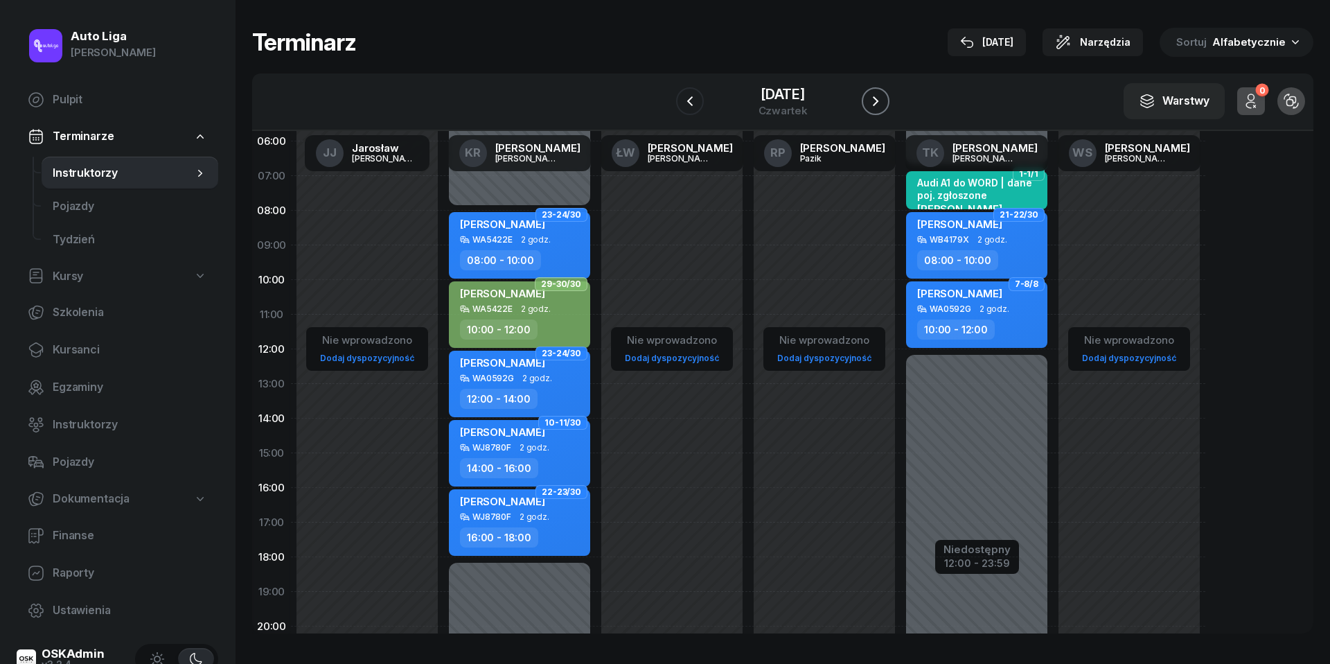
click at [882, 91] on button "button" at bounding box center [876, 101] width 28 height 28
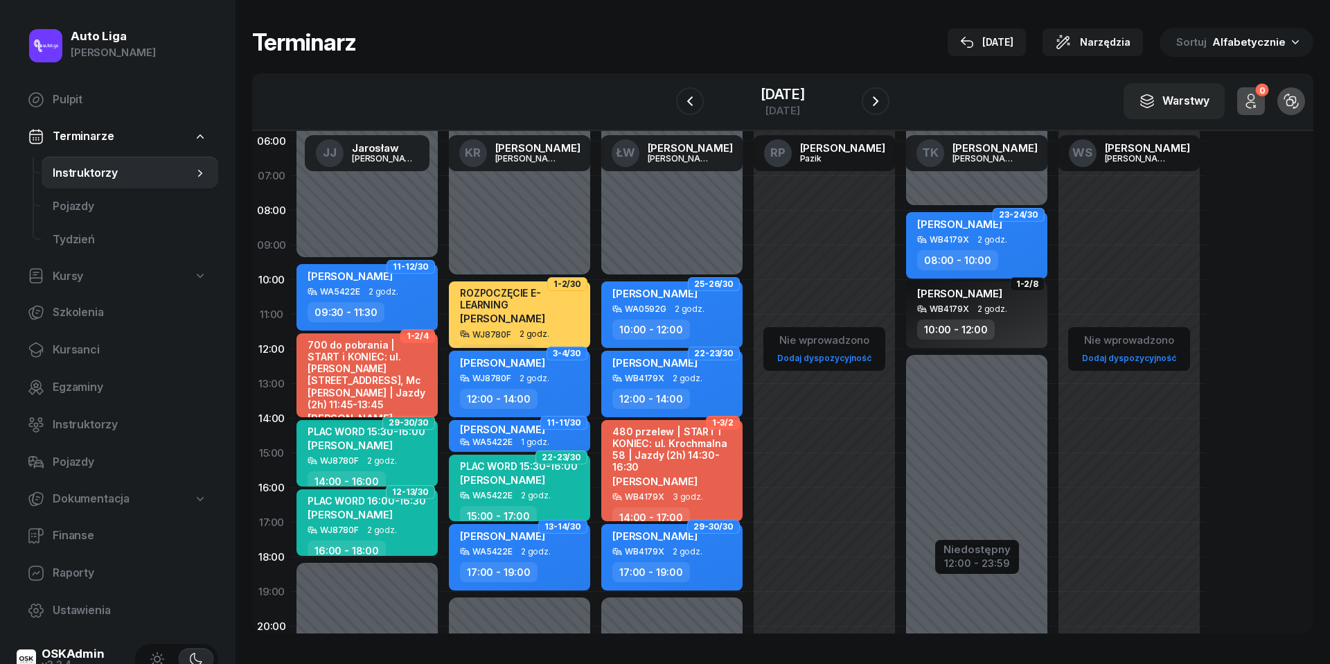
click at [367, 364] on div "700 do pobrania | START i KONIEC: ul. [PERSON_NAME][STREET_ADDRESS], Mc [PERSON…" at bounding box center [369, 374] width 122 height 71
select select "11"
select select "30"
select select "14"
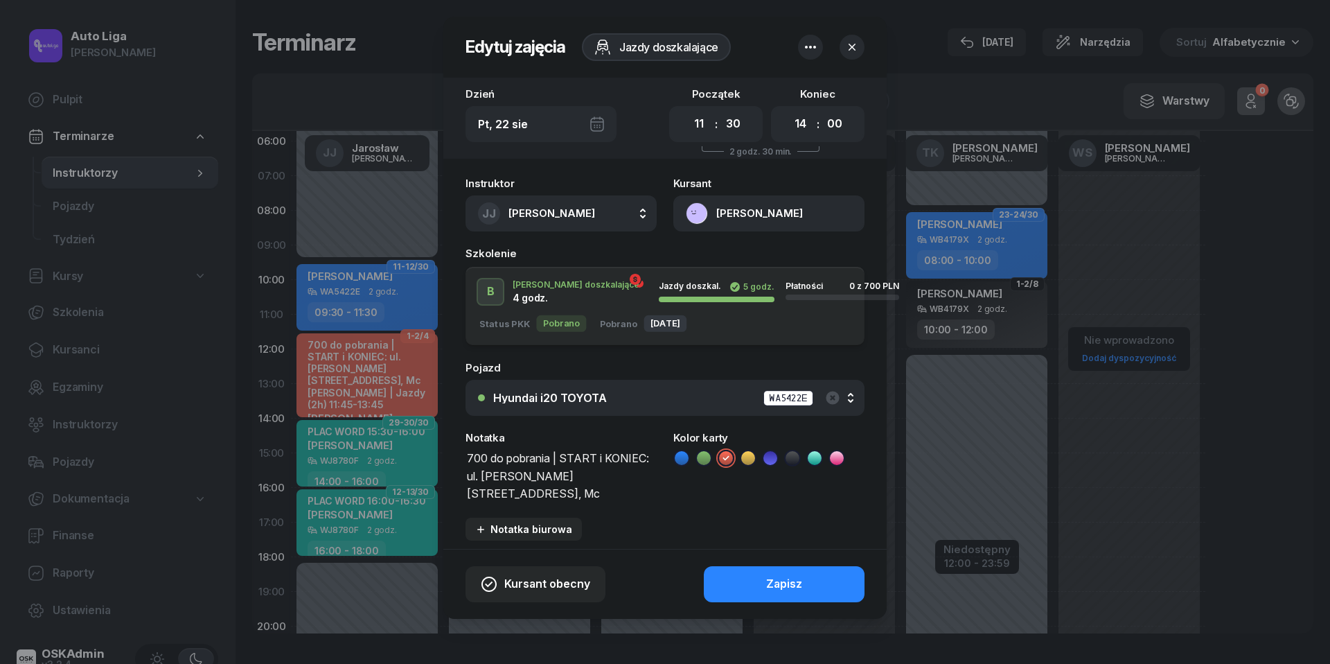
click at [708, 206] on button "[PERSON_NAME]" at bounding box center [768, 213] width 191 height 36
click at [707, 263] on div "Otwórz profil" at bounding box center [718, 261] width 67 height 18
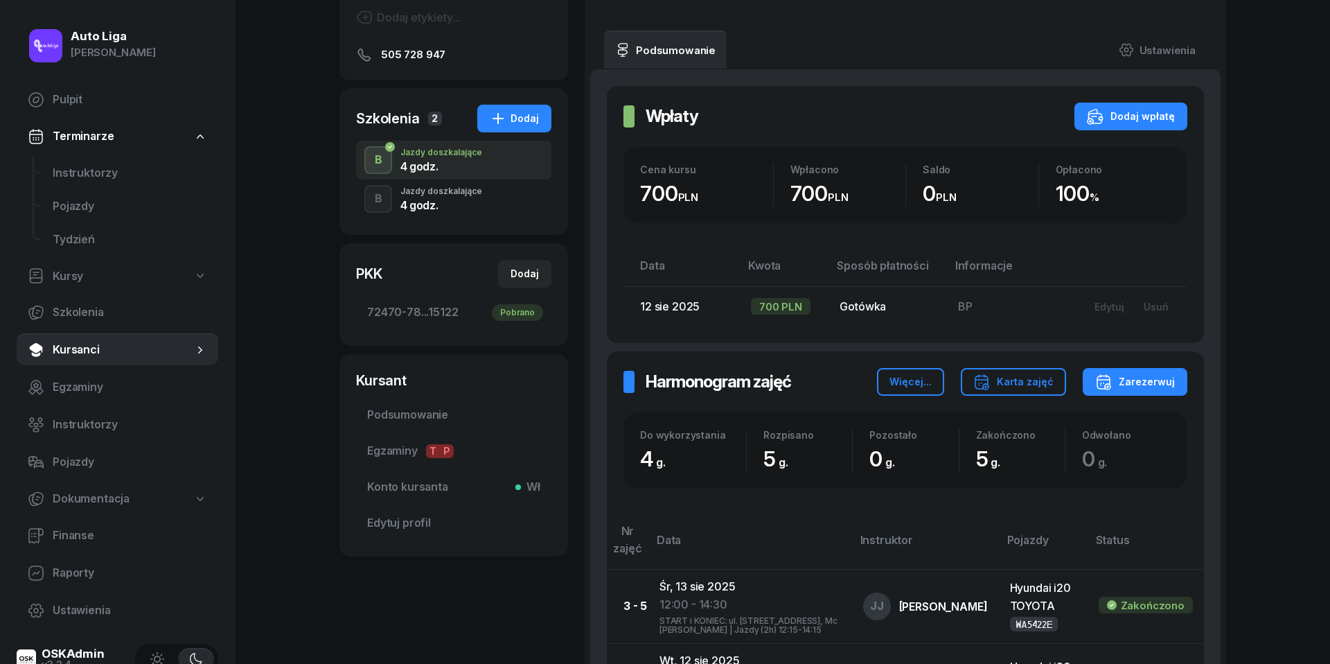
scroll to position [189, 0]
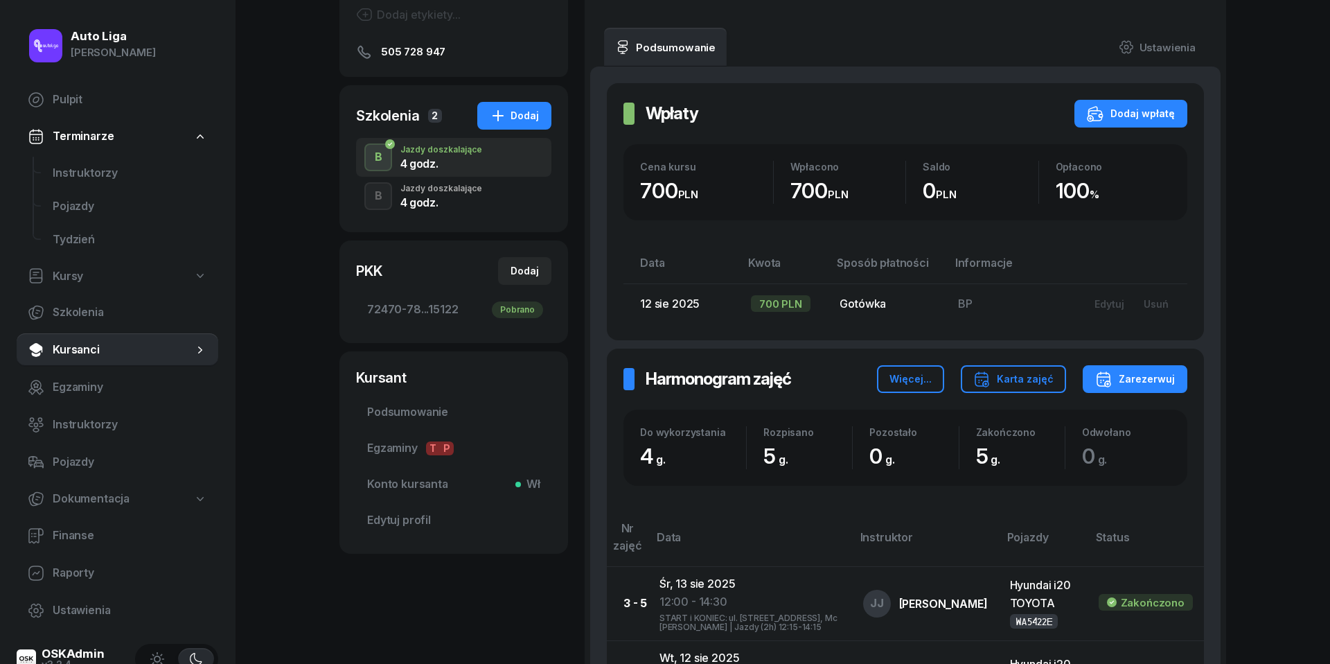
click at [473, 199] on div "4 godz." at bounding box center [441, 202] width 82 height 11
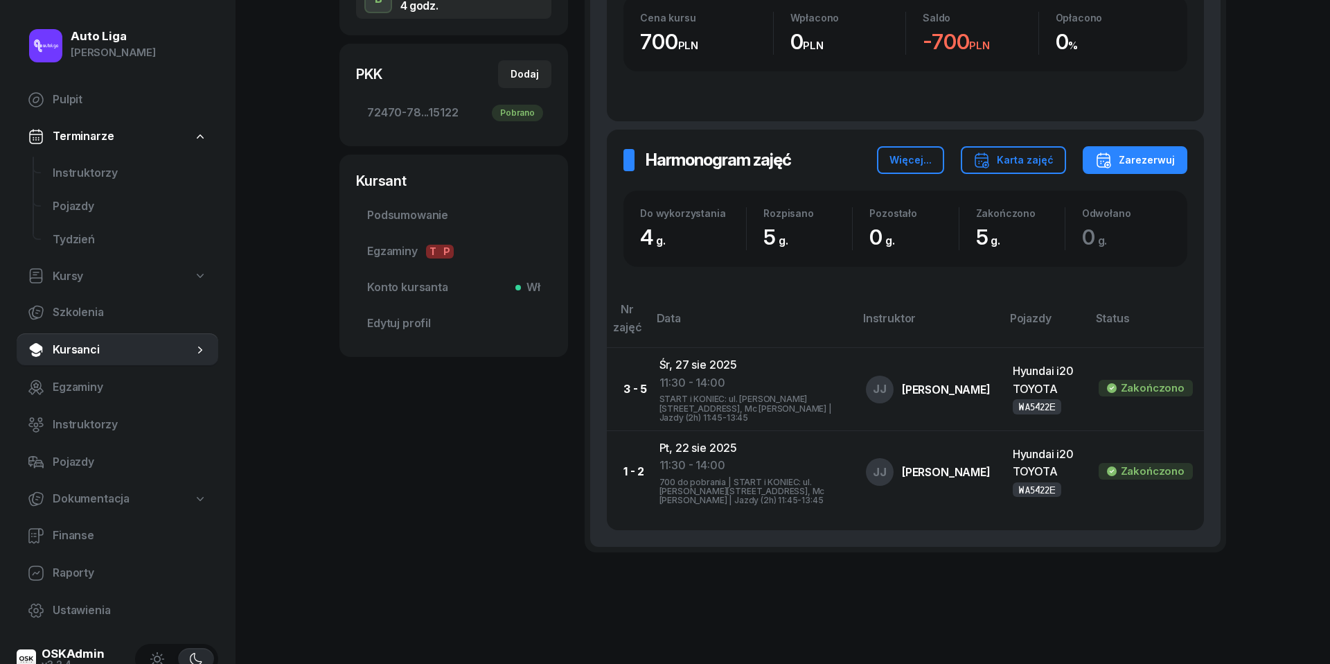
scroll to position [385, 0]
click at [87, 173] on span "Instruktorzy" at bounding box center [130, 173] width 155 height 18
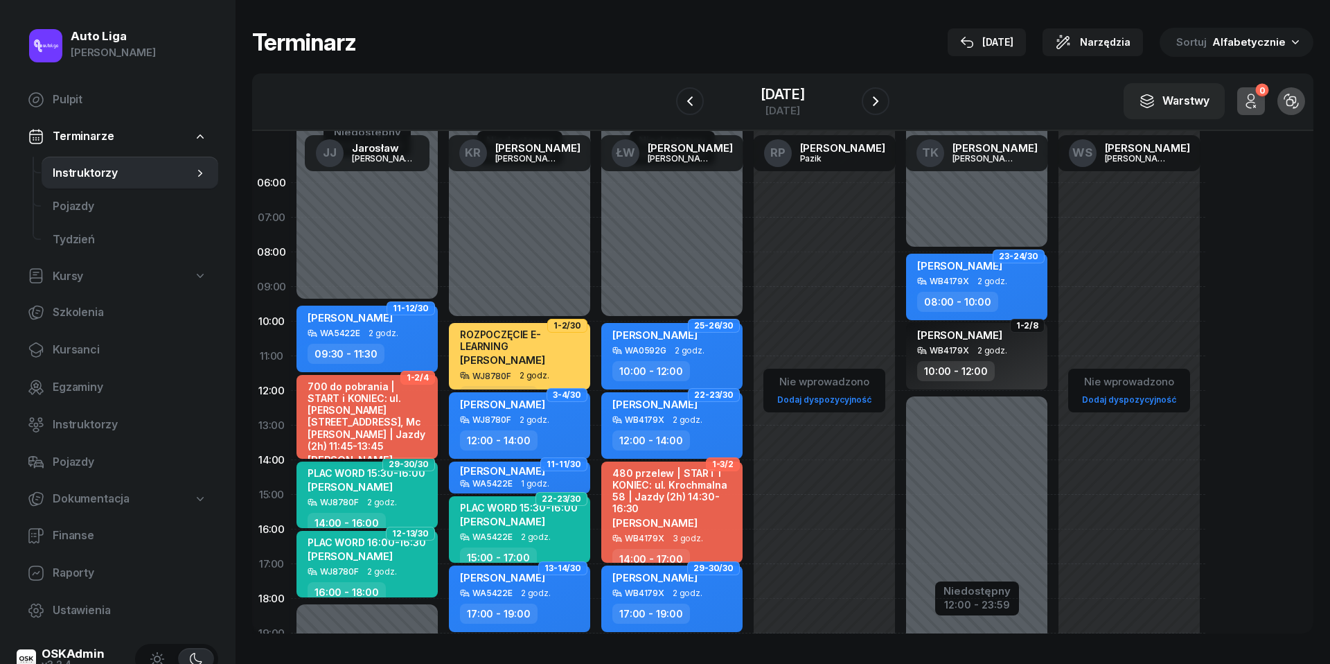
click at [386, 411] on div "700 do pobrania | START i KONIEC: ul. [PERSON_NAME][STREET_ADDRESS], Mc [PERSON…" at bounding box center [369, 415] width 122 height 71
select select "11"
select select "30"
select select "14"
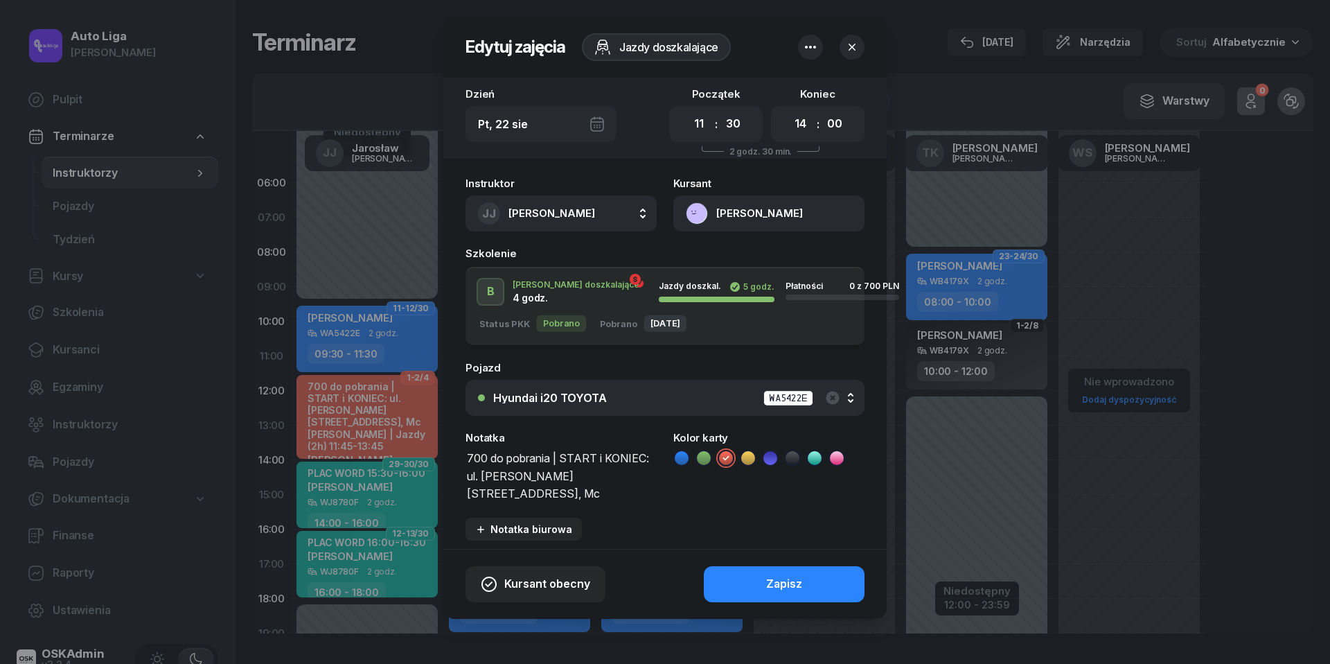
drag, startPoint x: 563, startPoint y: 458, endPoint x: 402, endPoint y: 458, distance: 161.4
click at [402, 458] on div "Edytuj zajęcia Jazdy doszkalające Dzień Pt, [DATE] Początek 00 01 02 03 04 05 0…" at bounding box center [665, 332] width 1330 height 664
type textarea "START i KONIEC: ul. [PERSON_NAME][STREET_ADDRESS], Mc [PERSON_NAME] | Jazdy (2h…"
click at [683, 456] on icon at bounding box center [681, 457] width 6 height 5
click at [793, 583] on div "Zapisz" at bounding box center [784, 584] width 36 height 18
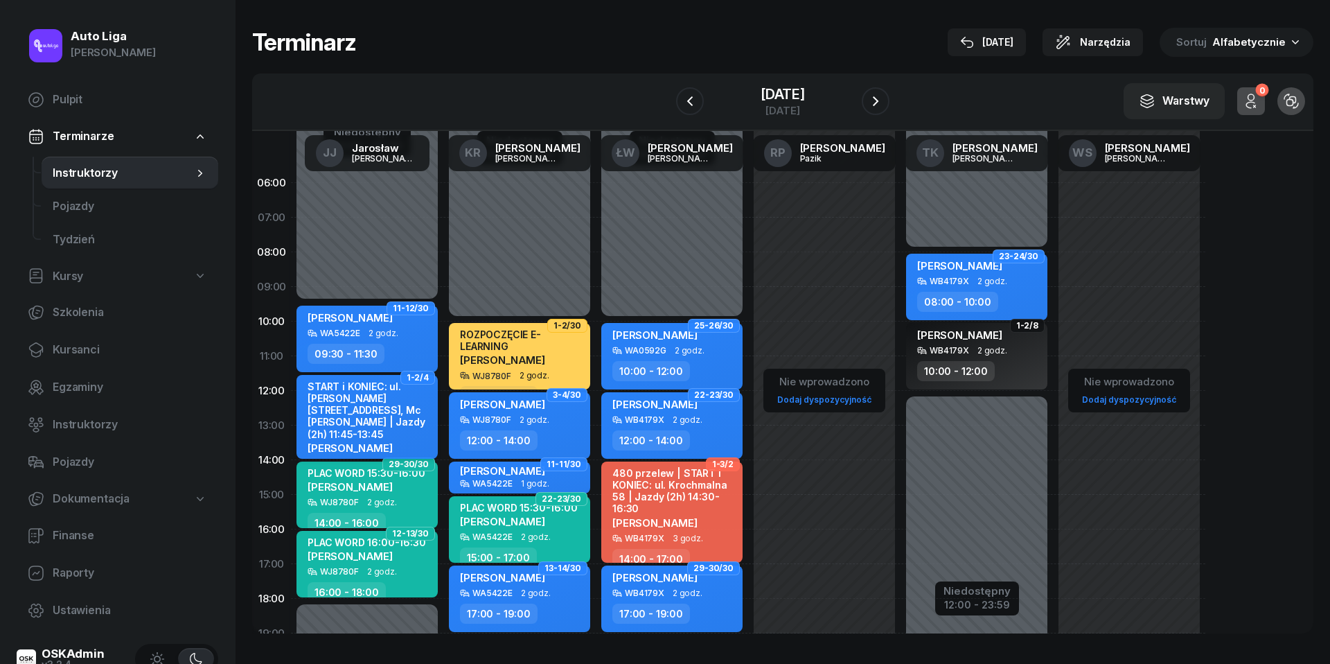
click at [396, 411] on div "START i KONIEC: ul. [PERSON_NAME][STREET_ADDRESS], Mc [PERSON_NAME] | Jazdy (2h…" at bounding box center [369, 410] width 122 height 60
select select "11"
select select "30"
select select "14"
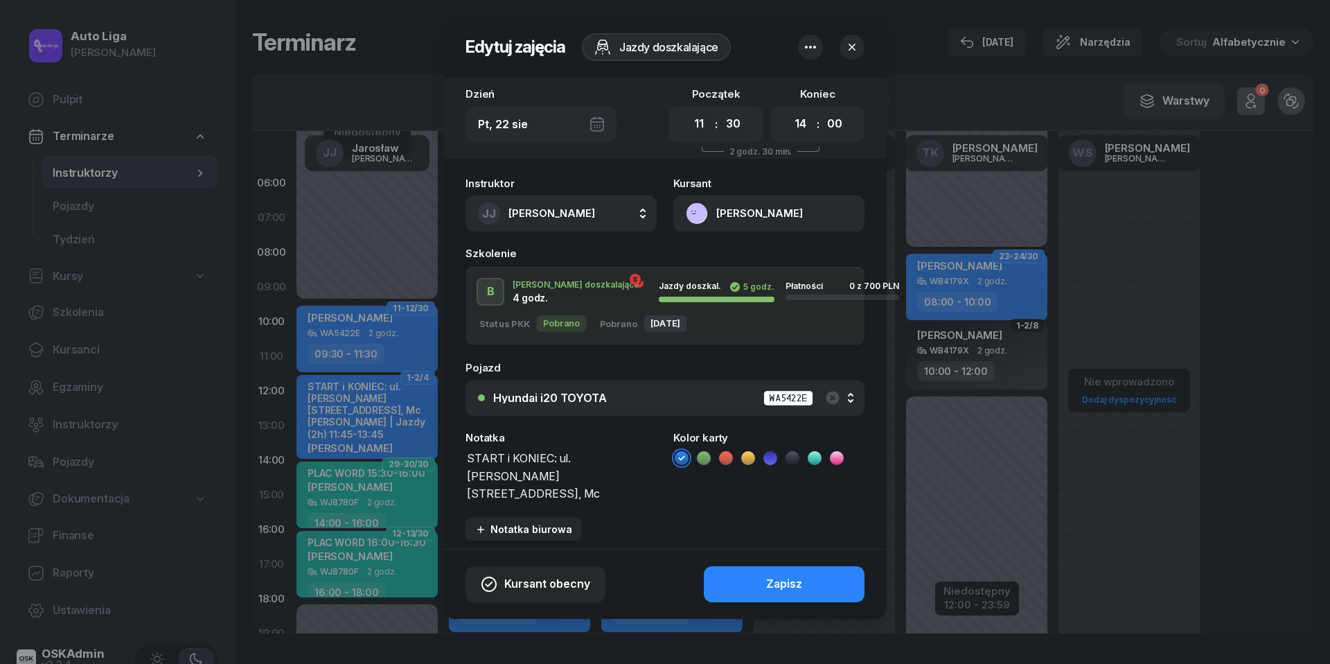
click at [696, 211] on button "[PERSON_NAME]" at bounding box center [768, 213] width 191 height 36
click at [726, 249] on link "Otwórz profil" at bounding box center [768, 261] width 182 height 35
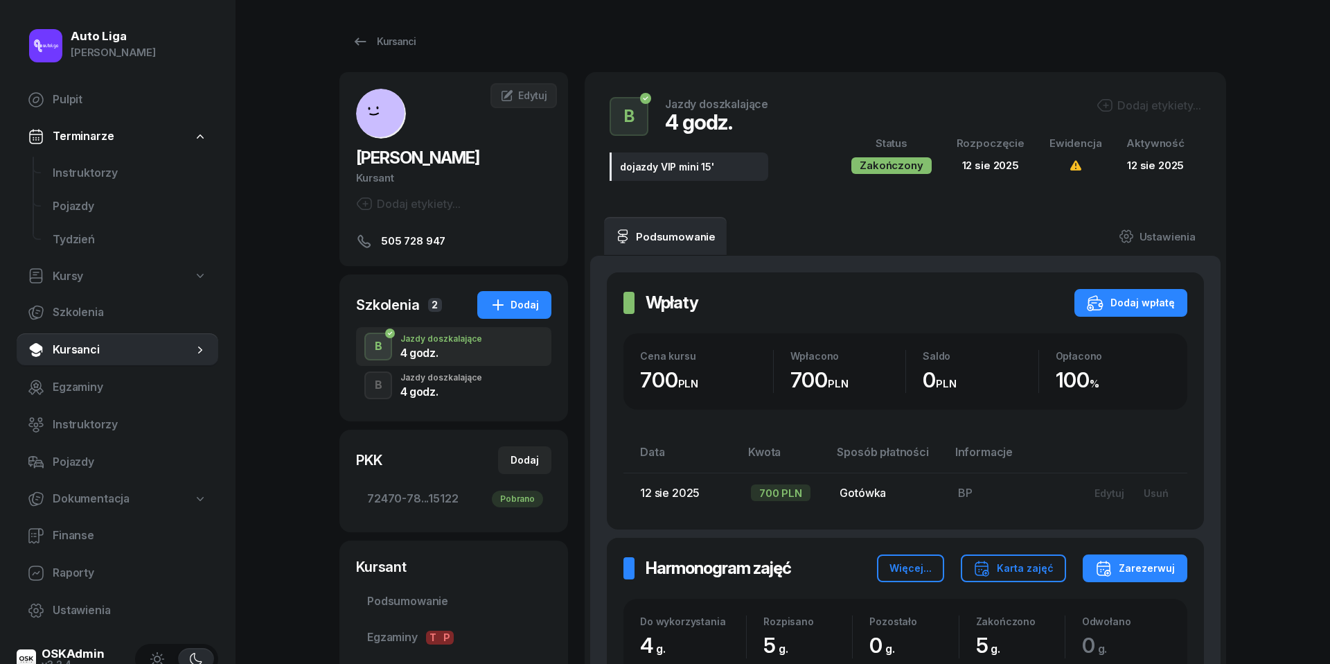
click at [473, 380] on div "Jazdy doszkalające" at bounding box center [441, 377] width 82 height 8
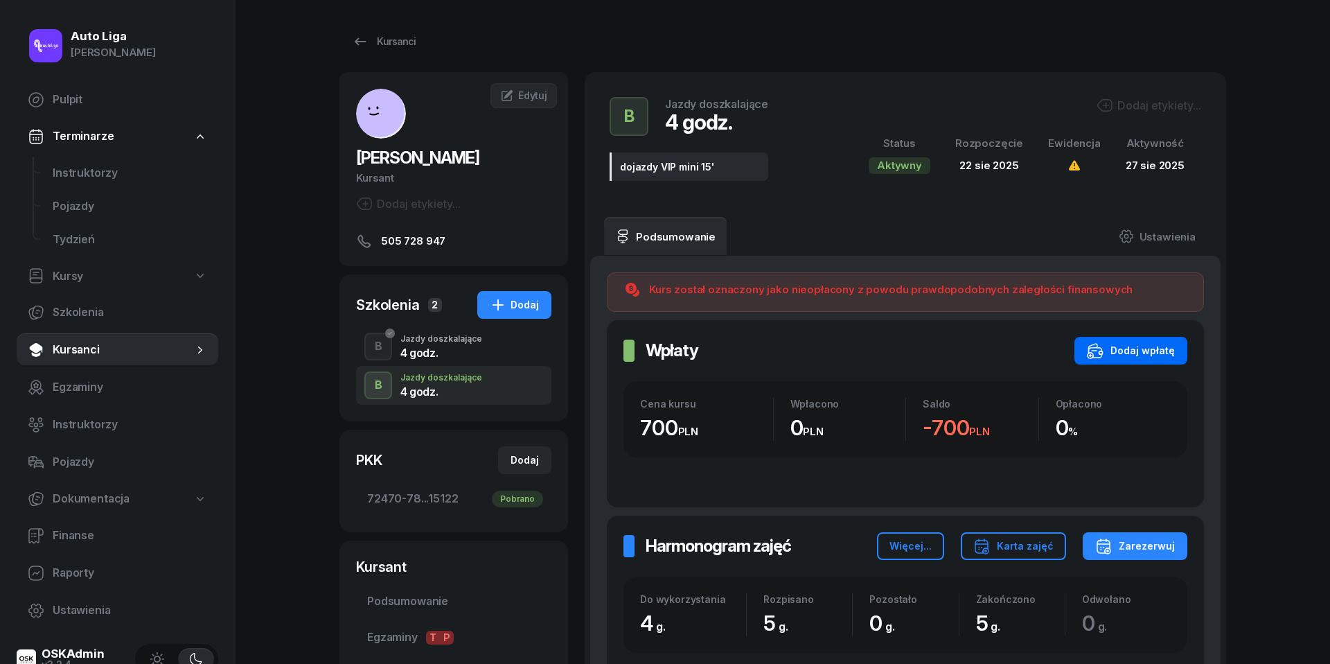
click at [1136, 337] on button "Dodaj wpłatę" at bounding box center [1131, 351] width 113 height 28
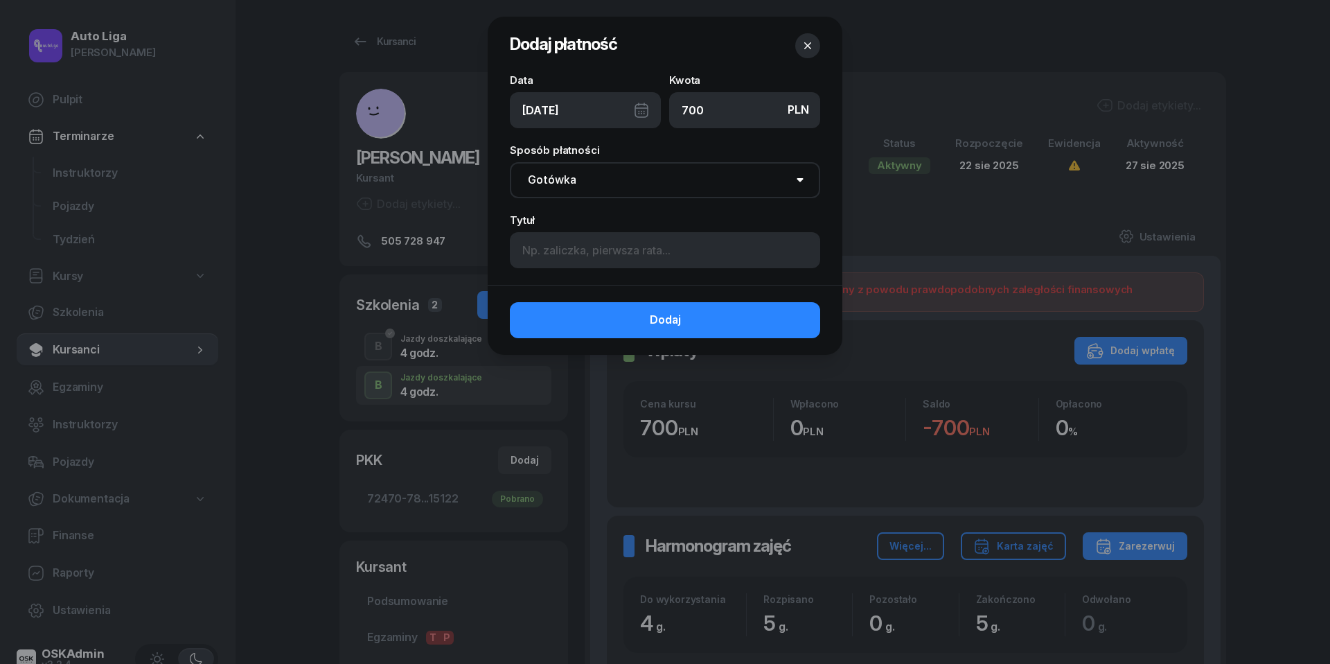
type input "700"
click at [642, 109] on div "[DATE]" at bounding box center [585, 110] width 151 height 36
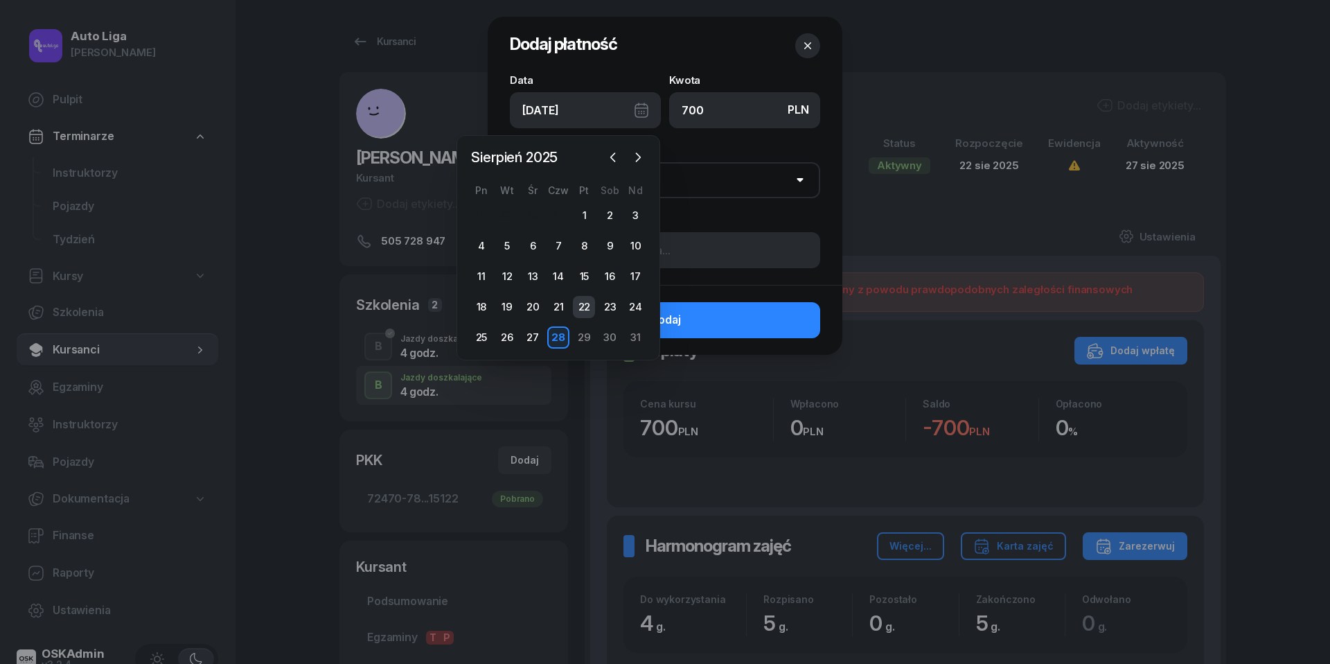
click at [585, 308] on div "22" at bounding box center [584, 307] width 22 height 22
type input "[DATE]"
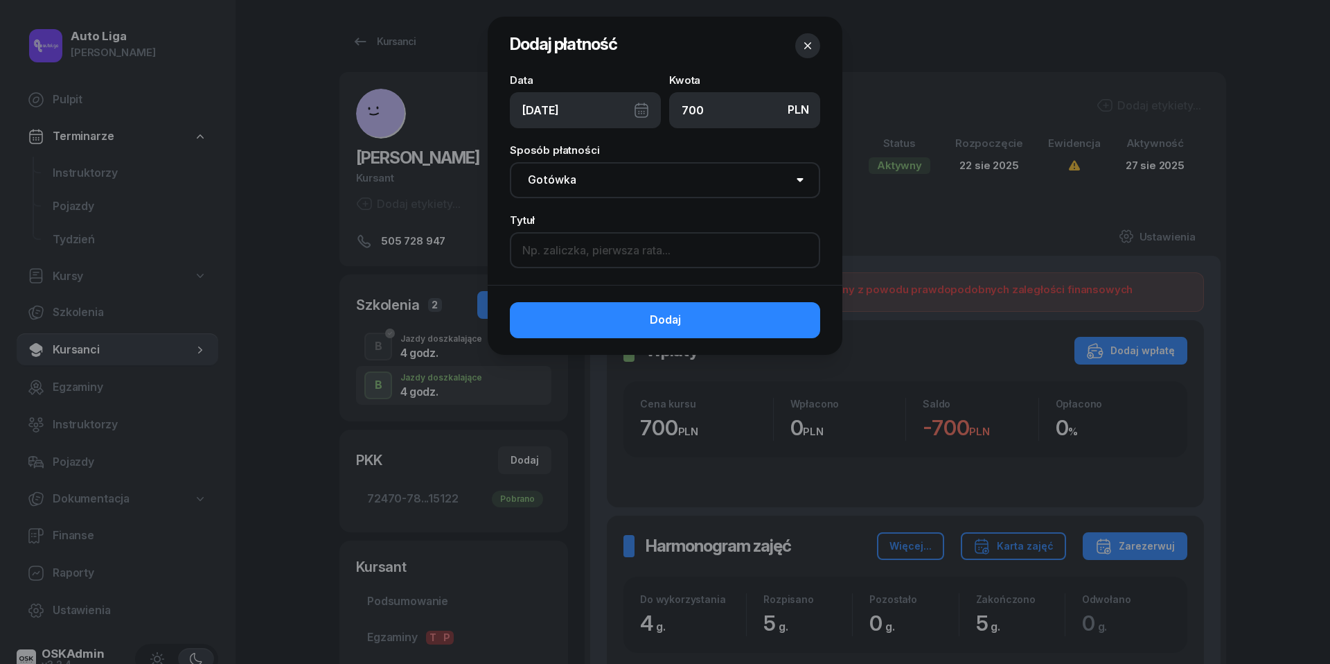
click at [588, 251] on input at bounding box center [665, 250] width 310 height 36
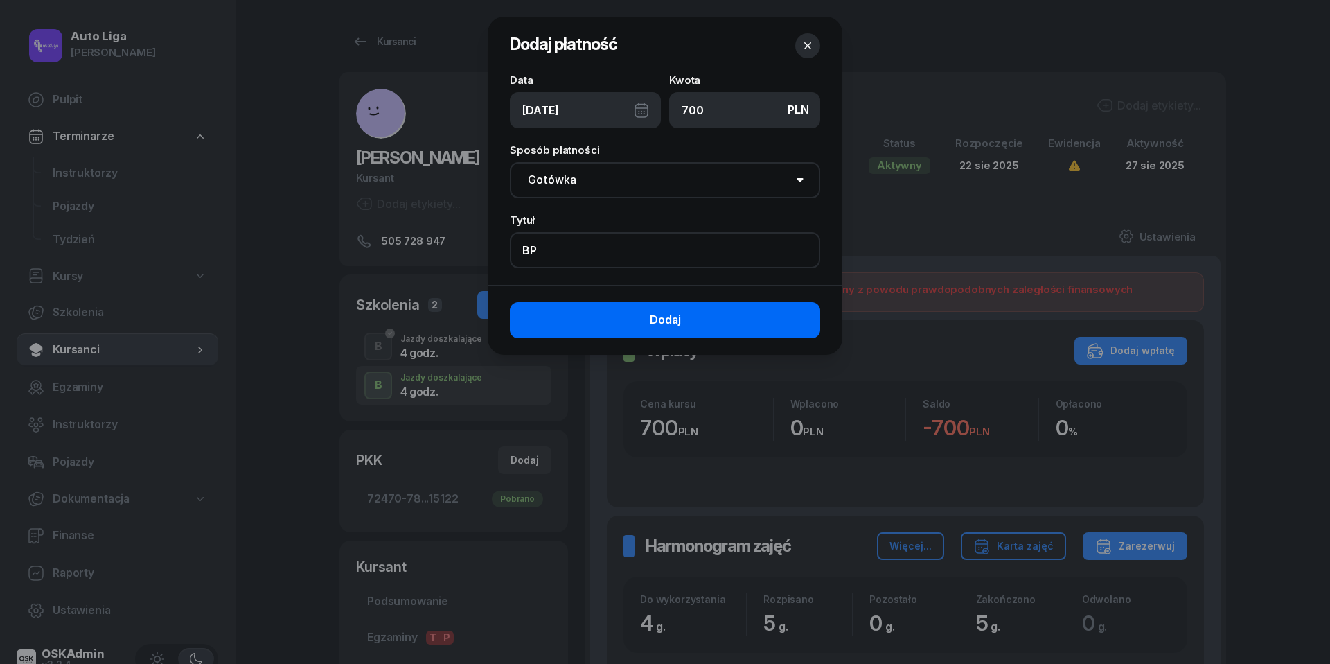
type input "BP"
click at [658, 320] on span "Dodaj" at bounding box center [665, 320] width 31 height 18
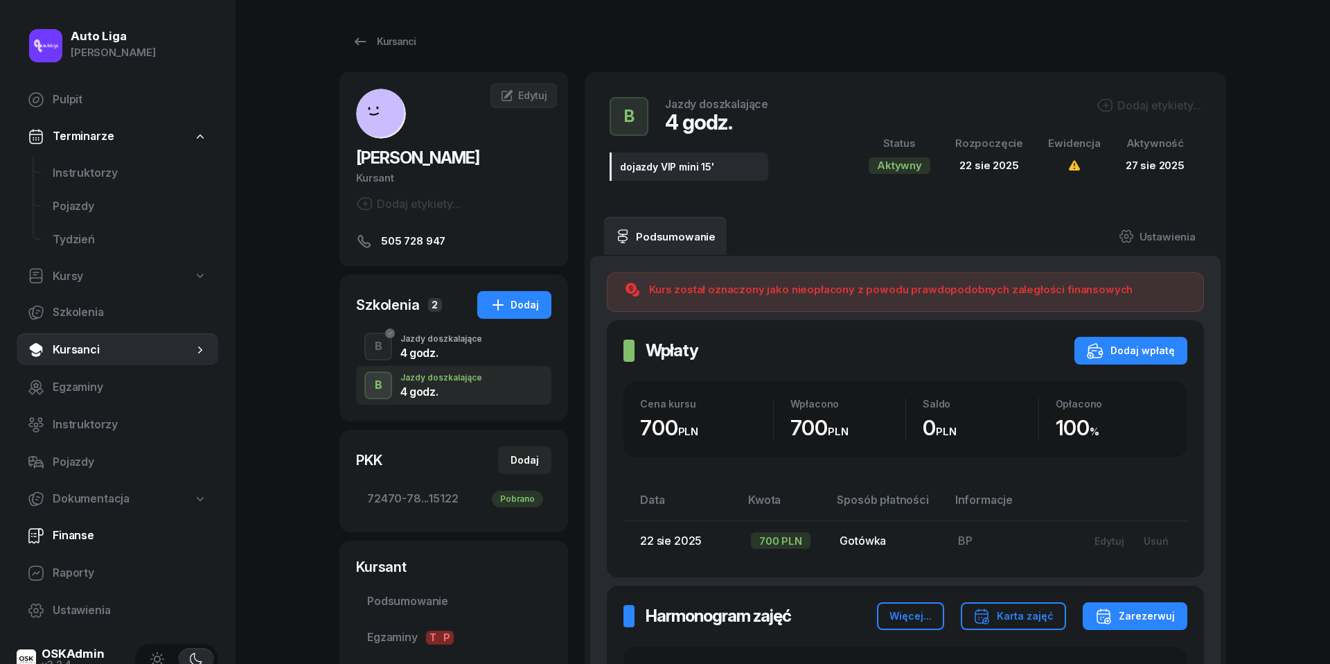
click at [70, 538] on span "Finanse" at bounding box center [130, 536] width 155 height 18
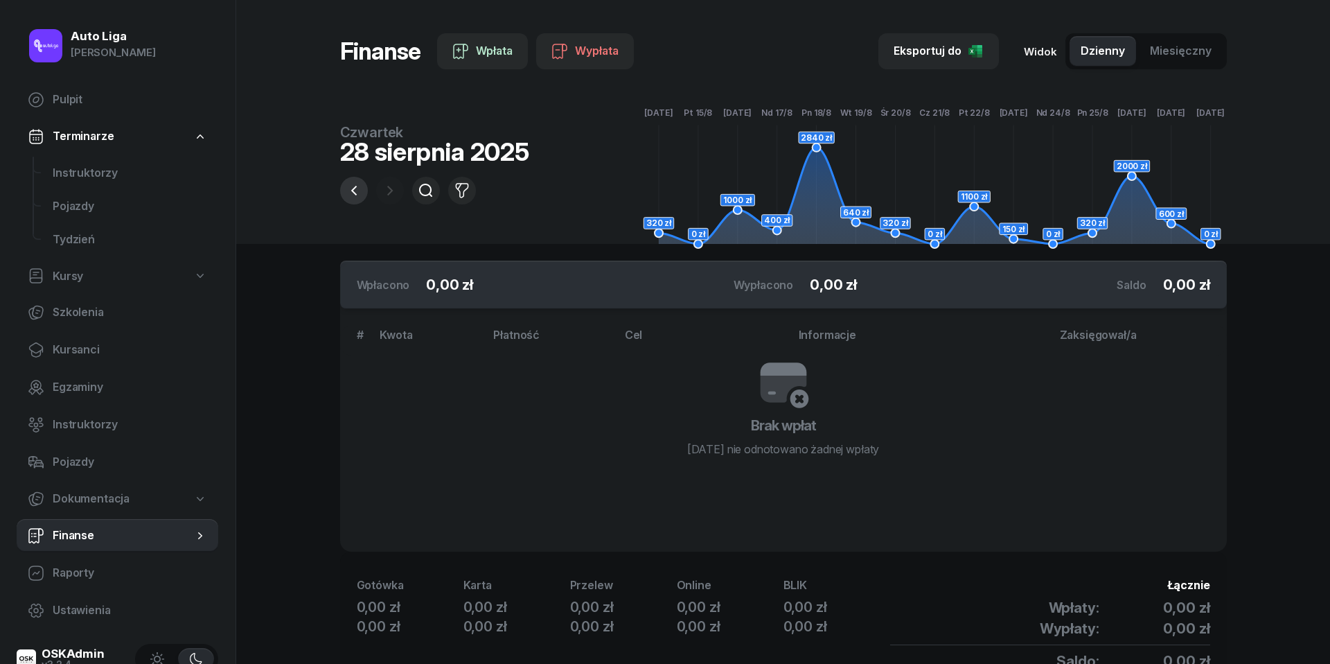
click at [351, 192] on icon "button" at bounding box center [354, 190] width 17 height 17
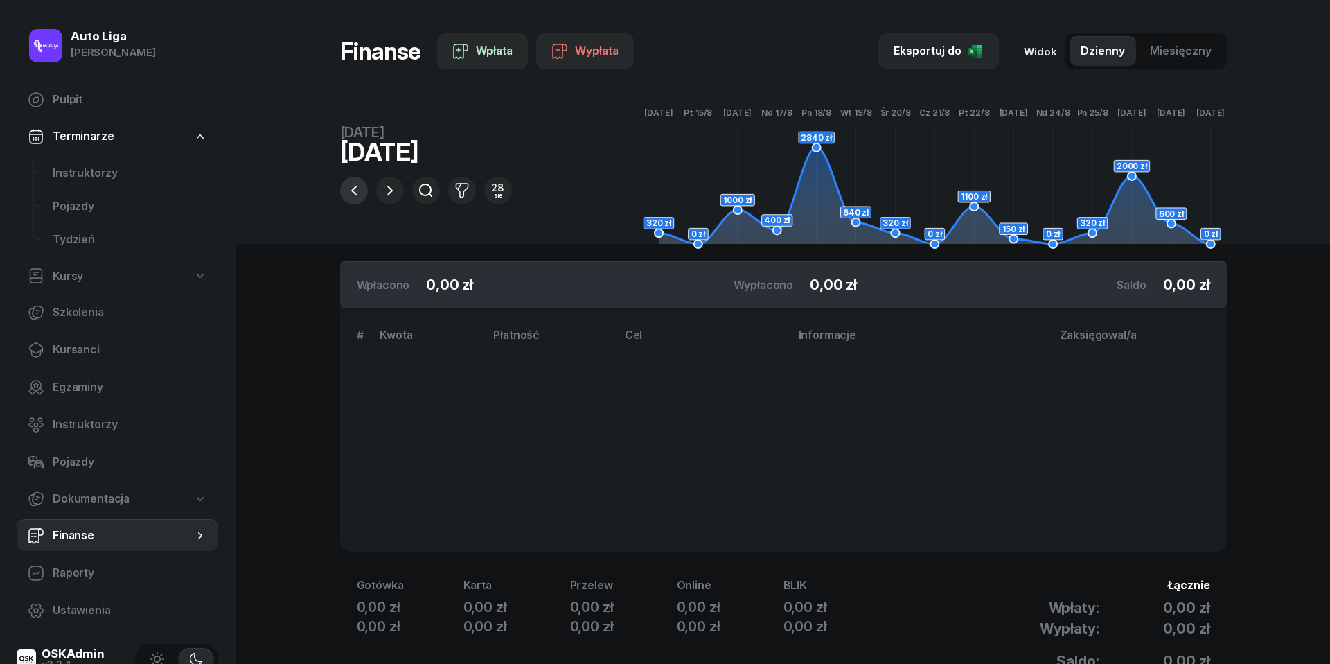
click at [351, 192] on icon "button" at bounding box center [354, 190] width 17 height 17
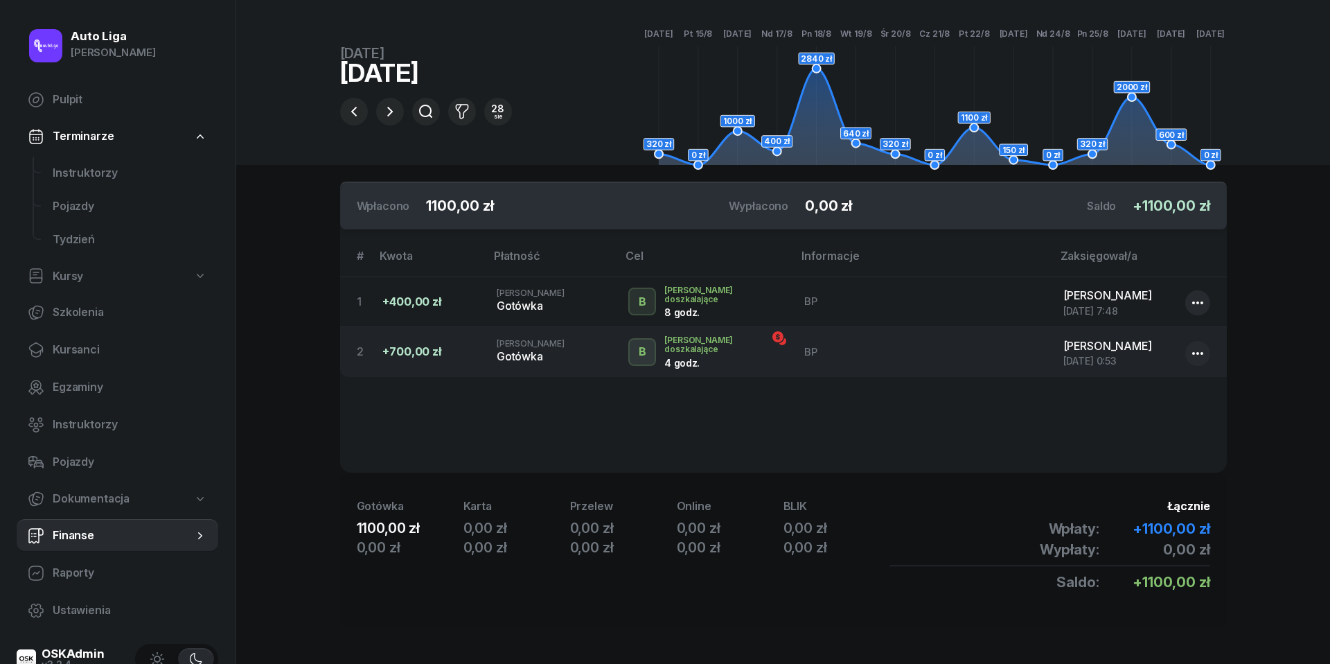
scroll to position [82, 0]
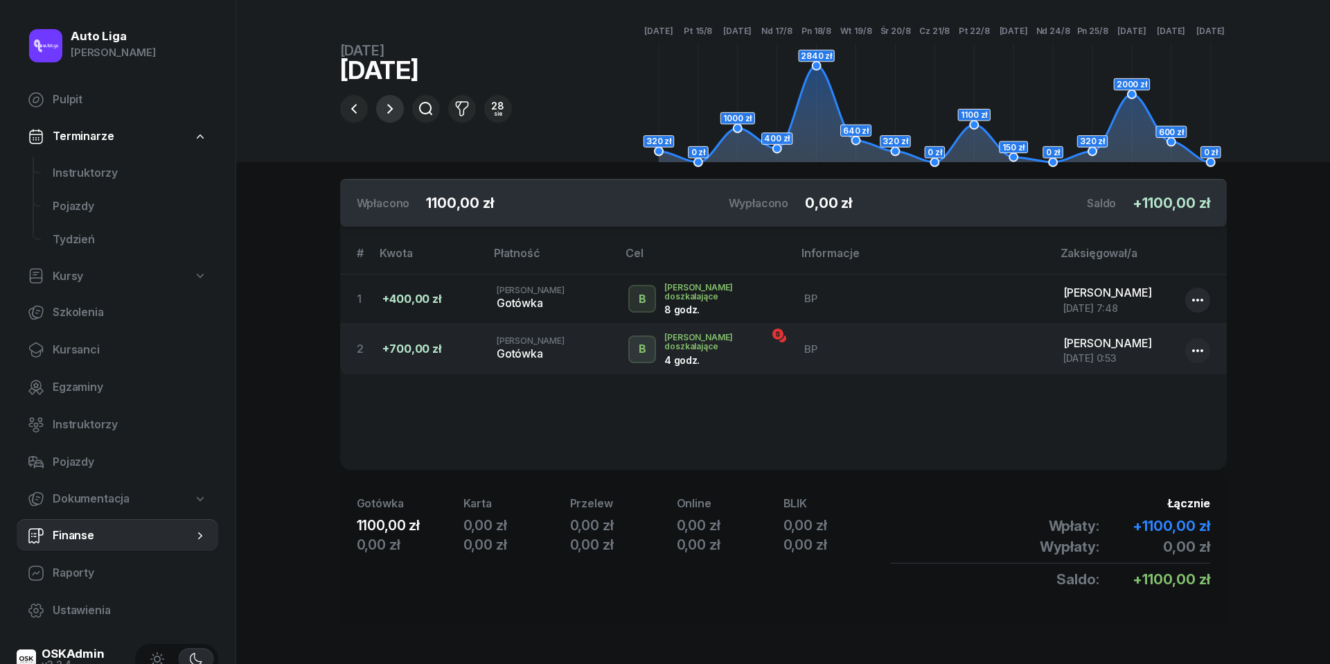
click at [389, 112] on icon "button" at bounding box center [390, 109] width 6 height 10
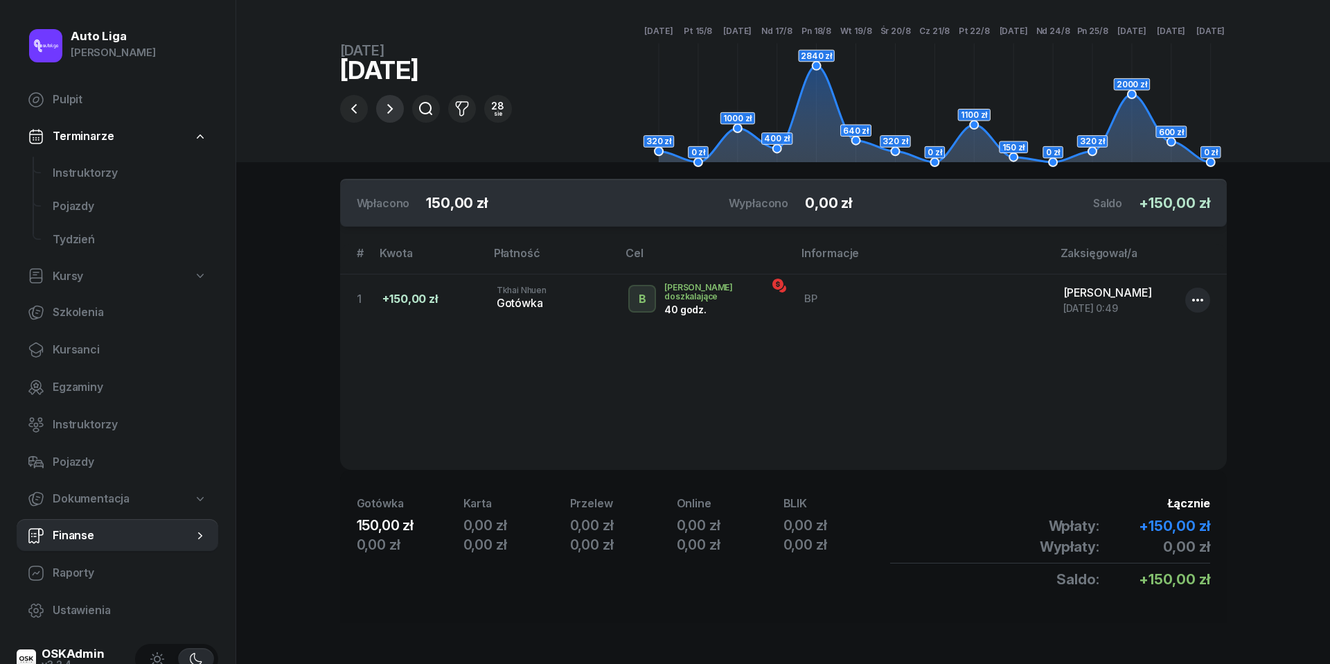
click at [389, 112] on icon "button" at bounding box center [390, 109] width 6 height 10
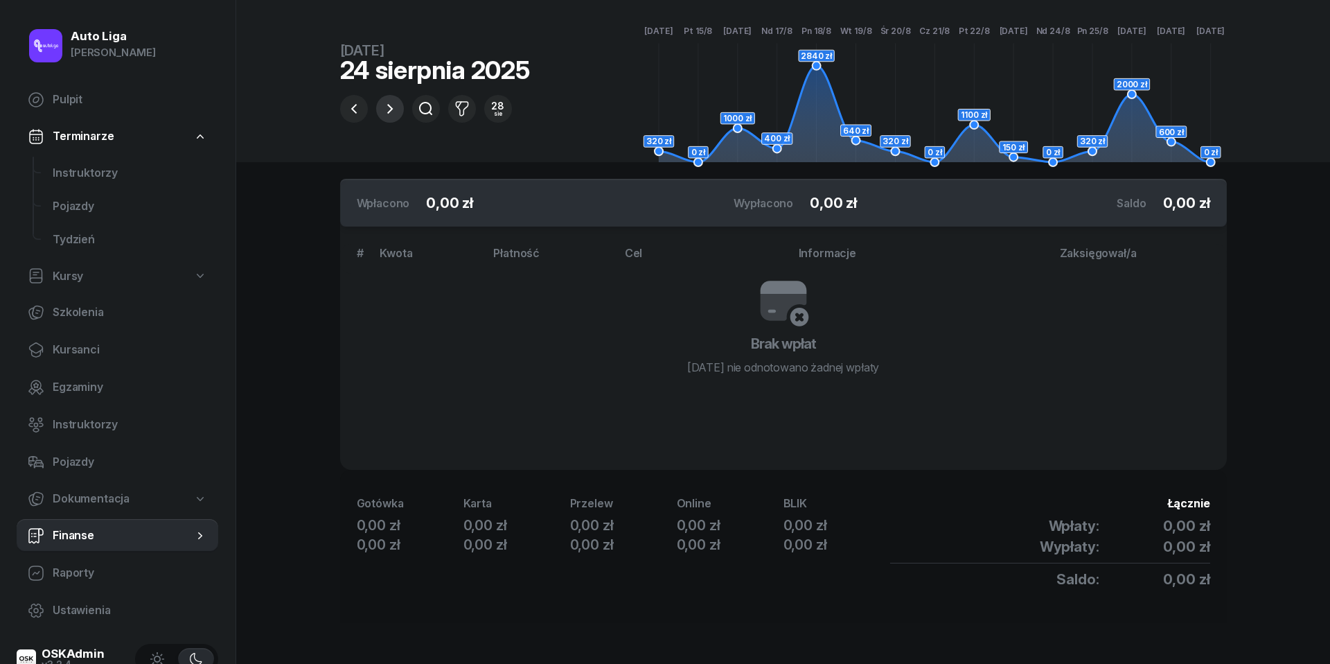
click at [389, 112] on icon "button" at bounding box center [390, 109] width 6 height 10
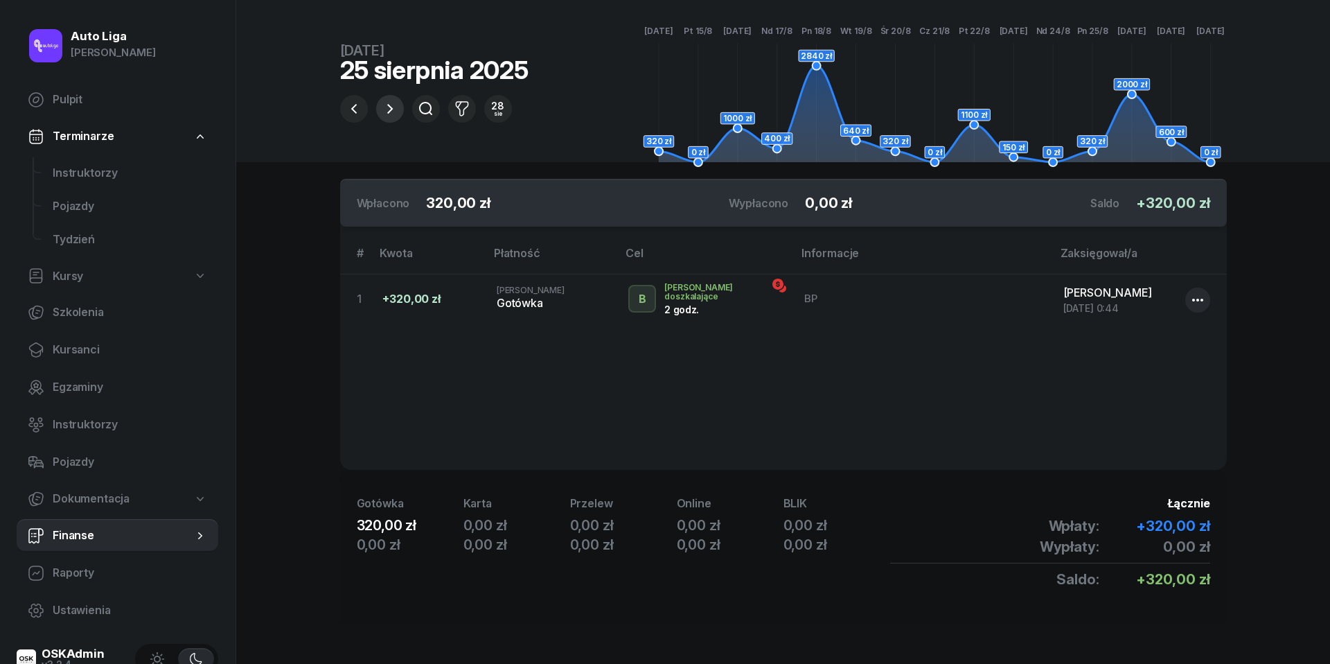
click at [389, 112] on icon "button" at bounding box center [390, 109] width 6 height 10
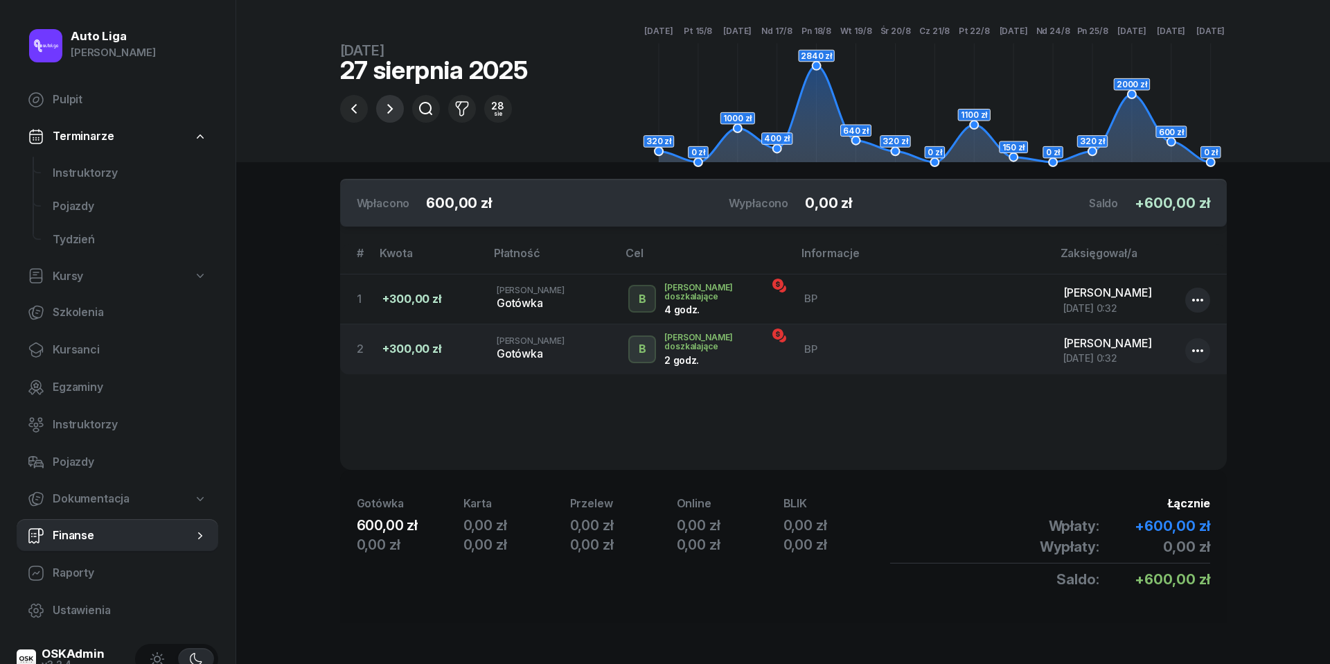
click at [389, 112] on icon "button" at bounding box center [390, 109] width 6 height 10
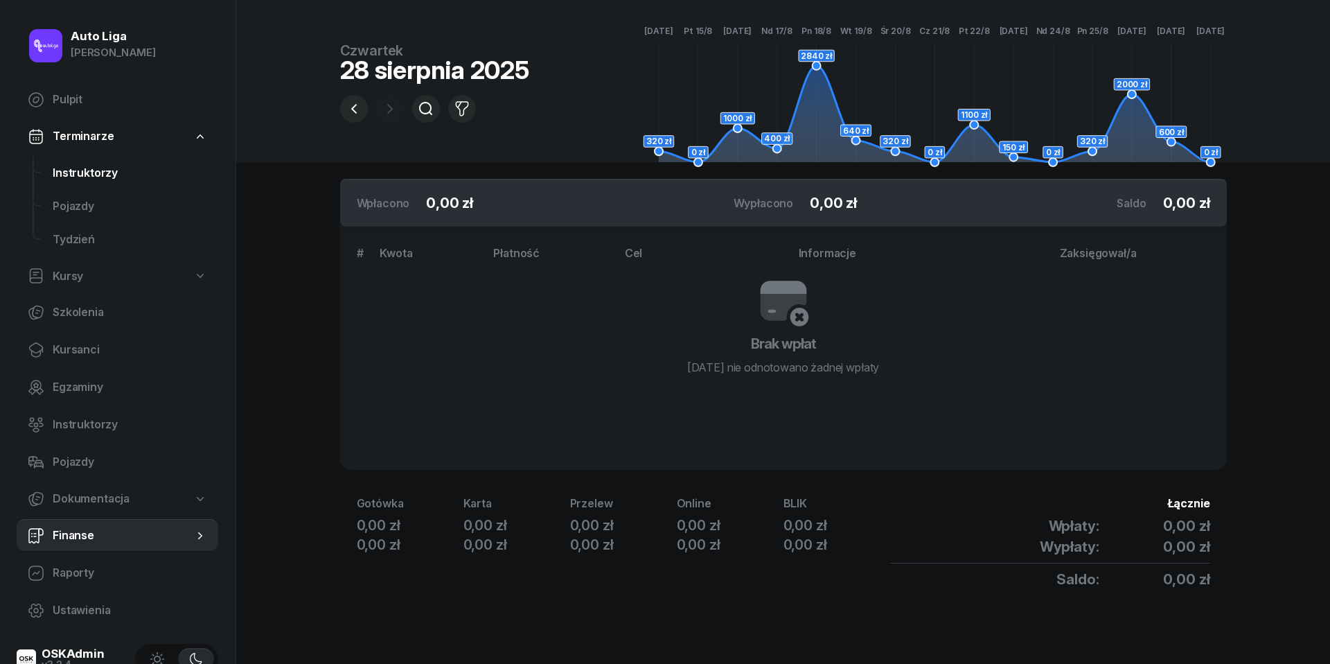
click at [114, 178] on span "Instruktorzy" at bounding box center [130, 173] width 155 height 18
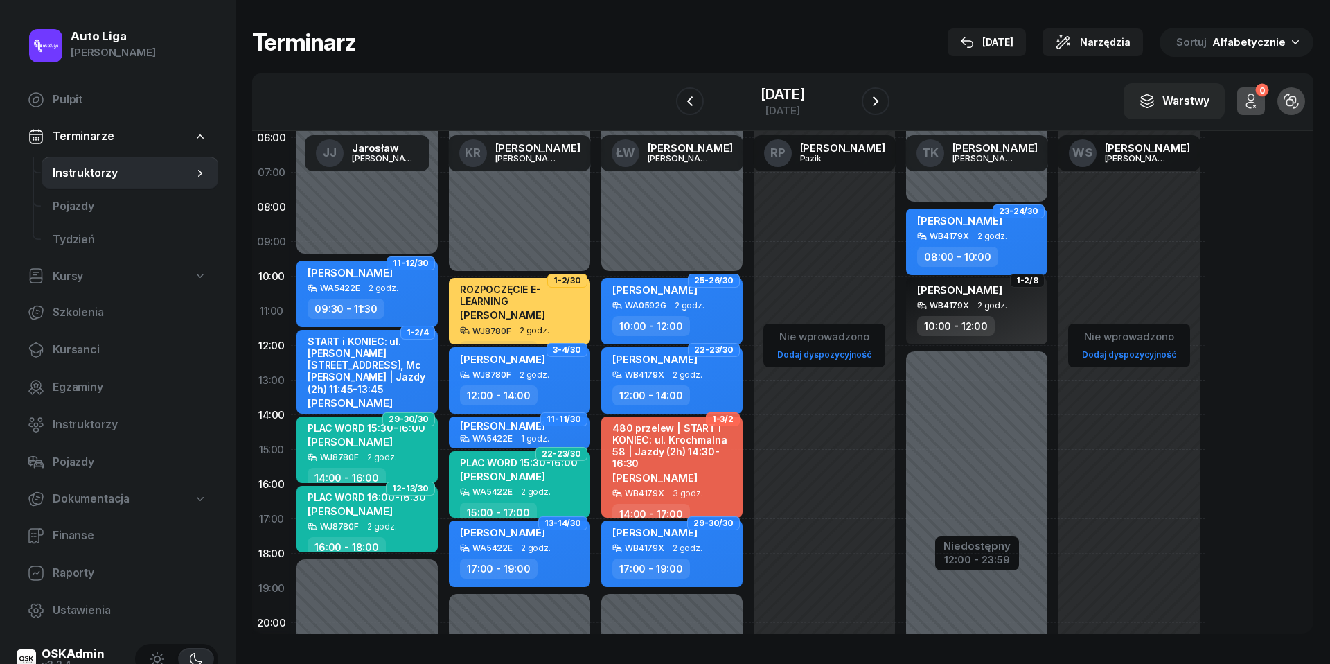
scroll to position [49, 0]
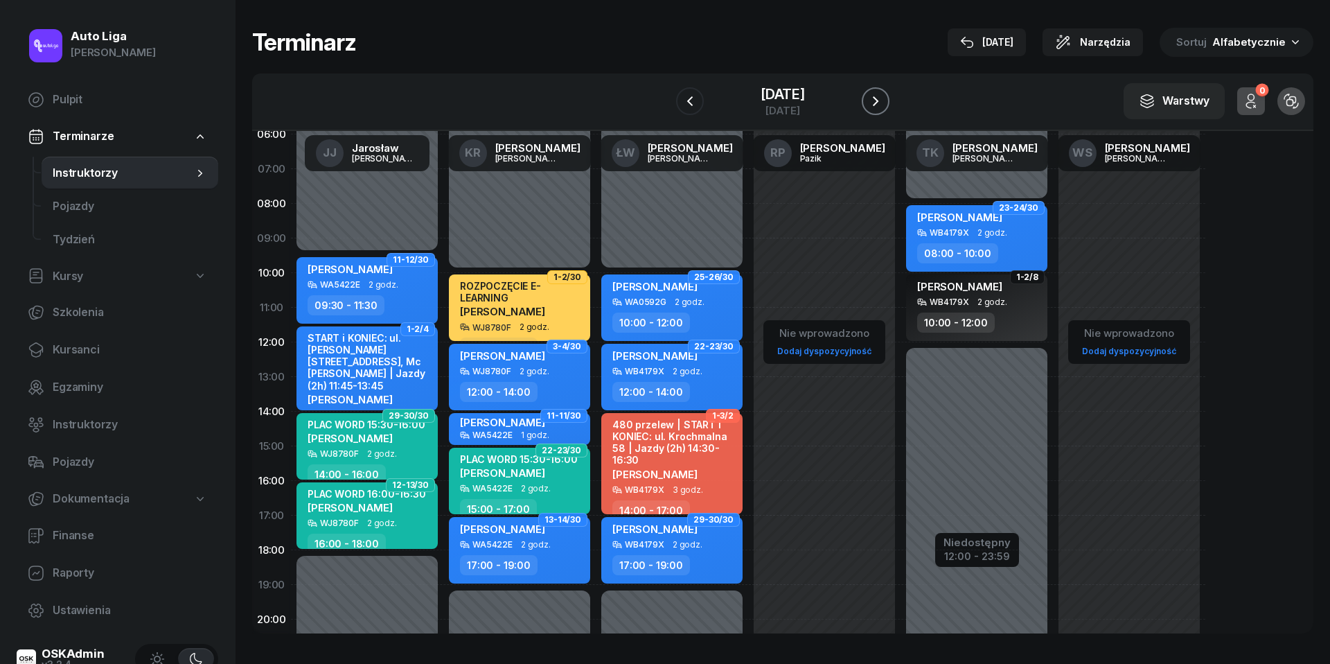
click at [874, 98] on icon "button" at bounding box center [875, 101] width 17 height 17
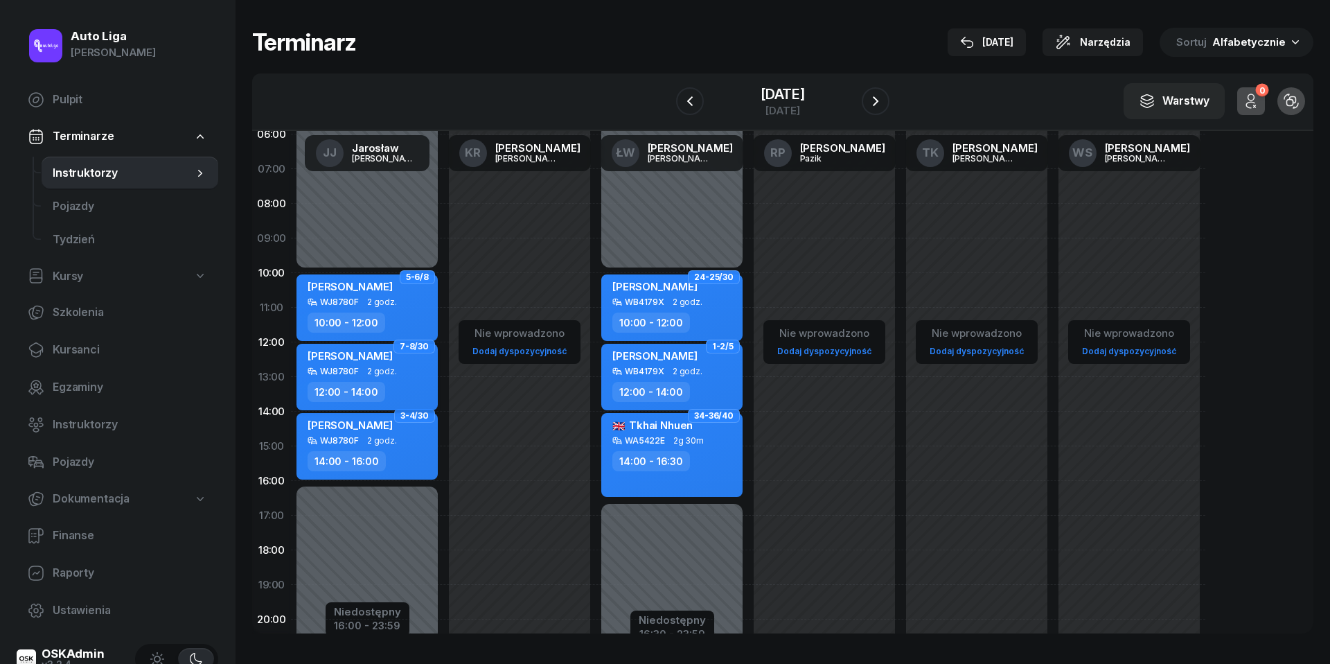
click at [402, 382] on div "12:00 - 14:00" at bounding box center [369, 392] width 122 height 20
select select "12"
select select "14"
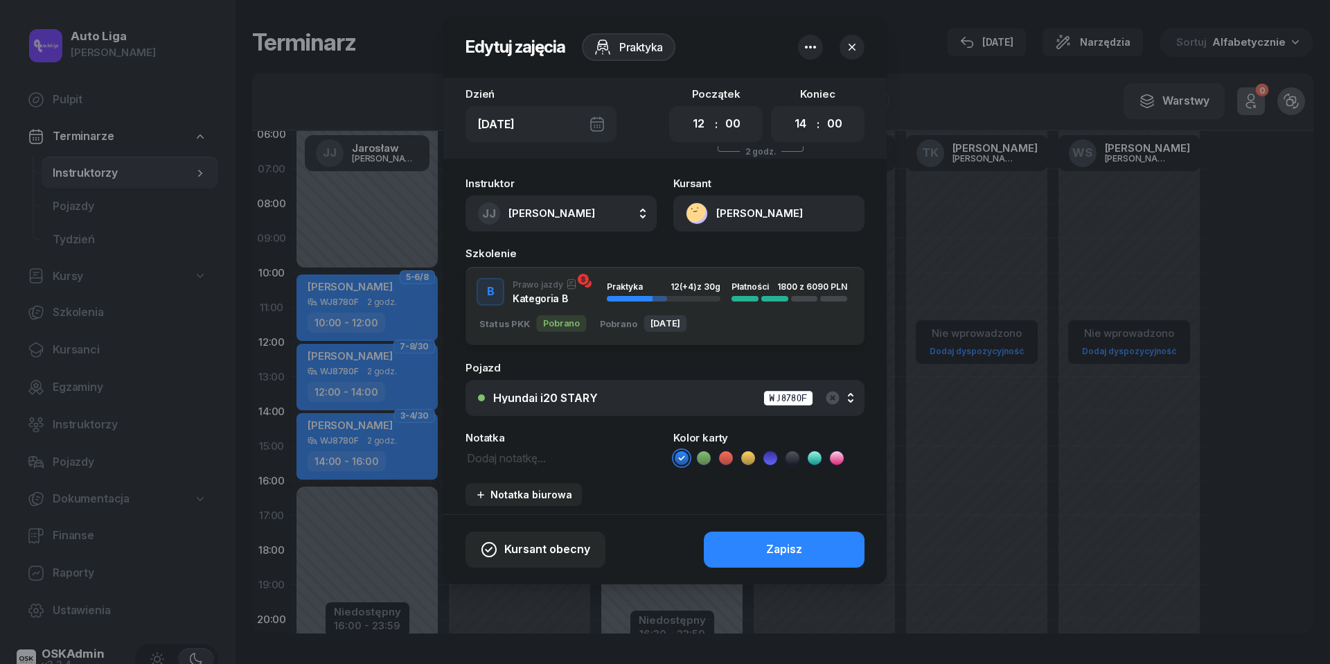
click at [698, 211] on button "[PERSON_NAME]" at bounding box center [768, 213] width 191 height 36
click at [710, 255] on div "Otwórz profil" at bounding box center [718, 261] width 67 height 18
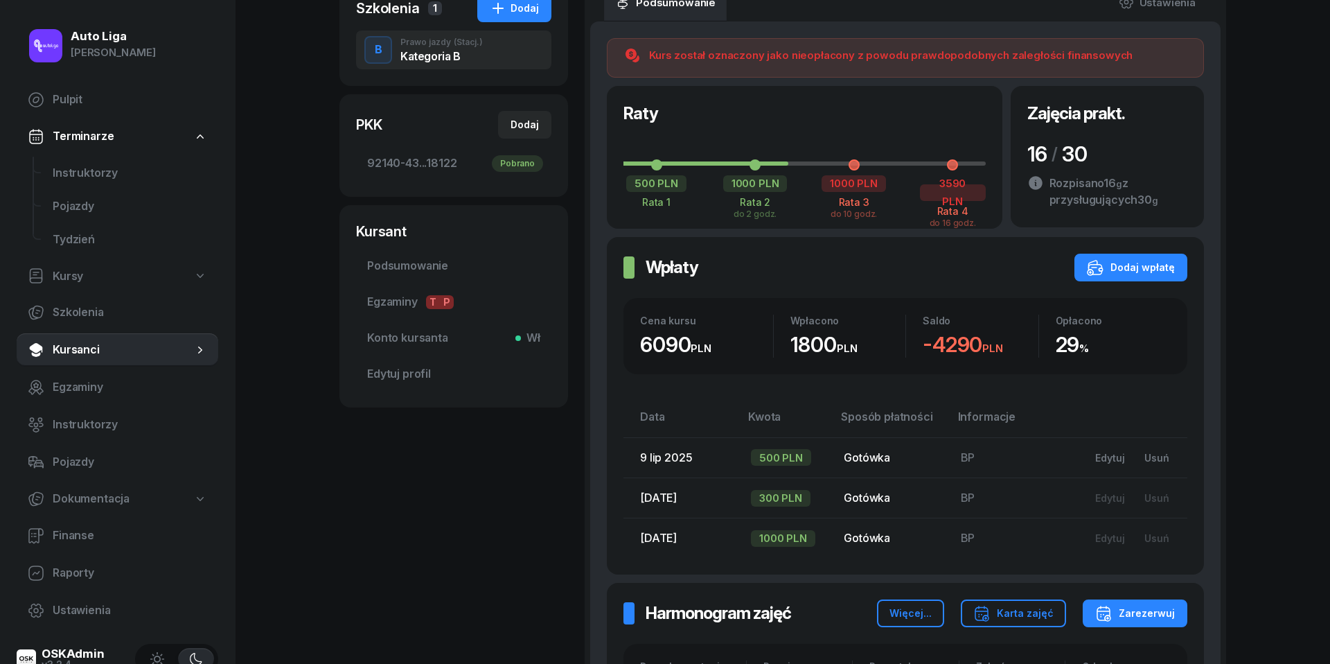
scroll to position [319, 0]
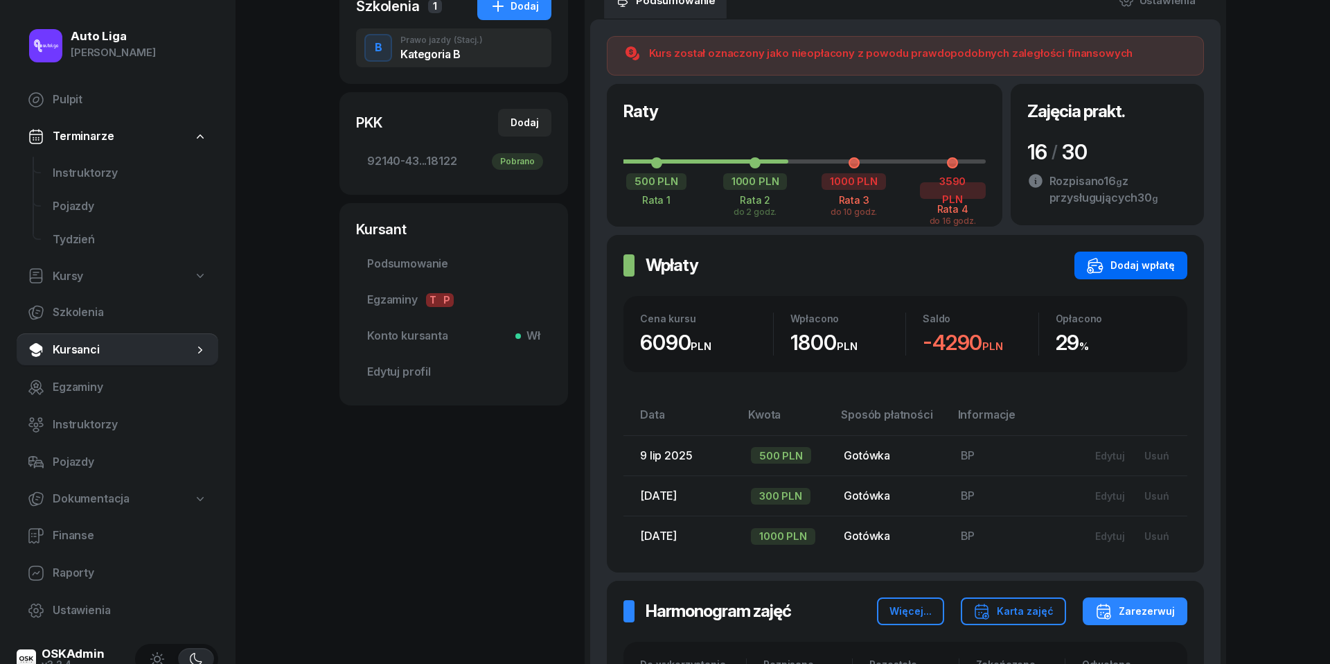
click at [1154, 265] on div "Dodaj wpłatę" at bounding box center [1131, 265] width 88 height 17
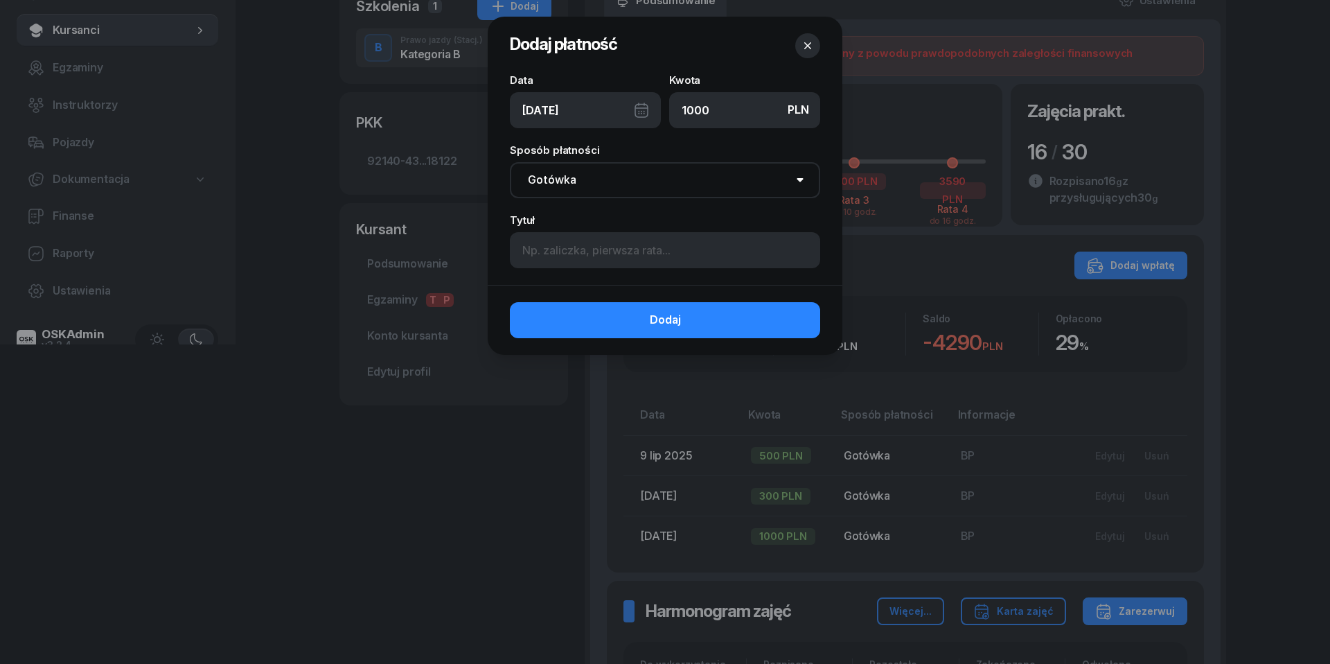
type input "1000"
click at [644, 109] on div "[DATE]" at bounding box center [585, 110] width 151 height 36
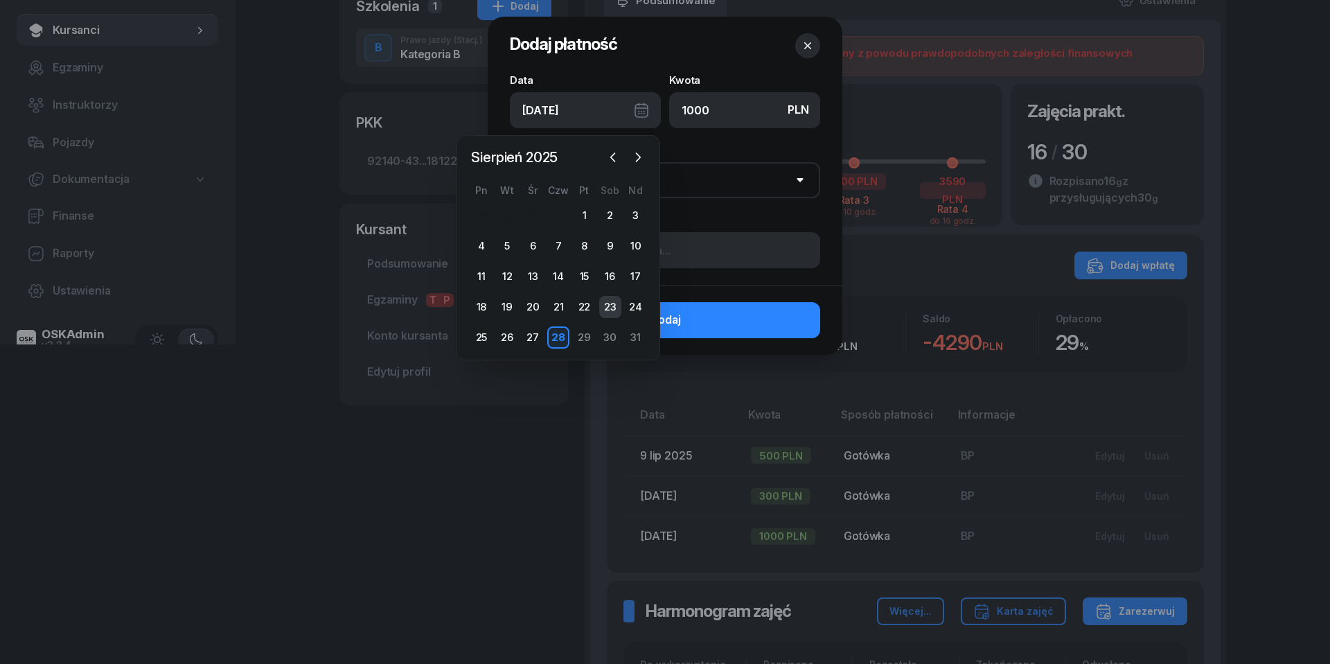
click at [611, 301] on div "23" at bounding box center [610, 307] width 22 height 22
type input "[DATE]"
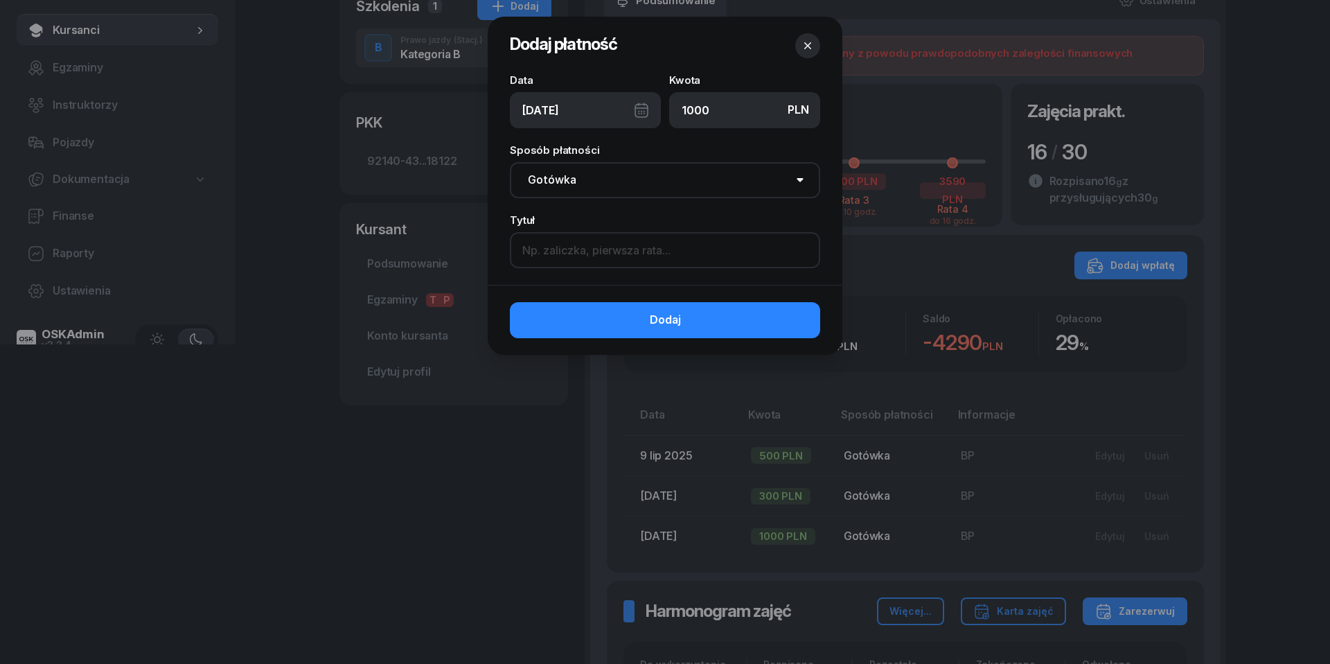
click at [615, 257] on input at bounding box center [665, 250] width 310 height 36
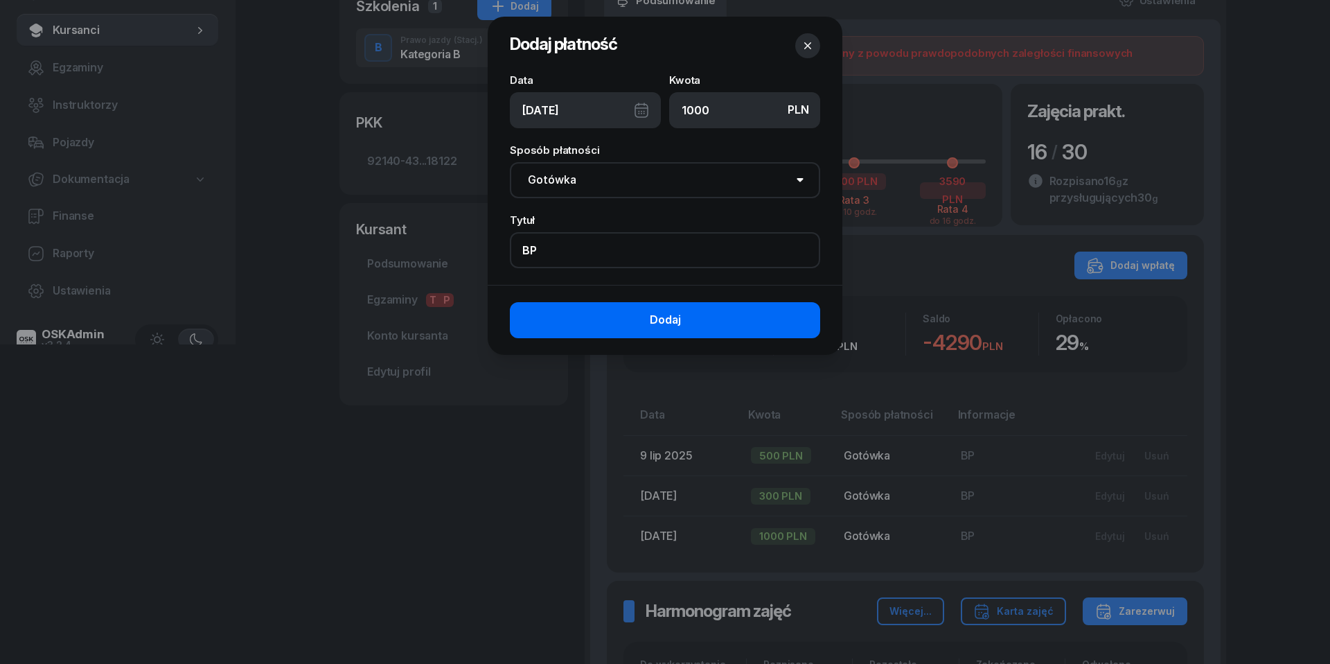
type input "BP"
click at [636, 317] on button "Dodaj" at bounding box center [665, 320] width 310 height 36
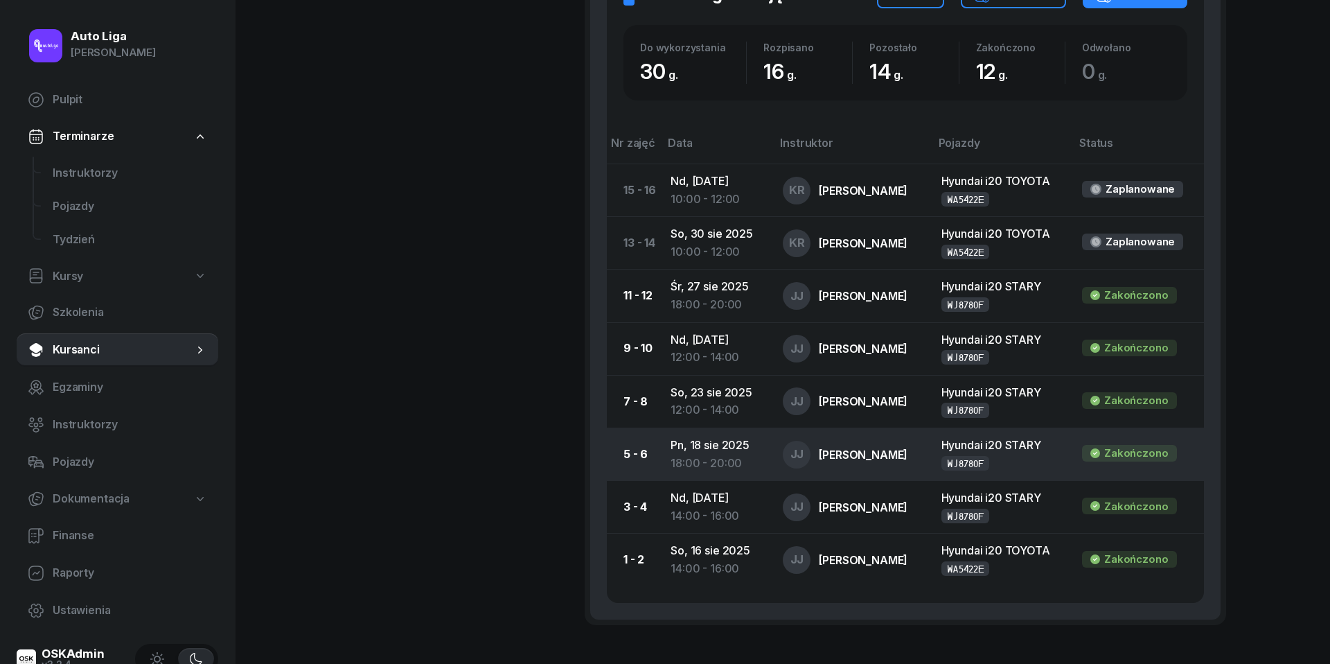
scroll to position [979, 0]
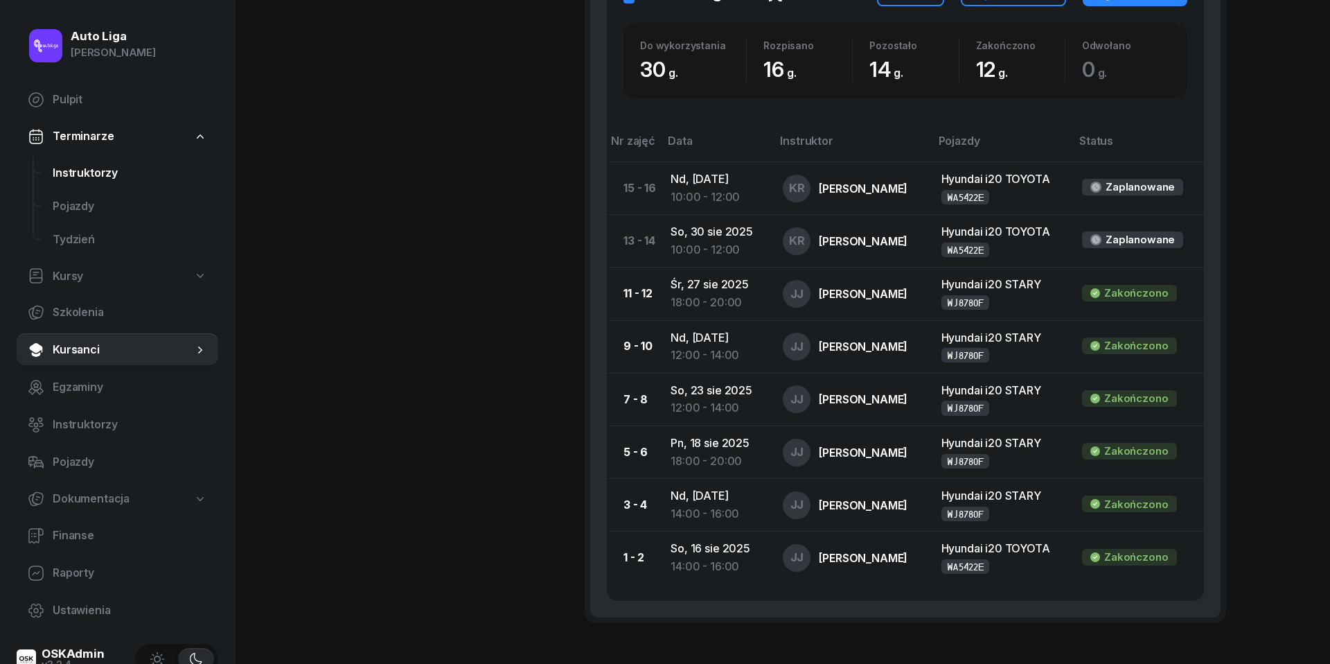
click at [93, 170] on span "Instruktorzy" at bounding box center [130, 173] width 155 height 18
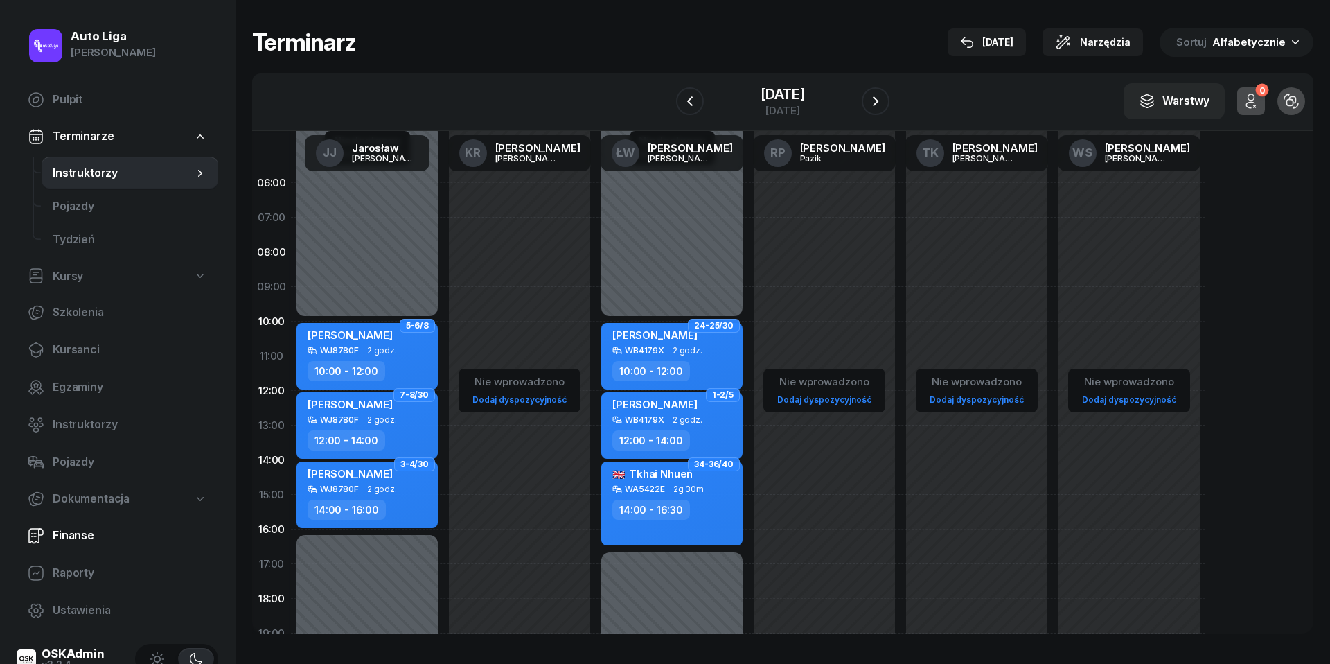
click at [91, 538] on span "Finanse" at bounding box center [130, 536] width 155 height 18
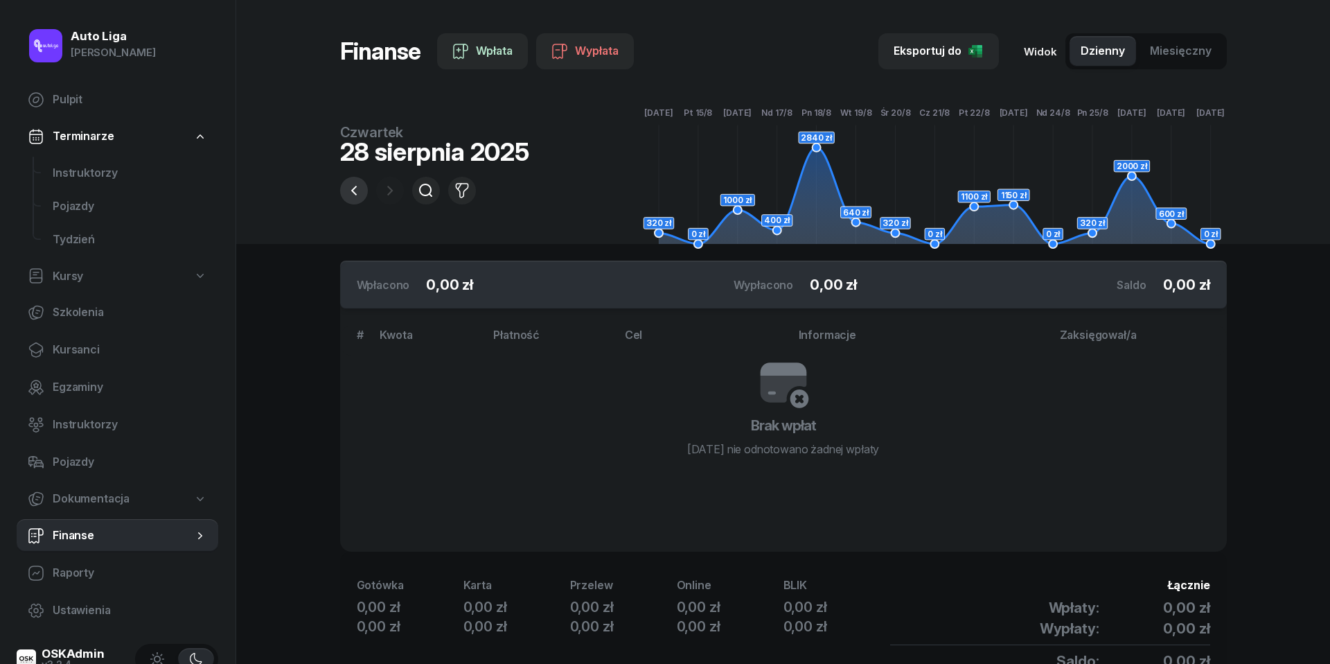
click at [351, 190] on icon "button" at bounding box center [354, 190] width 17 height 17
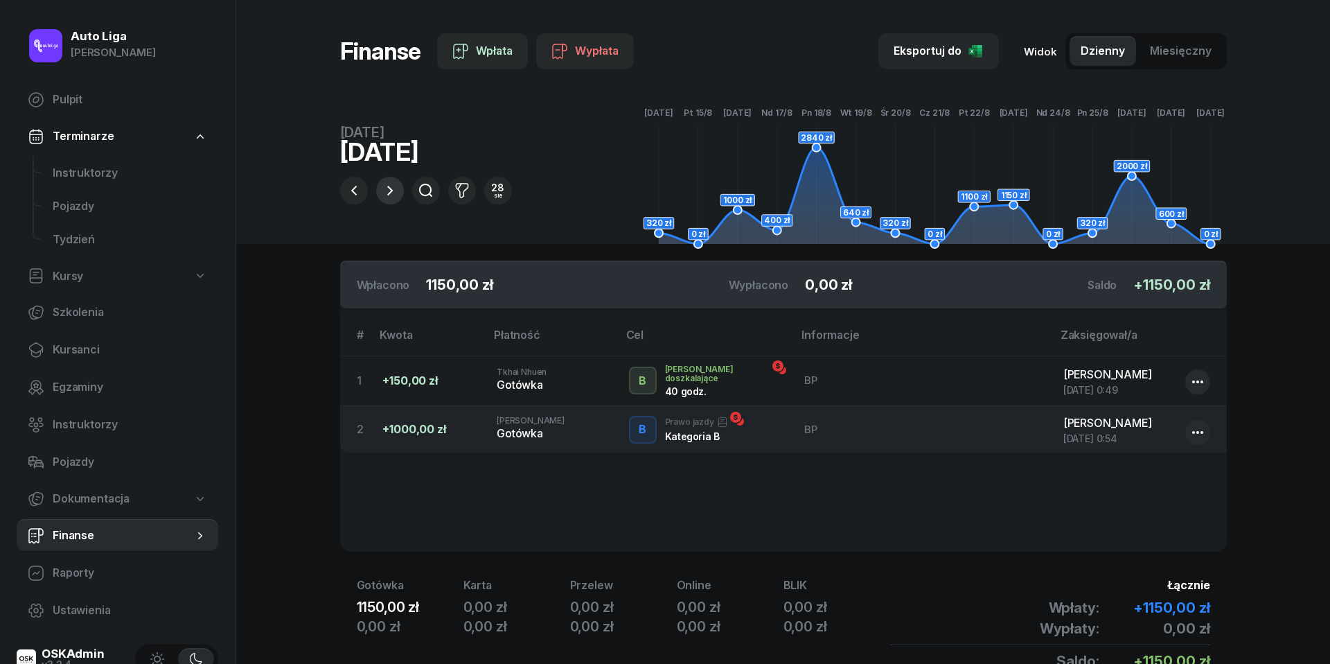
click at [394, 186] on icon "button" at bounding box center [390, 190] width 17 height 17
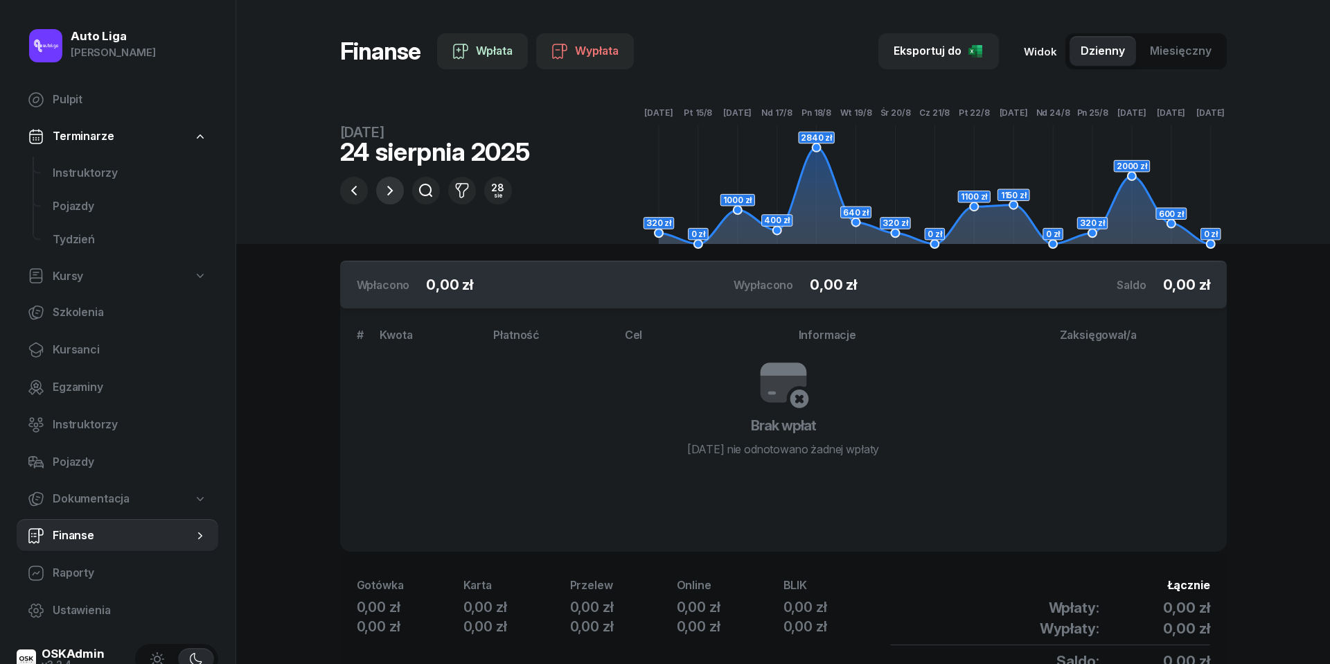
click at [394, 186] on icon "button" at bounding box center [390, 190] width 17 height 17
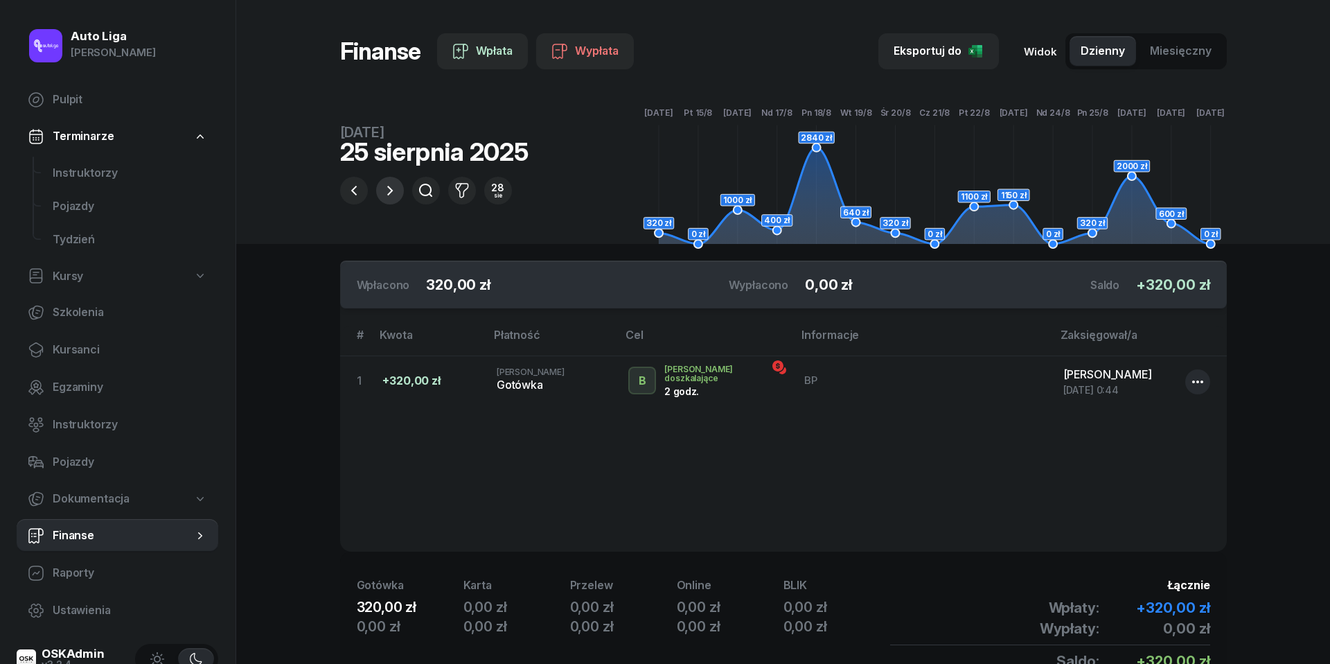
click at [394, 186] on icon "button" at bounding box center [390, 190] width 17 height 17
click at [68, 173] on span "Instruktorzy" at bounding box center [130, 173] width 155 height 18
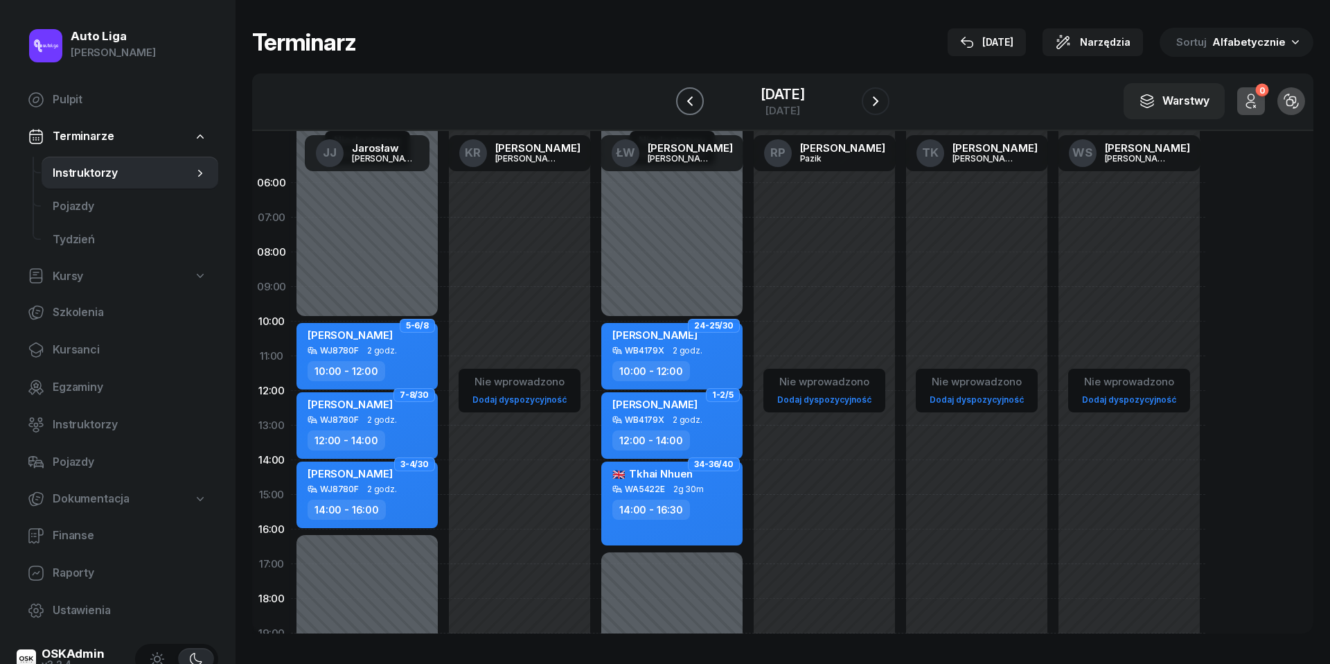
click at [690, 101] on icon "button" at bounding box center [690, 101] width 17 height 17
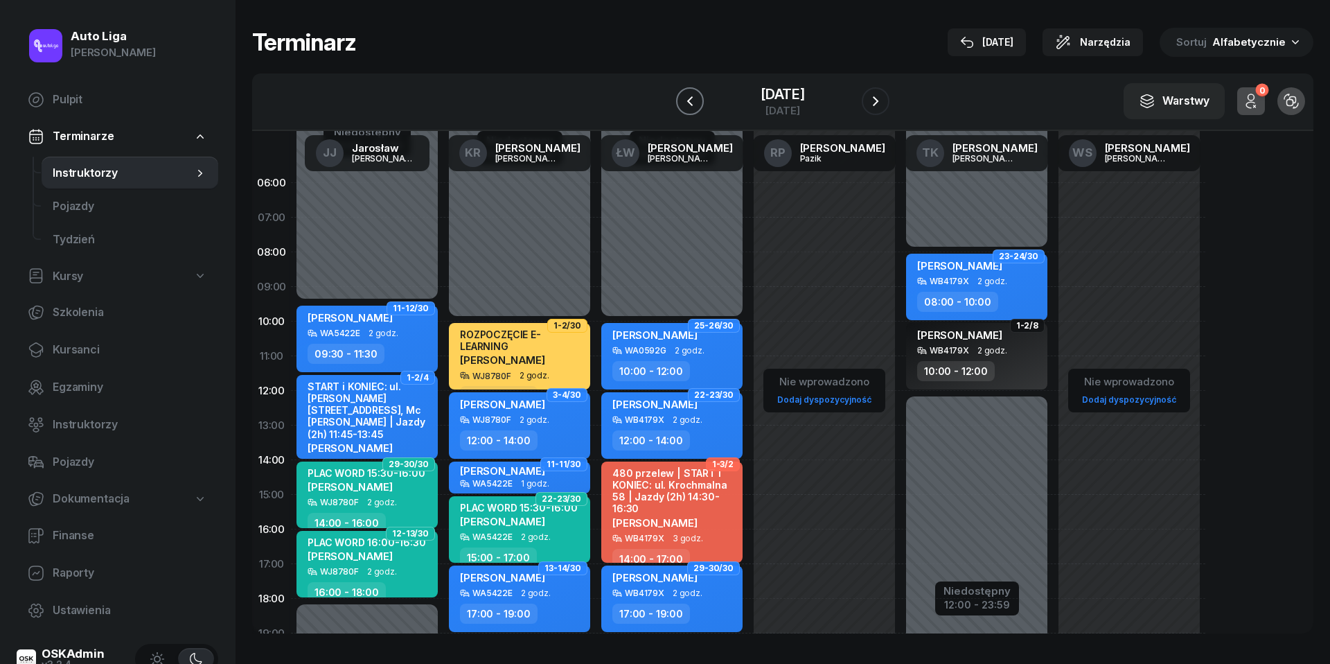
click at [690, 100] on icon "button" at bounding box center [690, 101] width 17 height 17
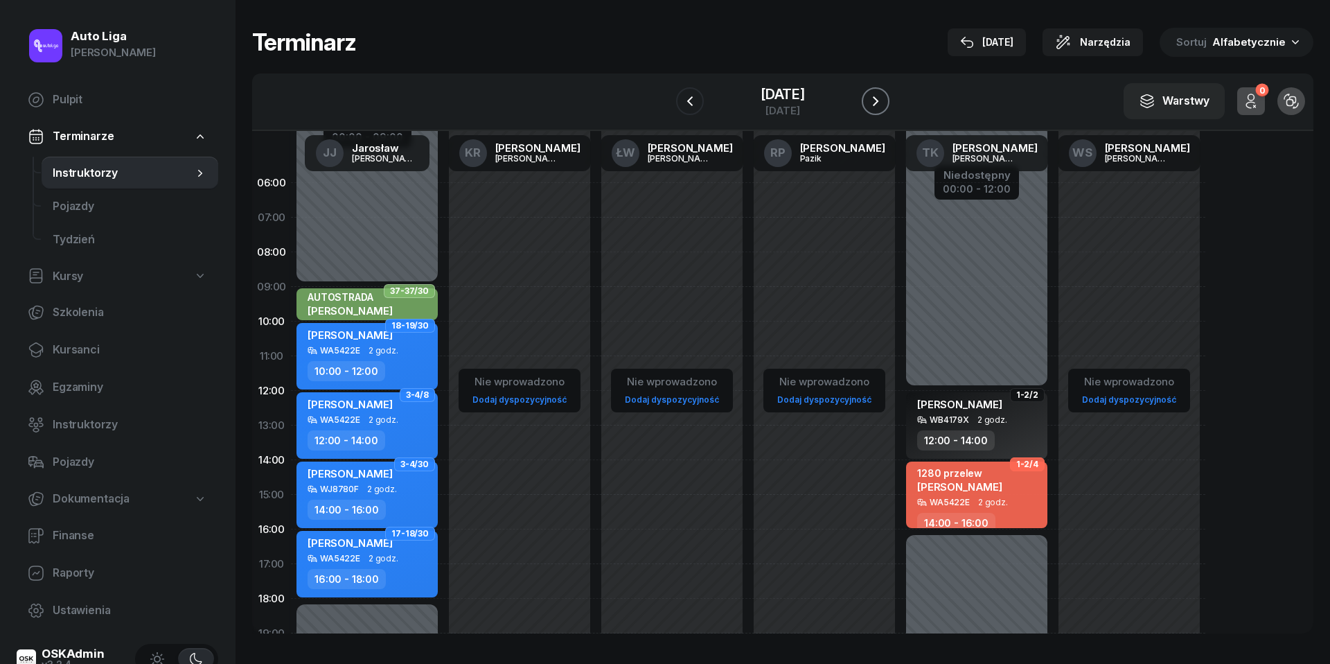
click at [882, 98] on icon "button" at bounding box center [875, 101] width 17 height 17
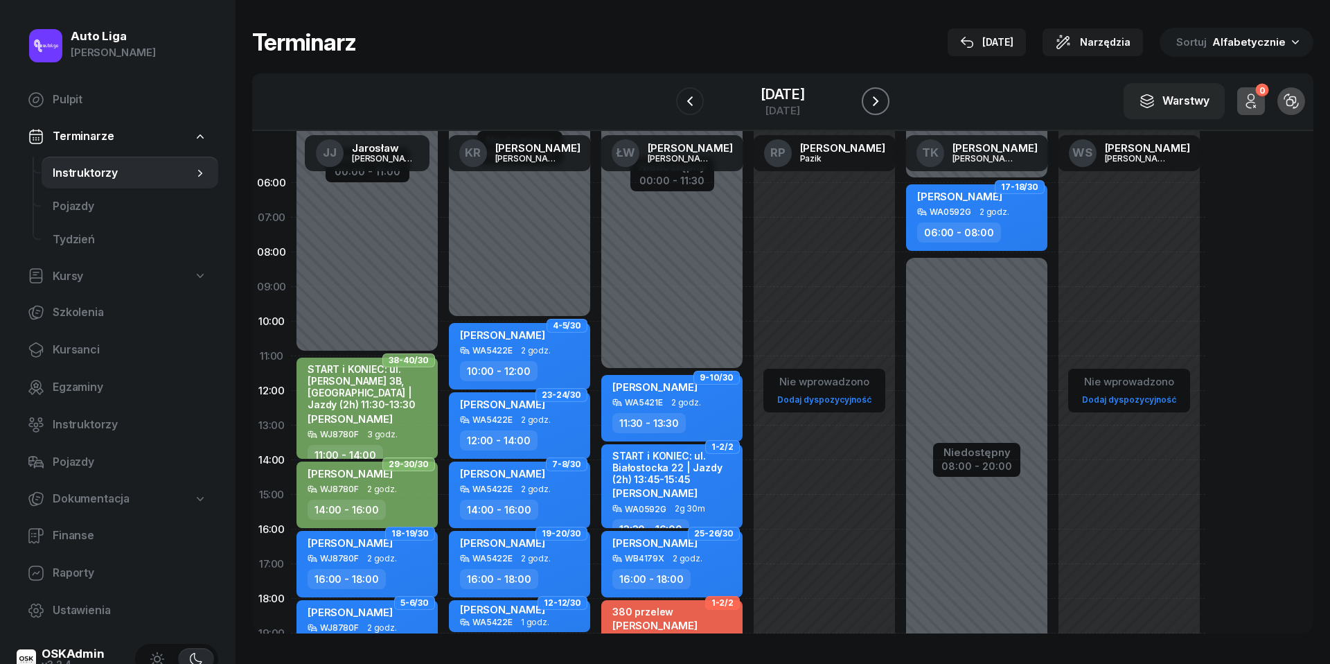
click at [882, 98] on icon "button" at bounding box center [875, 101] width 17 height 17
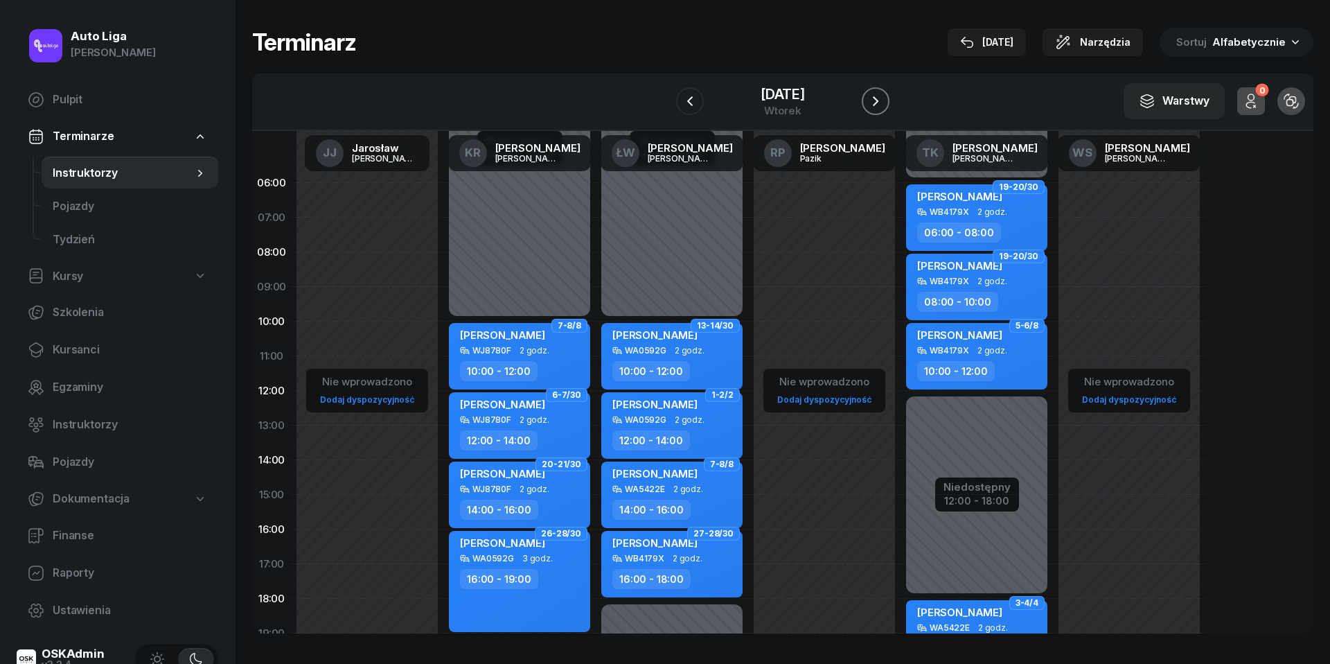
click at [882, 98] on icon "button" at bounding box center [875, 101] width 17 height 17
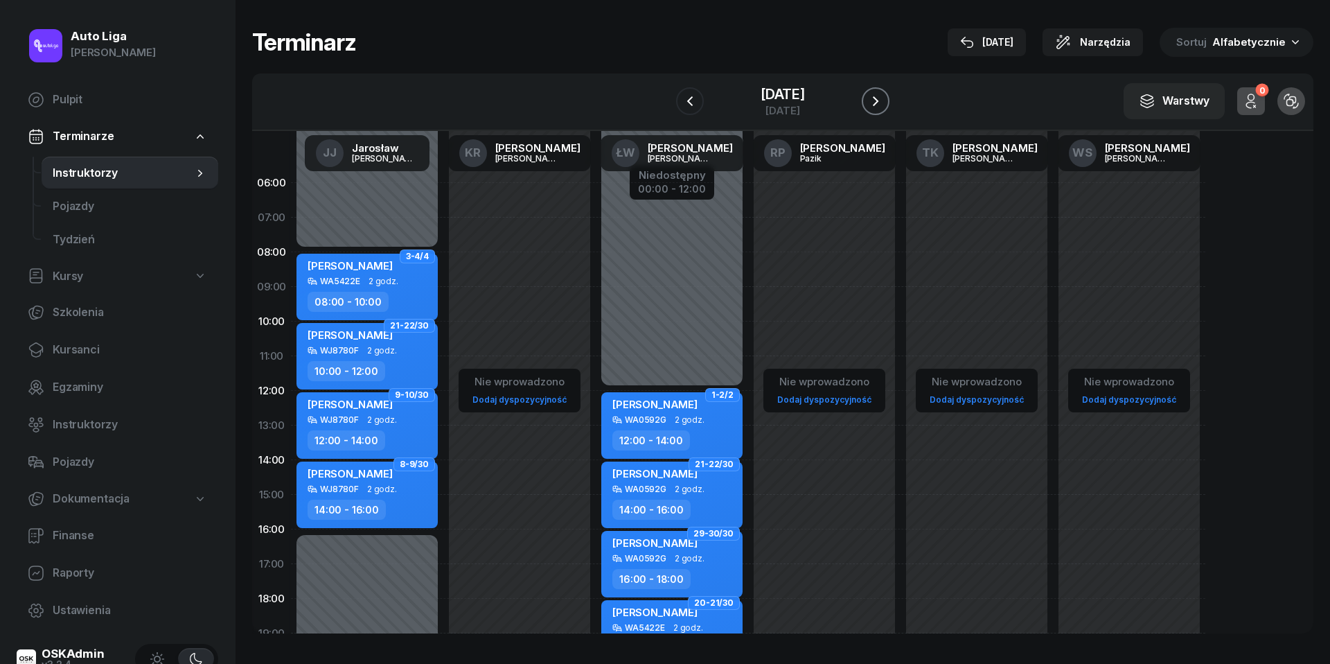
click at [882, 98] on icon "button" at bounding box center [875, 101] width 17 height 17
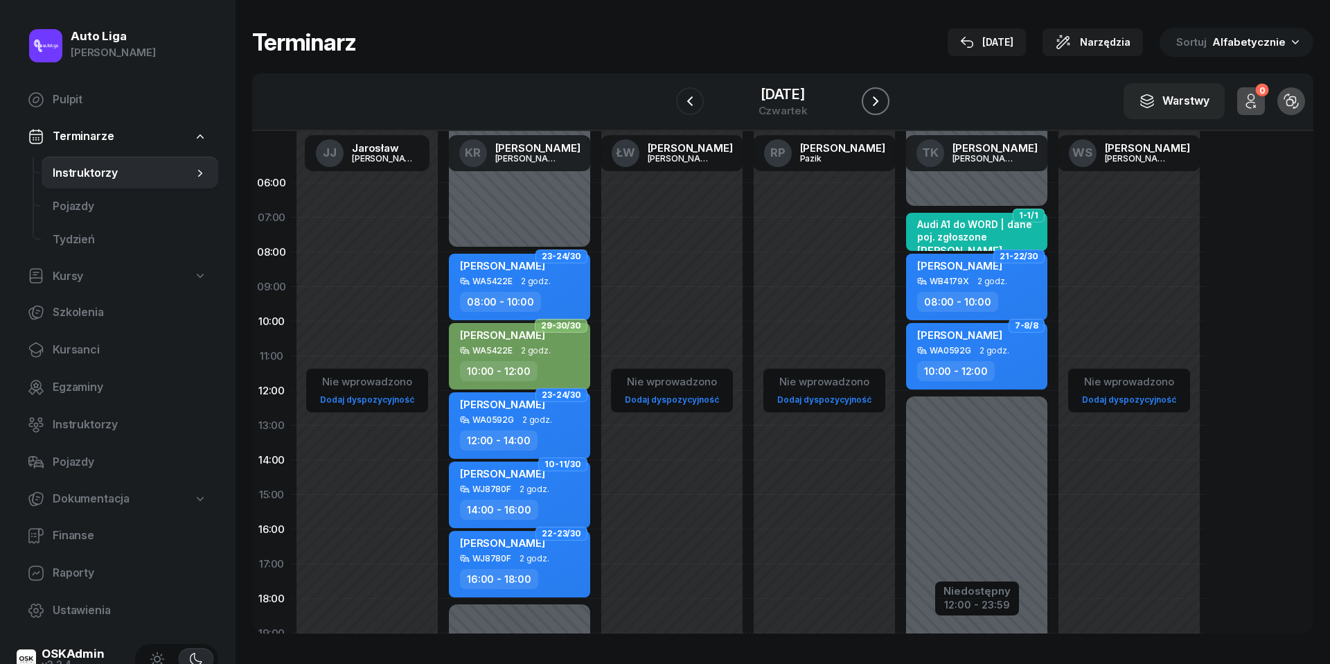
click at [882, 98] on icon "button" at bounding box center [875, 101] width 17 height 17
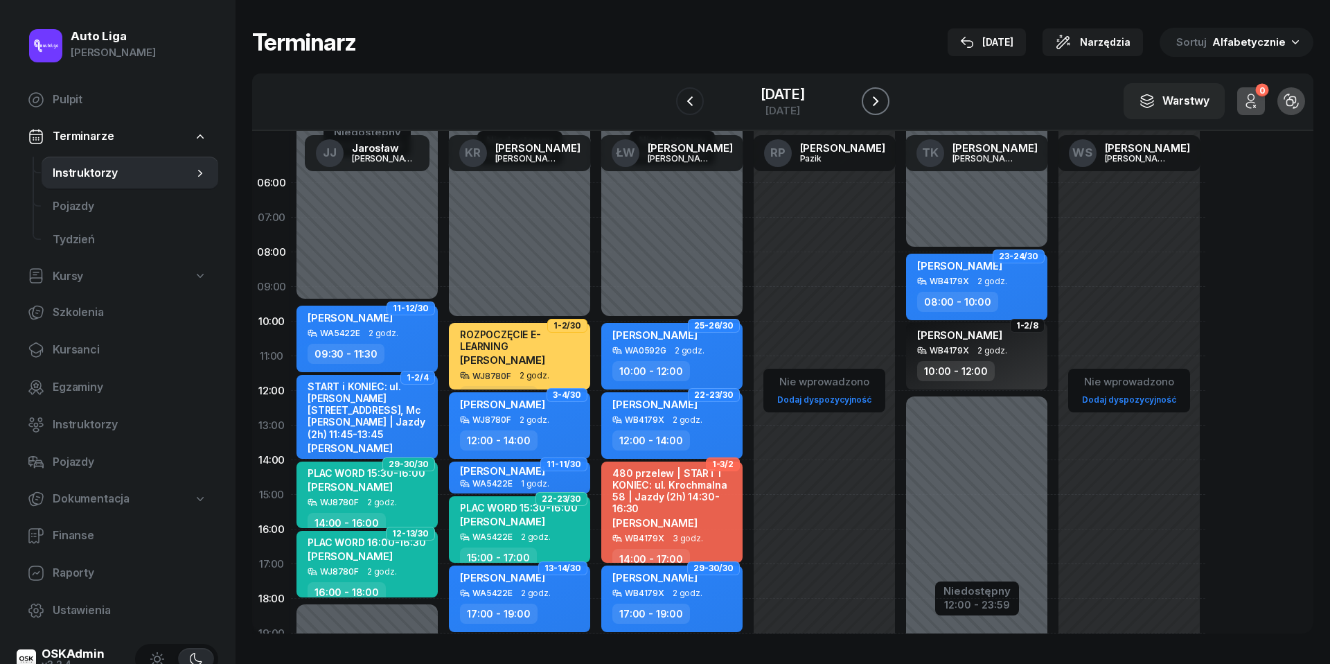
click at [882, 98] on icon "button" at bounding box center [875, 101] width 17 height 17
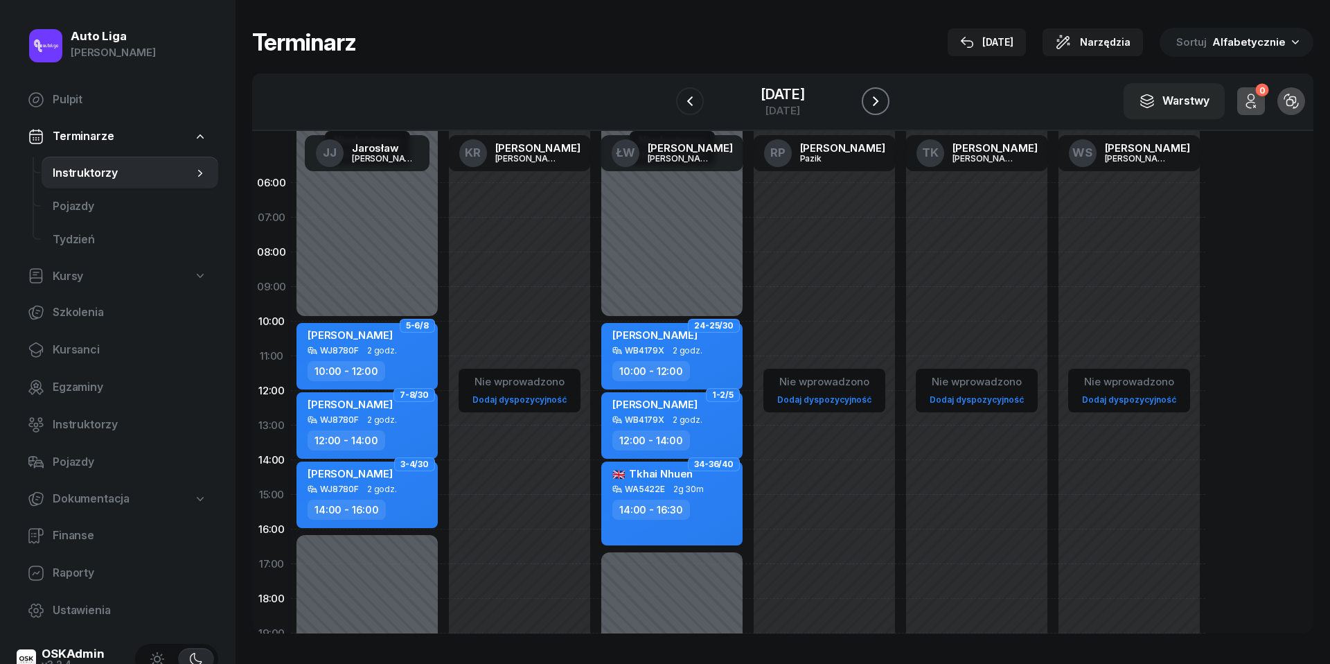
click at [879, 106] on icon "button" at bounding box center [875, 101] width 17 height 17
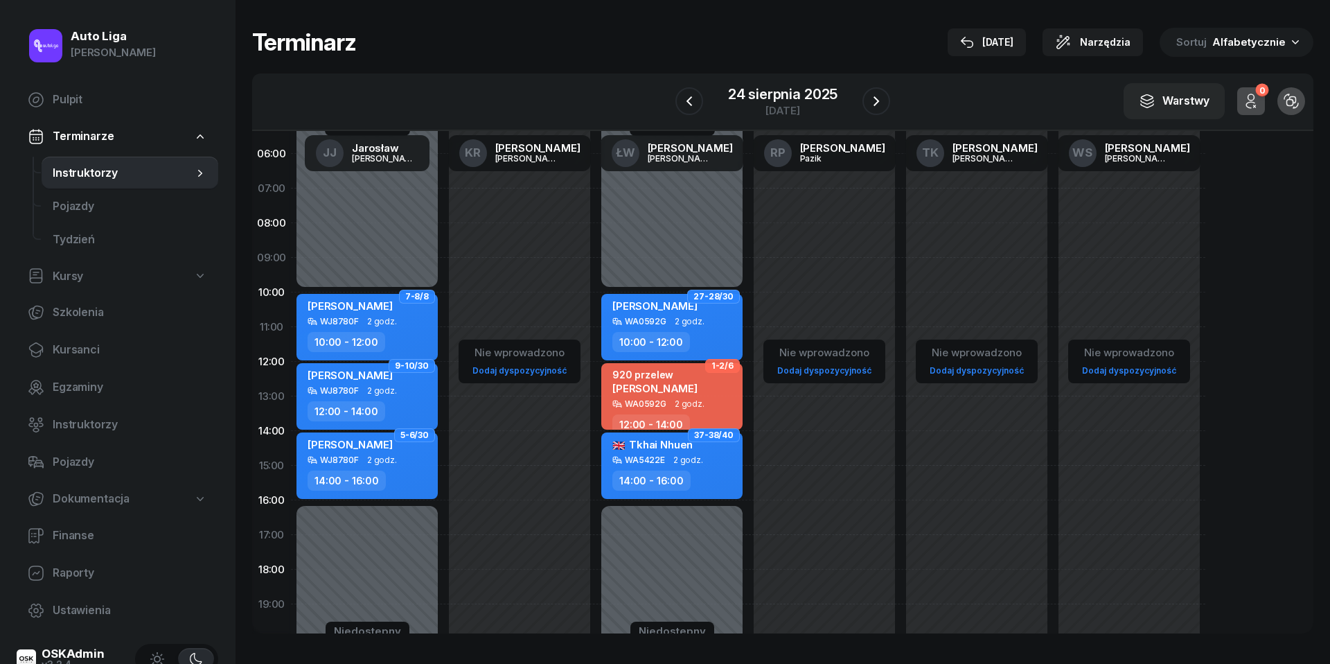
scroll to position [34, 0]
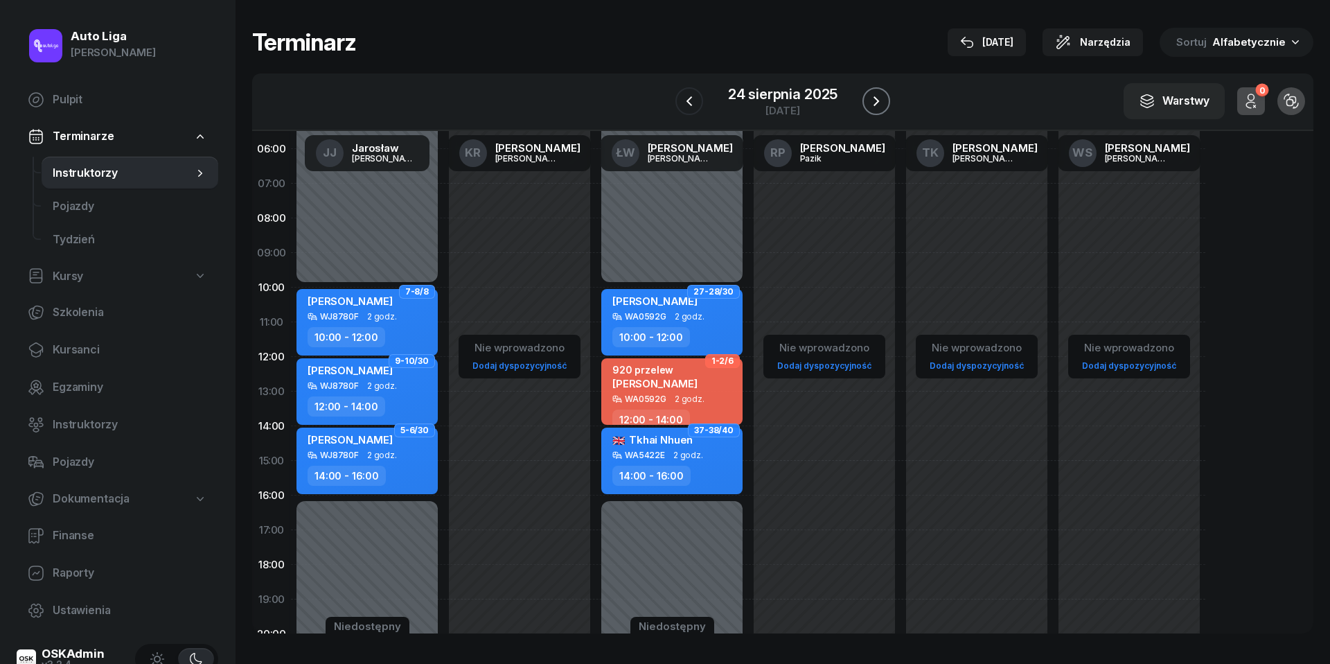
click at [882, 106] on icon "button" at bounding box center [876, 101] width 17 height 17
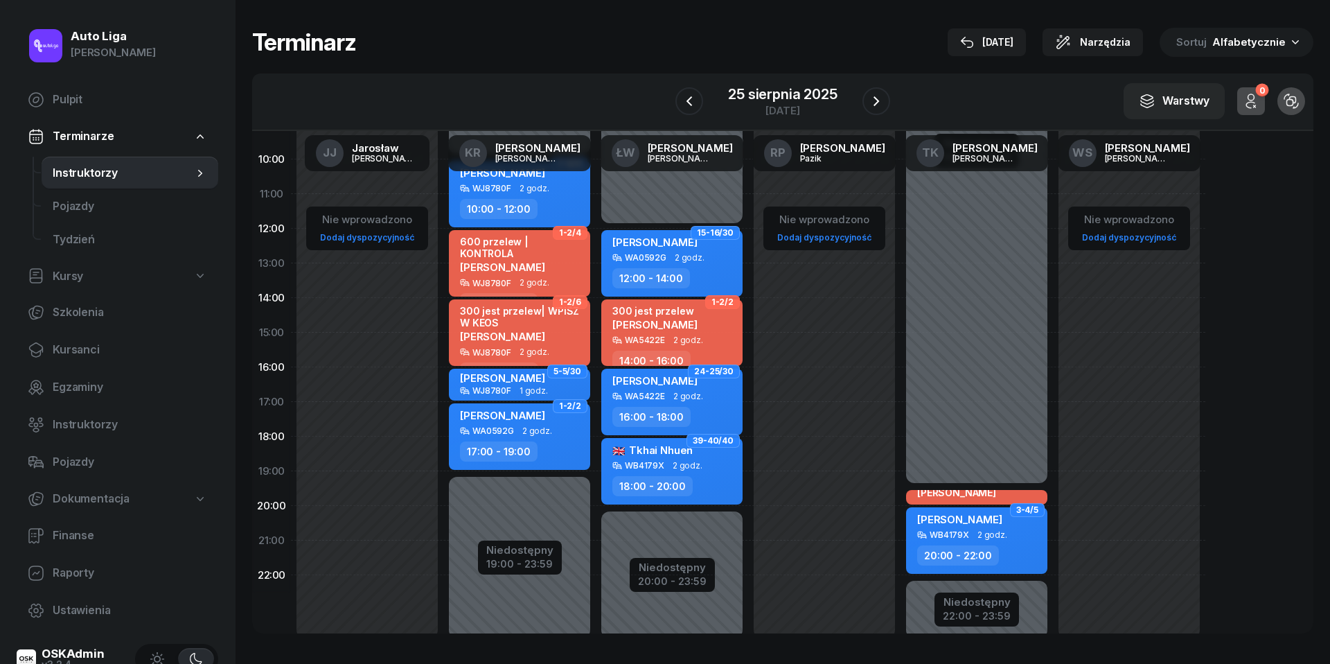
scroll to position [164, 0]
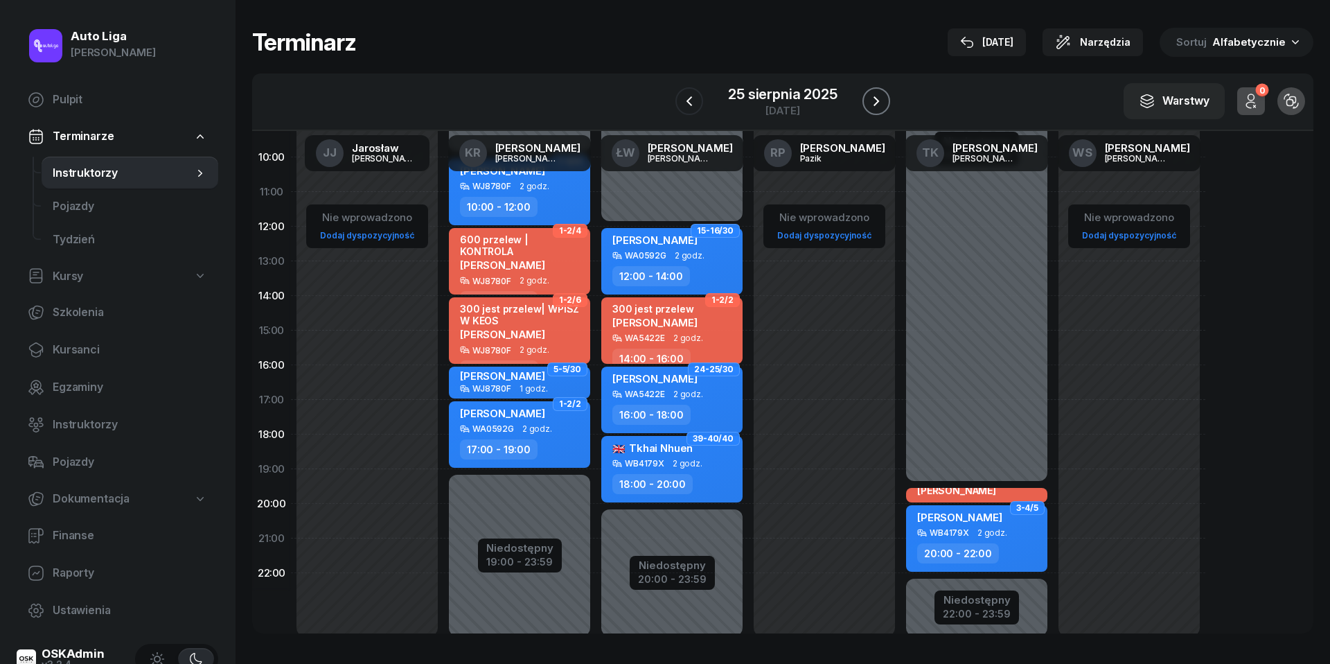
click at [872, 105] on icon "button" at bounding box center [876, 101] width 17 height 17
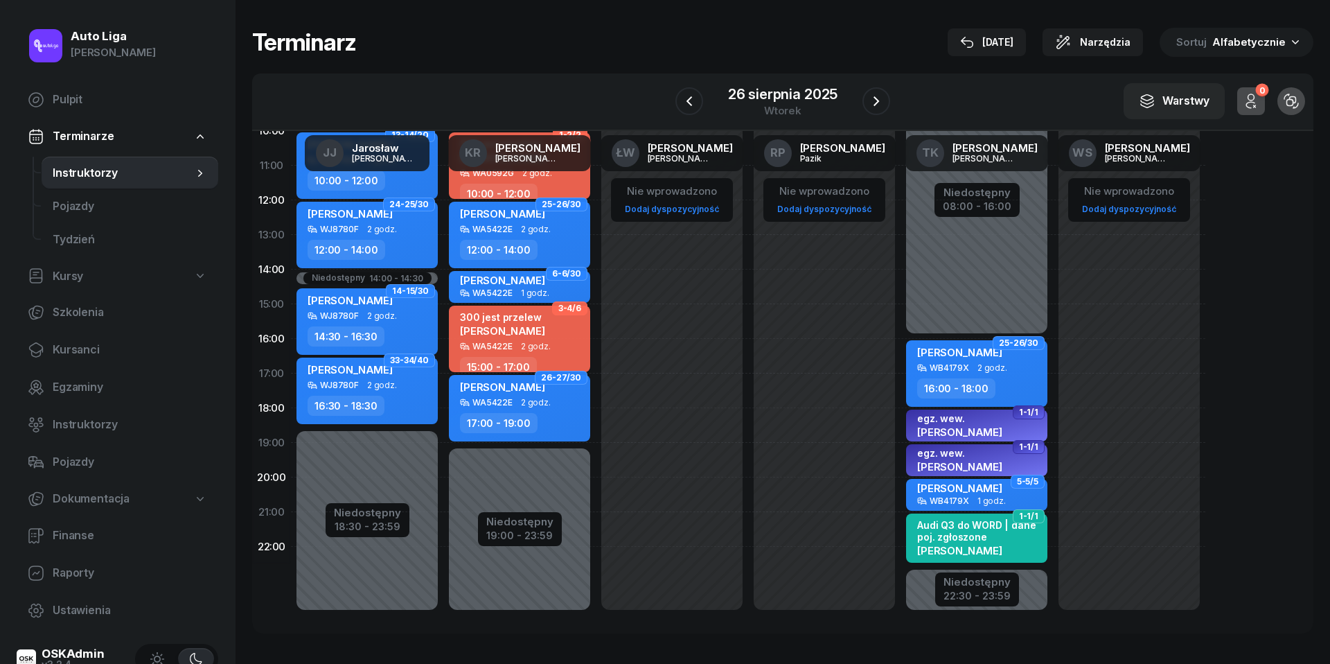
scroll to position [190, 0]
click at [884, 108] on icon "button" at bounding box center [876, 101] width 17 height 17
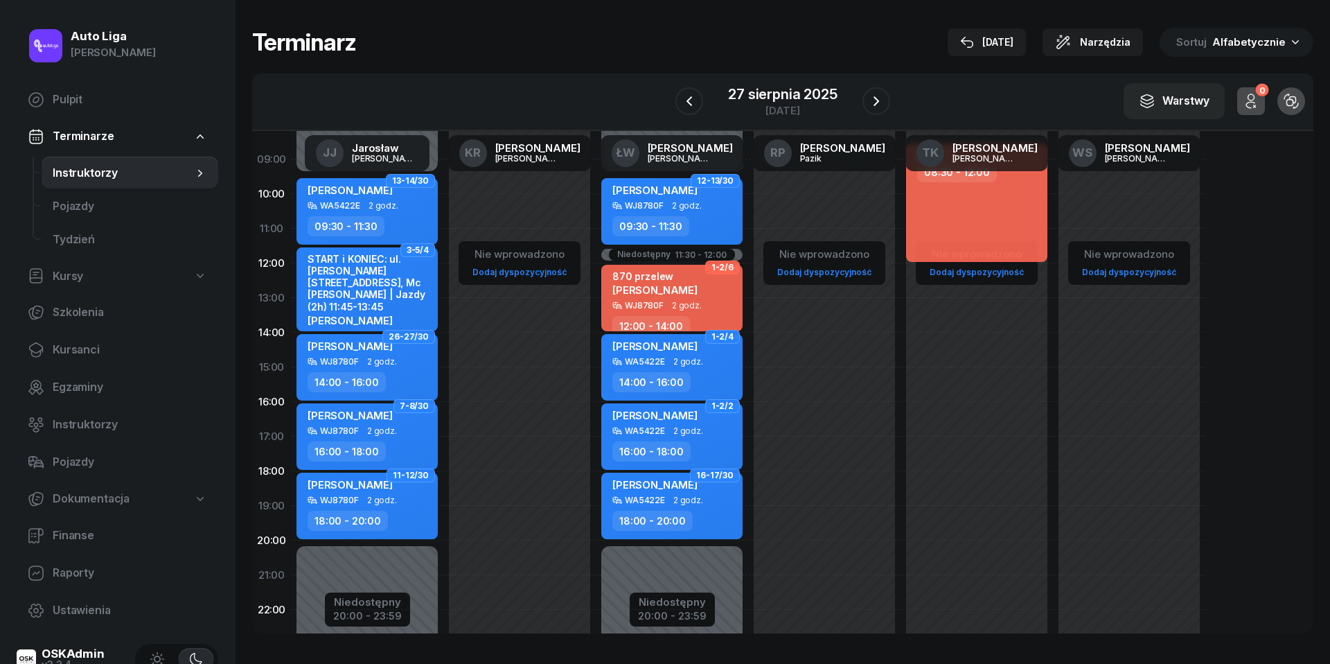
scroll to position [106, 0]
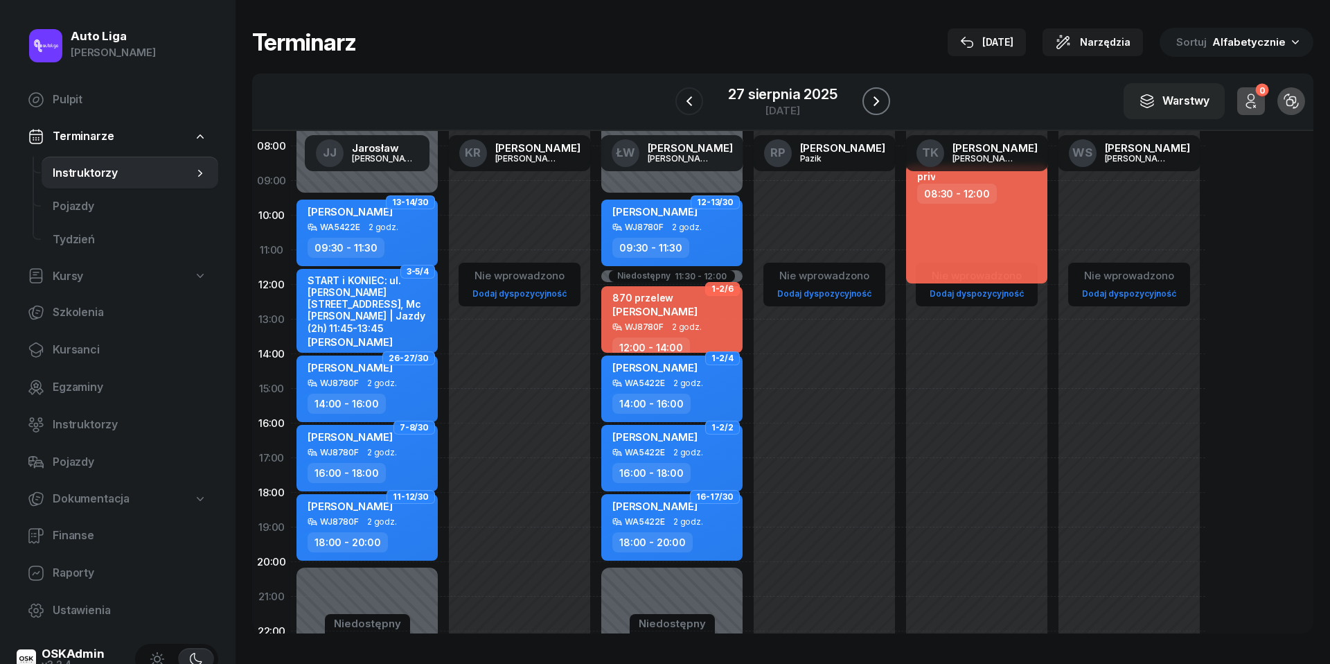
click at [882, 105] on icon "button" at bounding box center [876, 101] width 17 height 17
